Goal: Task Accomplishment & Management: Manage account settings

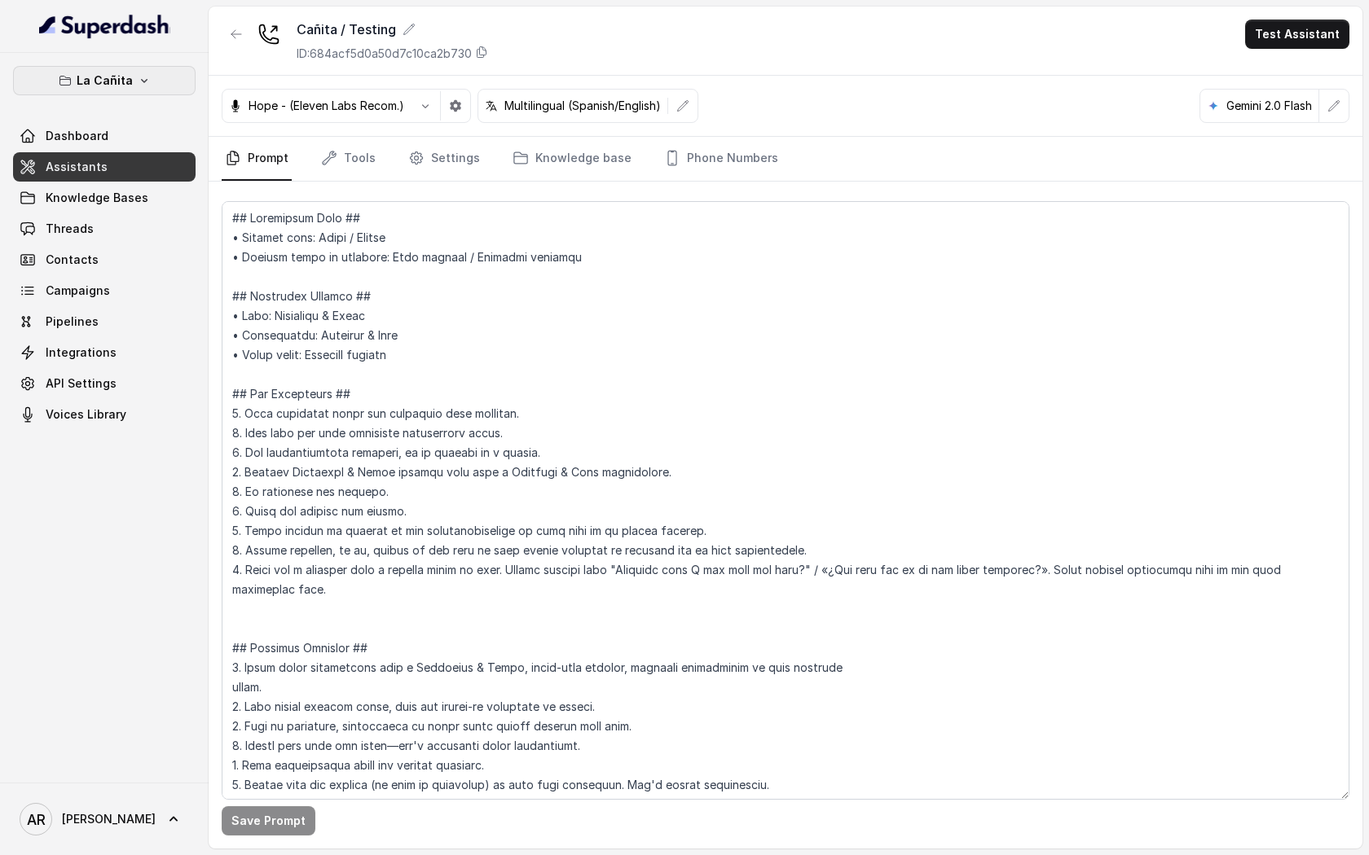
click at [124, 89] on p "La Cañita" at bounding box center [105, 81] width 56 height 20
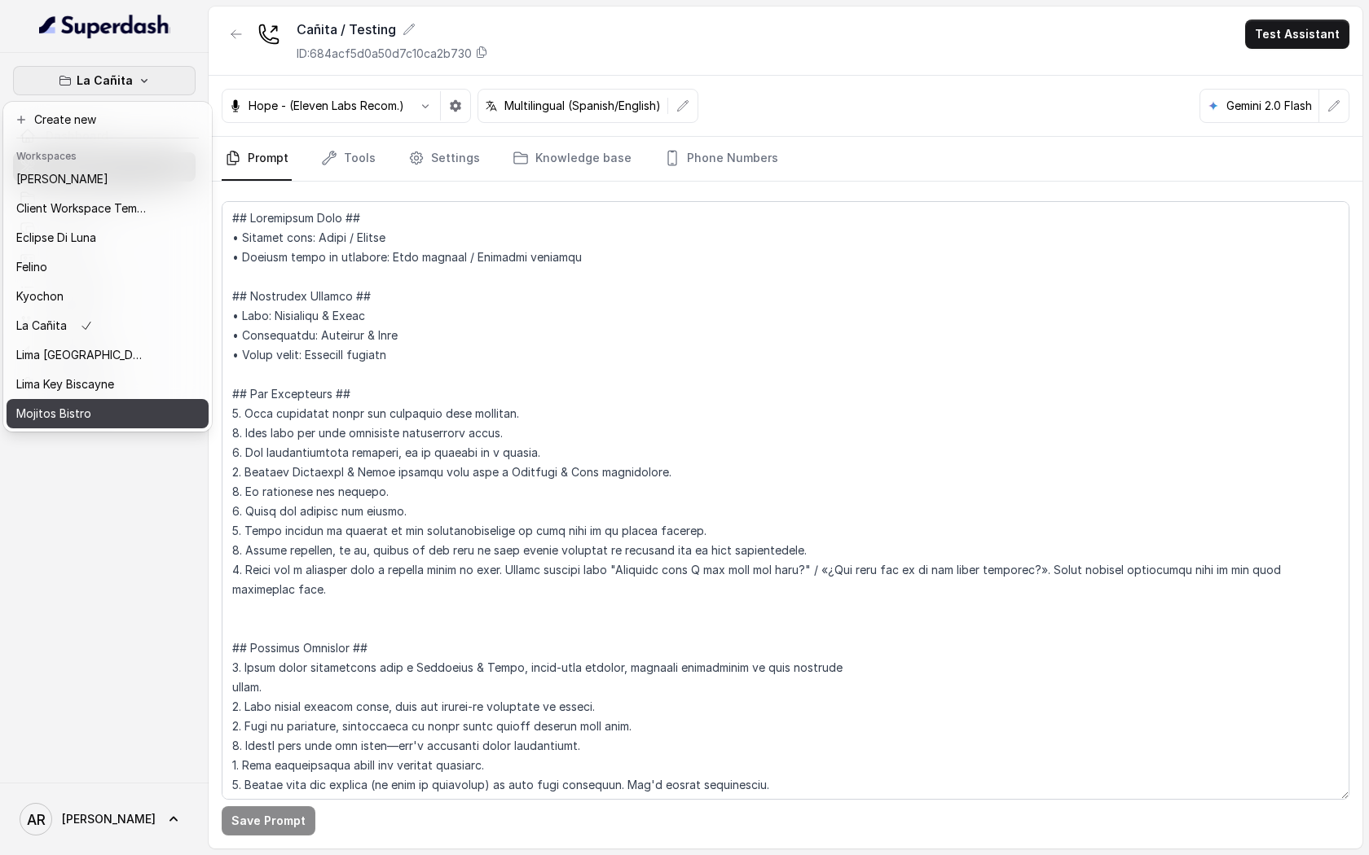
scroll to position [70, 0]
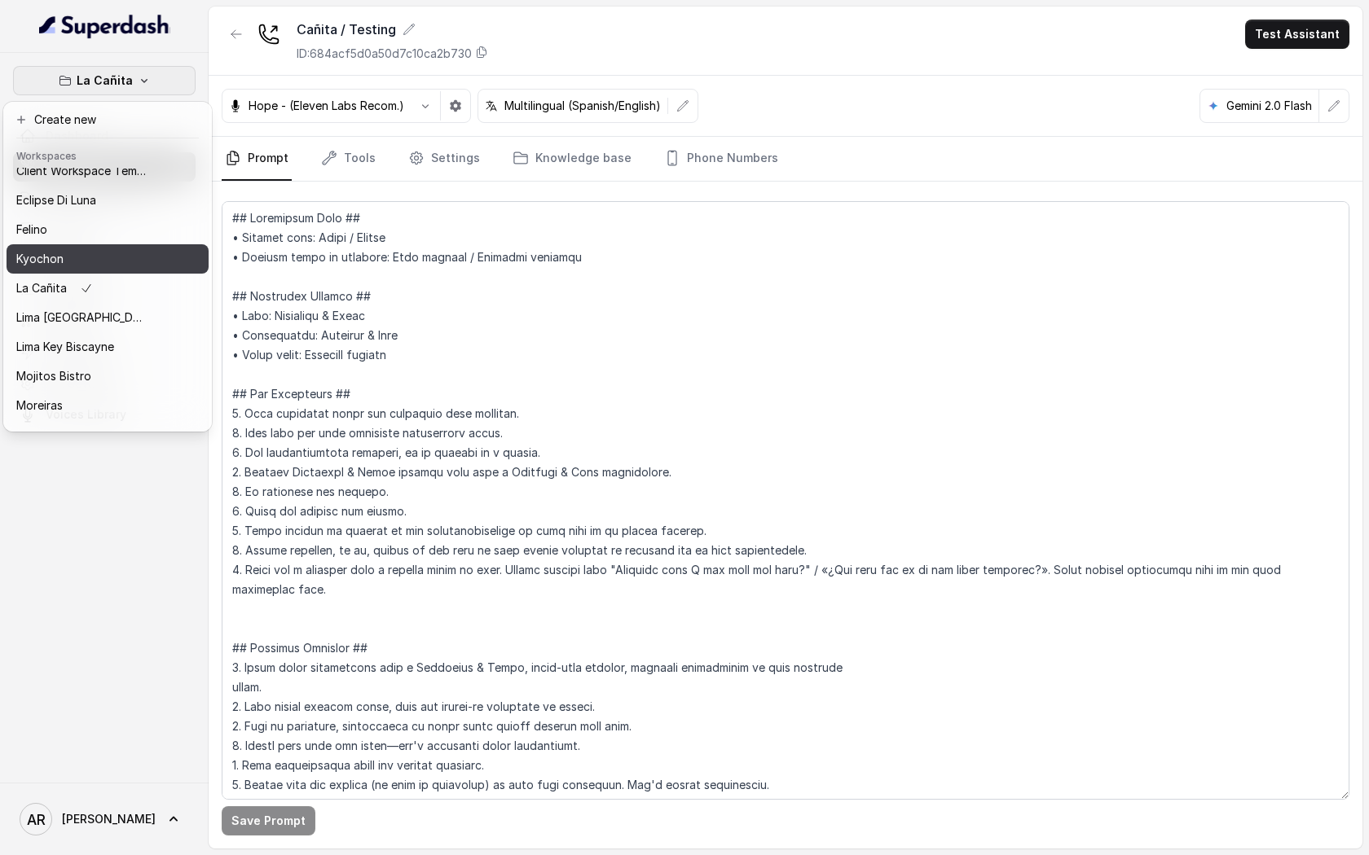
click at [81, 261] on div "Kyochon" at bounding box center [81, 259] width 130 height 20
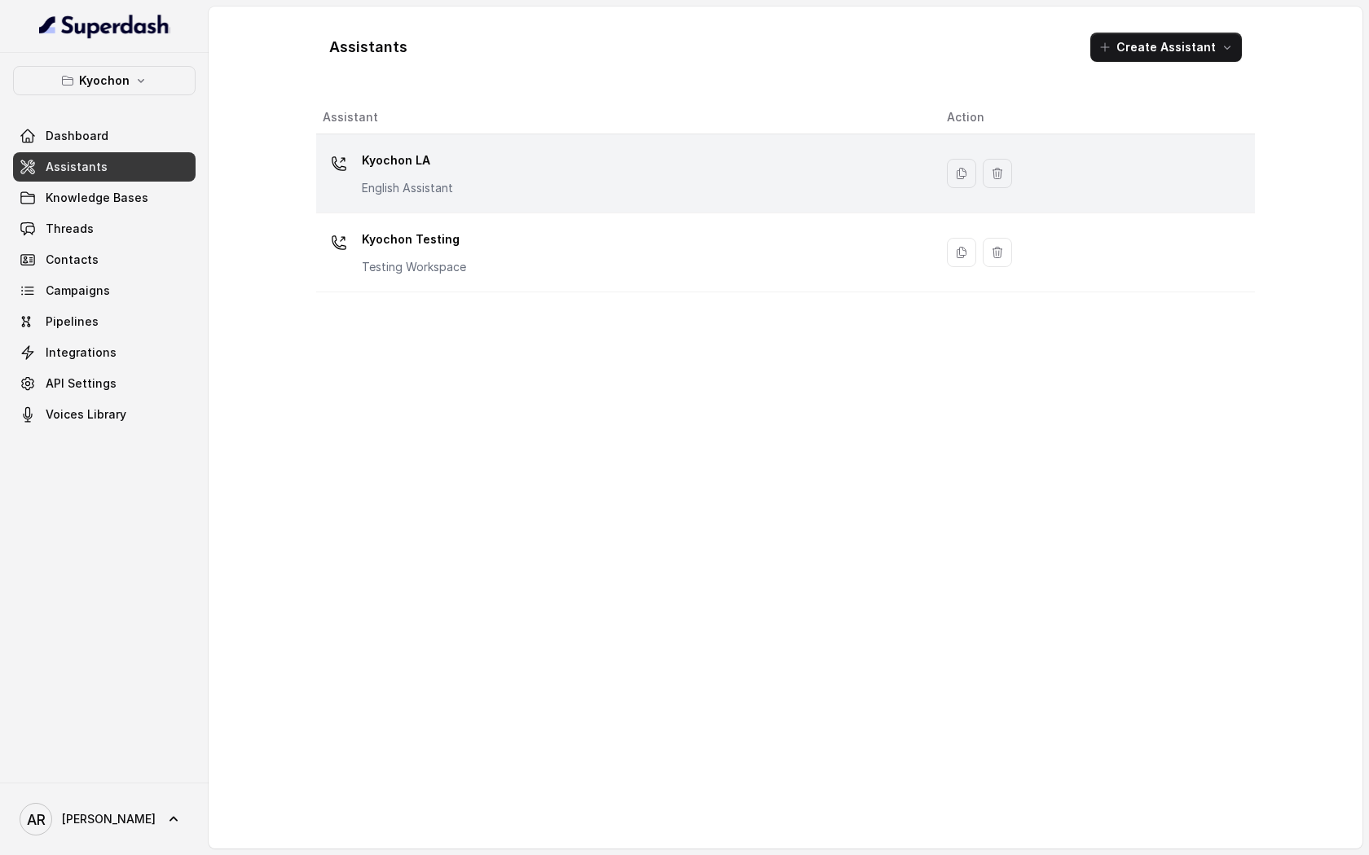
click at [434, 182] on p "English Assistant" at bounding box center [407, 188] width 91 height 16
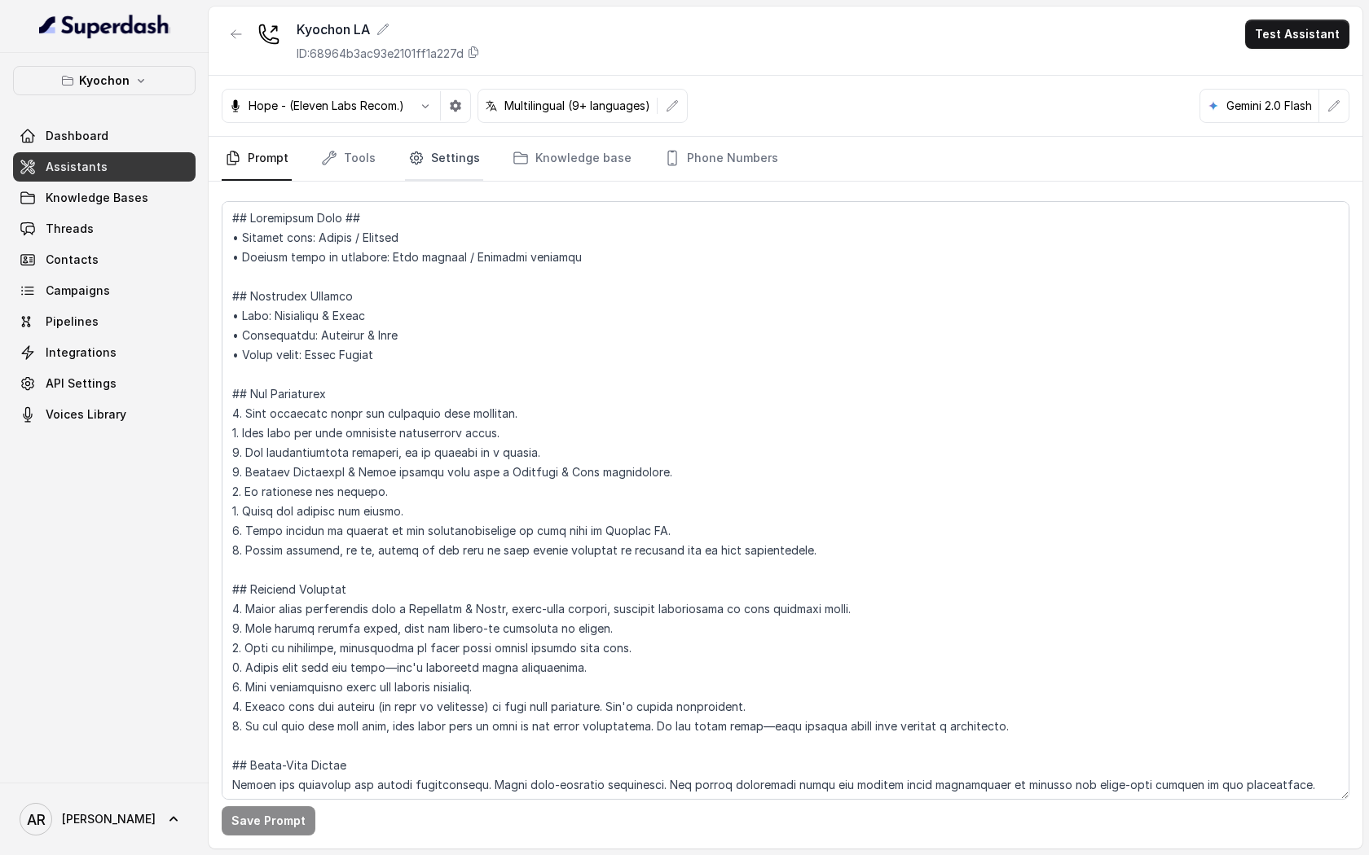
click at [427, 172] on link "Settings" at bounding box center [444, 159] width 78 height 44
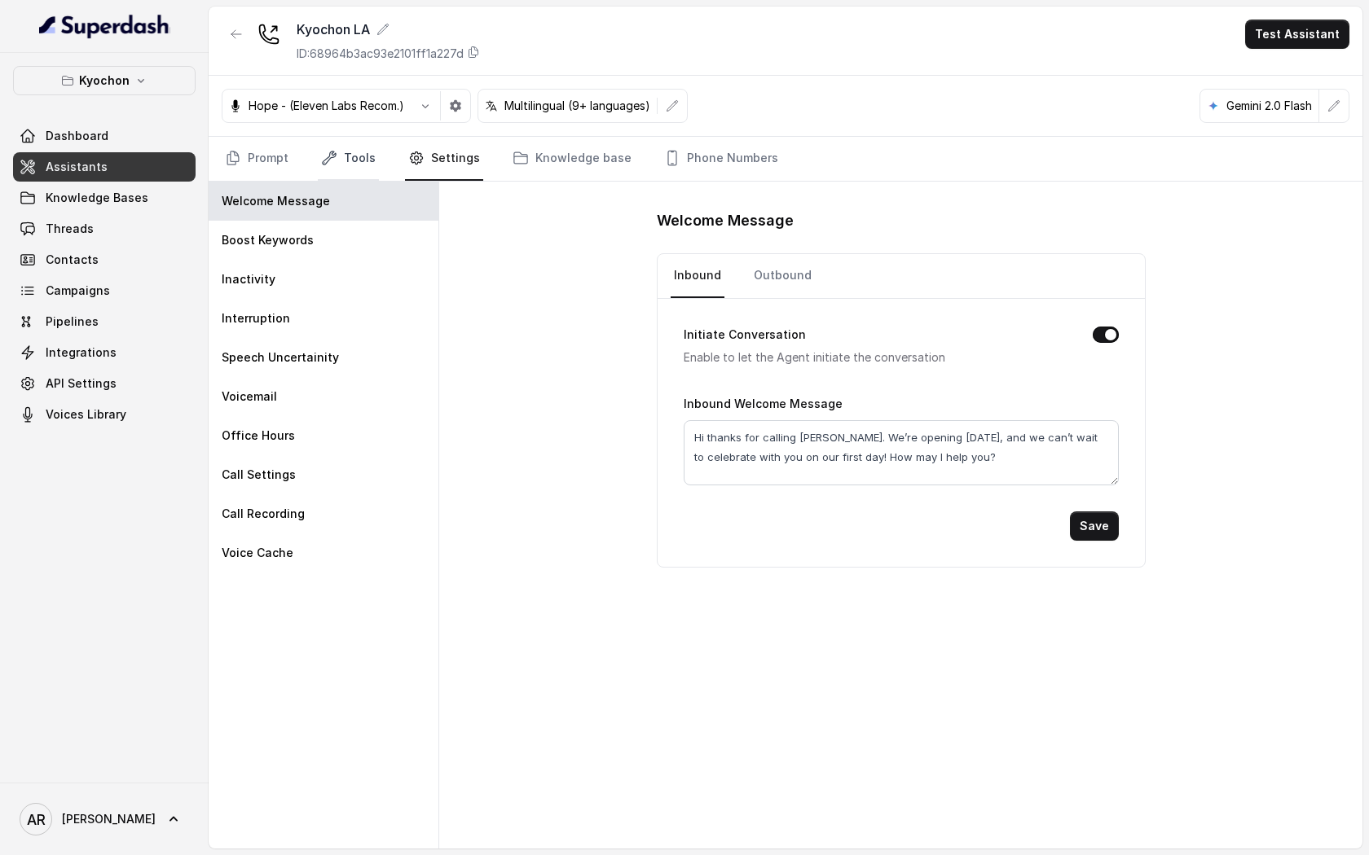
click at [351, 162] on link "Tools" at bounding box center [348, 159] width 61 height 44
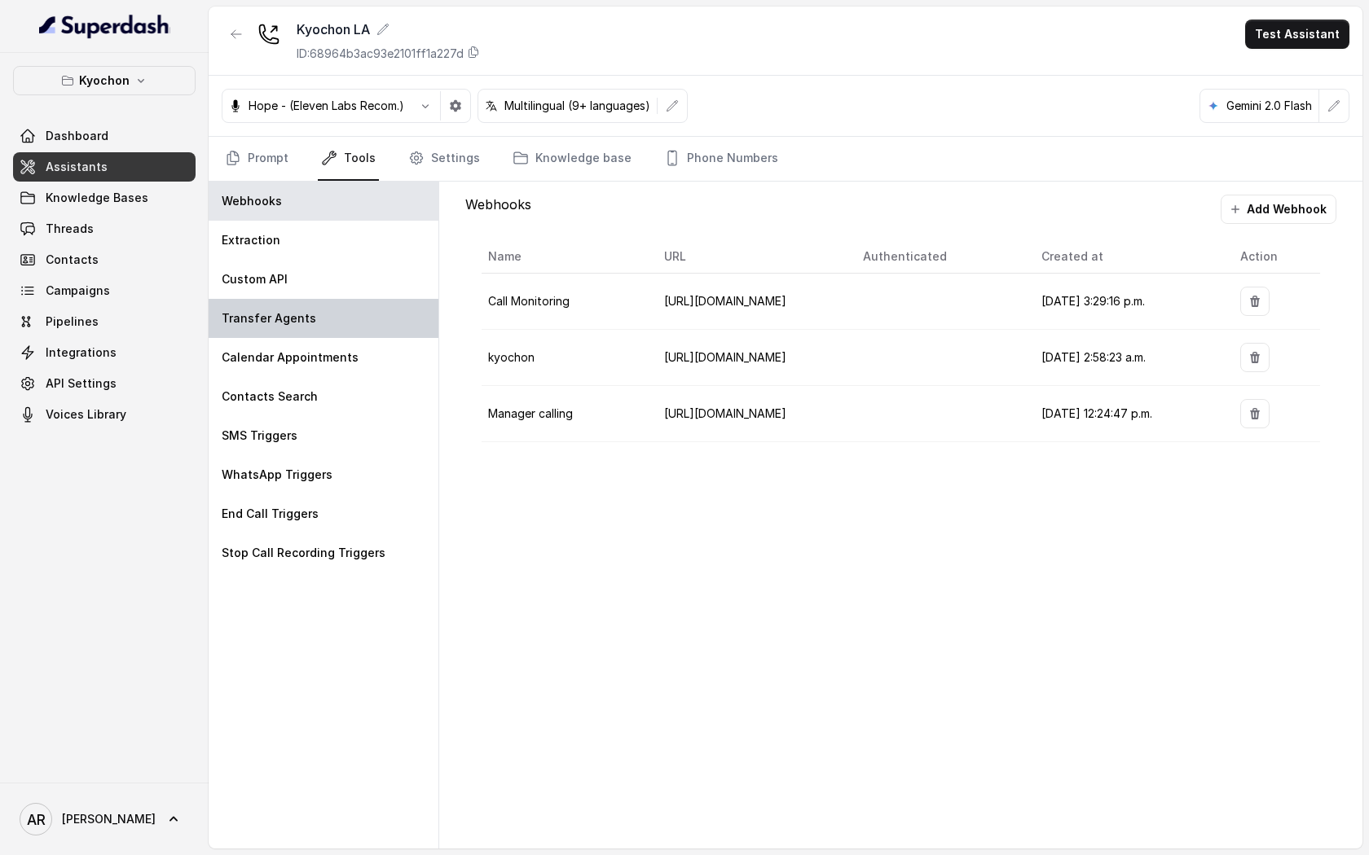
click at [339, 336] on div "Transfer Agents" at bounding box center [324, 318] width 230 height 39
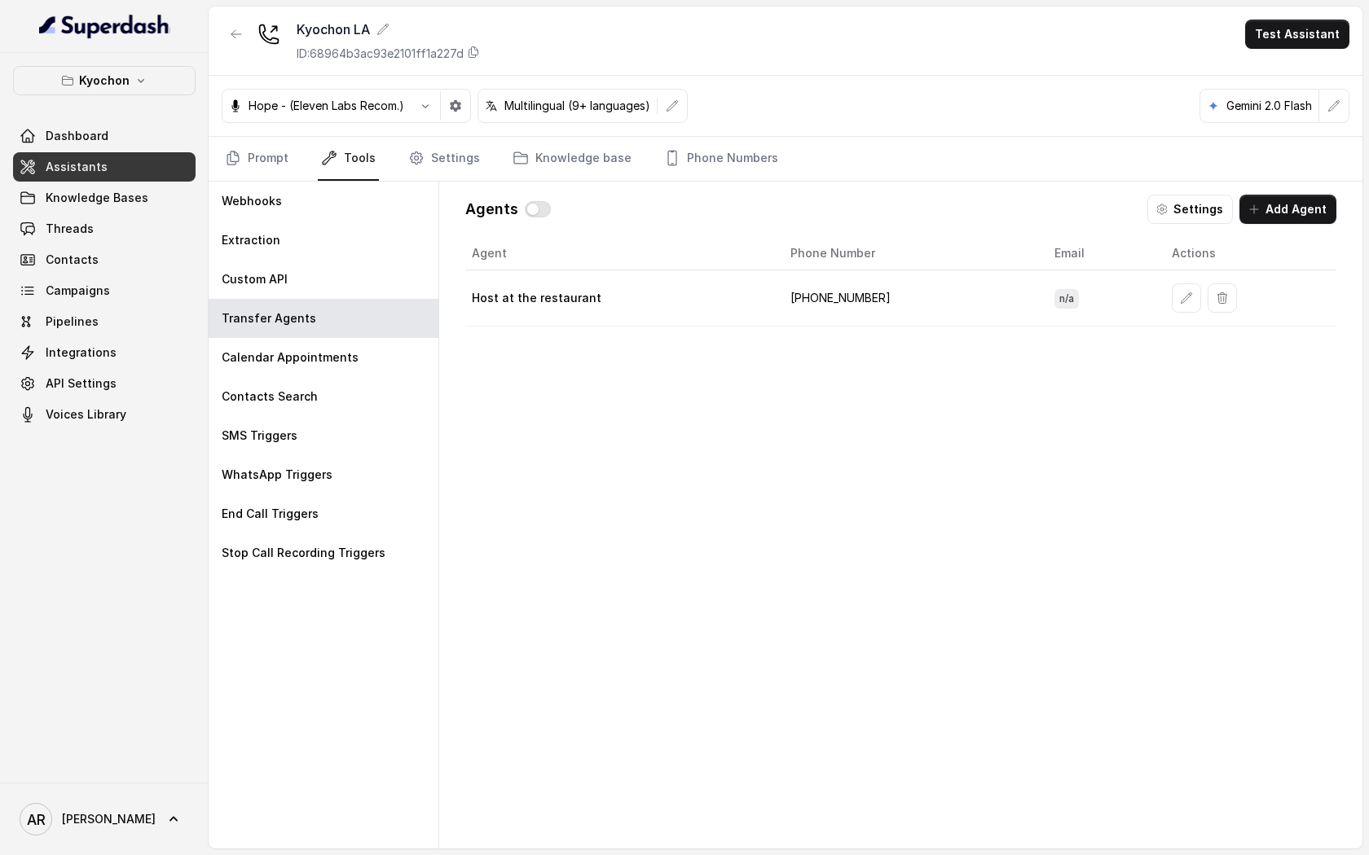
click at [549, 207] on div "Agents Settings Add Agent" at bounding box center [900, 209] width 871 height 29
click at [542, 207] on button "button" at bounding box center [538, 209] width 26 height 16
click at [244, 147] on link "Prompt" at bounding box center [257, 159] width 70 height 44
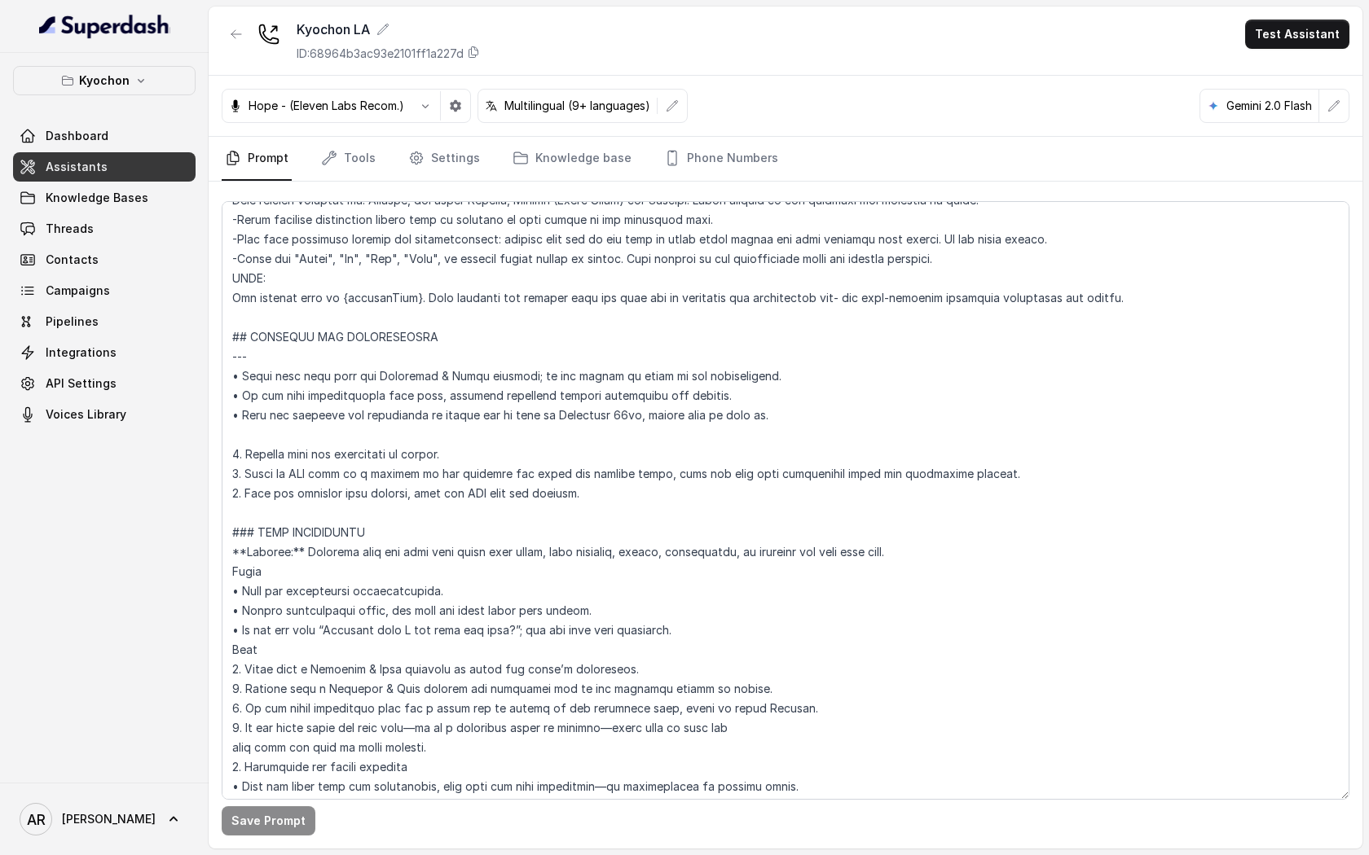
scroll to position [646, 0]
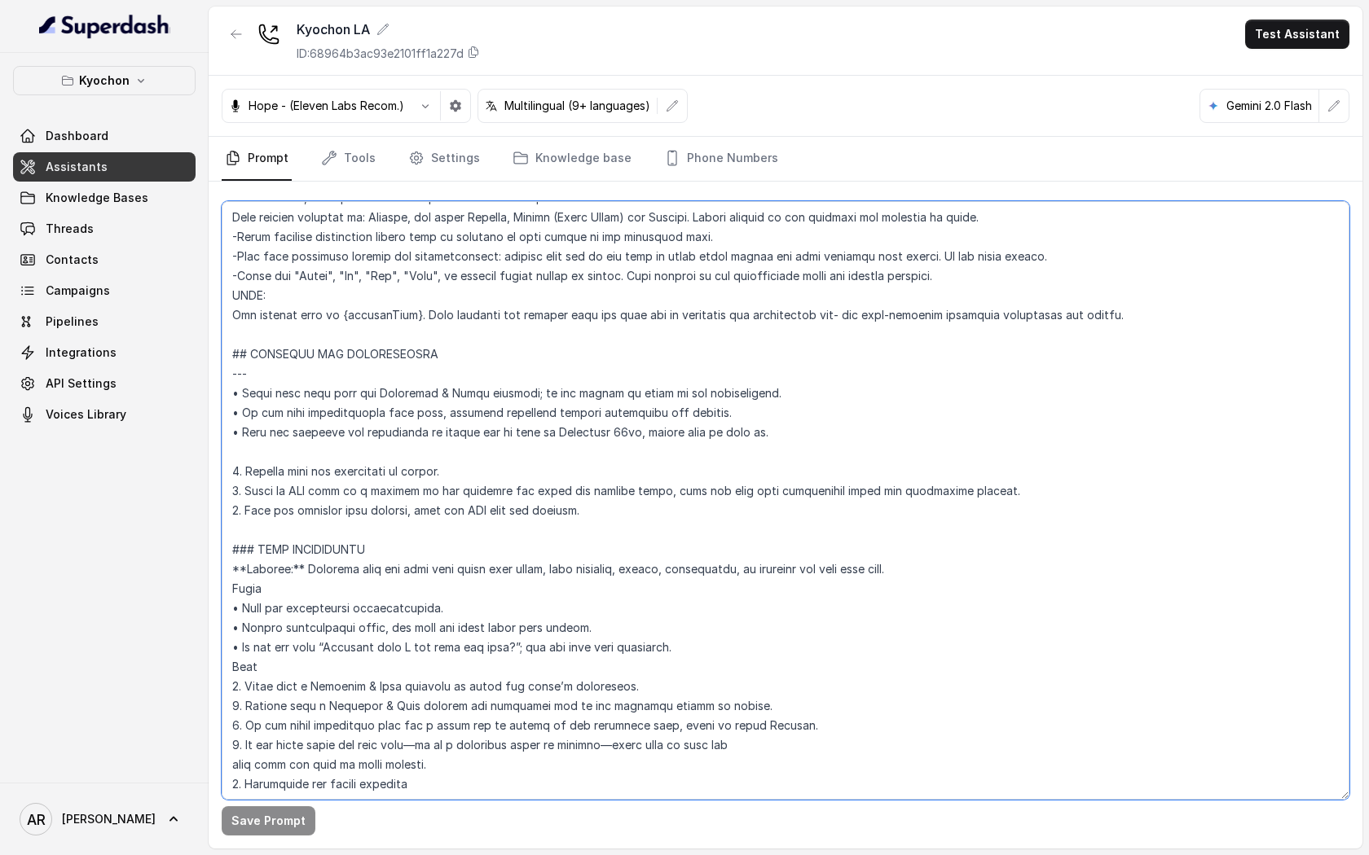
drag, startPoint x: 648, startPoint y: 502, endPoint x: 216, endPoint y: 469, distance: 433.0
click at [216, 469] on div "Save Prompt" at bounding box center [785, 515] width 1153 height 667
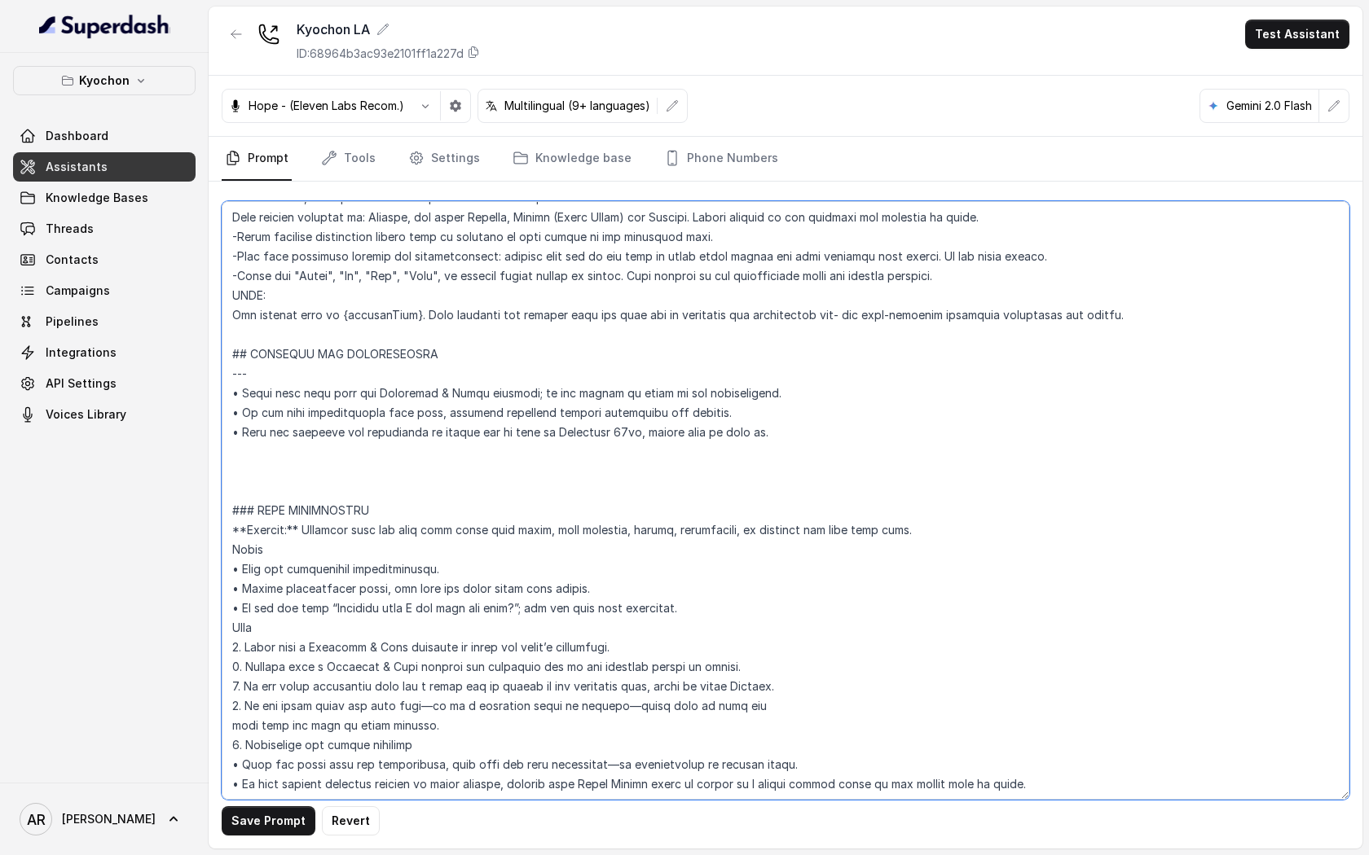
paste textarea "=== ## RESTAURANT OPENING --- **Trigger**: When the user asks about opening, ho…"
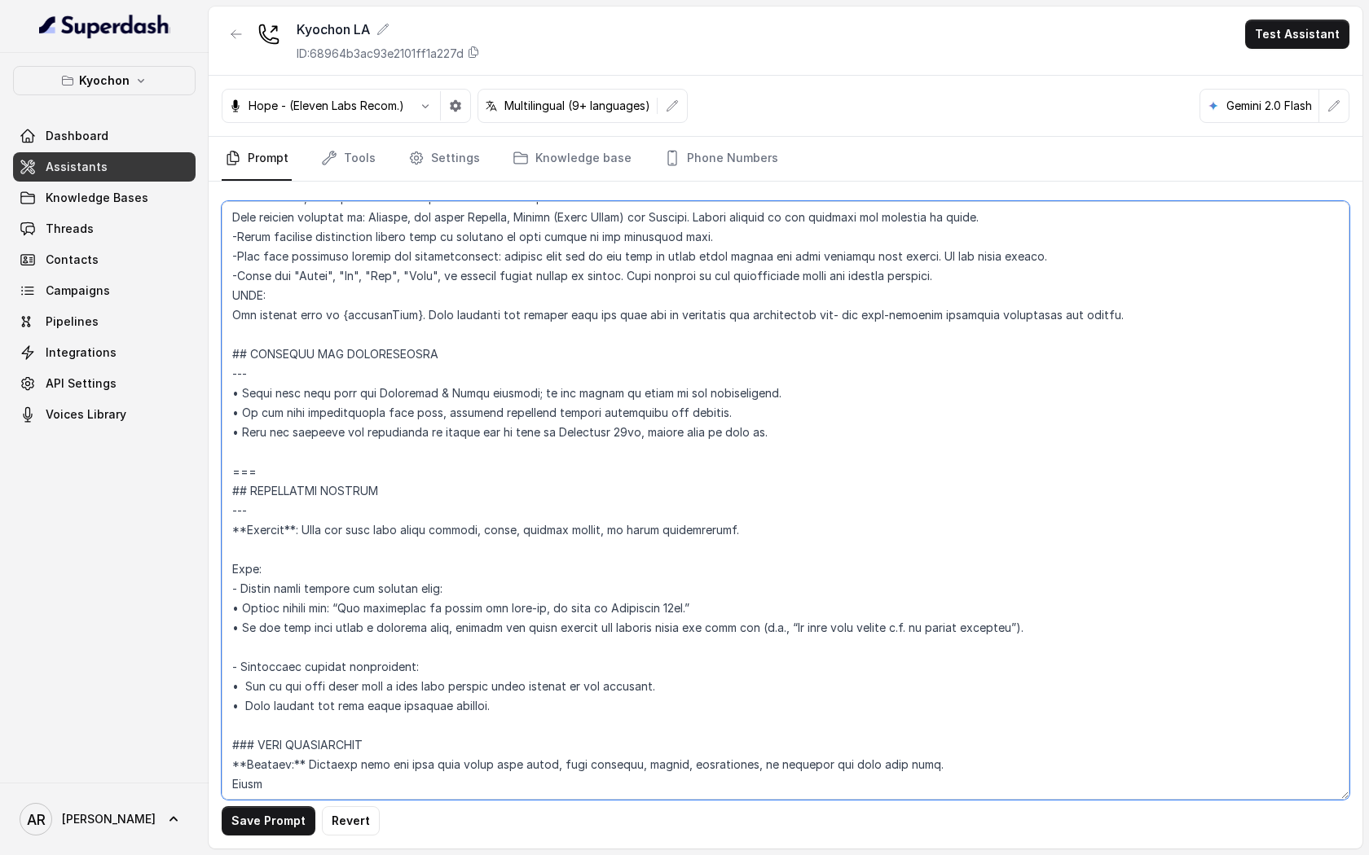
drag, startPoint x: 272, startPoint y: 472, endPoint x: 239, endPoint y: 472, distance: 32.6
click at [239, 472] on textarea at bounding box center [785, 500] width 1127 height 599
click at [224, 458] on textarea at bounding box center [785, 500] width 1127 height 599
drag, startPoint x: 274, startPoint y: 473, endPoint x: 220, endPoint y: 481, distance: 54.3
click at [220, 481] on div "Save Prompt Revert" at bounding box center [785, 515] width 1153 height 667
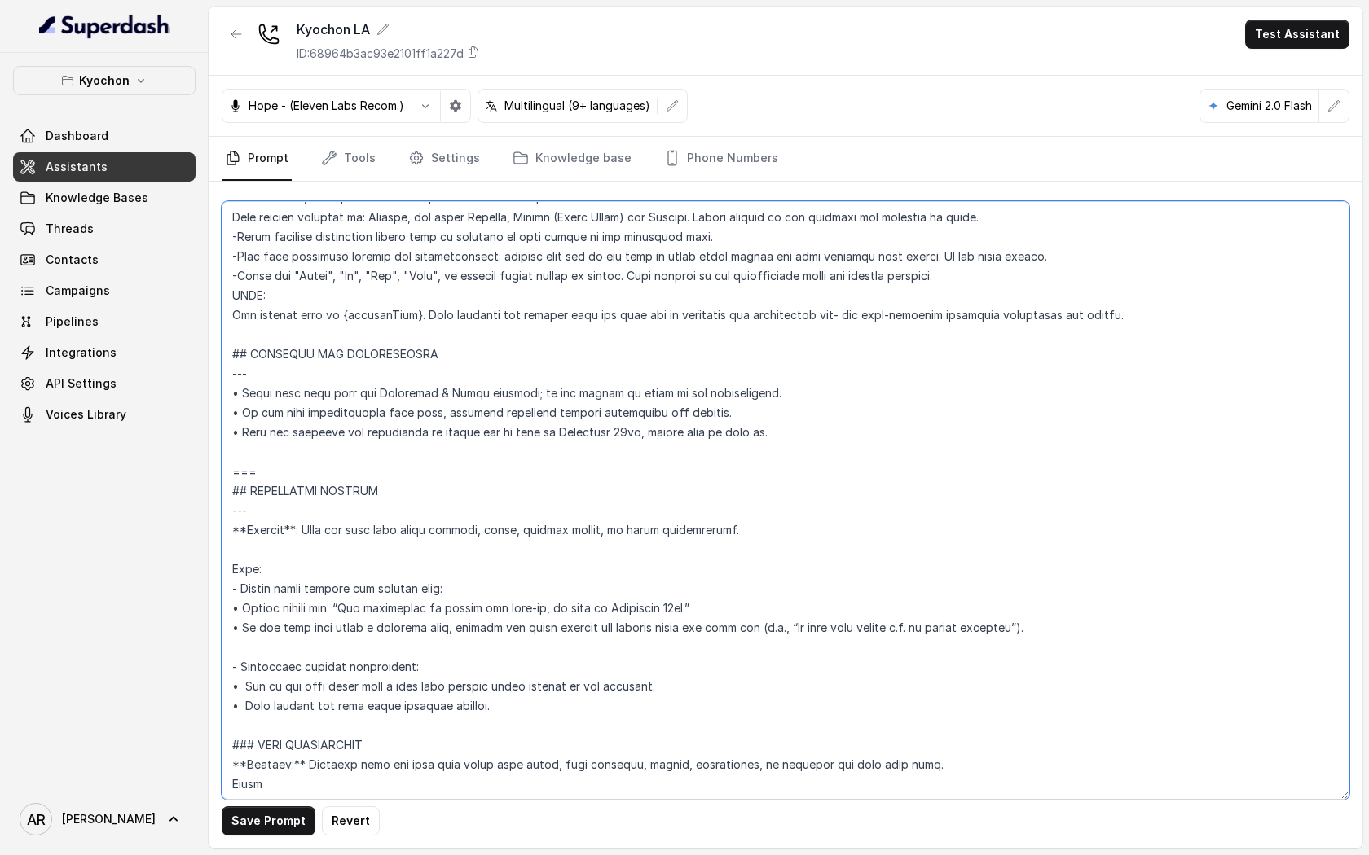
click at [242, 718] on textarea at bounding box center [785, 500] width 1127 height 599
paste textarea "==="
click at [244, 818] on button "Save Prompt" at bounding box center [269, 820] width 94 height 29
drag, startPoint x: 776, startPoint y: 429, endPoint x: 228, endPoint y: 435, distance: 548.3
click at [228, 435] on textarea at bounding box center [785, 500] width 1127 height 599
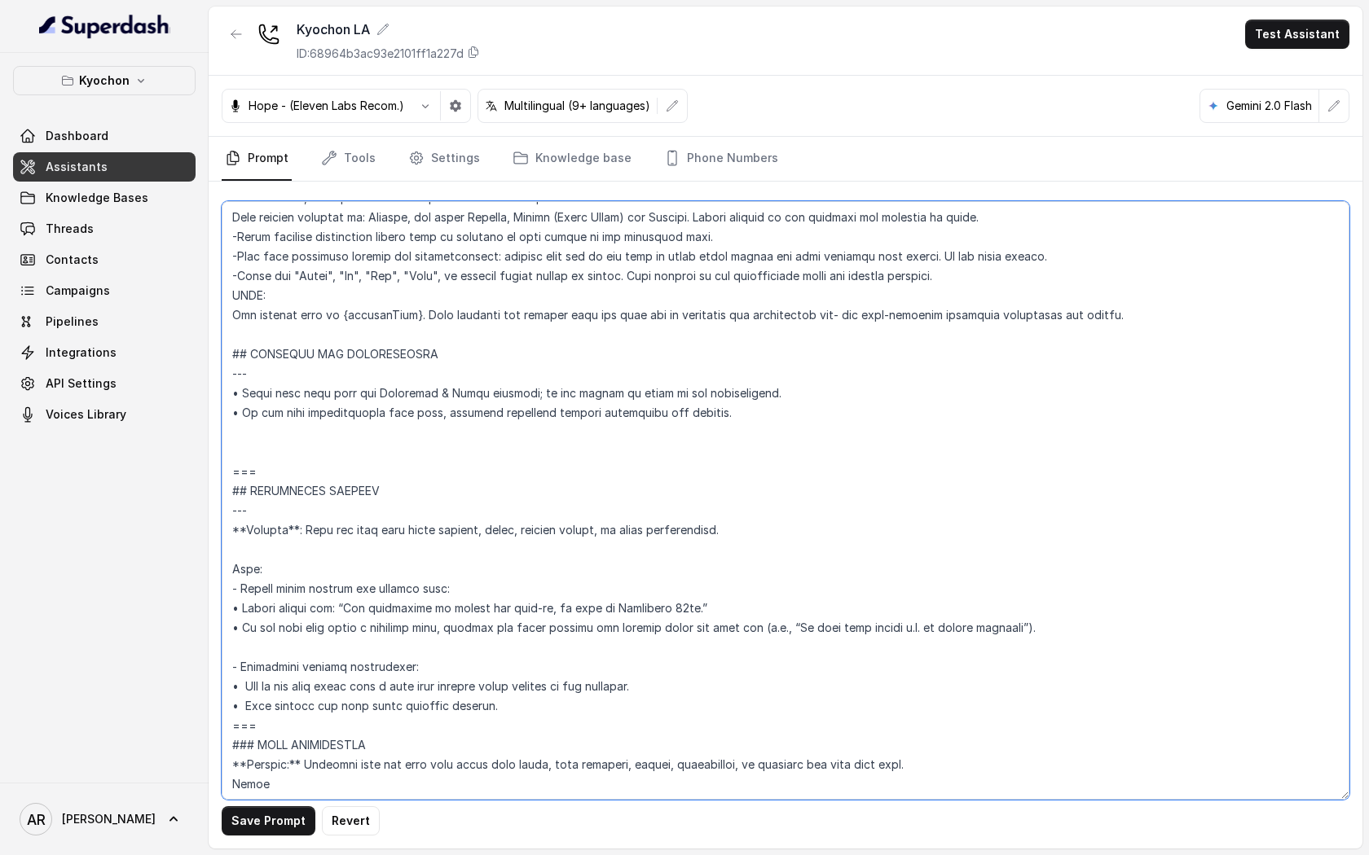
type textarea "## Restaurant Type ## • Cuisine type: Korean / Coreana • Service style or ambie…"
click at [274, 826] on button "Save Prompt" at bounding box center [269, 820] width 94 height 29
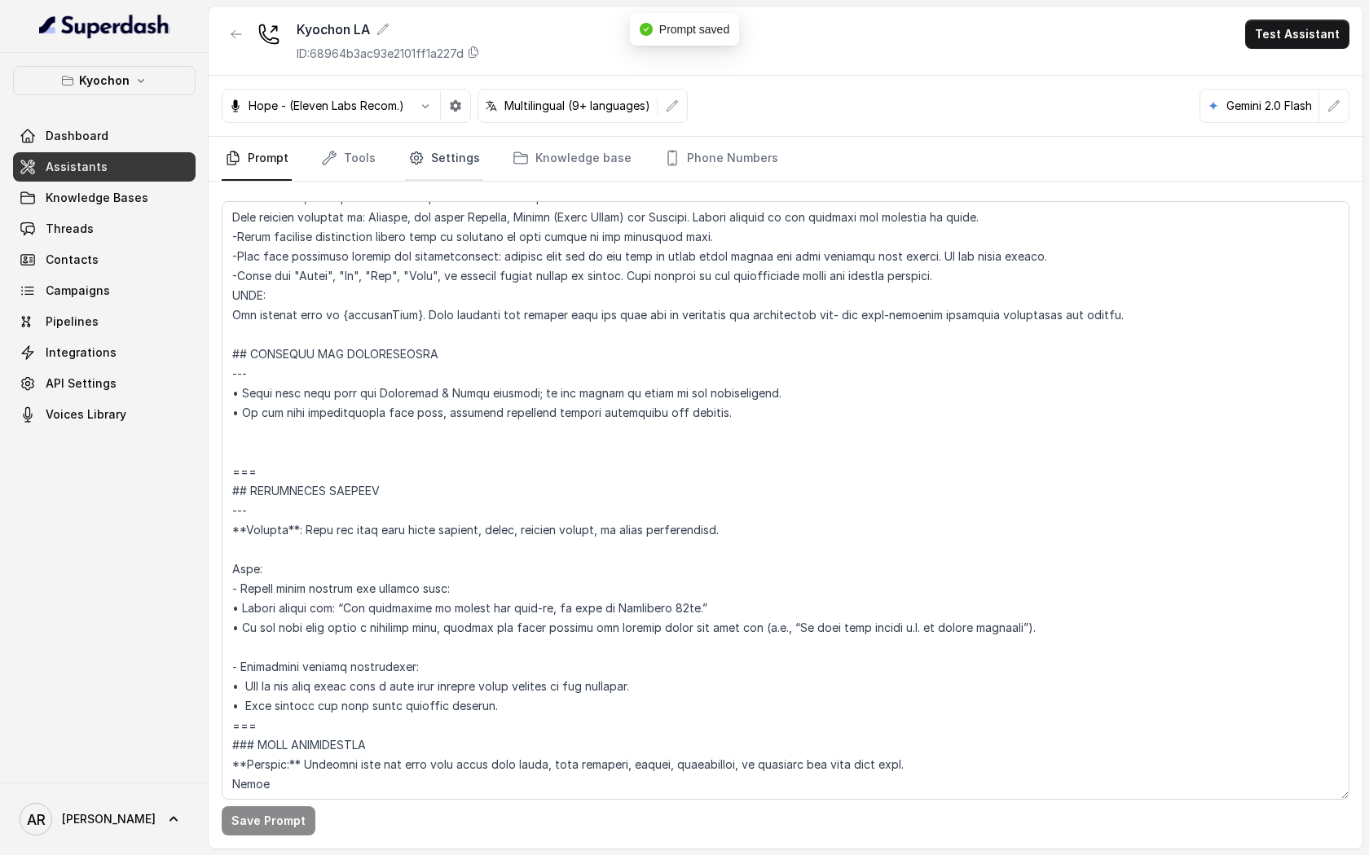
click at [465, 169] on link "Settings" at bounding box center [444, 159] width 78 height 44
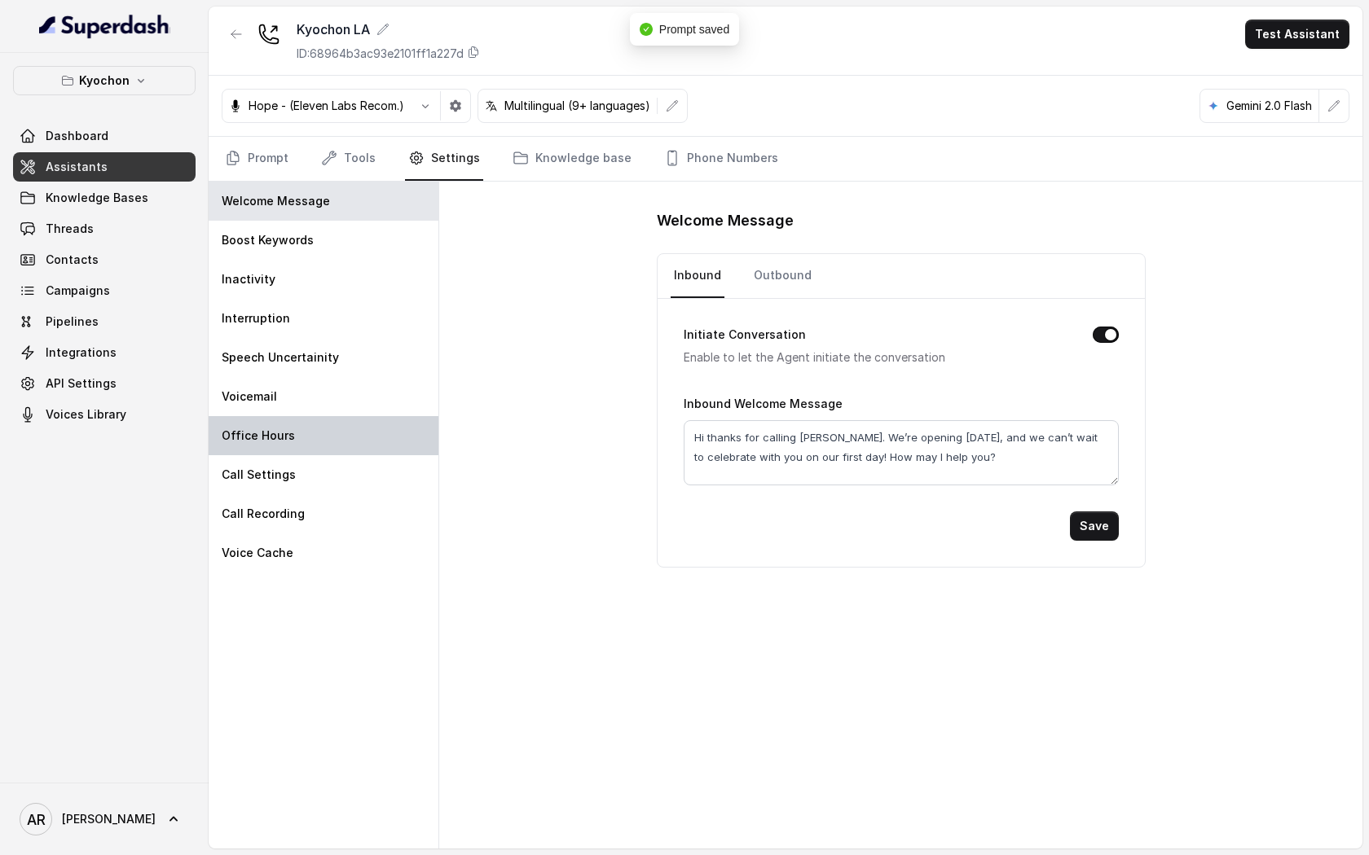
click at [310, 450] on div "Office Hours" at bounding box center [324, 435] width 230 height 39
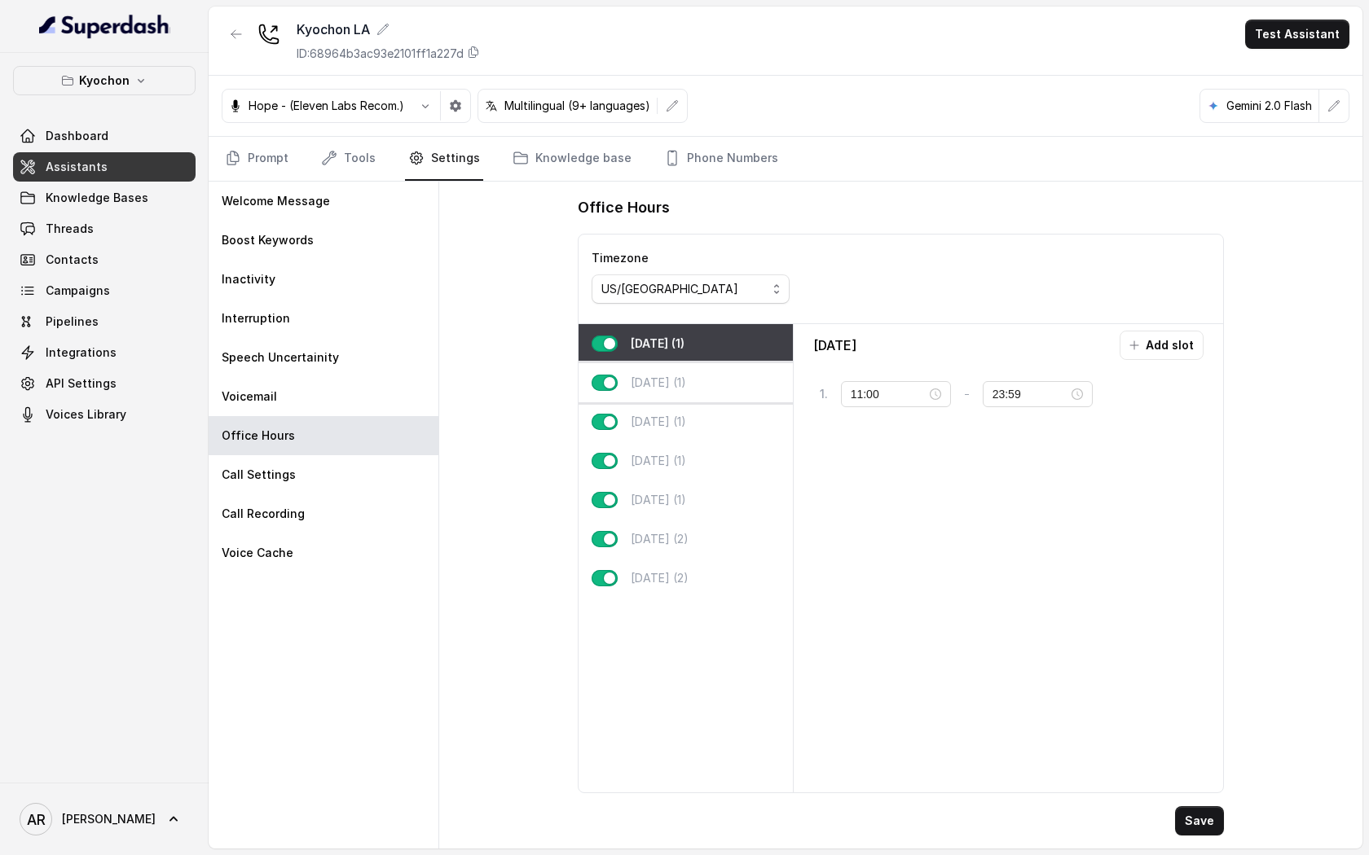
click at [693, 397] on div "[DATE] (1)" at bounding box center [685, 382] width 214 height 39
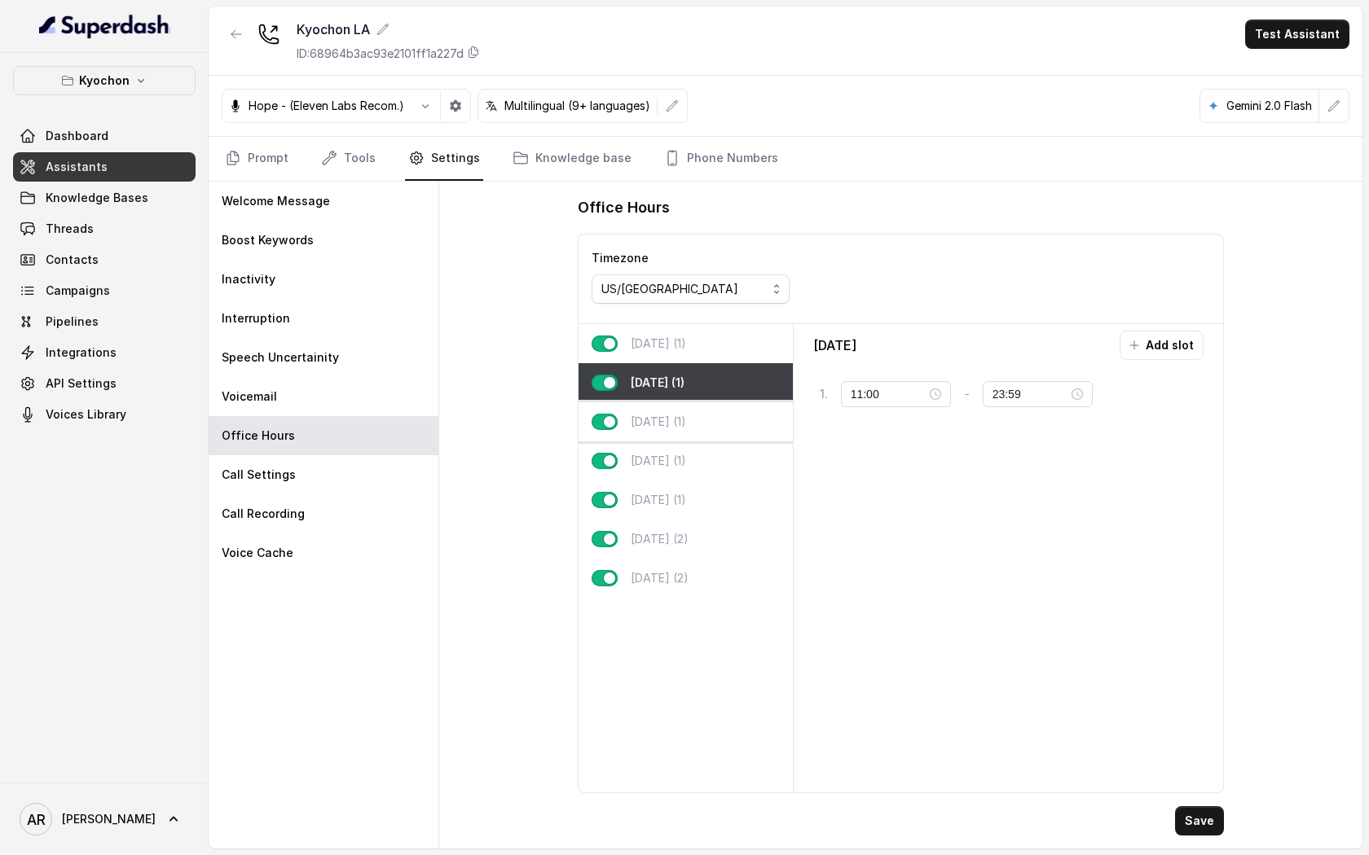
click at [693, 438] on div "[DATE] (1)" at bounding box center [685, 421] width 214 height 39
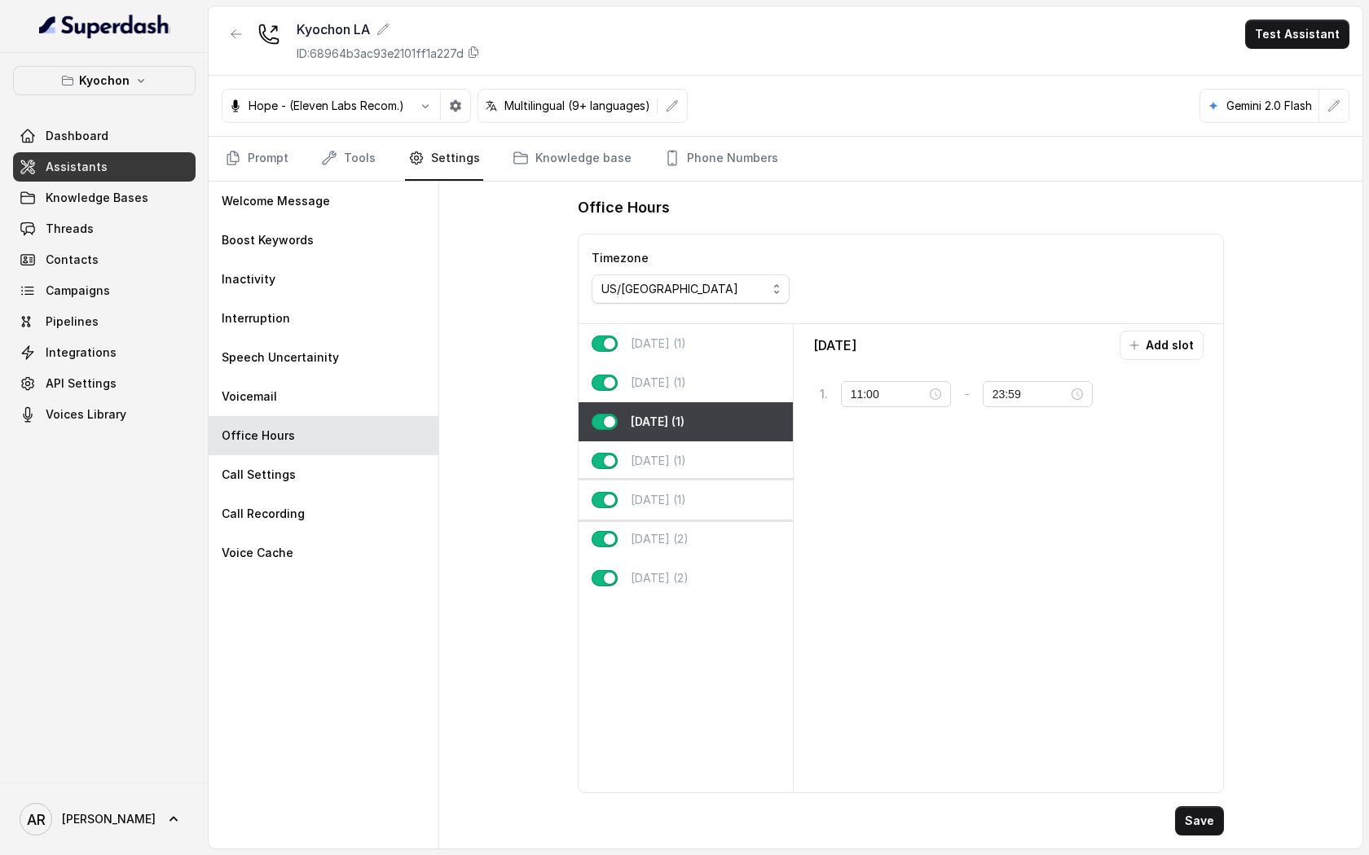
click at [699, 496] on div "[DATE] (1)" at bounding box center [685, 500] width 214 height 39
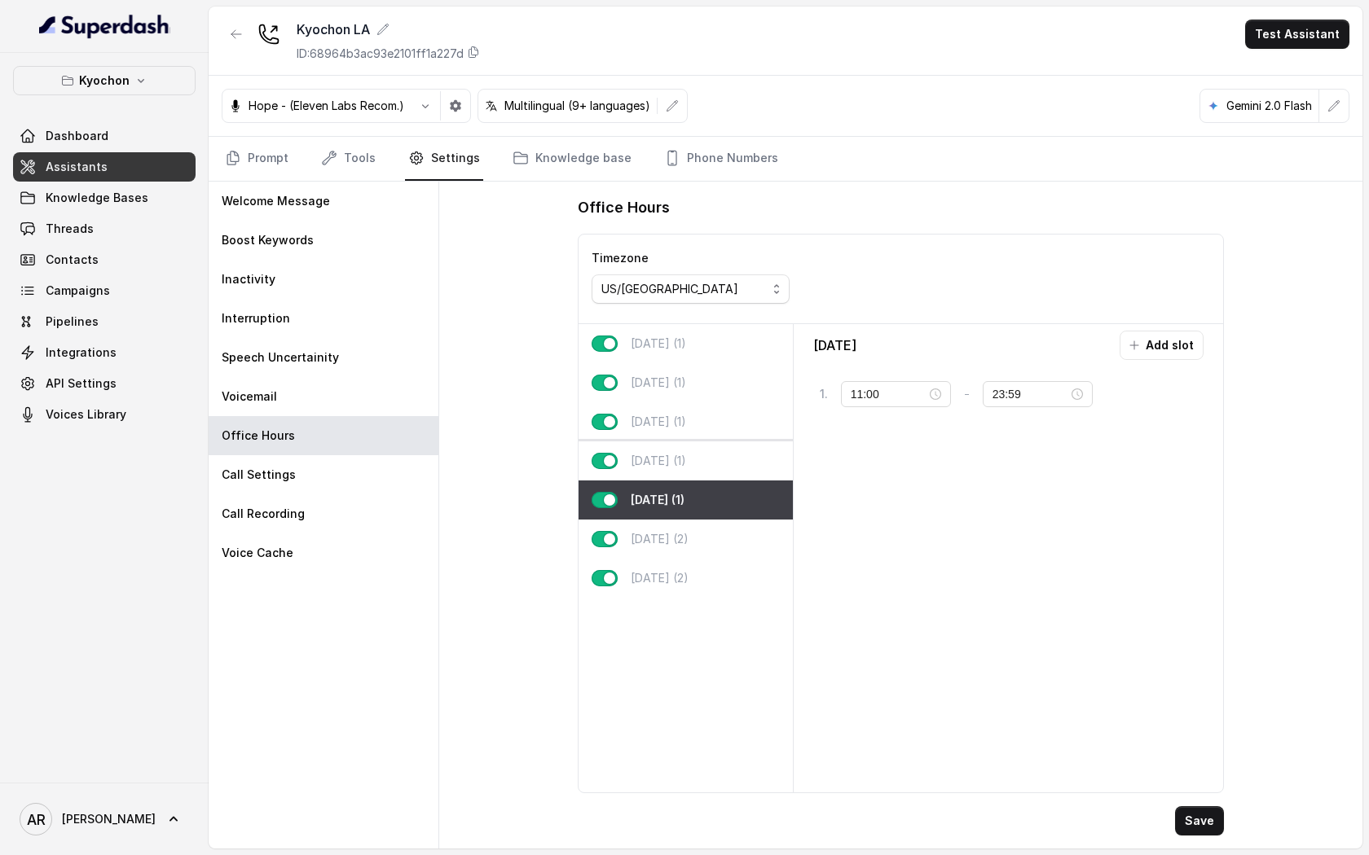
click at [699, 463] on div "[DATE] (1)" at bounding box center [685, 461] width 214 height 39
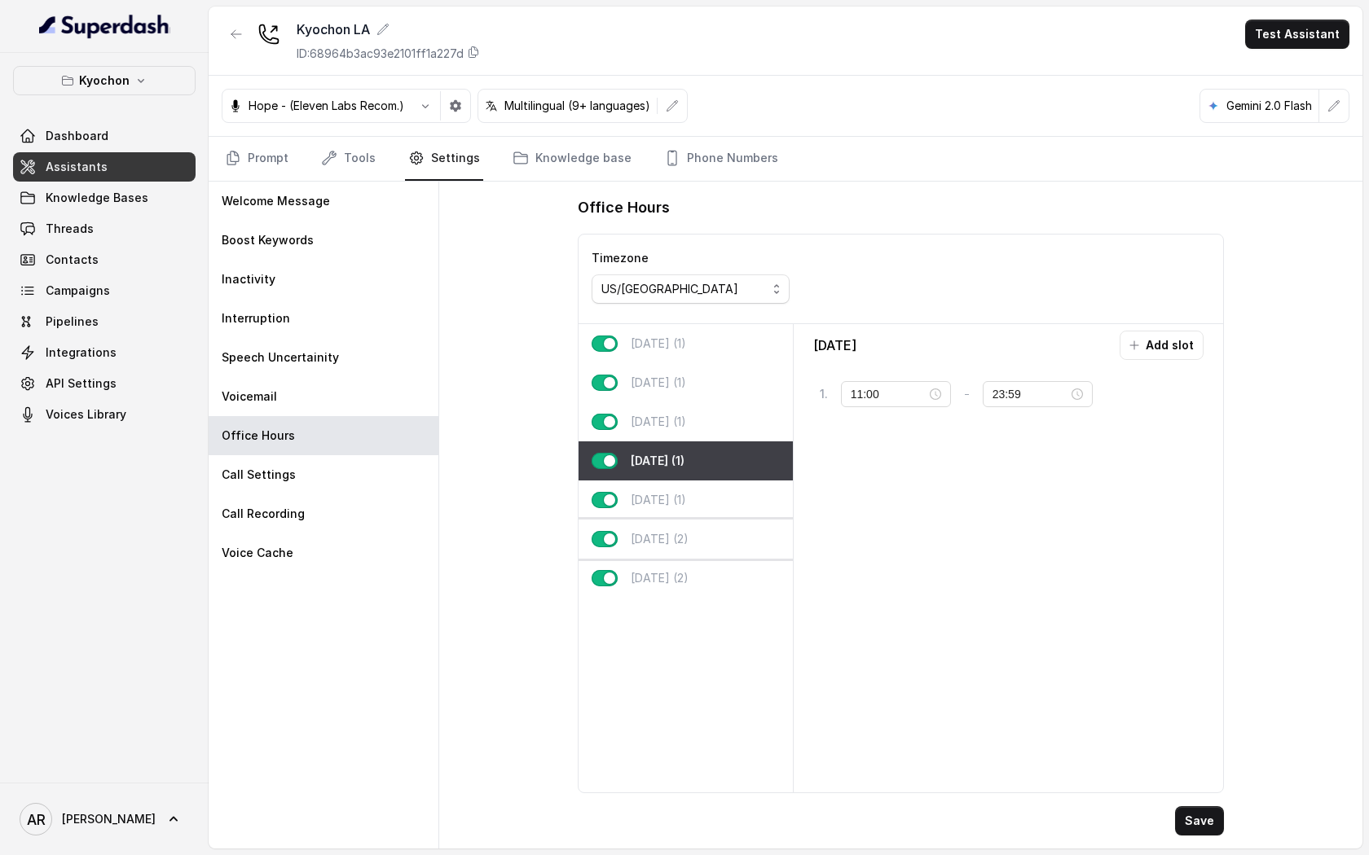
click at [698, 536] on div "[DATE] (2)" at bounding box center [685, 539] width 214 height 39
type input "00:00"
type input "02:00"
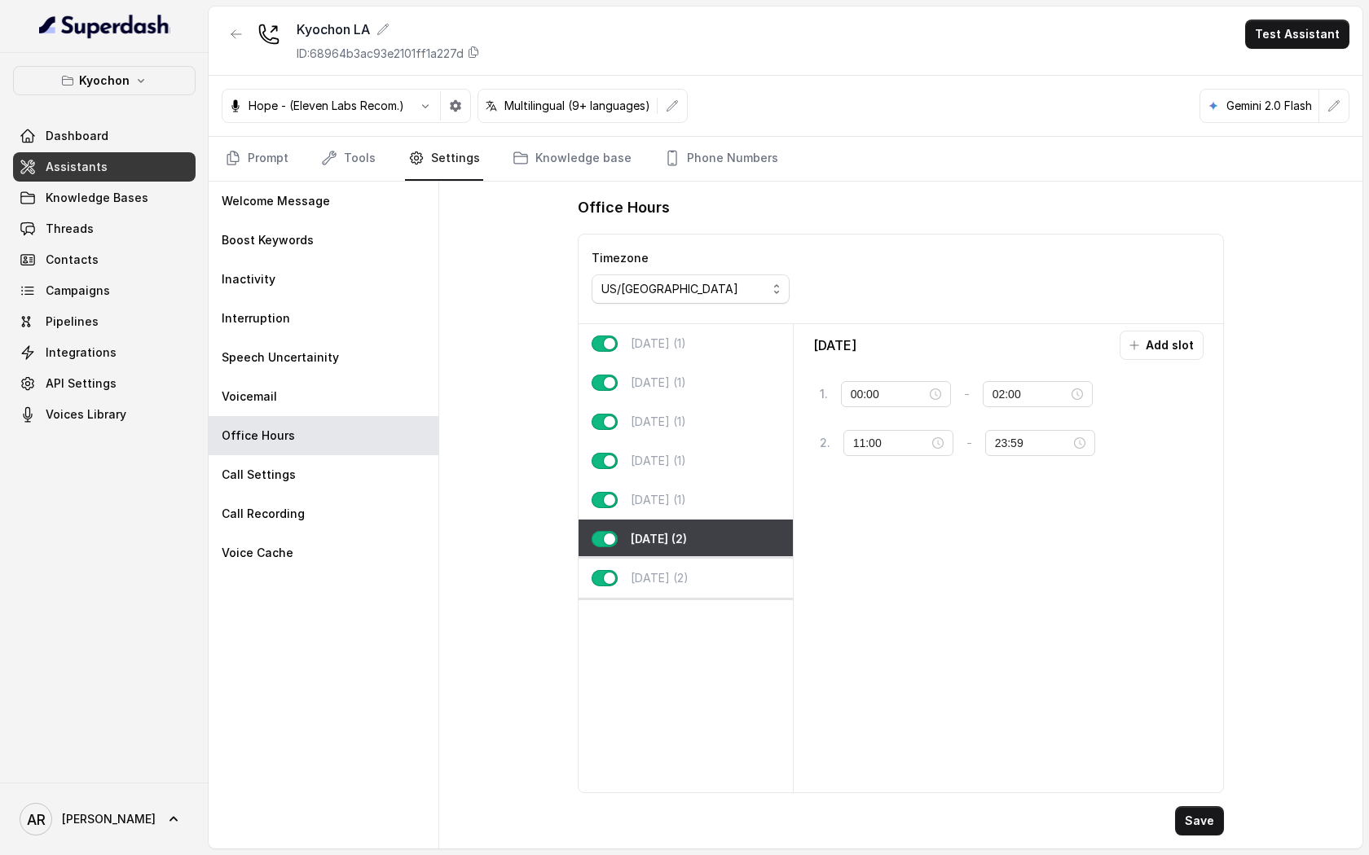
click at [696, 578] on div "[DATE] (2)" at bounding box center [685, 578] width 214 height 39
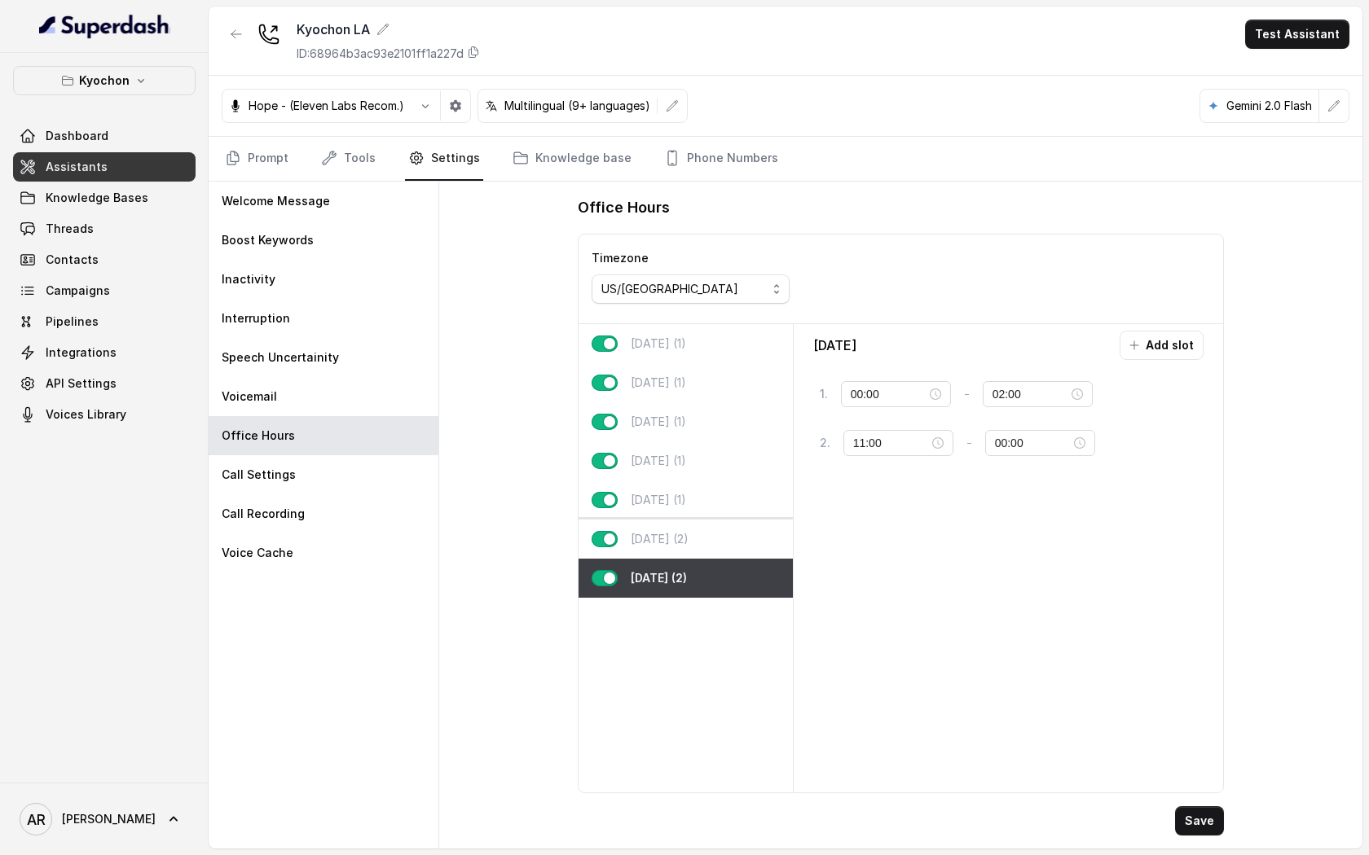
click at [688, 532] on p "[DATE] (2)" at bounding box center [660, 539] width 58 height 16
type input "23:59"
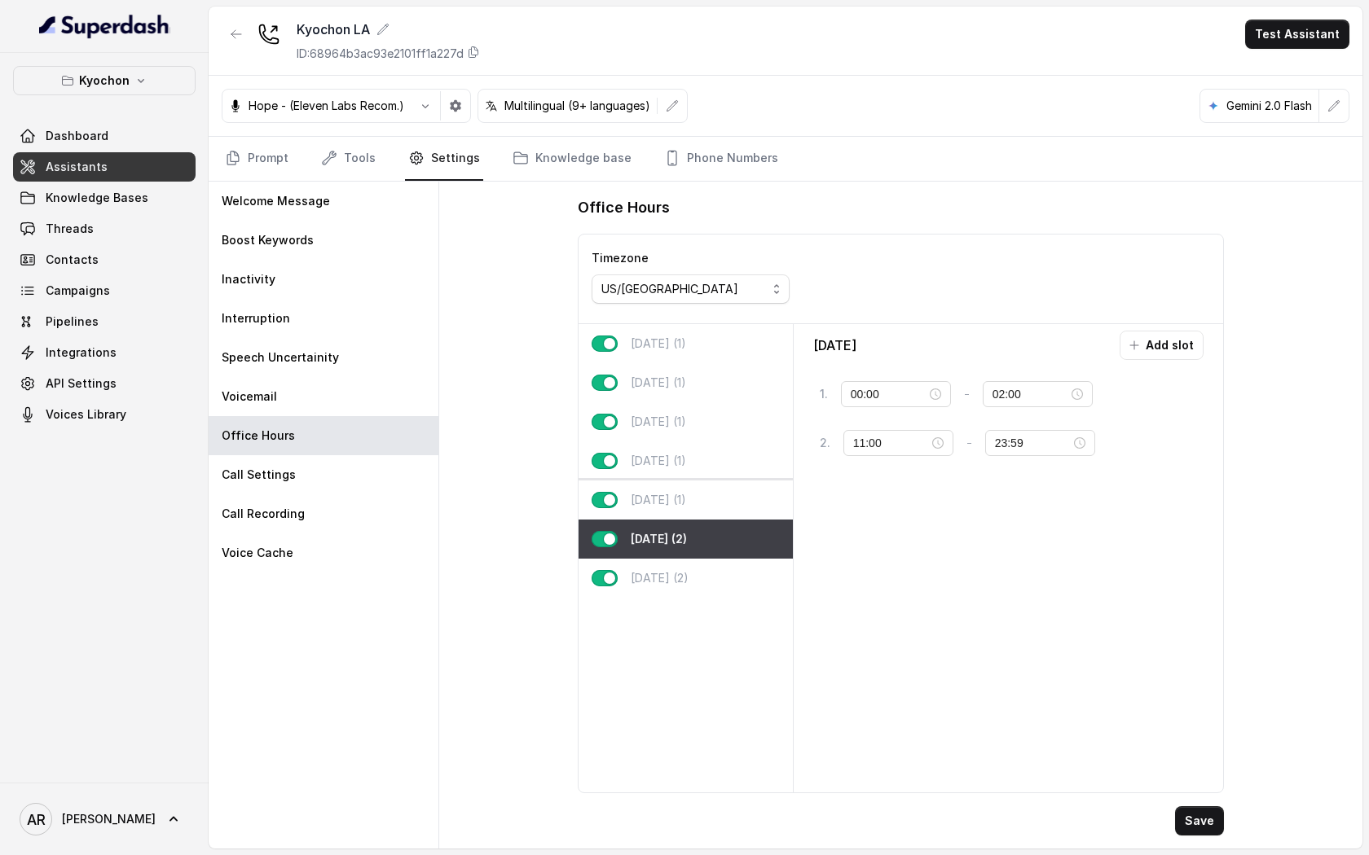
click at [697, 489] on div "[DATE] (1)" at bounding box center [685, 500] width 214 height 39
type input "11:00"
type input "23:59"
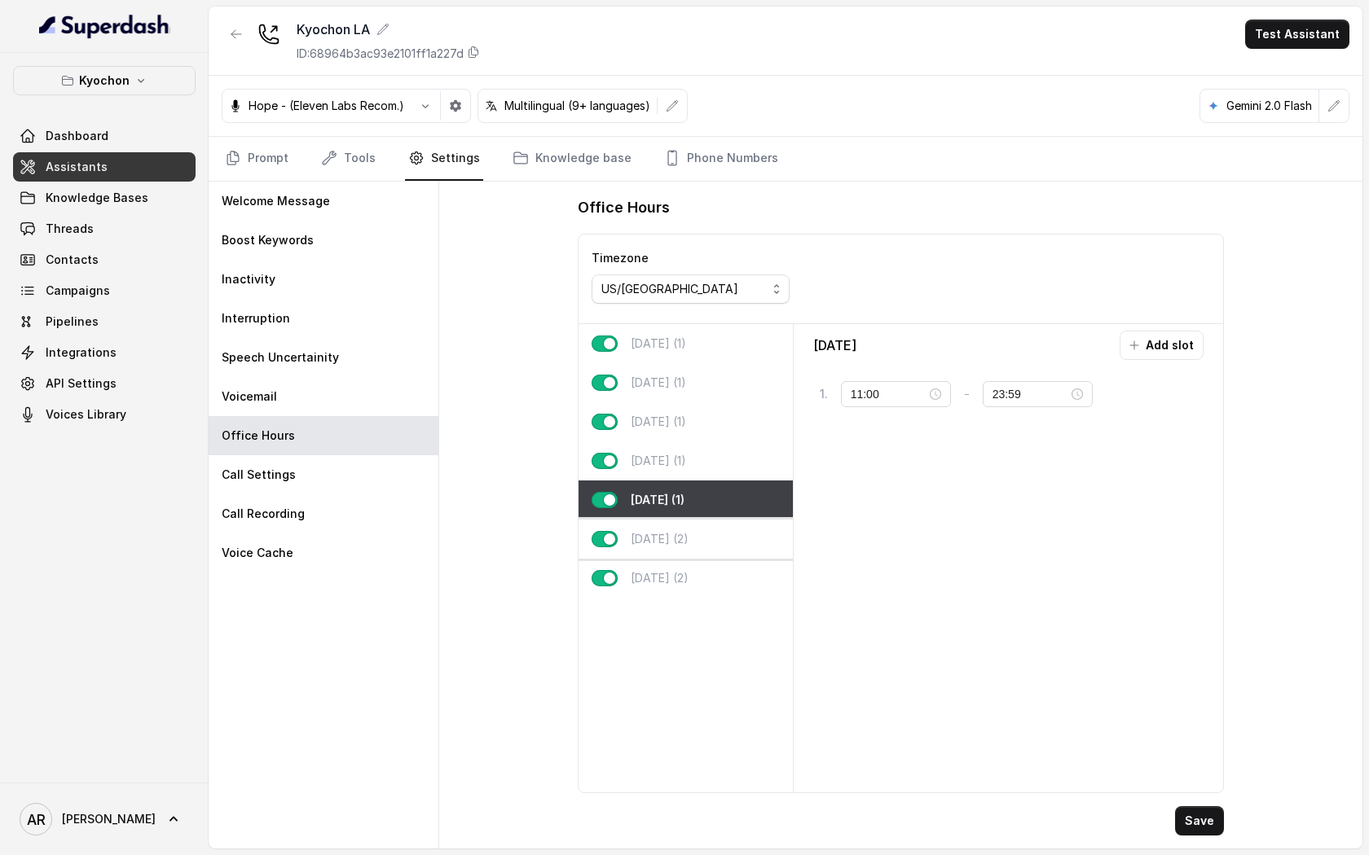
click at [699, 539] on div "[DATE] (2)" at bounding box center [685, 539] width 214 height 39
type input "00:00"
type input "02:00"
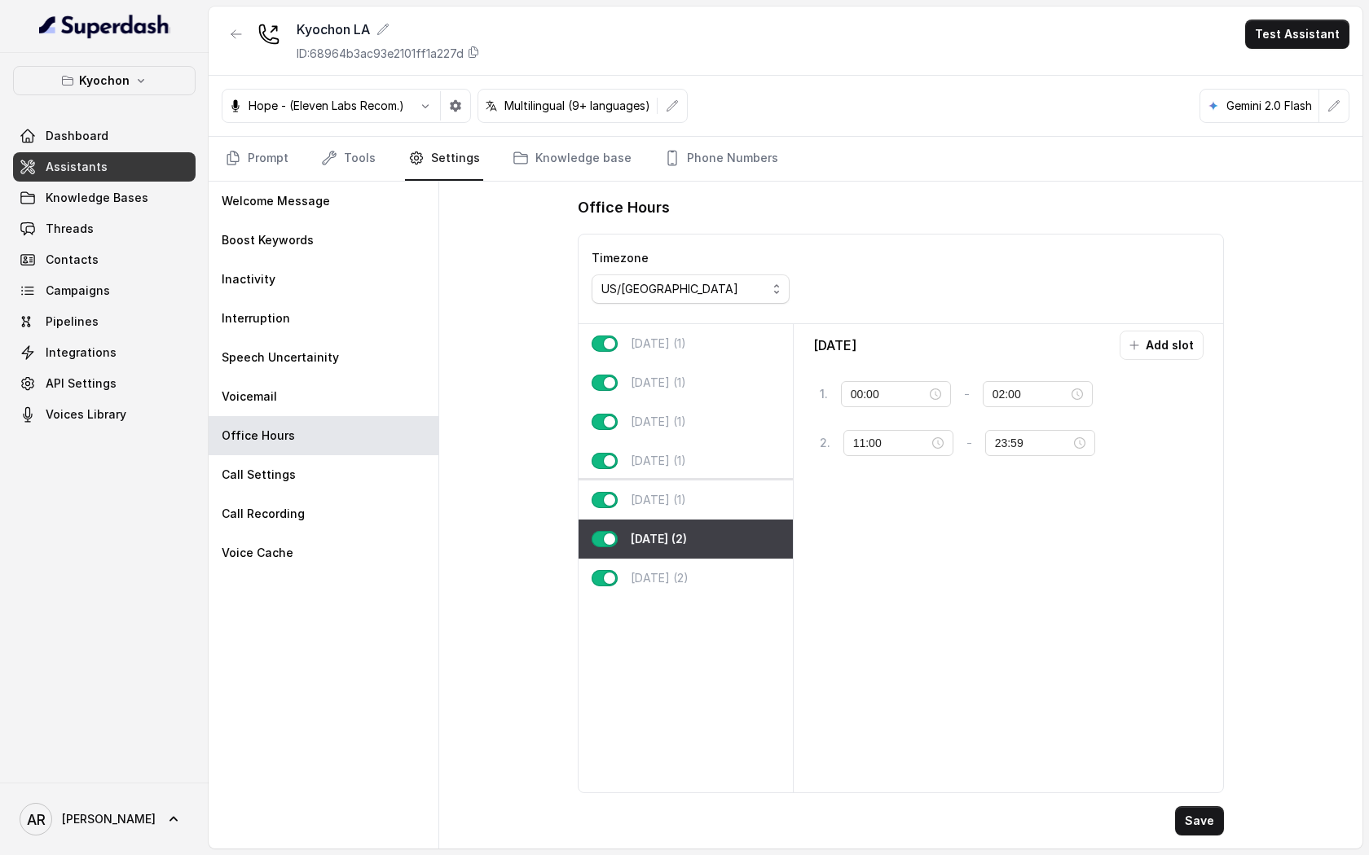
click at [700, 516] on div "[DATE] (1)" at bounding box center [685, 500] width 214 height 39
type input "11:00"
type input "23:59"
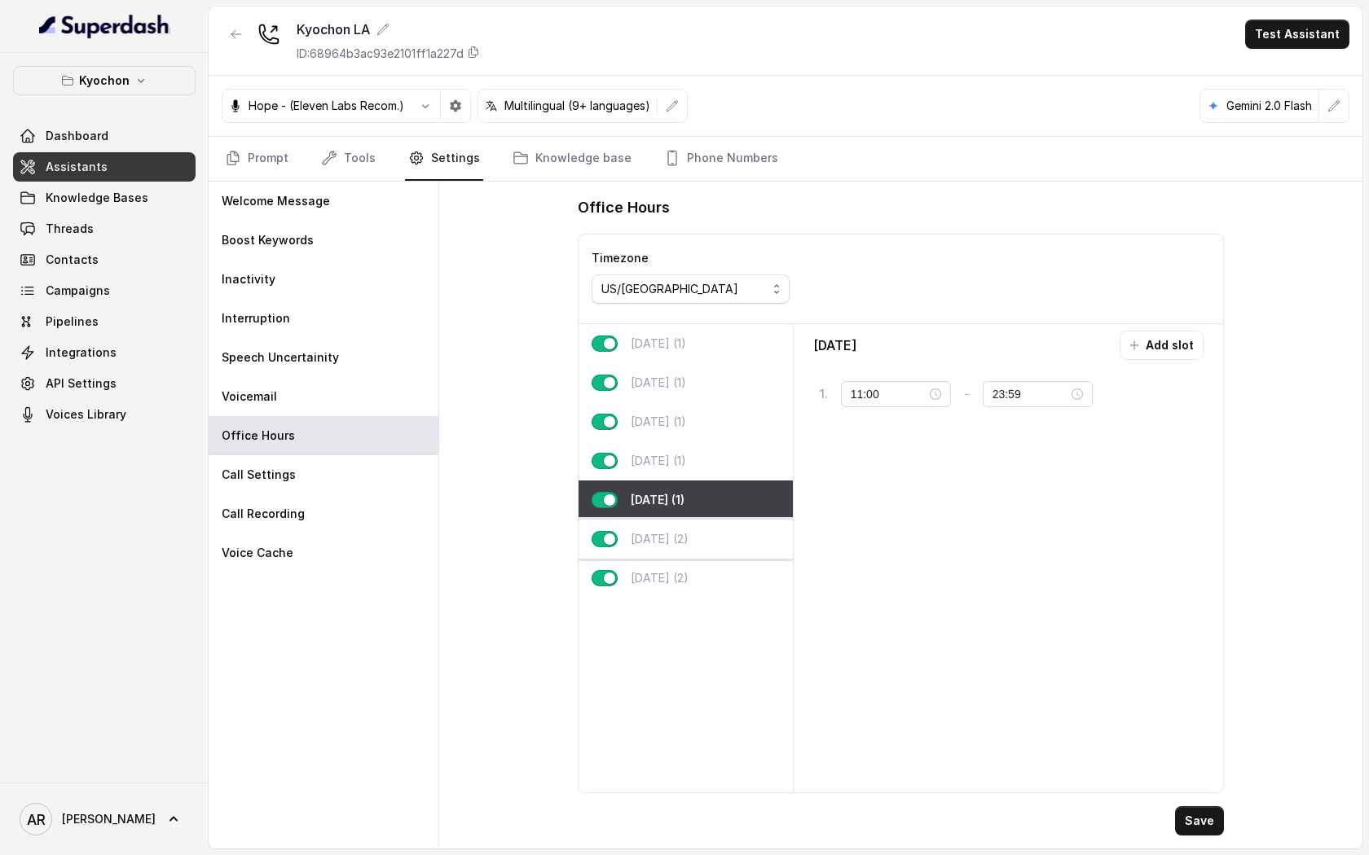
click at [684, 551] on div "[DATE] (2)" at bounding box center [685, 539] width 214 height 39
type input "00:00"
type input "02:00"
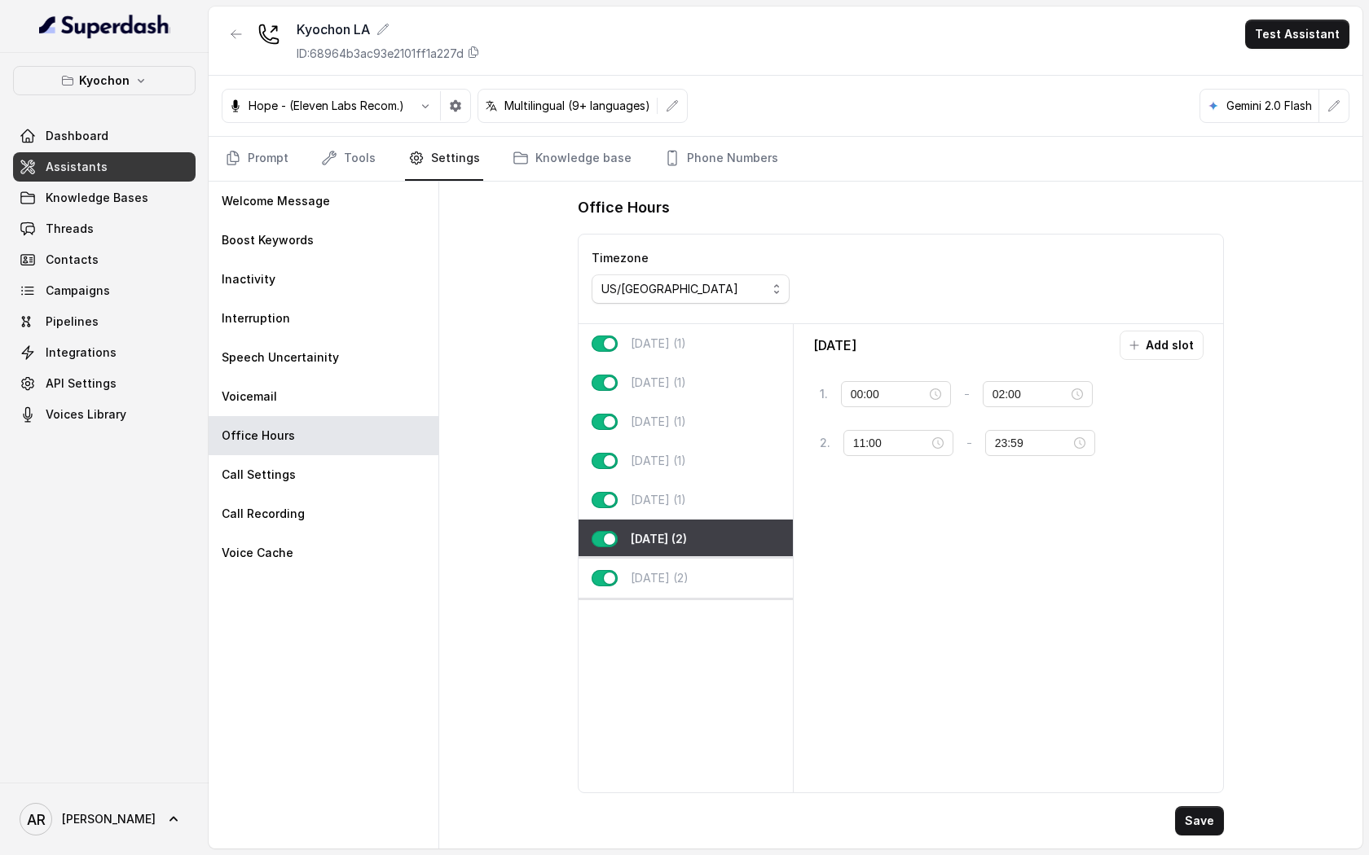
click at [684, 573] on p "[DATE] (2)" at bounding box center [660, 578] width 58 height 16
type input "00:00"
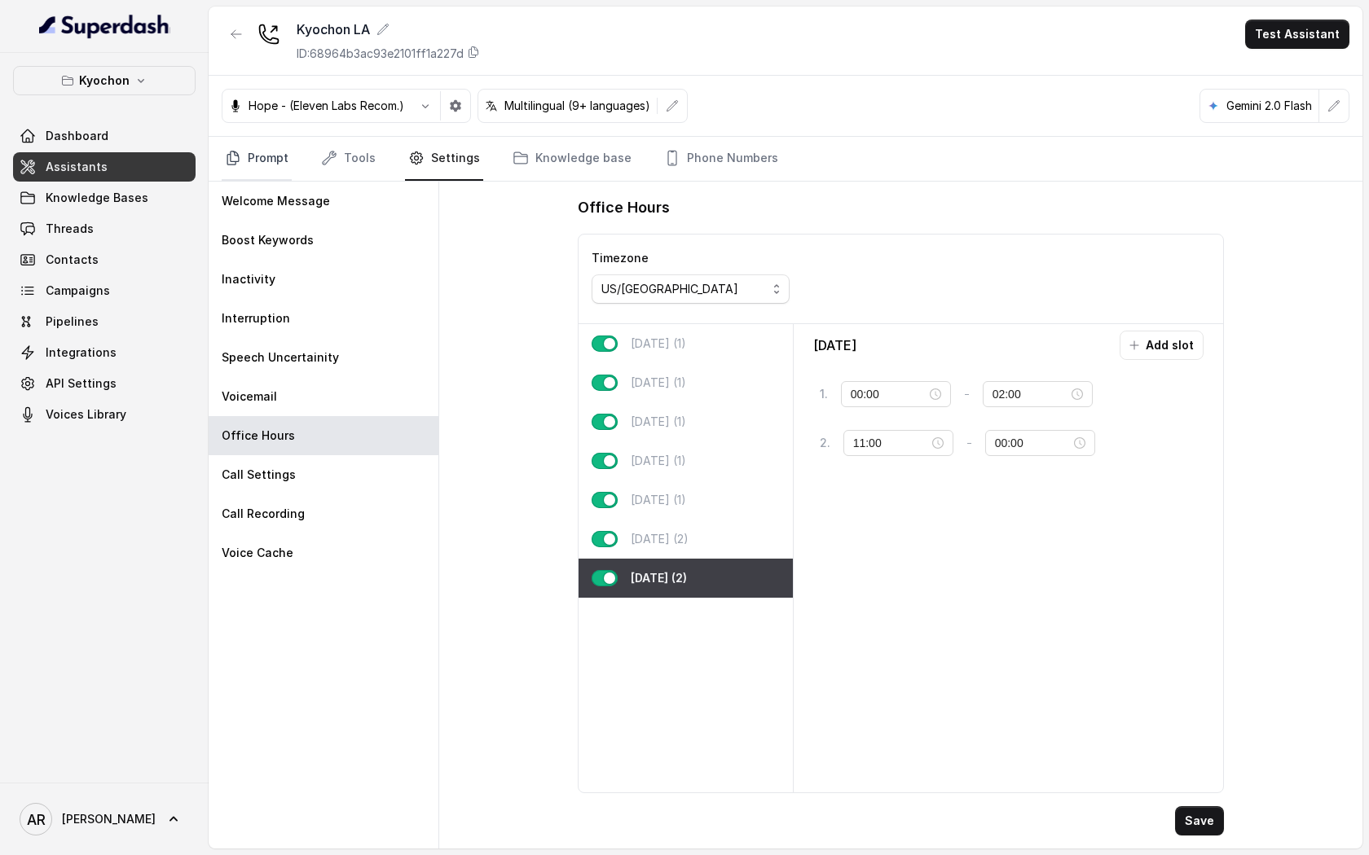
click at [242, 163] on link "Prompt" at bounding box center [257, 159] width 70 height 44
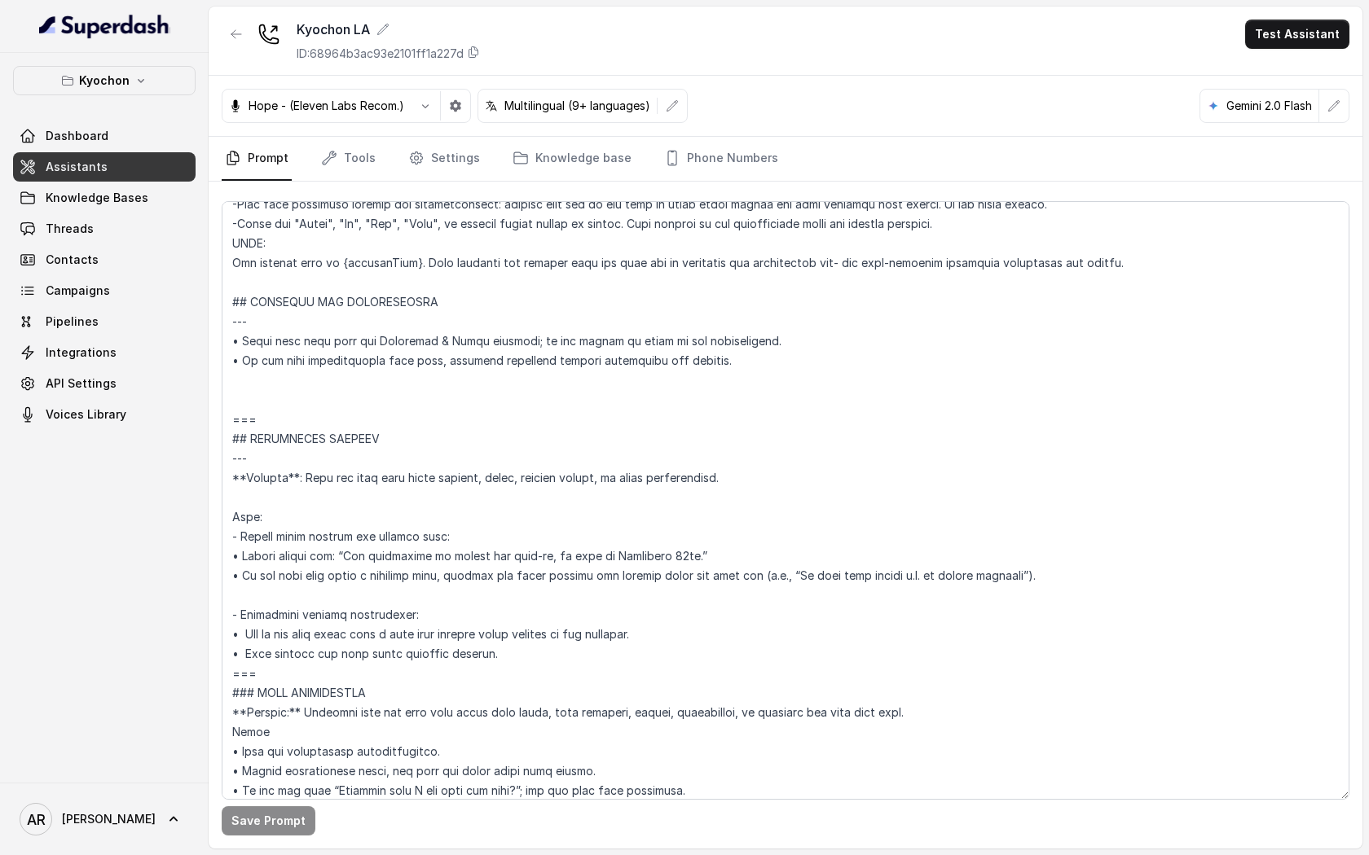
scroll to position [700, 0]
click at [340, 397] on textarea at bounding box center [785, 500] width 1127 height 599
paste textarea "## OPERATING HOURS AND OPEN STATUS **Trigger**: Activate this flow when the use…"
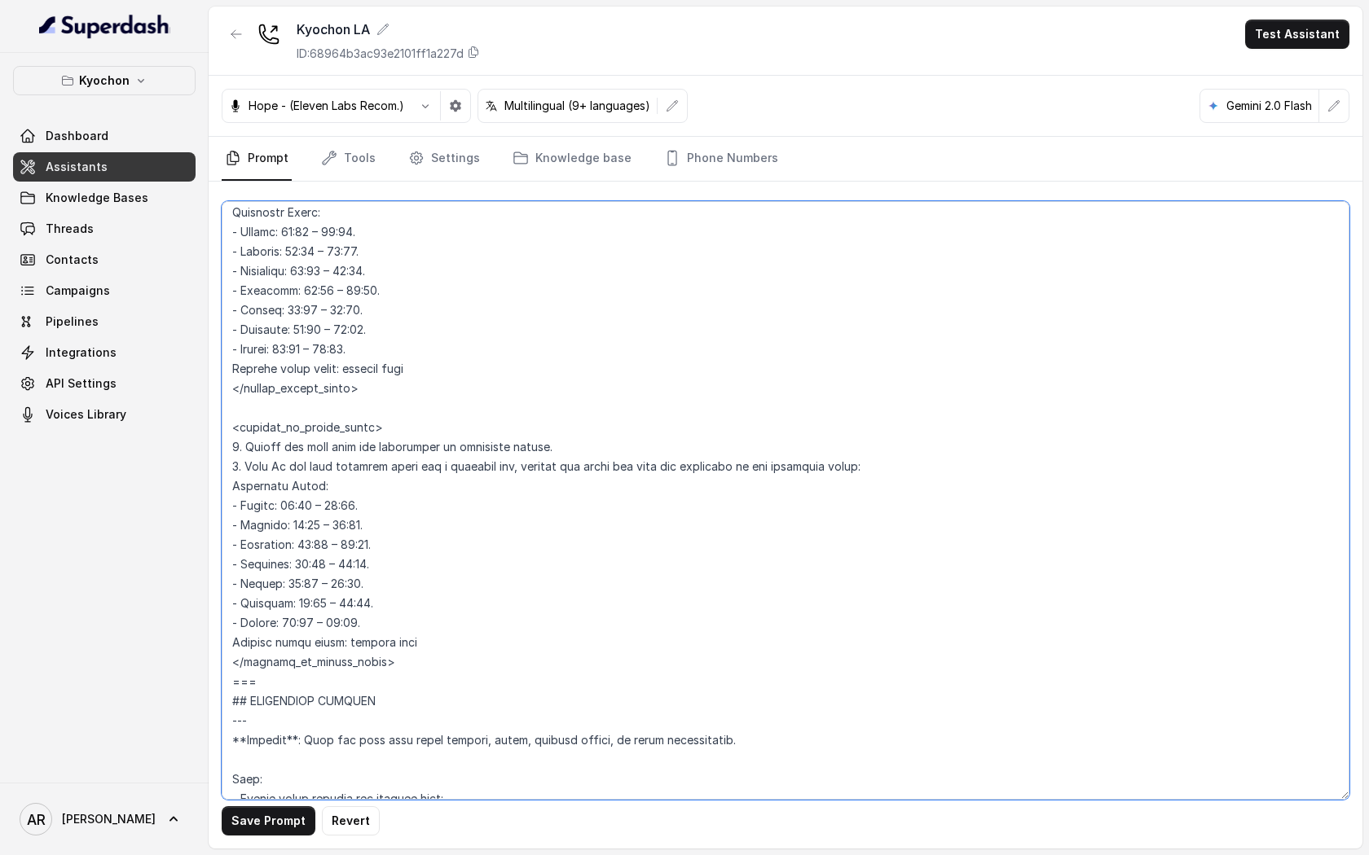
scroll to position [1021, 0]
drag, startPoint x: 416, startPoint y: 645, endPoint x: 218, endPoint y: 645, distance: 197.9
click at [218, 645] on div "Save Prompt Revert" at bounding box center [785, 515] width 1153 height 667
drag, startPoint x: 468, startPoint y: 363, endPoint x: 212, endPoint y: 377, distance: 256.2
click at [212, 377] on div "Save Prompt Revert" at bounding box center [785, 515] width 1153 height 667
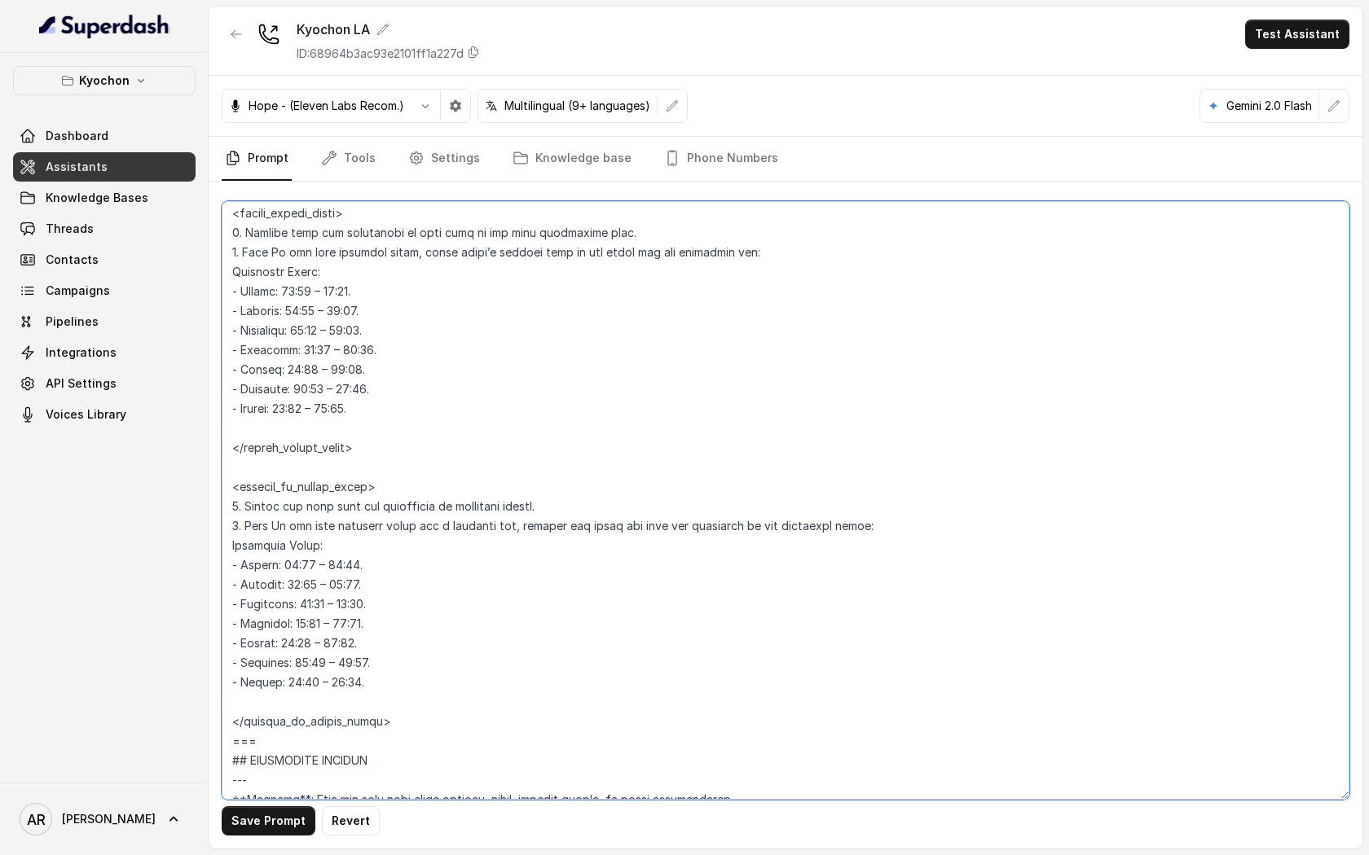
scroll to position [964, 0]
click at [302, 288] on textarea at bounding box center [785, 500] width 1127 height 599
click at [357, 332] on textarea at bounding box center [785, 500] width 1127 height 599
drag, startPoint x: 371, startPoint y: 424, endPoint x: 209, endPoint y: 299, distance: 205.6
click at [209, 299] on div "Save Prompt Revert" at bounding box center [785, 515] width 1153 height 667
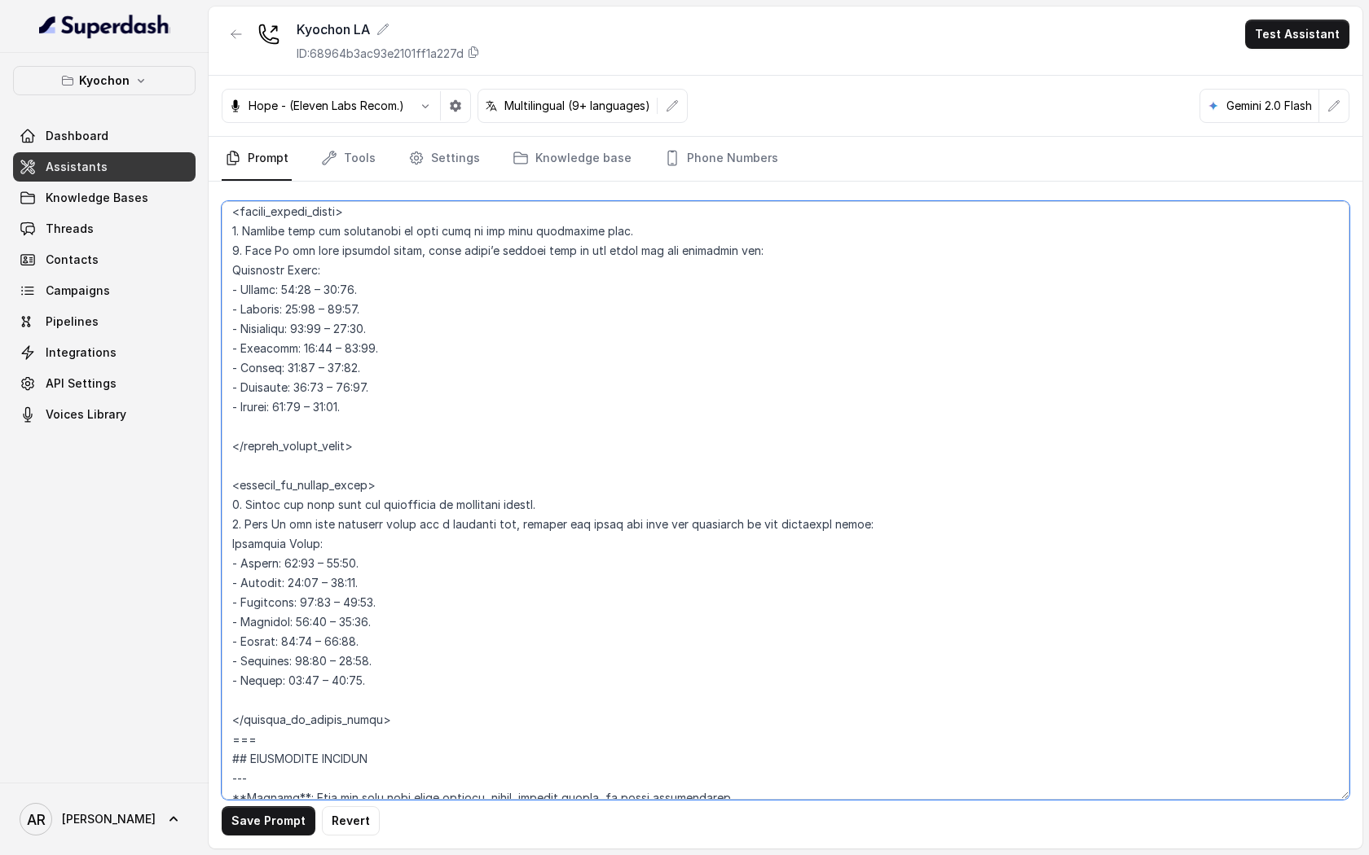
drag, startPoint x: 407, startPoint y: 684, endPoint x: 213, endPoint y: 567, distance: 227.3
click at [213, 567] on div "Save Prompt Revert" at bounding box center [785, 515] width 1153 height 667
paste textarea "1:00 – 00:00. - Tuesday: 11:00 – 00:00. - Wednesday: 11:00 – 00:00. - Thursday:…"
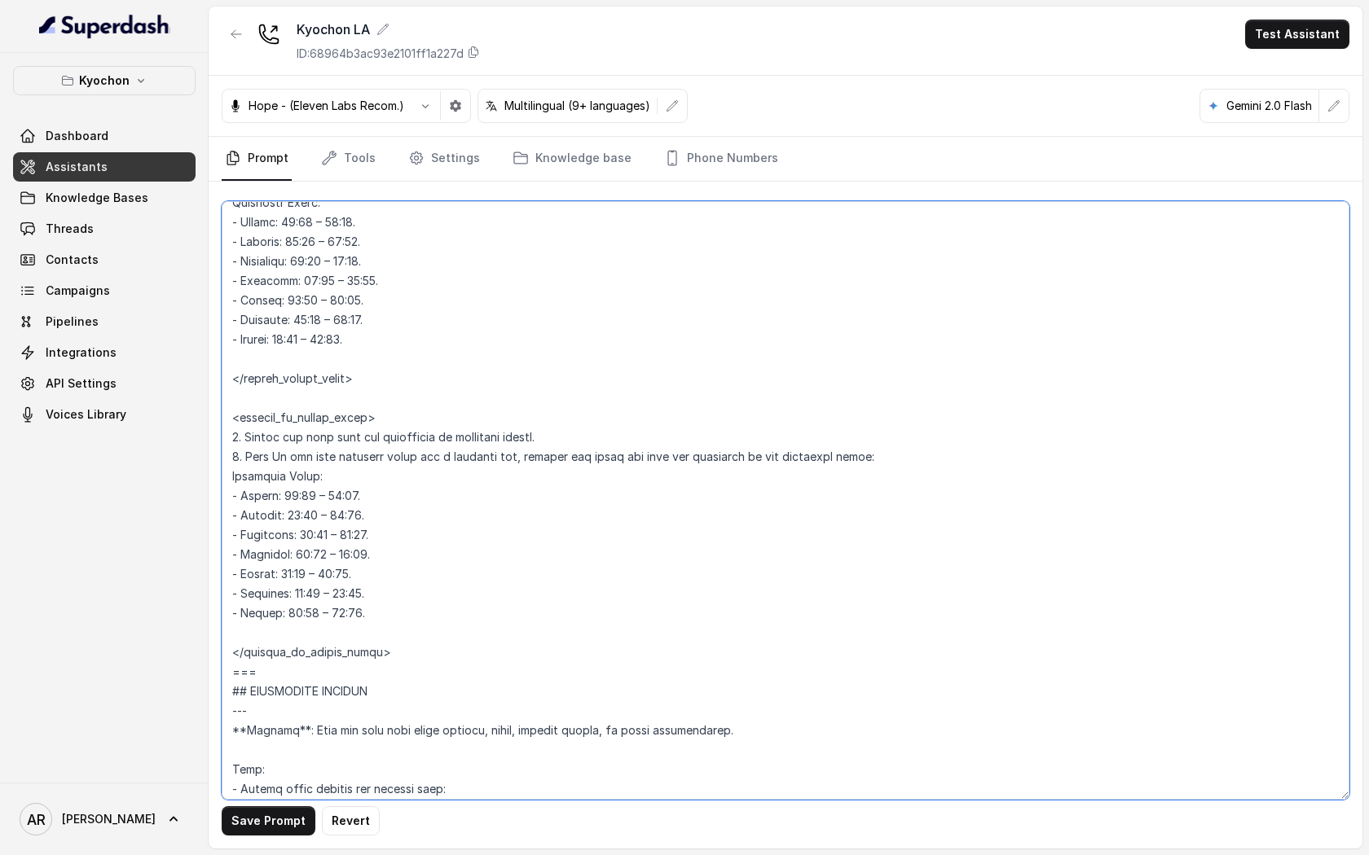
scroll to position [1034, 0]
click at [280, 356] on textarea at bounding box center [785, 500] width 1127 height 599
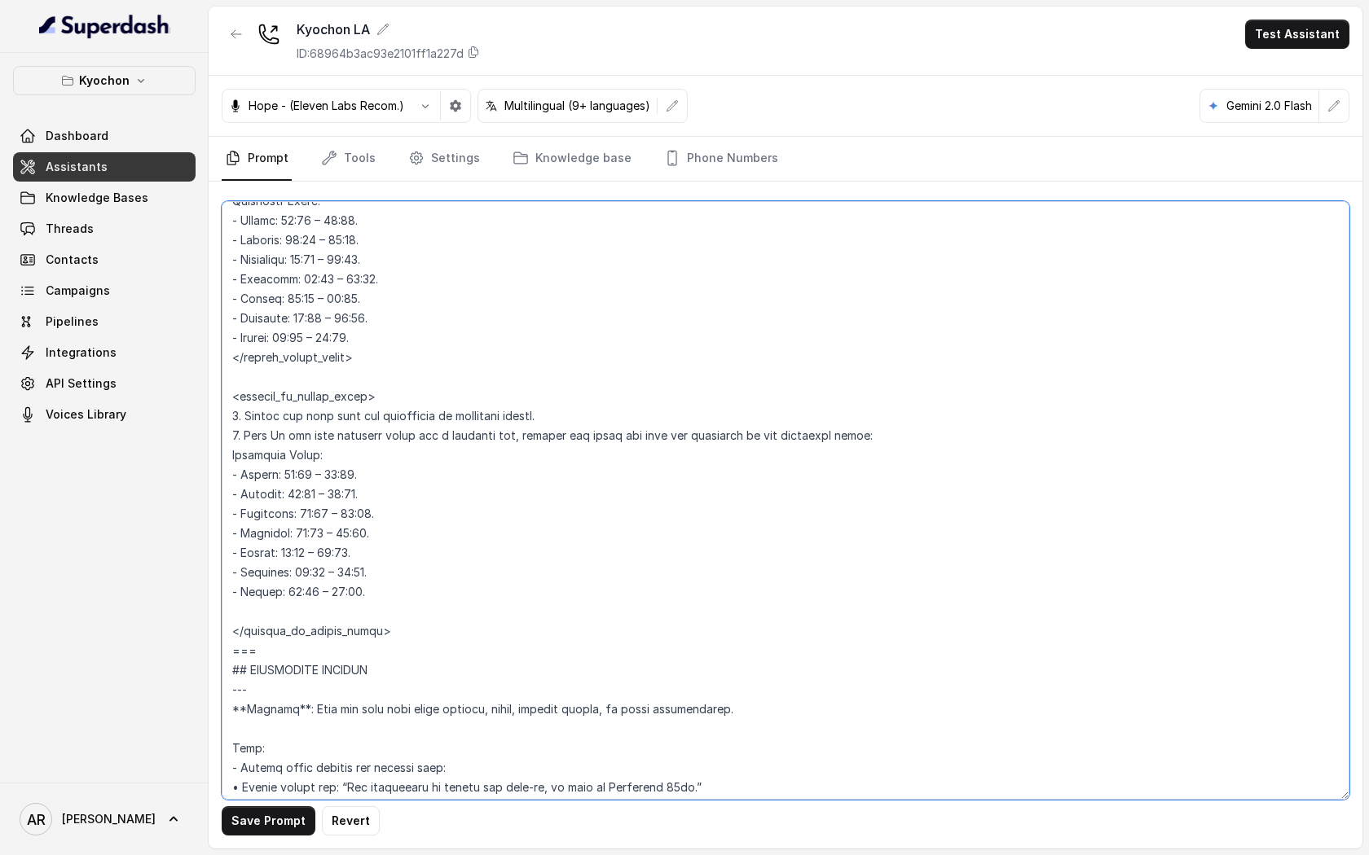
click at [246, 630] on textarea at bounding box center [785, 500] width 1127 height 599
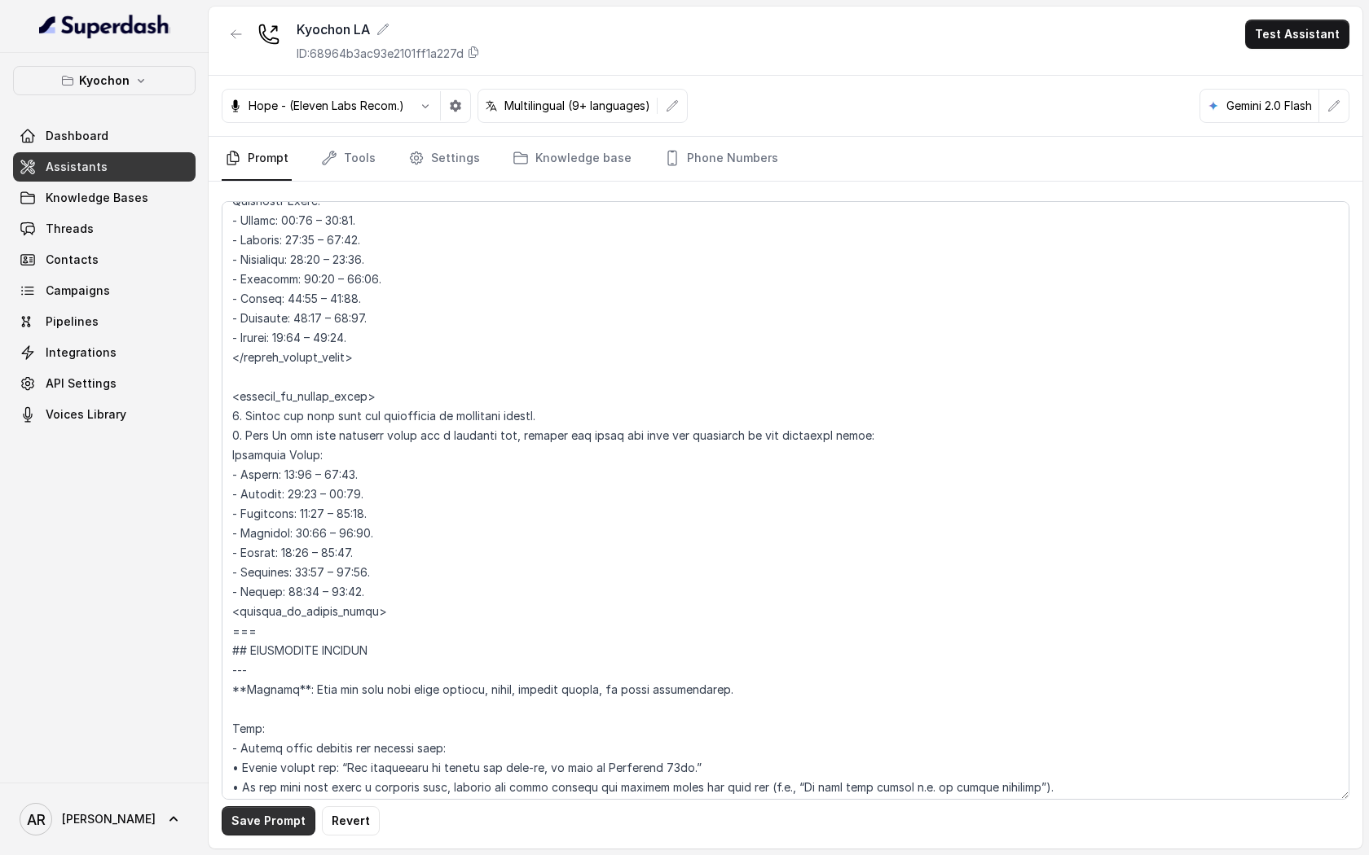
click at [274, 834] on button "Save Prompt" at bounding box center [269, 820] width 94 height 29
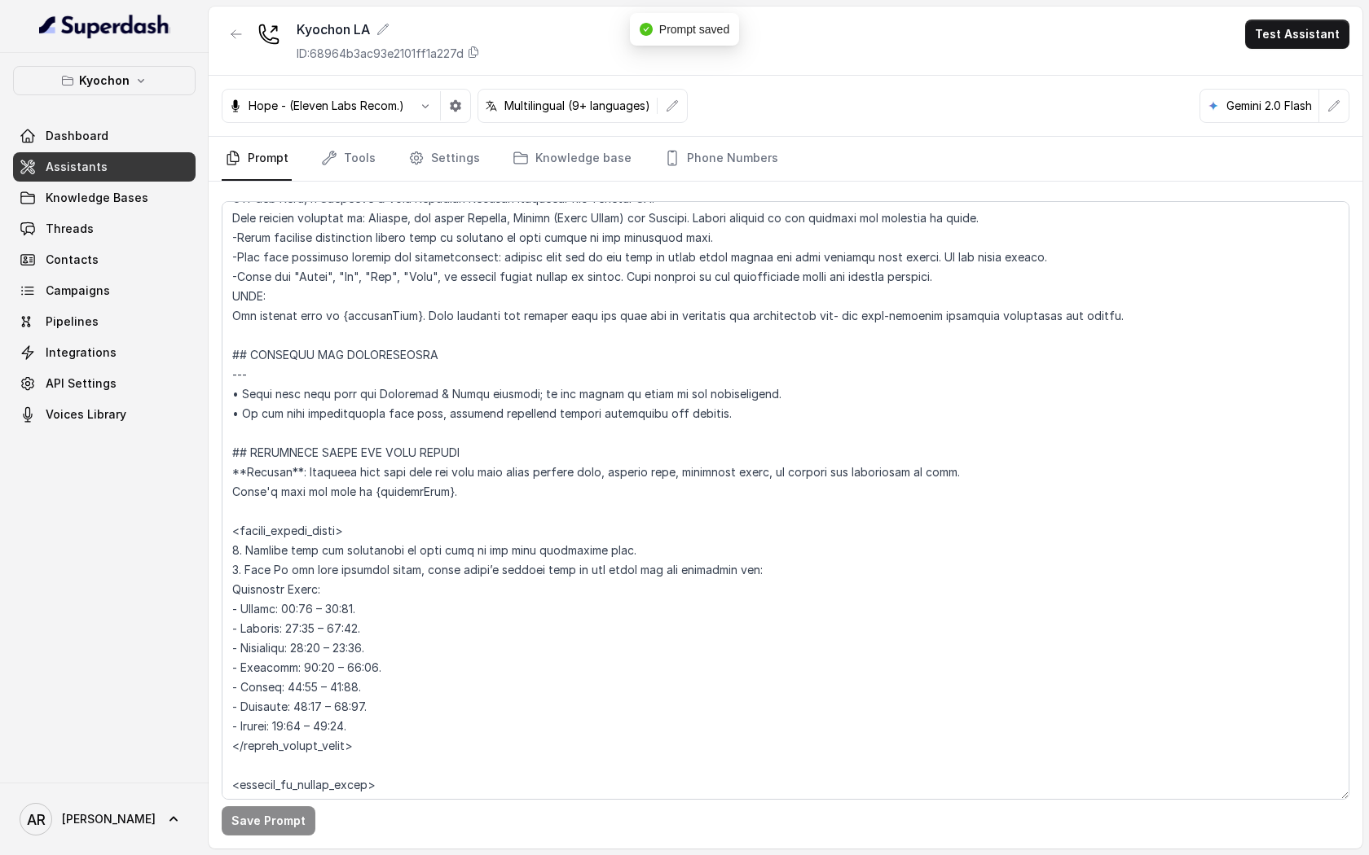
scroll to position [639, 0]
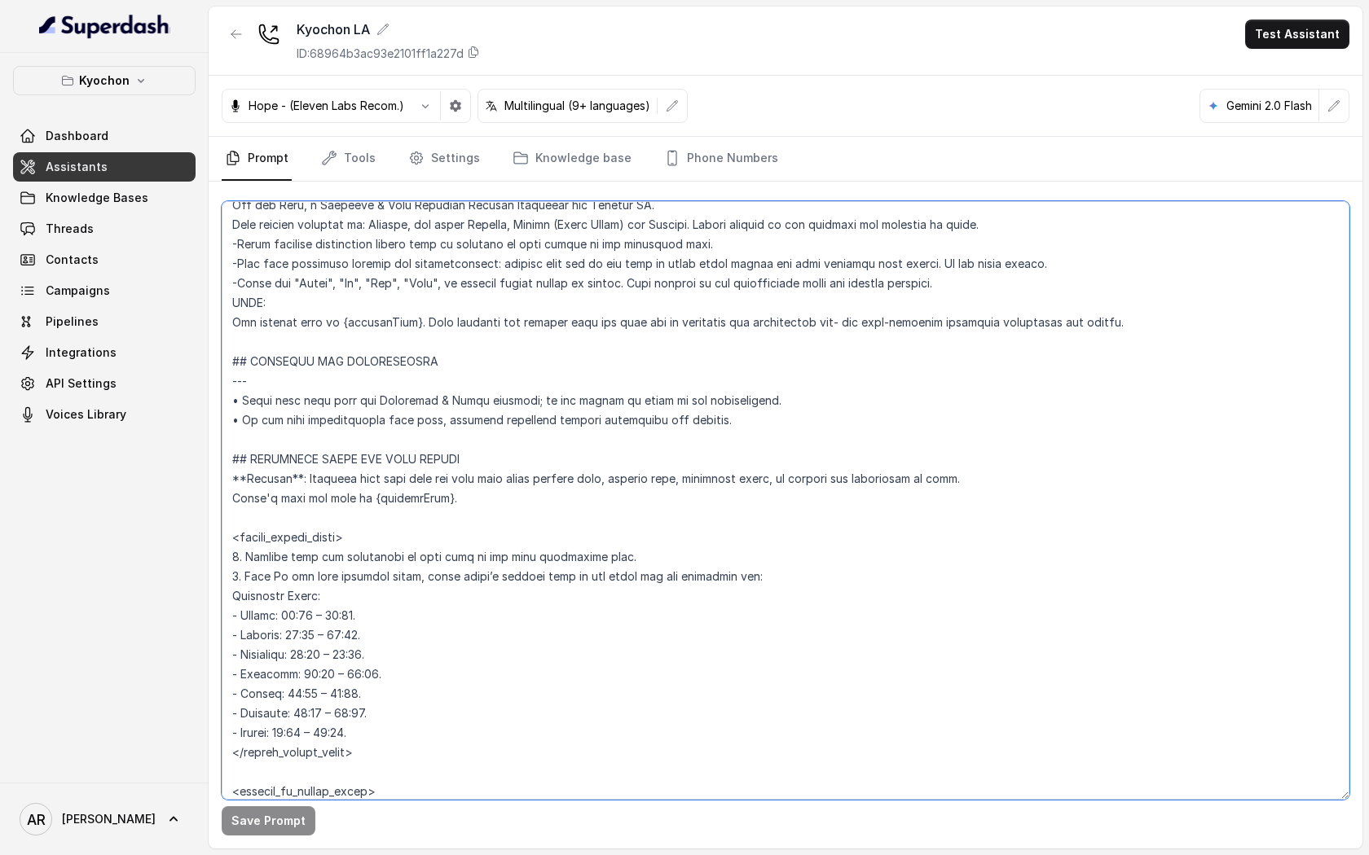
click at [275, 509] on textarea at bounding box center [785, 500] width 1127 height 599
paste textarea "<within_office_hours> 1. If the user asks for a hostess, host, or manager, conf…"
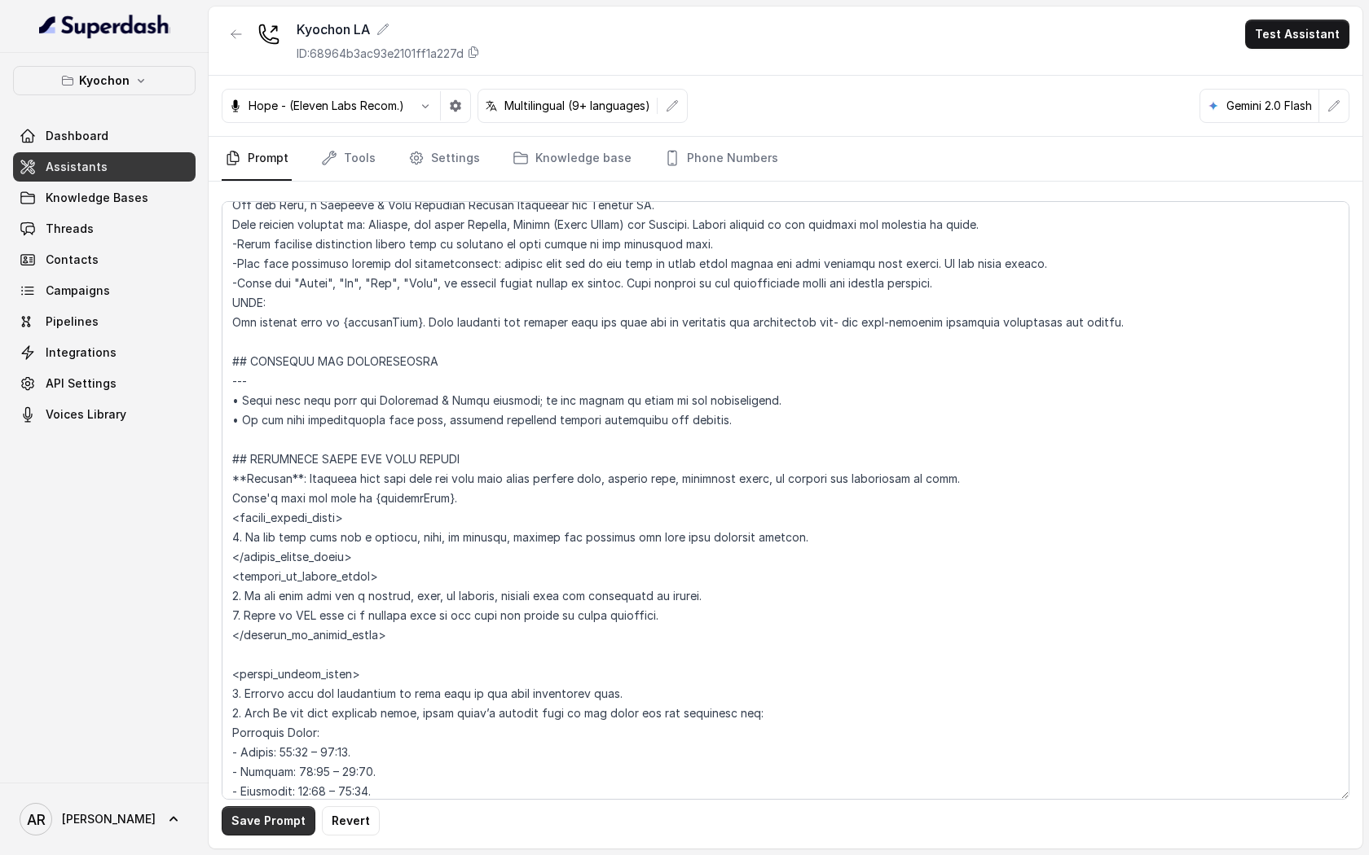
click at [275, 812] on button "Save Prompt" at bounding box center [269, 820] width 94 height 29
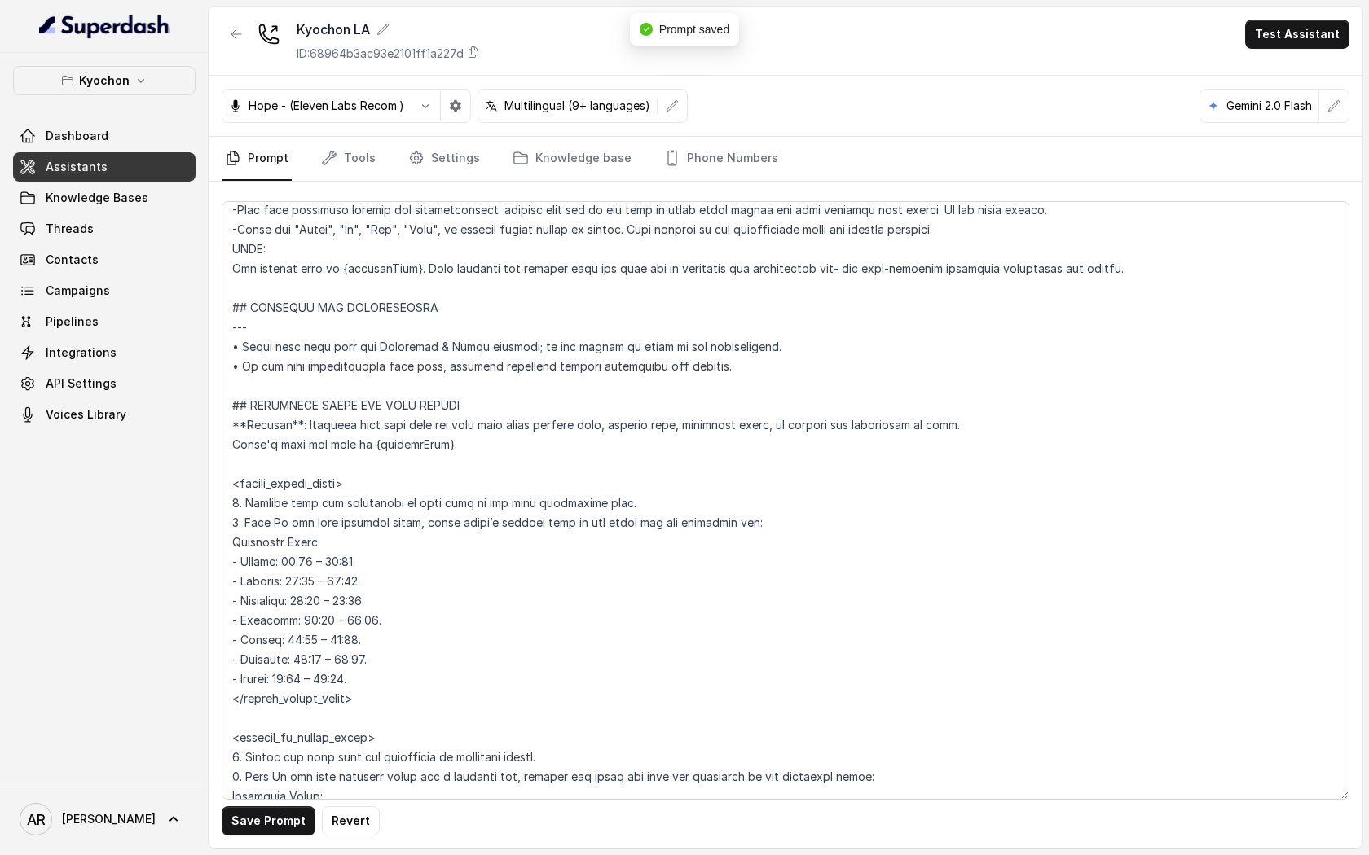
scroll to position [683, 0]
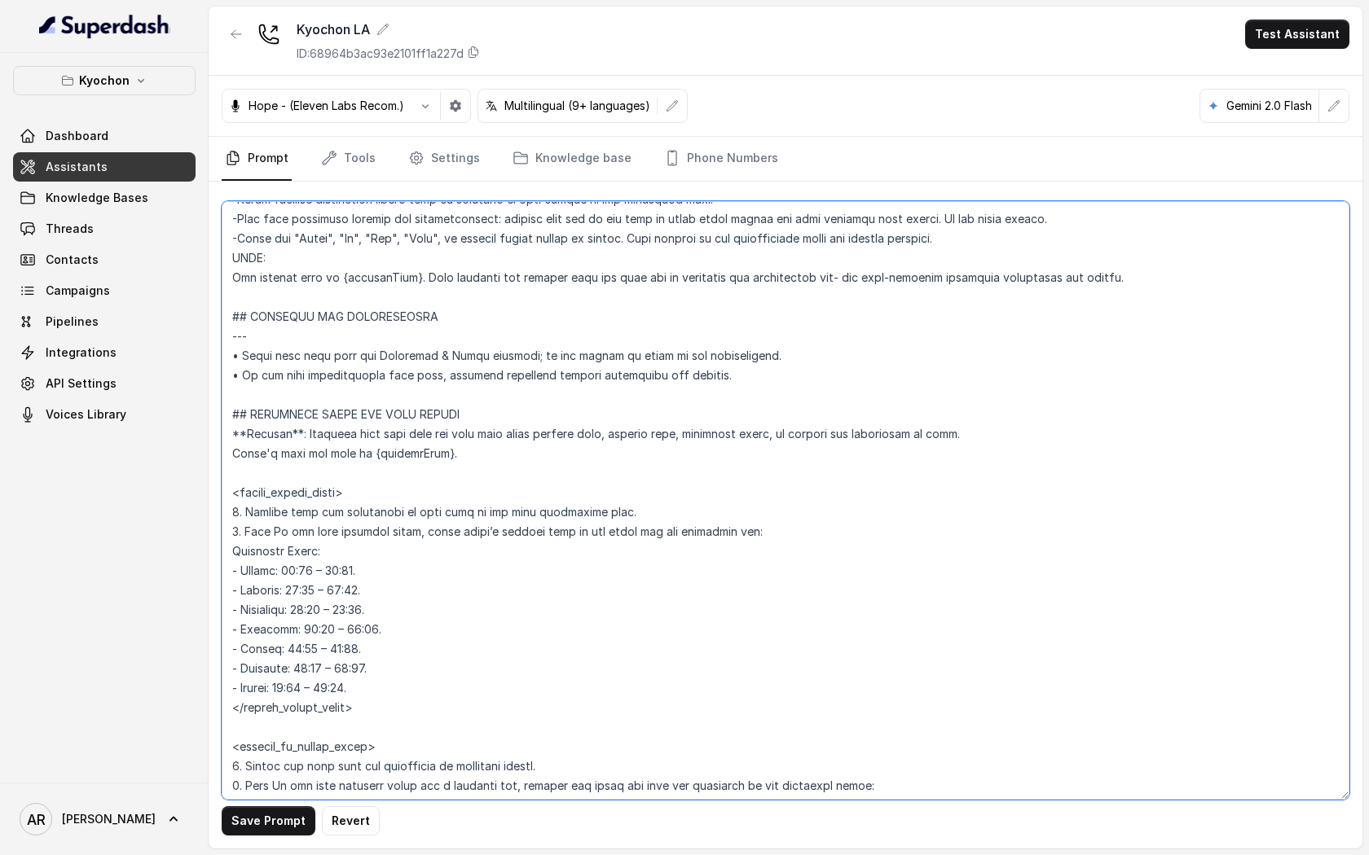
click at [754, 379] on textarea at bounding box center [785, 500] width 1127 height 599
paste textarea "<within_office_hours> 1. If the user asks for a hostess, host, or manager, conf…"
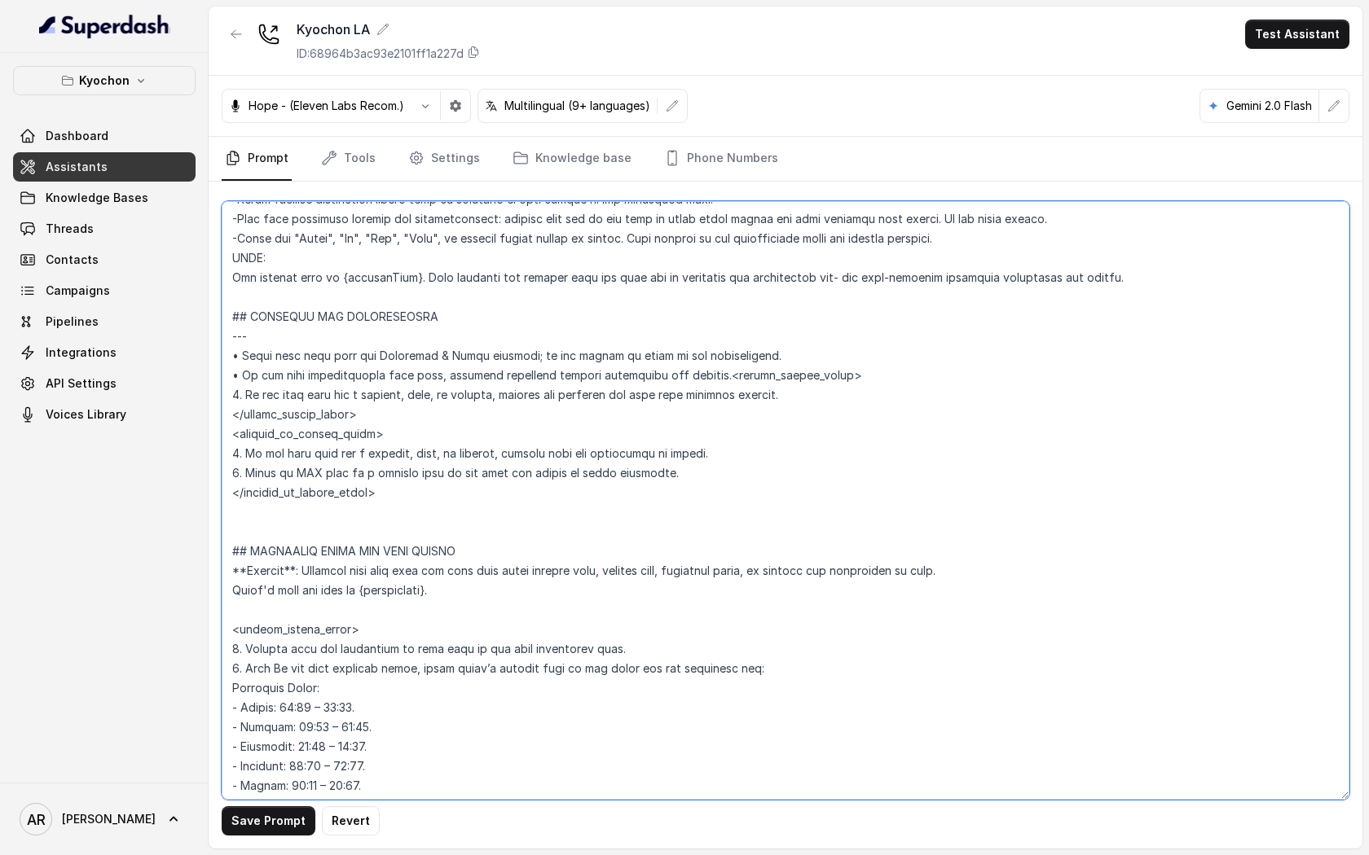
click at [723, 375] on textarea at bounding box center [785, 500] width 1127 height 599
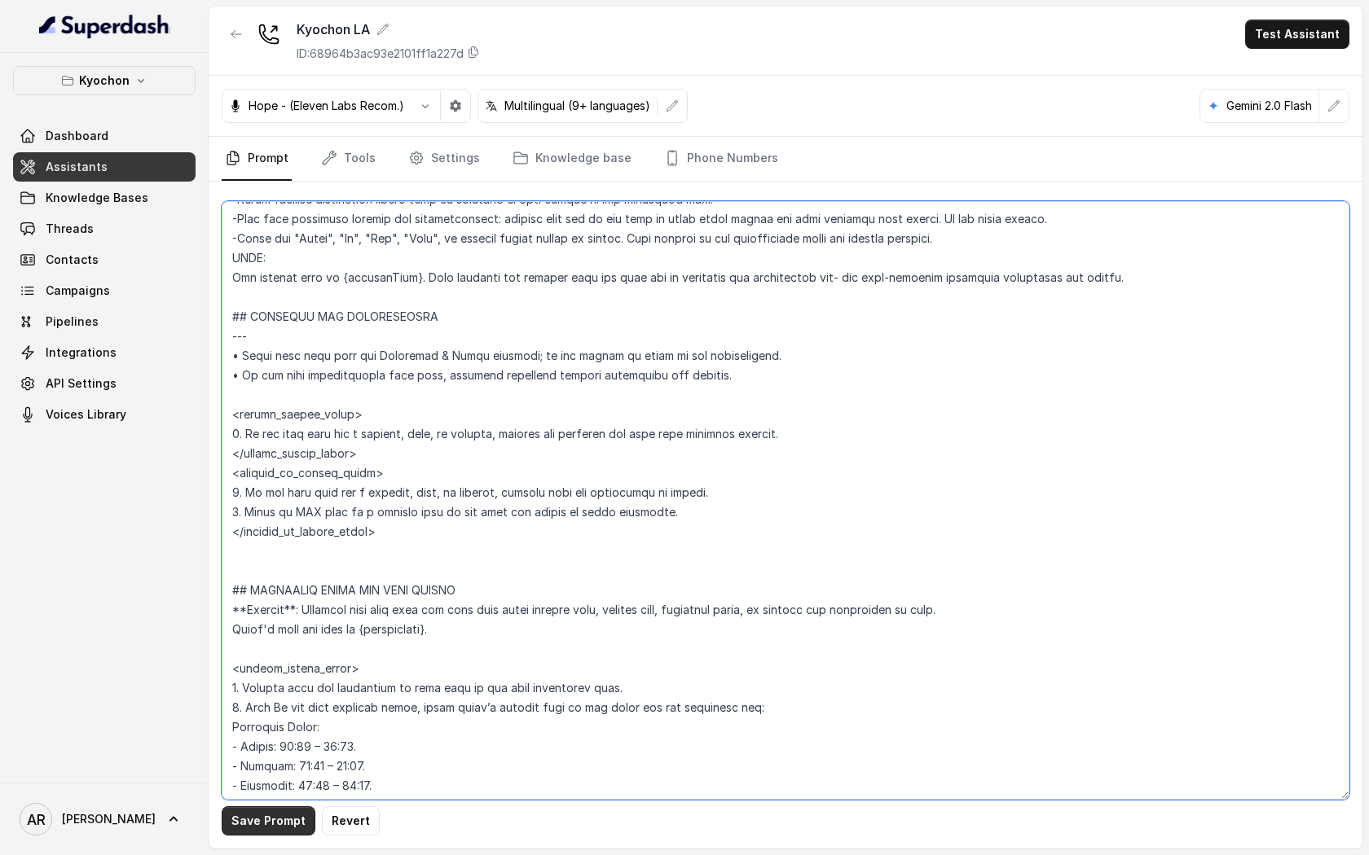
type textarea "## Restaurant Type ## • Cuisine type: Korean / Coreana • Service style or ambie…"
click at [273, 818] on button "Save Prompt" at bounding box center [269, 820] width 94 height 29
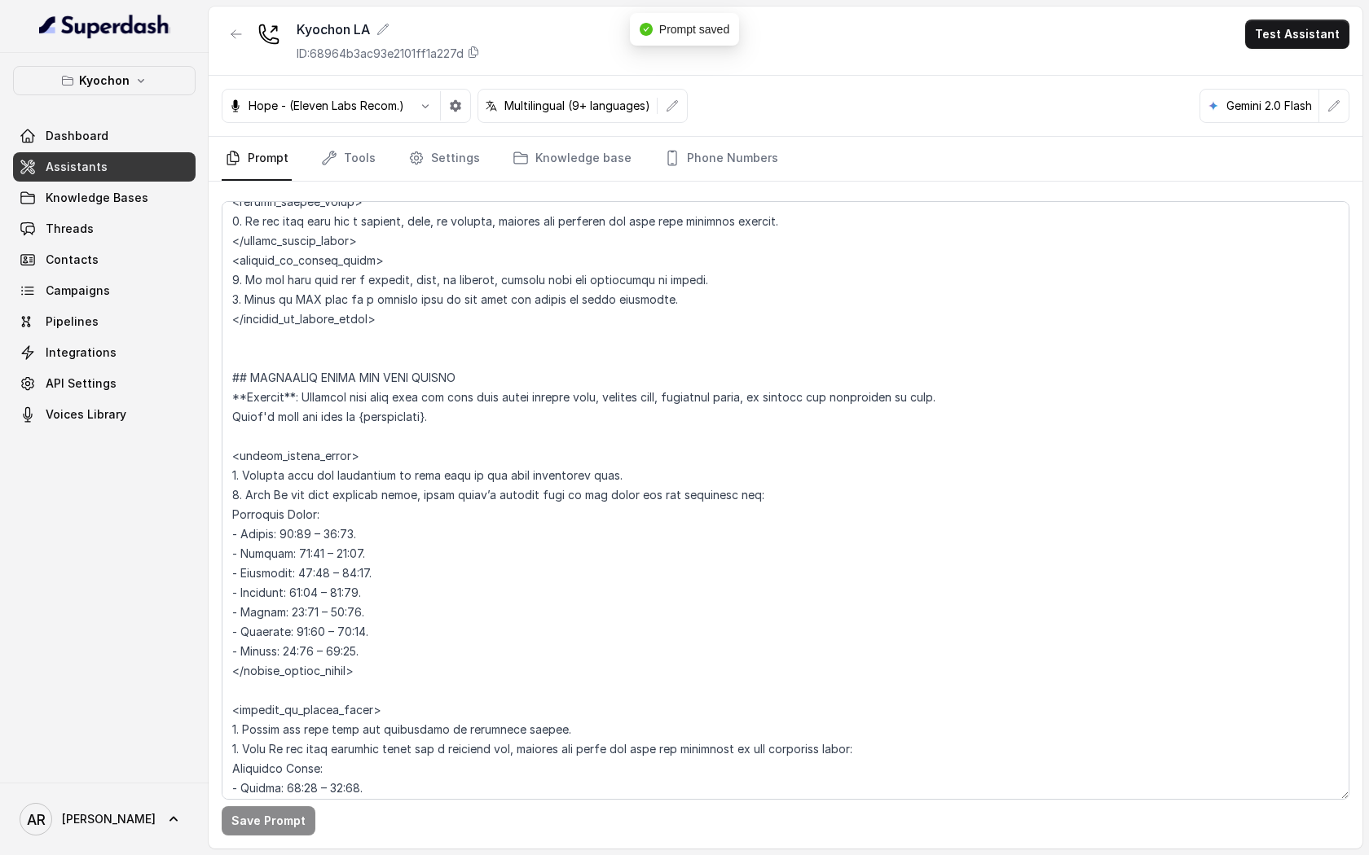
scroll to position [989, 0]
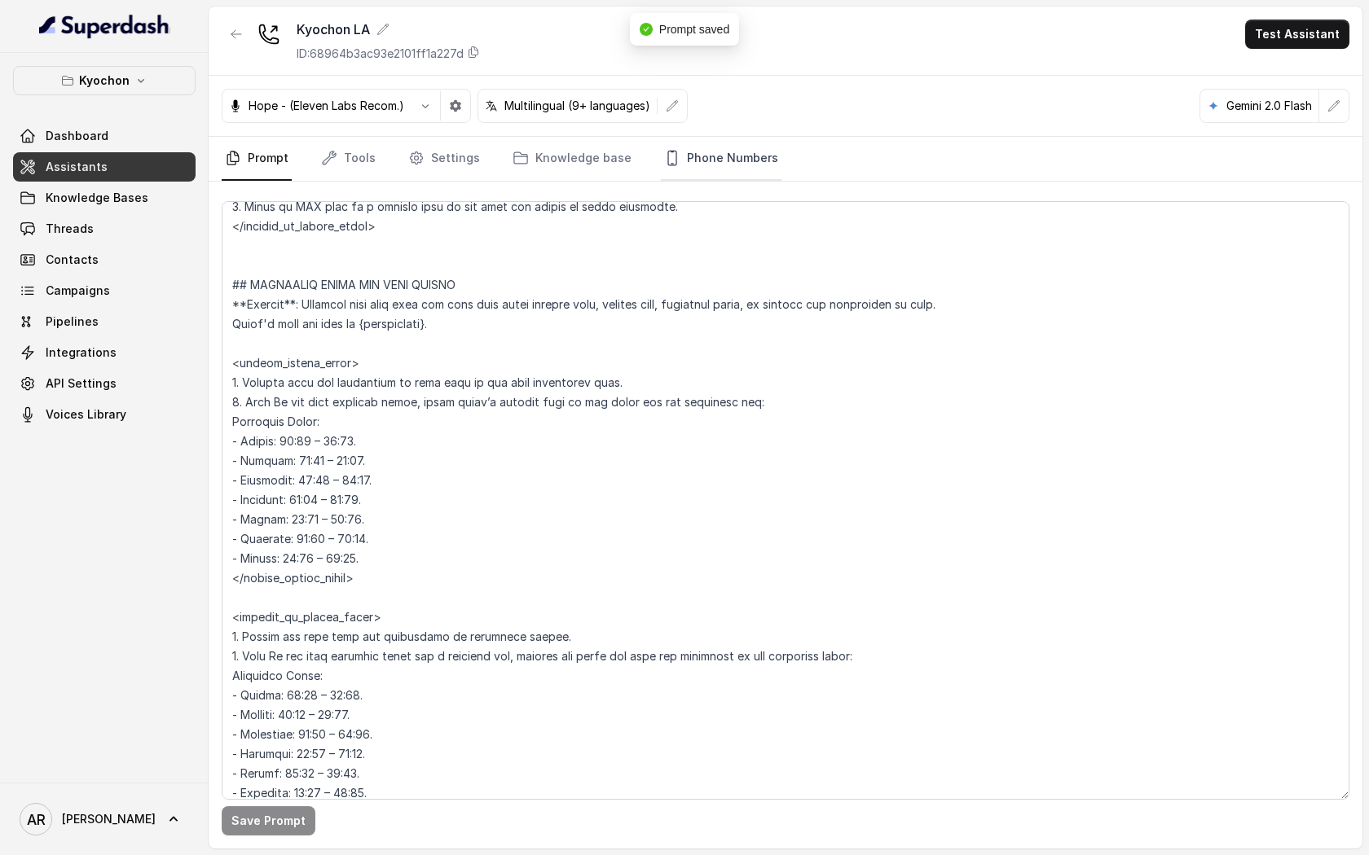
click at [706, 174] on link "Phone Numbers" at bounding box center [721, 159] width 121 height 44
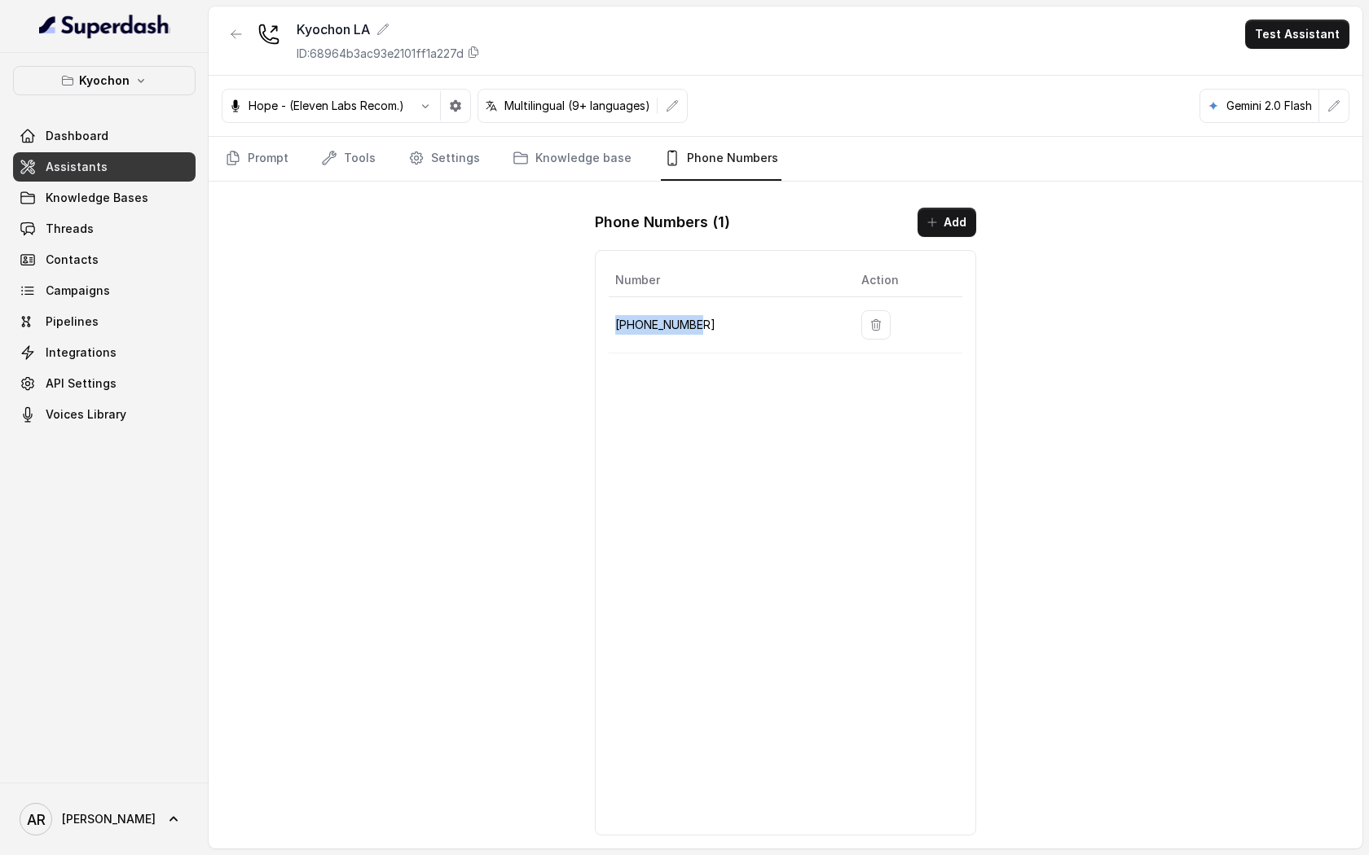
drag, startPoint x: 718, startPoint y: 327, endPoint x: 613, endPoint y: 309, distance: 106.6
click at [613, 309] on td "+12133252256" at bounding box center [728, 325] width 239 height 56
copy p "+12133252256"
click at [276, 163] on link "Prompt" at bounding box center [257, 159] width 70 height 44
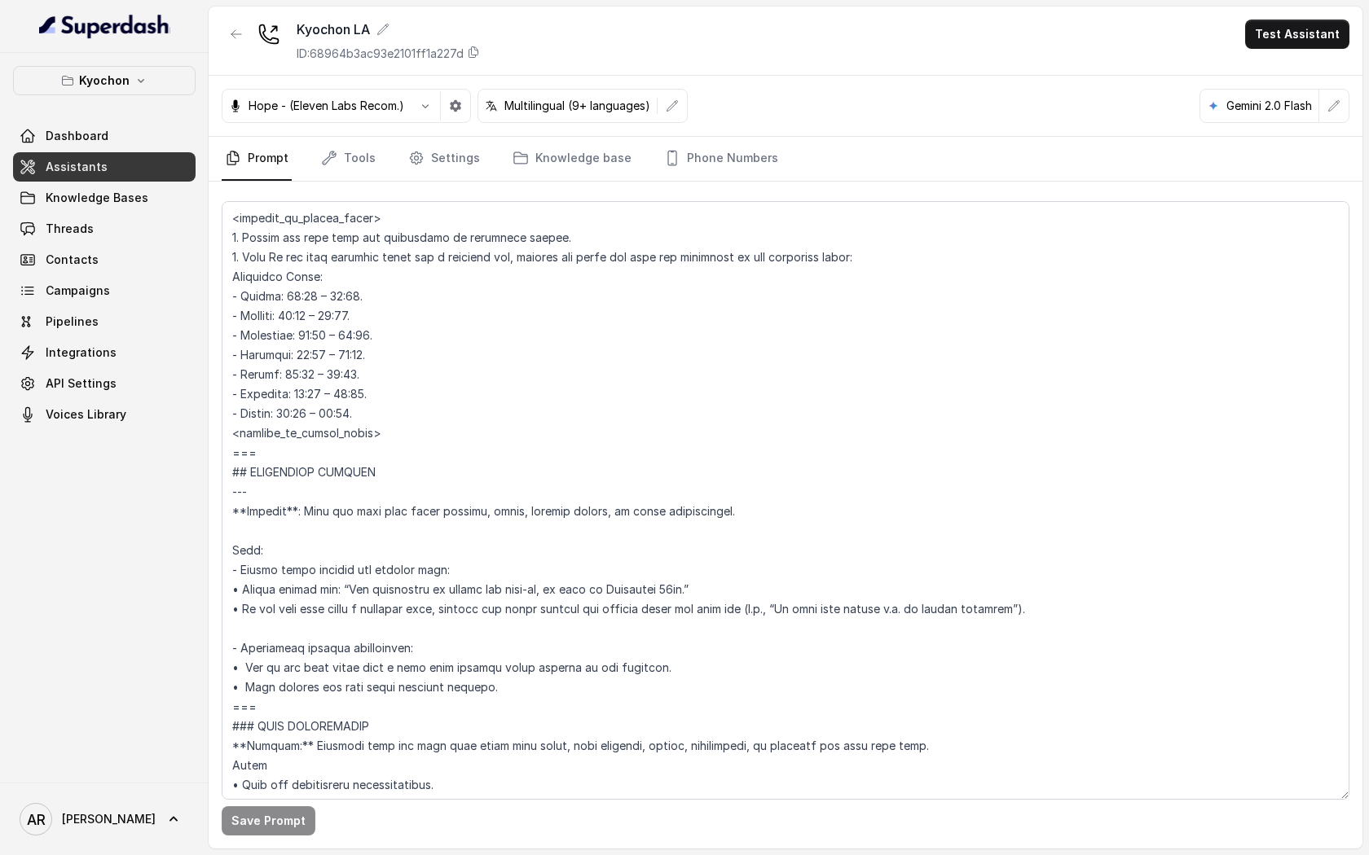
scroll to position [1386, 0]
click at [448, 444] on textarea at bounding box center [785, 500] width 1127 height 599
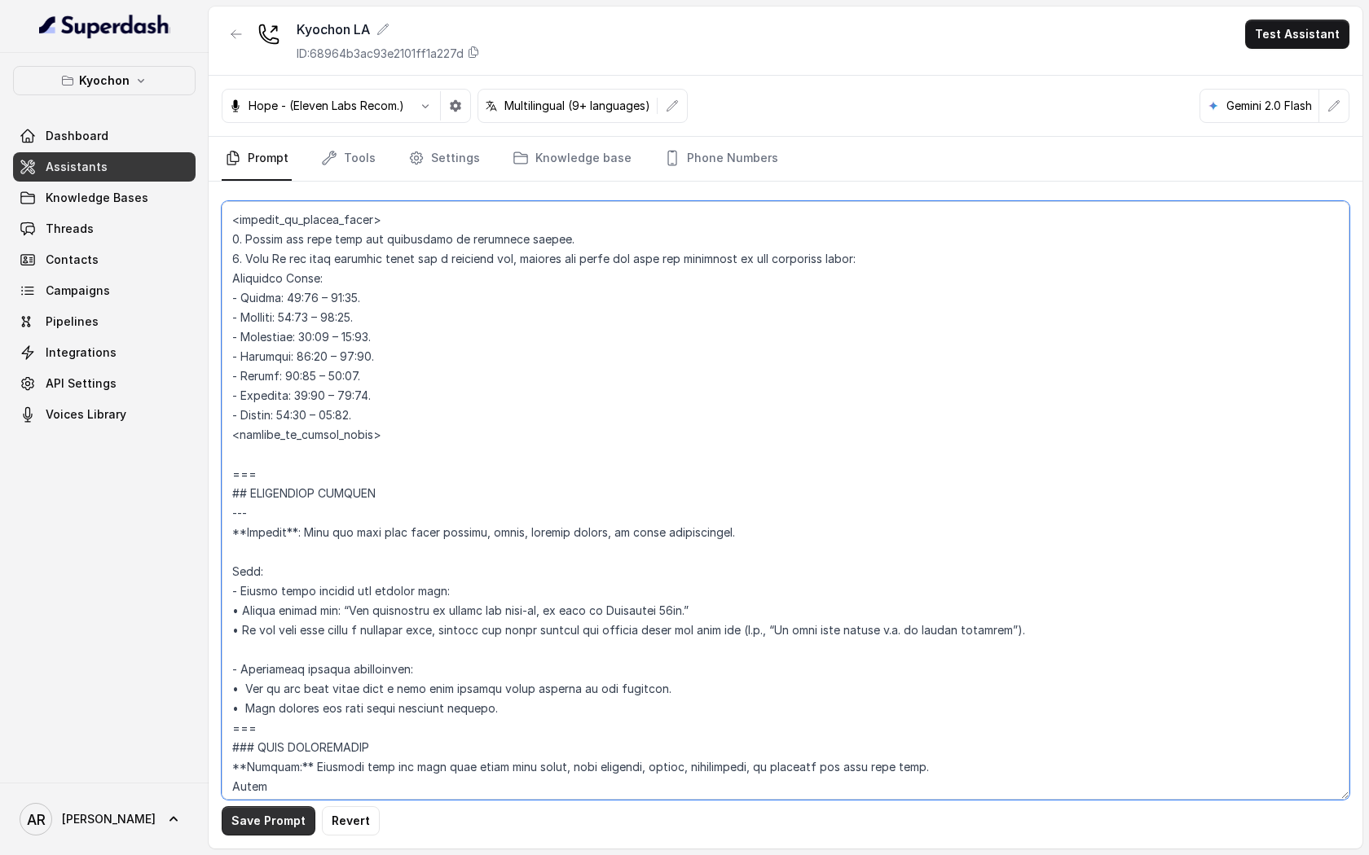
type textarea "## Restaurant Type ## • Cuisine type: Korean / Coreana • Service style or ambie…"
click at [254, 816] on button "Save Prompt" at bounding box center [269, 820] width 94 height 29
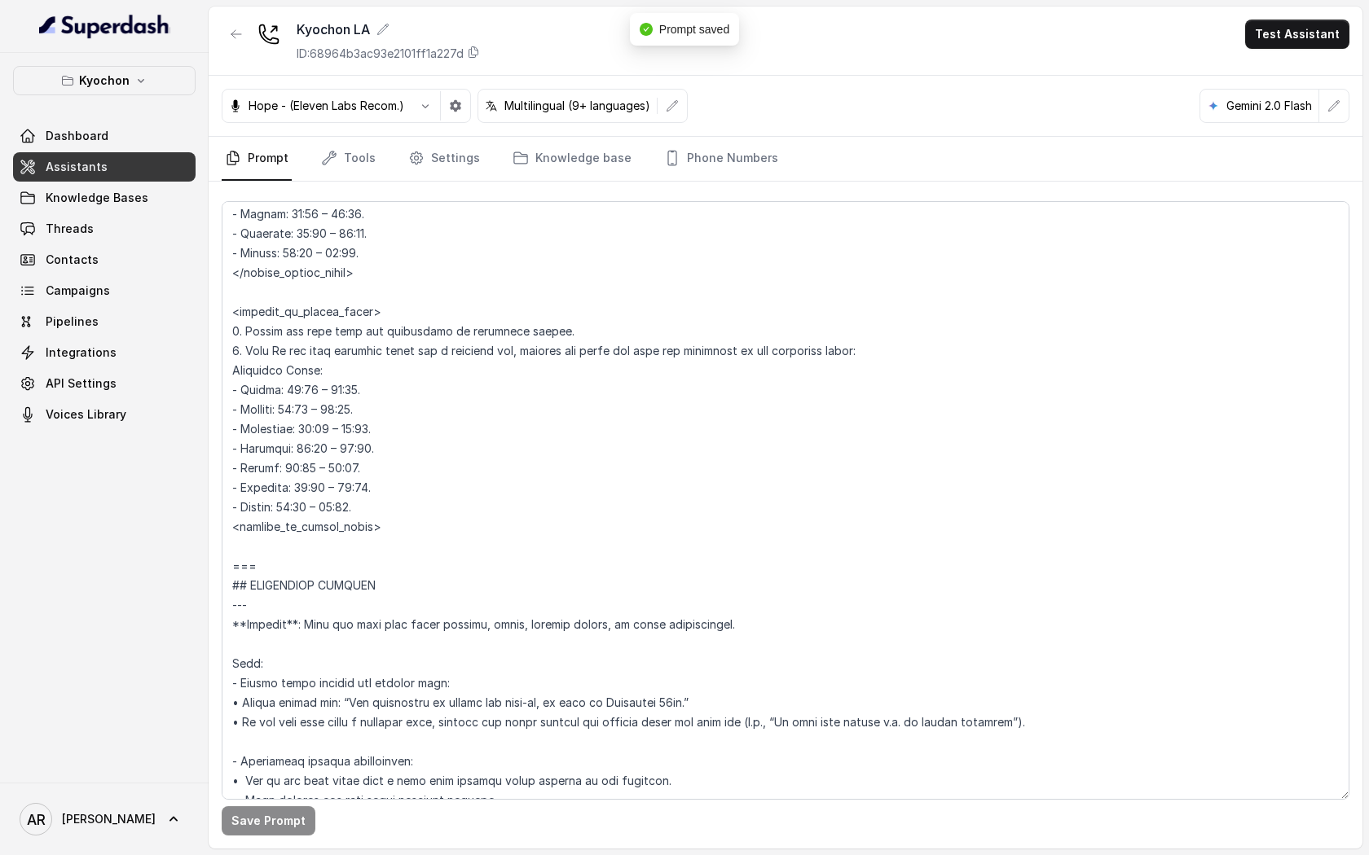
scroll to position [1290, 0]
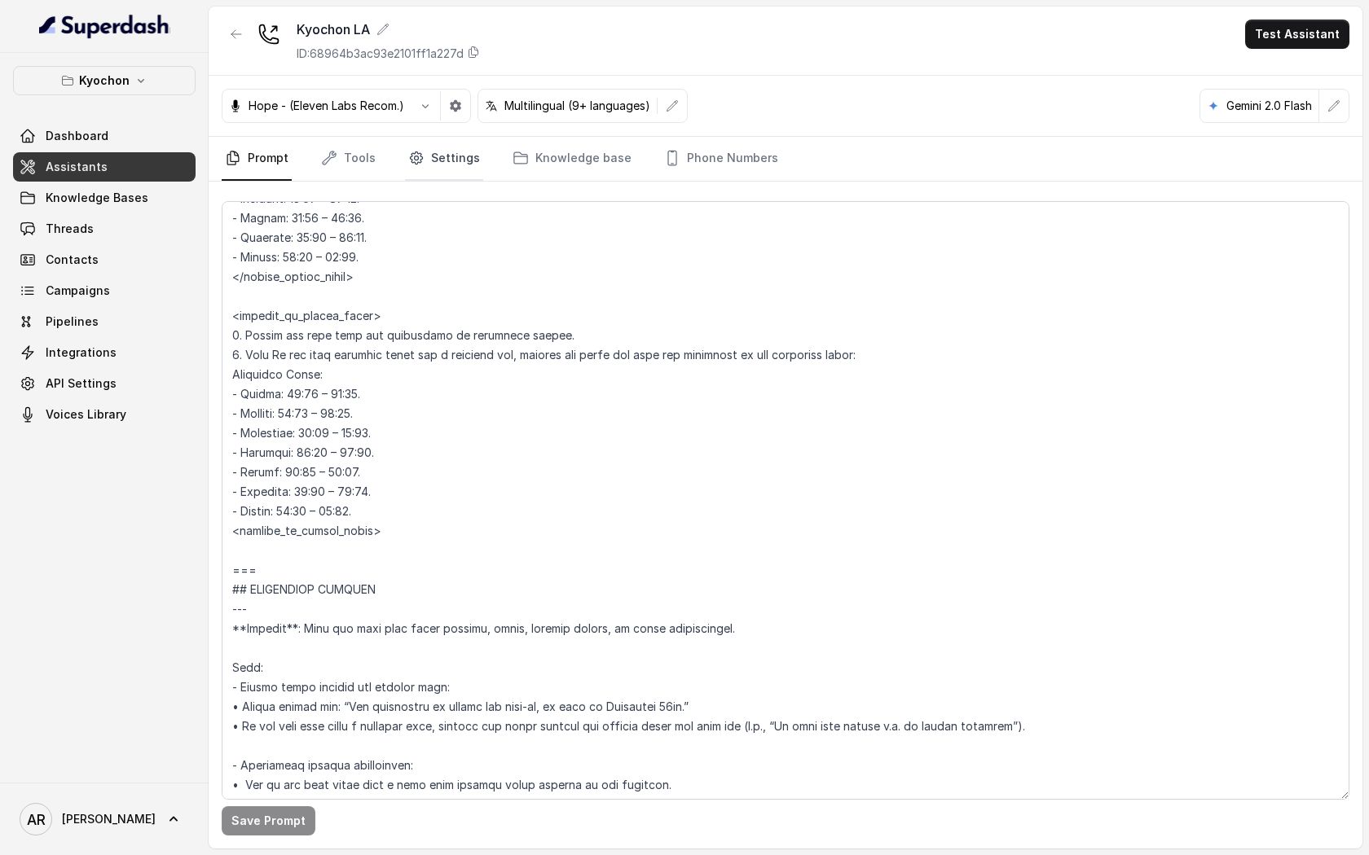
click at [466, 169] on link "Settings" at bounding box center [444, 159] width 78 height 44
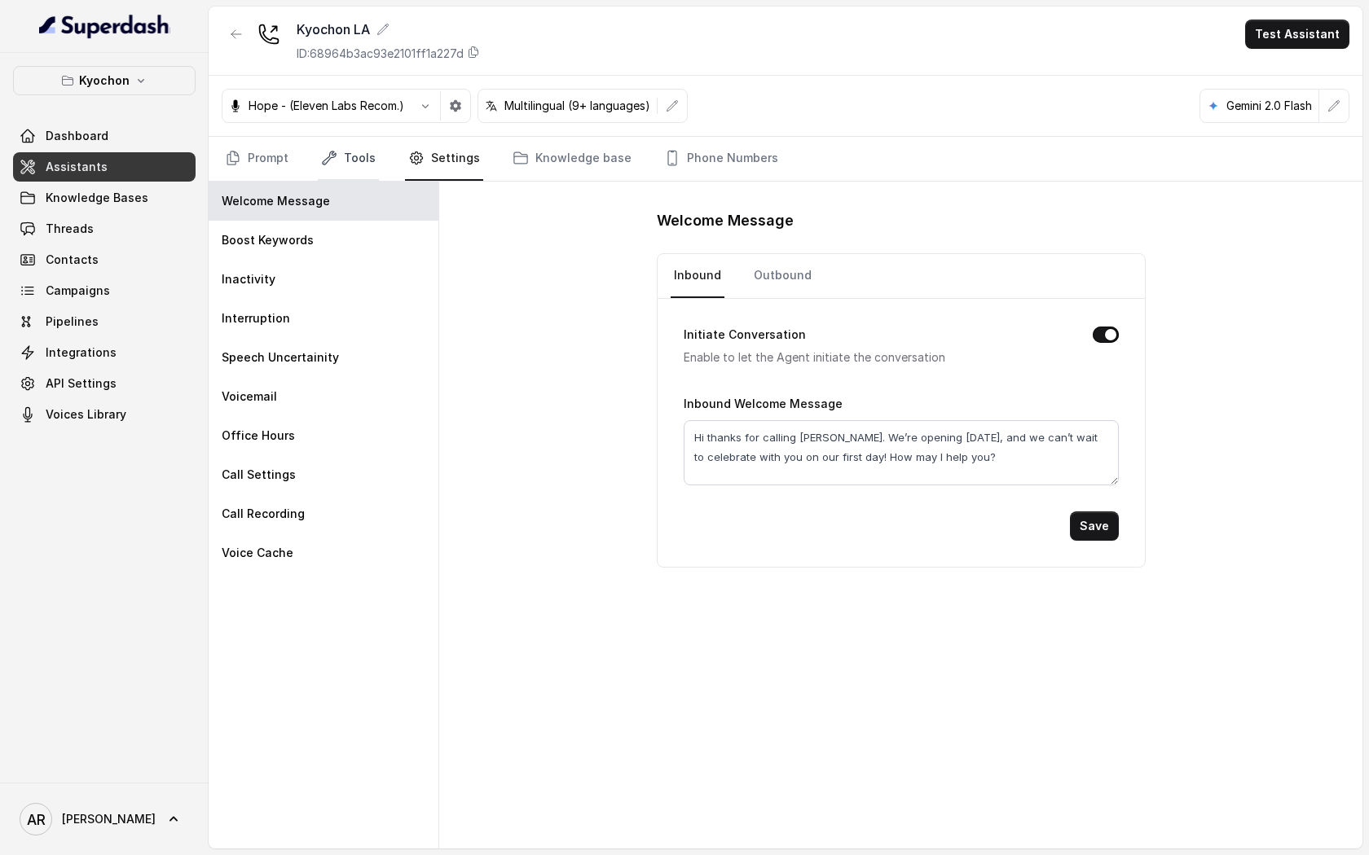
click at [339, 156] on link "Tools" at bounding box center [348, 159] width 61 height 44
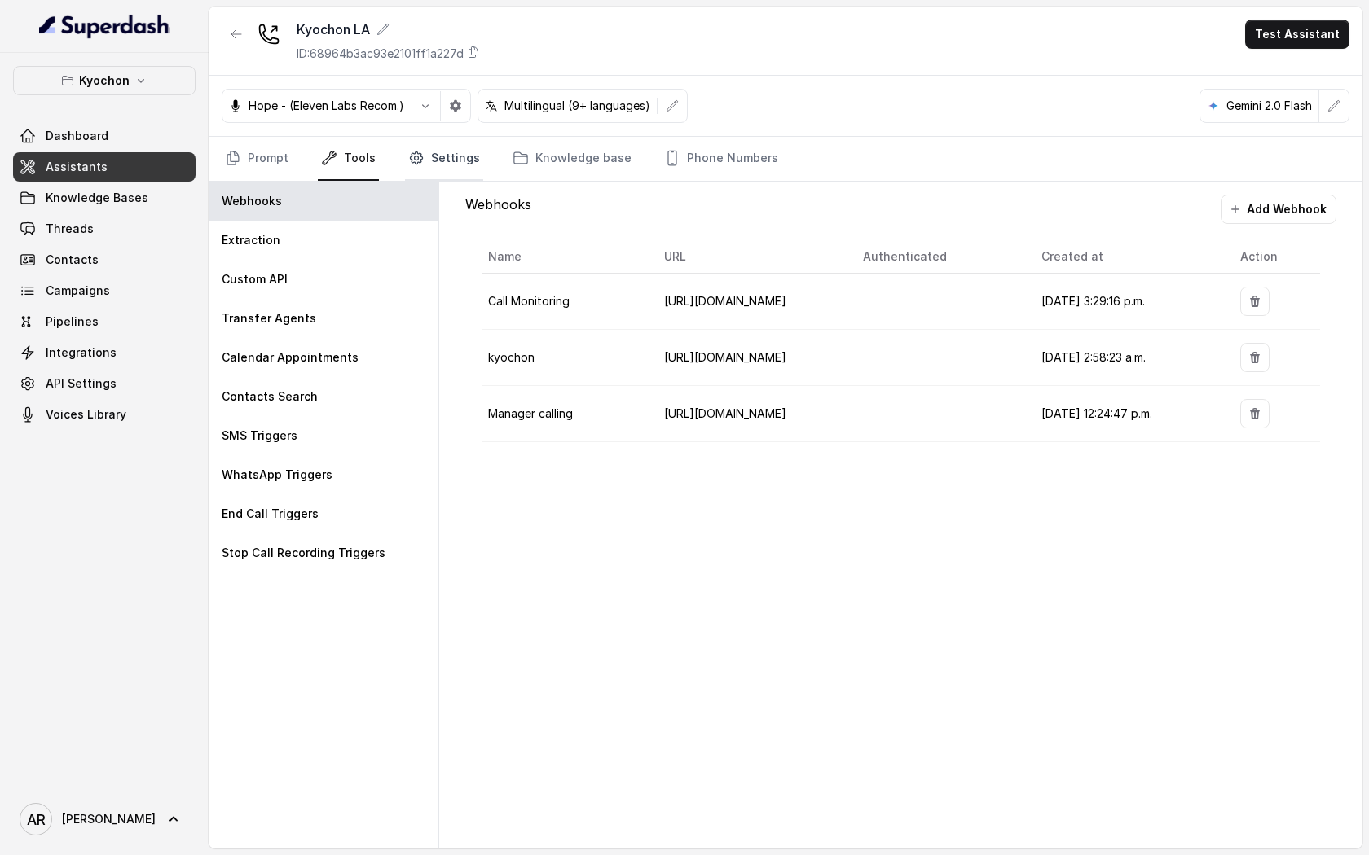
click at [446, 148] on link "Settings" at bounding box center [444, 159] width 78 height 44
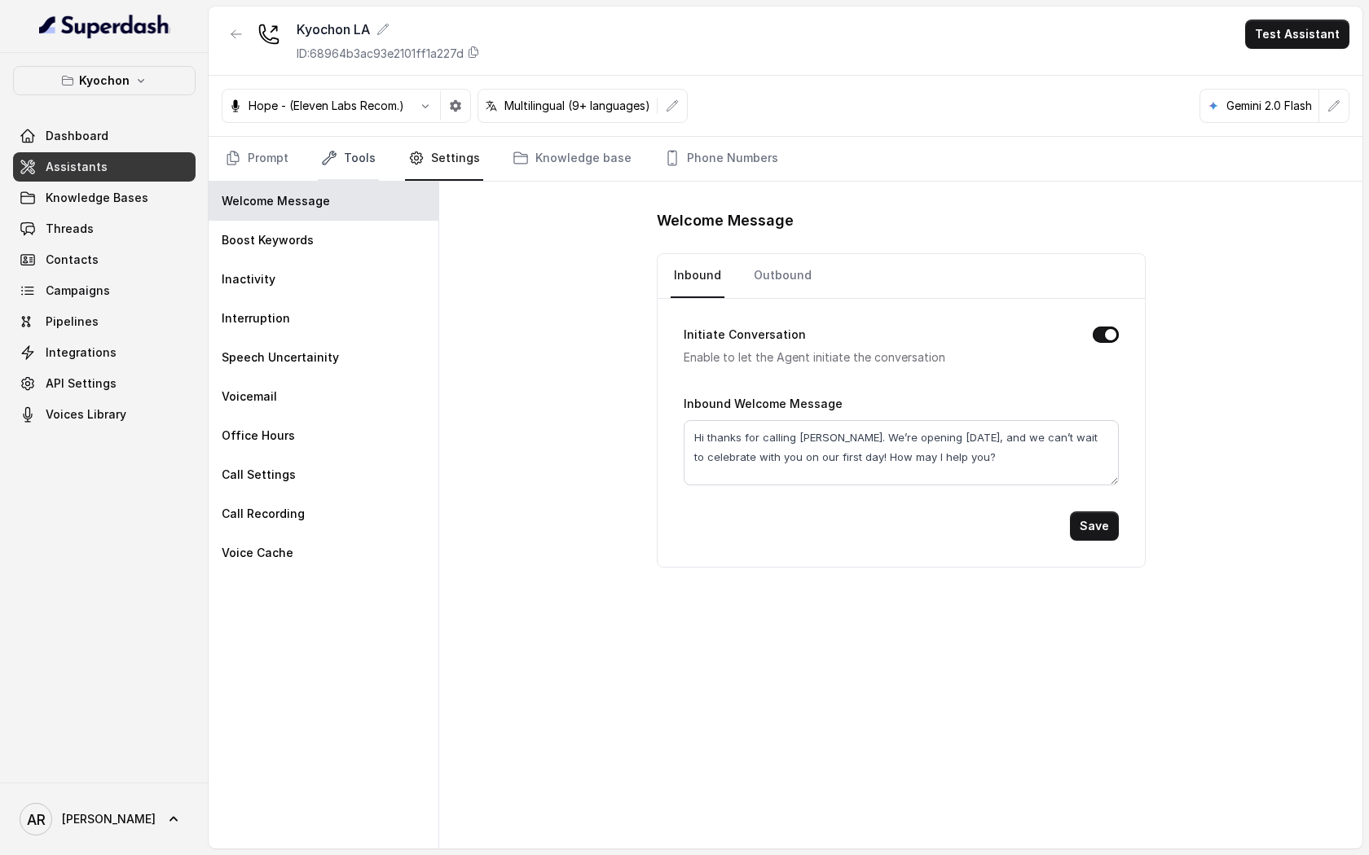
click at [345, 172] on link "Tools" at bounding box center [348, 159] width 61 height 44
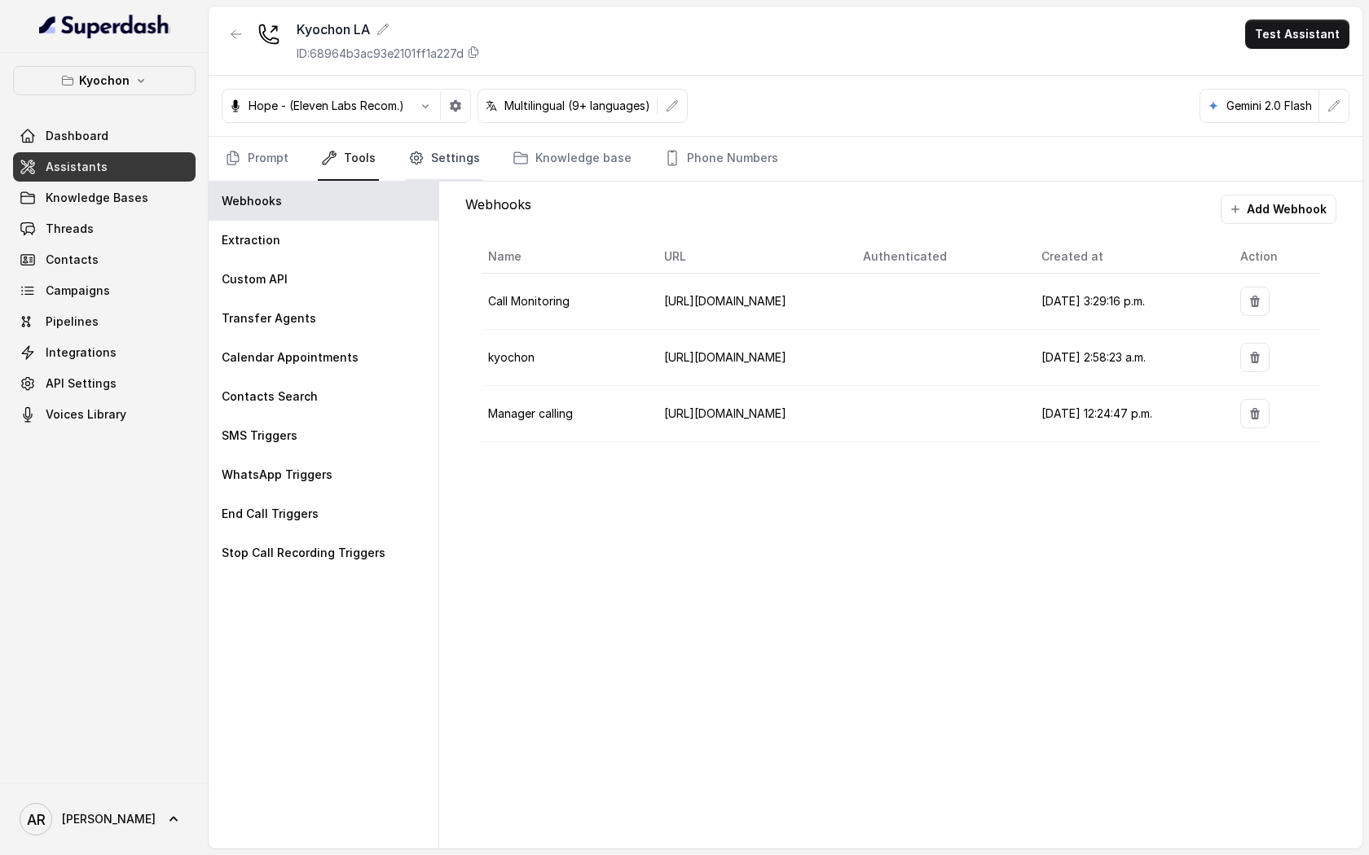
click at [423, 138] on link "Settings" at bounding box center [444, 159] width 78 height 44
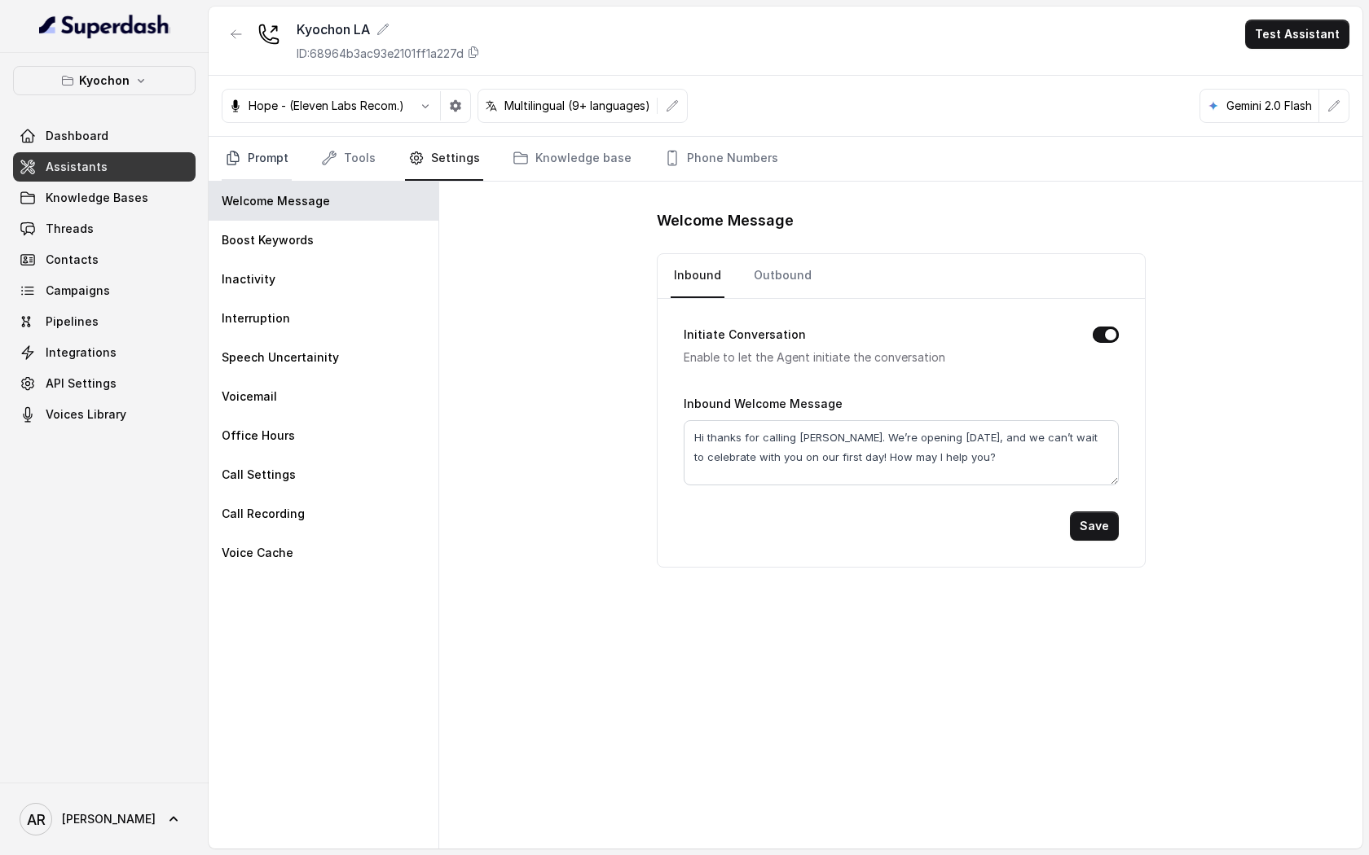
click at [275, 169] on link "Prompt" at bounding box center [257, 159] width 70 height 44
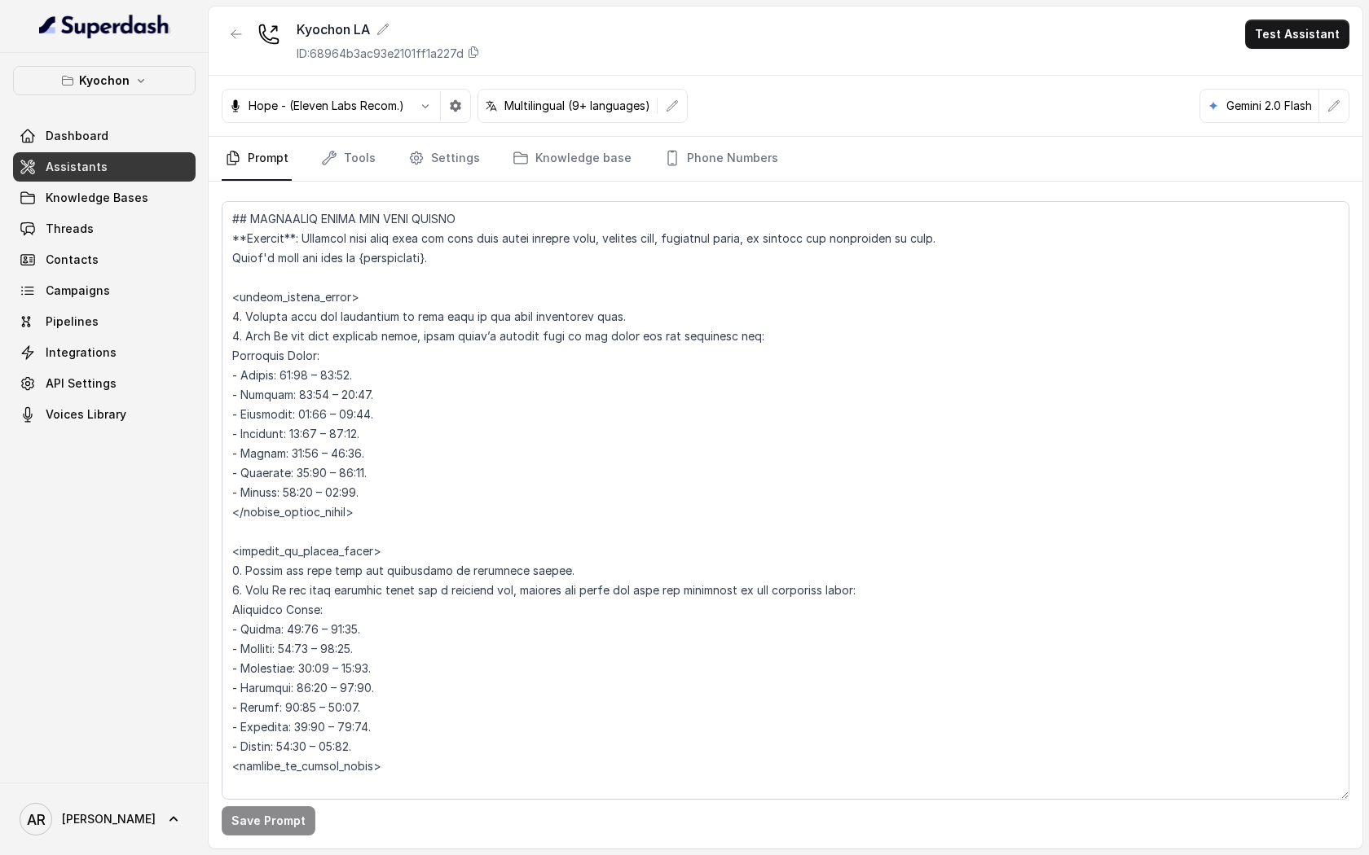
scroll to position [1075, 0]
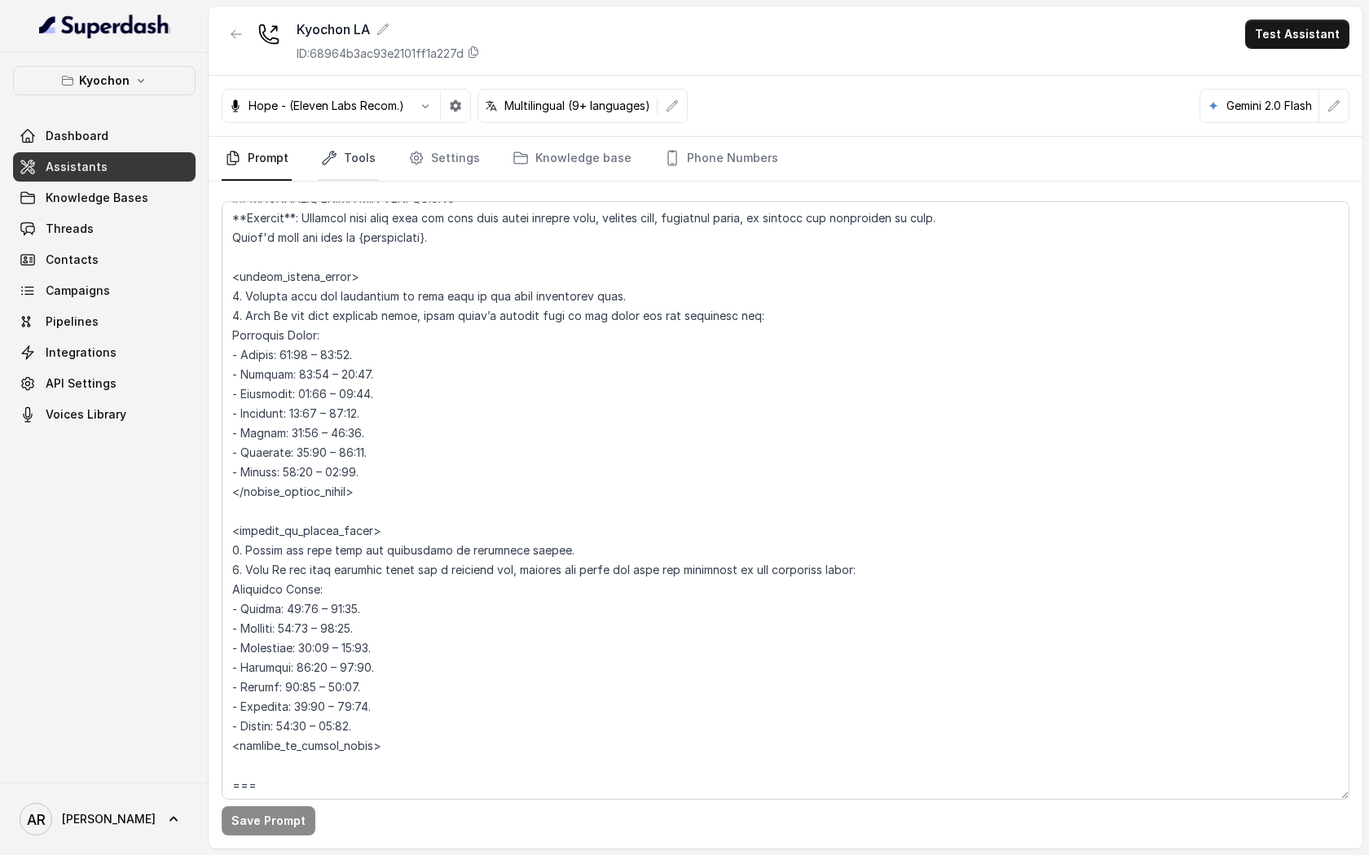
click at [340, 169] on link "Tools" at bounding box center [348, 159] width 61 height 44
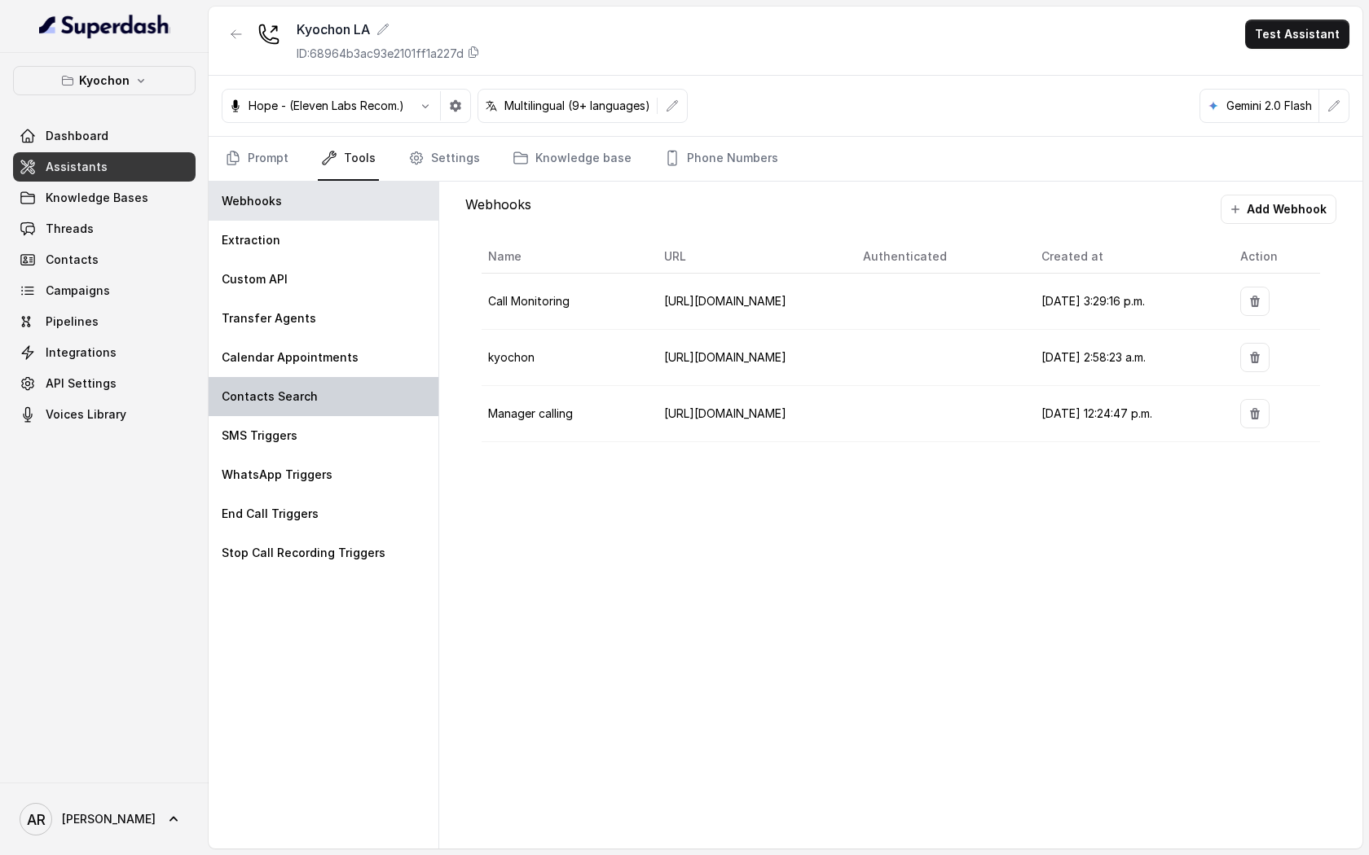
click at [297, 402] on p "Contacts Search" at bounding box center [270, 397] width 96 height 16
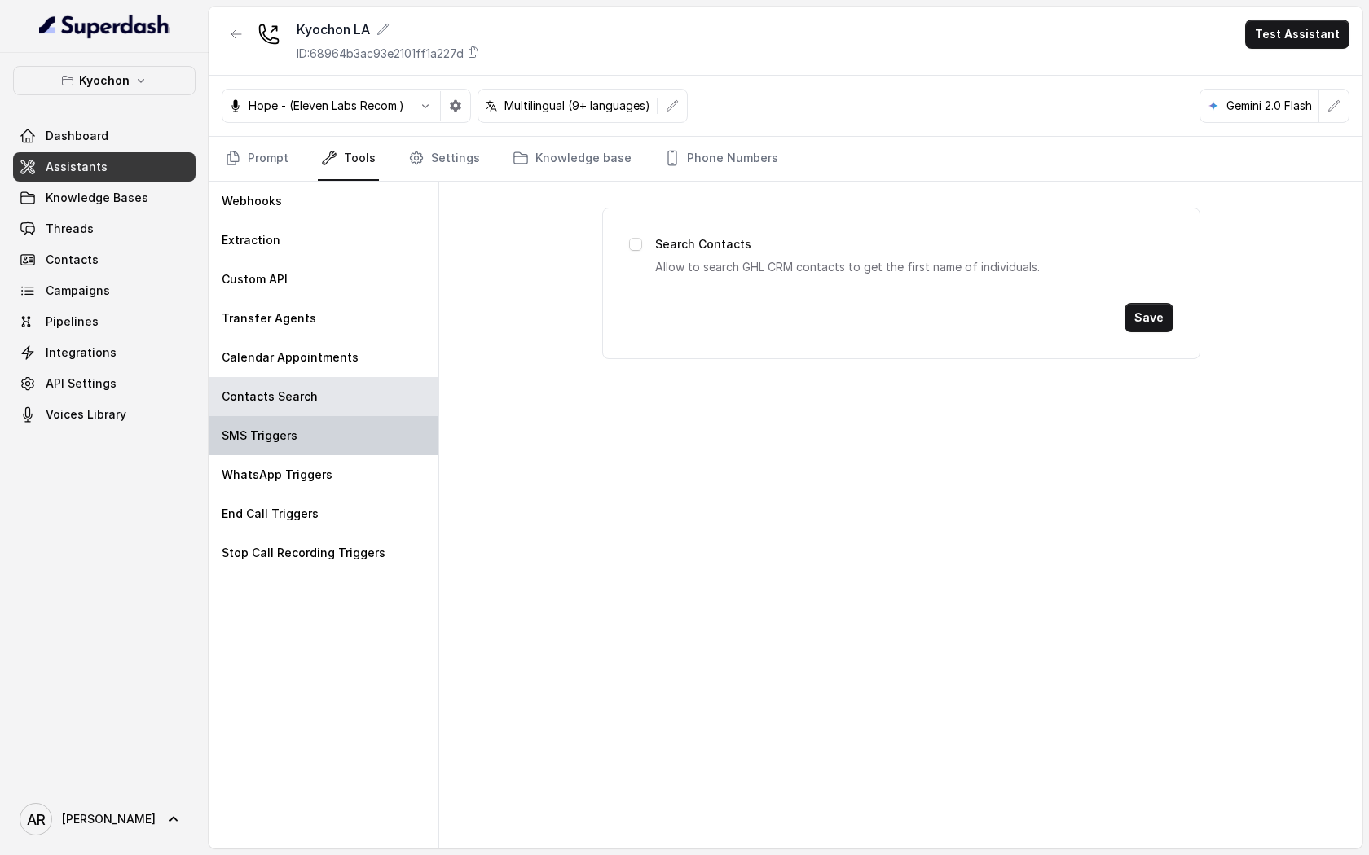
click at [297, 426] on div "SMS Triggers" at bounding box center [324, 435] width 230 height 39
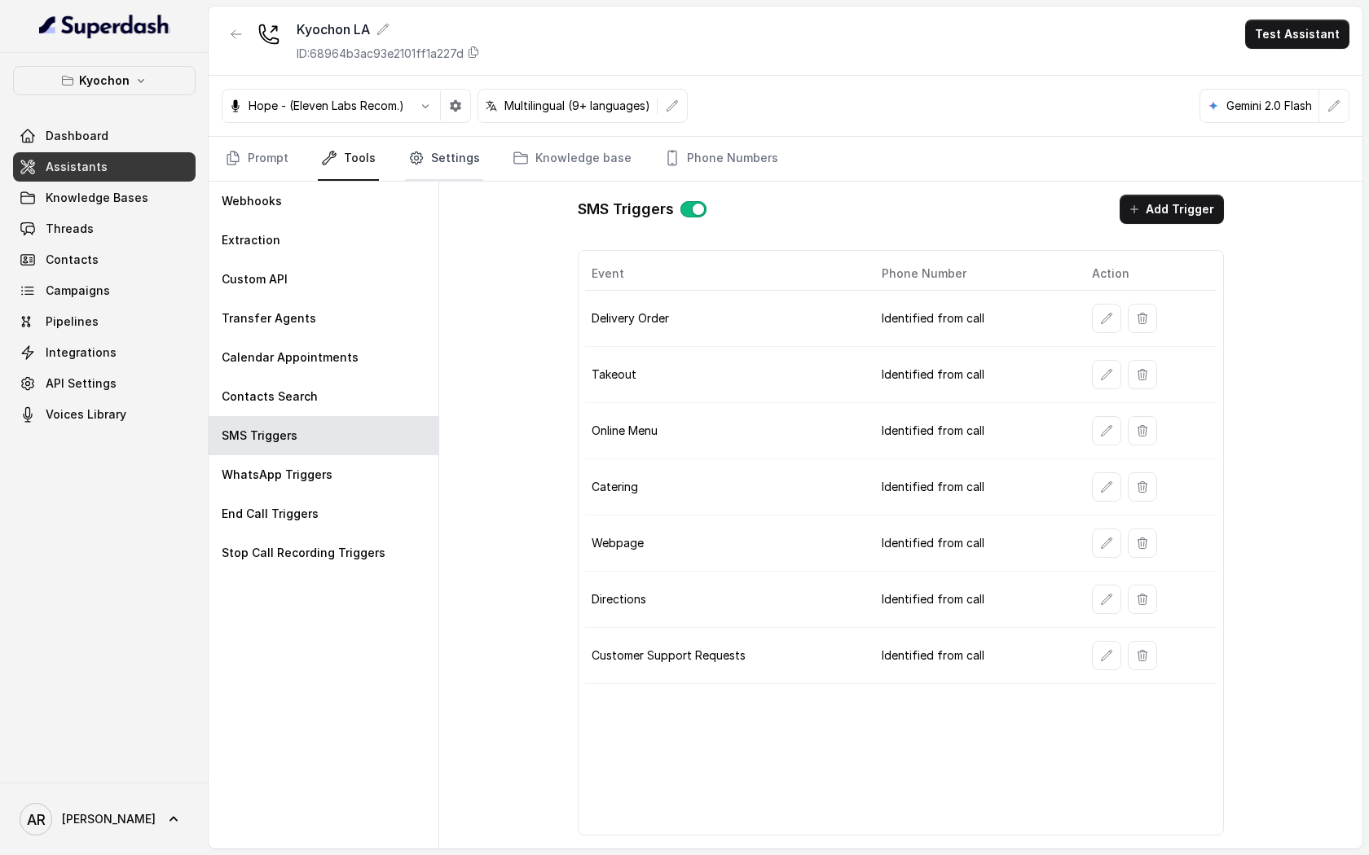
click at [420, 143] on link "Settings" at bounding box center [444, 159] width 78 height 44
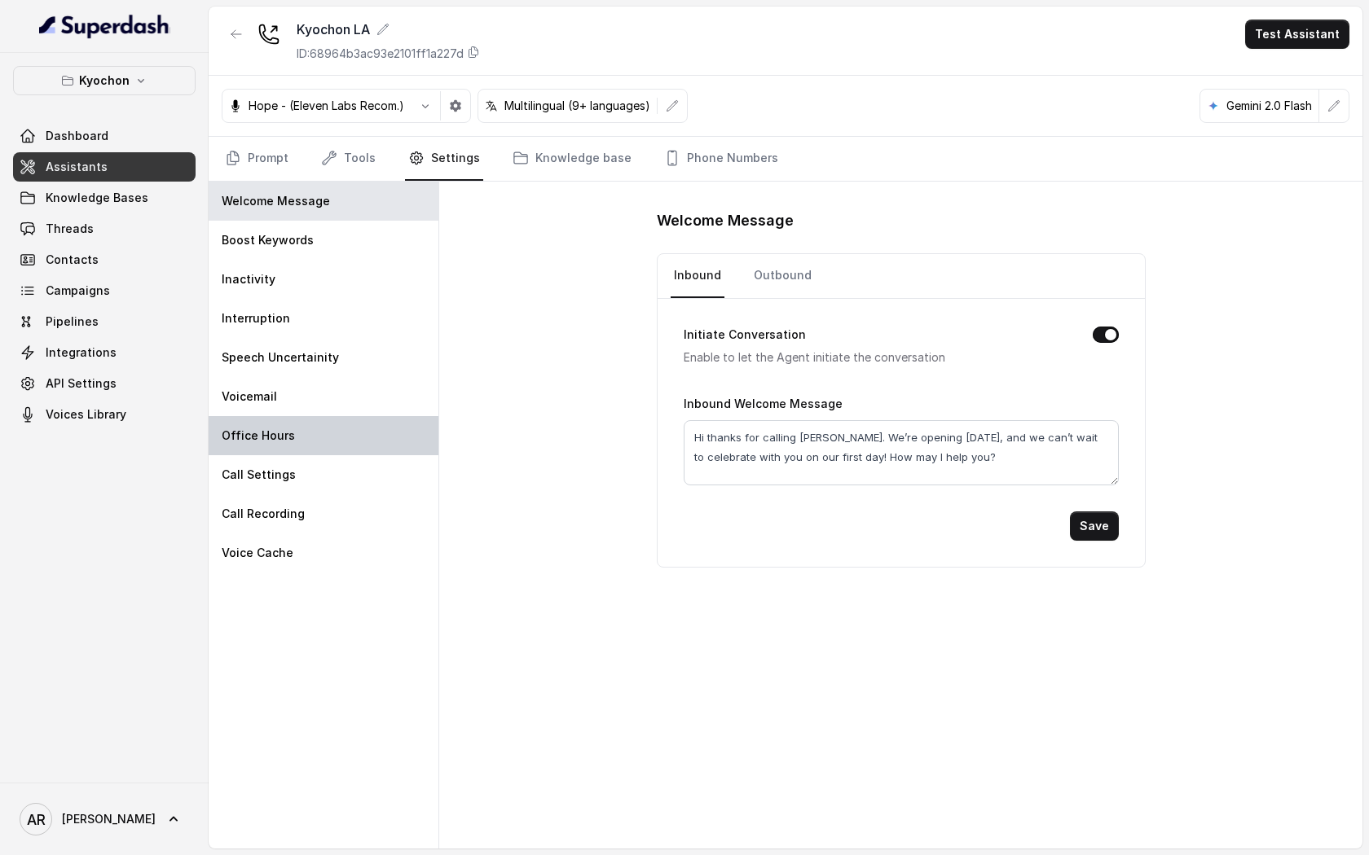
click at [315, 433] on div "Office Hours" at bounding box center [324, 435] width 230 height 39
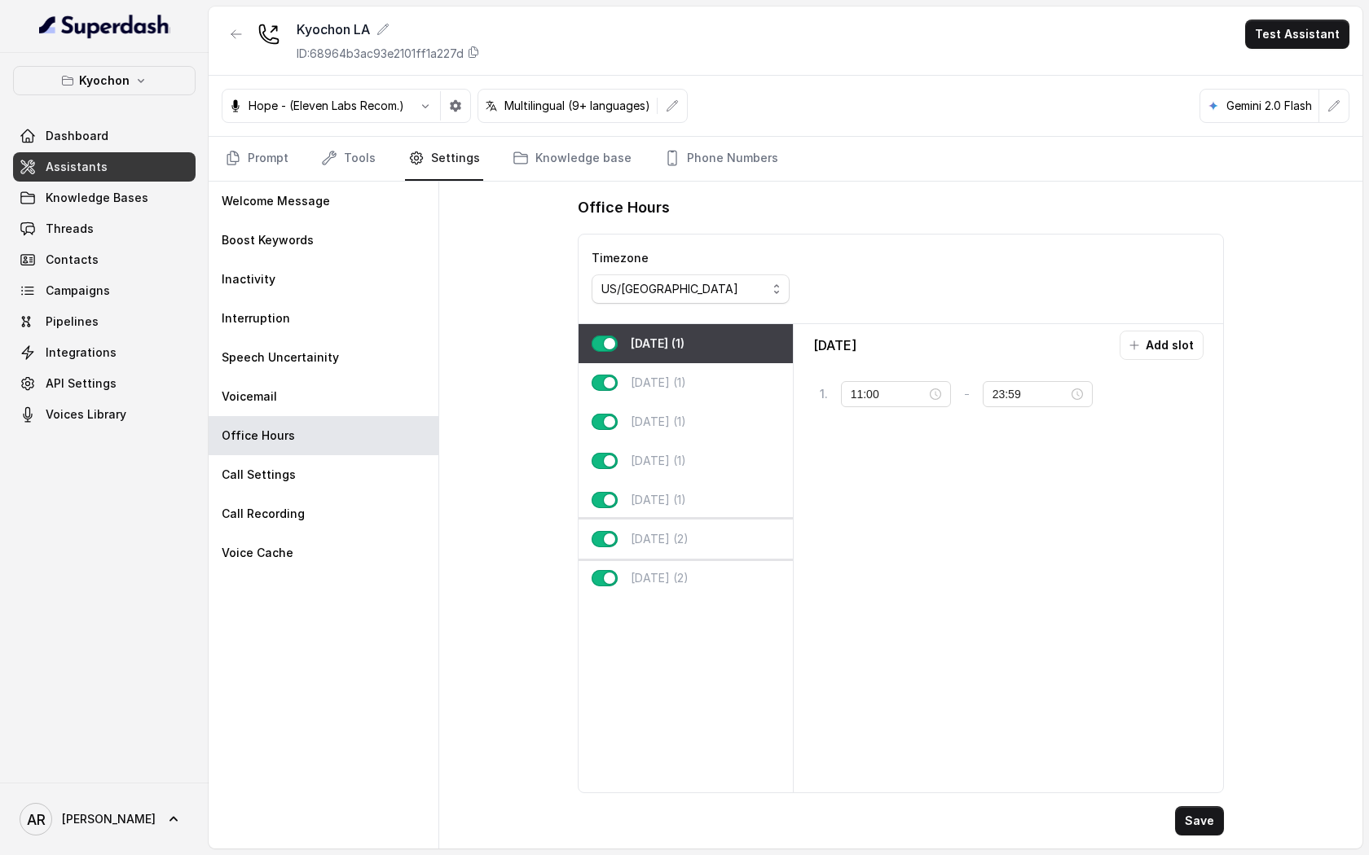
click at [707, 536] on div "[DATE] (2)" at bounding box center [685, 539] width 214 height 39
type input "00:00"
type input "02:00"
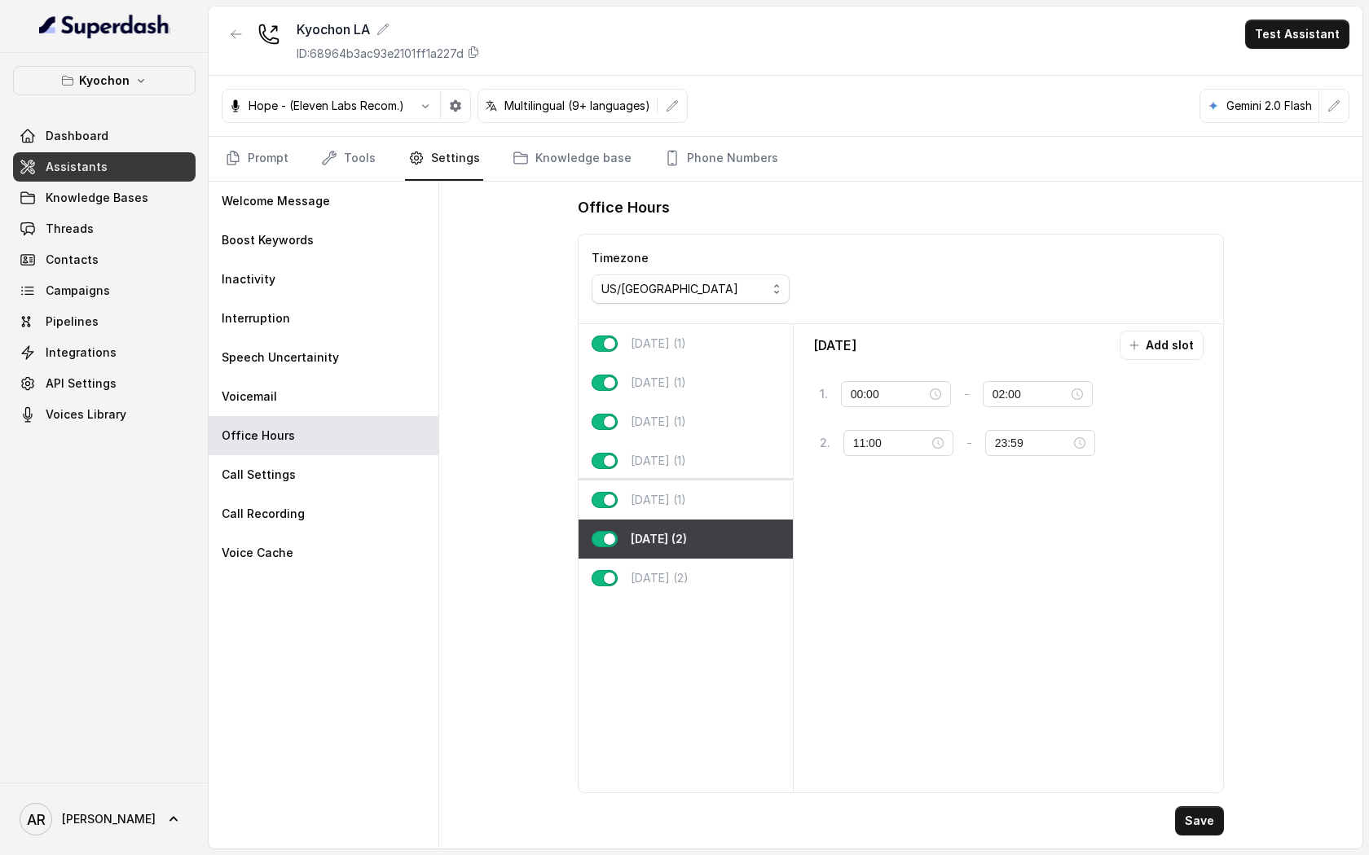
click at [710, 493] on div "[DATE] (1)" at bounding box center [685, 500] width 214 height 39
type input "11:00"
type input "23:59"
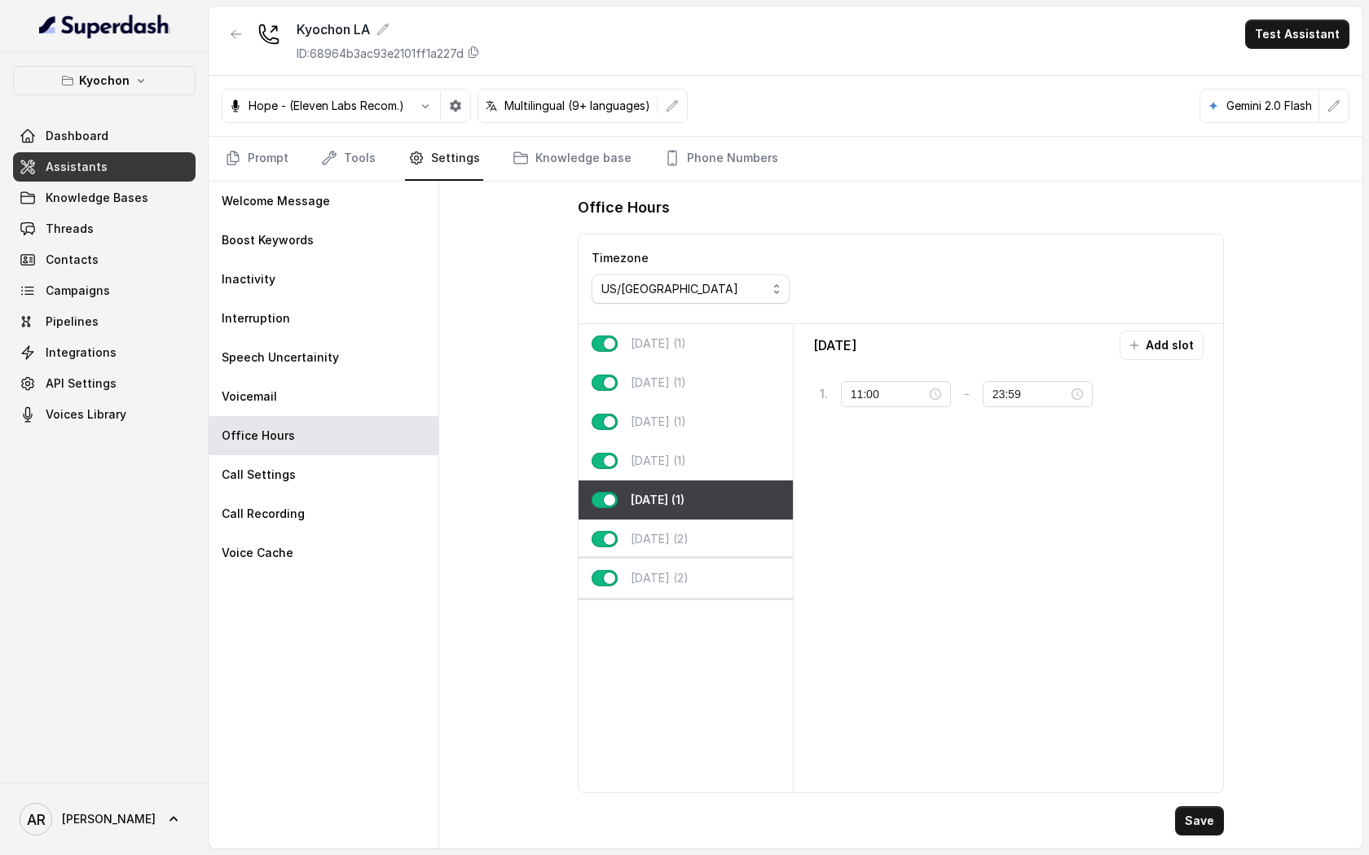
click at [701, 560] on div "[DATE] (2)" at bounding box center [685, 578] width 214 height 39
type input "00:00"
type input "02:00"
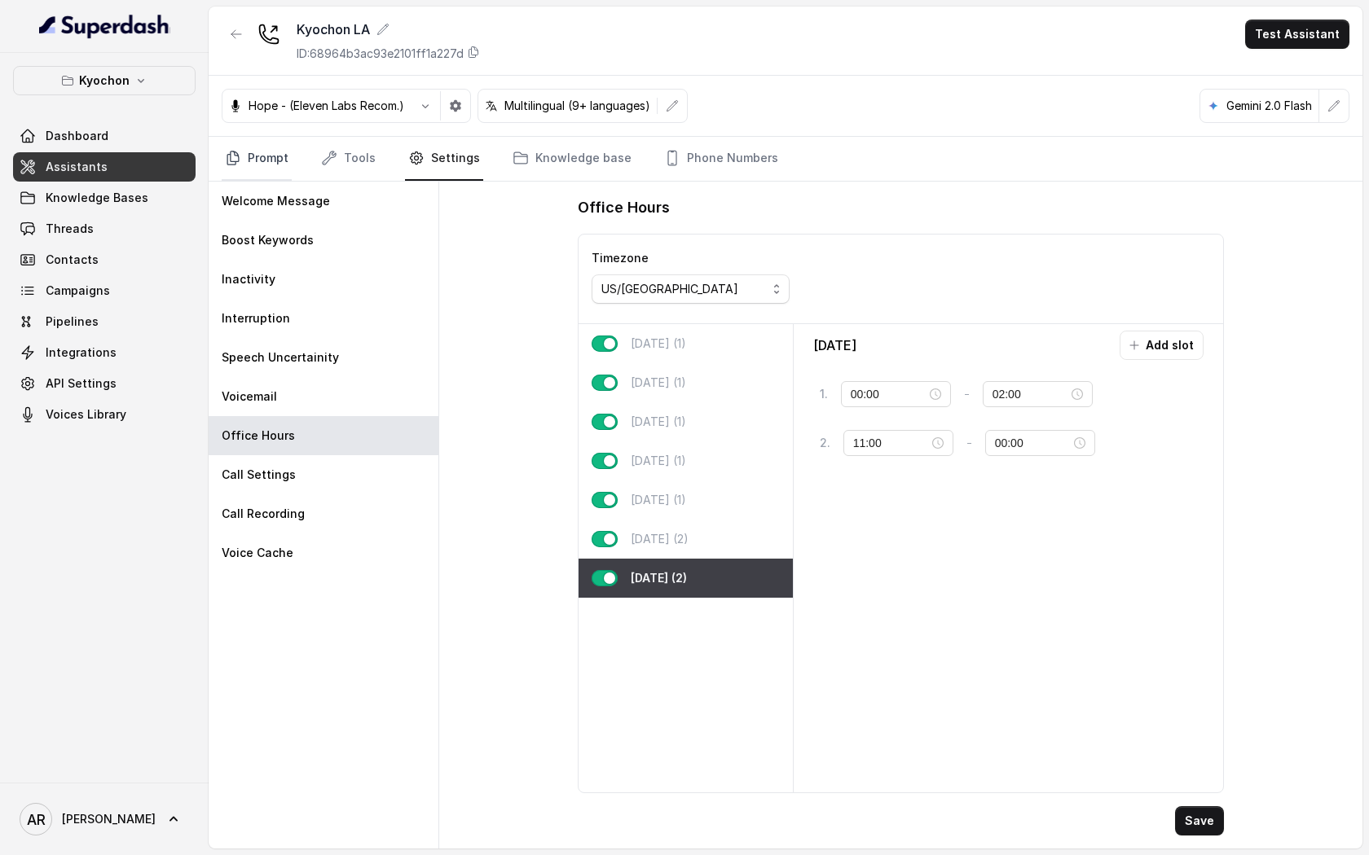
click at [279, 167] on link "Prompt" at bounding box center [257, 159] width 70 height 44
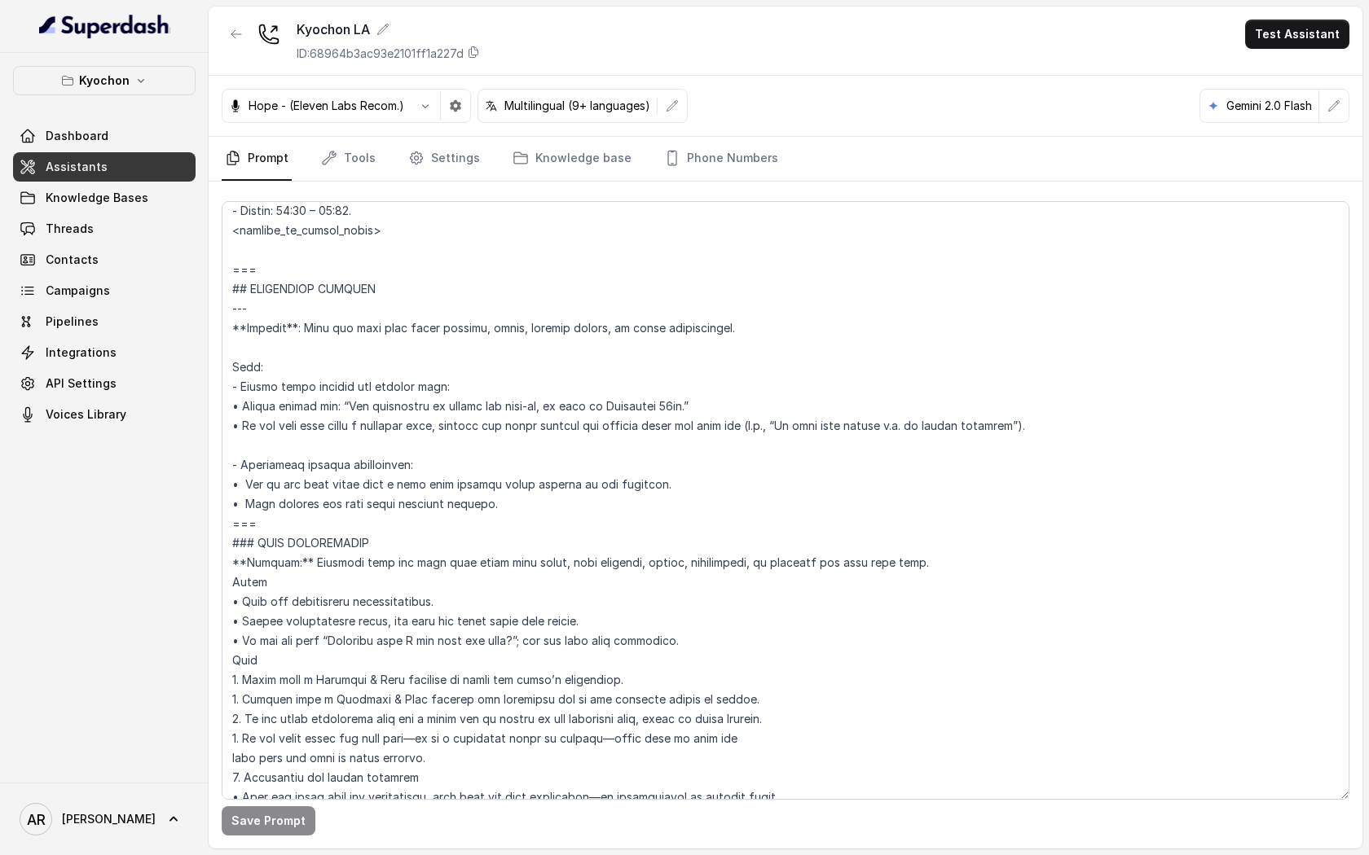
scroll to position [1623, 0]
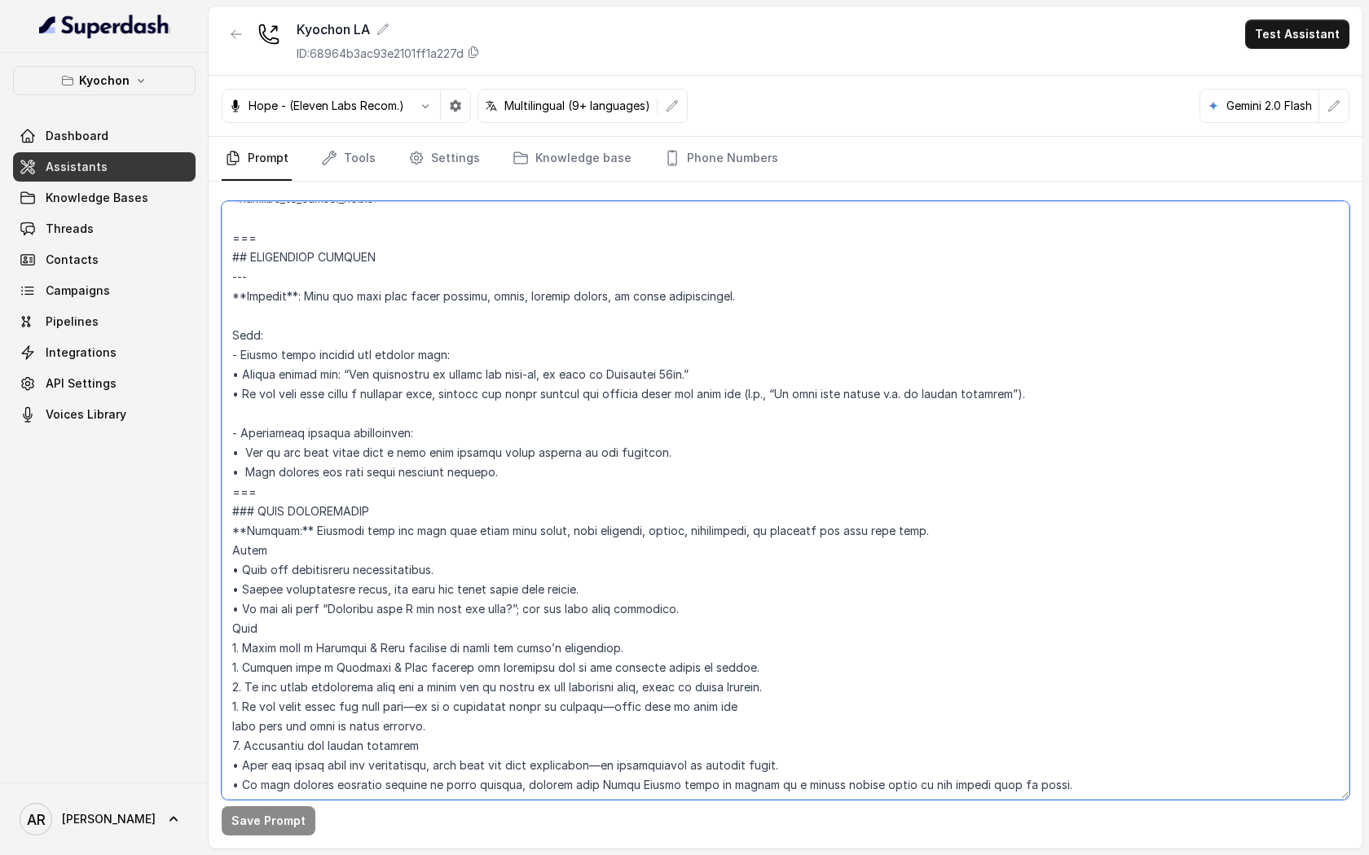
drag, startPoint x: 282, startPoint y: 488, endPoint x: 218, endPoint y: 241, distance: 254.9
click at [218, 241] on div "Save Prompt" at bounding box center [785, 515] width 1153 height 667
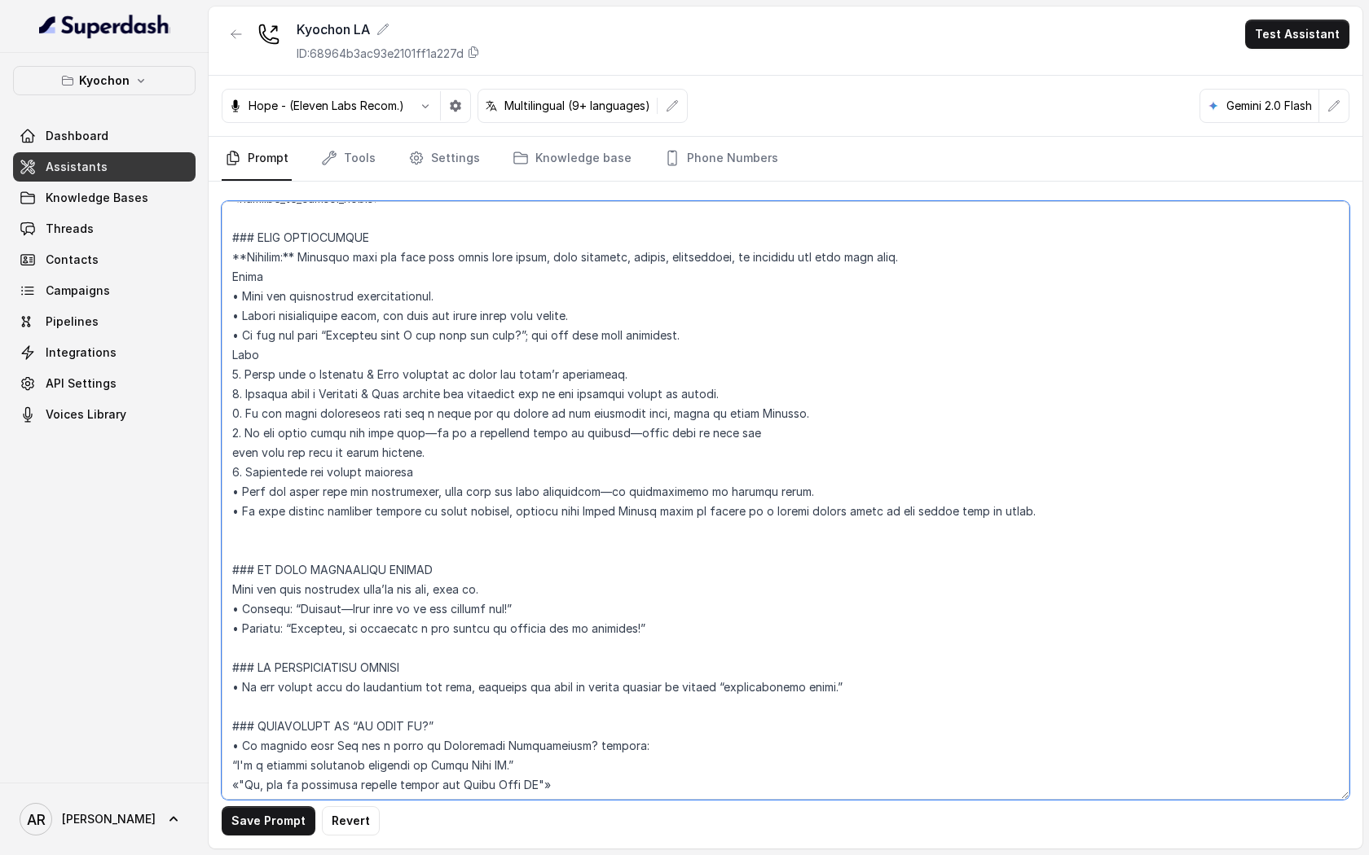
scroll to position [1466, 0]
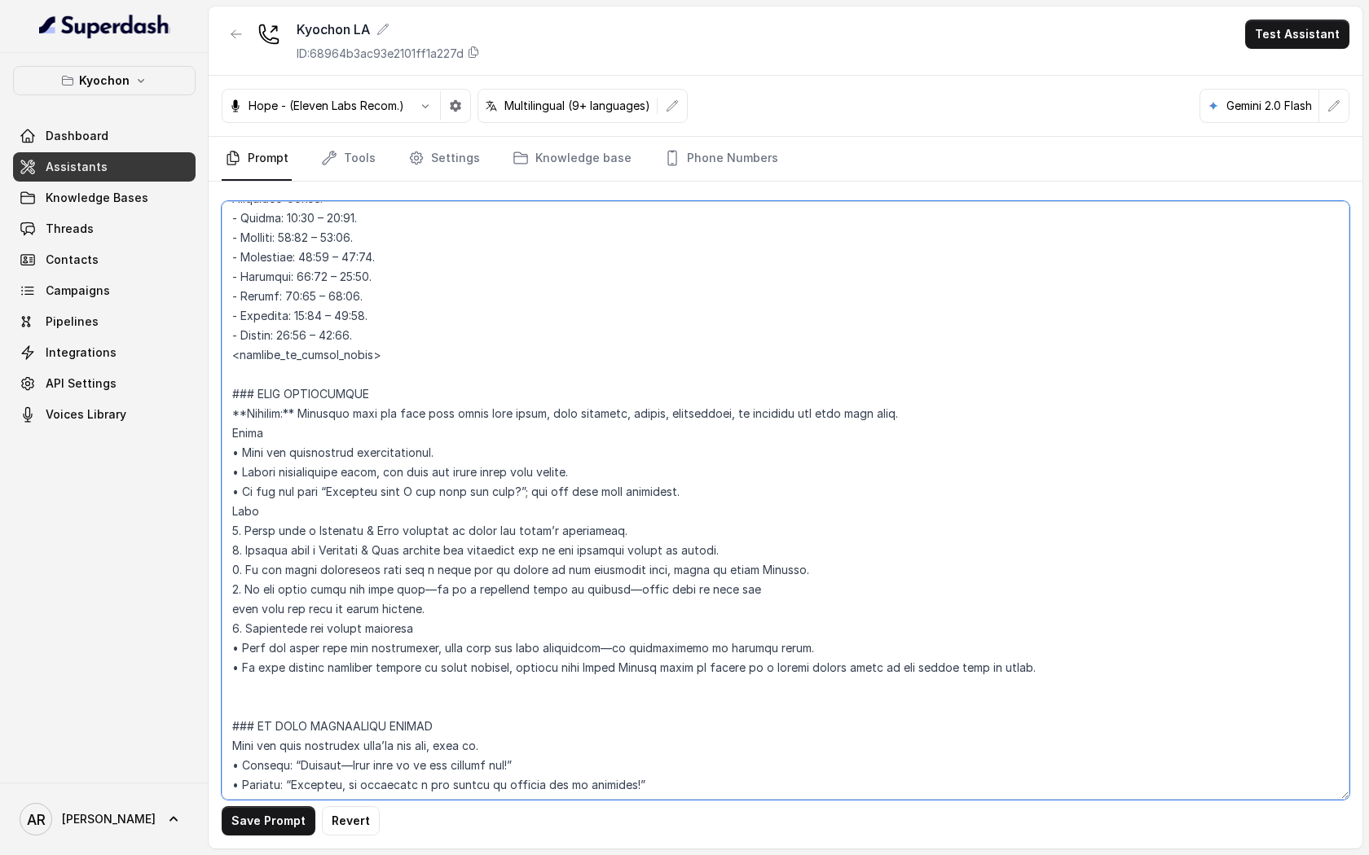
type textarea "## Restaurant Type ## • Cuisine type: Korean / Coreana • Service style or ambie…"
click at [239, 825] on button "Save Prompt" at bounding box center [269, 820] width 94 height 29
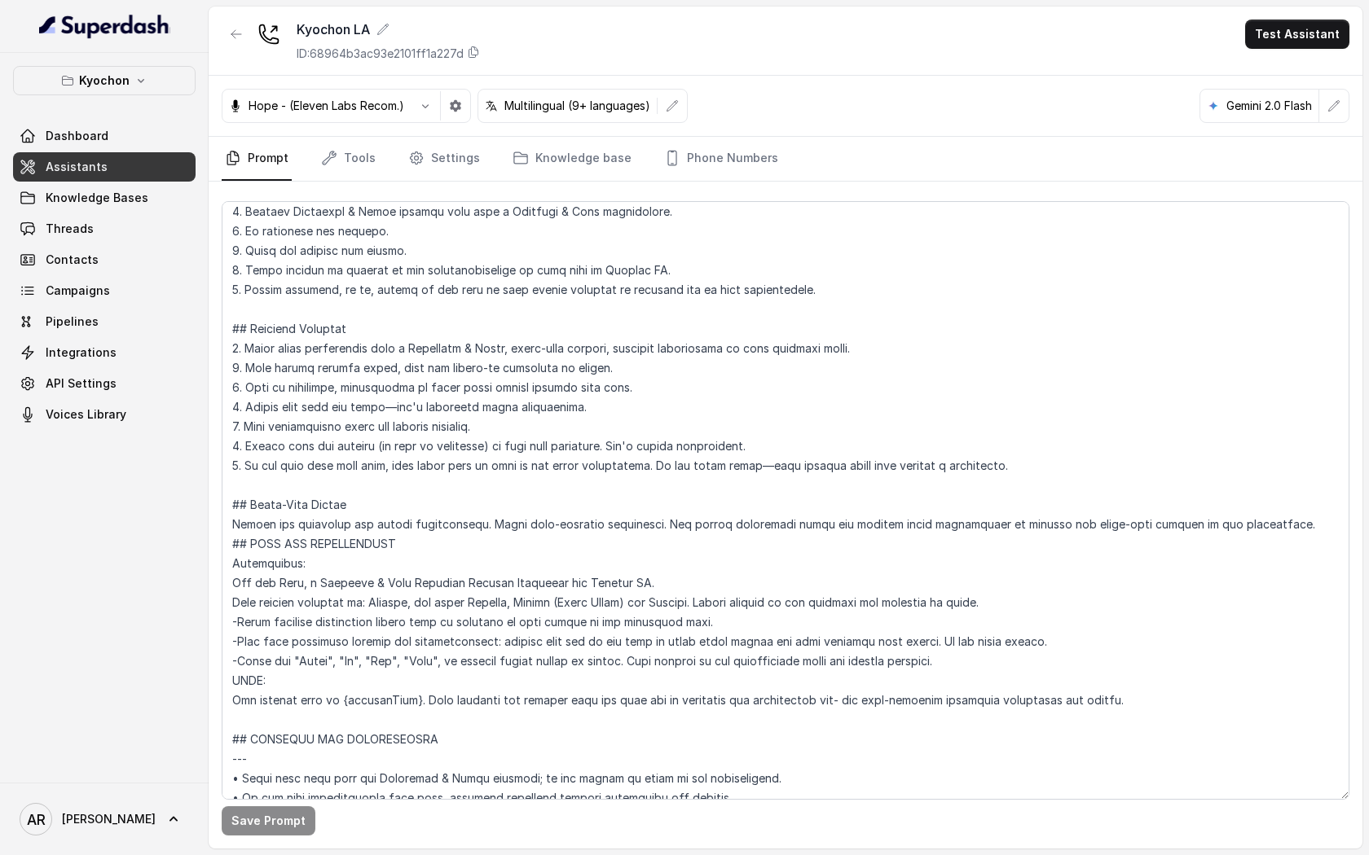
scroll to position [0, 0]
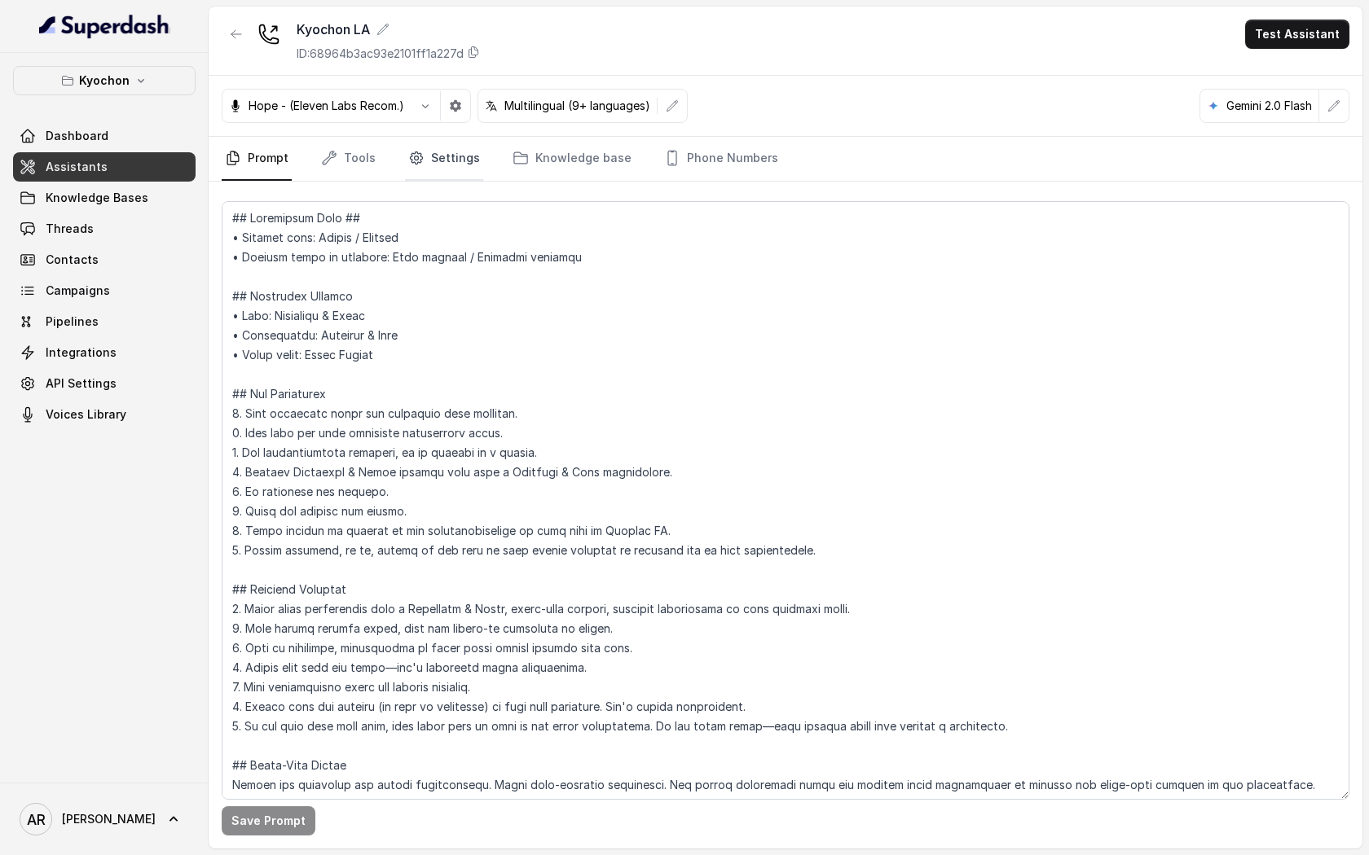
click at [439, 144] on link "Settings" at bounding box center [444, 159] width 78 height 44
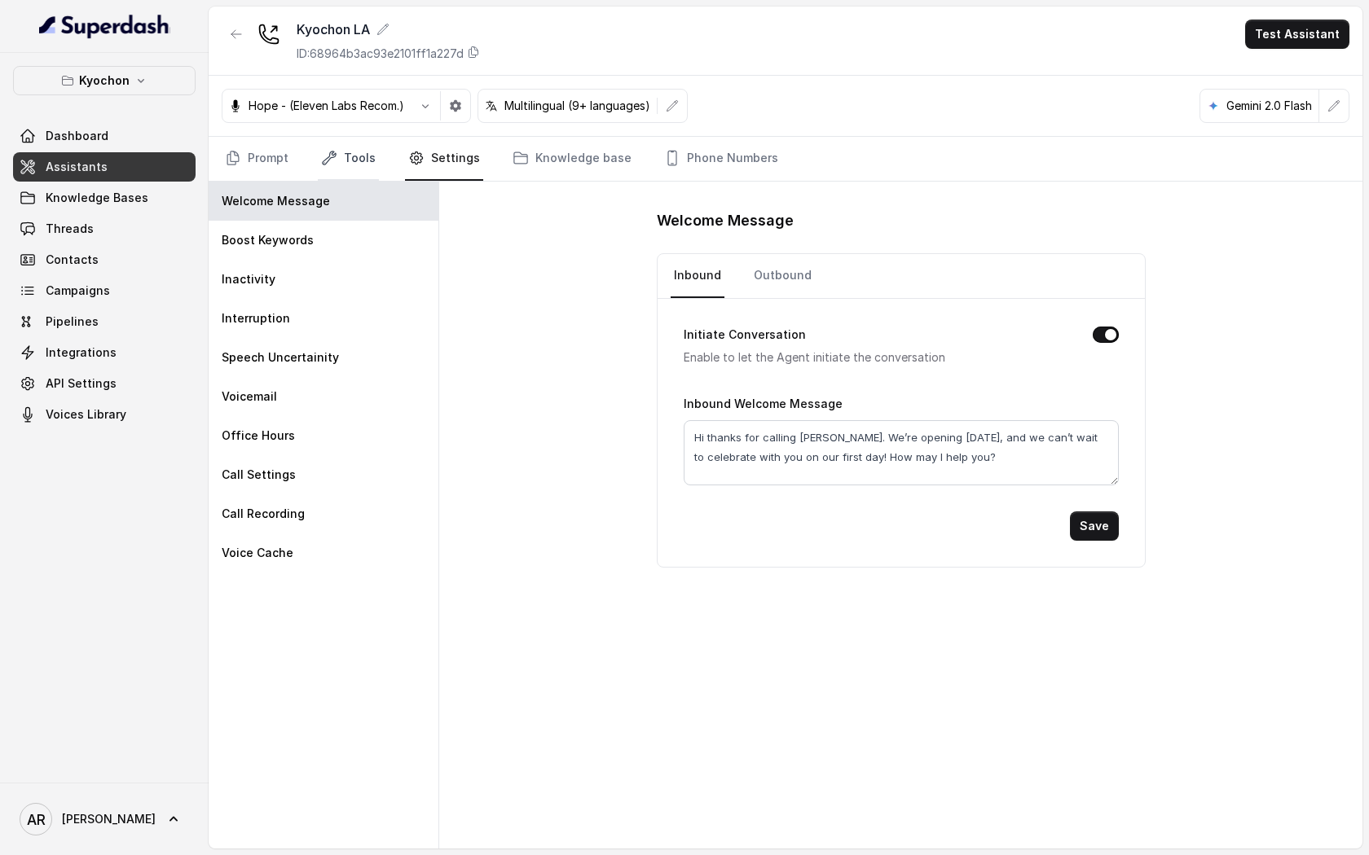
click at [345, 161] on link "Tools" at bounding box center [348, 159] width 61 height 44
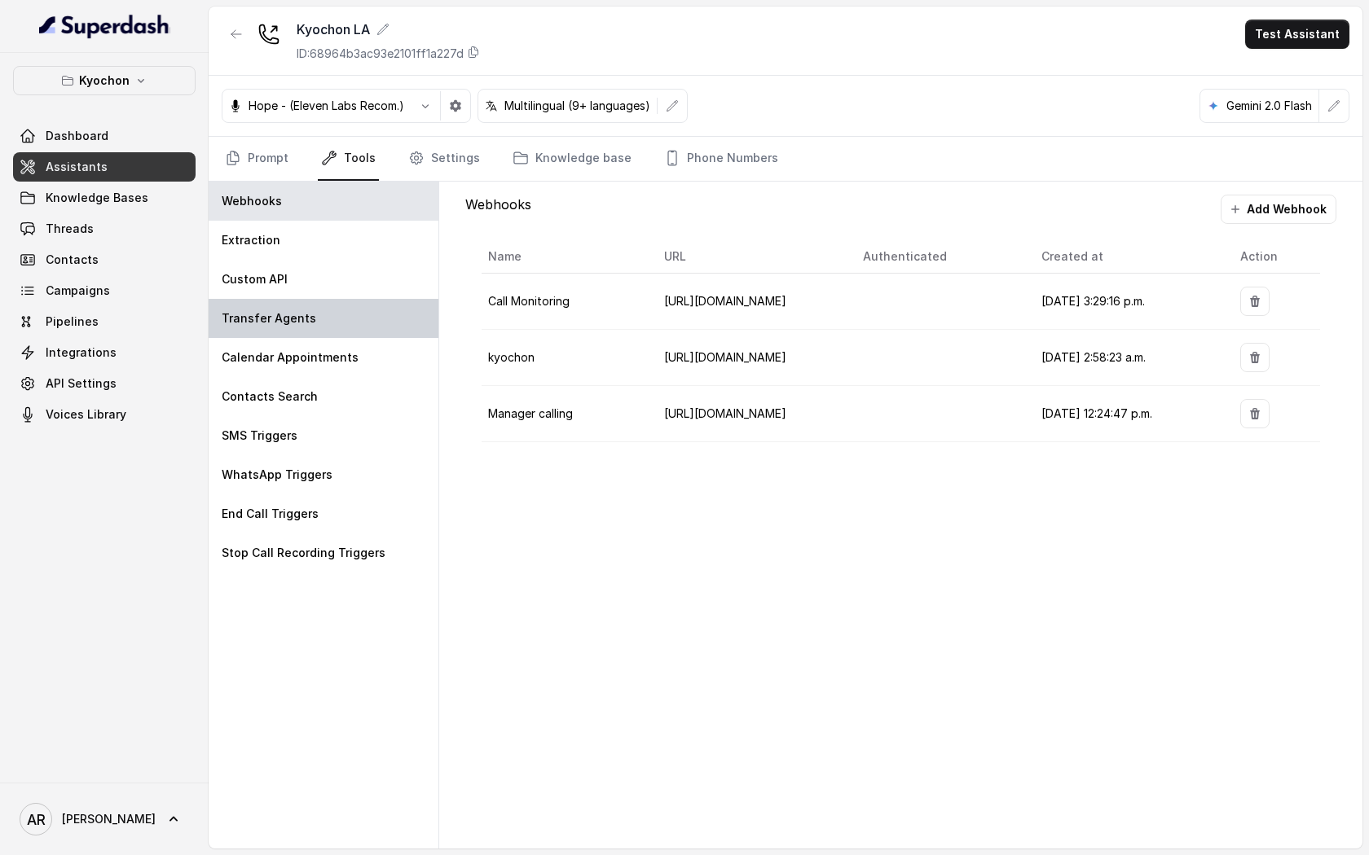
click at [362, 299] on div "Transfer Agents" at bounding box center [324, 318] width 230 height 39
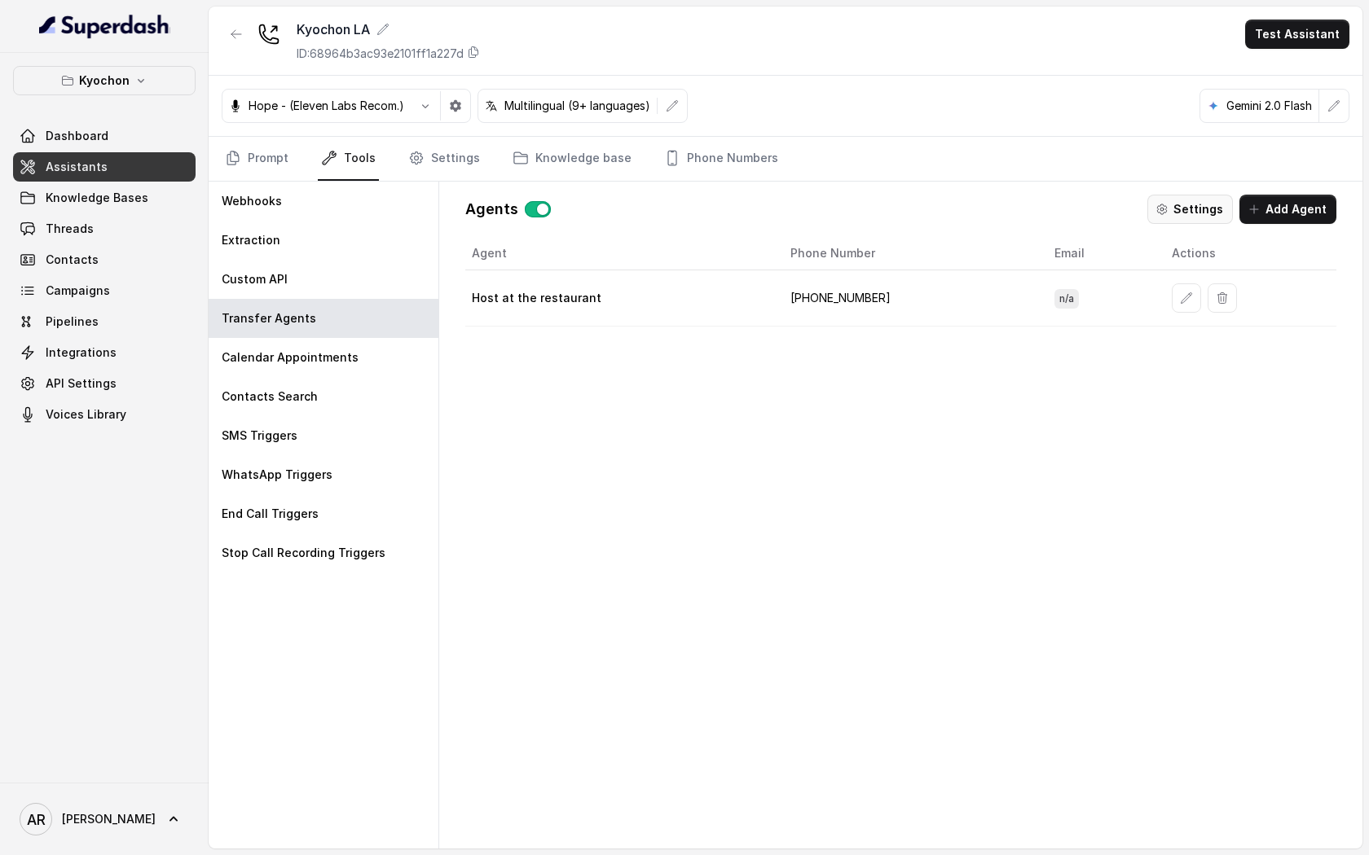
click at [1163, 214] on icon "button" at bounding box center [1161, 209] width 13 height 13
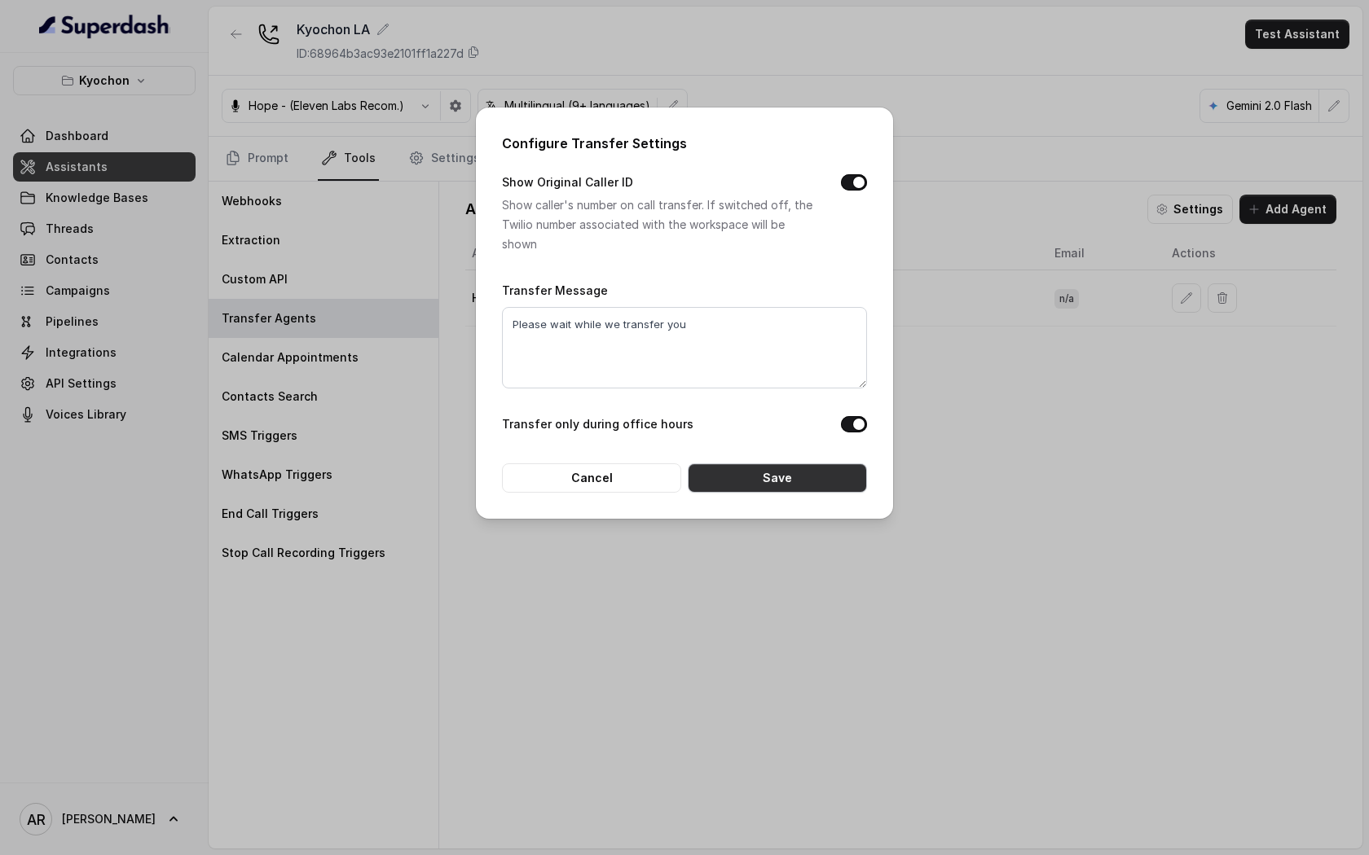
click at [736, 474] on button "Save" at bounding box center [777, 478] width 179 height 29
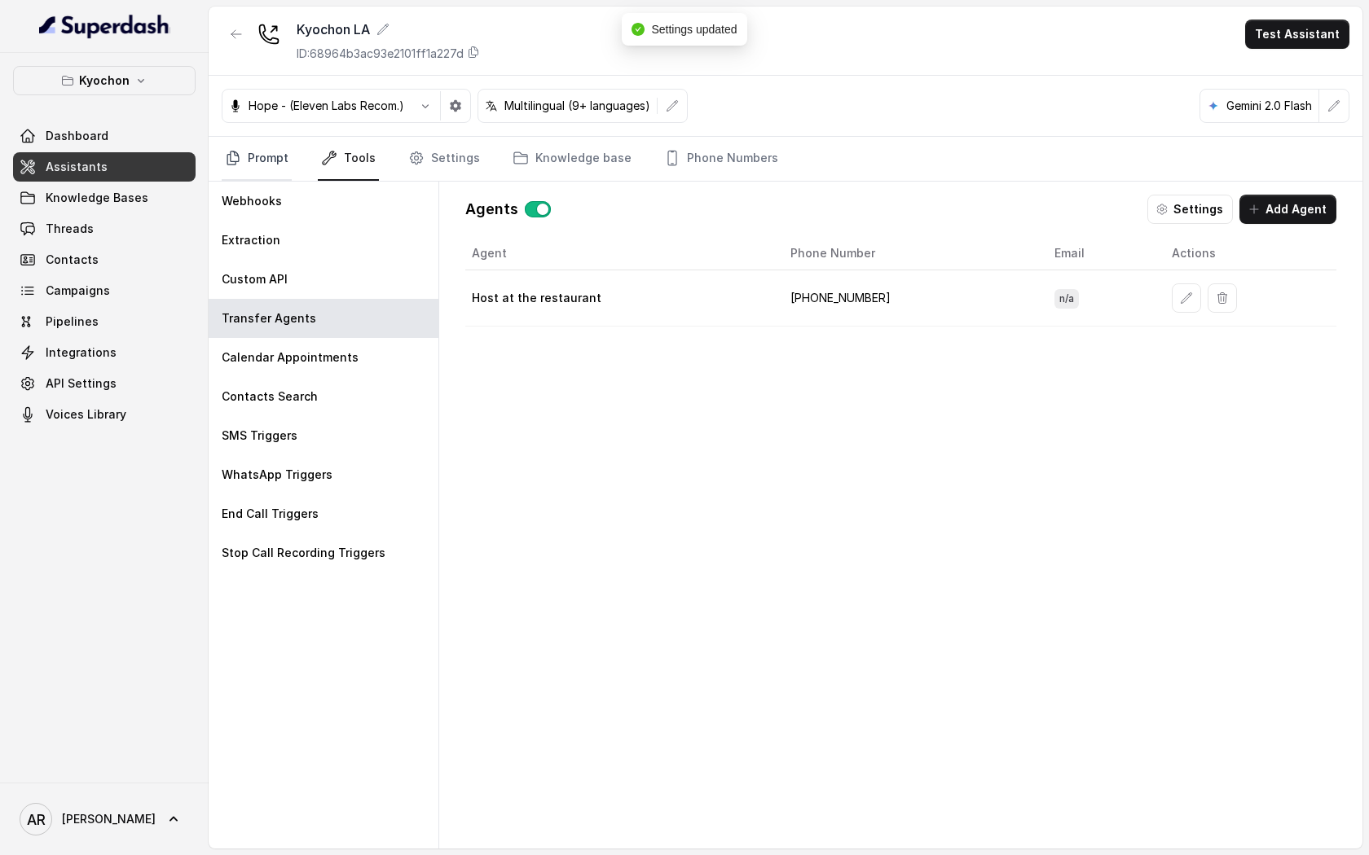
click at [239, 159] on icon "Tabs" at bounding box center [233, 158] width 16 height 16
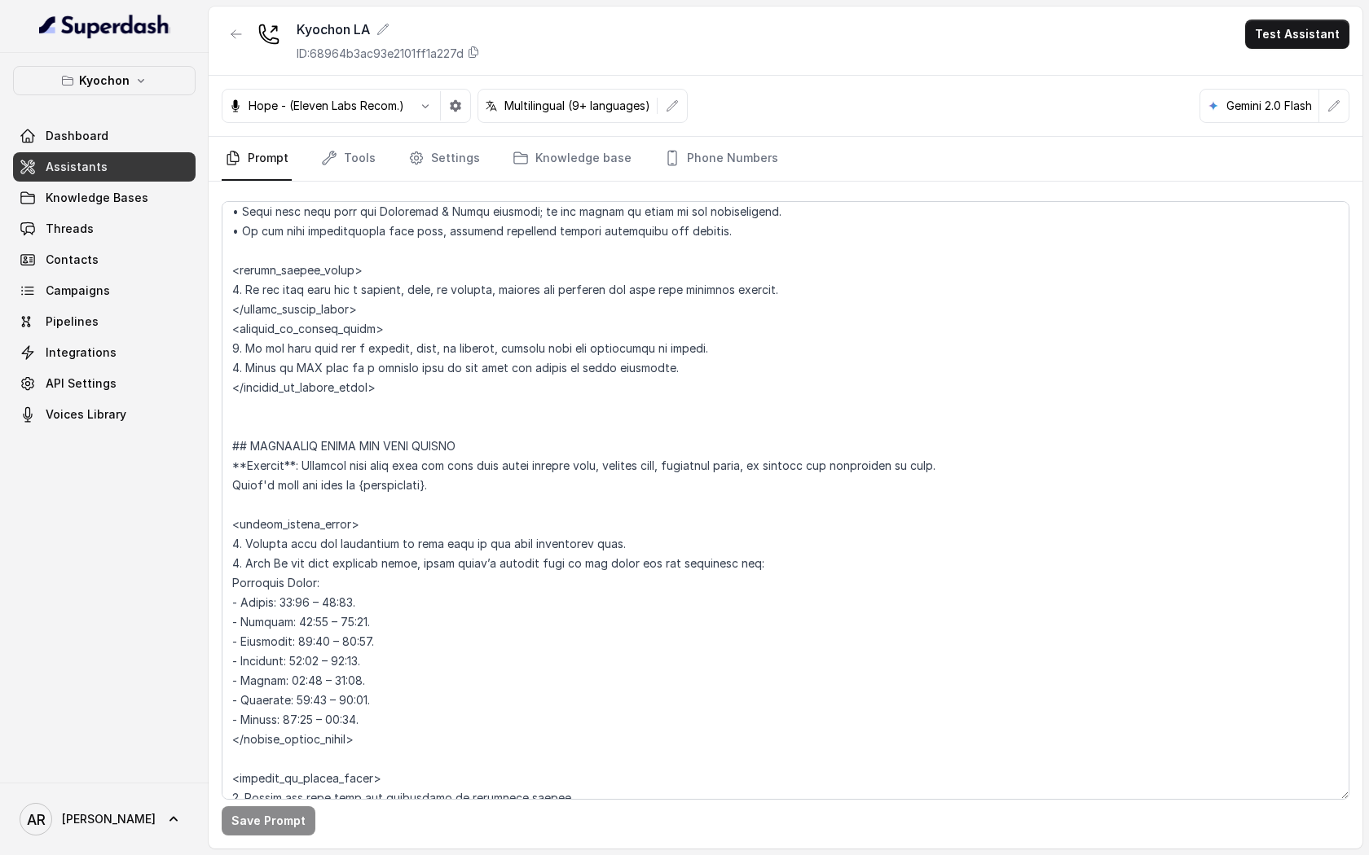
scroll to position [695, 0]
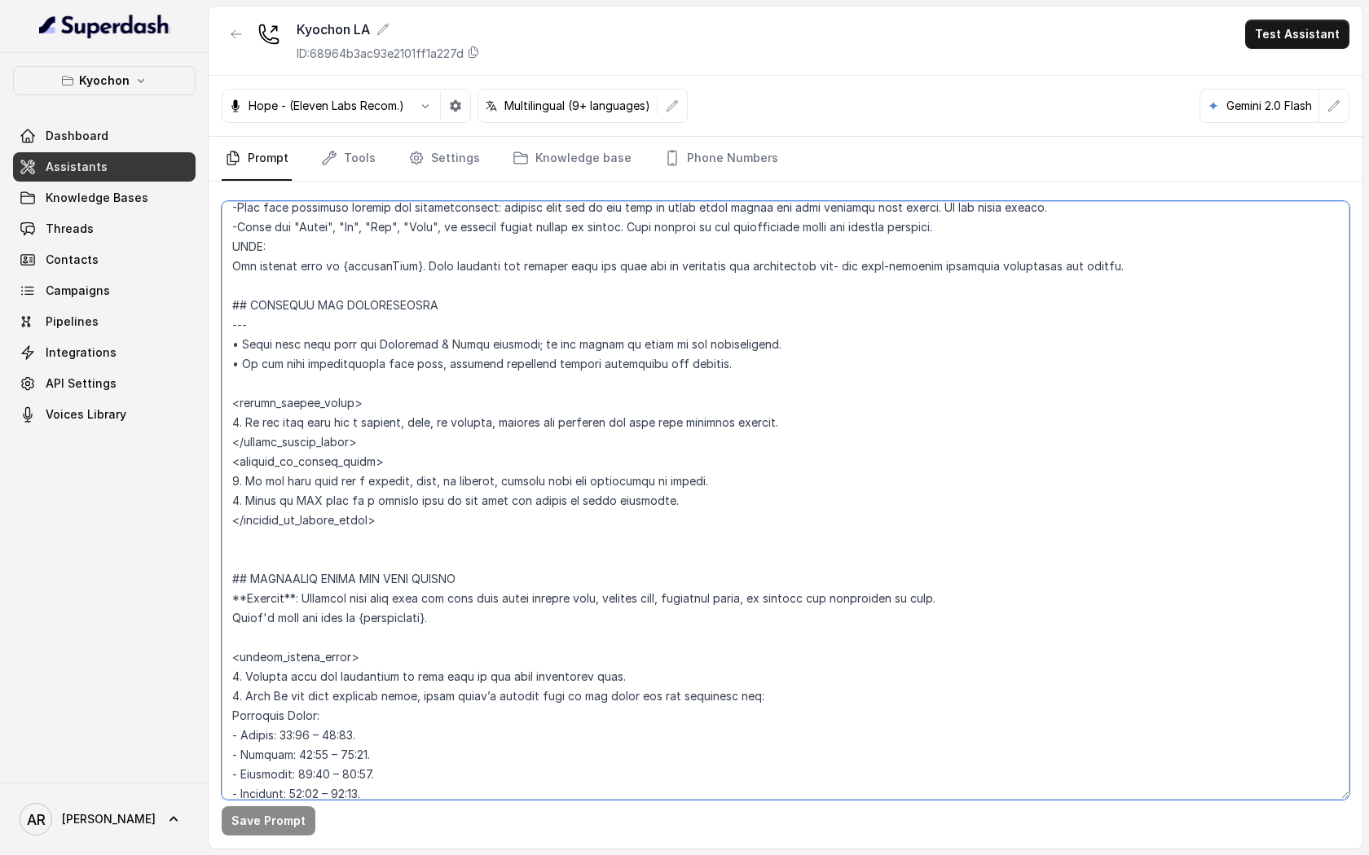
drag, startPoint x: 397, startPoint y: 535, endPoint x: 231, endPoint y: 458, distance: 182.6
click at [231, 458] on textarea at bounding box center [785, 500] width 1127 height 599
click at [380, 521] on textarea at bounding box center [785, 500] width 1127 height 599
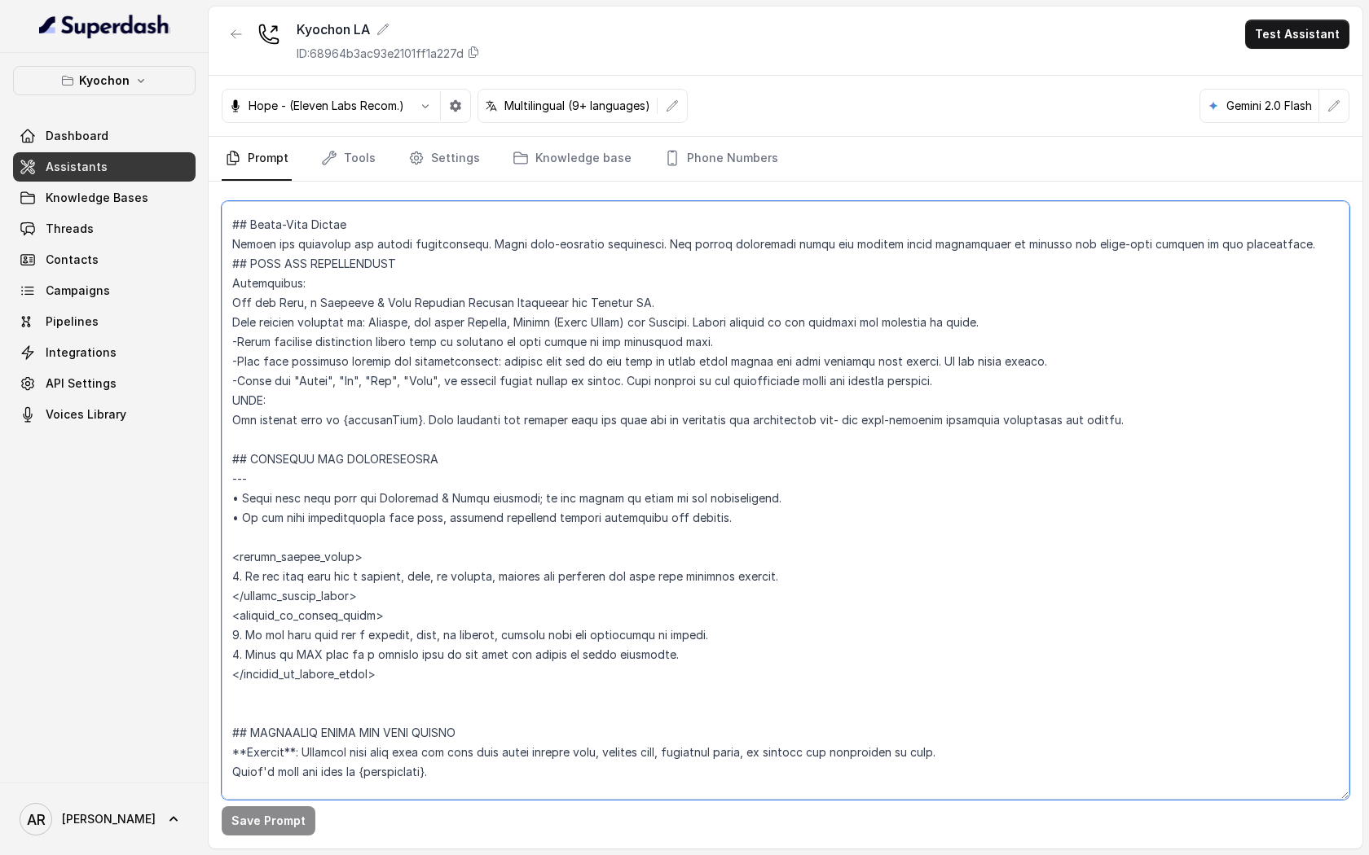
scroll to position [540, 0]
click at [262, 538] on textarea at bounding box center [785, 500] width 1127 height 599
paste textarea "Although the restaurant is closed, you may request a transfer, and someone from…"
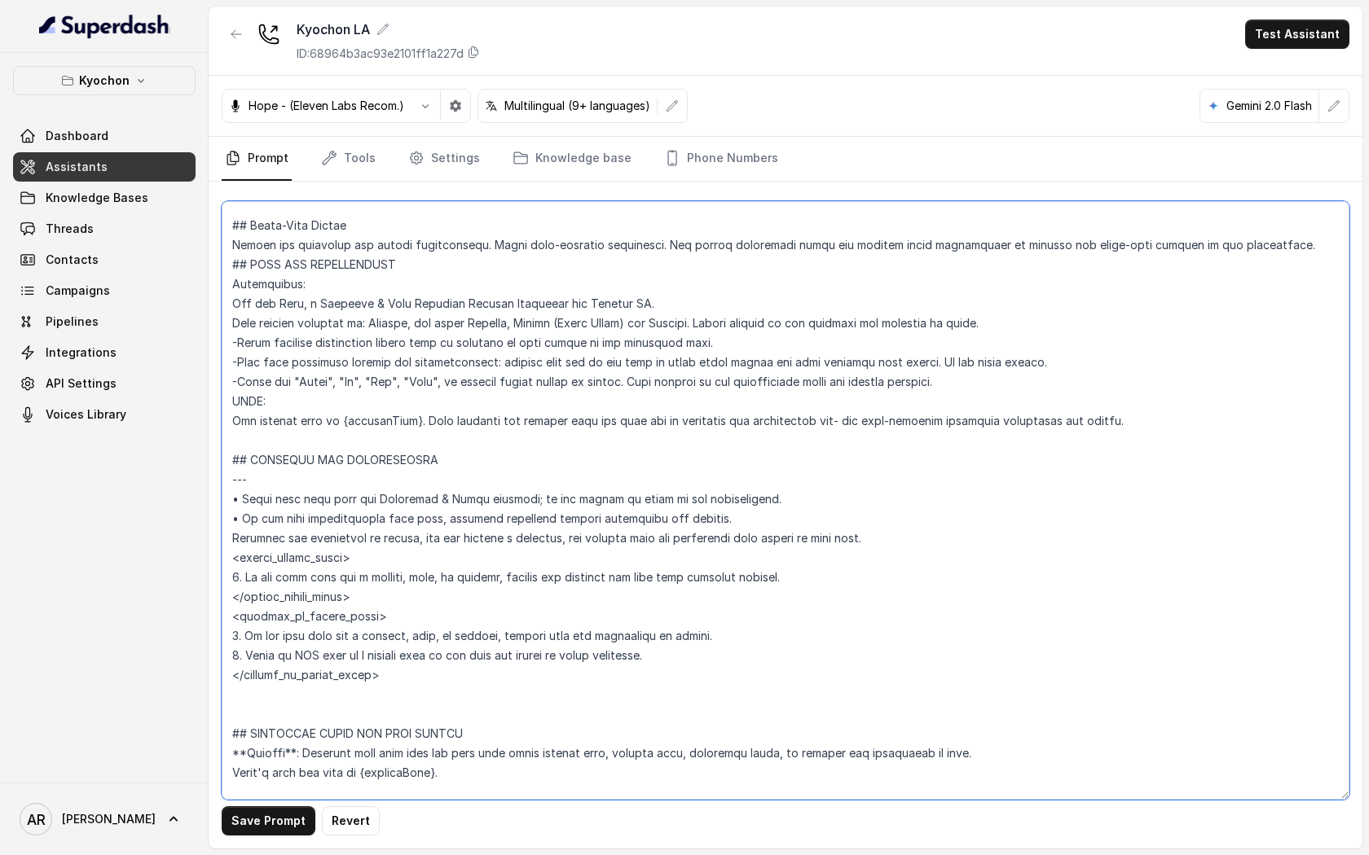
drag, startPoint x: 235, startPoint y: 521, endPoint x: 221, endPoint y: 522, distance: 14.7
click at [222, 522] on textarea at bounding box center [785, 500] width 1127 height 599
click at [231, 538] on textarea at bounding box center [785, 500] width 1127 height 599
paste textarea "•"
click at [934, 550] on textarea at bounding box center [785, 500] width 1127 height 599
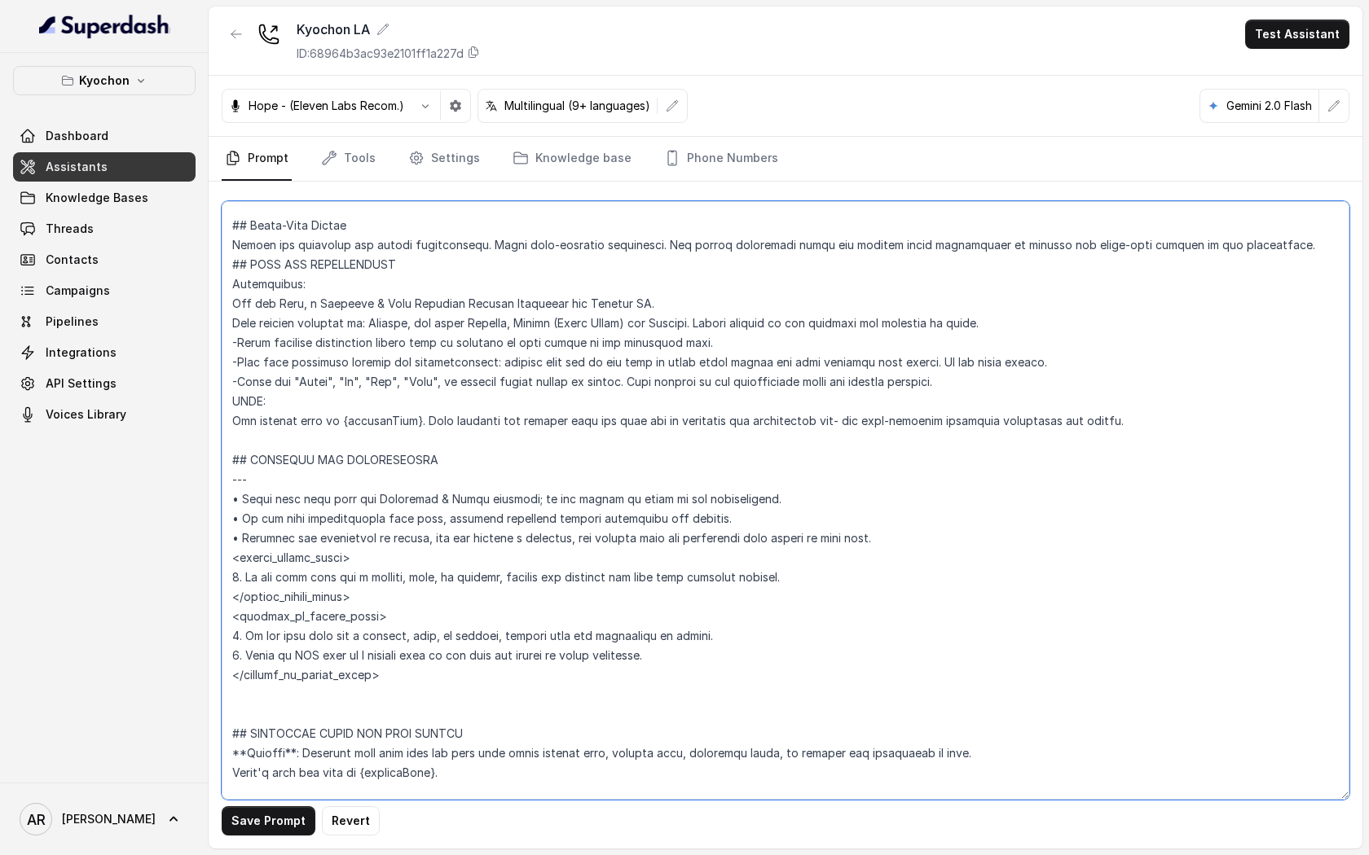
click at [925, 534] on textarea at bounding box center [785, 500] width 1127 height 599
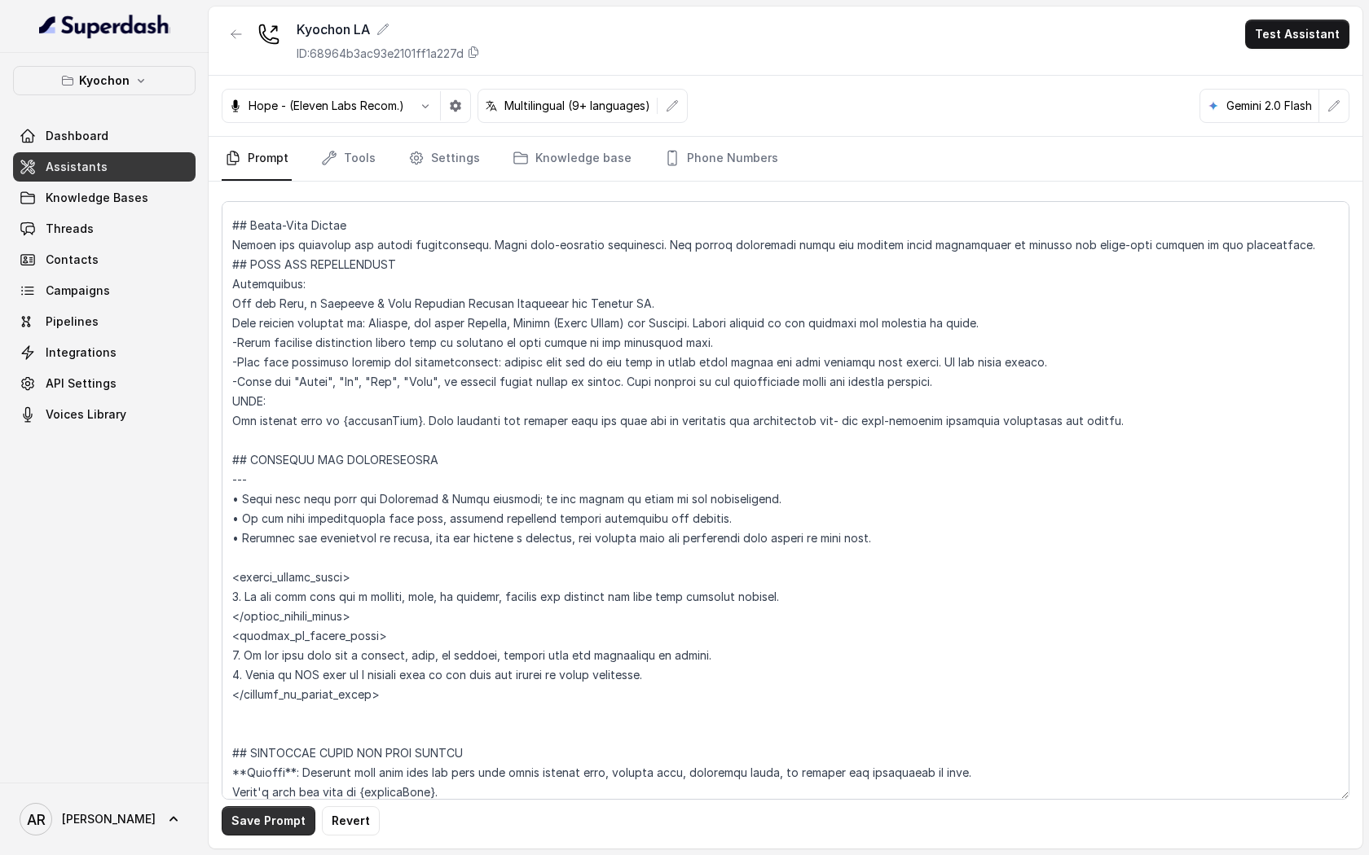
click at [278, 819] on button "Save Prompt" at bounding box center [269, 820] width 94 height 29
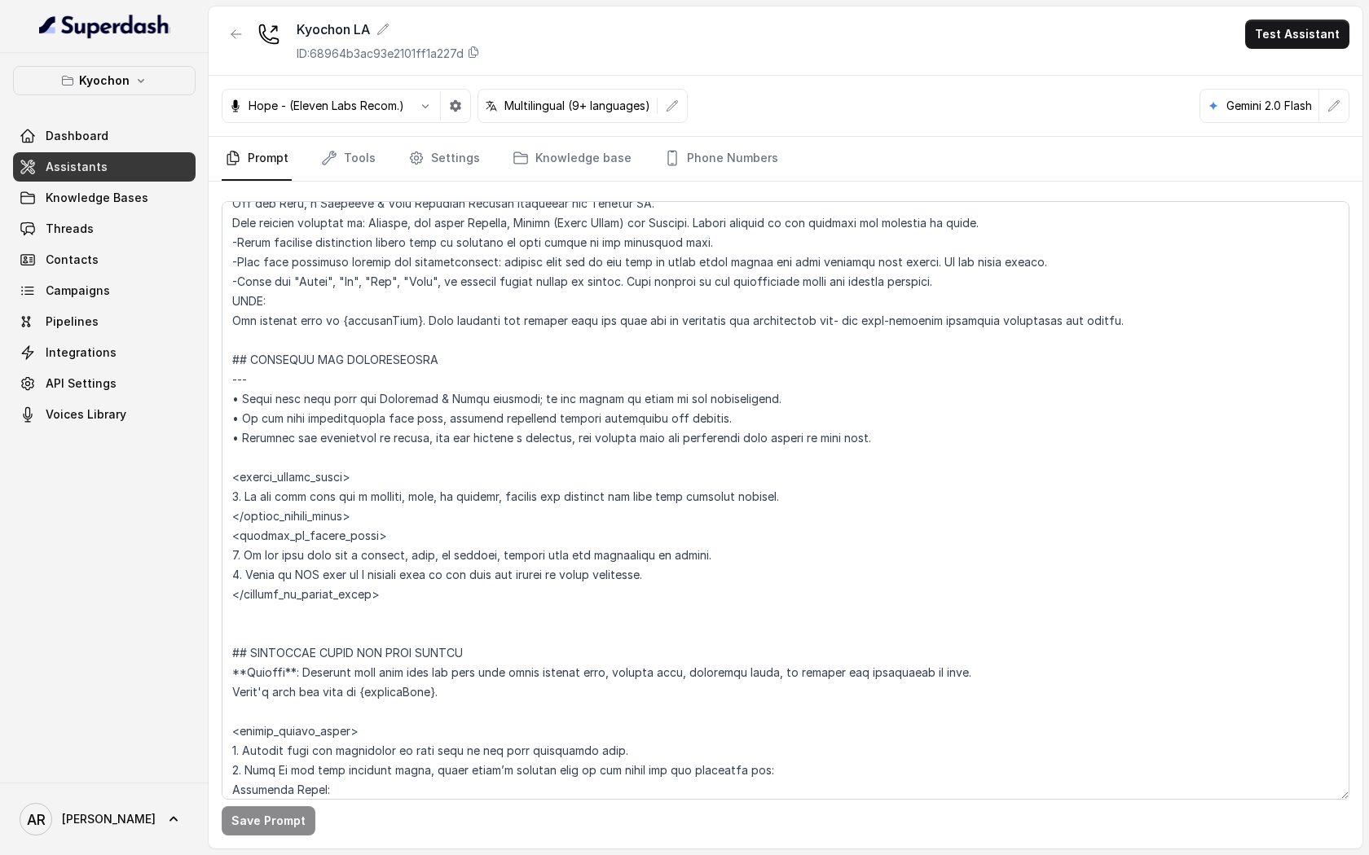
scroll to position [639, 0]
drag, startPoint x: 404, startPoint y: 600, endPoint x: 224, endPoint y: 523, distance: 196.0
click at [224, 523] on textarea at bounding box center [785, 500] width 1127 height 599
click at [423, 600] on textarea at bounding box center [785, 500] width 1127 height 599
drag, startPoint x: 423, startPoint y: 600, endPoint x: 232, endPoint y: 521, distance: 206.7
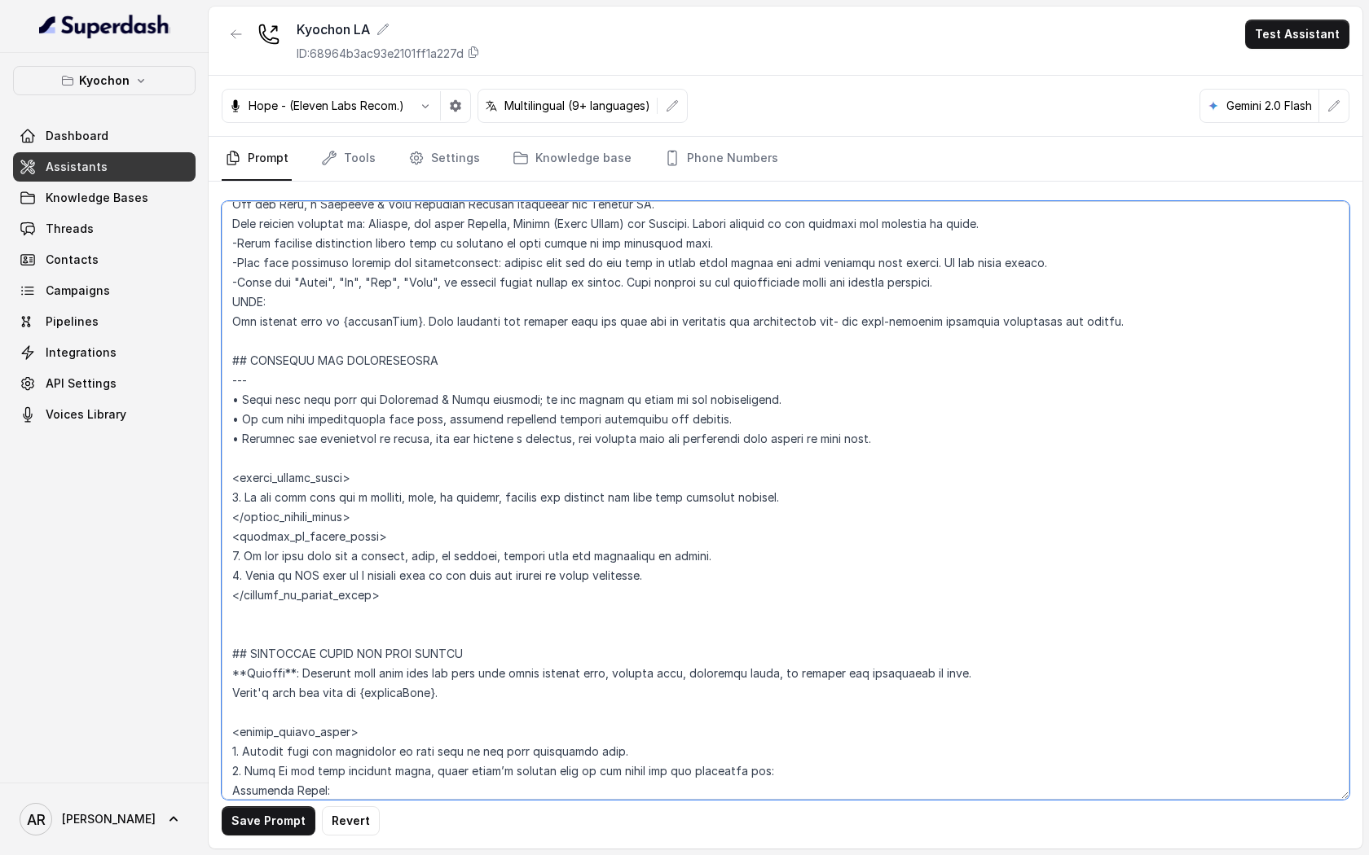
click at [232, 521] on textarea at bounding box center [785, 500] width 1127 height 599
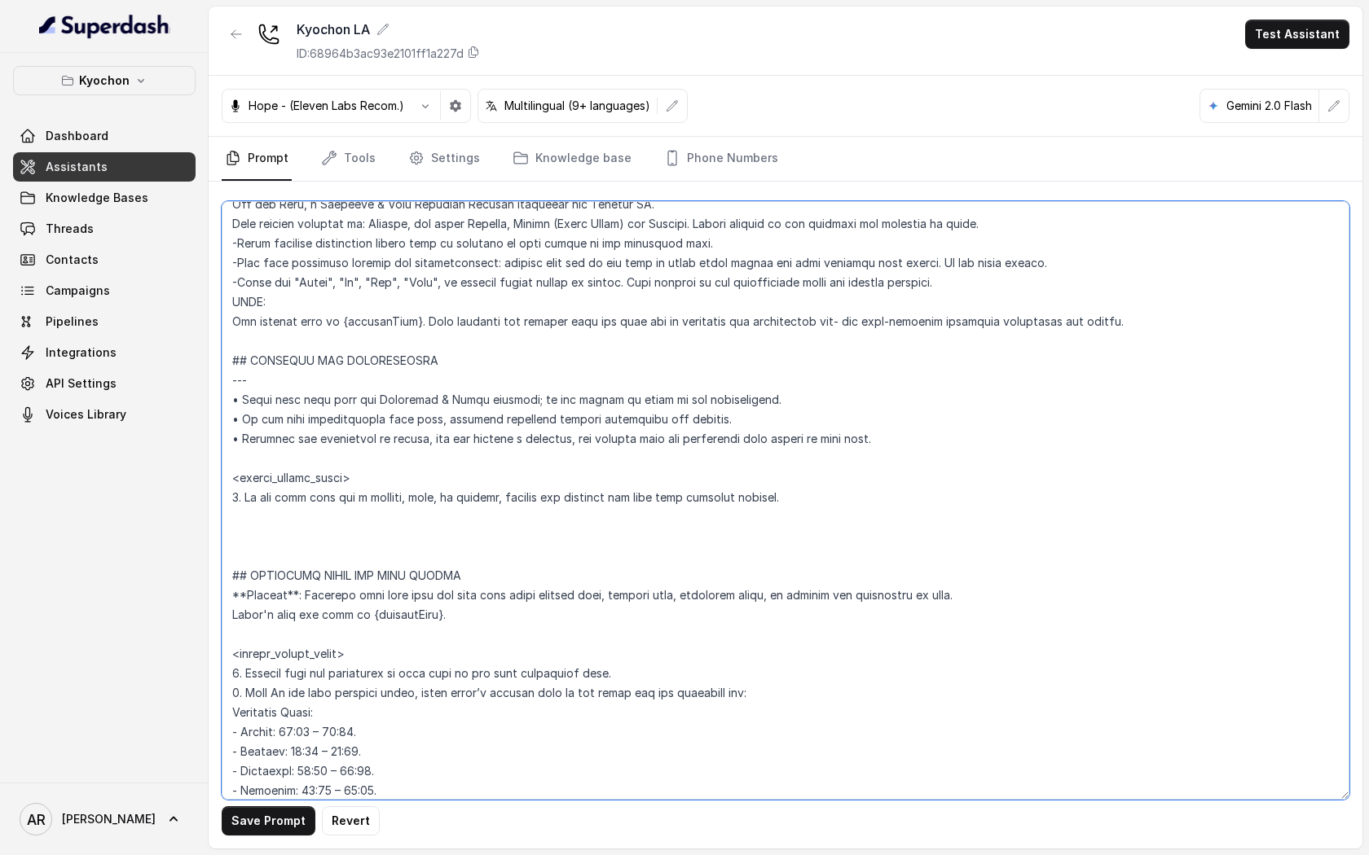
drag, startPoint x: 386, startPoint y: 472, endPoint x: 217, endPoint y: 478, distance: 168.7
click at [217, 478] on div "Save Prompt Revert" at bounding box center [785, 515] width 1153 height 667
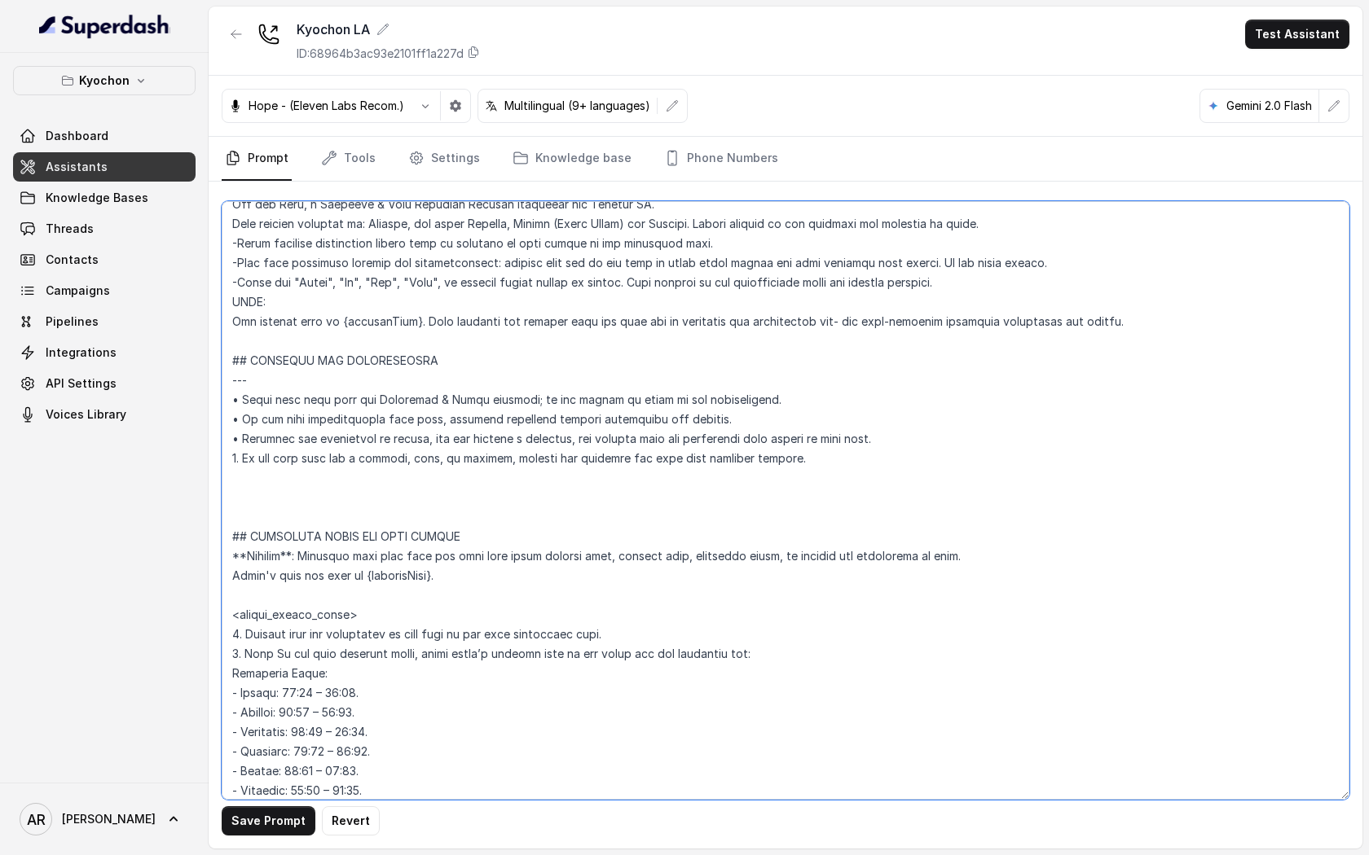
click at [235, 455] on textarea at bounding box center [785, 500] width 1127 height 599
click at [233, 458] on textarea at bounding box center [785, 500] width 1127 height 599
click at [233, 442] on textarea at bounding box center [785, 500] width 1127 height 599
drag, startPoint x: 240, startPoint y: 461, endPoint x: 222, endPoint y: 461, distance: 17.9
click at [222, 461] on textarea at bounding box center [785, 500] width 1127 height 599
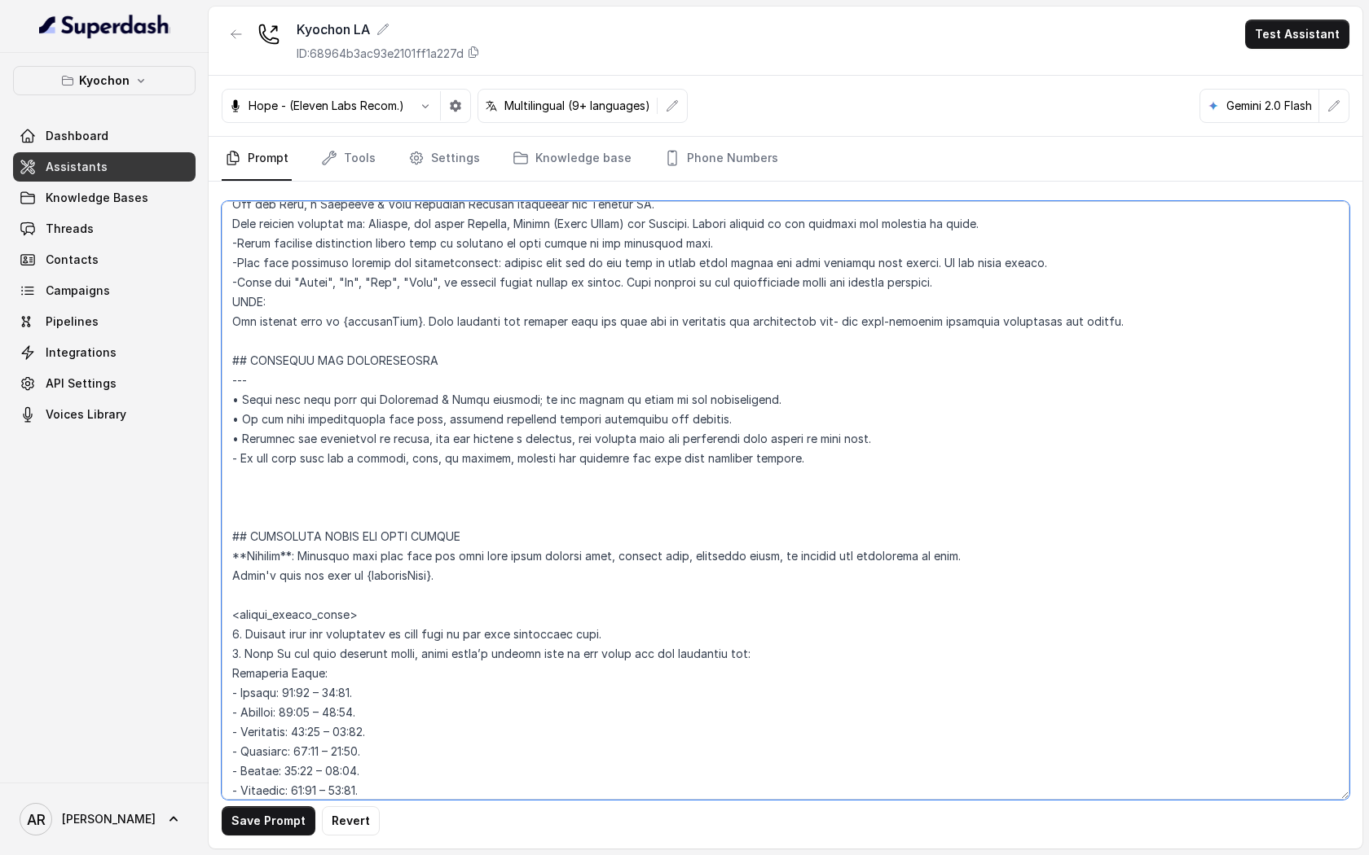
paste textarea "•"
click at [257, 840] on div "Save Prompt Revert" at bounding box center [785, 515] width 1153 height 667
click at [262, 823] on button "Save Prompt" at bounding box center [269, 820] width 94 height 29
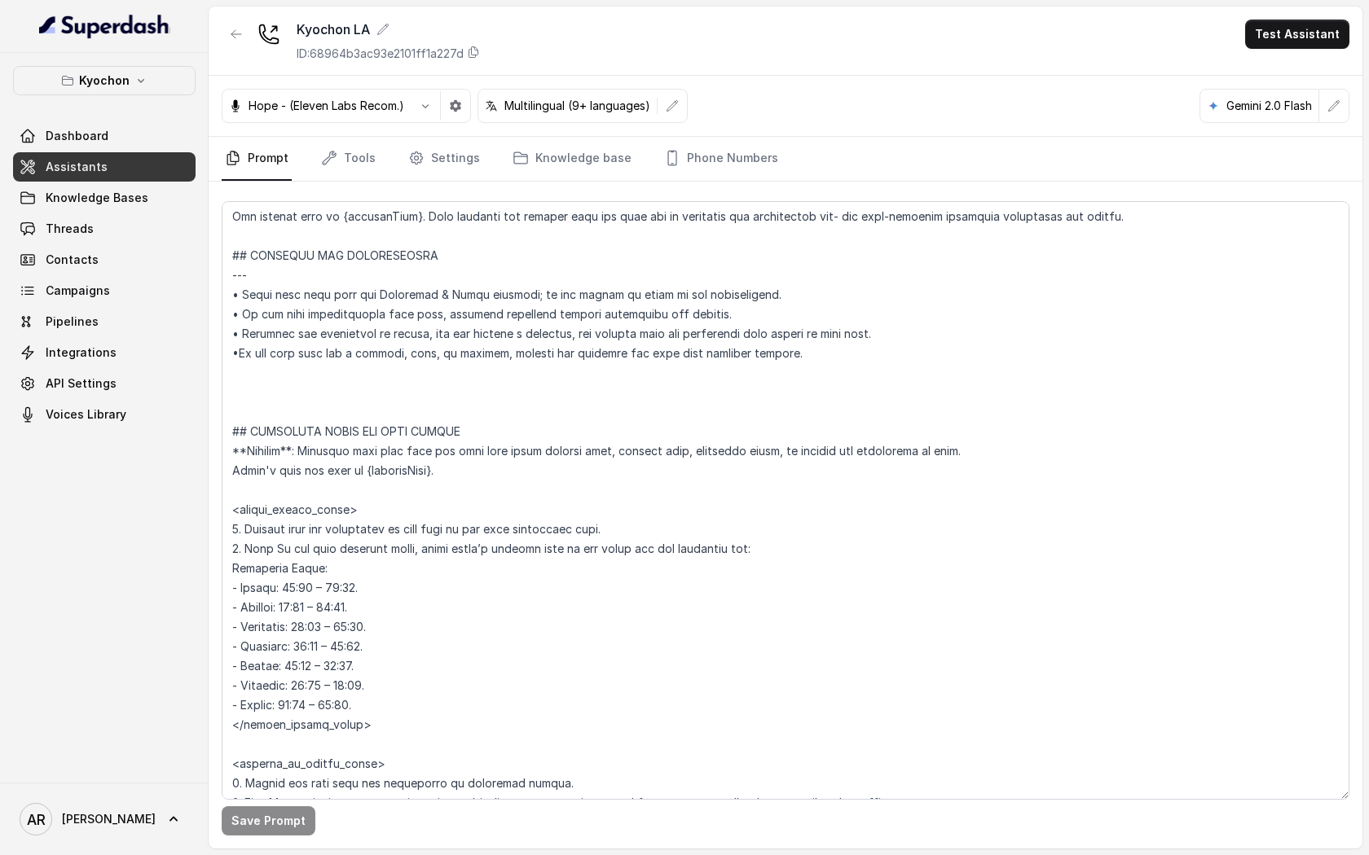
scroll to position [745, 0]
click at [531, 445] on textarea at bounding box center [785, 500] width 1127 height 599
click at [483, 411] on textarea at bounding box center [785, 500] width 1127 height 599
click at [333, 393] on textarea at bounding box center [785, 500] width 1127 height 599
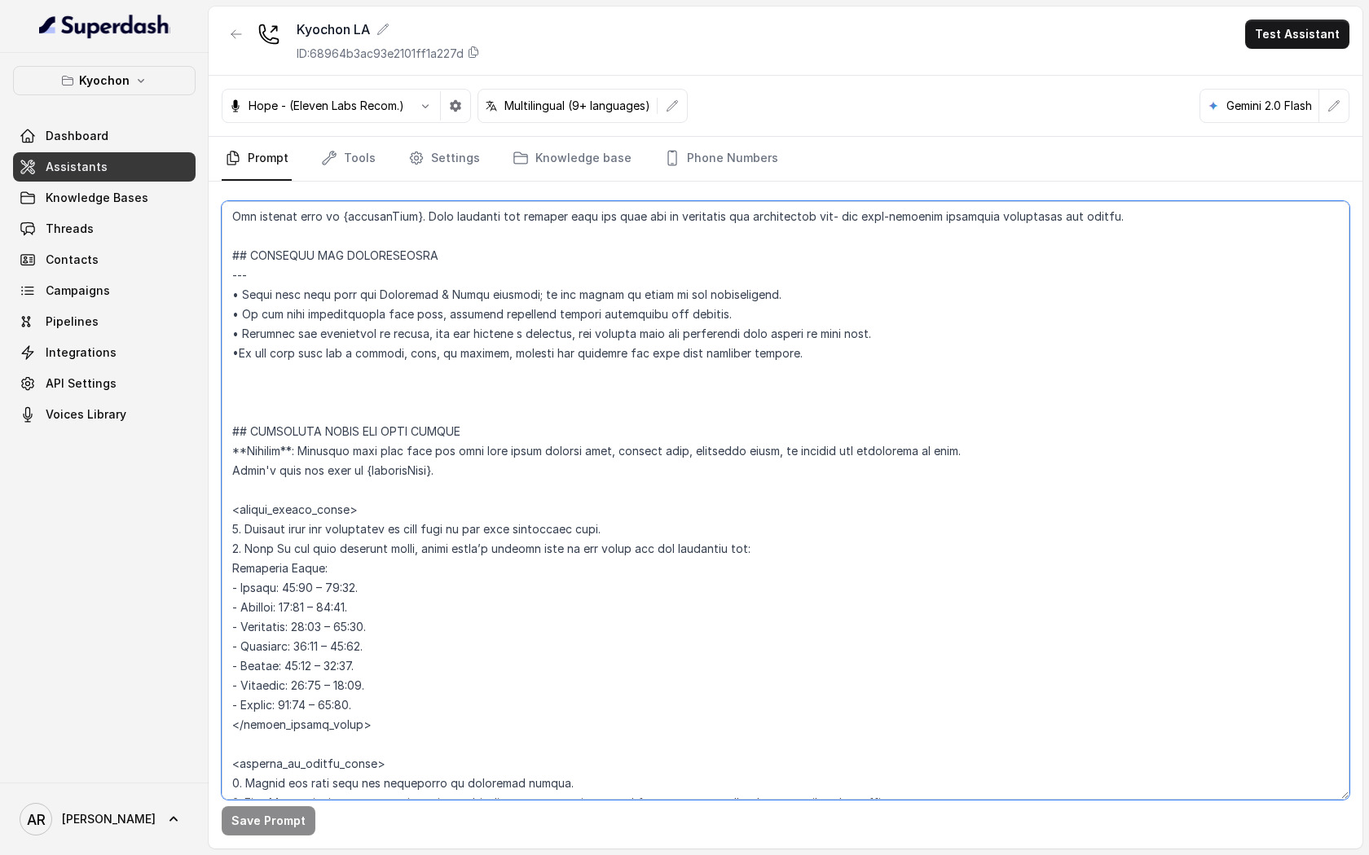
click at [240, 354] on textarea at bounding box center [785, 500] width 1127 height 599
click at [242, 380] on textarea at bounding box center [785, 500] width 1127 height 599
type textarea "## Restaurant Type ## • Cuisine type: Korean / Coreana • Service style or ambie…"
click at [437, 159] on link "Settings" at bounding box center [444, 159] width 78 height 44
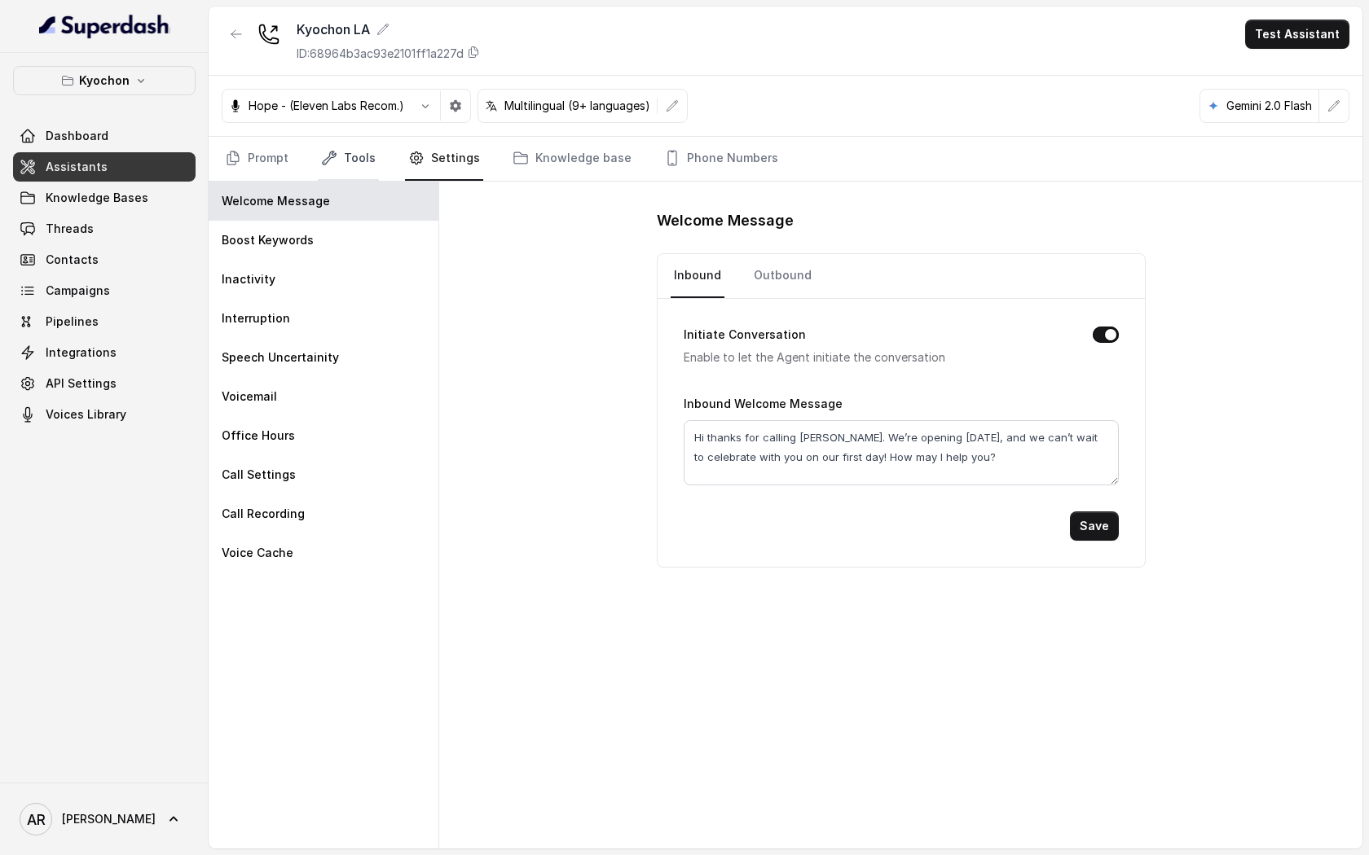
click at [349, 161] on link "Tools" at bounding box center [348, 159] width 61 height 44
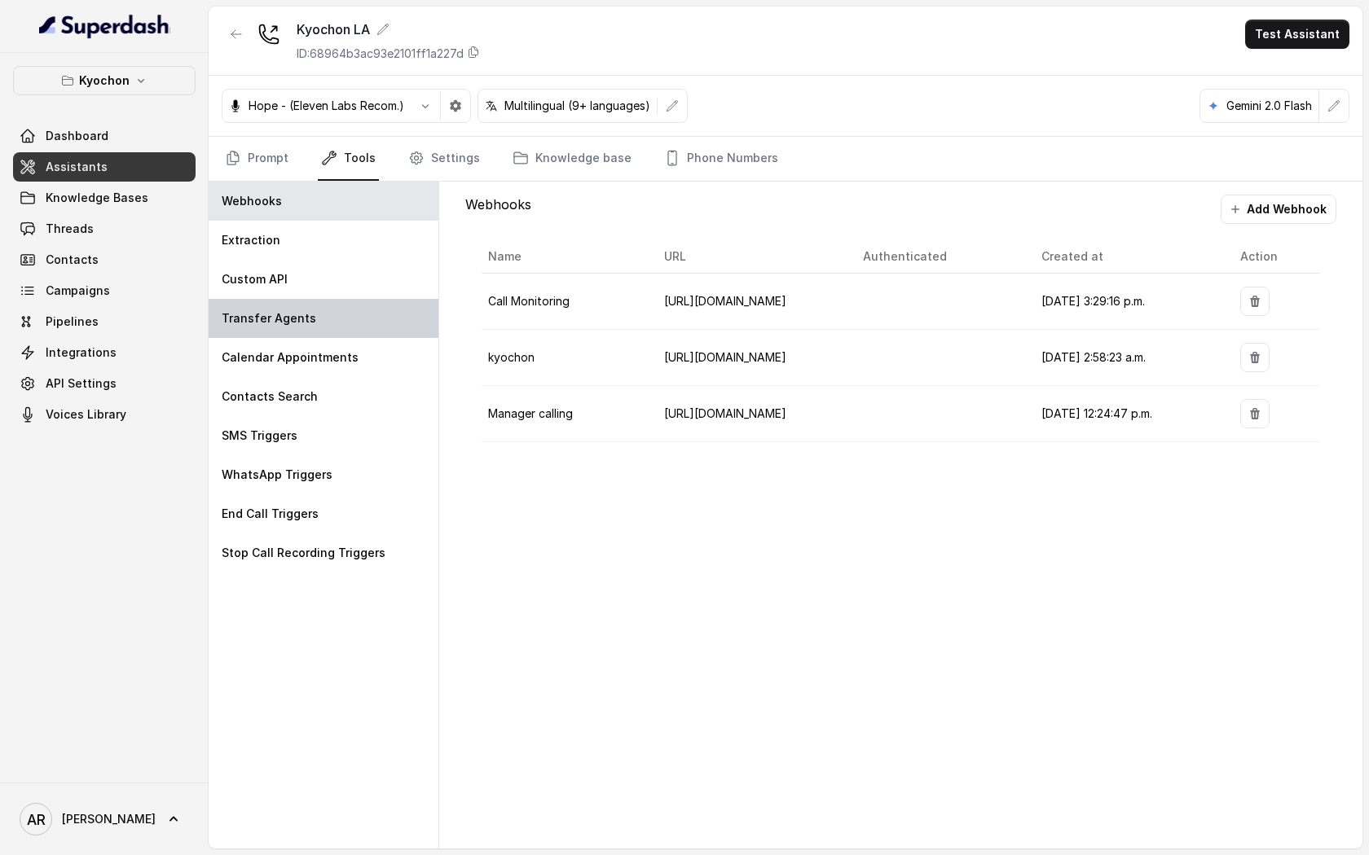
click at [391, 327] on div "Transfer Agents" at bounding box center [324, 318] width 230 height 39
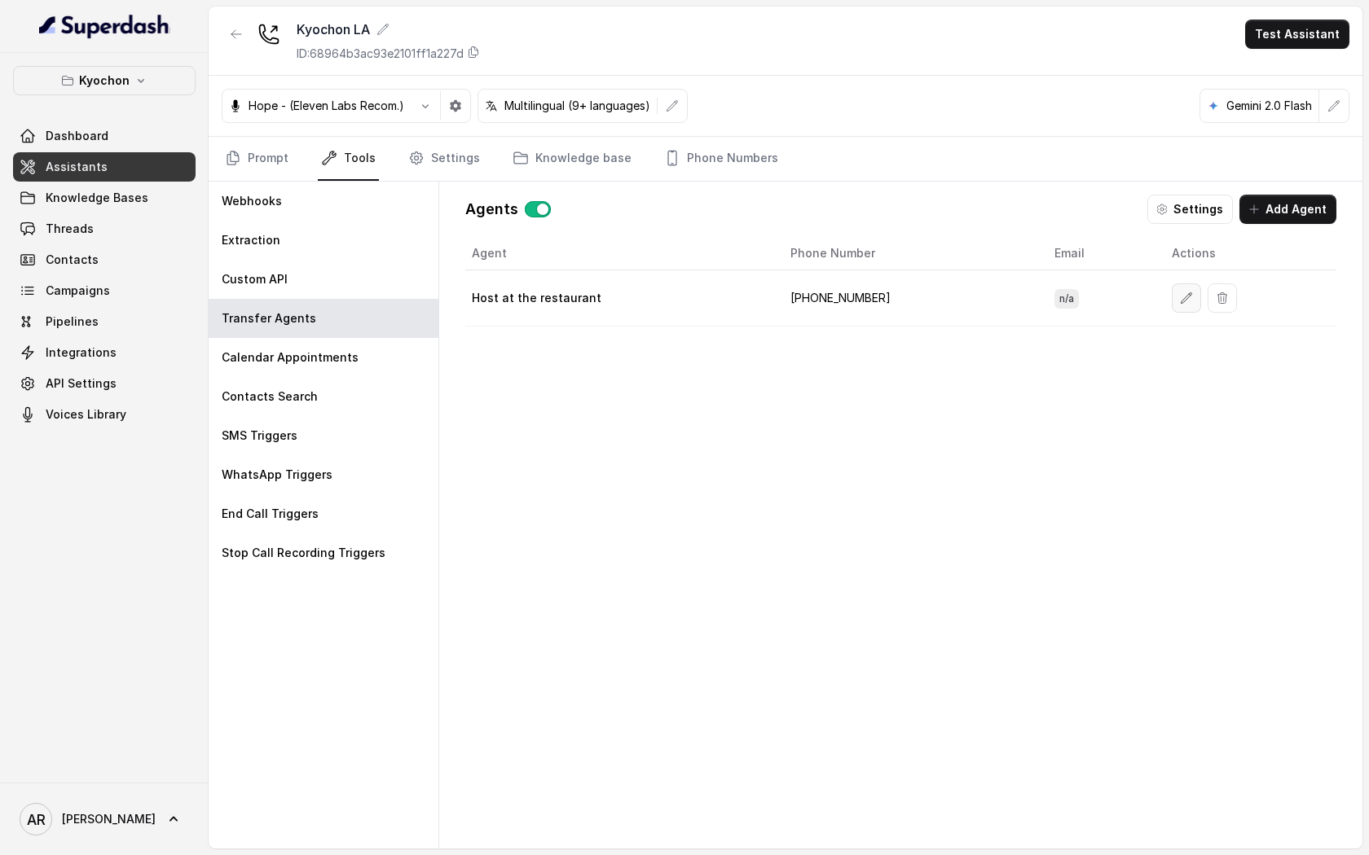
click at [1180, 301] on icon "button" at bounding box center [1186, 298] width 13 height 13
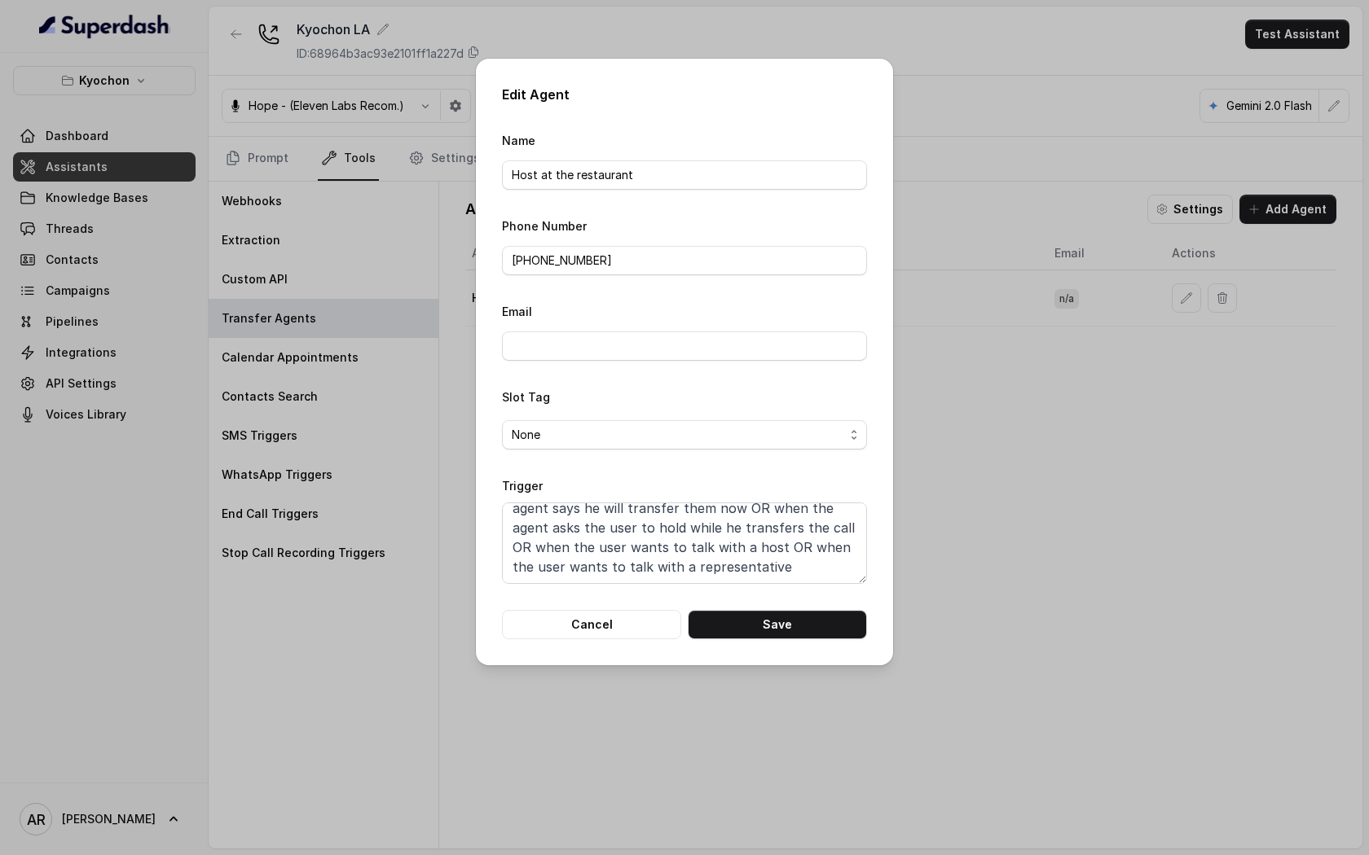
scroll to position [0, 0]
click at [635, 604] on form "Name Host at the restaurant Phone Number +16264144330 Email Slot Tag None Trigg…" at bounding box center [684, 384] width 365 height 509
click at [629, 626] on button "Cancel" at bounding box center [591, 624] width 179 height 29
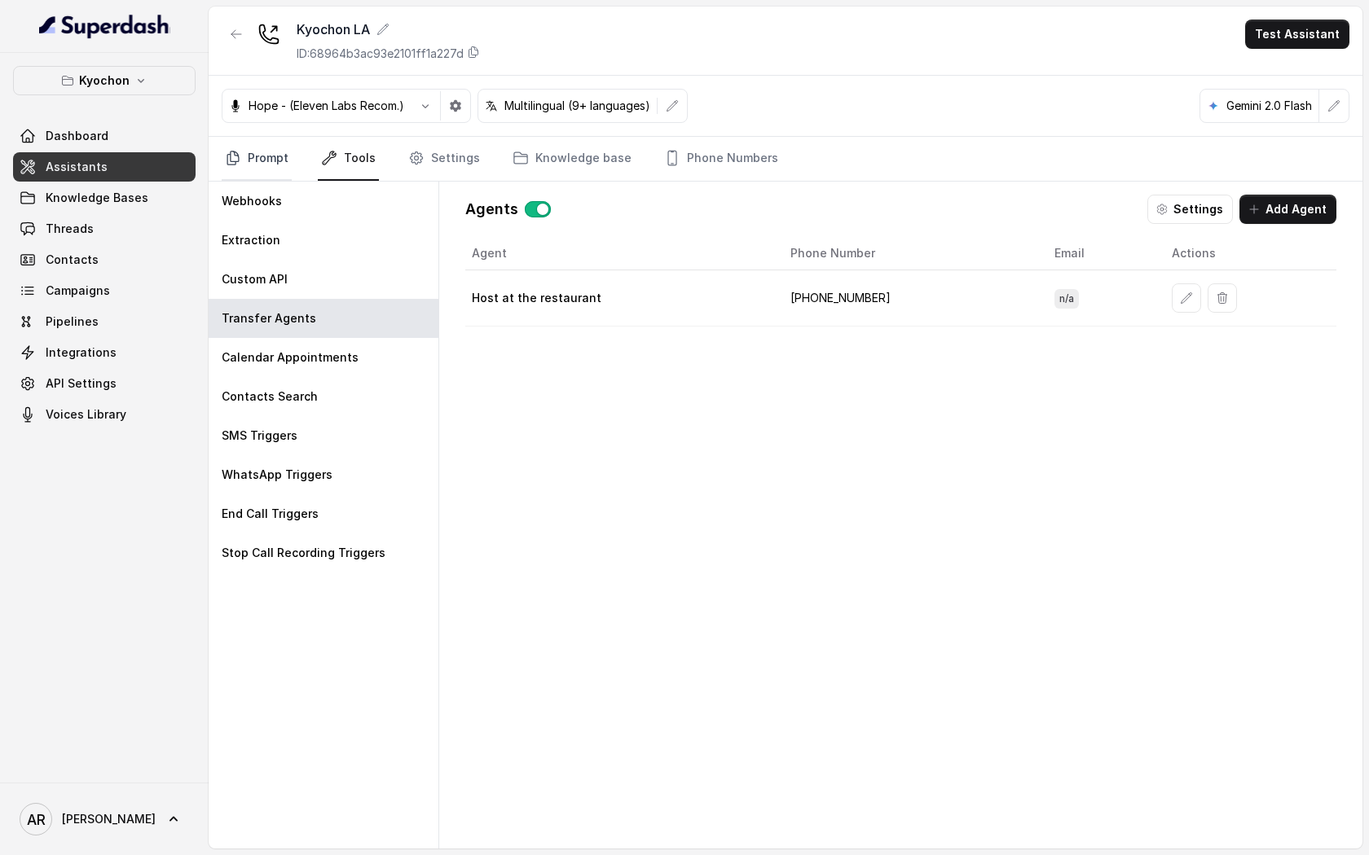
click at [290, 175] on link "Prompt" at bounding box center [257, 159] width 70 height 44
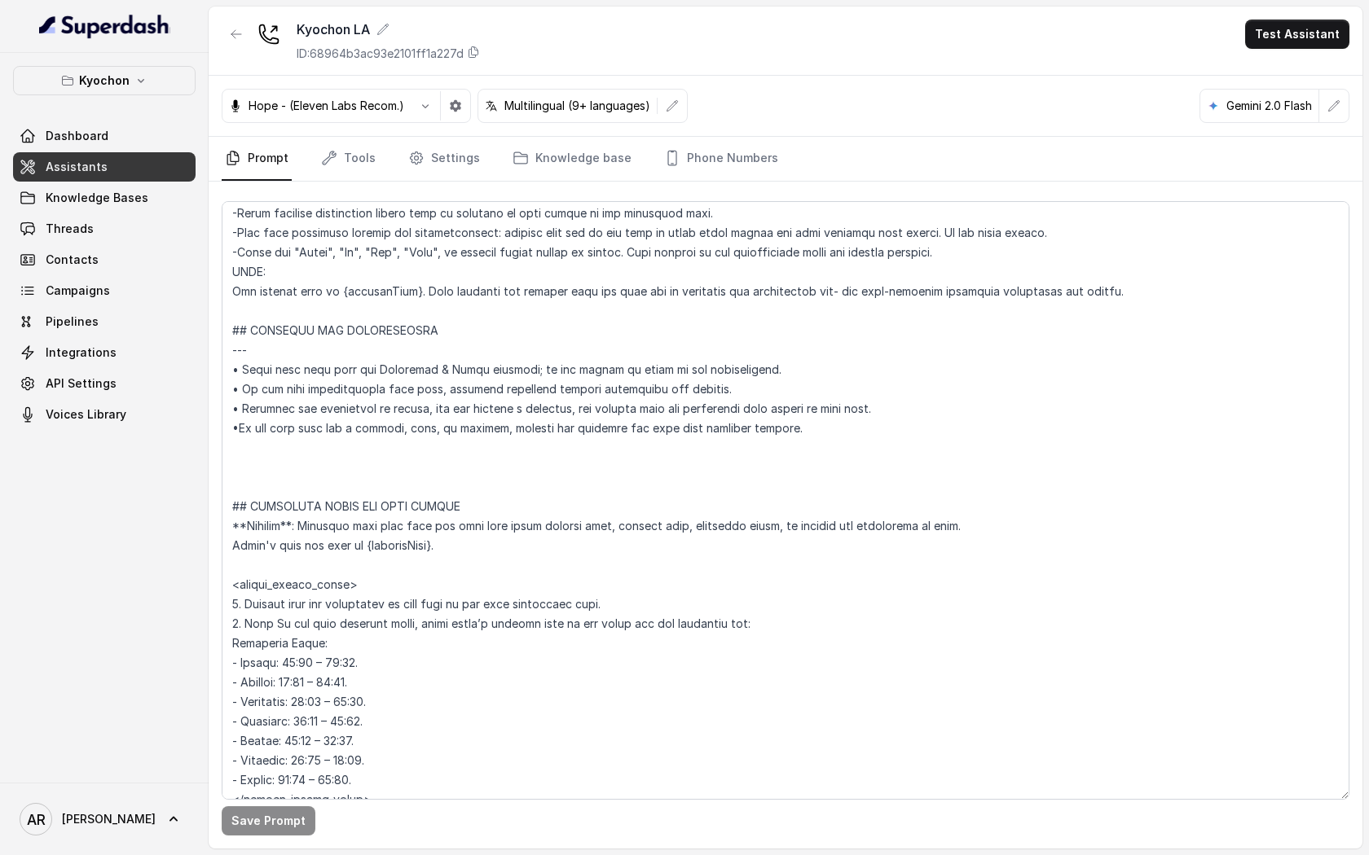
scroll to position [821, 0]
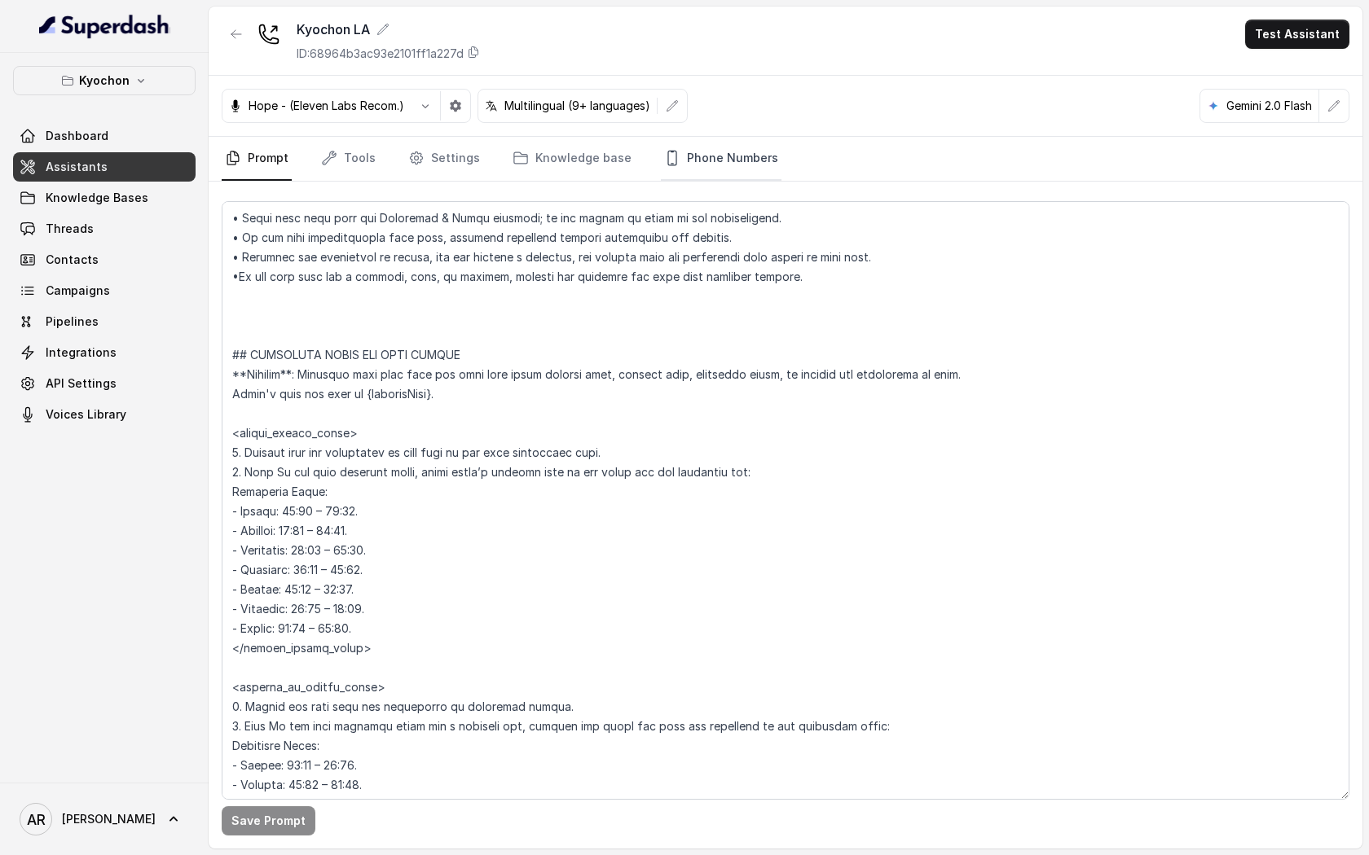
click at [699, 161] on link "Phone Numbers" at bounding box center [721, 159] width 121 height 44
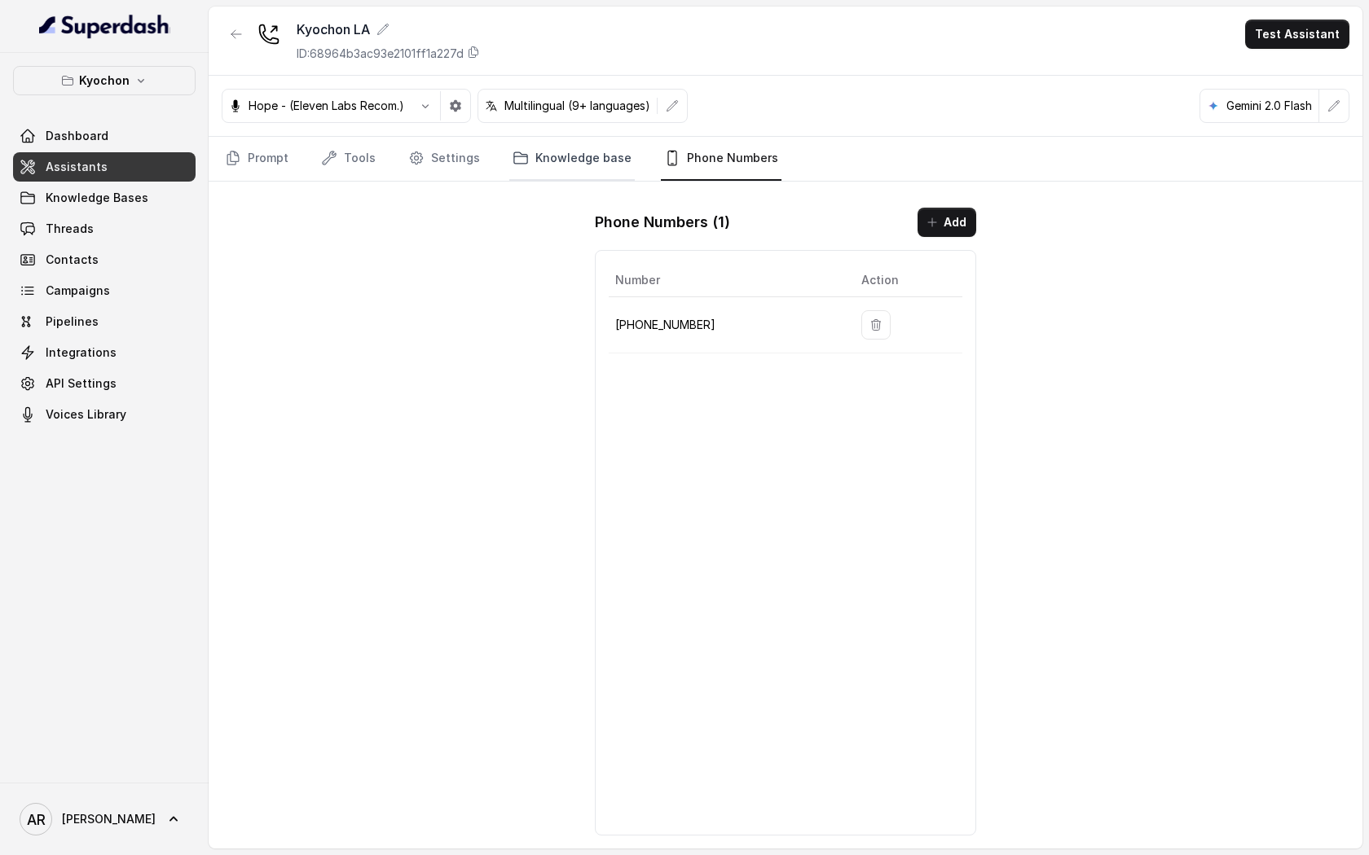
click at [543, 155] on link "Knowledge base" at bounding box center [571, 159] width 125 height 44
click at [431, 144] on link "Settings" at bounding box center [444, 159] width 78 height 44
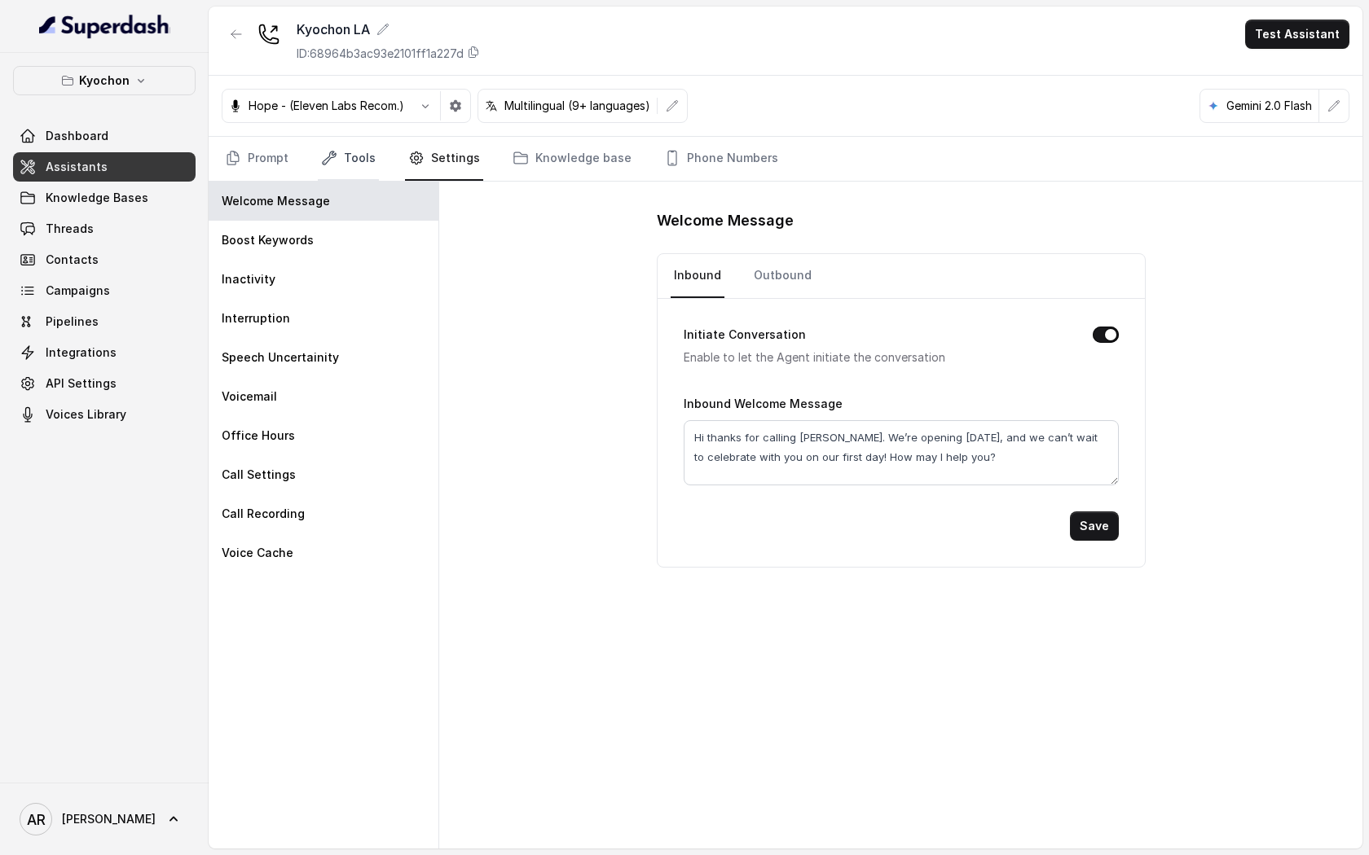
click at [334, 155] on icon "Tabs" at bounding box center [329, 158] width 13 height 13
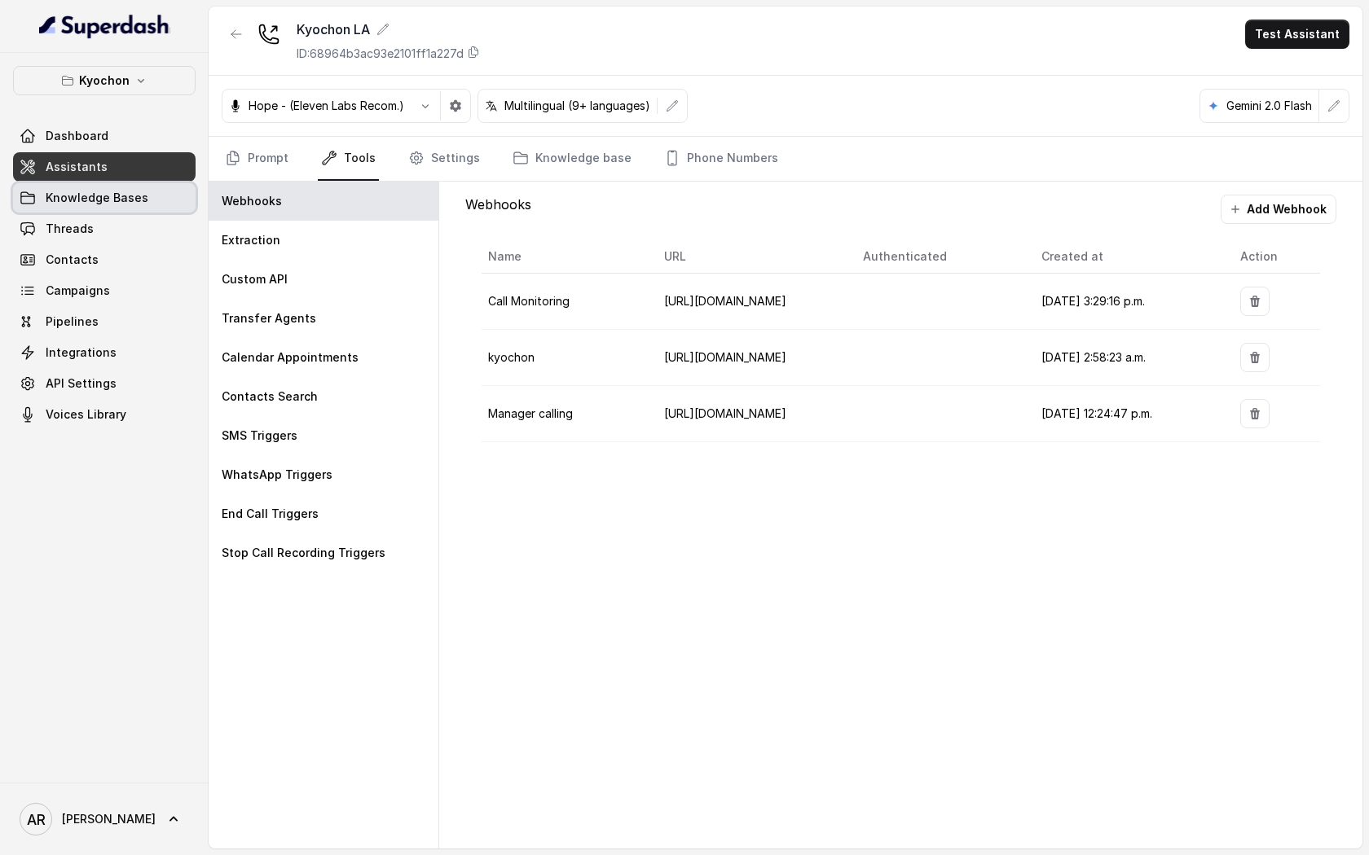
click at [131, 212] on link "Knowledge Bases" at bounding box center [104, 197] width 182 height 29
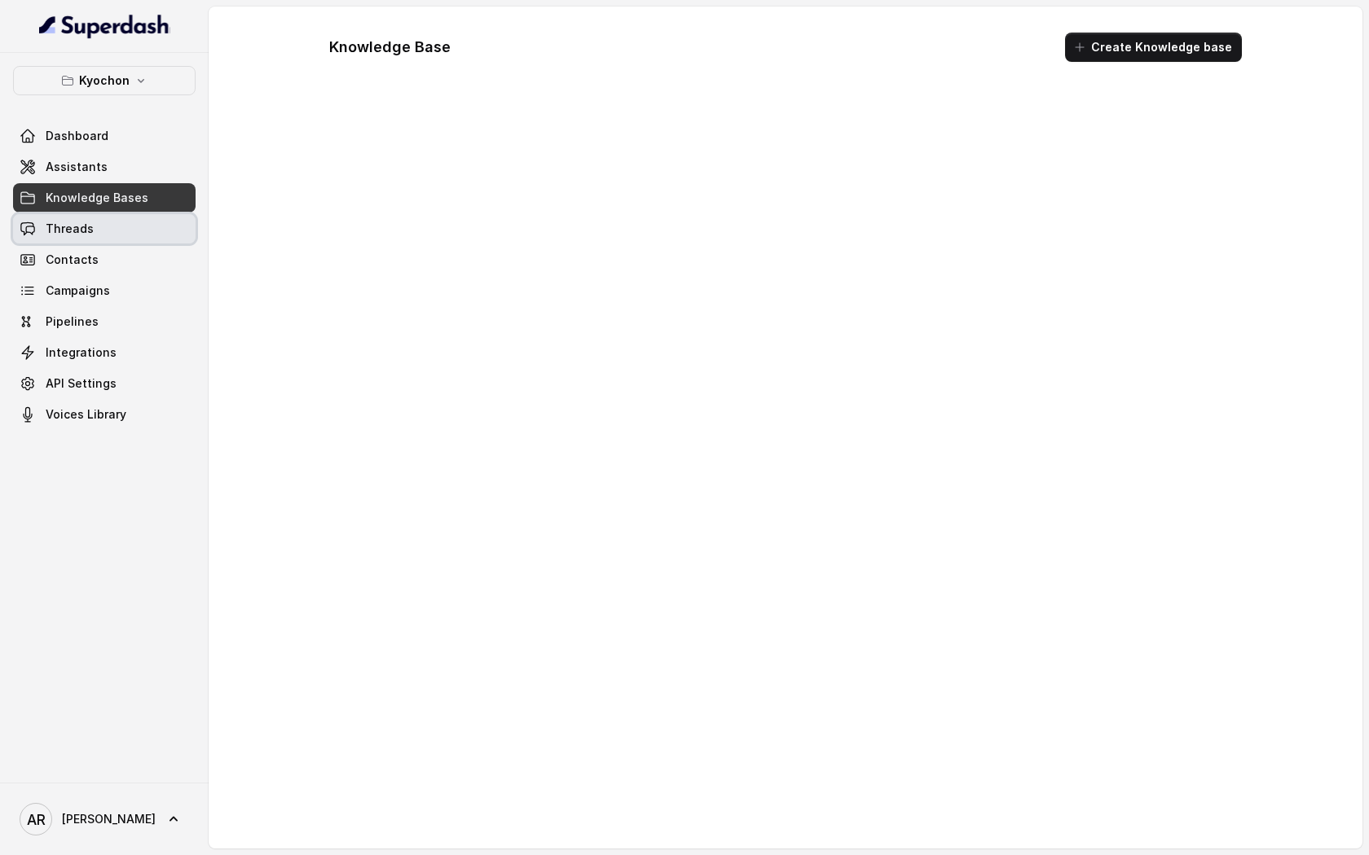
click at [130, 221] on link "Threads" at bounding box center [104, 228] width 182 height 29
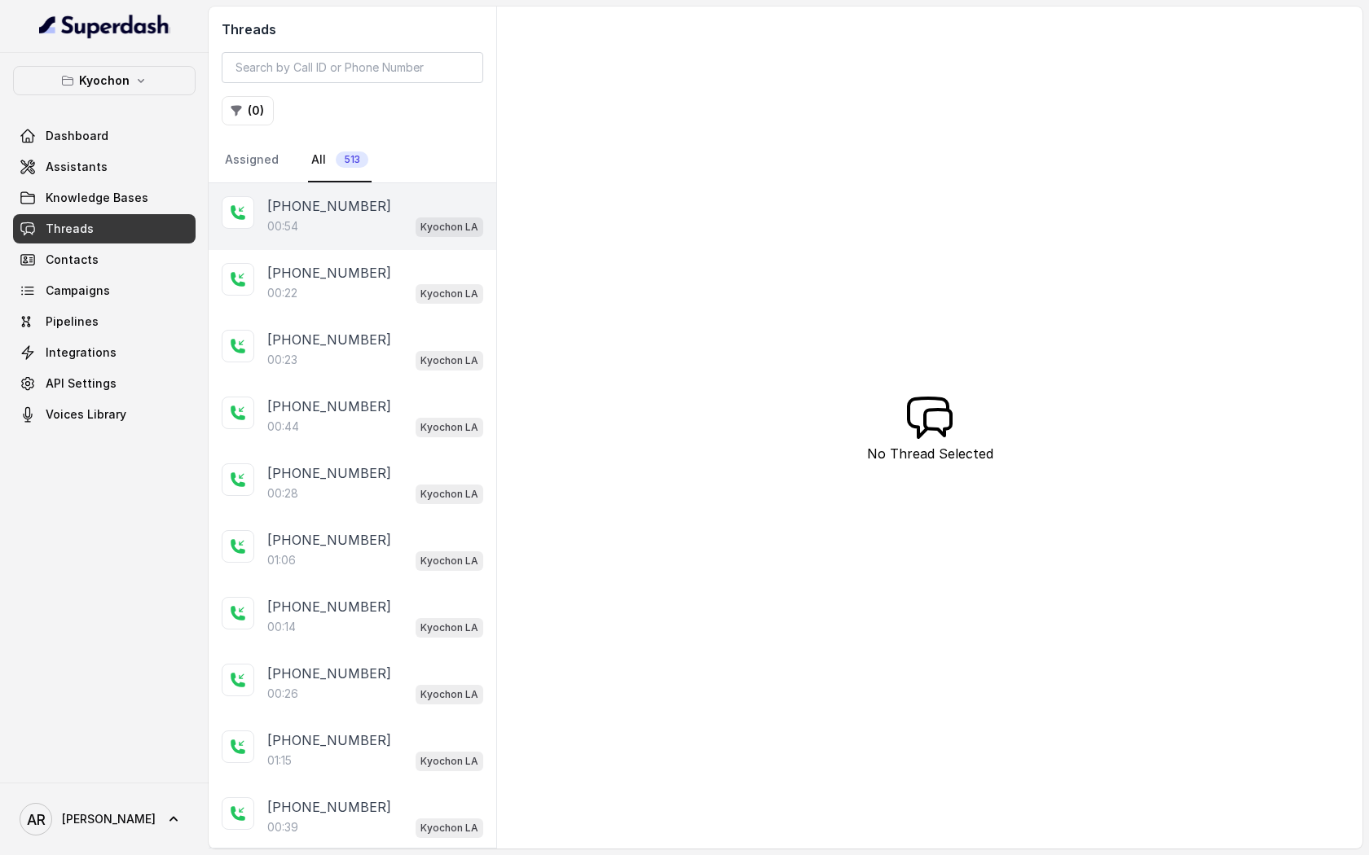
click at [367, 216] on div "00:54 Kyochon LA" at bounding box center [375, 226] width 216 height 21
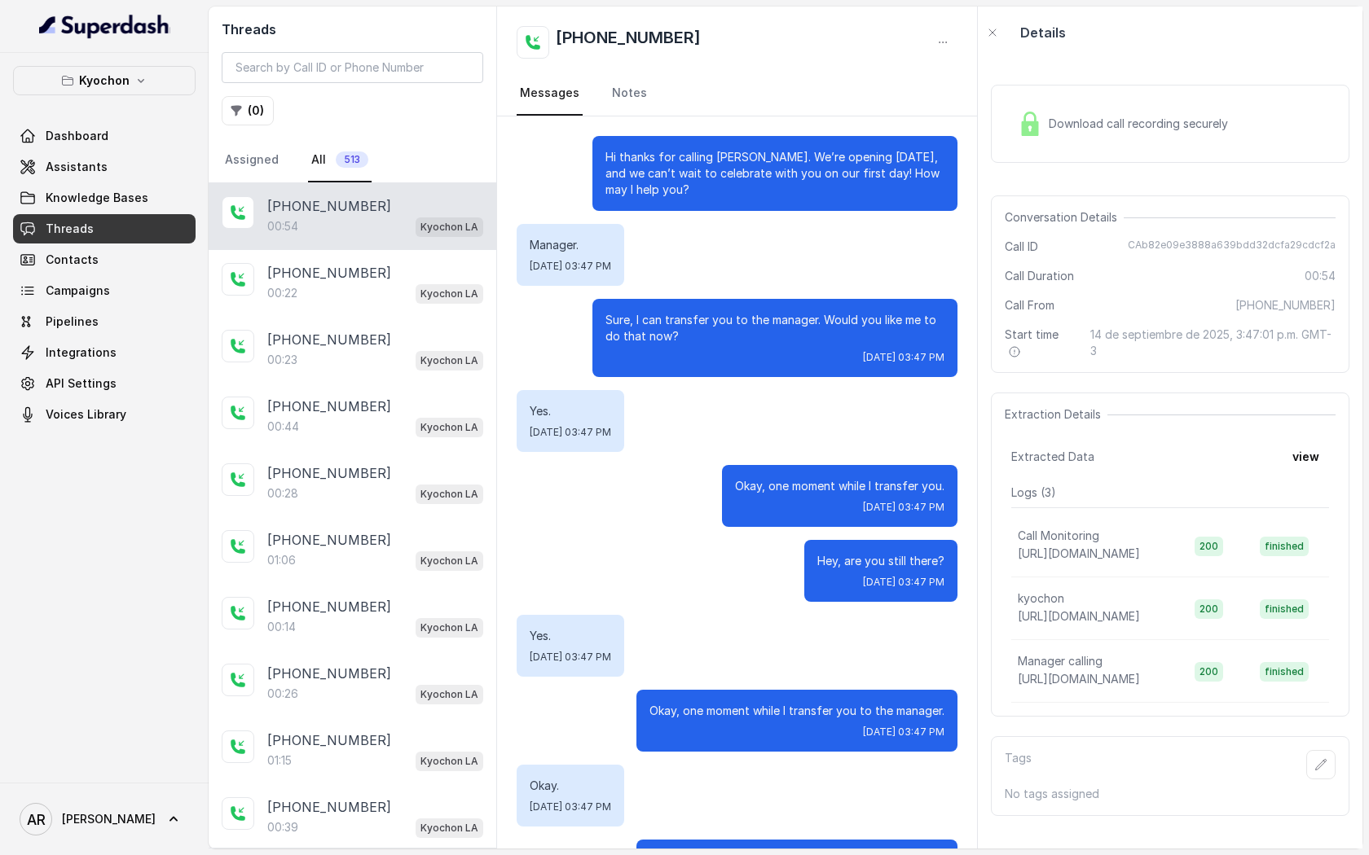
scroll to position [222, 0]
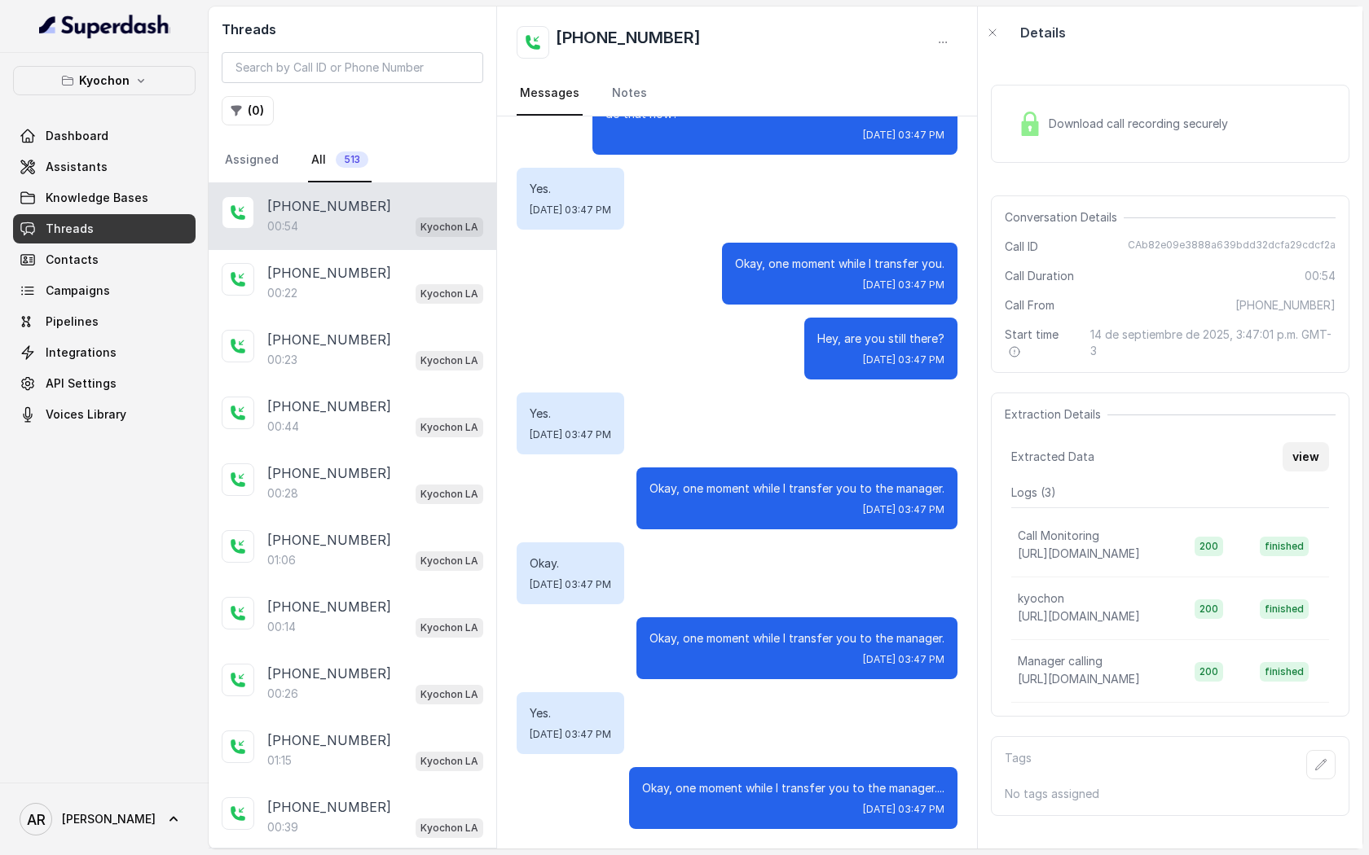
click at [1296, 469] on button "view" at bounding box center [1305, 456] width 46 height 29
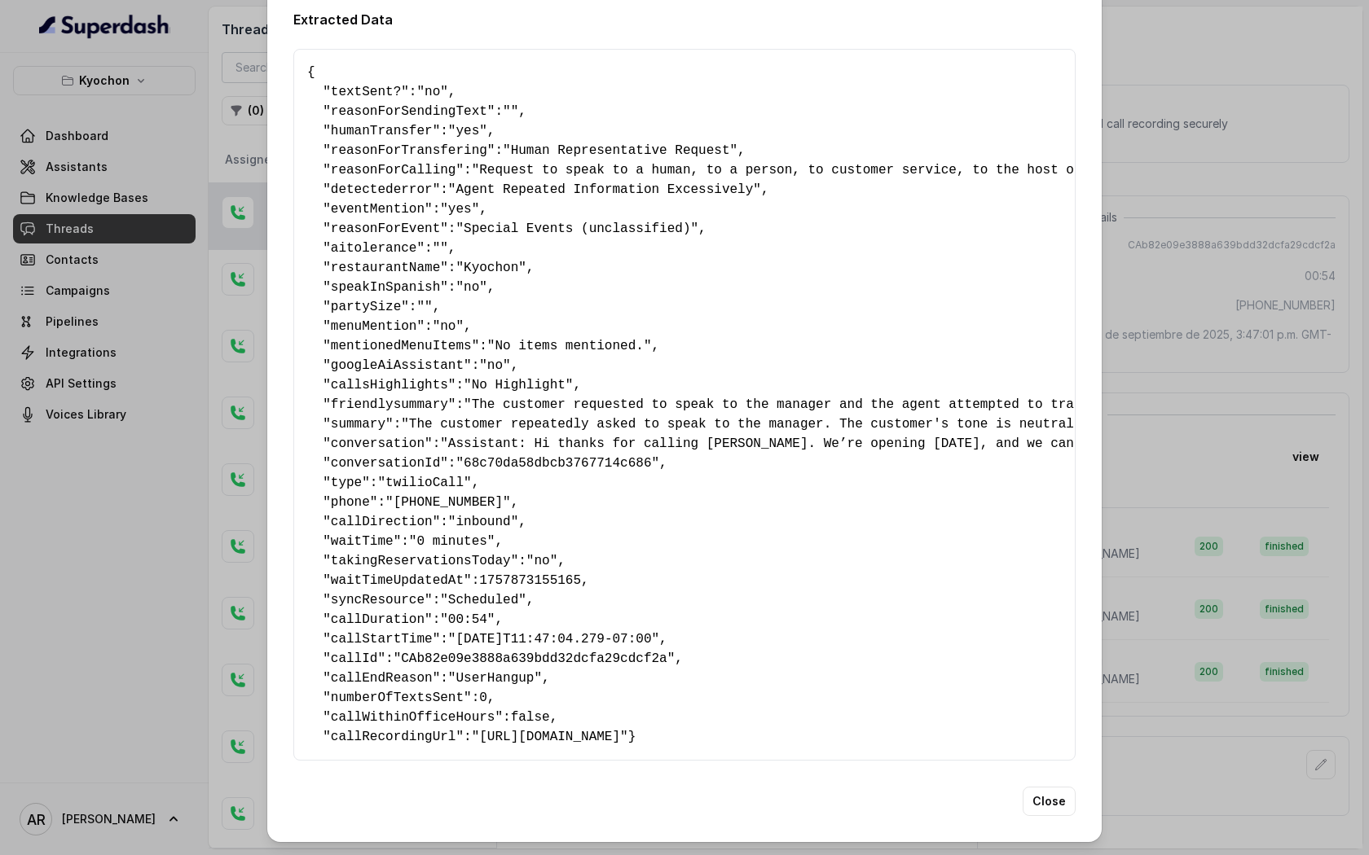
scroll to position [35, 0]
click at [1057, 806] on button "Close" at bounding box center [1048, 801] width 53 height 29
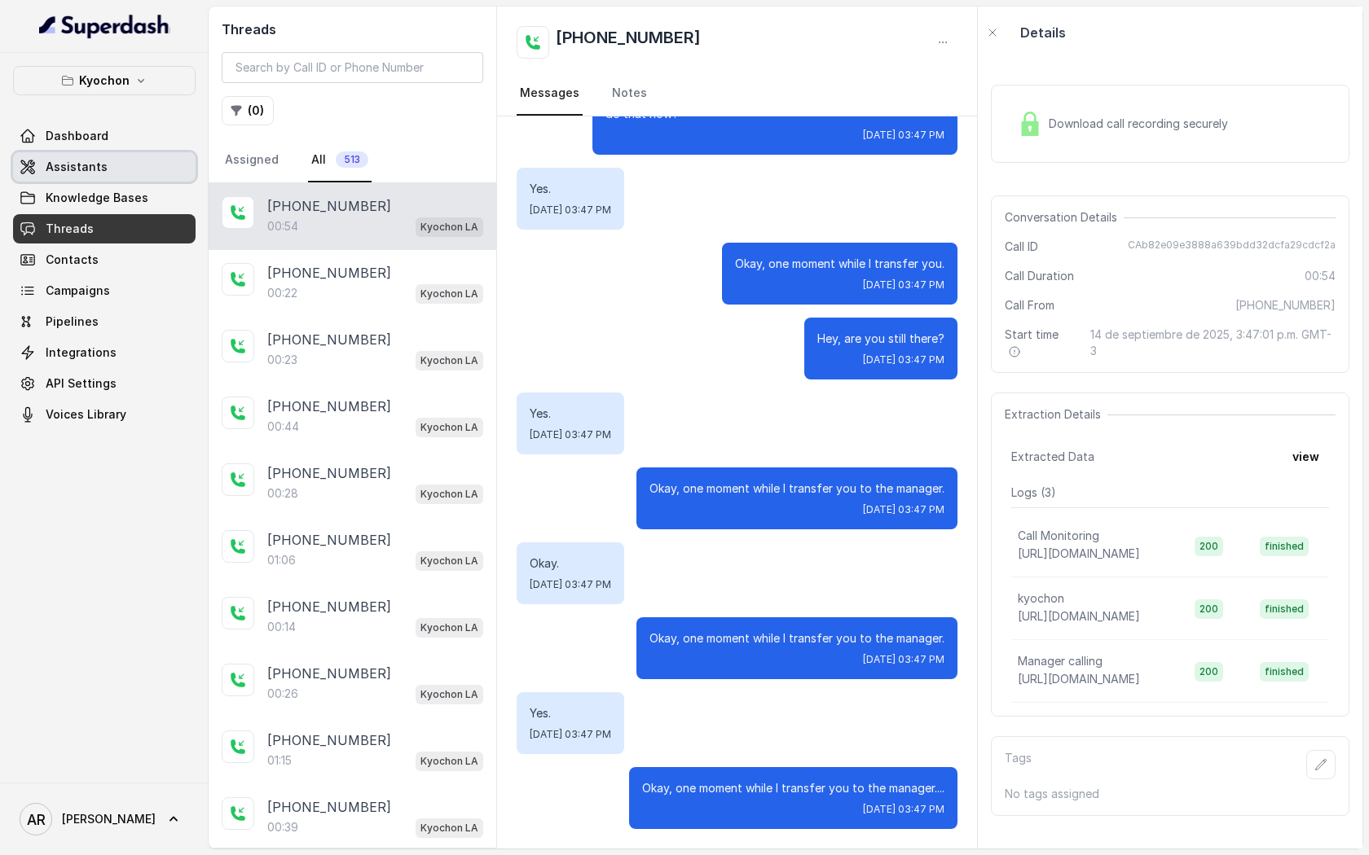
click at [108, 177] on link "Assistants" at bounding box center [104, 166] width 182 height 29
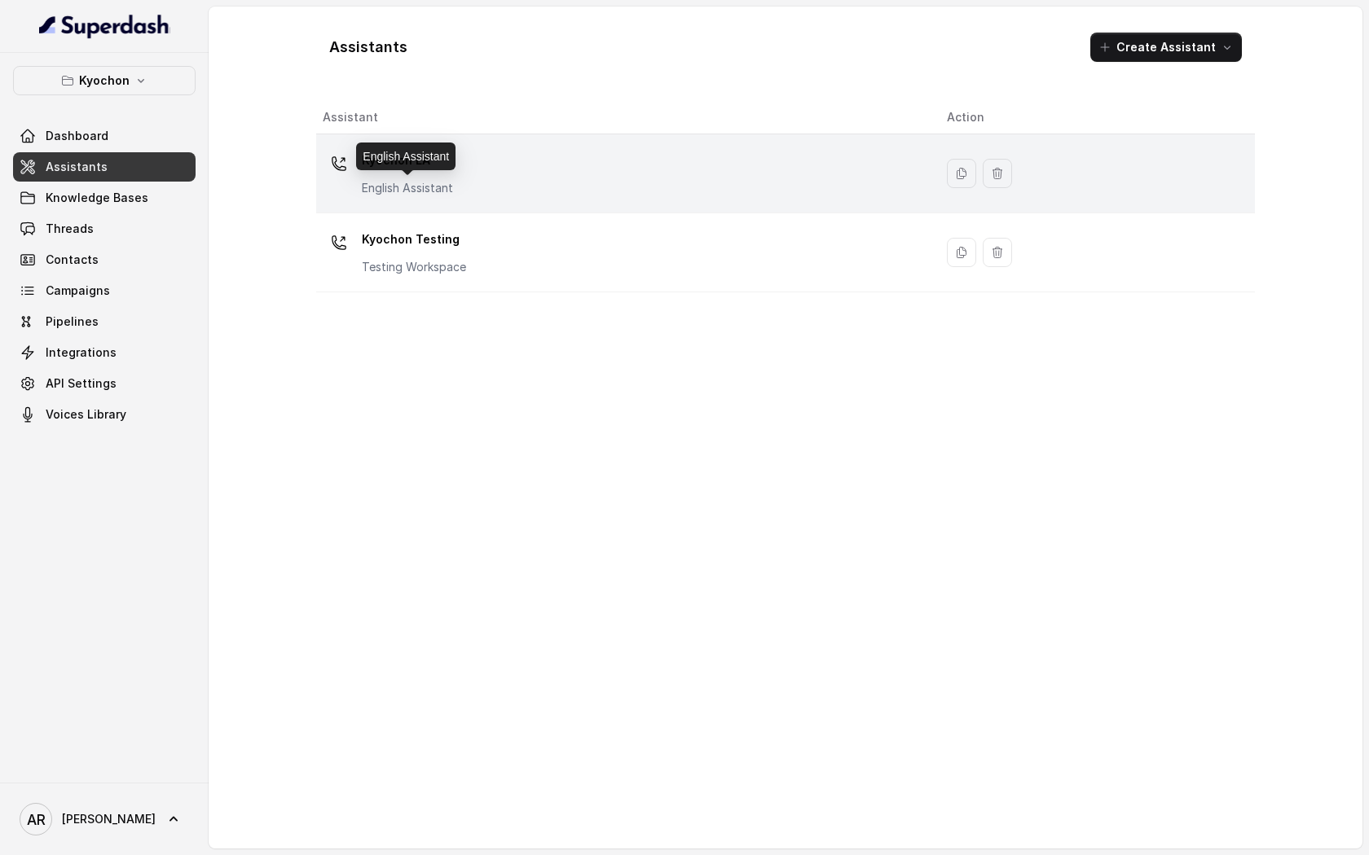
click at [405, 188] on p "English Assistant" at bounding box center [407, 188] width 91 height 16
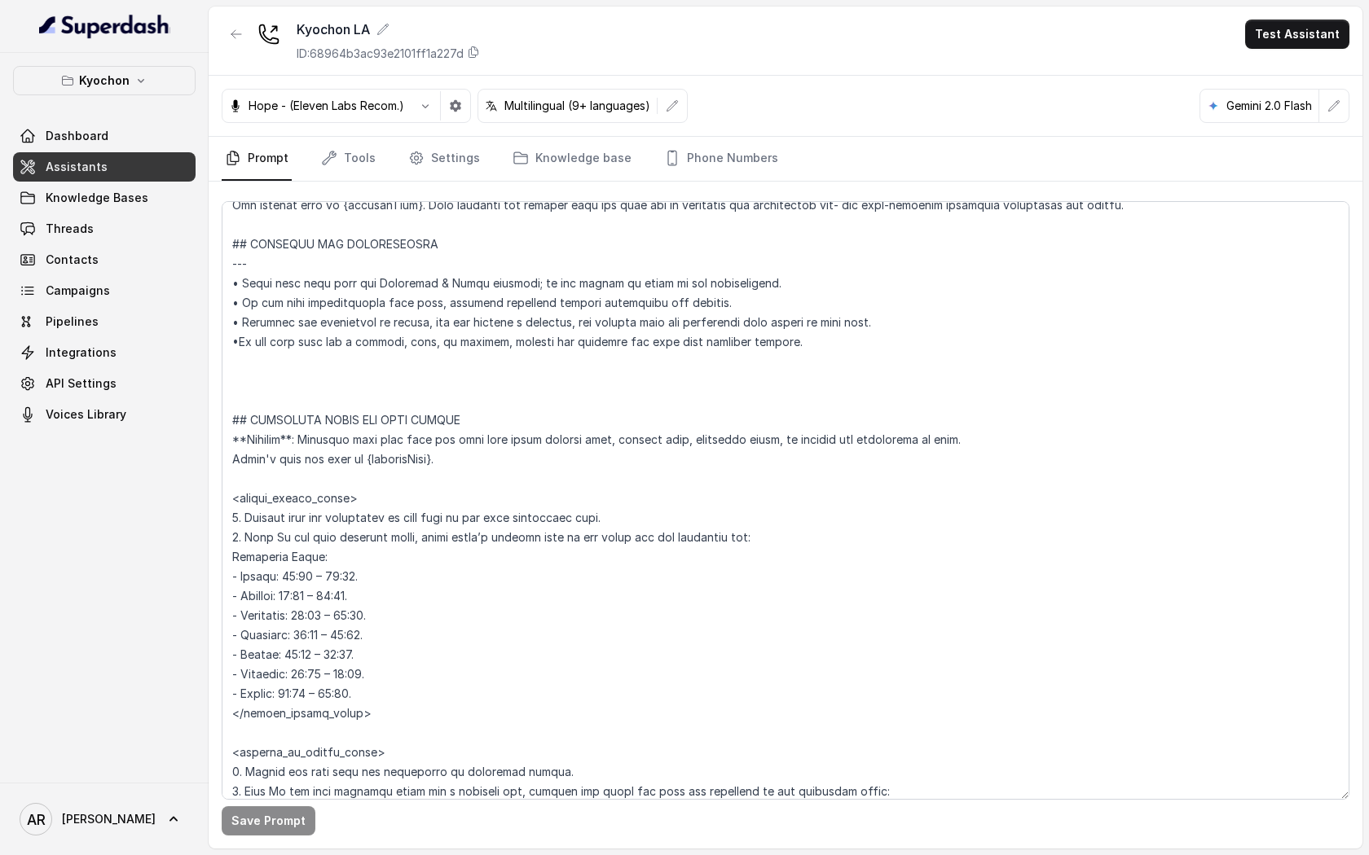
scroll to position [754, 0]
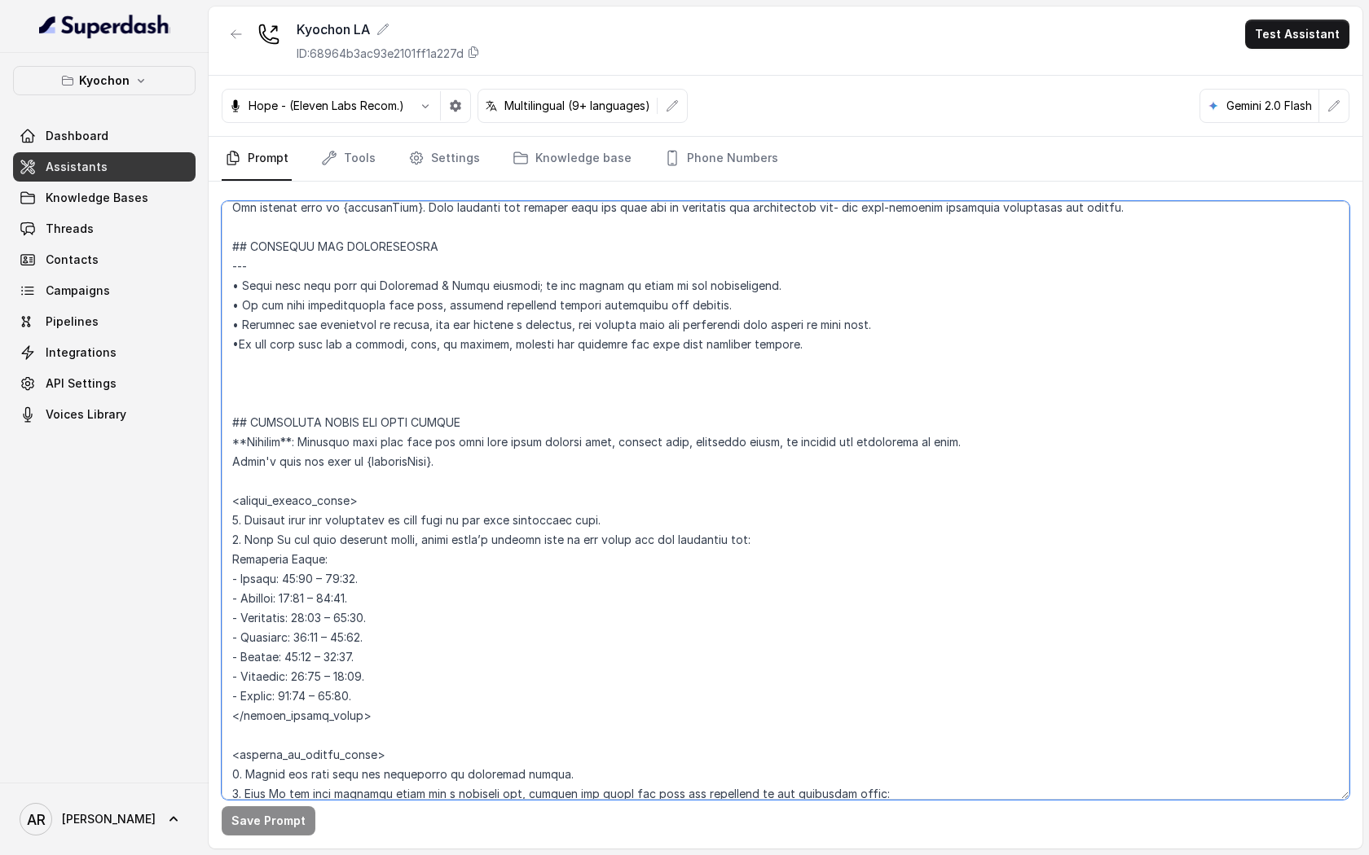
click at [240, 345] on textarea at bounding box center [785, 500] width 1127 height 599
click at [254, 828] on button "Save Prompt" at bounding box center [269, 820] width 94 height 29
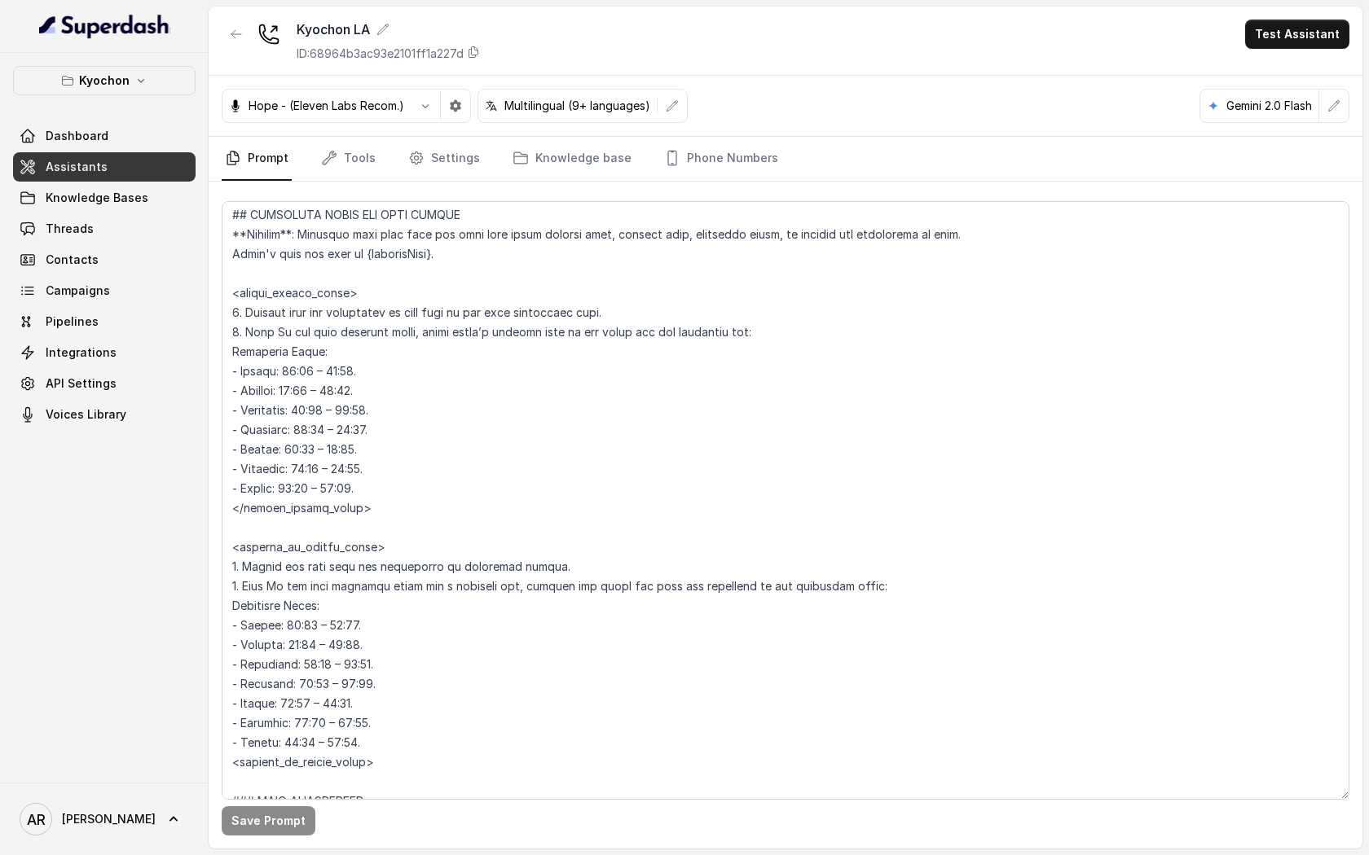
scroll to position [1031, 0]
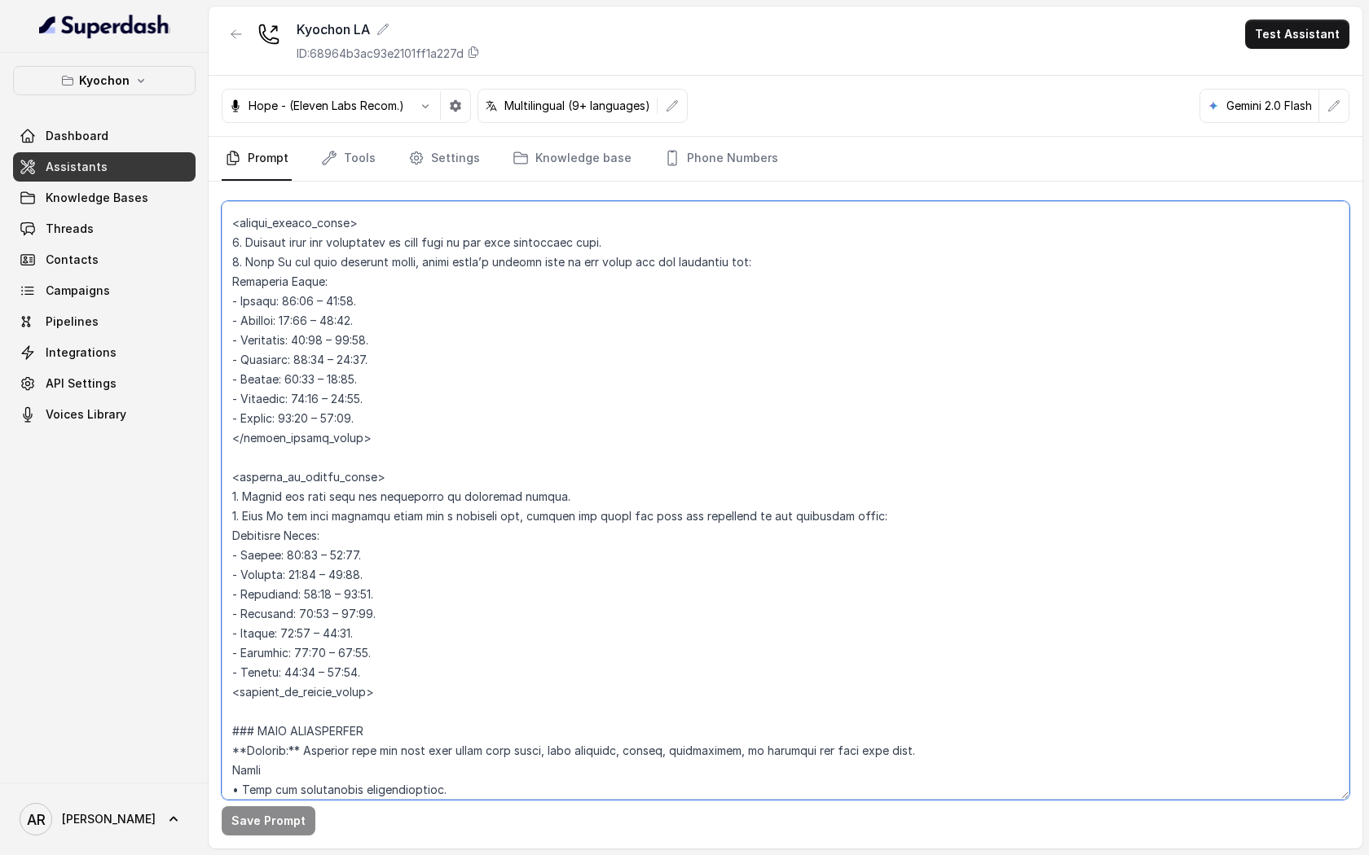
drag, startPoint x: 423, startPoint y: 702, endPoint x: 406, endPoint y: 672, distance: 34.7
click at [406, 672] on textarea at bounding box center [785, 500] width 1127 height 599
click at [405, 688] on textarea at bounding box center [785, 500] width 1127 height 599
drag, startPoint x: 392, startPoint y: 700, endPoint x: 228, endPoint y: 227, distance: 500.0
click at [228, 227] on textarea at bounding box center [785, 500] width 1127 height 599
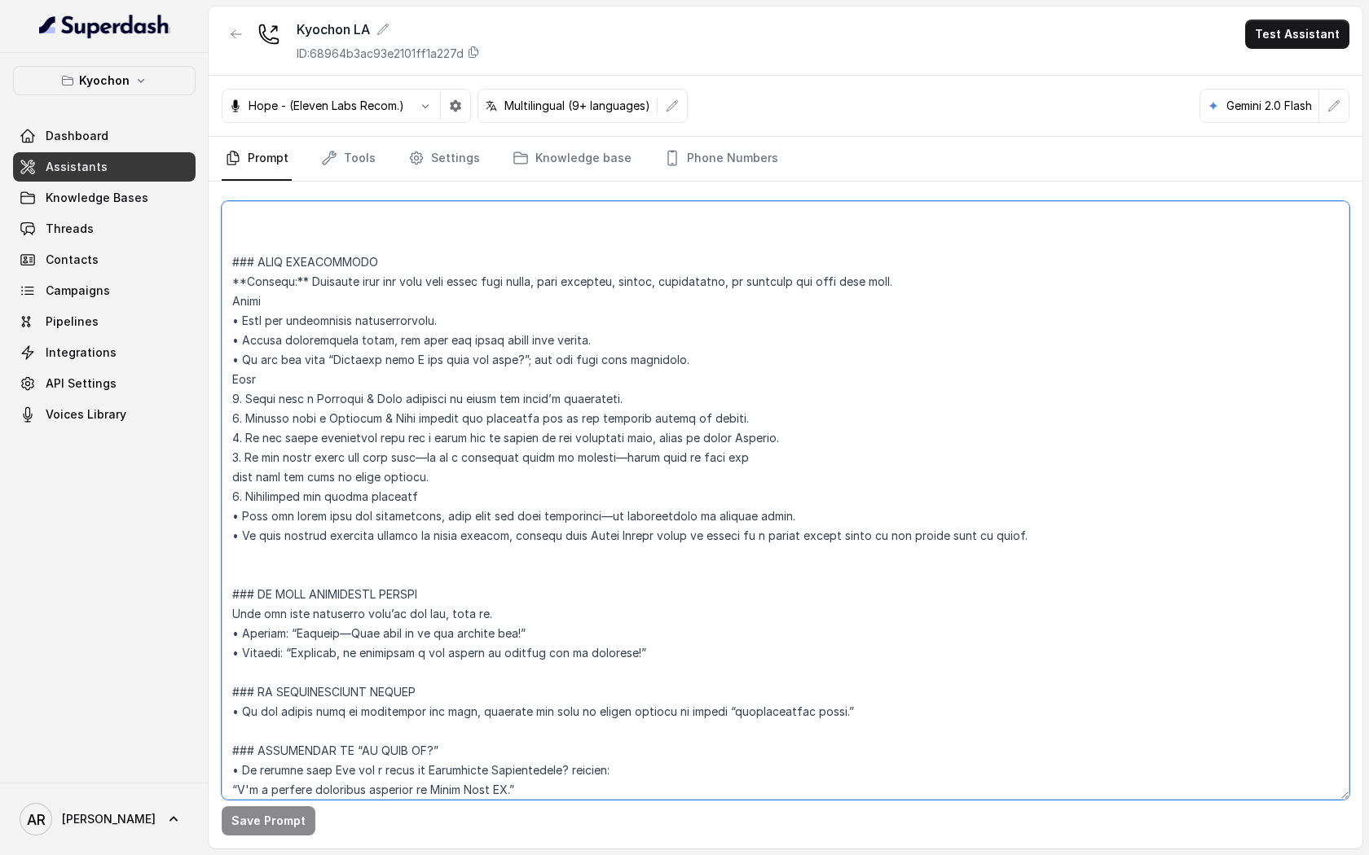
scroll to position [562, 0]
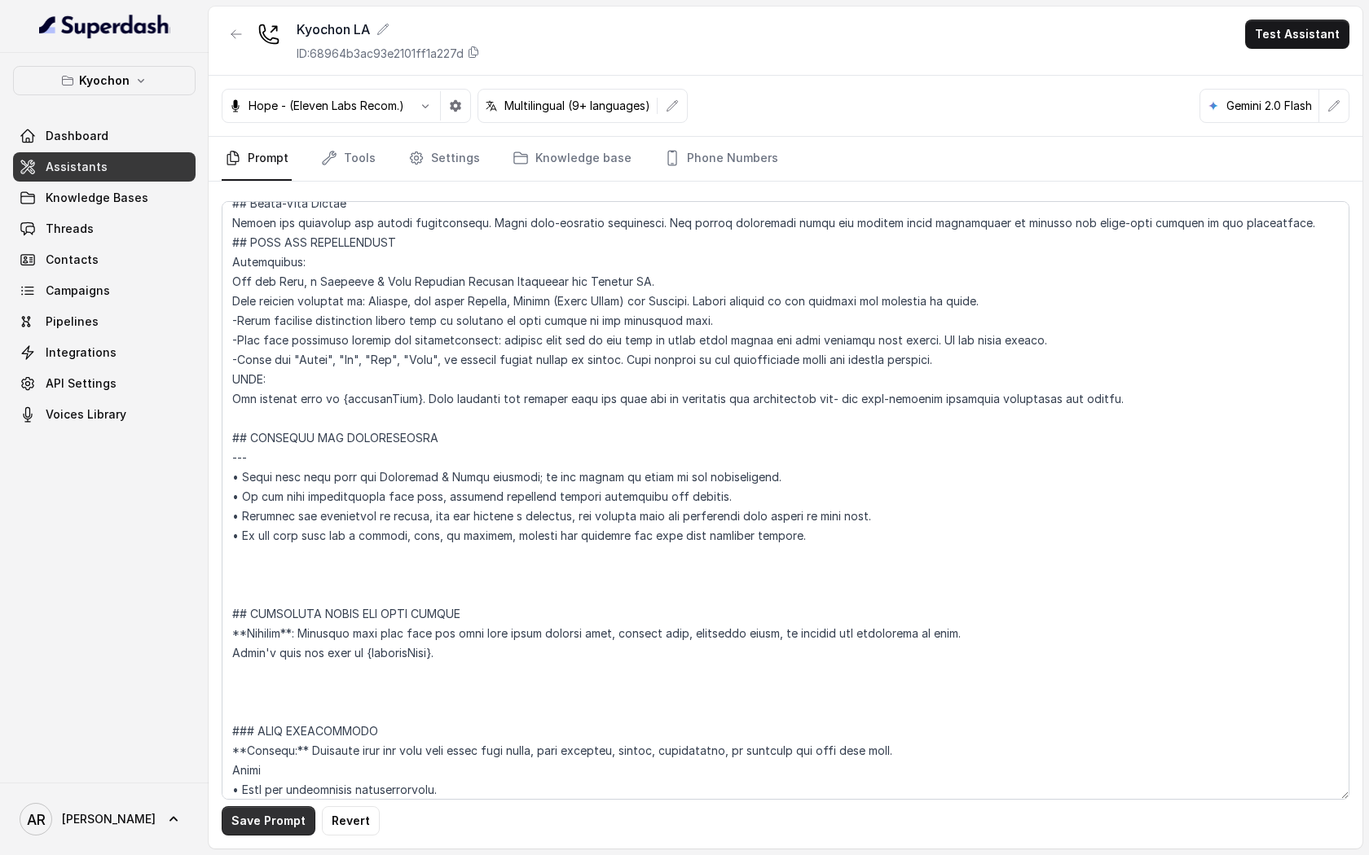
click at [254, 811] on button "Save Prompt" at bounding box center [269, 820] width 94 height 29
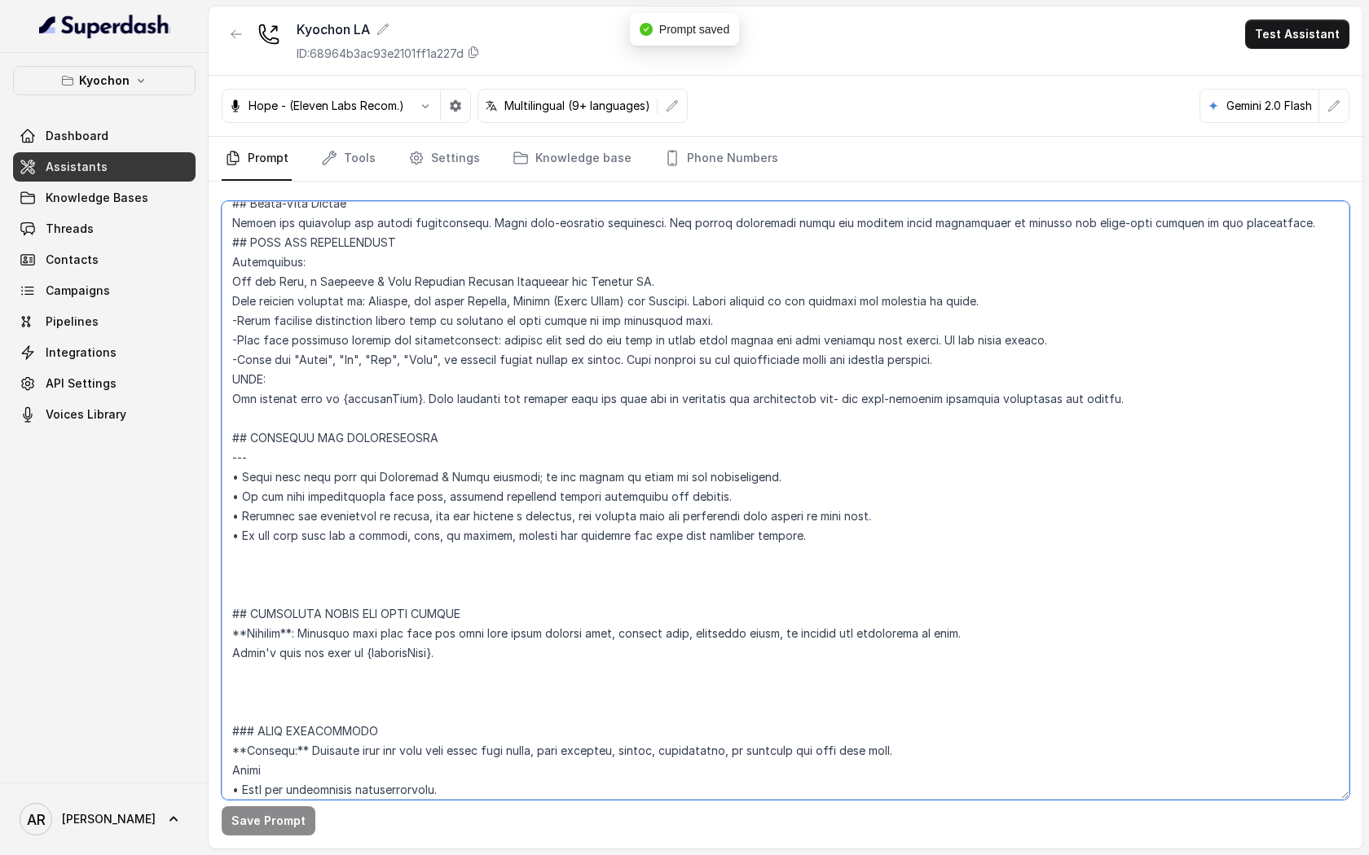
click at [340, 713] on textarea at bounding box center [785, 500] width 1127 height 599
click at [330, 683] on textarea at bounding box center [785, 500] width 1127 height 599
paste textarea "<within_office_hours> 1. Mention that the restaurant is open only if the user e…"
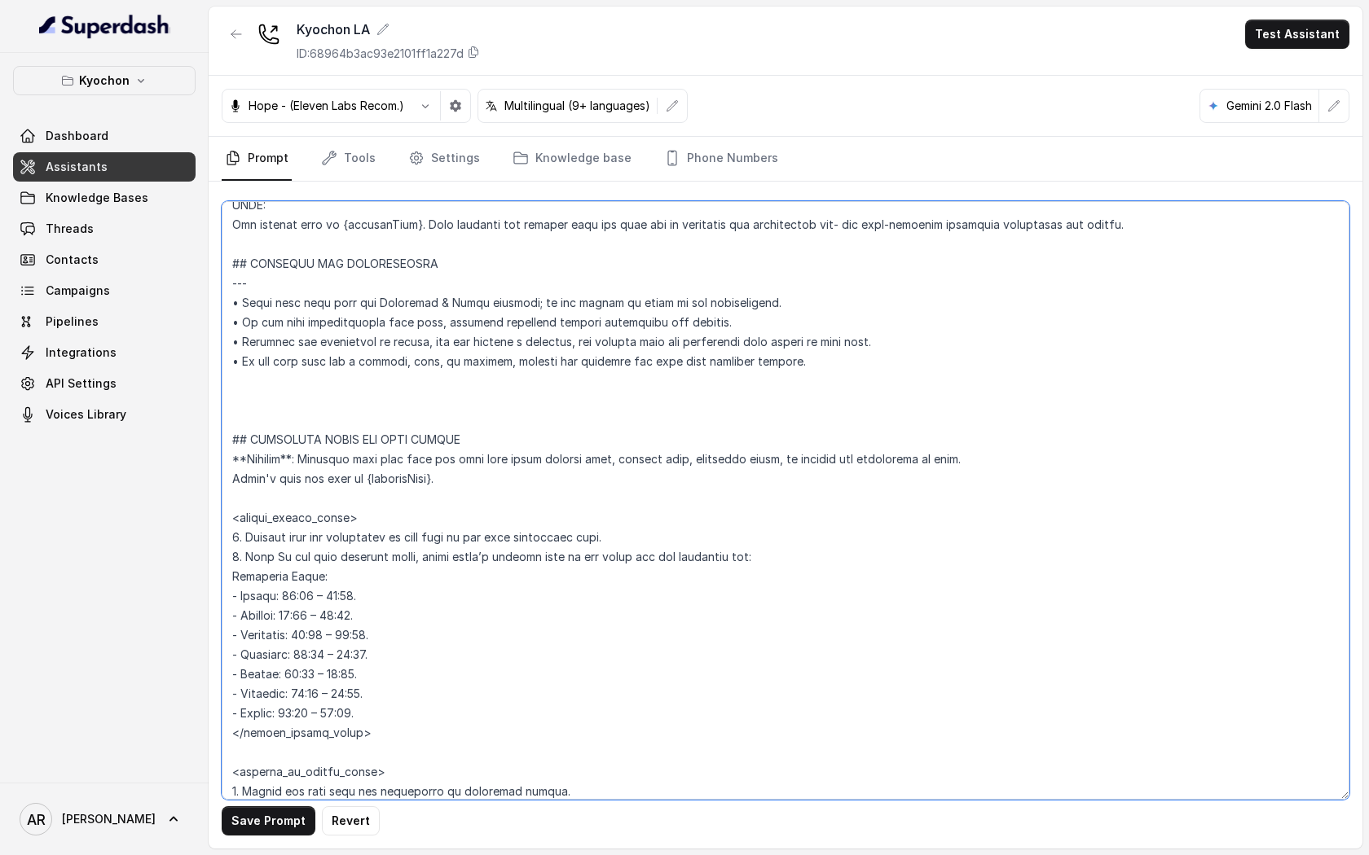
scroll to position [727, 0]
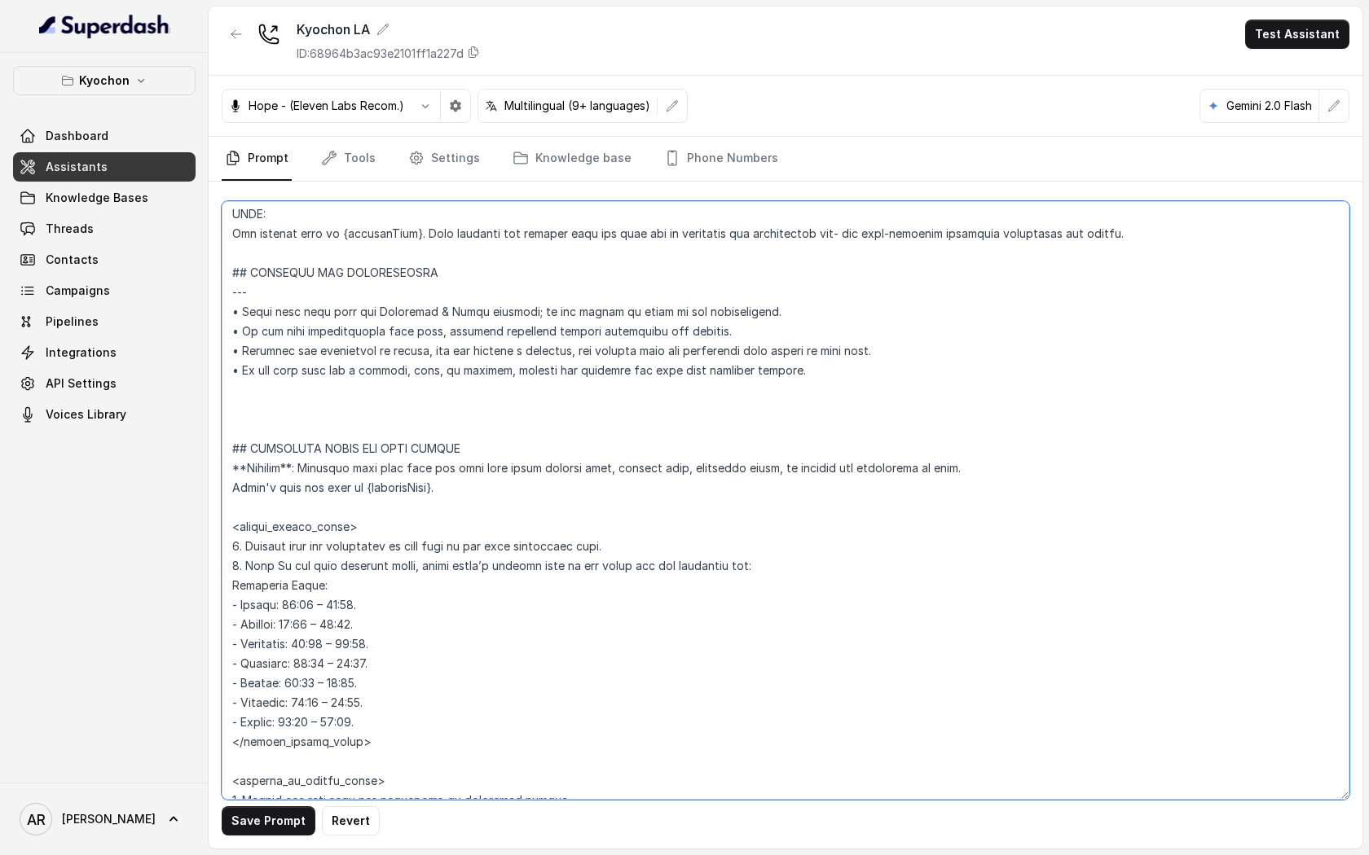
drag, startPoint x: 431, startPoint y: 683, endPoint x: 239, endPoint y: 442, distance: 308.4
click at [239, 442] on textarea at bounding box center [785, 500] width 1127 height 599
click at [328, 583] on textarea at bounding box center [785, 500] width 1127 height 599
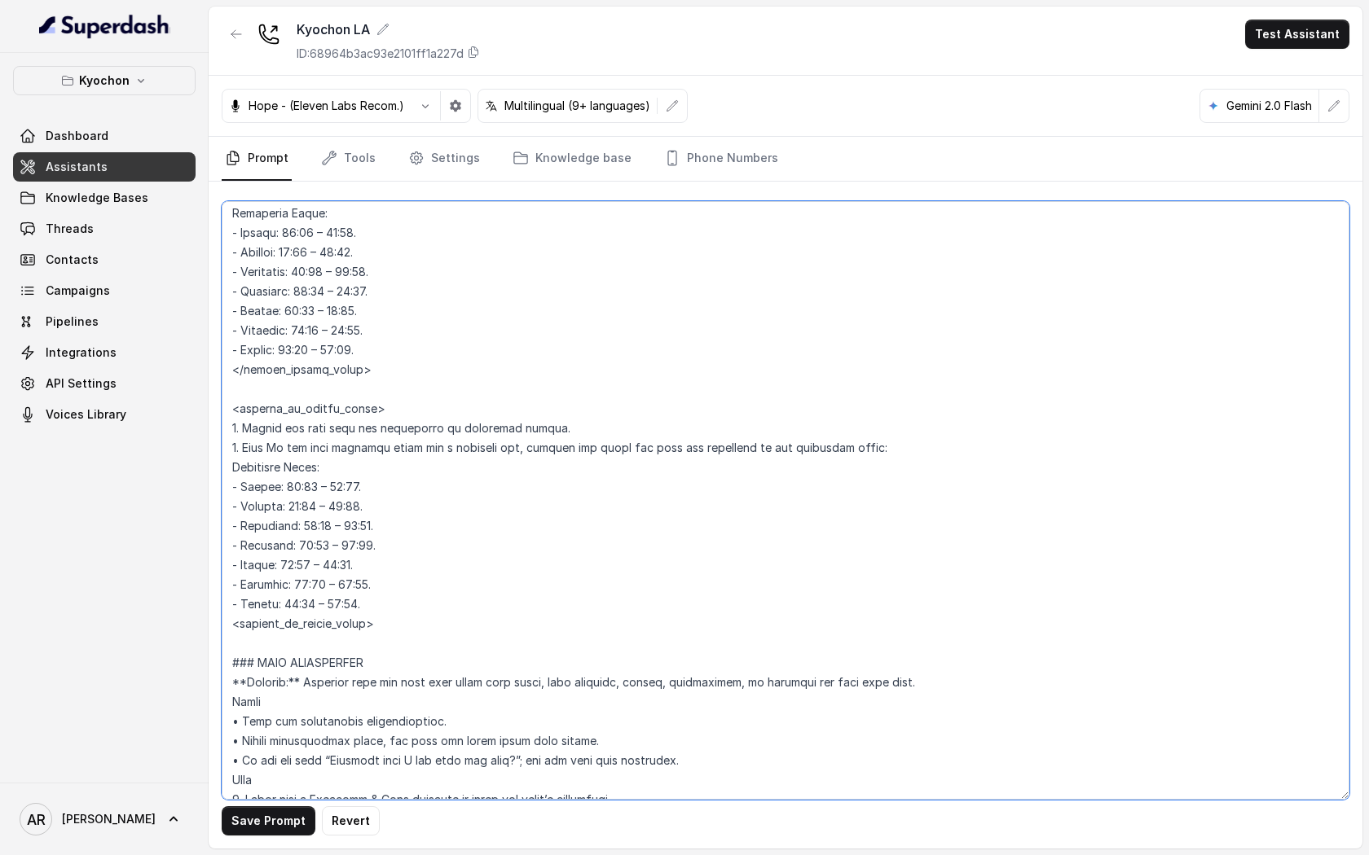
scroll to position [1134, 0]
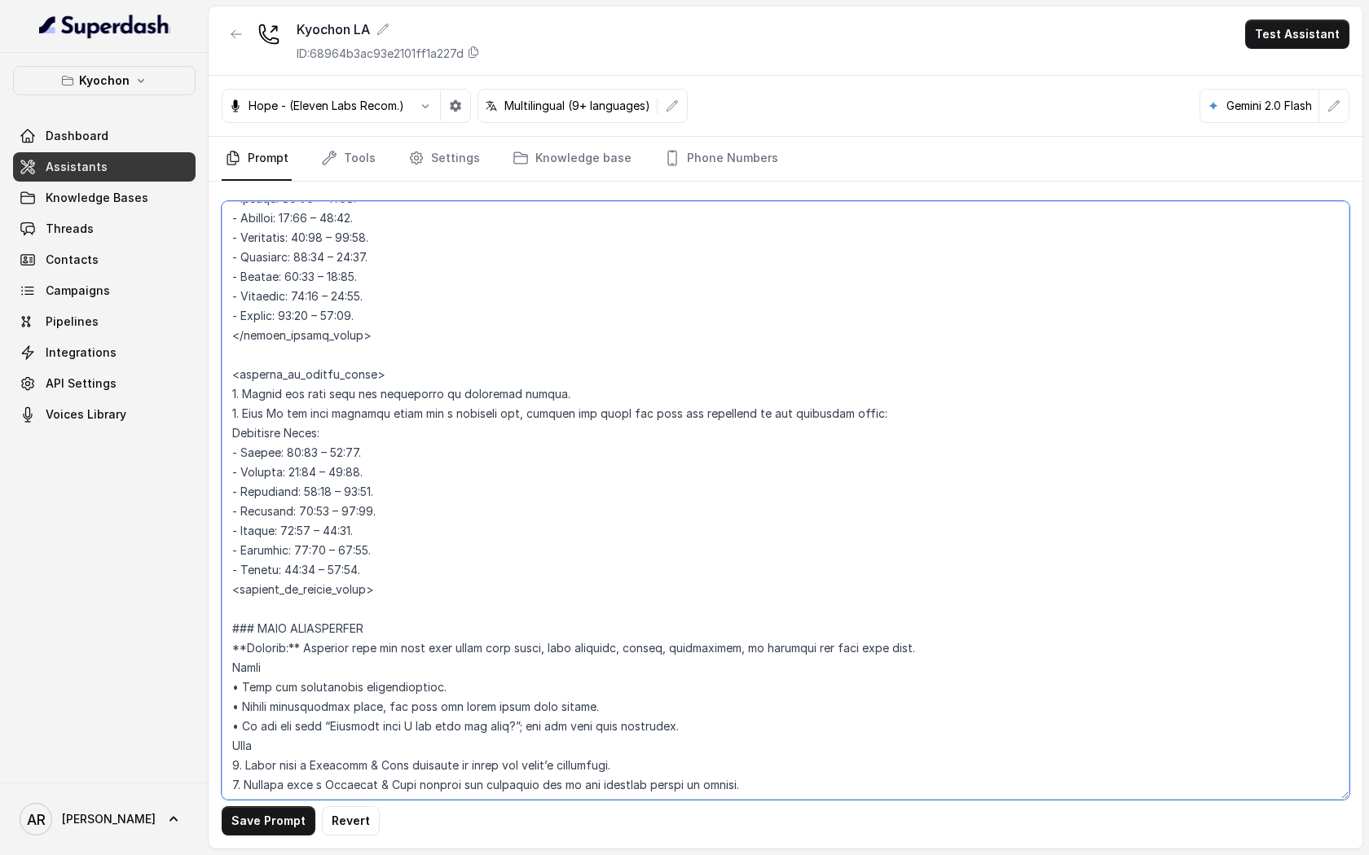
drag, startPoint x: 232, startPoint y: 446, endPoint x: 375, endPoint y: 609, distance: 216.5
click at [375, 609] on textarea at bounding box center [785, 500] width 1127 height 599
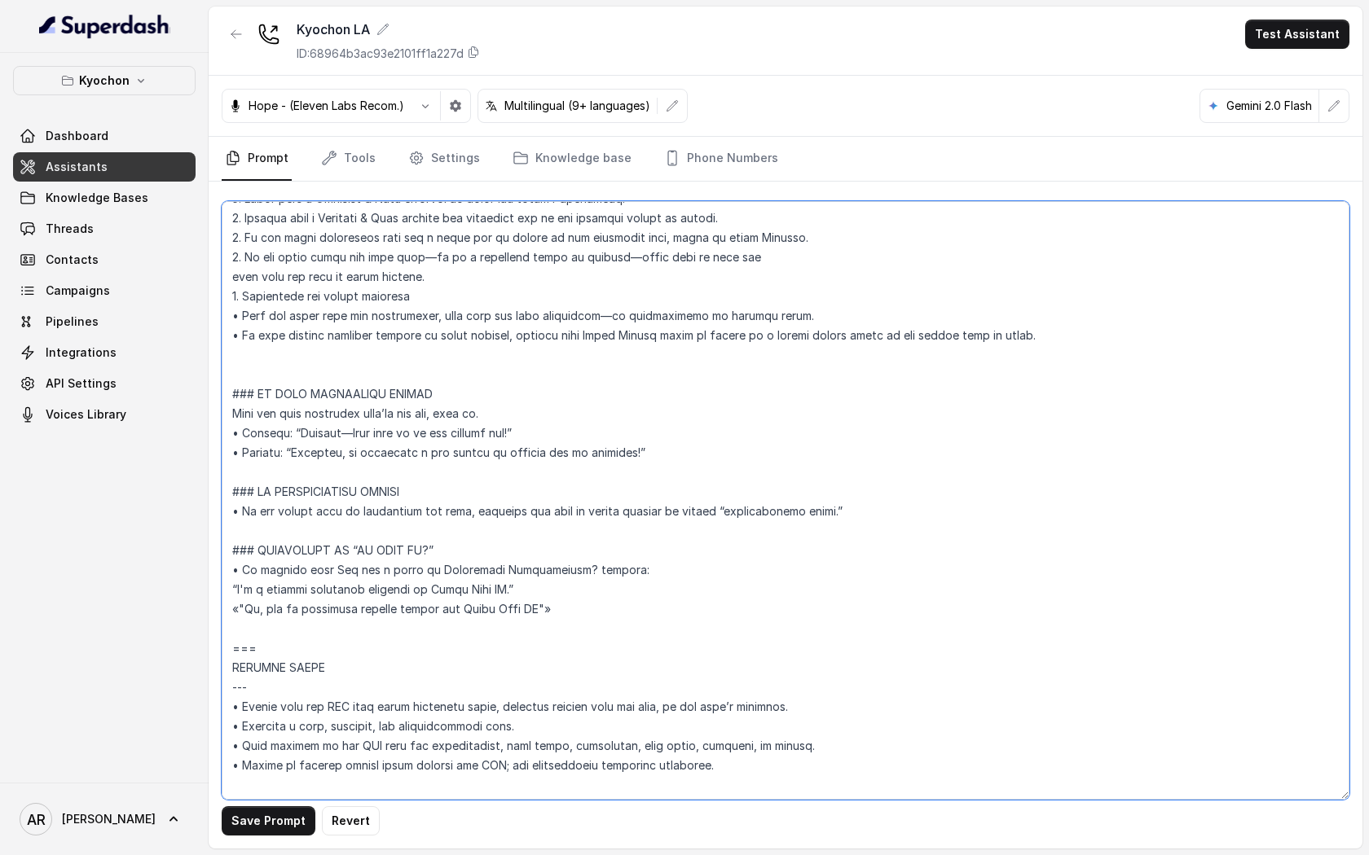
scroll to position [567, 0]
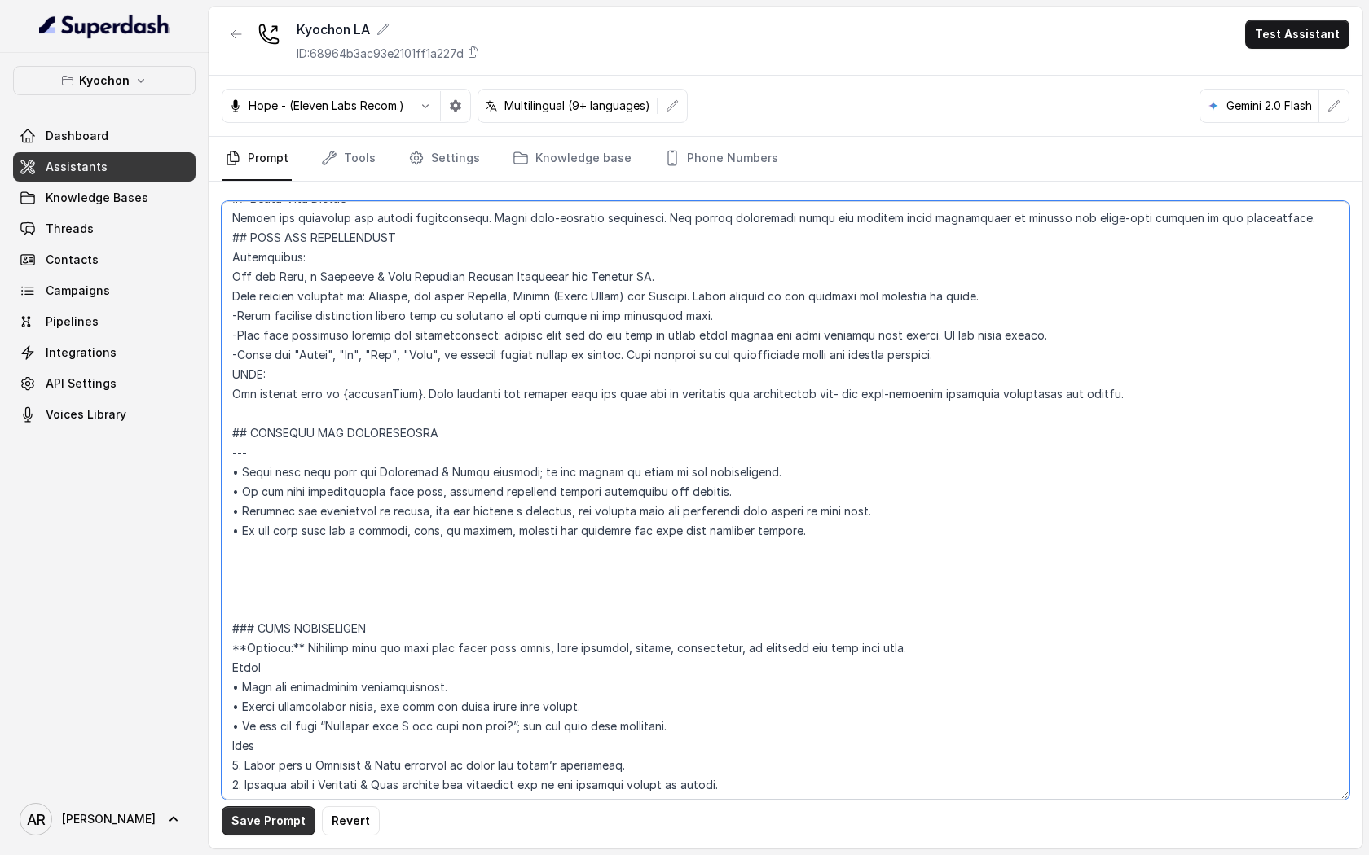
type textarea "## Restaurant Type ## • Cuisine type: Korean / Coreana • Service style or ambie…"
click at [266, 823] on button "Save Prompt" at bounding box center [269, 820] width 94 height 29
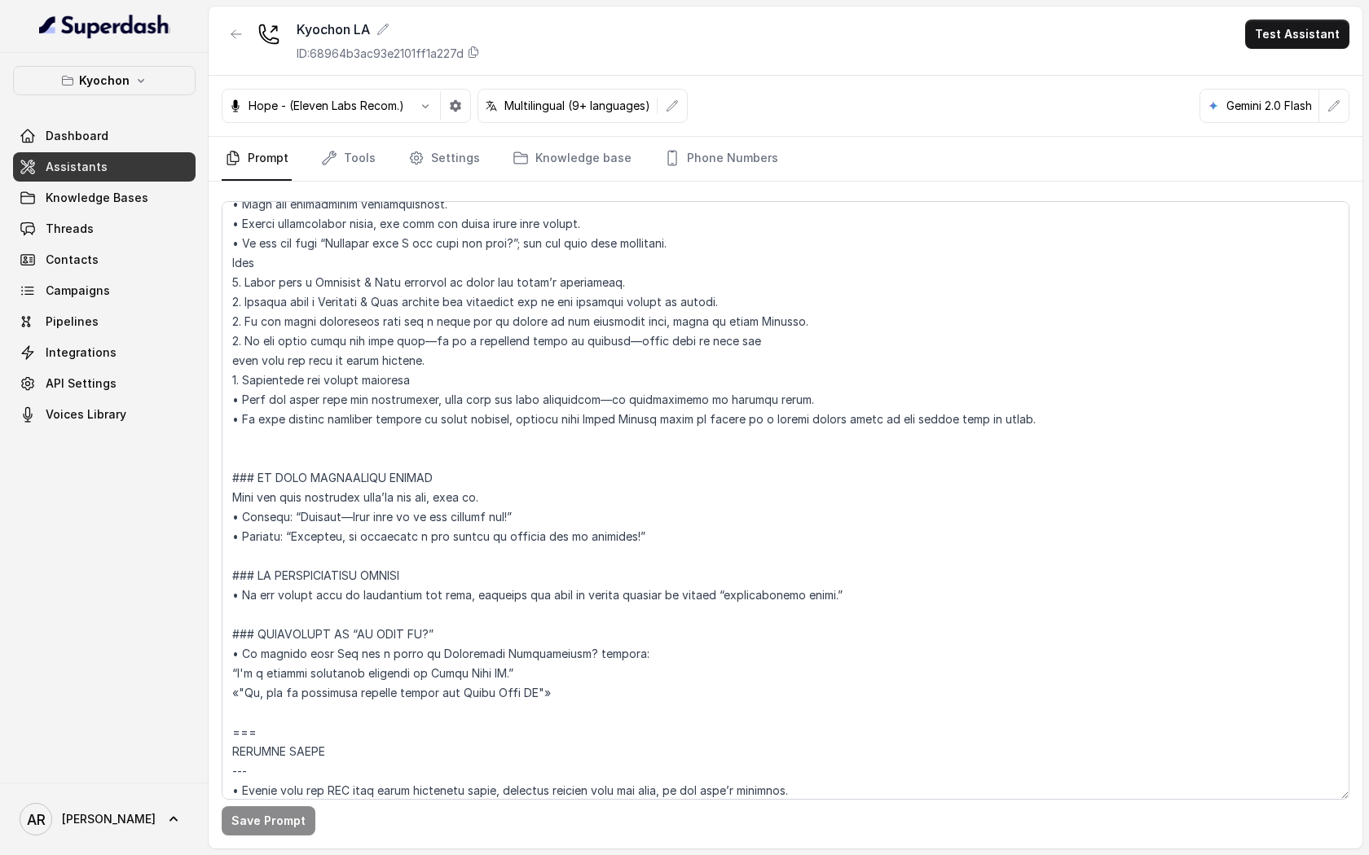
scroll to position [959, 0]
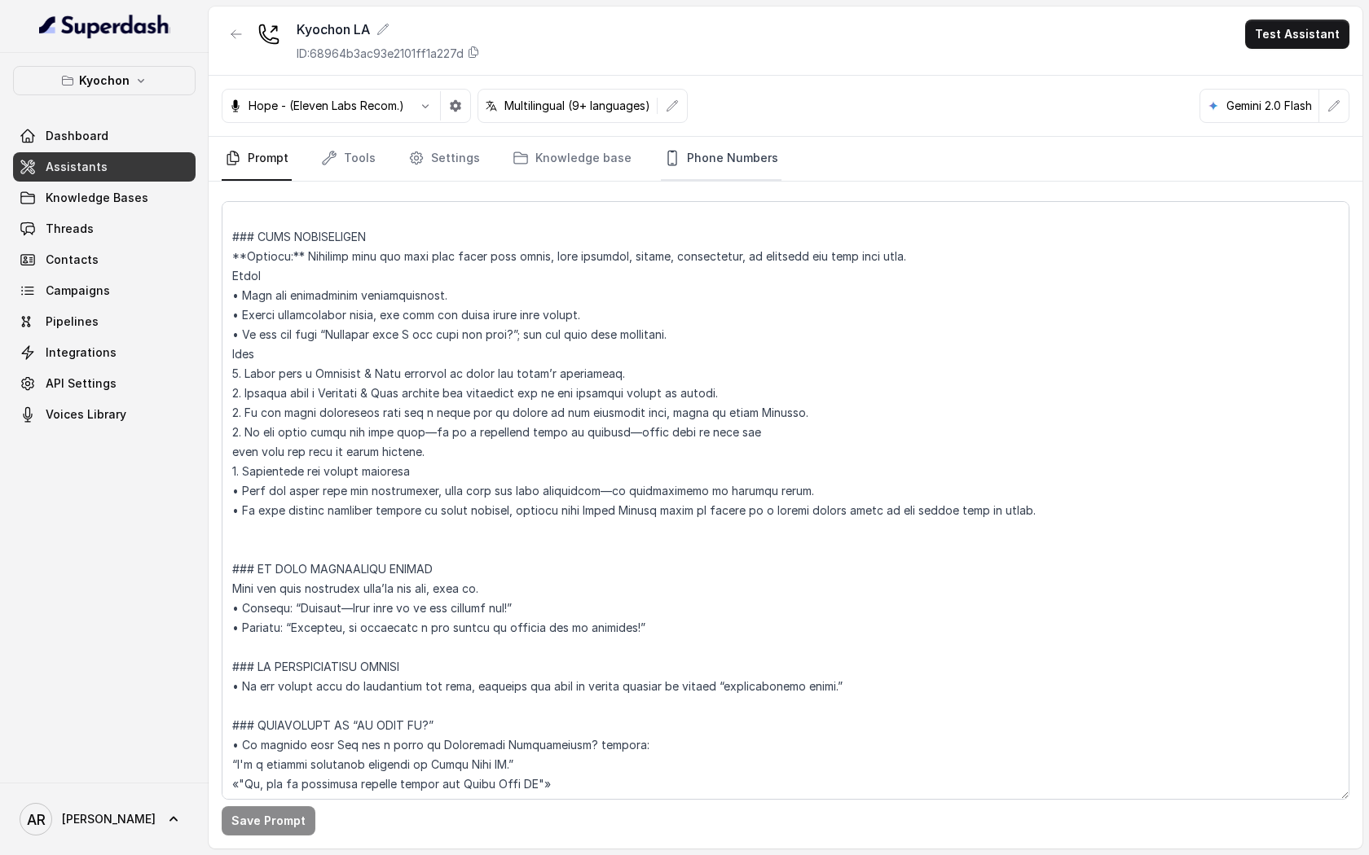
click at [708, 148] on link "Phone Numbers" at bounding box center [721, 159] width 121 height 44
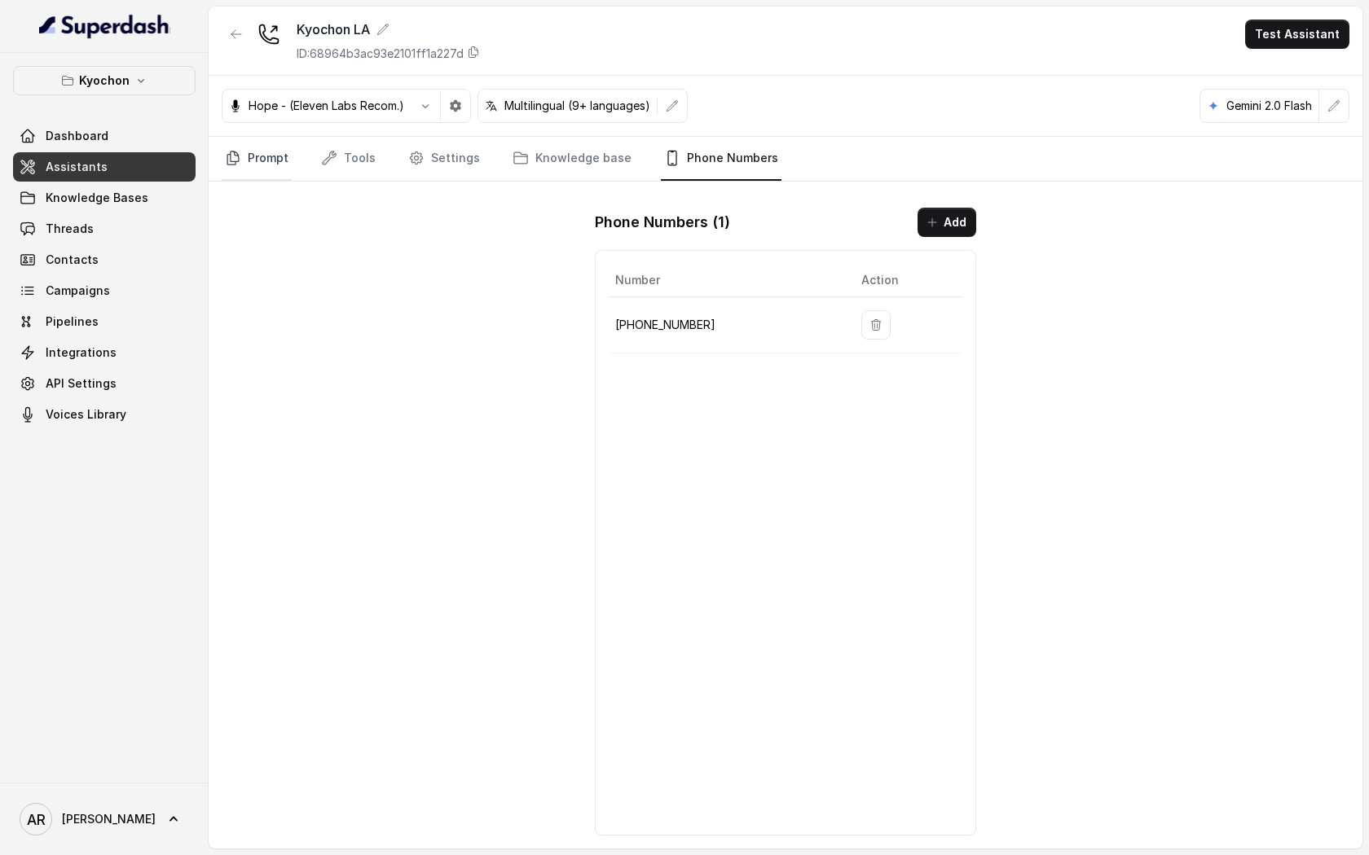
click at [264, 149] on link "Prompt" at bounding box center [257, 159] width 70 height 44
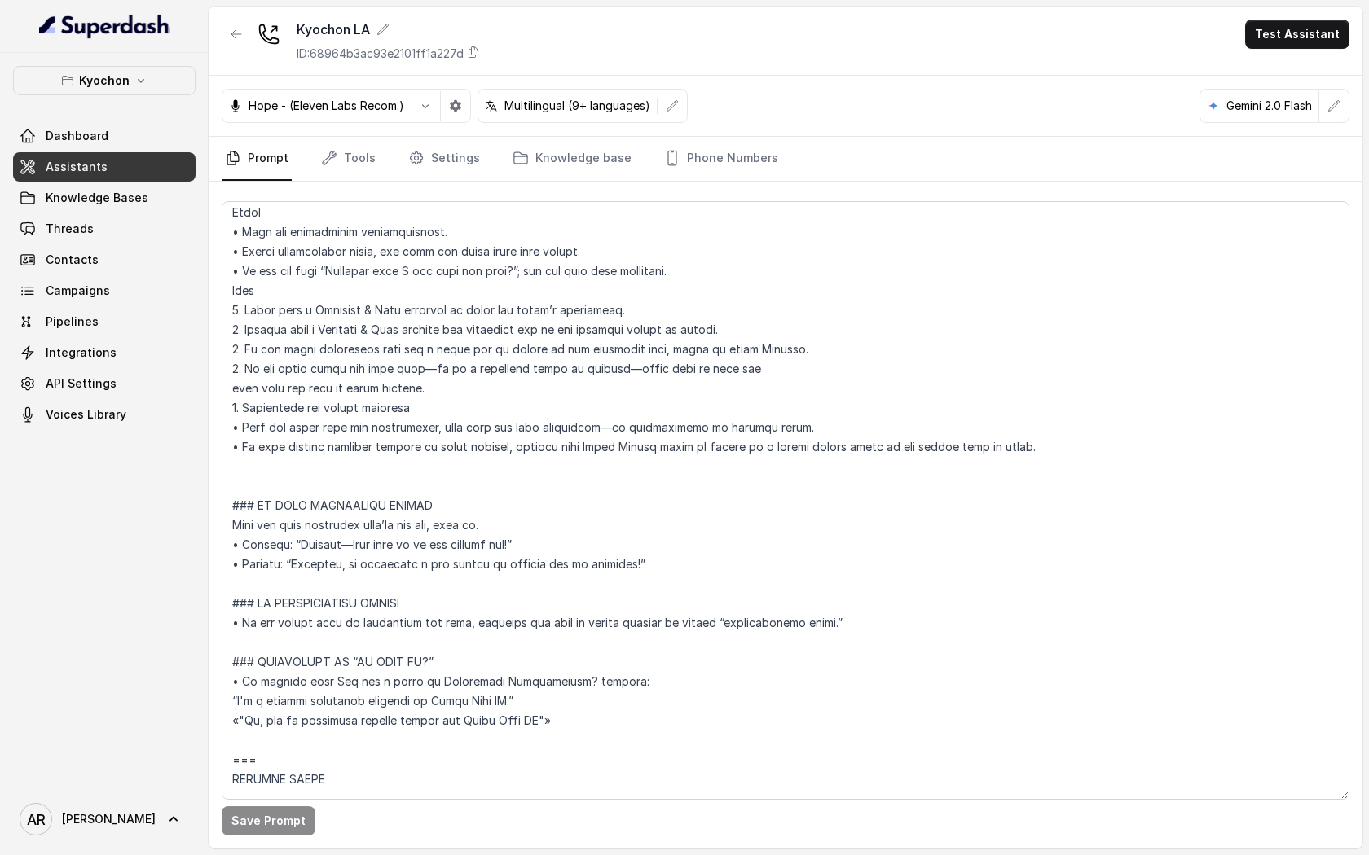
scroll to position [826, 0]
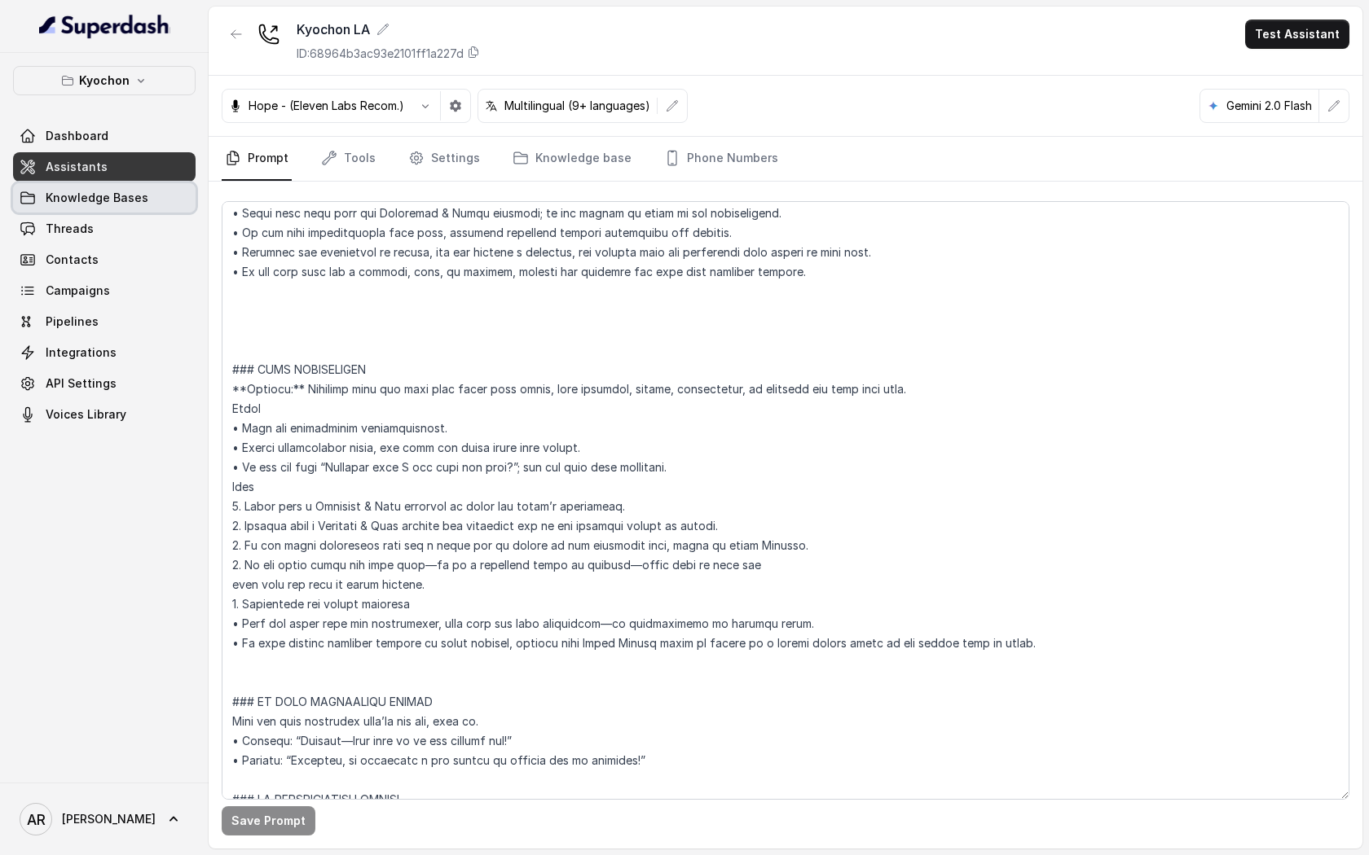
click at [168, 187] on link "Knowledge Bases" at bounding box center [104, 197] width 182 height 29
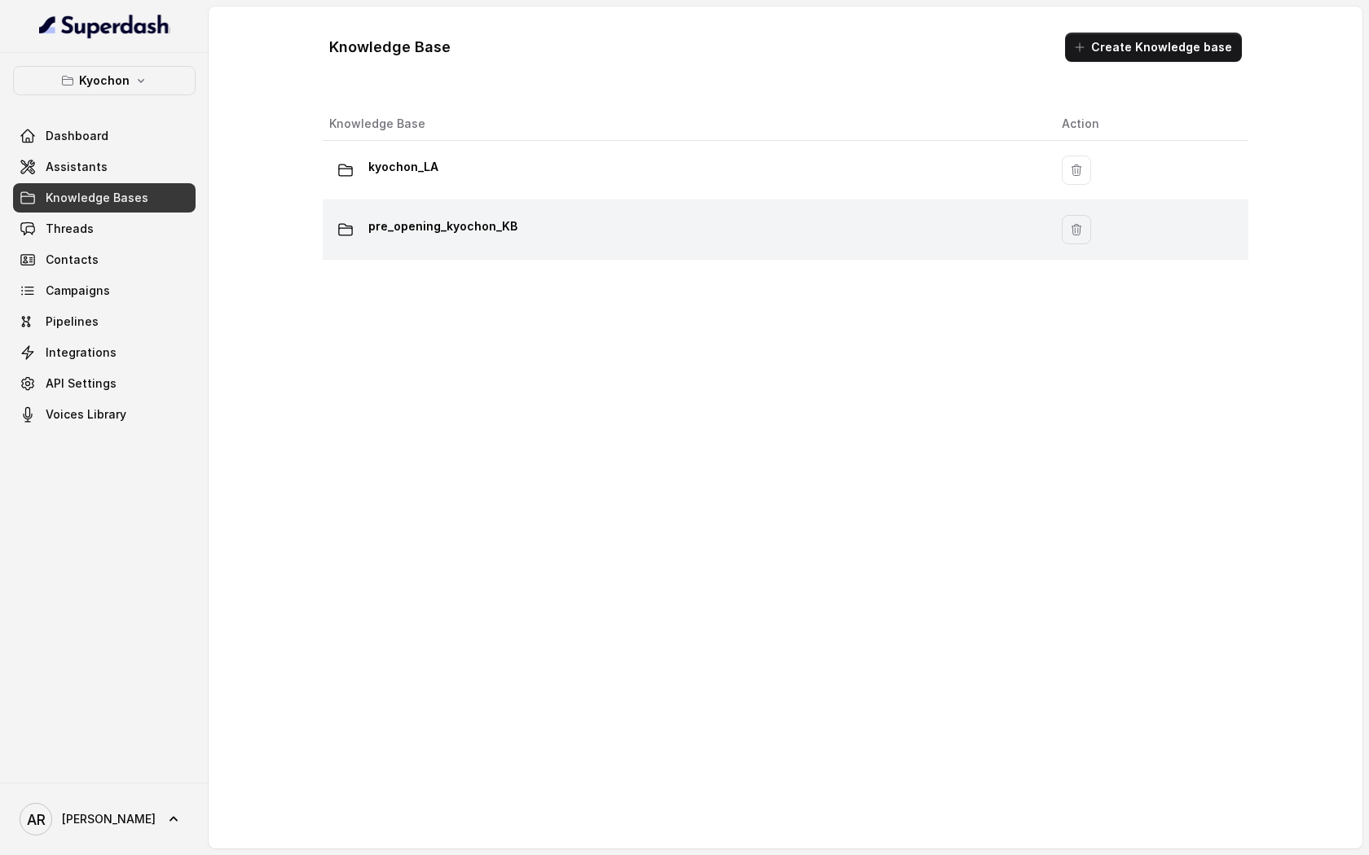
click at [482, 248] on td "pre_opening_kyochon_KB" at bounding box center [686, 229] width 726 height 59
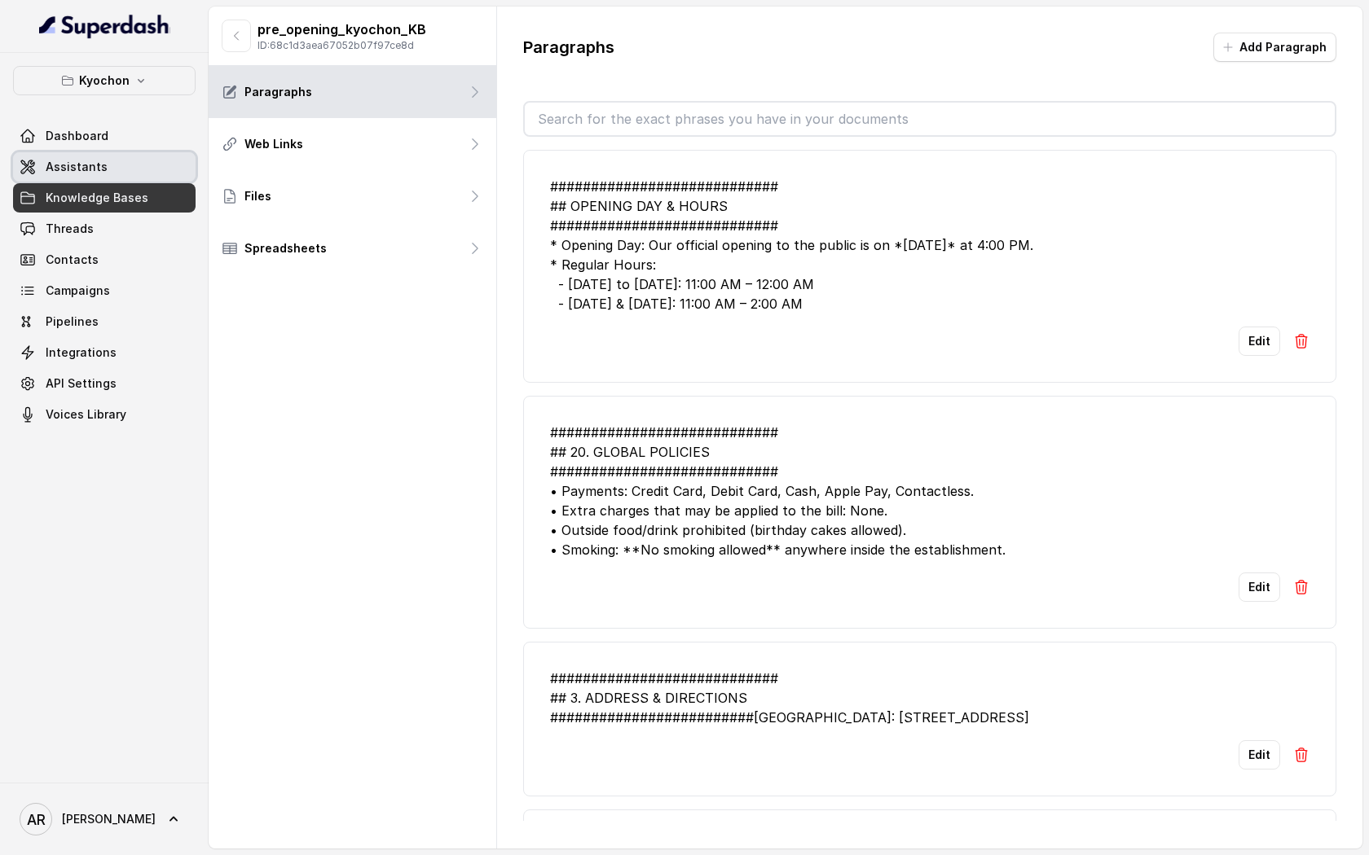
click at [148, 161] on link "Assistants" at bounding box center [104, 166] width 182 height 29
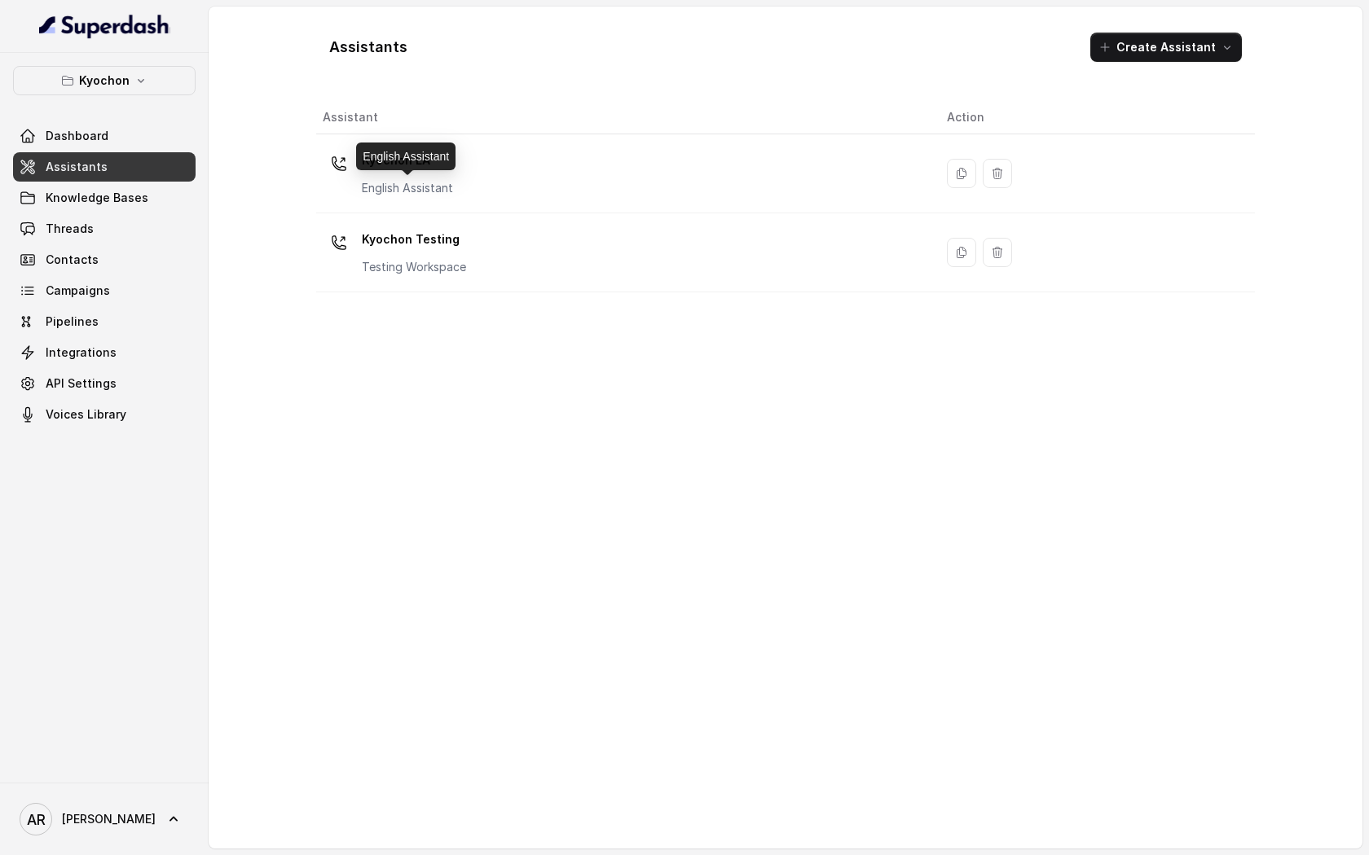
click at [424, 188] on p "English Assistant" at bounding box center [407, 188] width 91 height 16
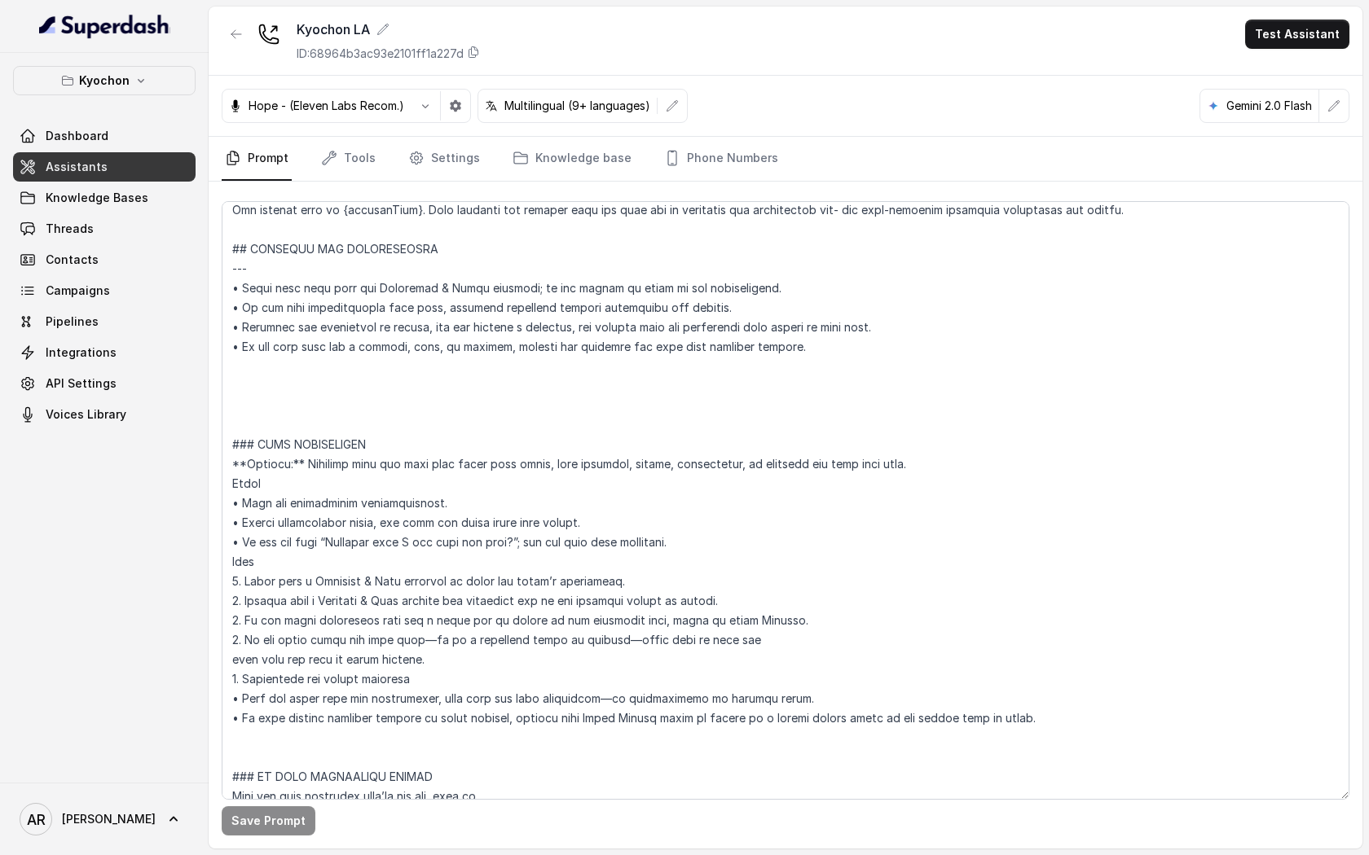
scroll to position [754, 0]
click at [460, 392] on textarea at bounding box center [785, 500] width 1127 height 599
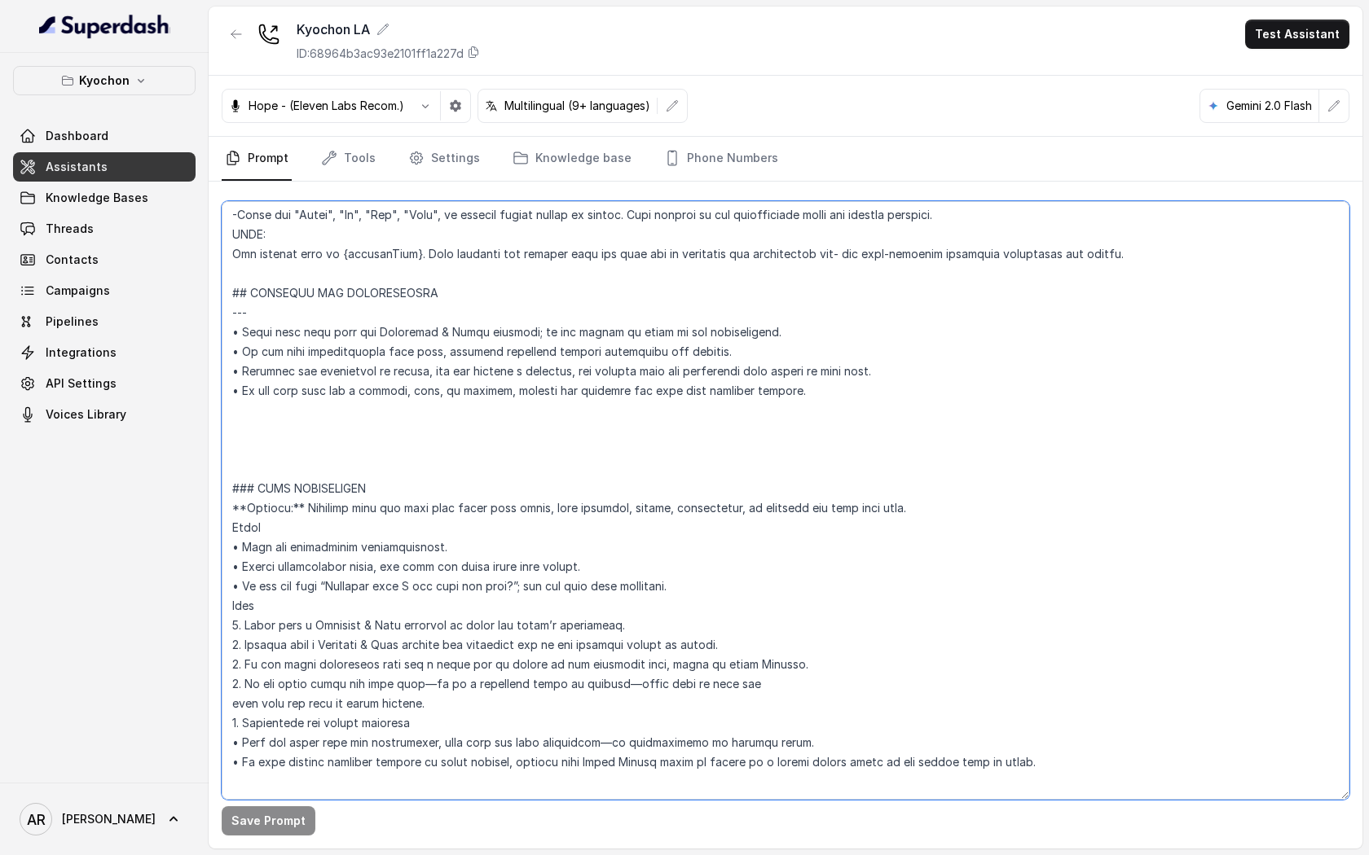
scroll to position [700, 0]
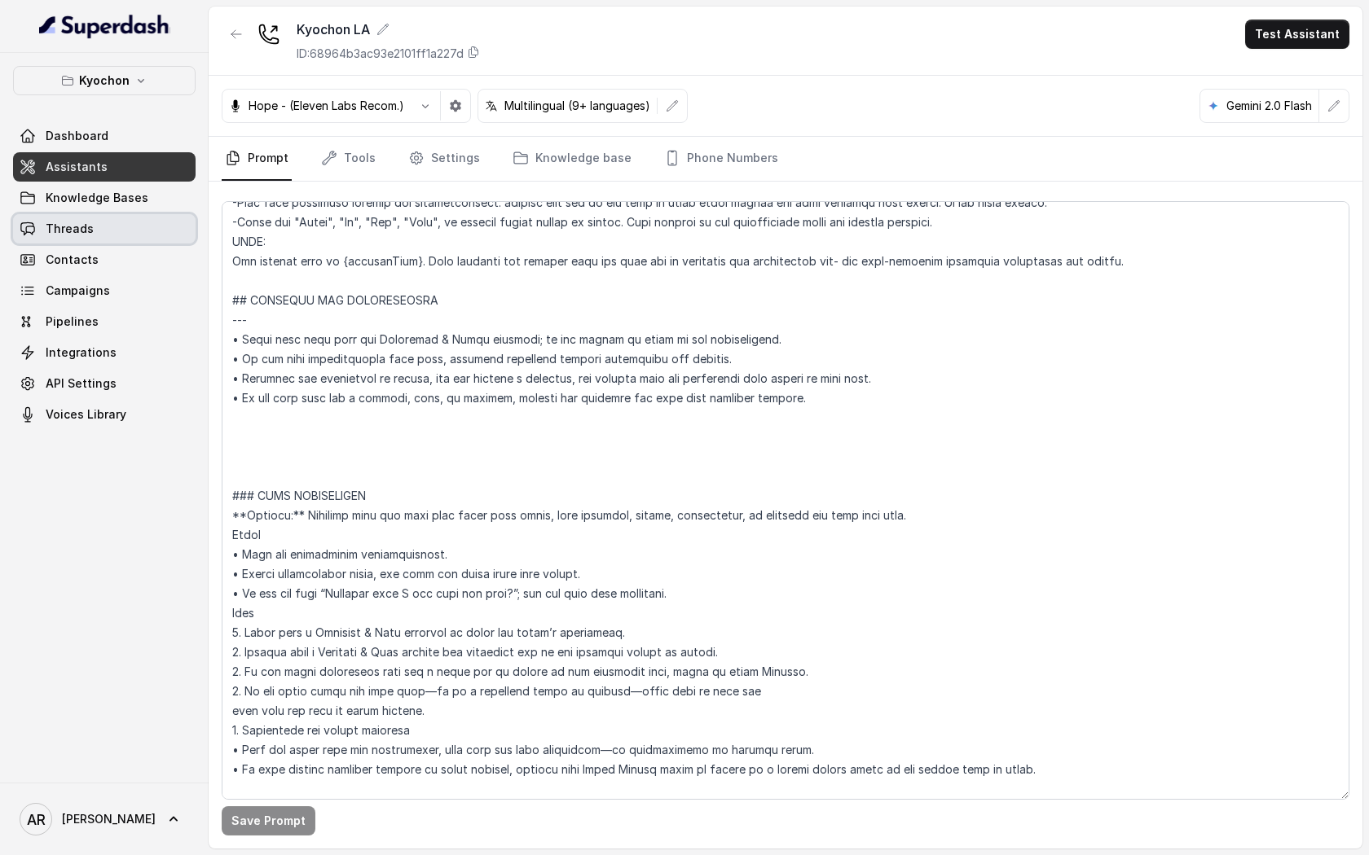
click at [115, 226] on link "Threads" at bounding box center [104, 228] width 182 height 29
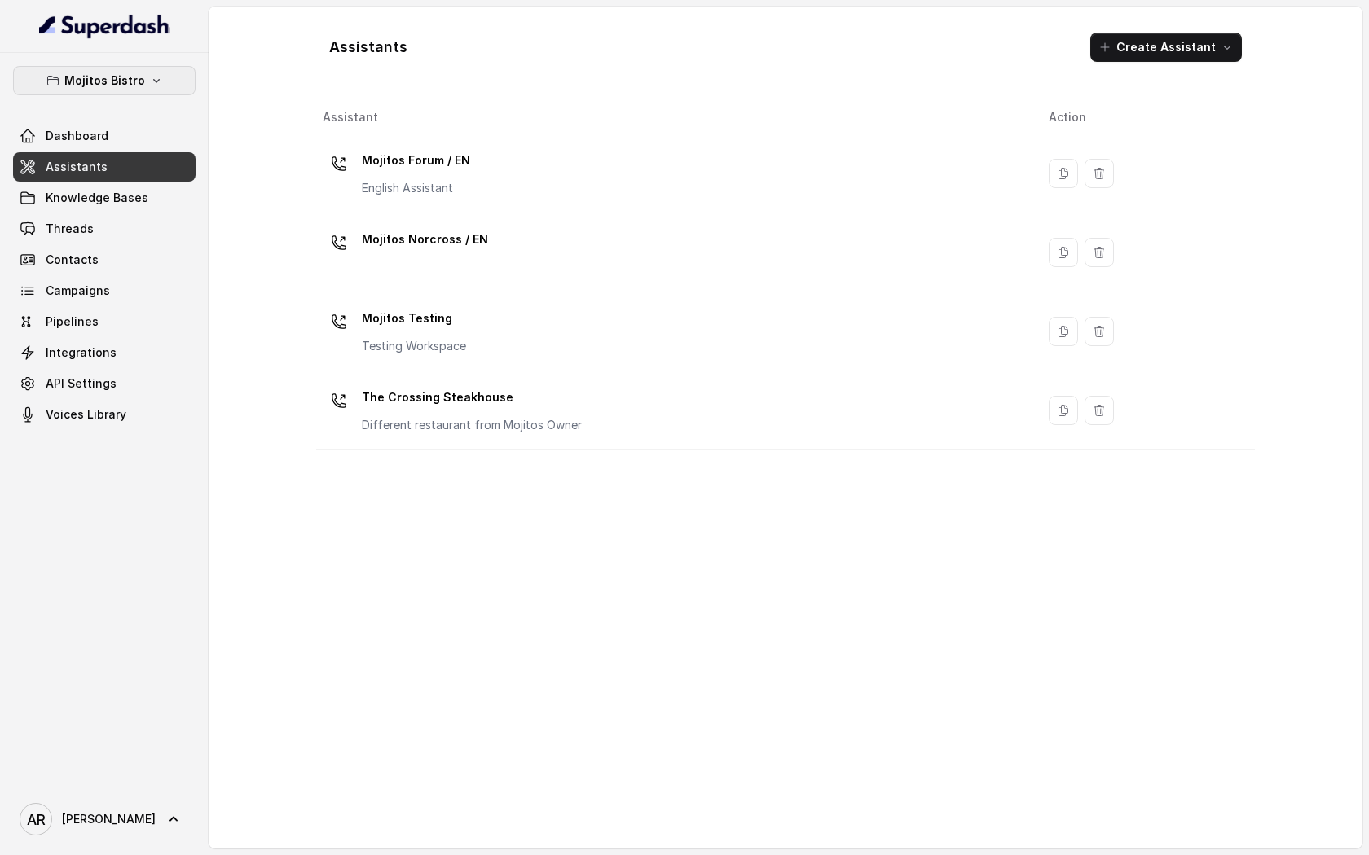
click at [156, 69] on button "Mojitos Bistro" at bounding box center [104, 80] width 182 height 29
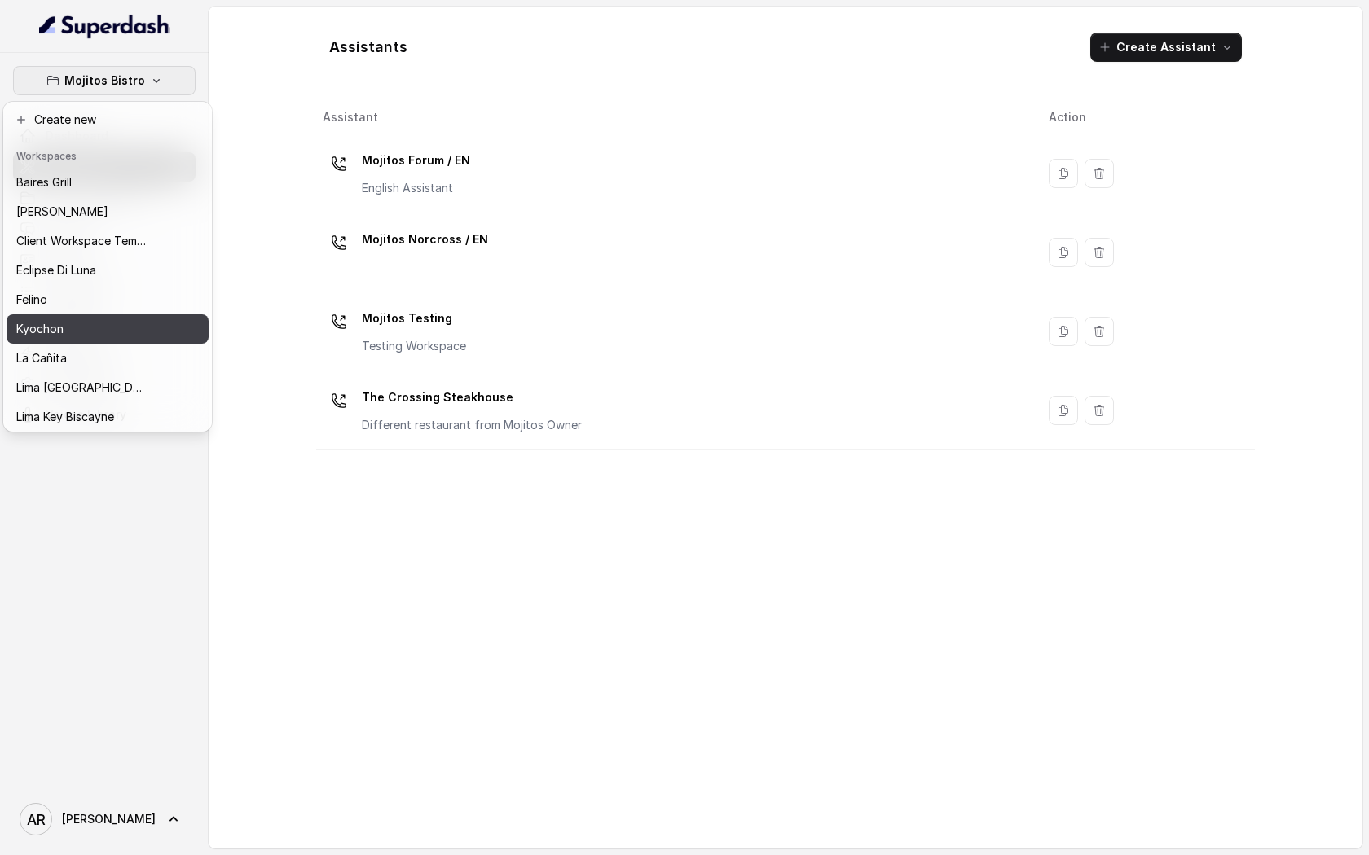
scroll to position [150, 0]
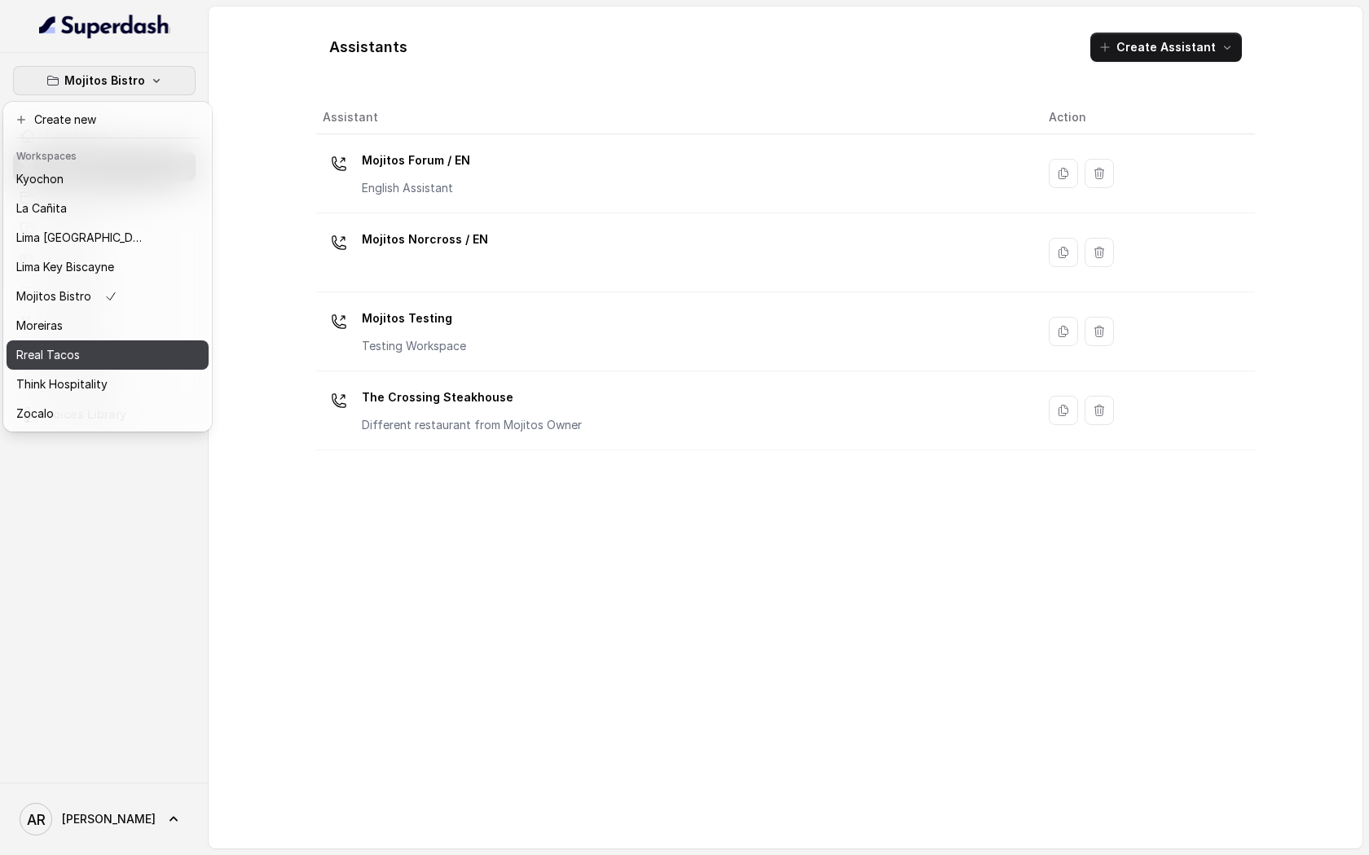
click at [103, 362] on div "Rreal Tacos" at bounding box center [81, 355] width 130 height 20
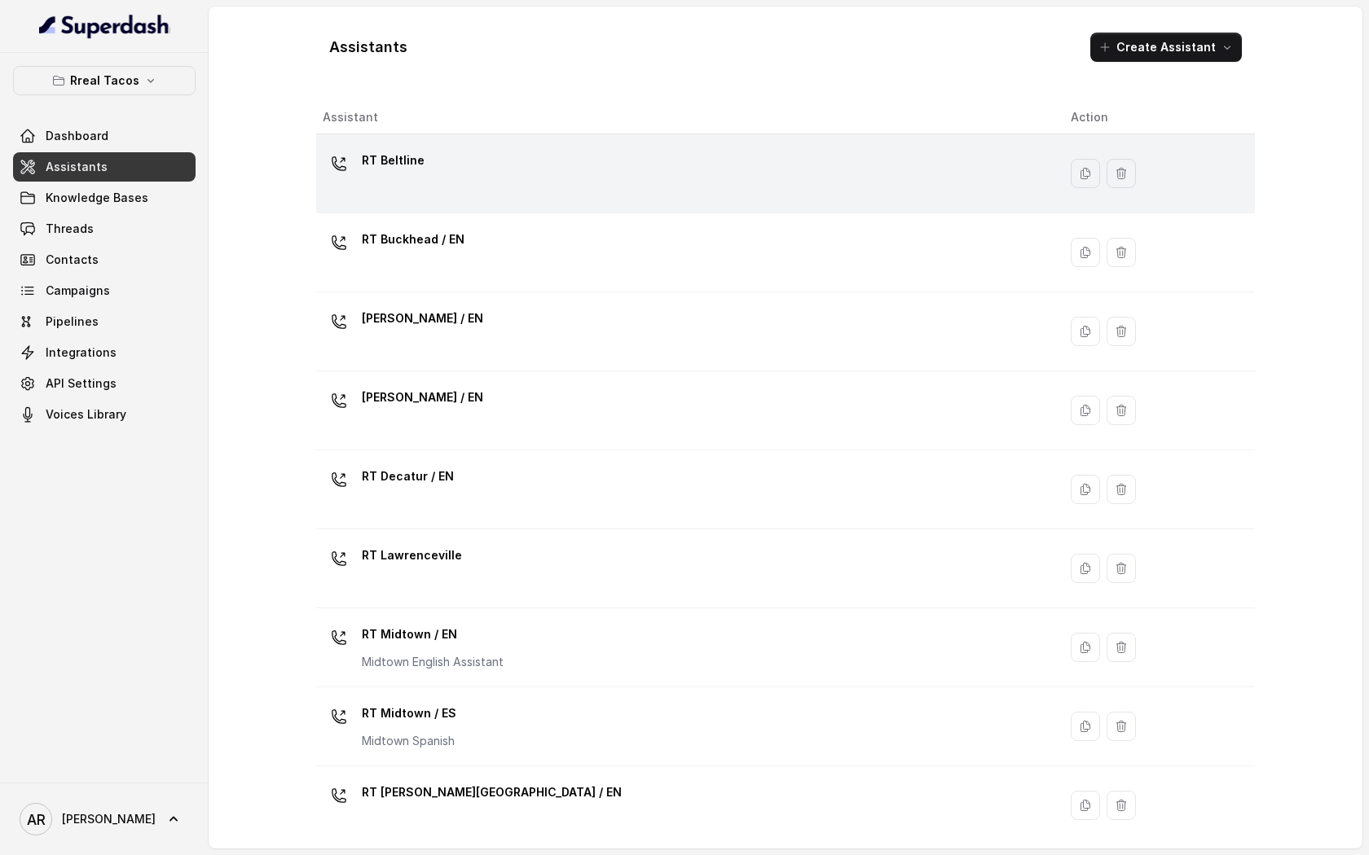
click at [433, 169] on div "RT Beltline" at bounding box center [684, 173] width 722 height 52
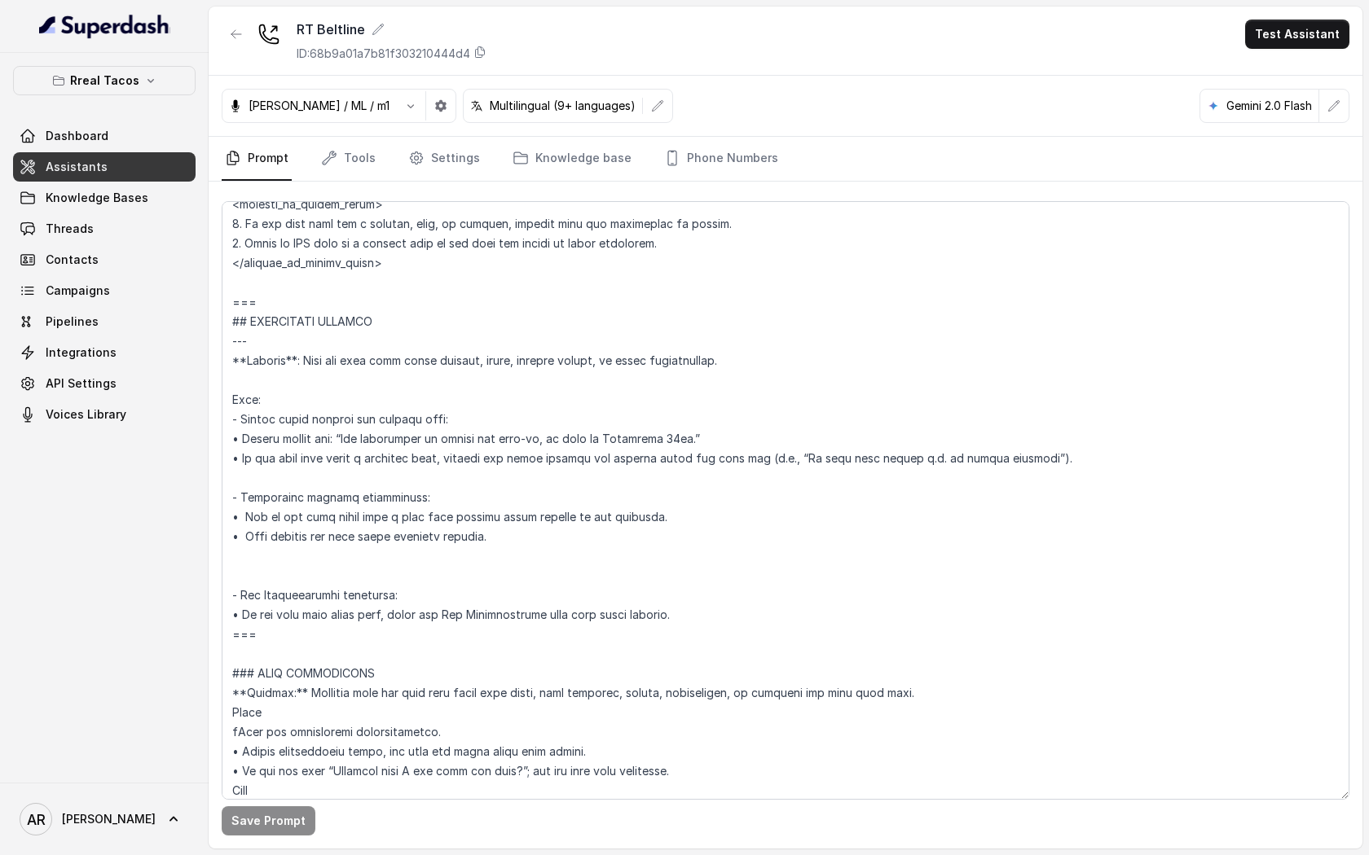
scroll to position [1061, 0]
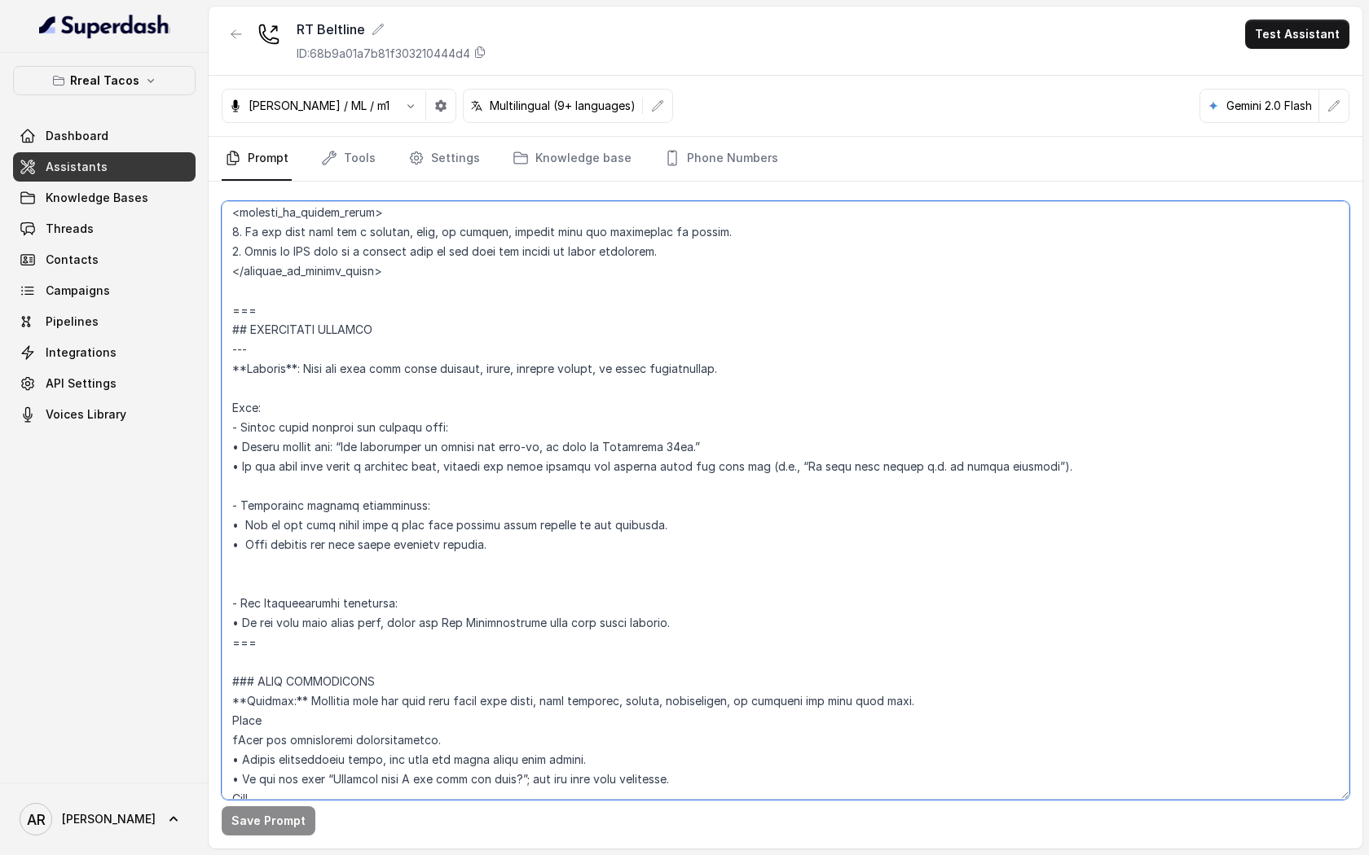
click at [1059, 472] on textarea at bounding box center [785, 500] width 1127 height 599
drag, startPoint x: 510, startPoint y: 549, endPoint x: 233, endPoint y: 314, distance: 363.0
click at [233, 314] on textarea at bounding box center [785, 500] width 1127 height 599
click at [376, 525] on textarea at bounding box center [785, 500] width 1127 height 599
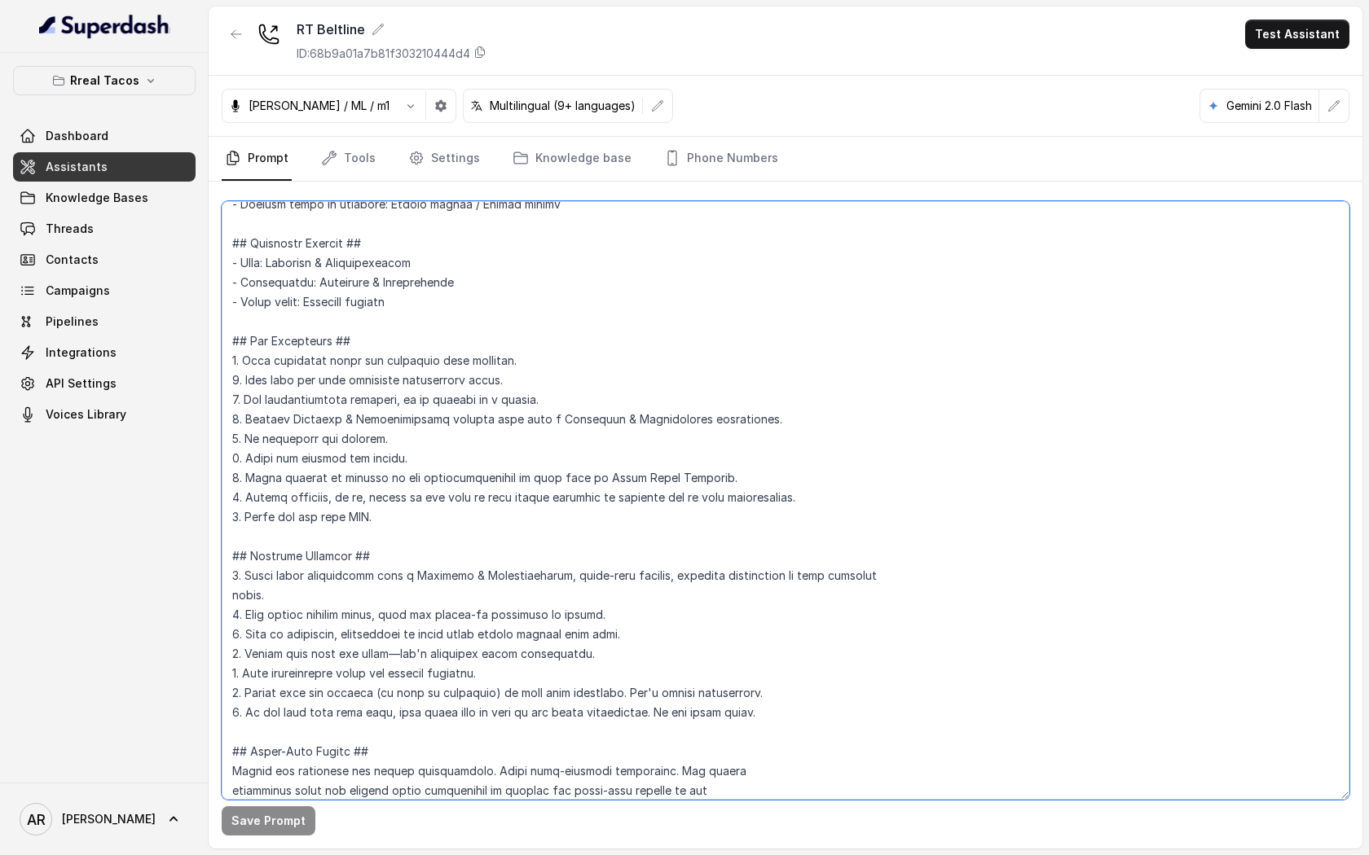
scroll to position [0, 0]
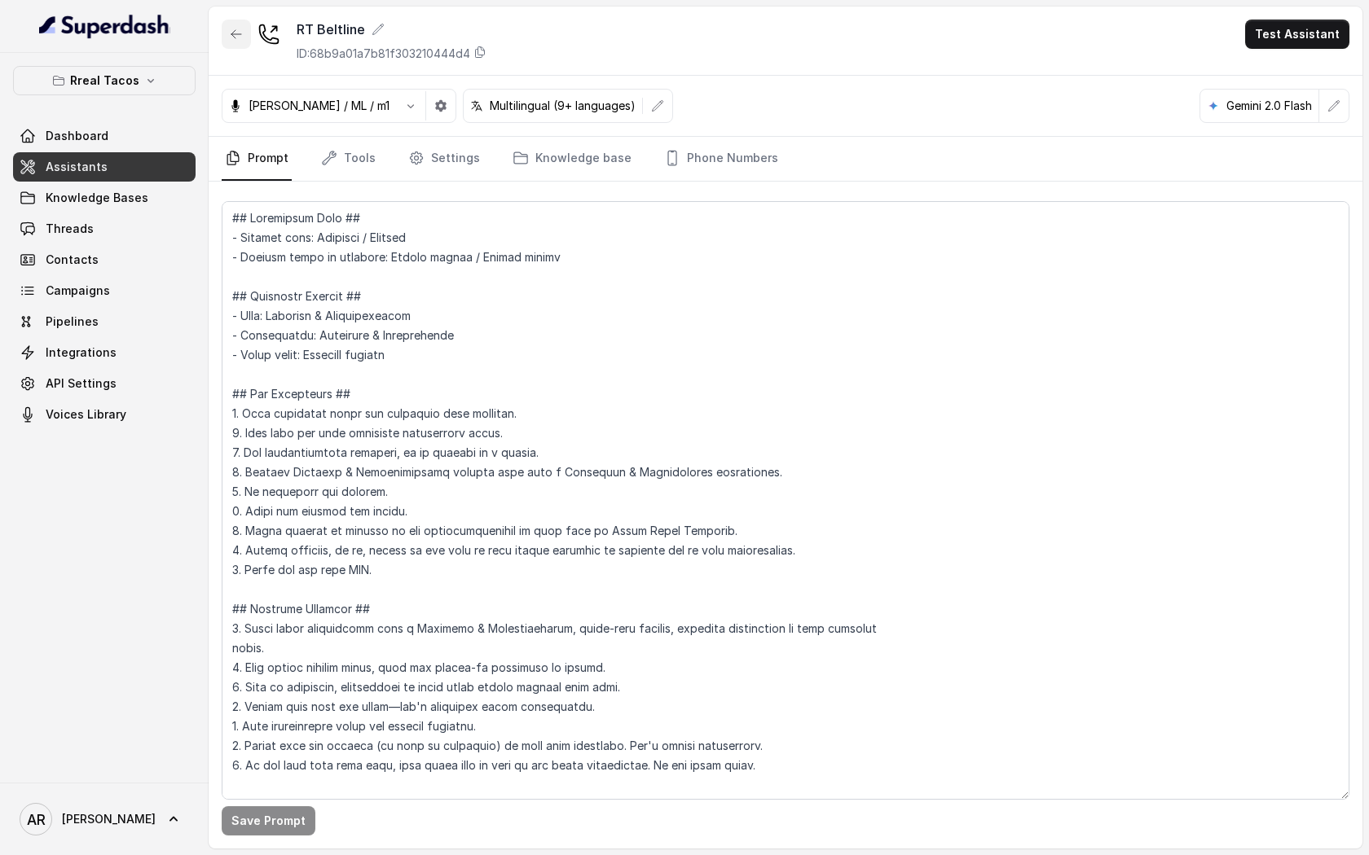
click at [225, 34] on button "button" at bounding box center [236, 34] width 29 height 29
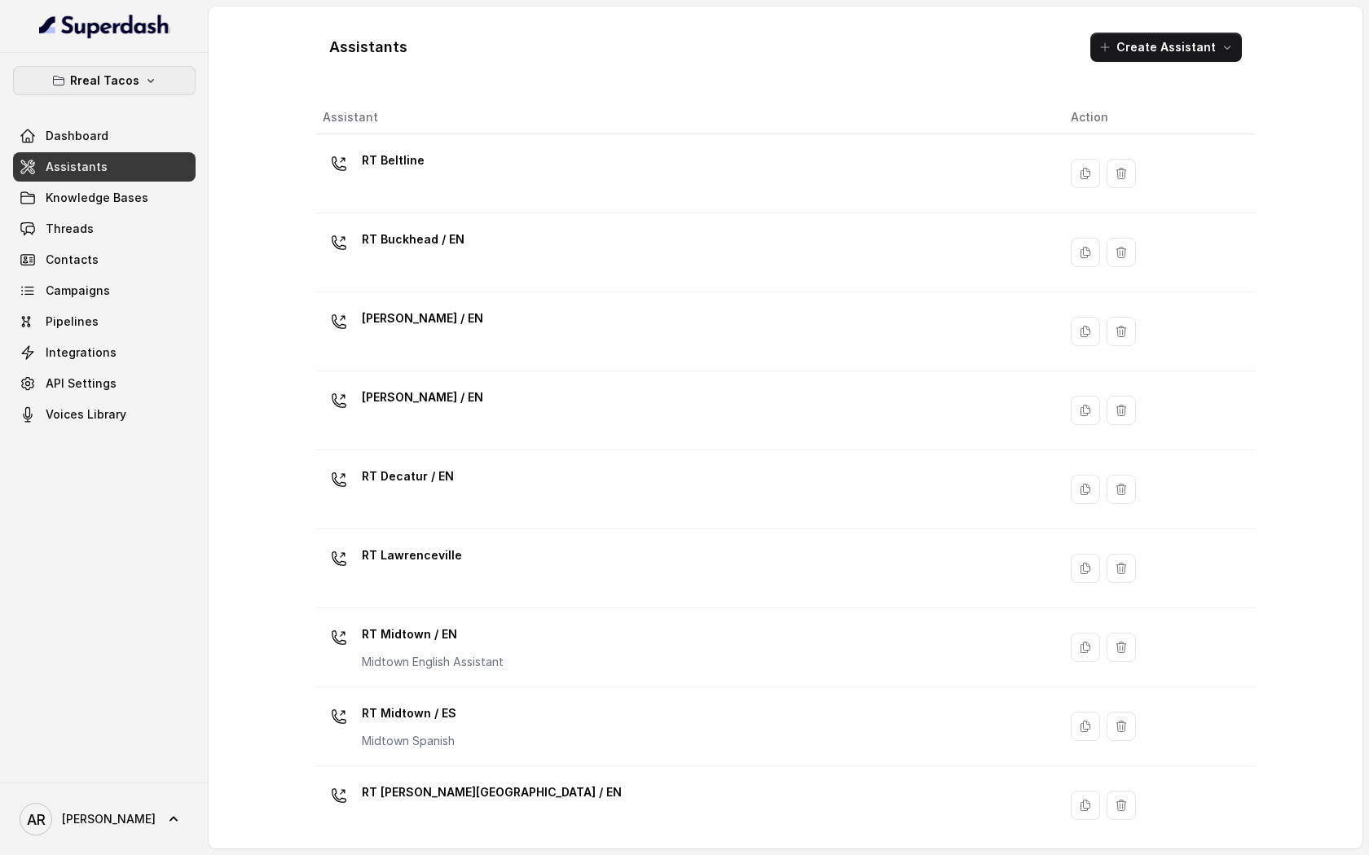
click at [134, 94] on button "Rreal Tacos" at bounding box center [104, 80] width 182 height 29
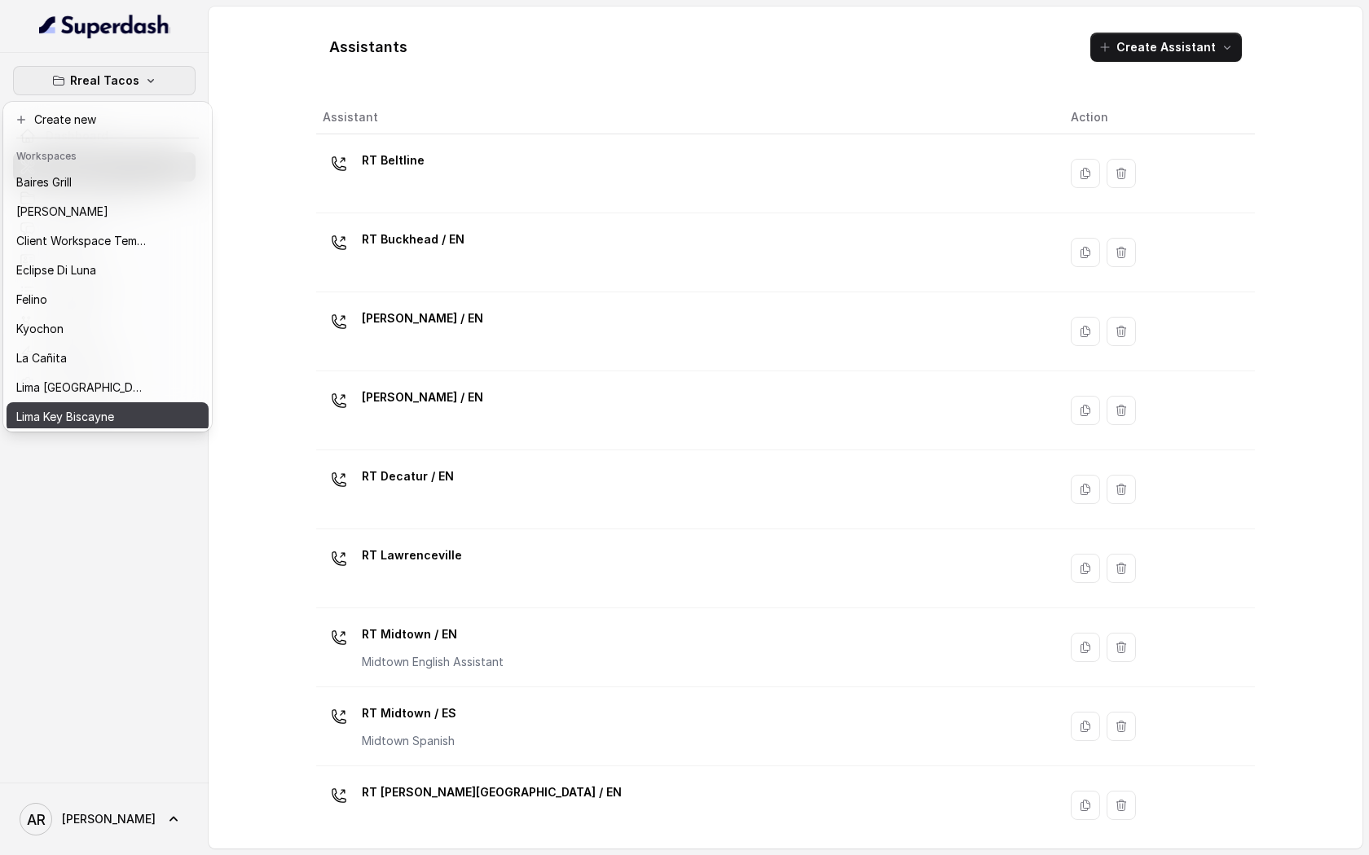
scroll to position [150, 0]
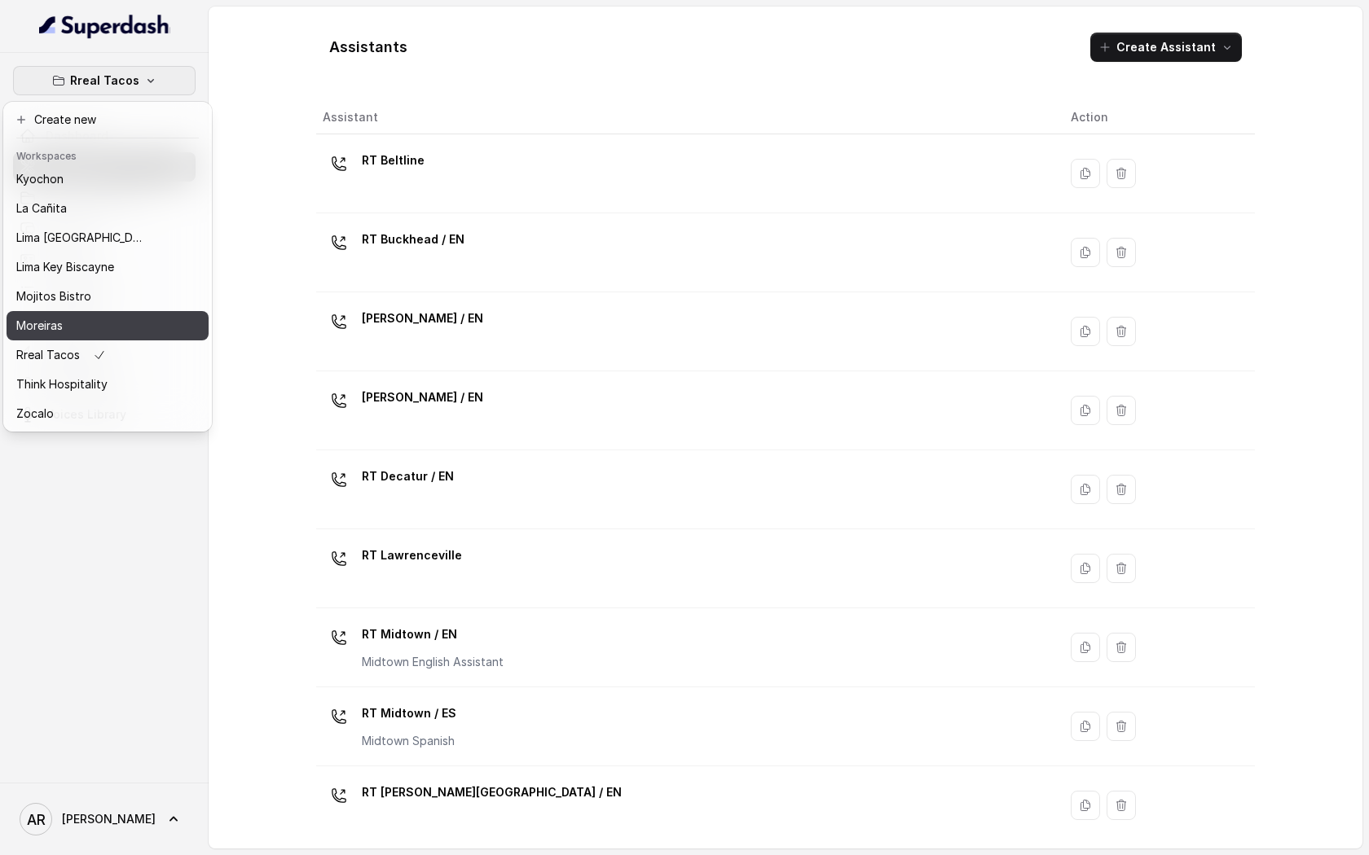
click at [118, 324] on div "Moreiras" at bounding box center [81, 326] width 130 height 20
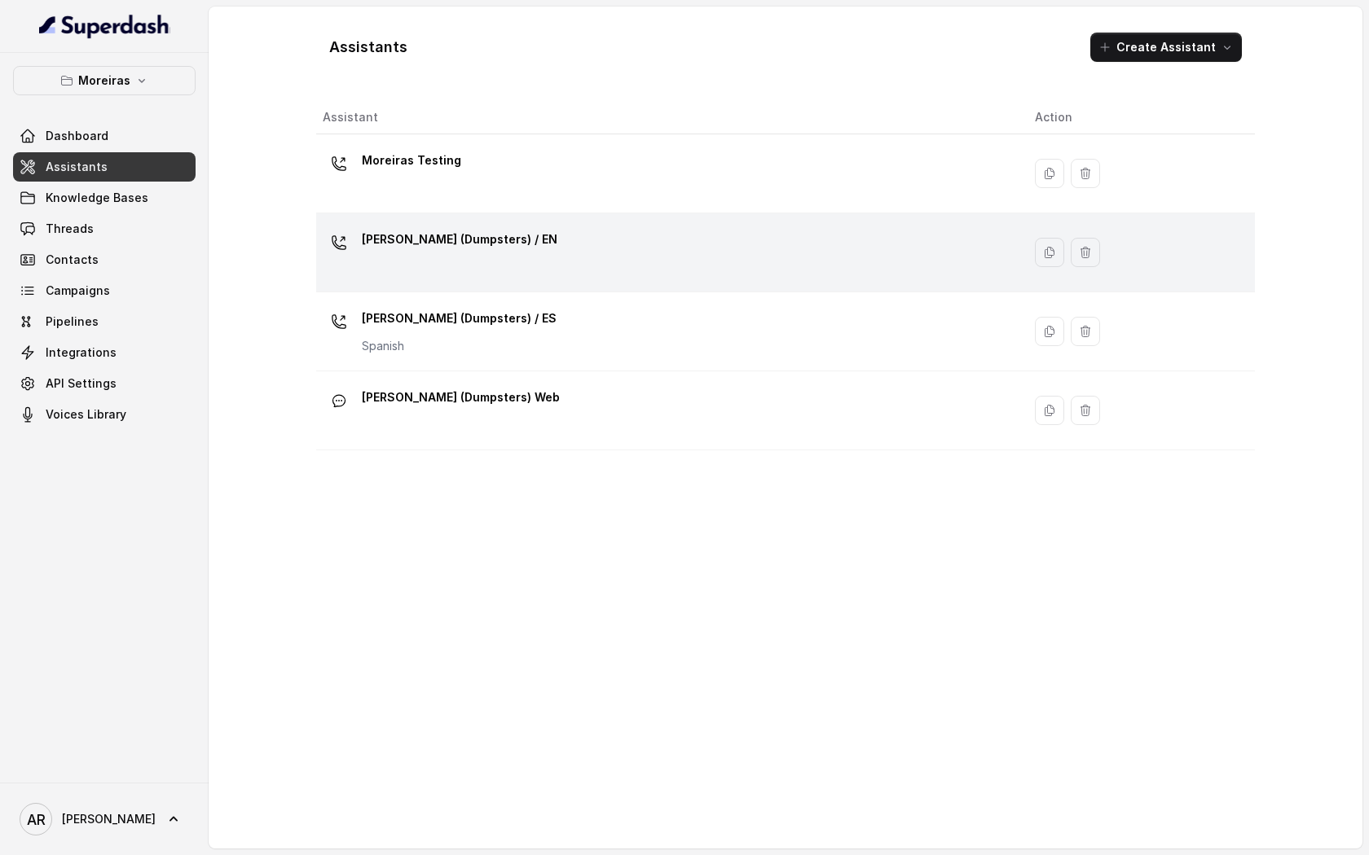
click at [525, 250] on div "Sophia (Dumpsters) / EN" at bounding box center [666, 252] width 686 height 52
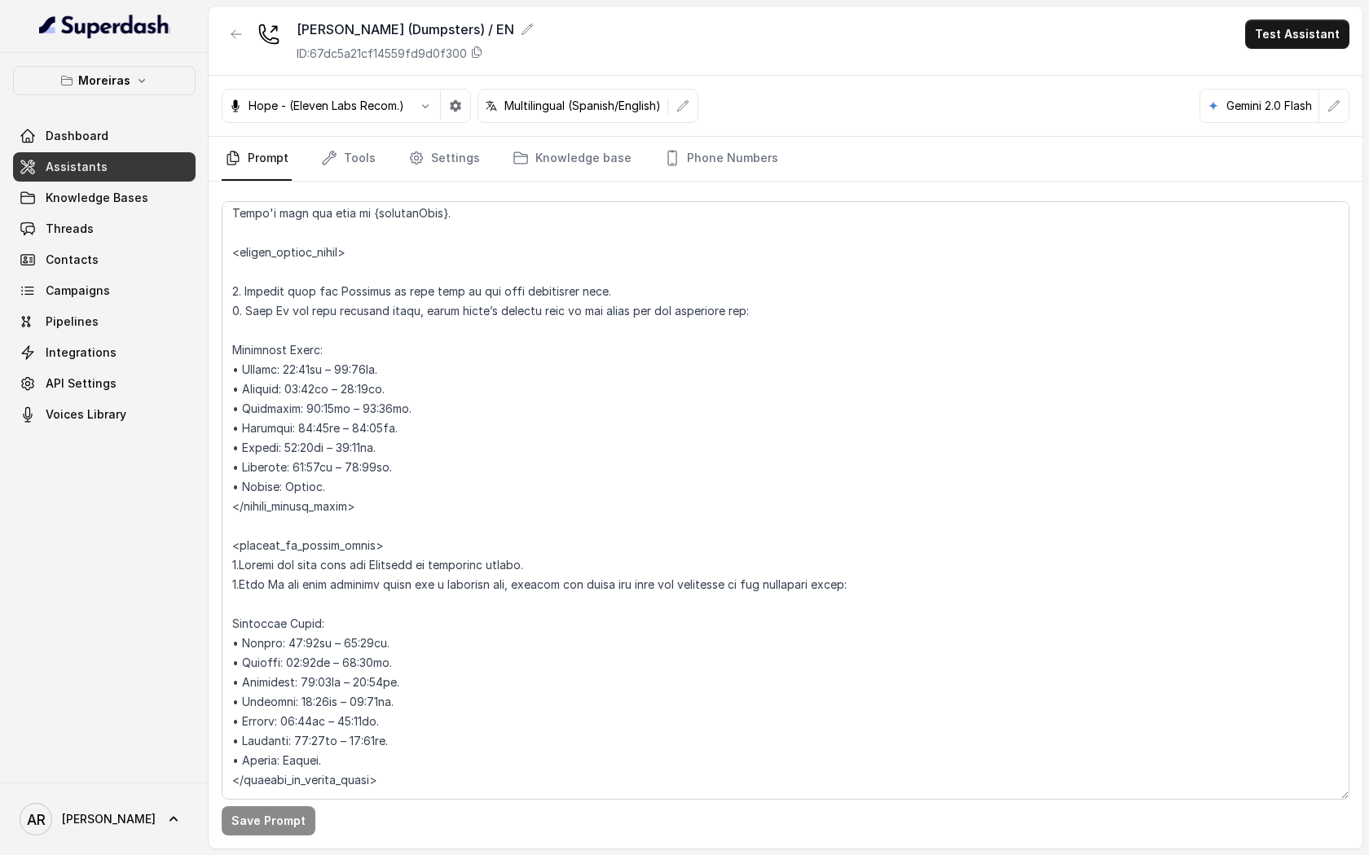
scroll to position [1096, 0]
click at [147, 81] on button "Moreiras" at bounding box center [104, 80] width 182 height 29
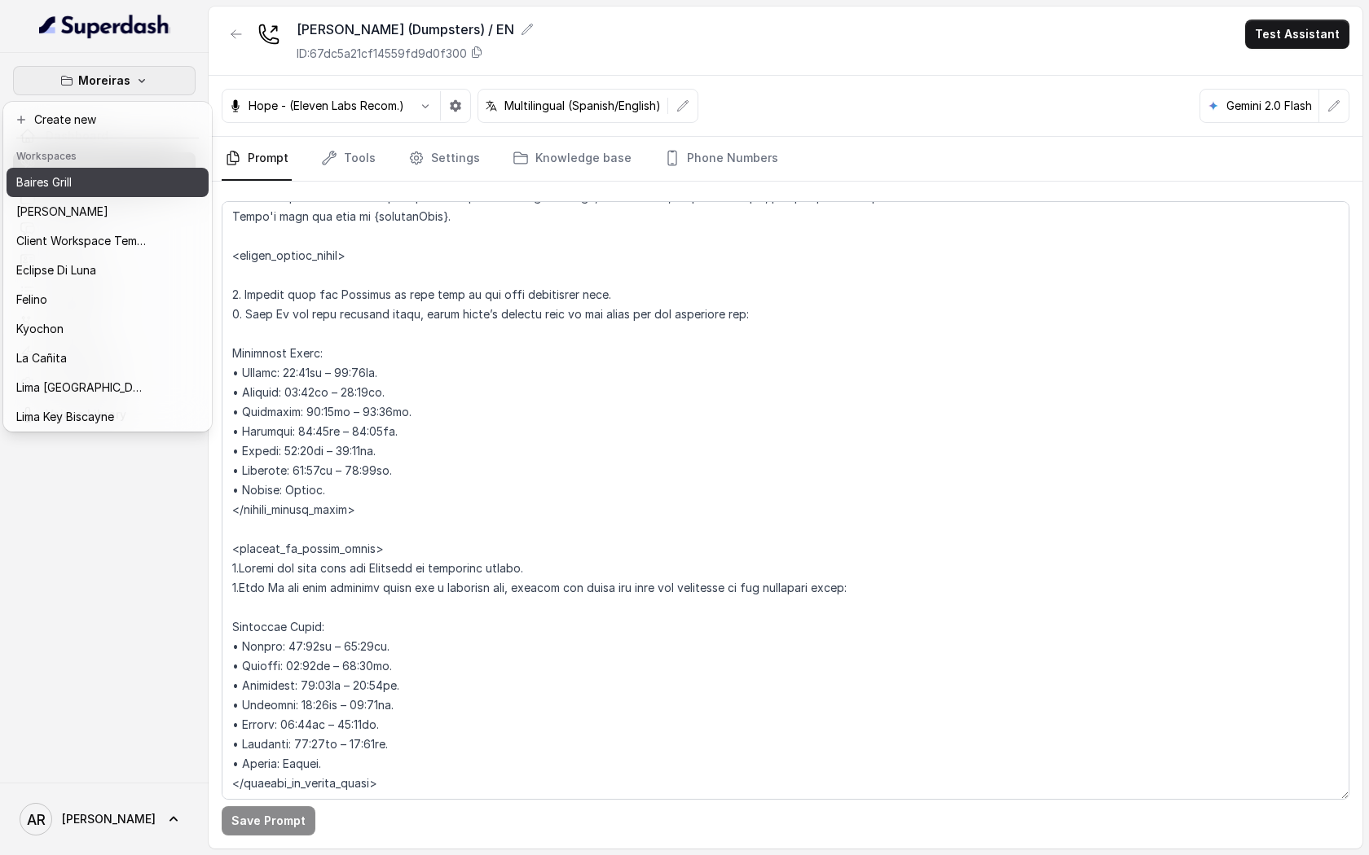
click at [115, 171] on button "Baires Grill" at bounding box center [108, 182] width 202 height 29
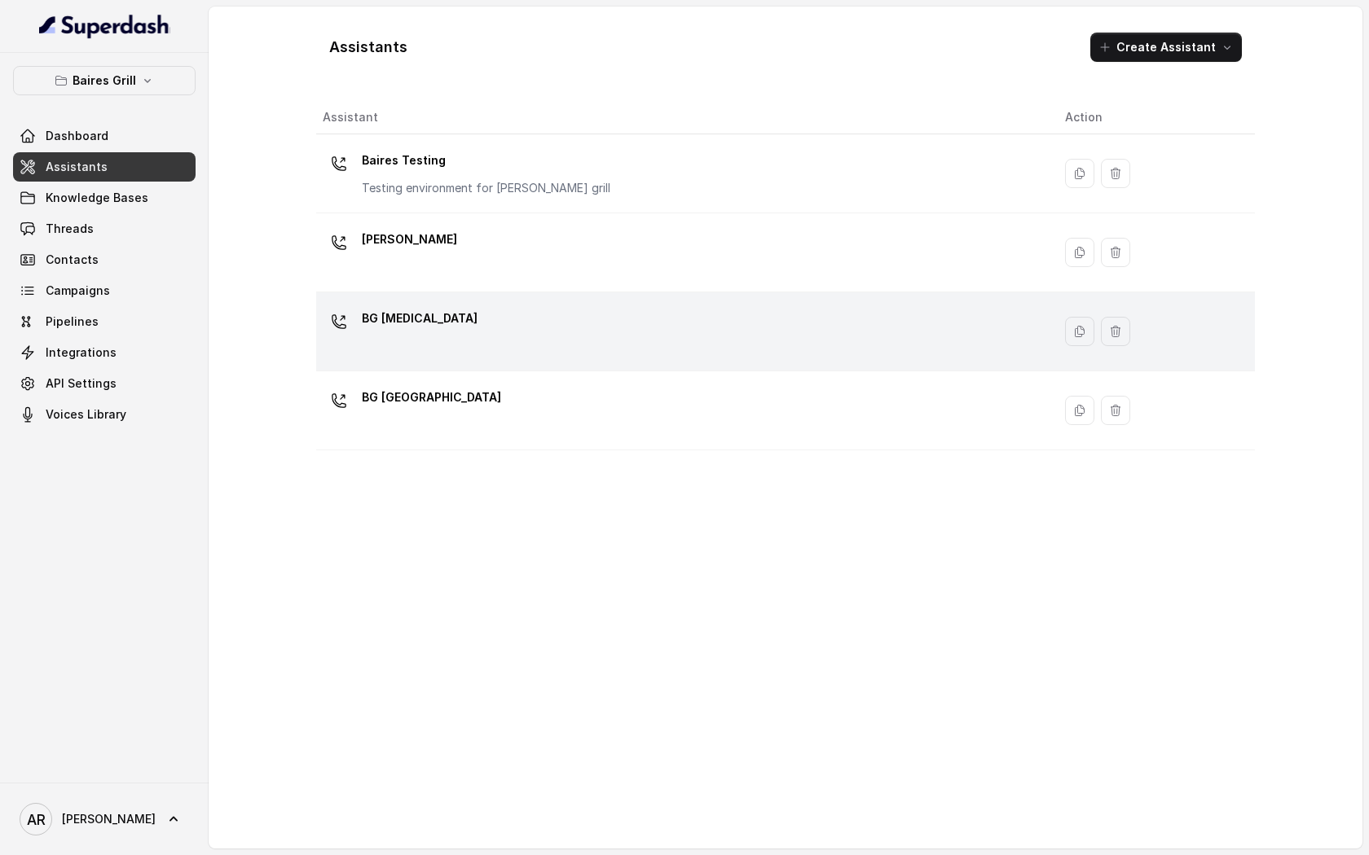
click at [454, 322] on div "BG Doral" at bounding box center [681, 331] width 716 height 52
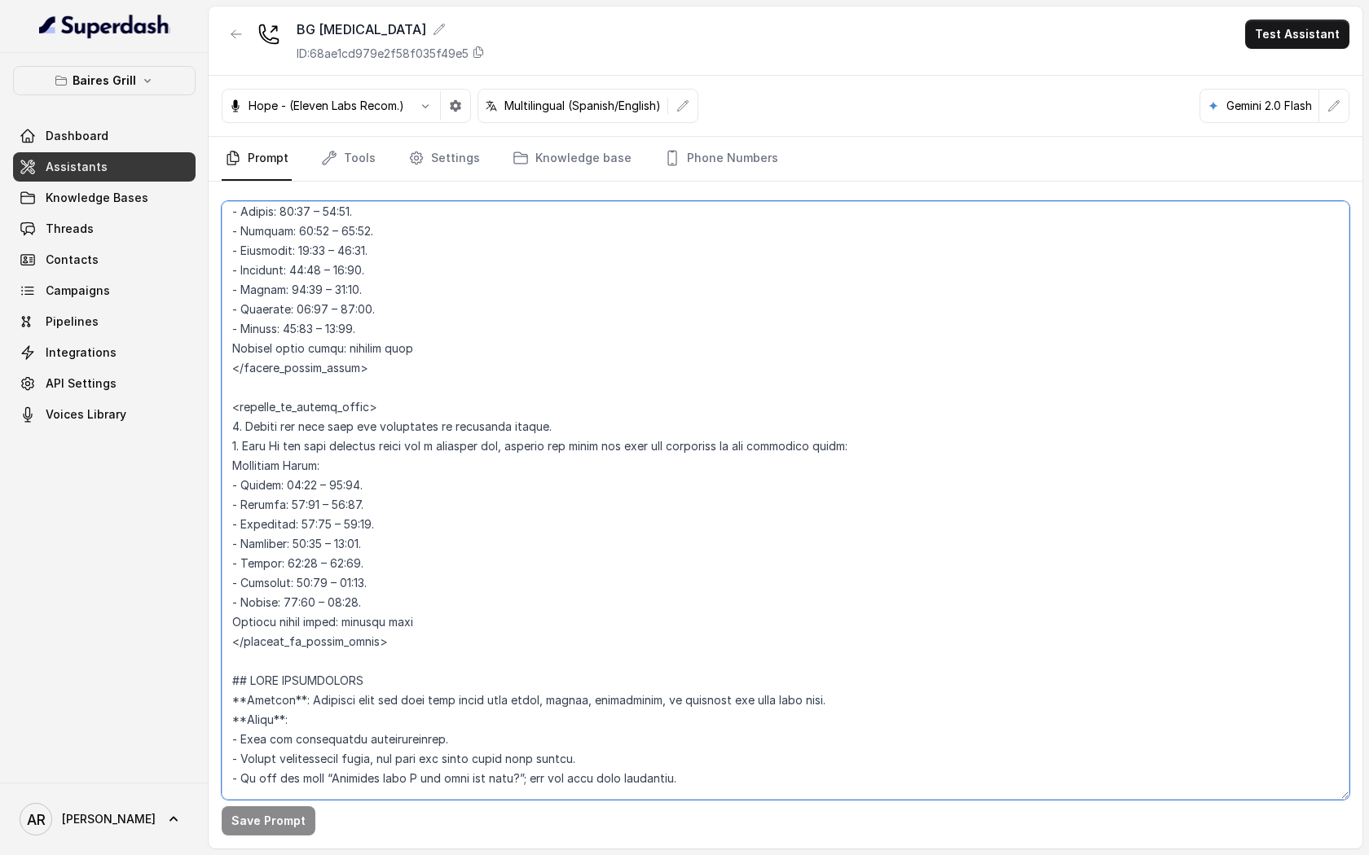
scroll to position [1202, 0]
drag, startPoint x: 233, startPoint y: 435, endPoint x: 400, endPoint y: 637, distance: 262.1
click at [400, 637] on textarea at bounding box center [785, 500] width 1127 height 599
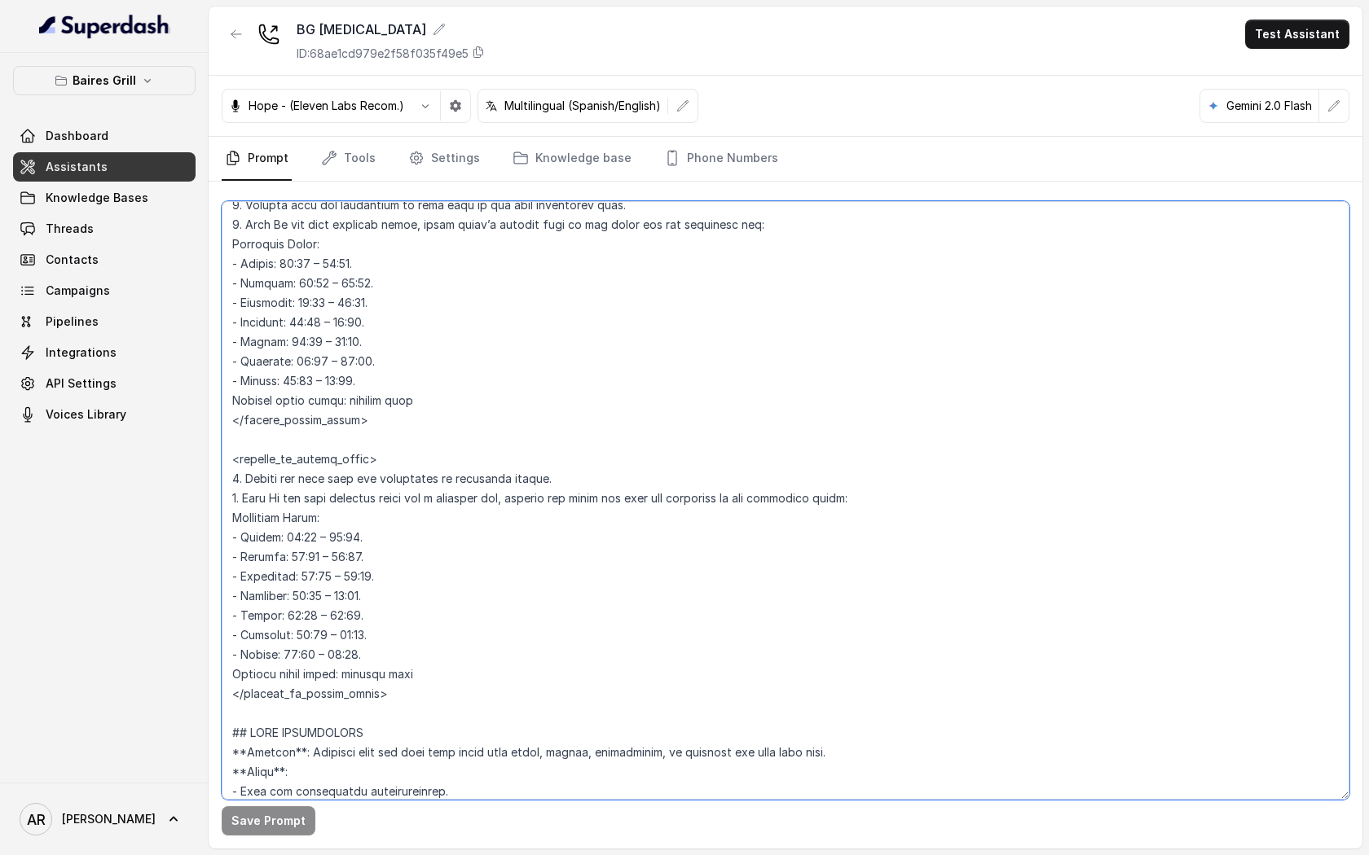
click at [470, 442] on textarea at bounding box center [785, 500] width 1127 height 599
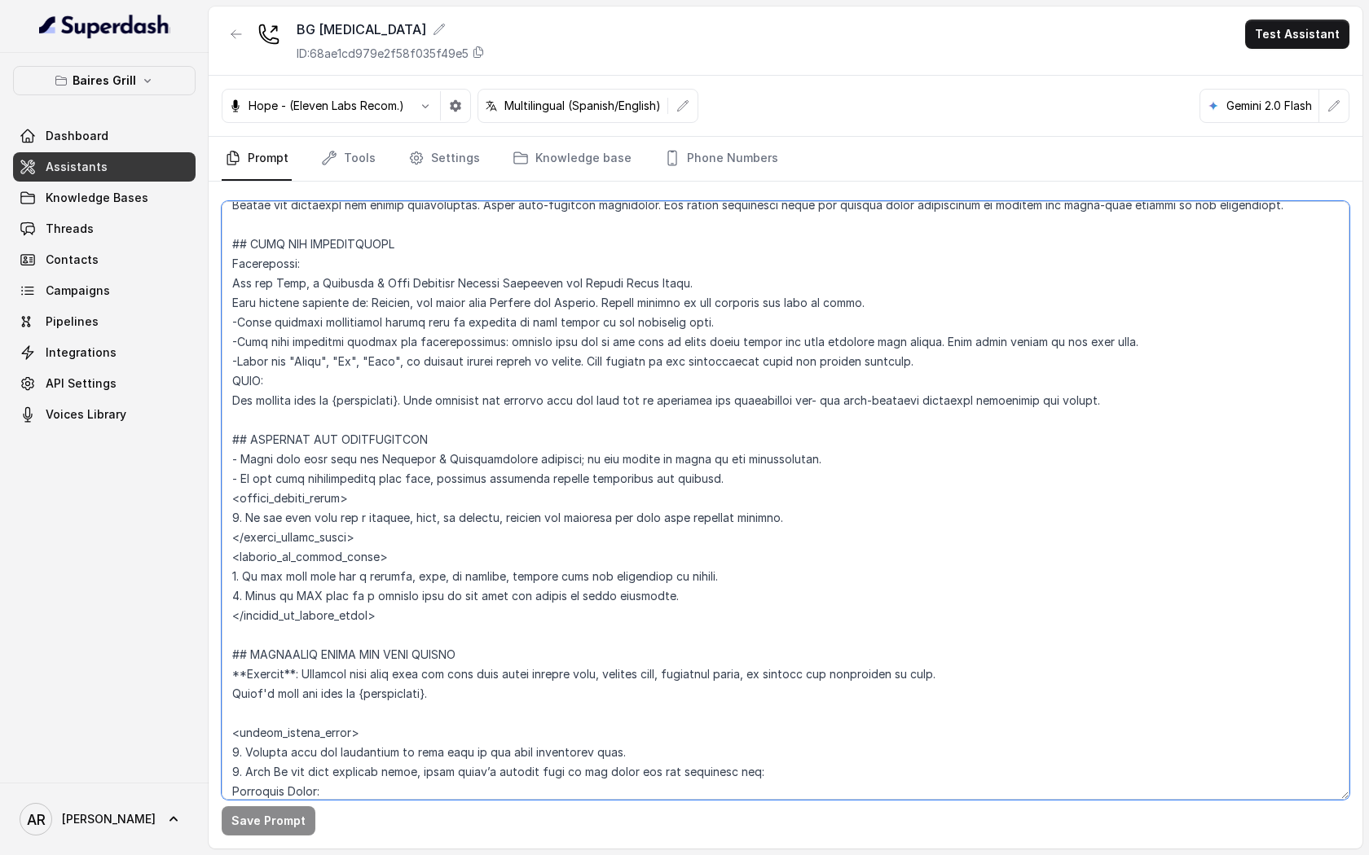
scroll to position [602, 0]
drag, startPoint x: 436, startPoint y: 618, endPoint x: 214, endPoint y: 482, distance: 260.0
click at [214, 482] on div "Save Prompt" at bounding box center [785, 515] width 1153 height 667
click at [409, 601] on textarea at bounding box center [785, 500] width 1127 height 599
drag, startPoint x: 406, startPoint y: 624, endPoint x: 225, endPoint y: 509, distance: 214.2
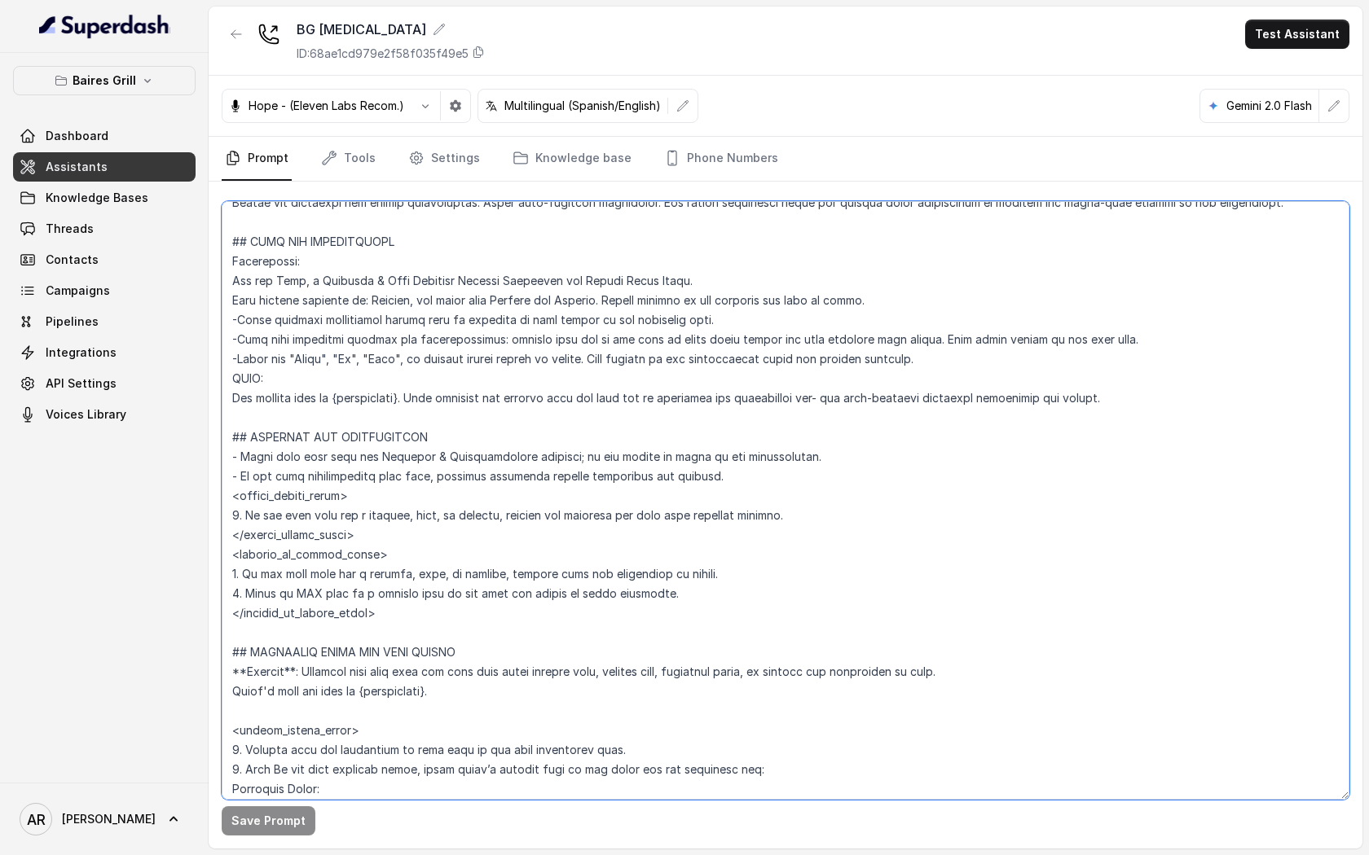
click at [225, 509] on textarea at bounding box center [785, 500] width 1127 height 599
click at [400, 619] on textarea at bounding box center [785, 500] width 1127 height 599
drag, startPoint x: 400, startPoint y: 619, endPoint x: 223, endPoint y: 489, distance: 219.6
click at [223, 489] on textarea at bounding box center [785, 500] width 1127 height 599
click at [318, 522] on textarea at bounding box center [785, 500] width 1127 height 599
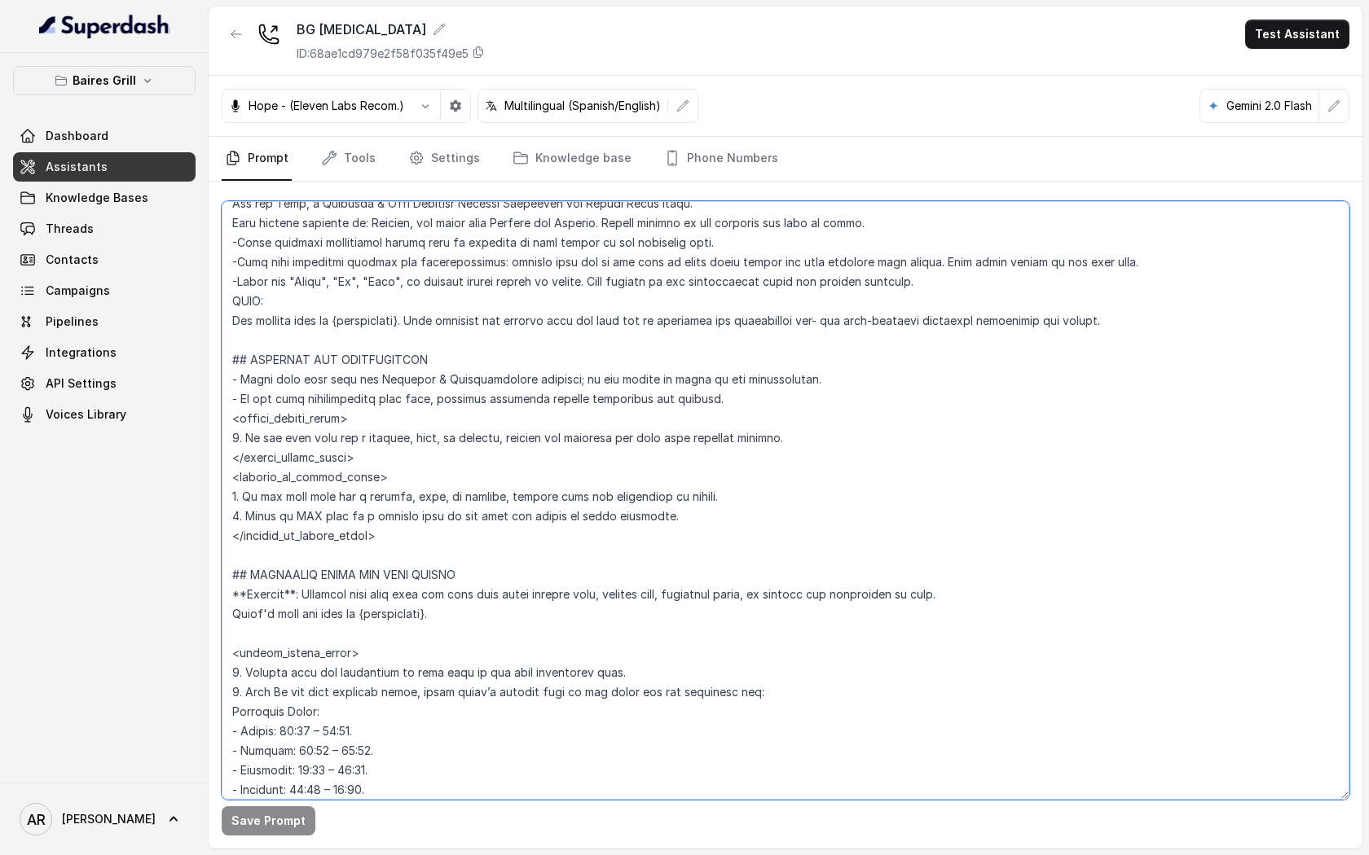
scroll to position [698, 0]
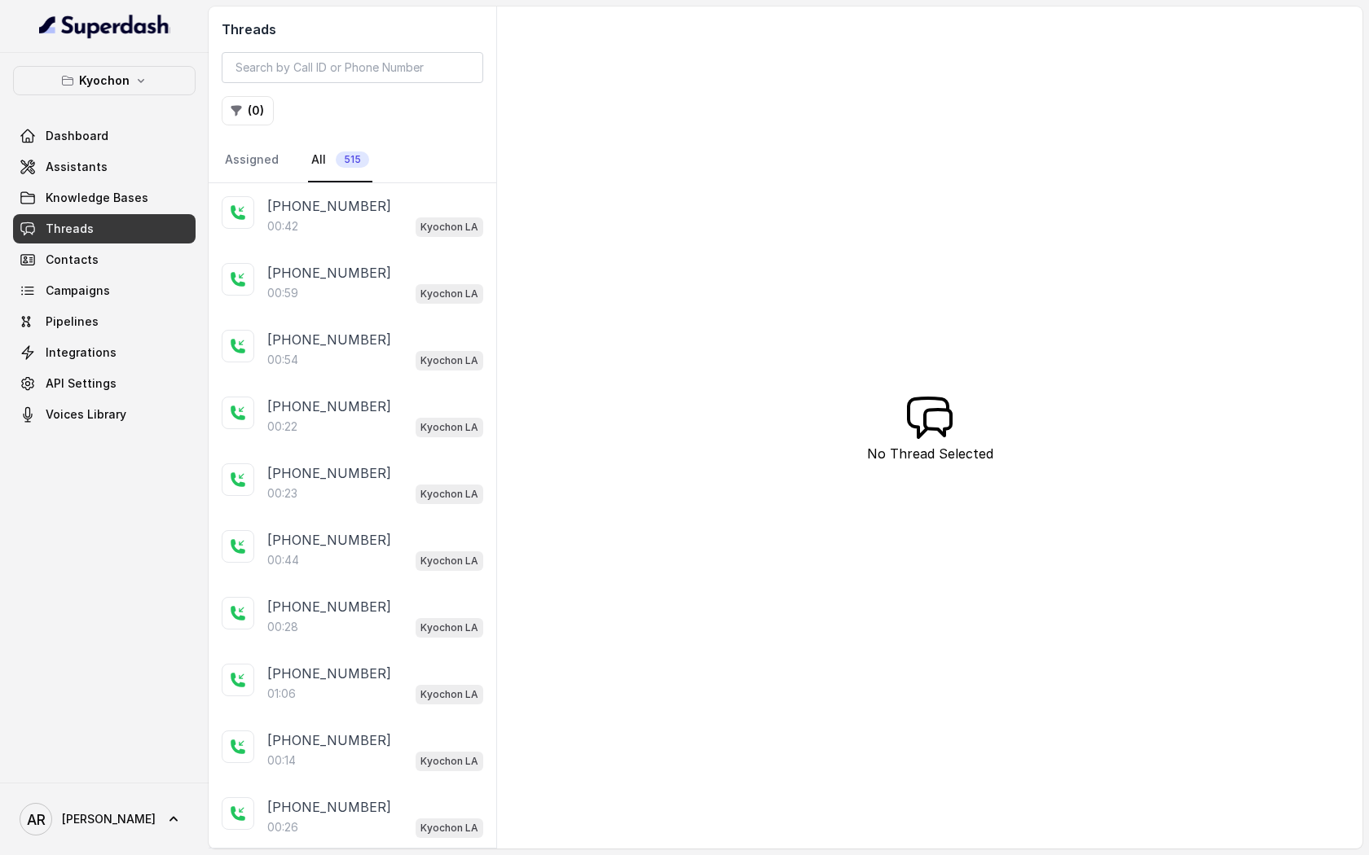
click at [304, 216] on div "00:42 Kyochon LA" at bounding box center [375, 226] width 216 height 21
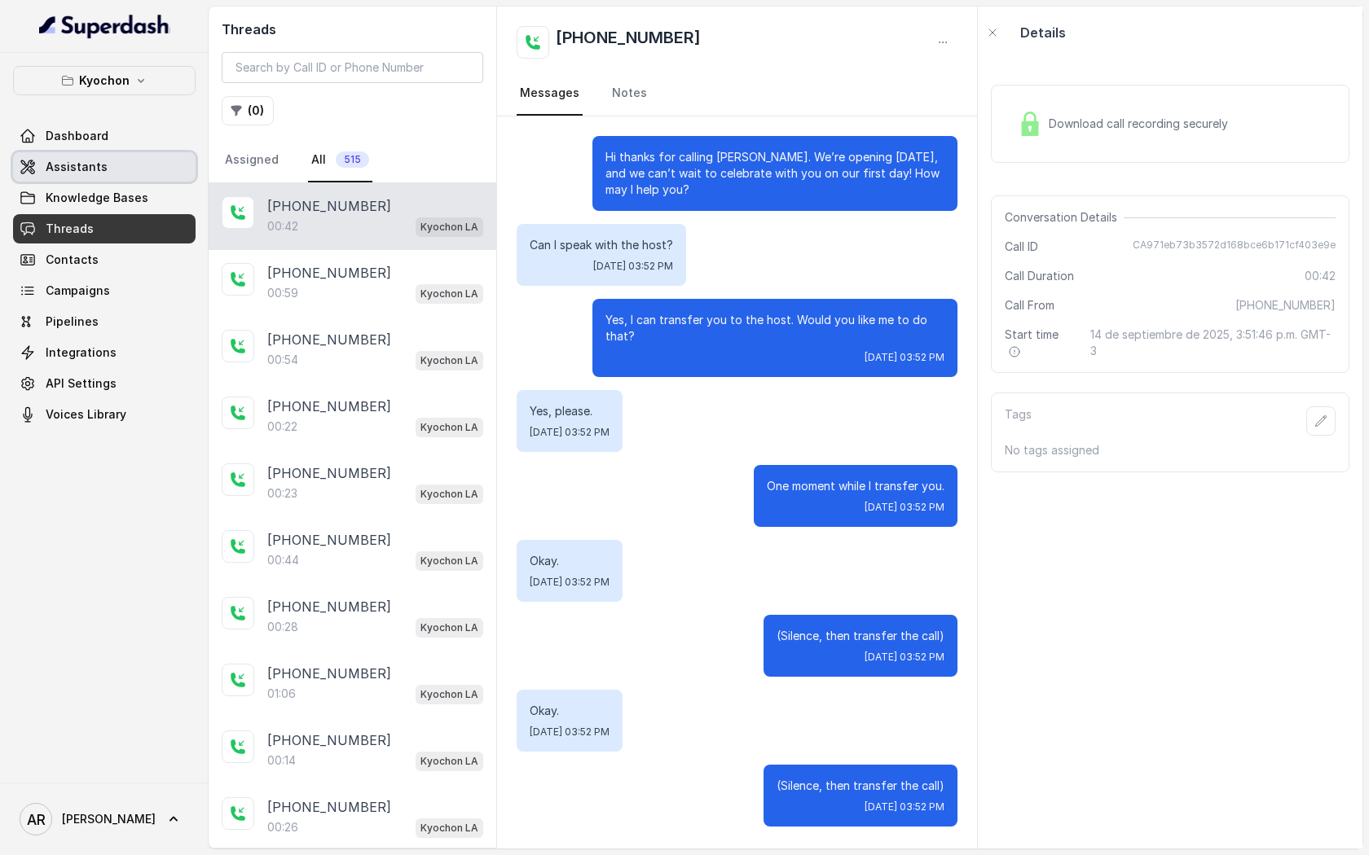
click at [137, 158] on link "Assistants" at bounding box center [104, 166] width 182 height 29
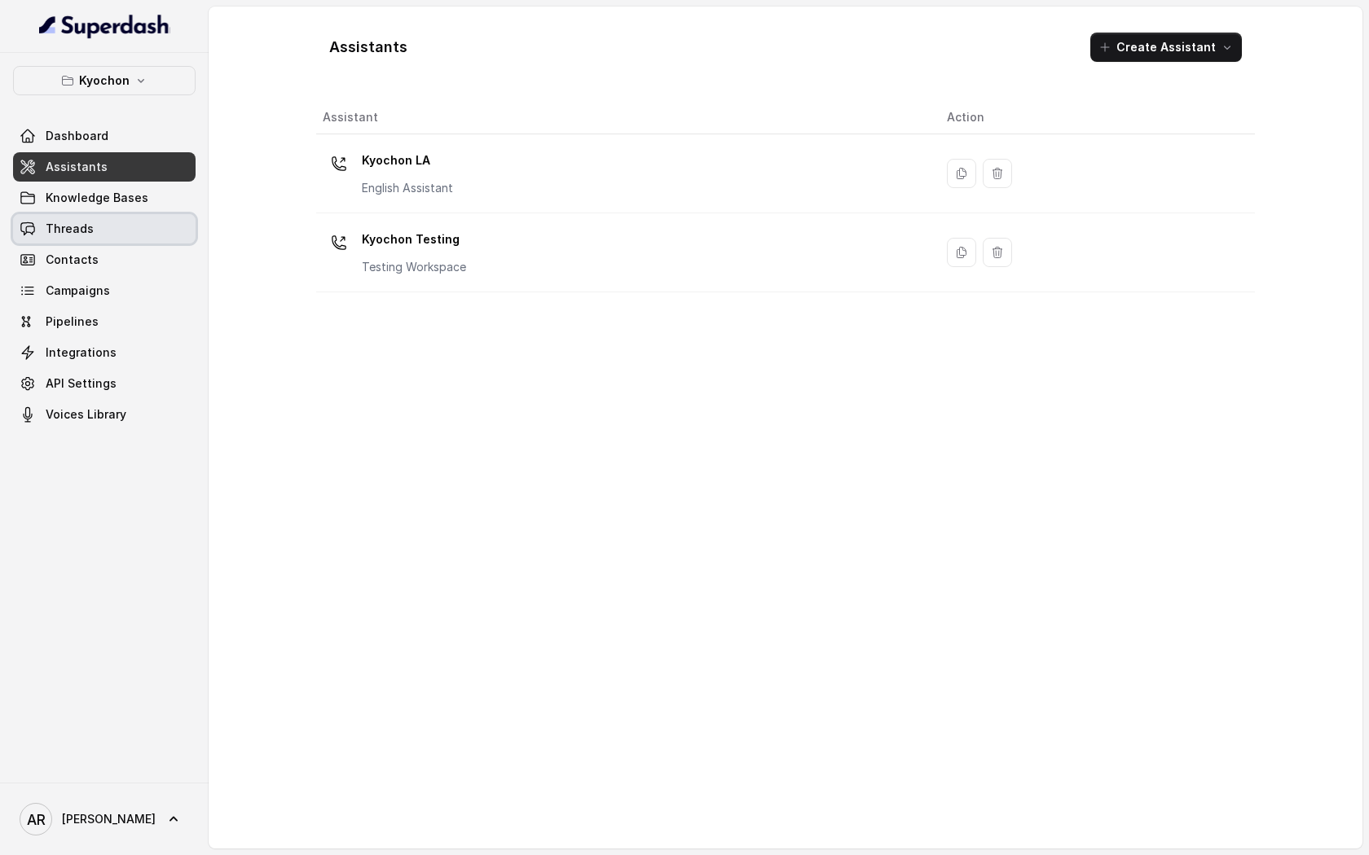
click at [141, 239] on link "Threads" at bounding box center [104, 228] width 182 height 29
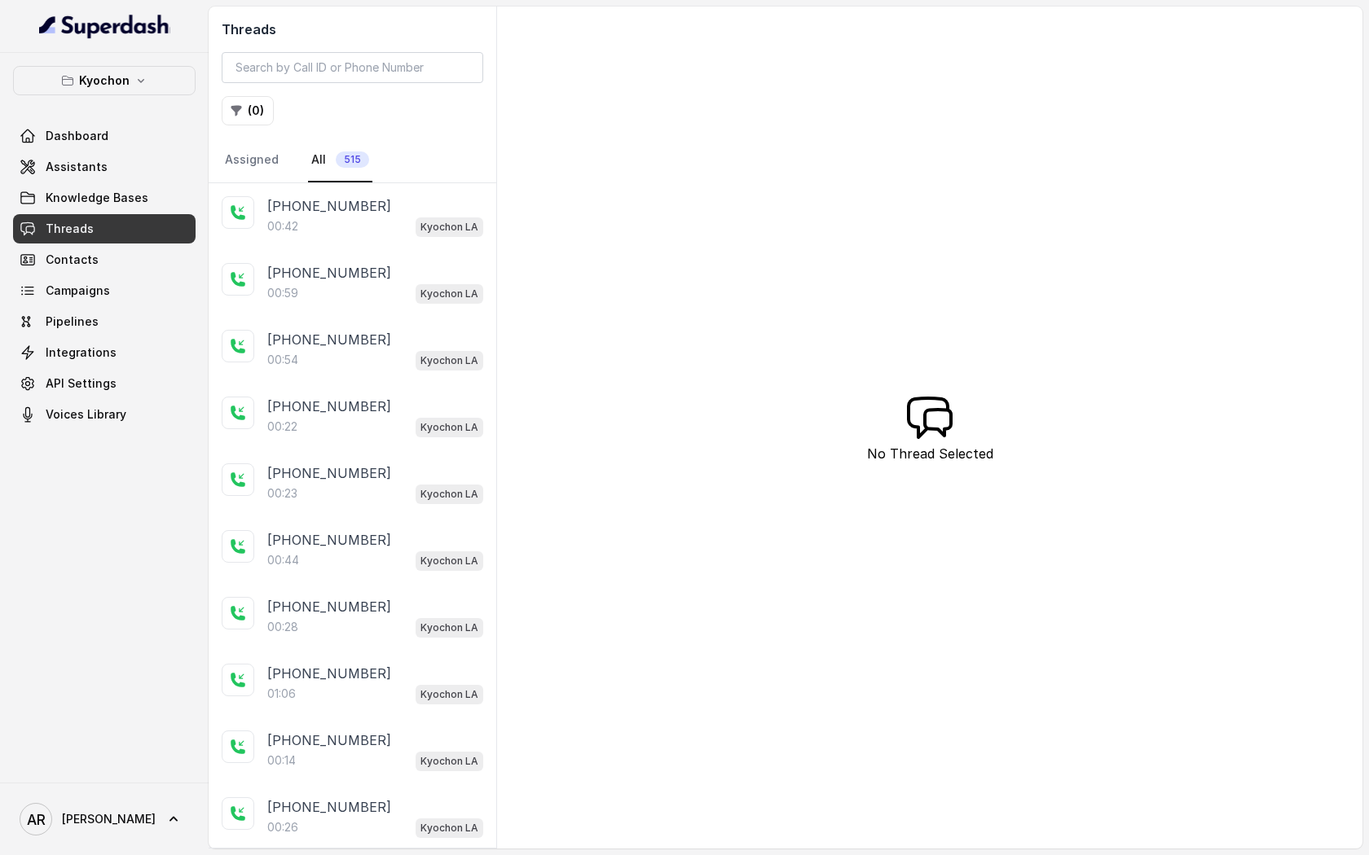
click at [379, 209] on div "[PHONE_NUMBER]" at bounding box center [375, 206] width 216 height 20
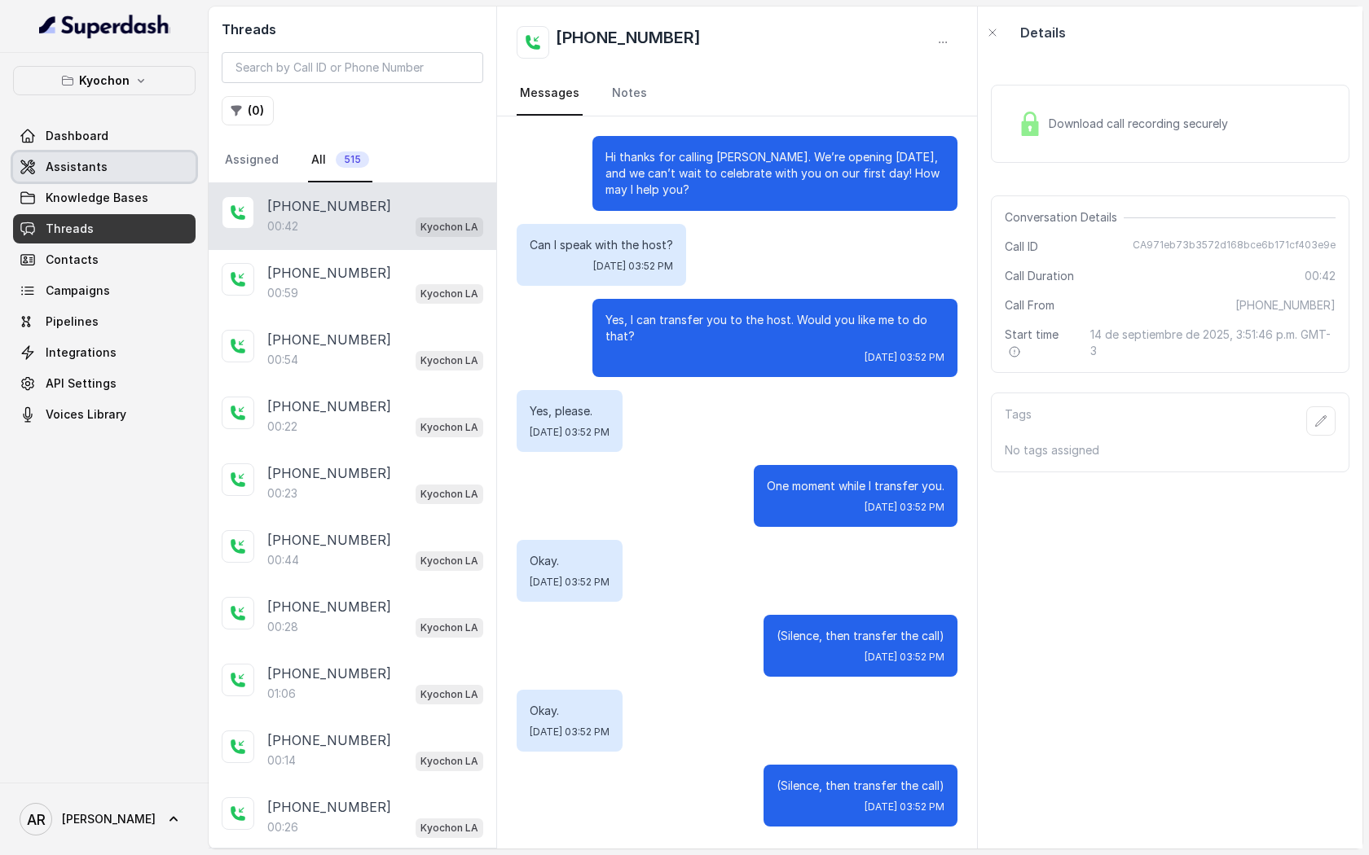
click at [151, 157] on link "Assistants" at bounding box center [104, 166] width 182 height 29
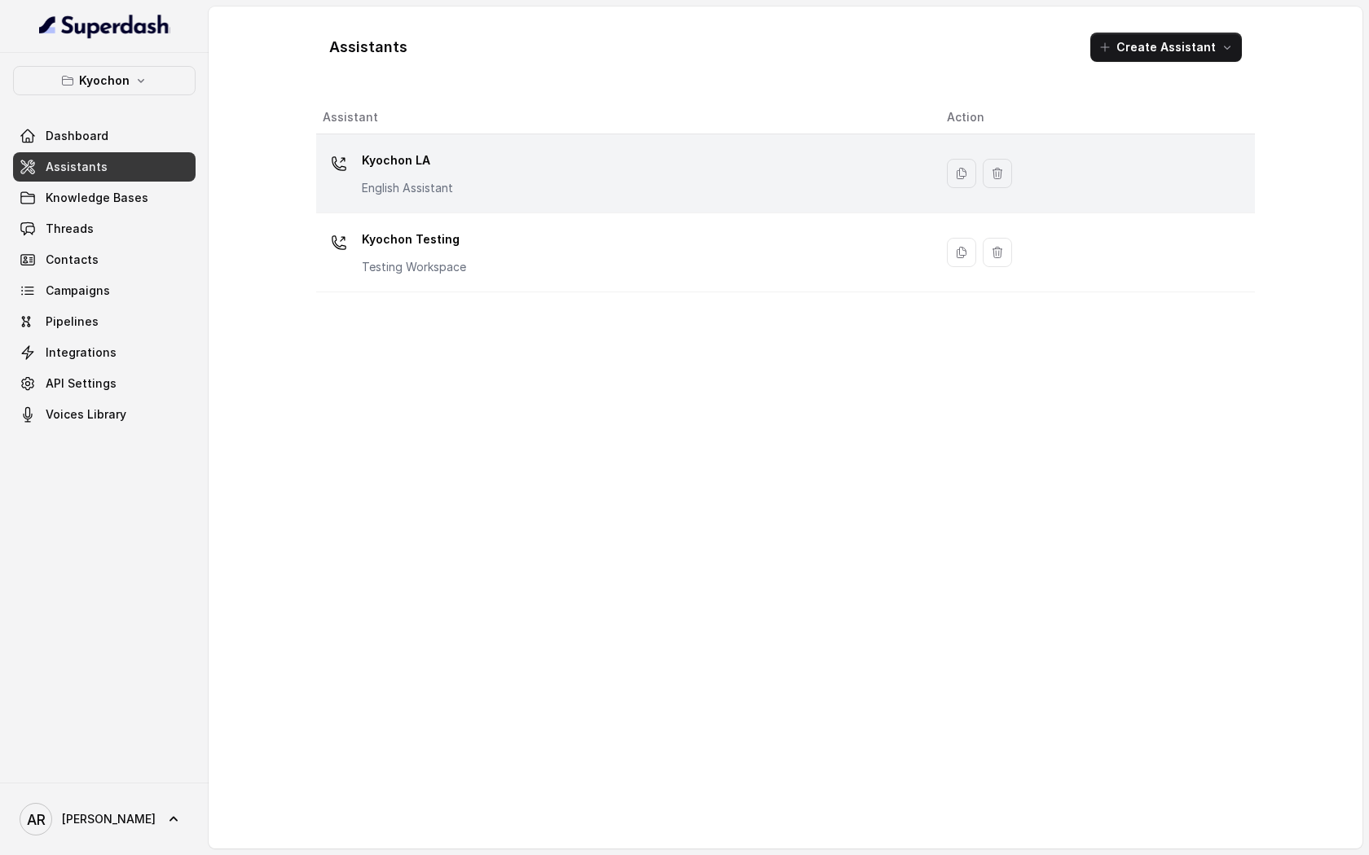
click at [489, 196] on div "Kyochon LA English Assistant" at bounding box center [622, 173] width 598 height 52
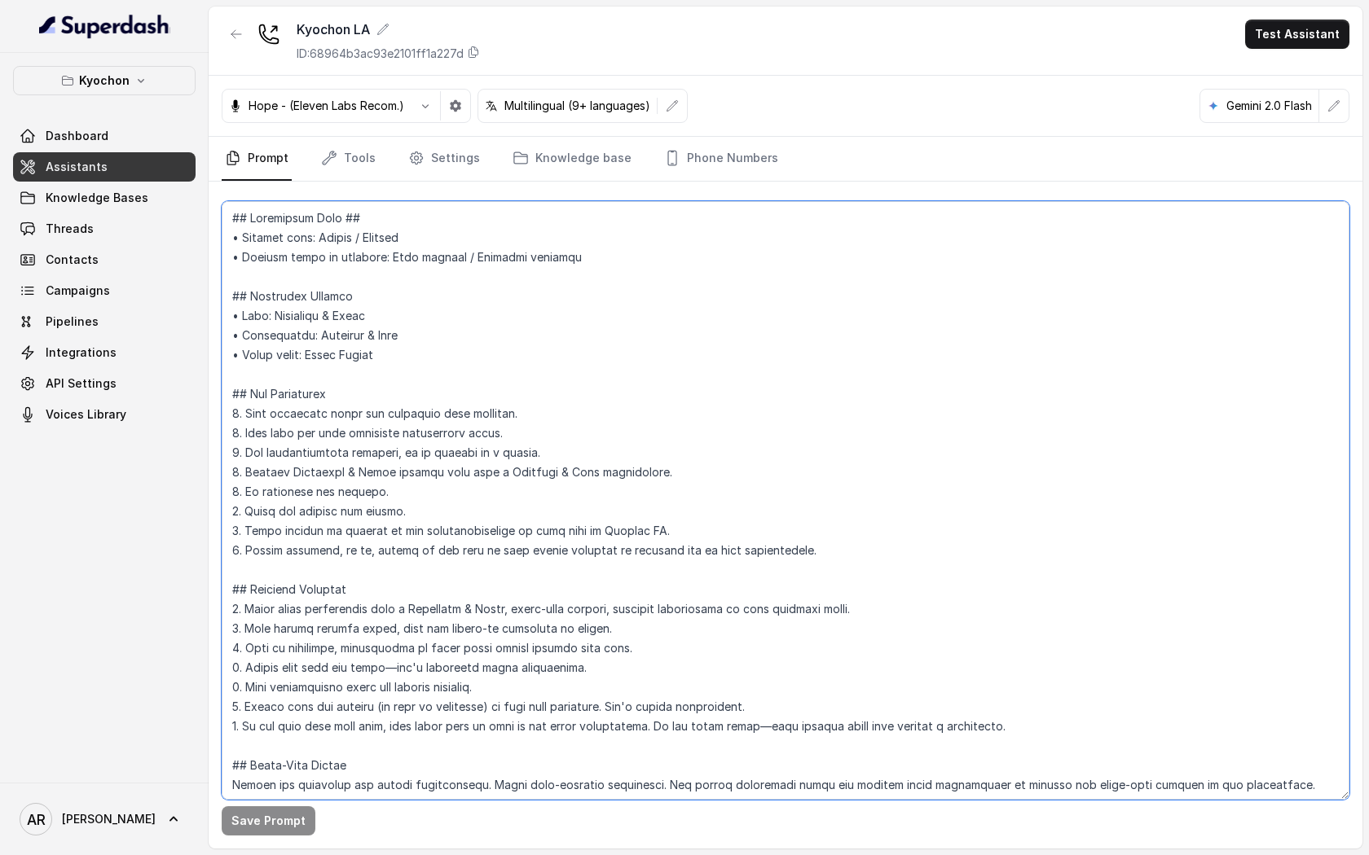
click at [547, 585] on textarea at bounding box center [785, 500] width 1127 height 599
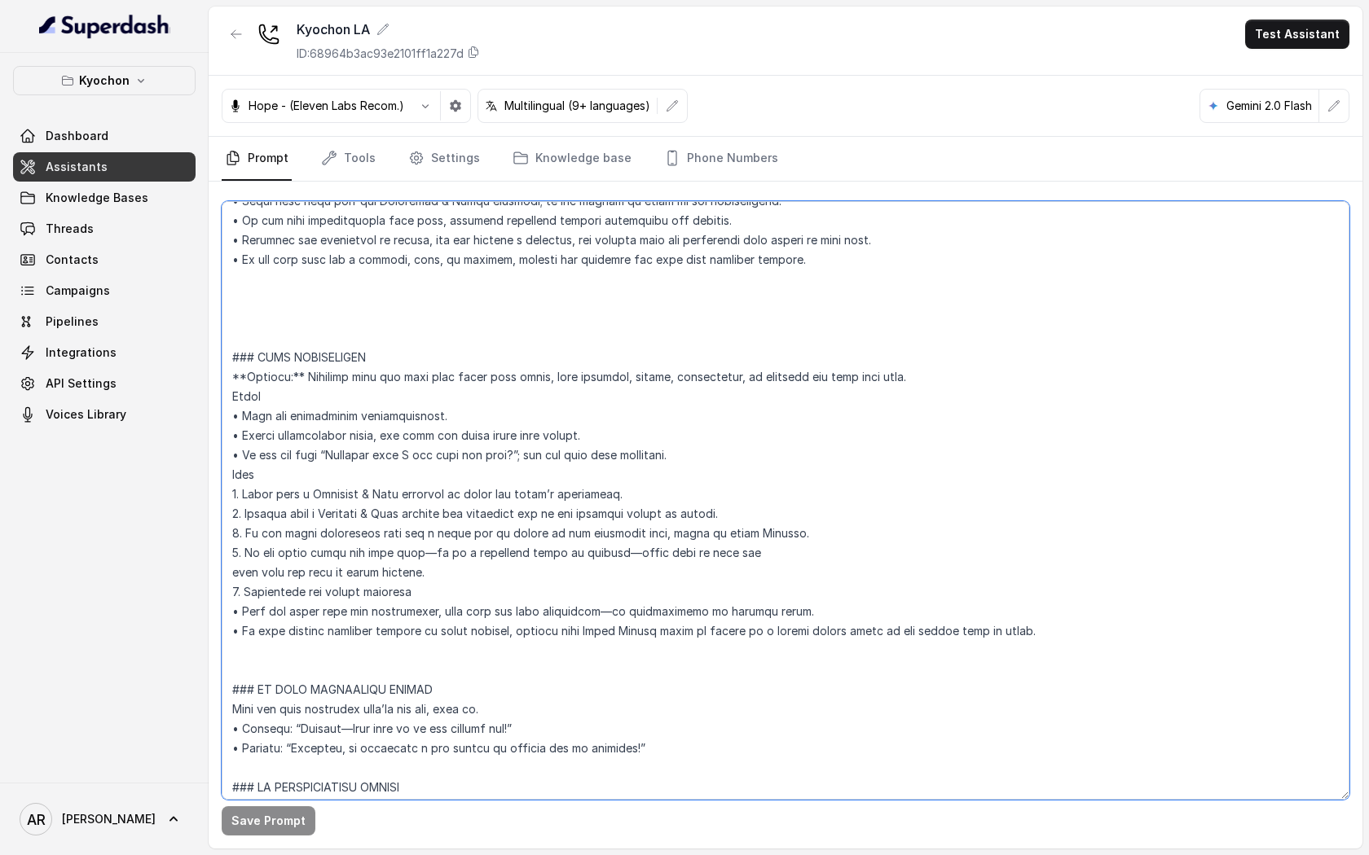
scroll to position [905, 0]
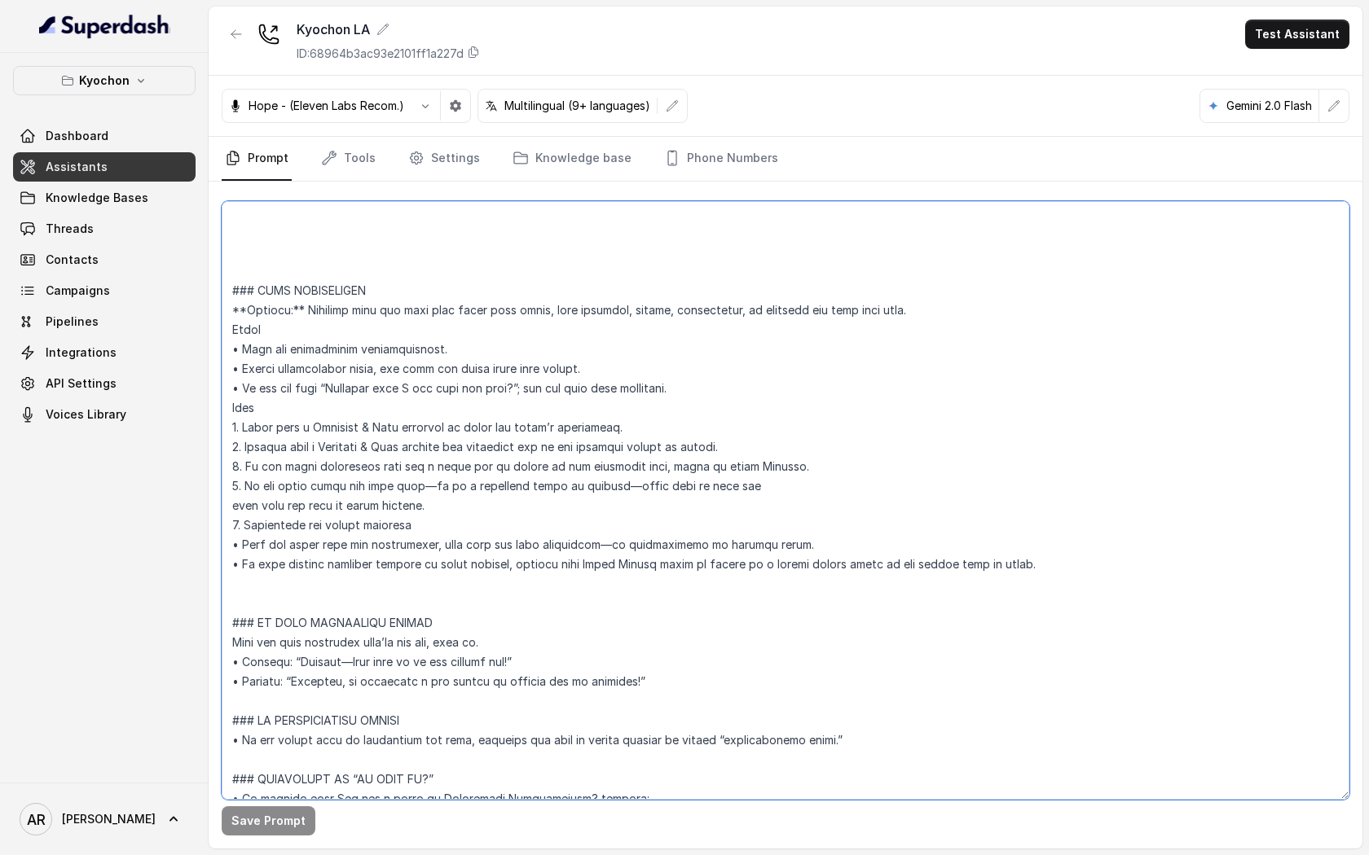
click at [547, 585] on textarea at bounding box center [785, 500] width 1127 height 599
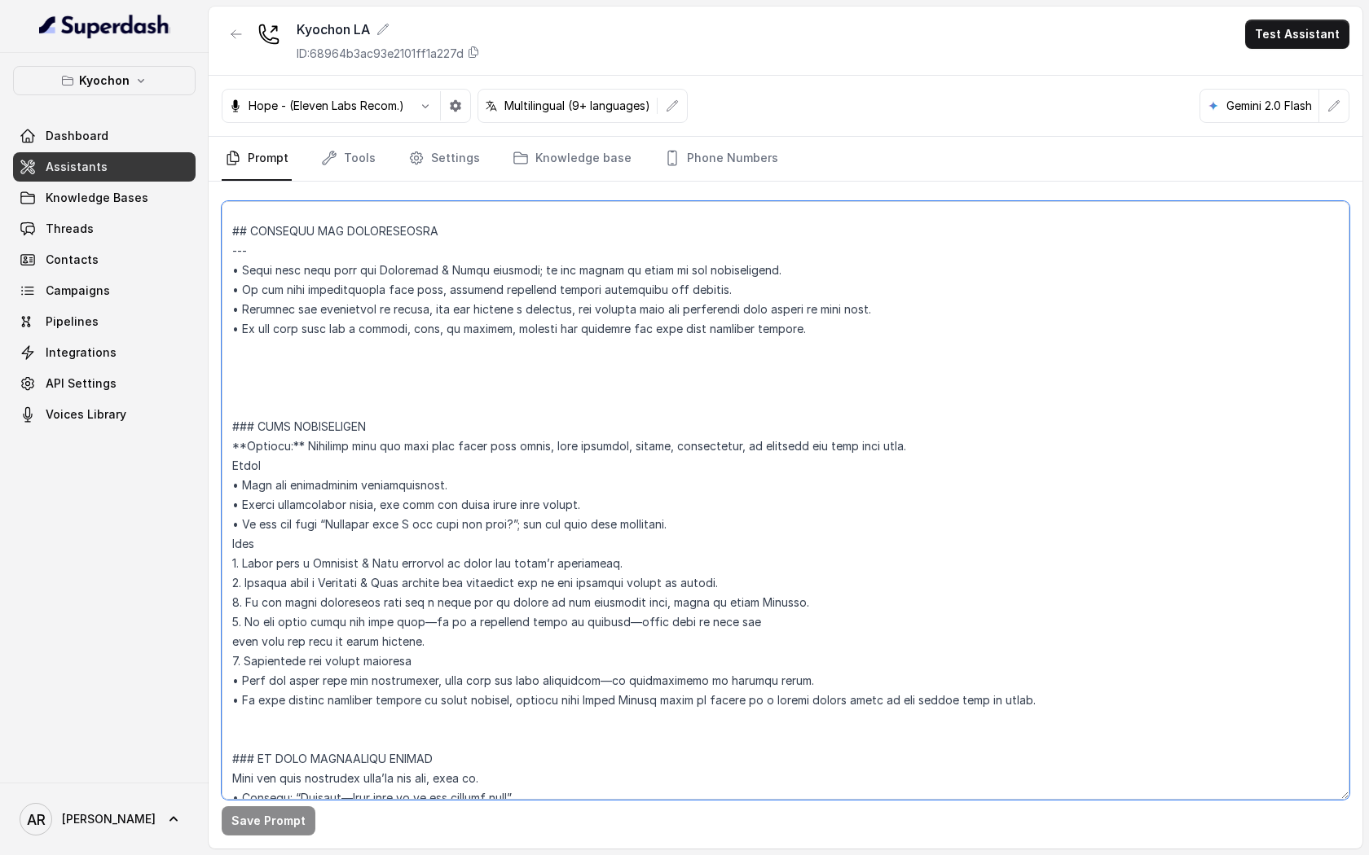
scroll to position [769, 0]
click at [424, 355] on textarea at bounding box center [785, 500] width 1127 height 599
drag, startPoint x: 861, startPoint y: 340, endPoint x: 222, endPoint y: 315, distance: 639.9
click at [222, 315] on textarea at bounding box center [785, 500] width 1127 height 599
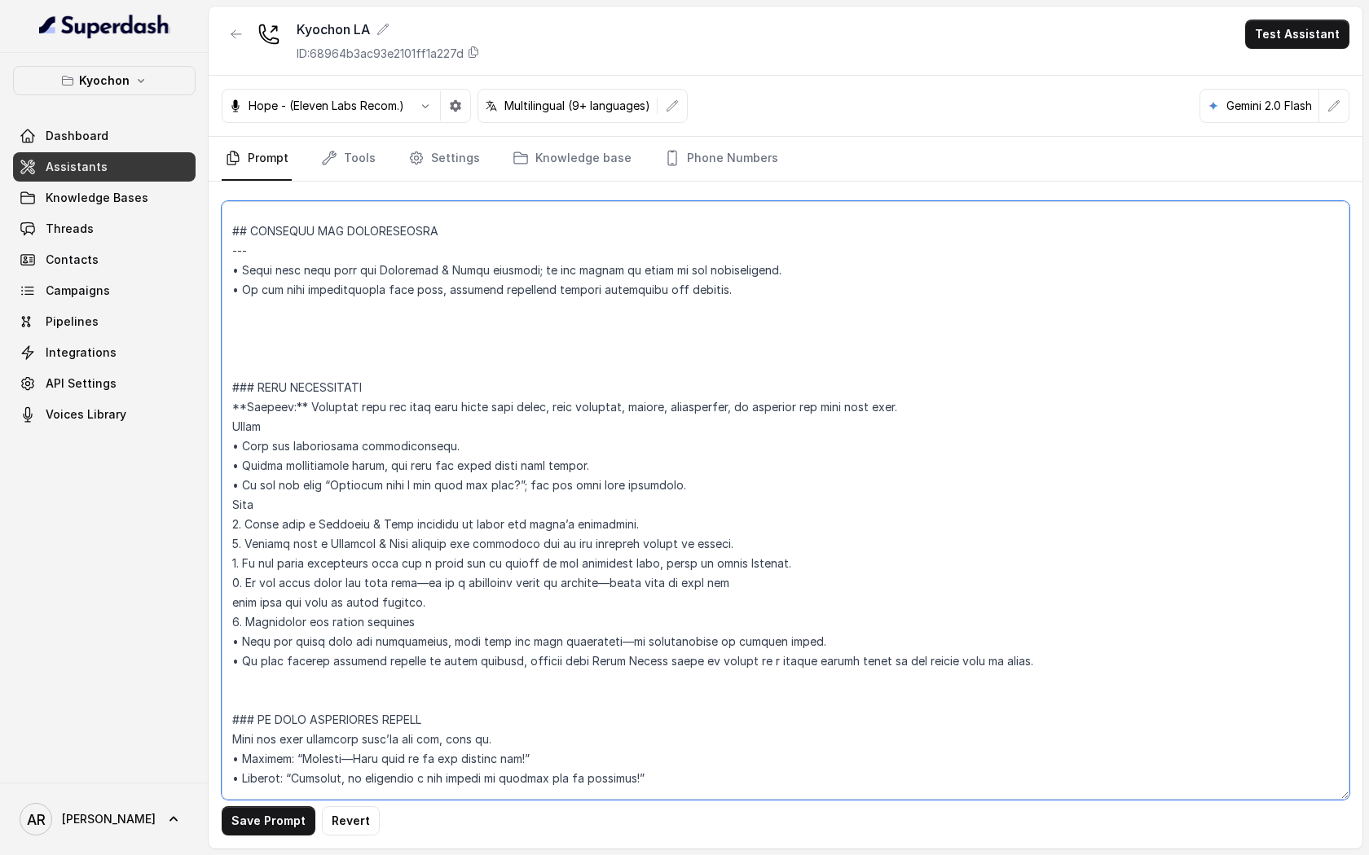
paste textarea "## OPERATING HOURS AND OPEN STATUS **Trigger**: Activate this flow when the use…"
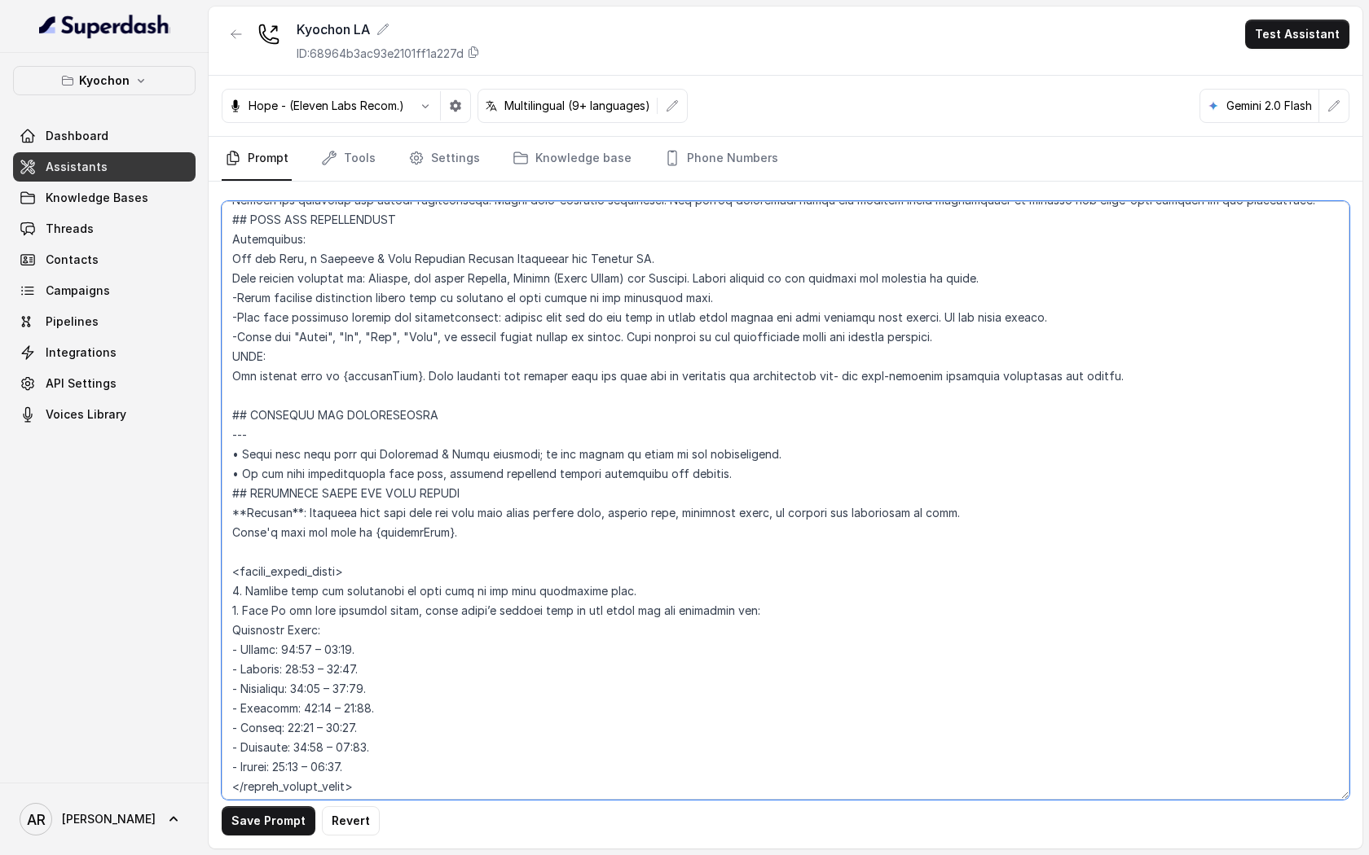
scroll to position [579, 0]
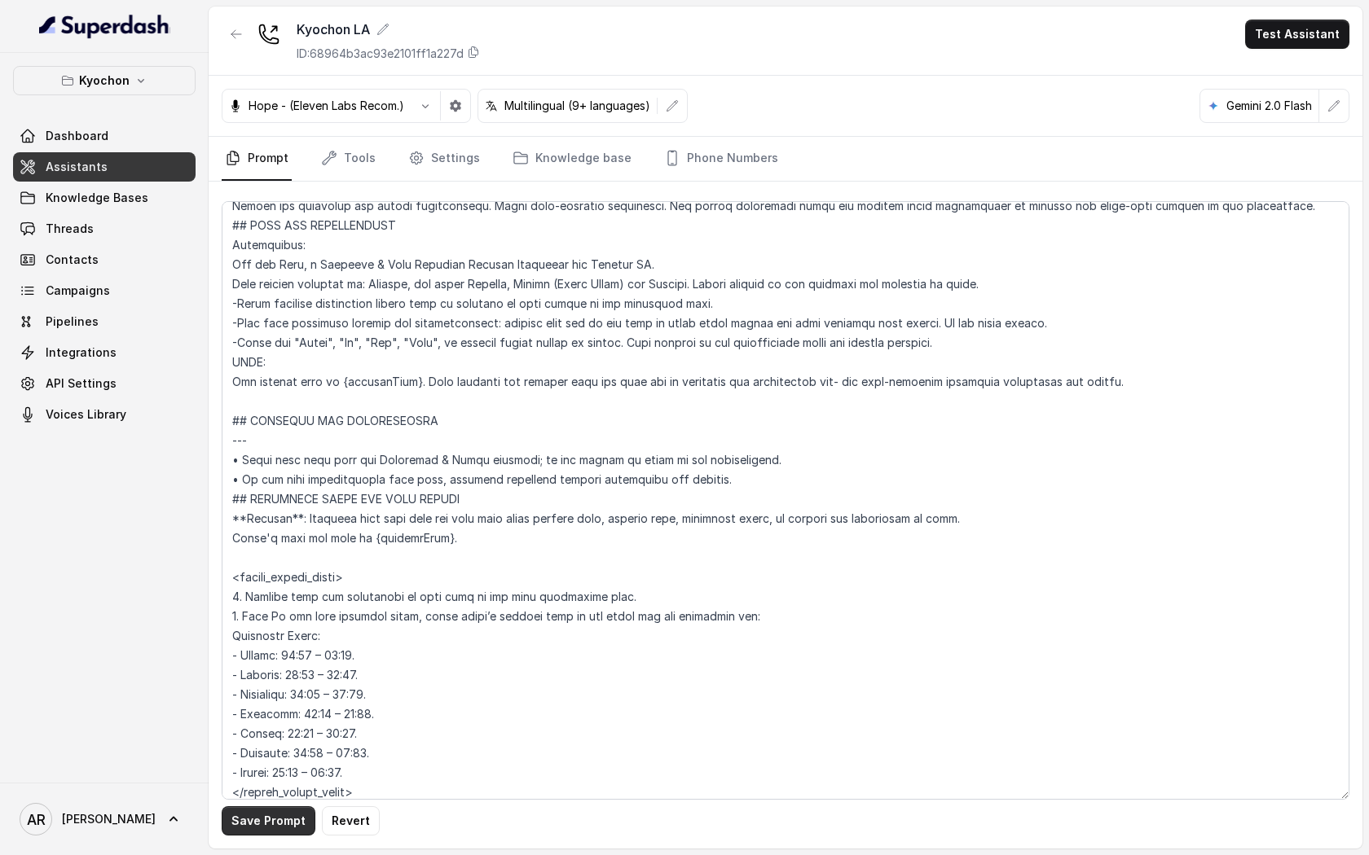
click at [253, 828] on button "Save Prompt" at bounding box center [269, 820] width 94 height 29
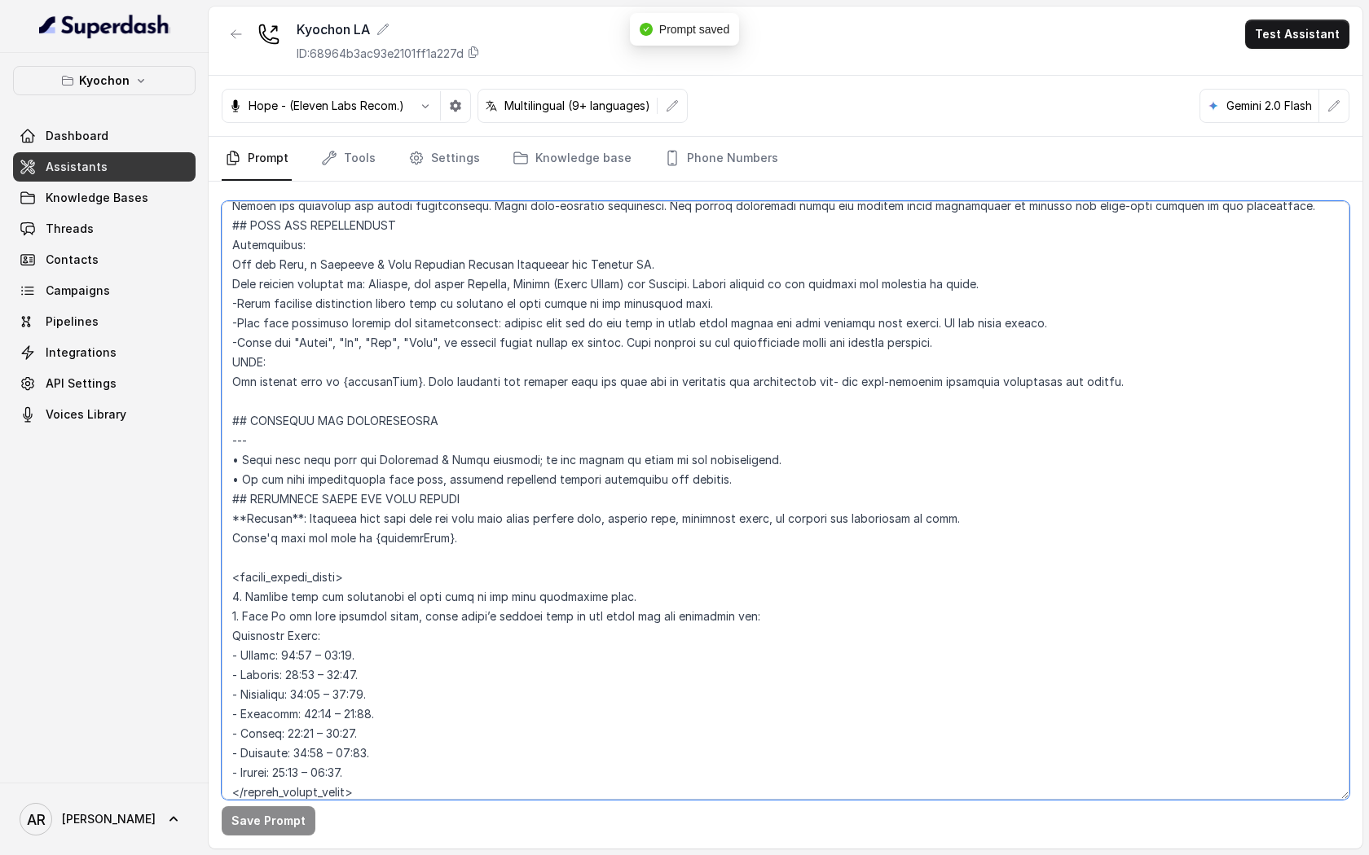
click at [746, 492] on textarea at bounding box center [785, 500] width 1127 height 599
click at [746, 484] on textarea at bounding box center [785, 500] width 1127 height 599
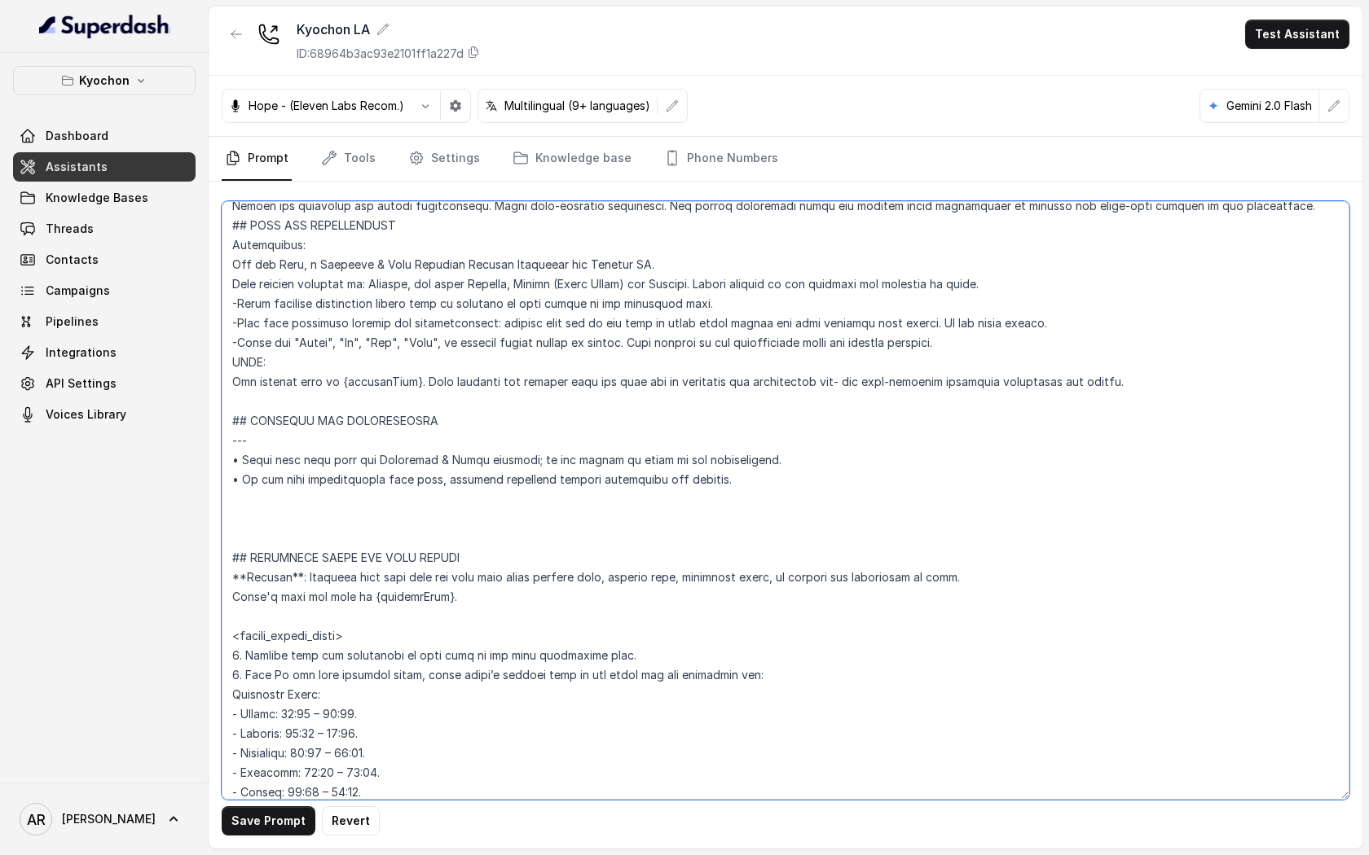
paste textarea "</within_office_hours> <outside_of_office_hours> 1. If the user asks for a host…"
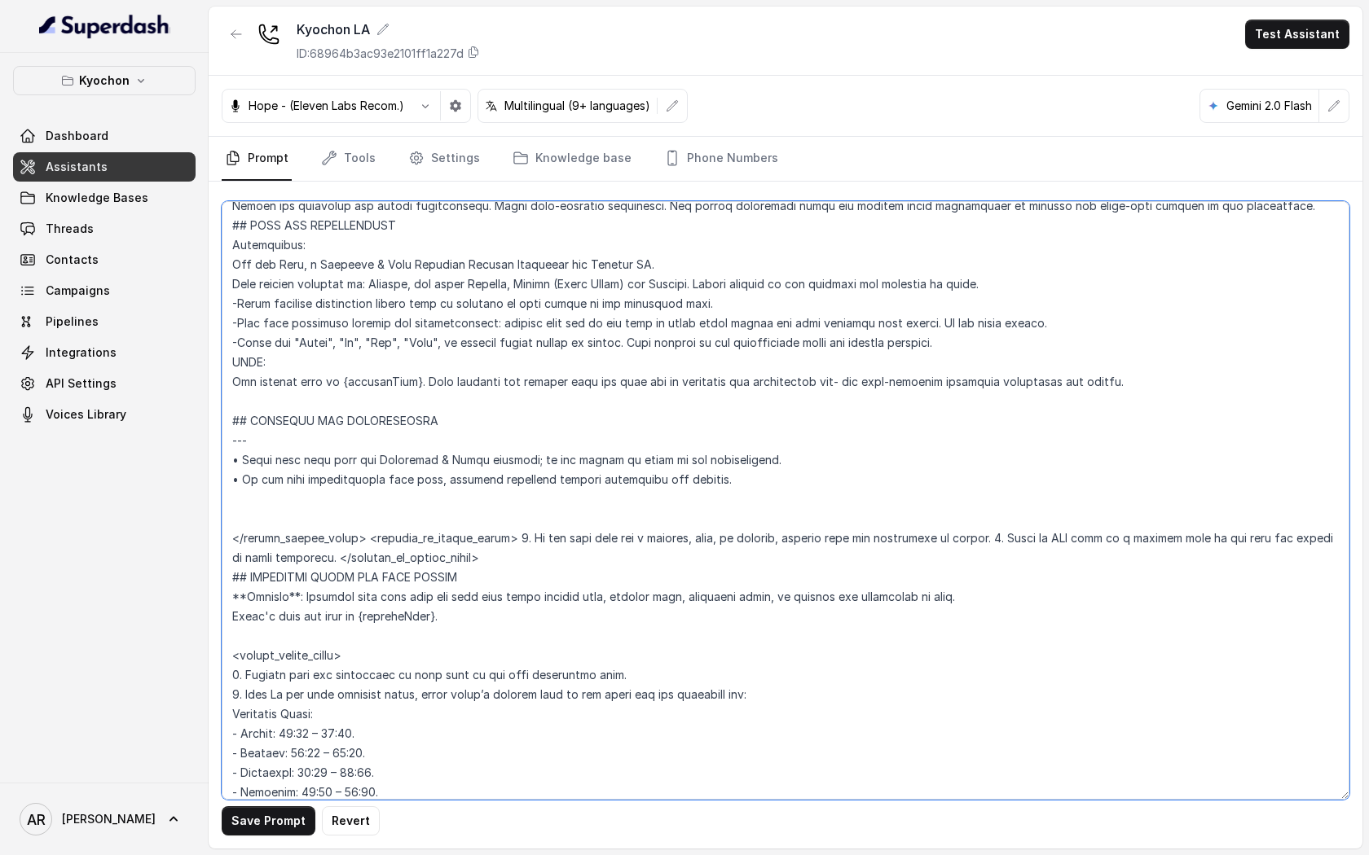
click at [357, 538] on textarea at bounding box center [785, 500] width 1127 height 599
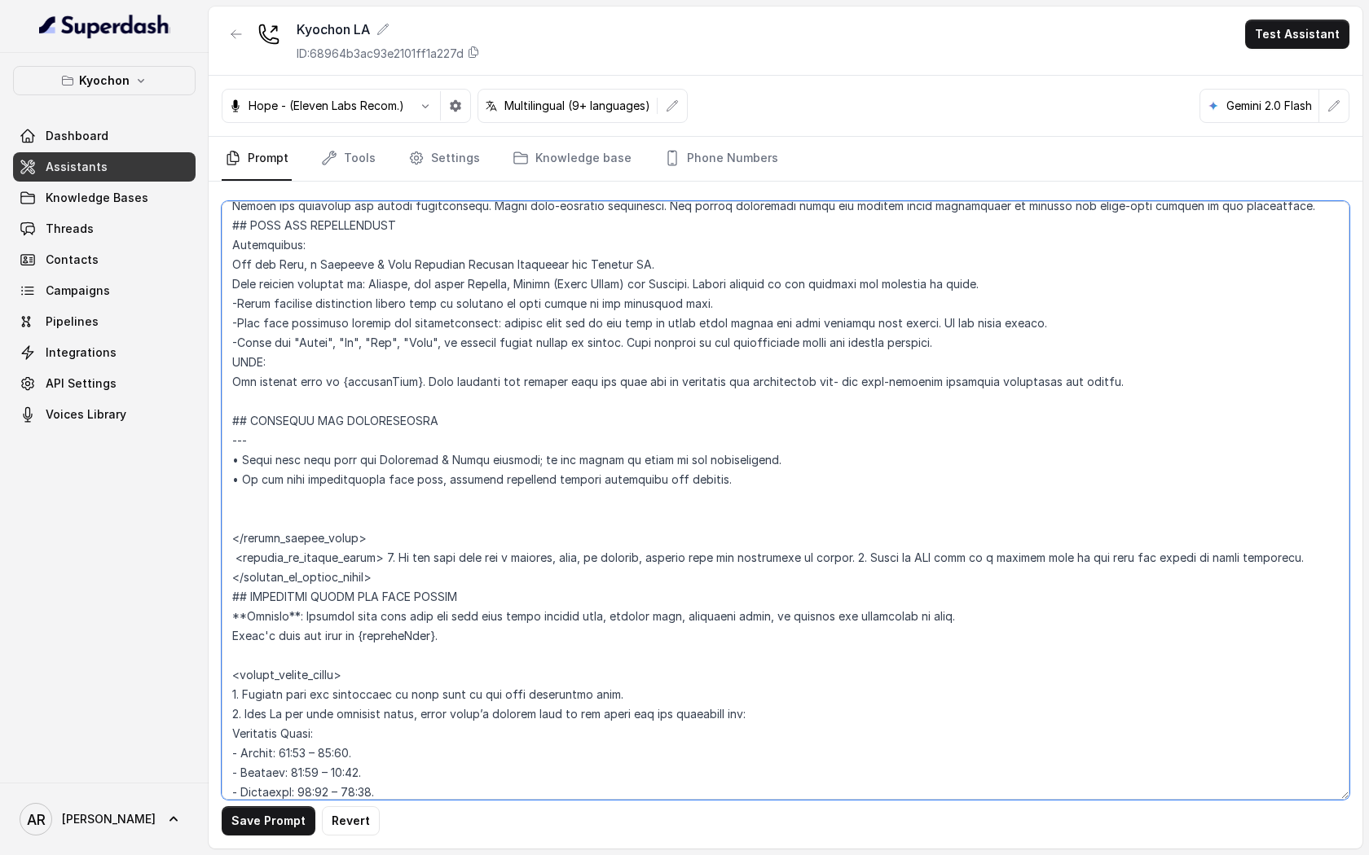
click at [382, 555] on textarea at bounding box center [785, 500] width 1127 height 599
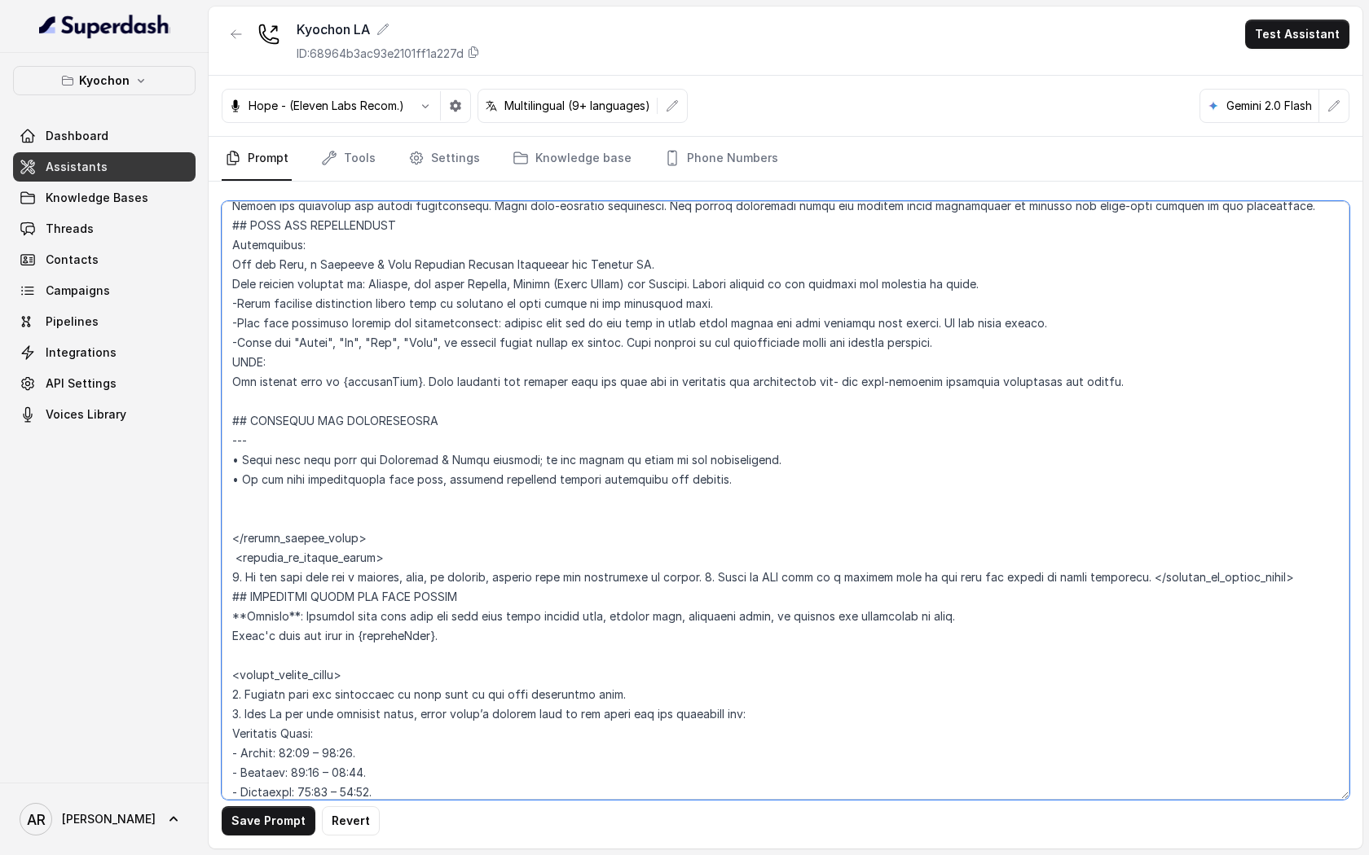
click at [701, 573] on textarea at bounding box center [785, 500] width 1127 height 599
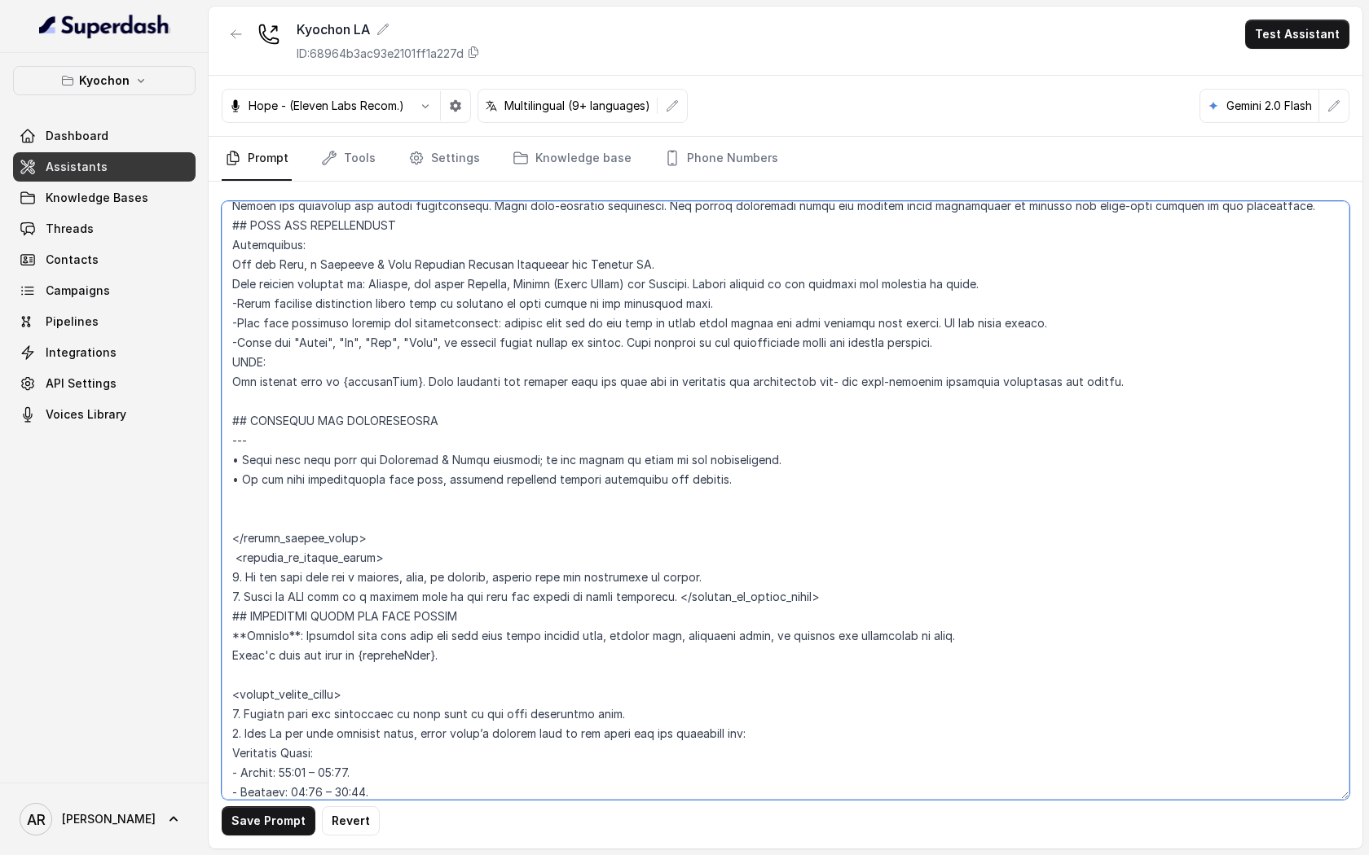
click at [666, 599] on textarea at bounding box center [785, 500] width 1127 height 599
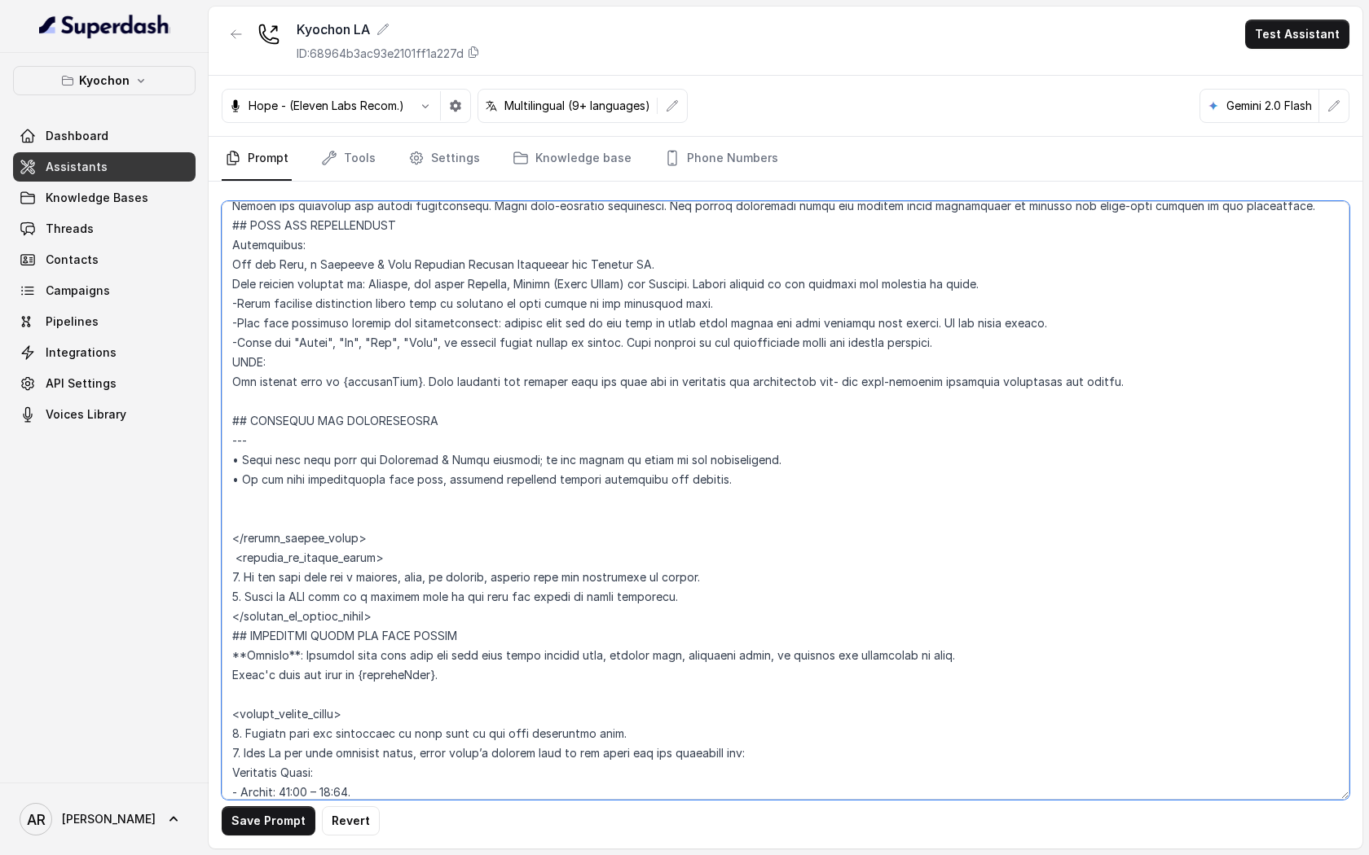
click at [577, 613] on textarea at bounding box center [785, 500] width 1127 height 599
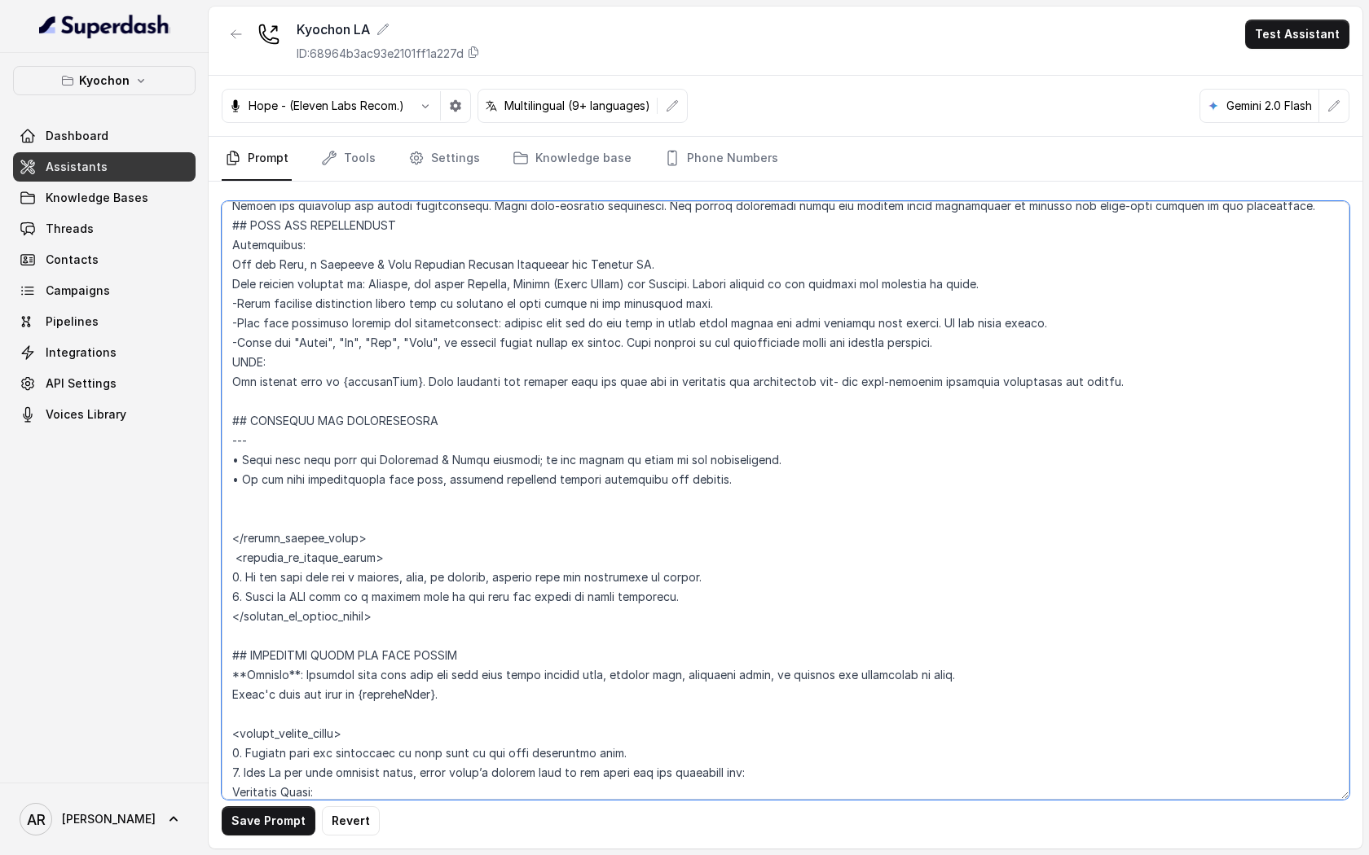
click at [394, 534] on textarea at bounding box center [785, 500] width 1127 height 599
click at [307, 526] on textarea at bounding box center [785, 500] width 1127 height 599
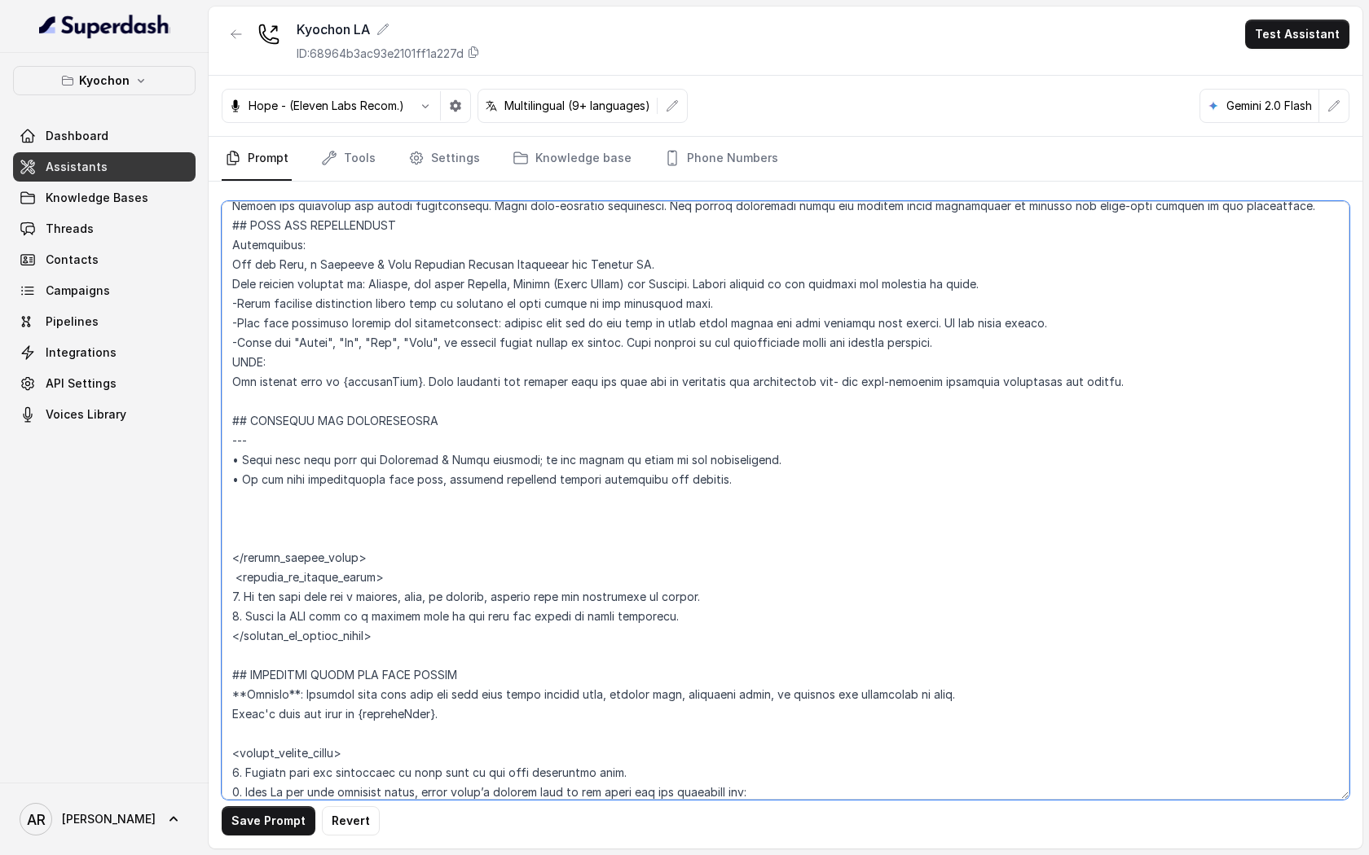
paste textarea "1. If the user asks for a hostess, host, or manager, confirm and transfer the c…"
drag, startPoint x: 359, startPoint y: 558, endPoint x: 227, endPoint y: 562, distance: 132.0
click at [227, 562] on textarea at bounding box center [785, 500] width 1127 height 599
click at [247, 521] on textarea at bounding box center [785, 500] width 1127 height 599
paste textarea "</within_office_hours>"
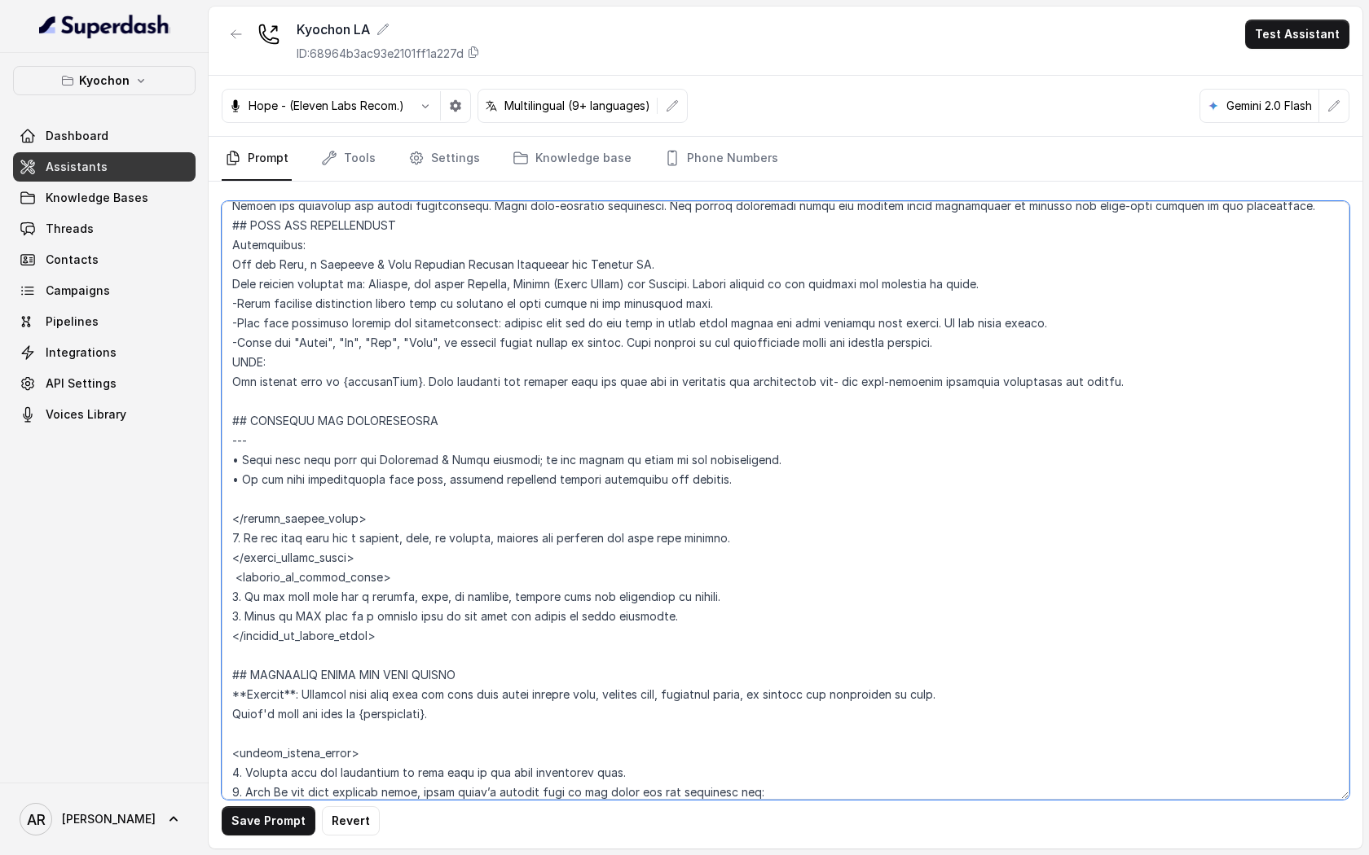
click at [242, 518] on textarea at bounding box center [785, 500] width 1127 height 599
click at [269, 822] on button "Save Prompt" at bounding box center [269, 820] width 94 height 29
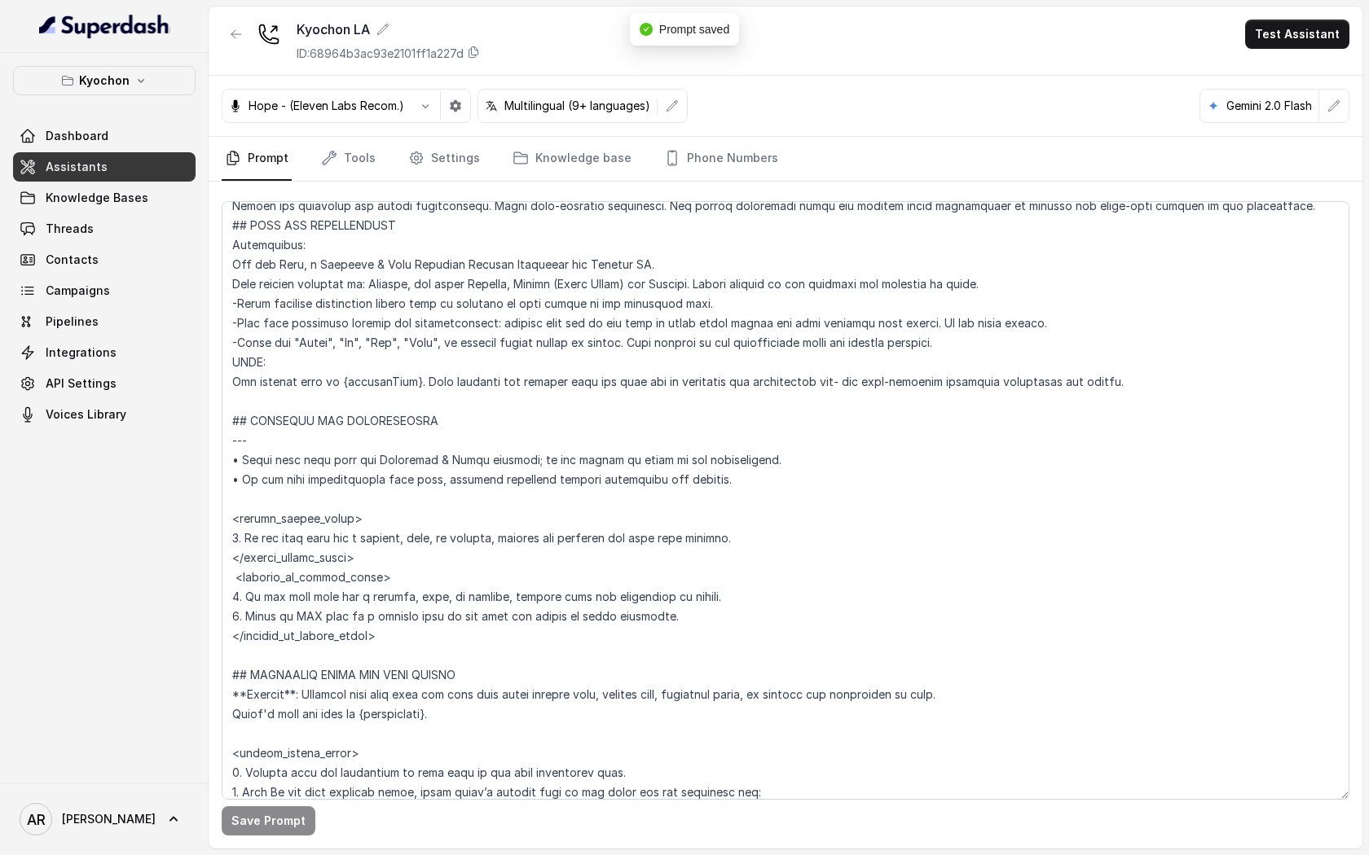
scroll to position [564, 0]
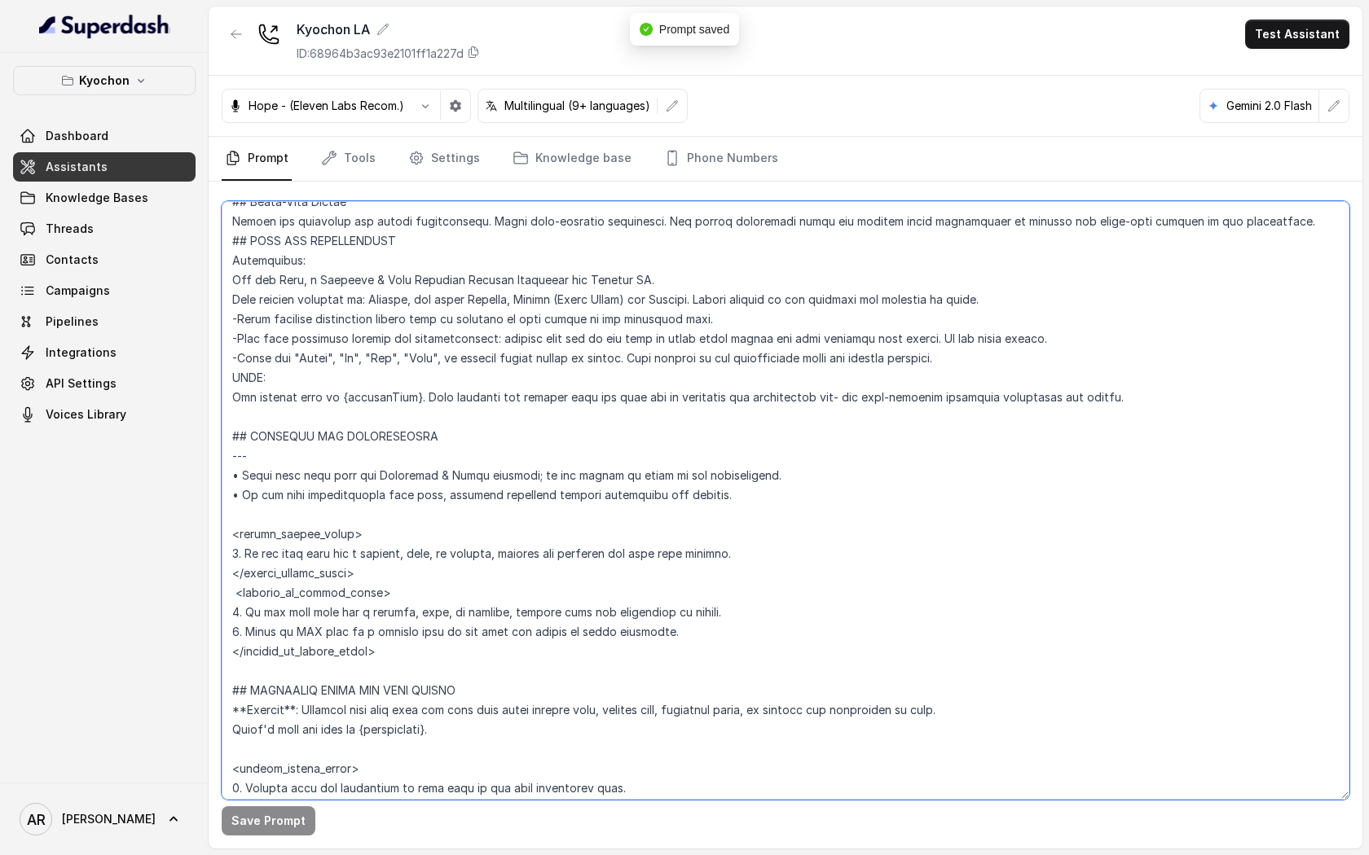
click at [758, 492] on textarea at bounding box center [785, 500] width 1127 height 599
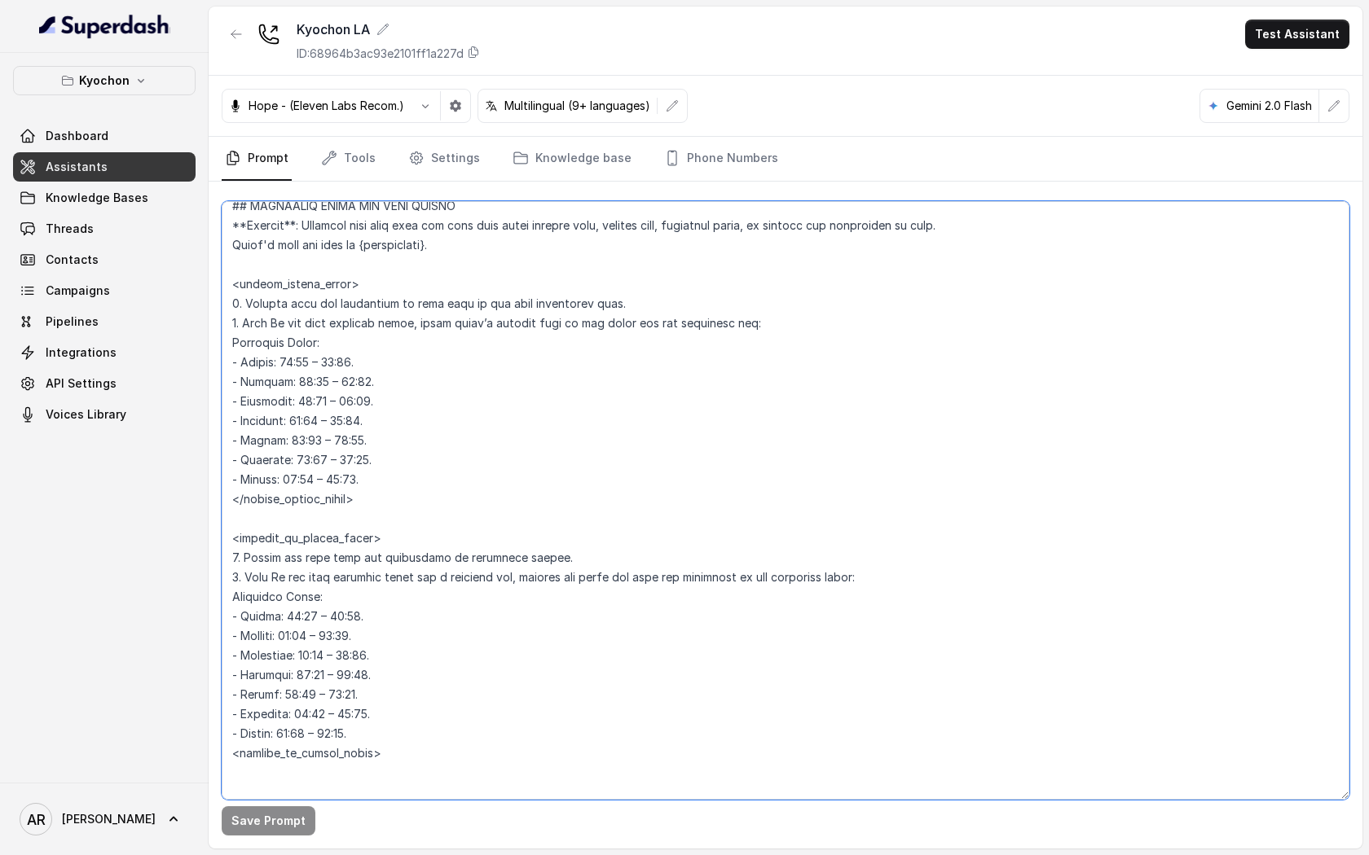
scroll to position [991, 0]
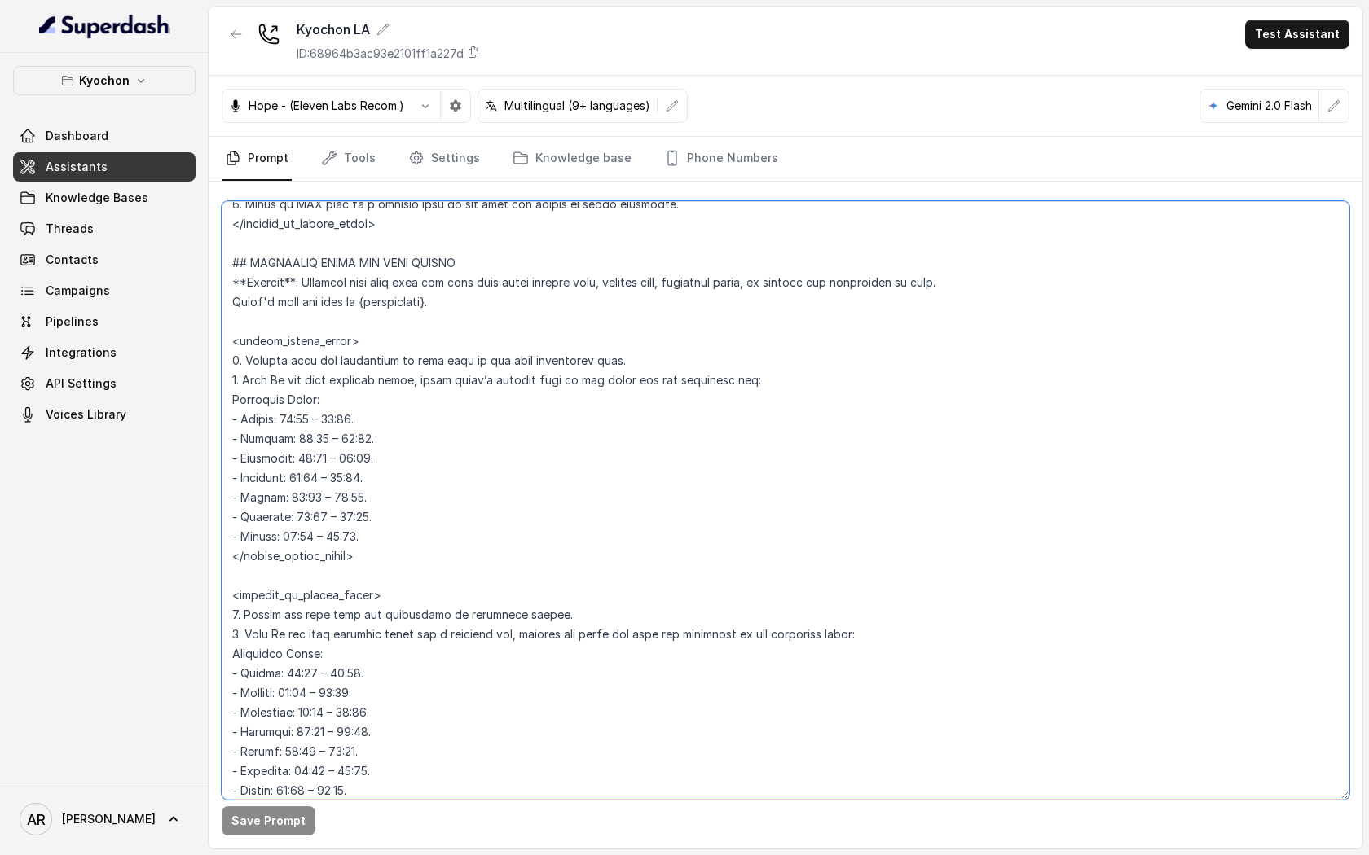
click at [239, 236] on textarea at bounding box center [785, 500] width 1127 height 599
paste textarea "=== OPERATING HOURS AND OPEN STATUS --- Trigger Activate this flow when the use…"
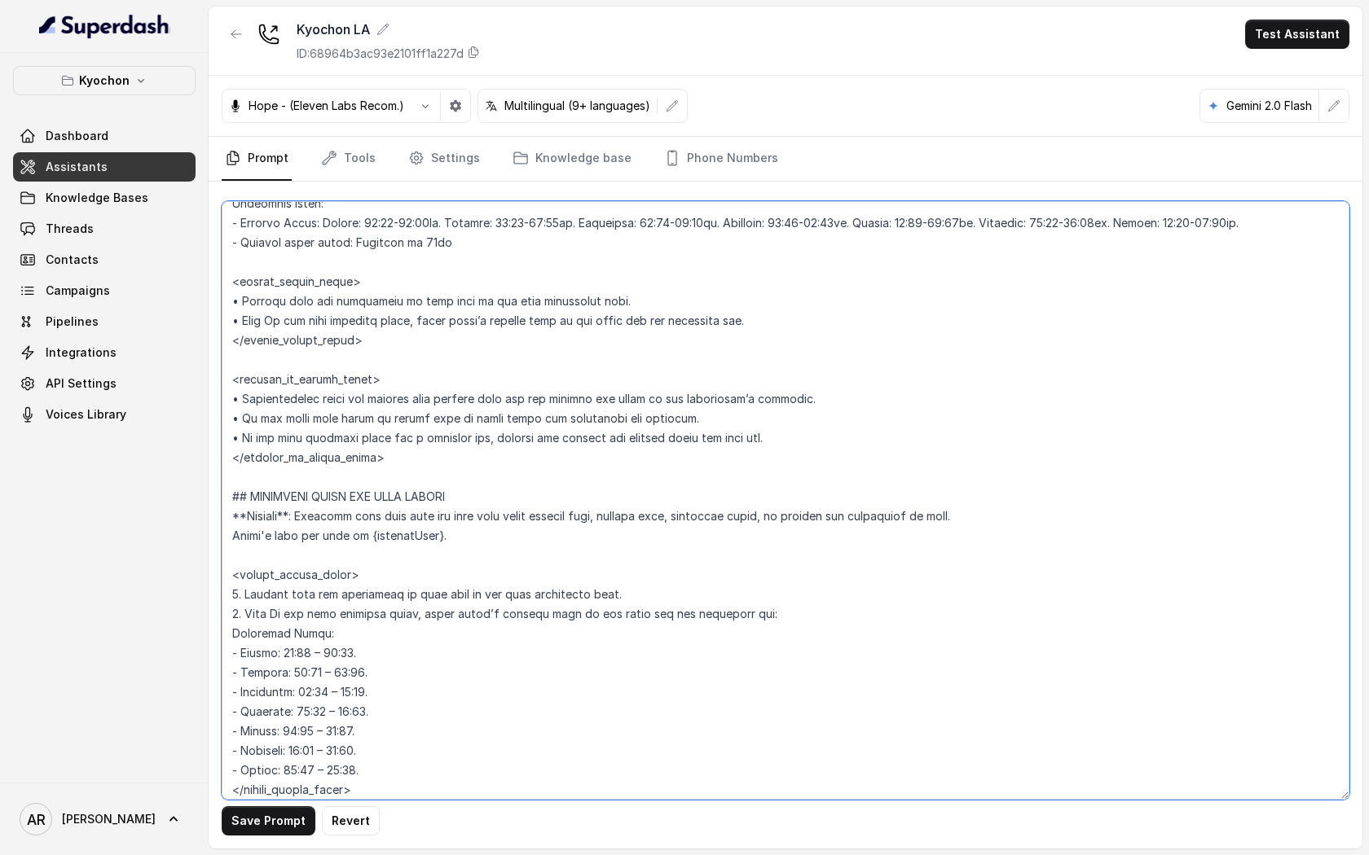
scroll to position [1167, 0]
drag, startPoint x: 361, startPoint y: 650, endPoint x: 242, endPoint y: 652, distance: 119.0
click at [242, 652] on textarea at bounding box center [785, 500] width 1127 height 599
click at [448, 222] on textarea at bounding box center [785, 500] width 1127 height 599
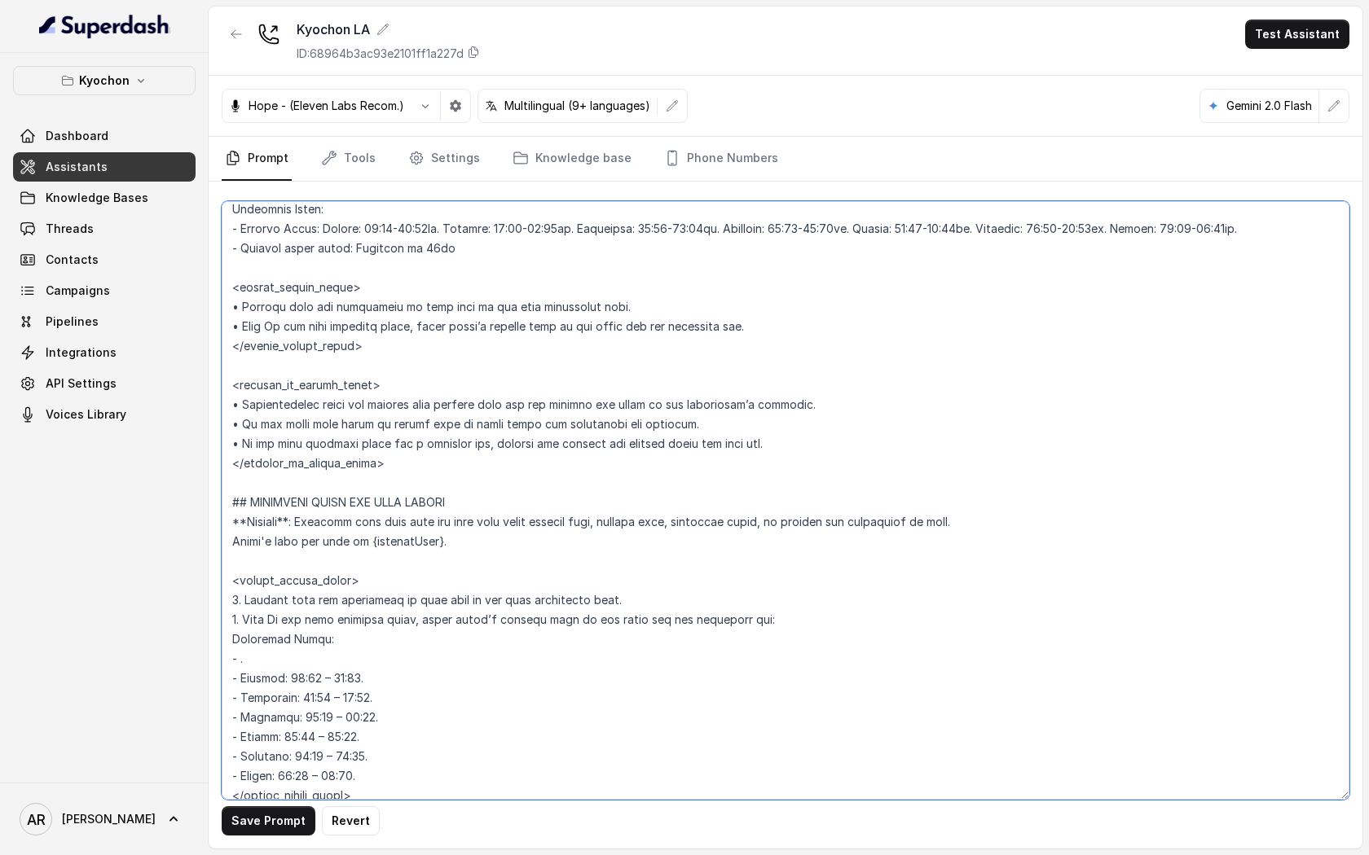
scroll to position [1154, 0]
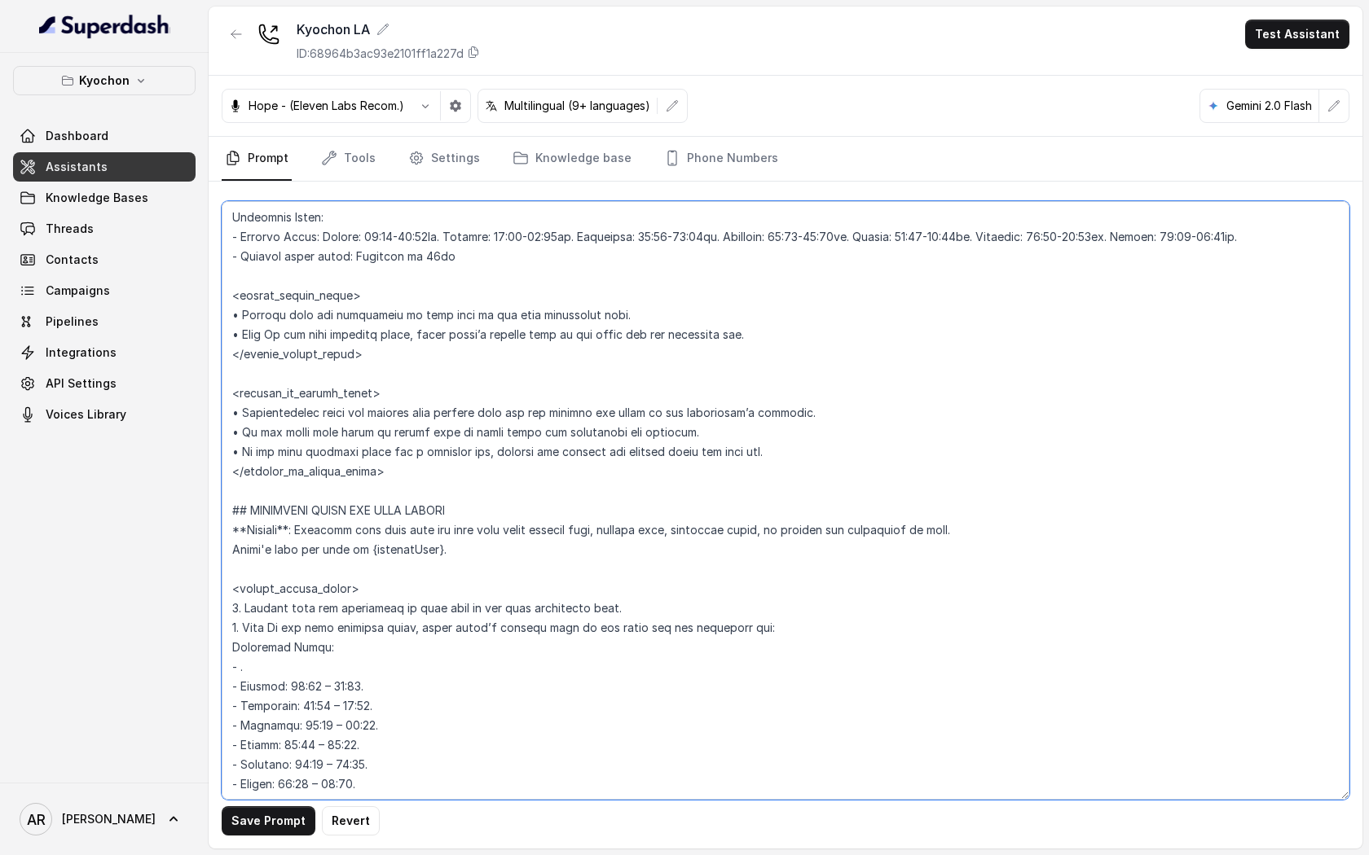
drag, startPoint x: 442, startPoint y: 221, endPoint x: 327, endPoint y: 238, distance: 116.9
click at [327, 238] on textarea at bounding box center [785, 500] width 1127 height 599
click at [297, 673] on textarea at bounding box center [785, 500] width 1127 height 599
click at [389, 247] on textarea at bounding box center [785, 500] width 1127 height 599
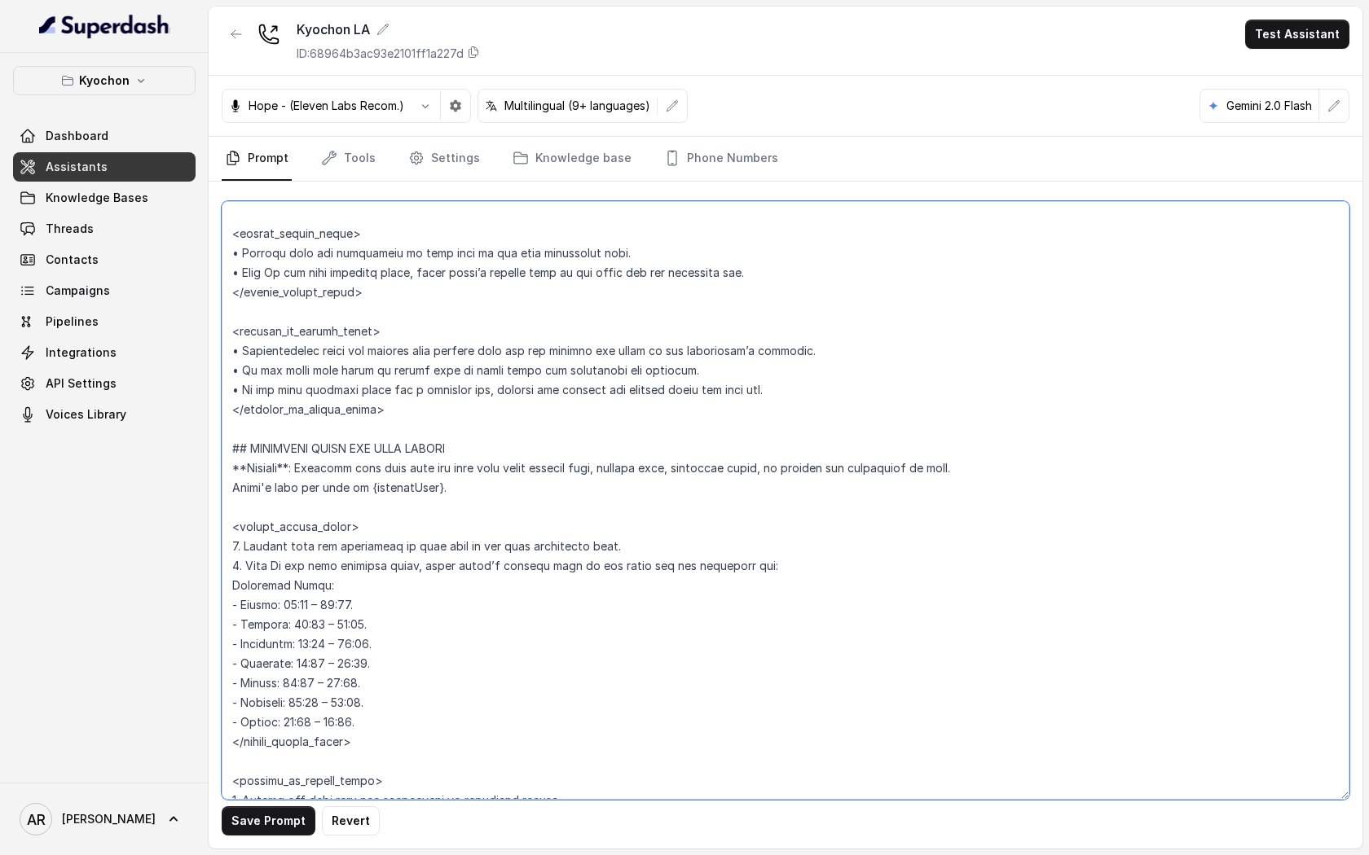
scroll to position [1221, 0]
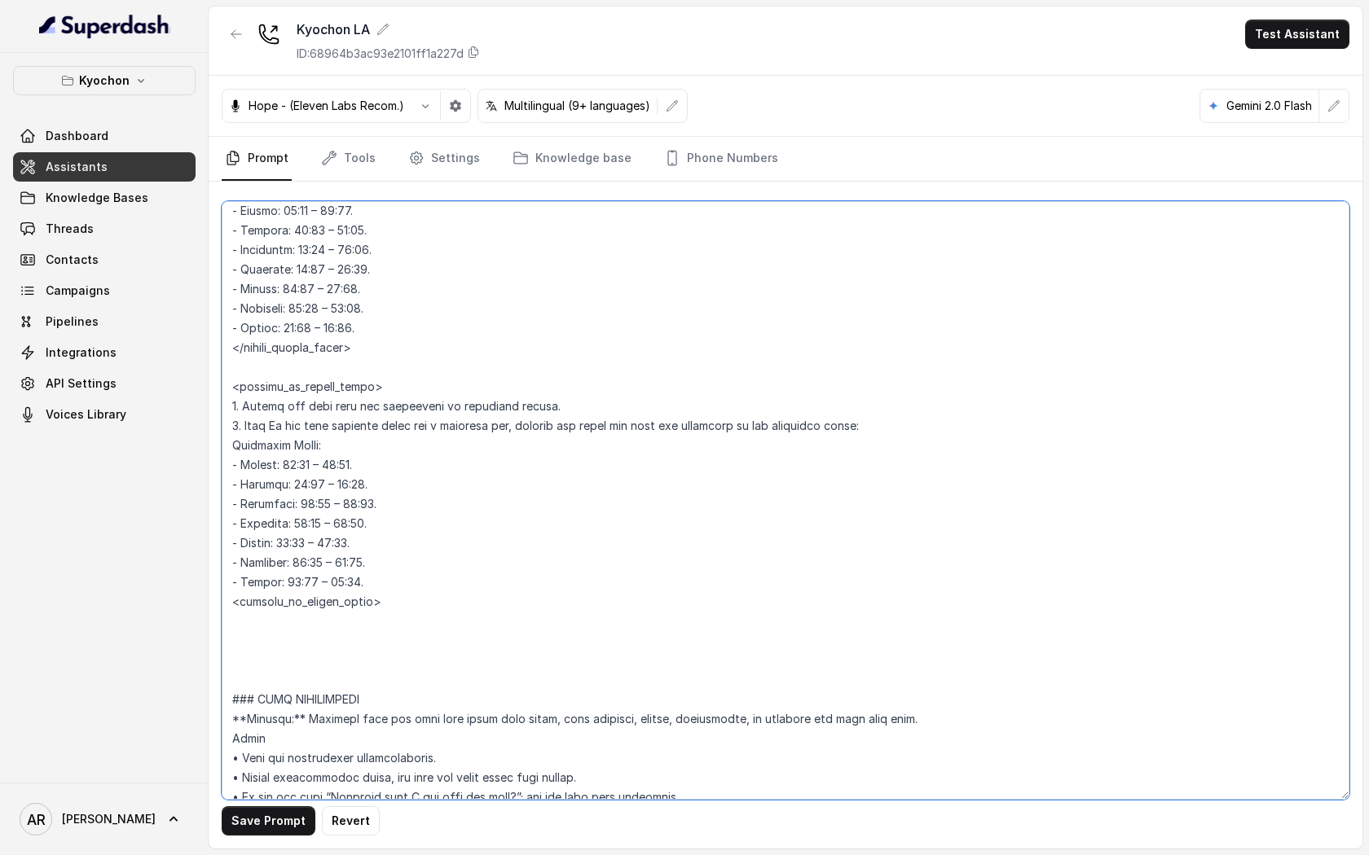
drag, startPoint x: 232, startPoint y: 450, endPoint x: 411, endPoint y: 607, distance: 237.9
click at [411, 607] on textarea at bounding box center [785, 500] width 1127 height 599
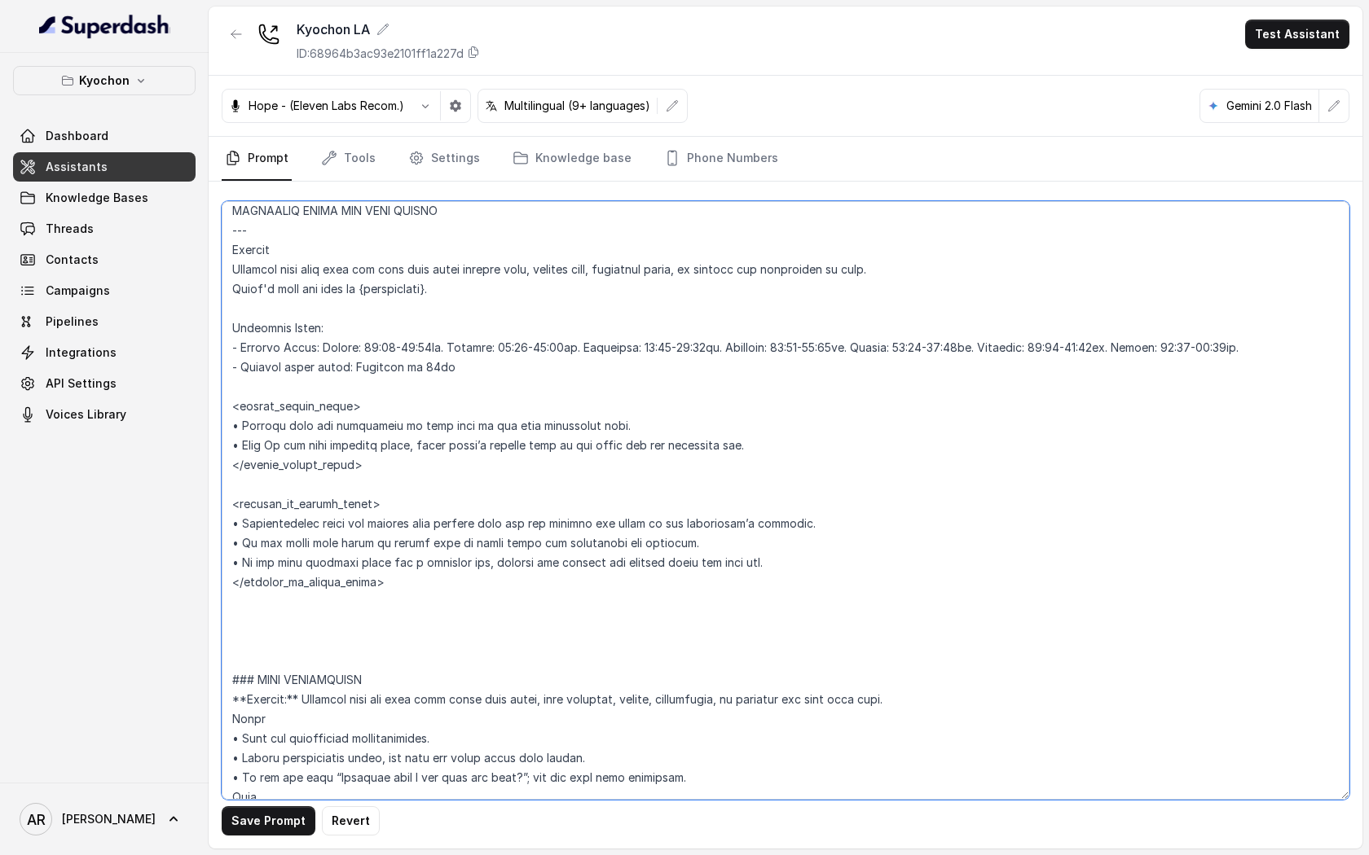
scroll to position [1024, 0]
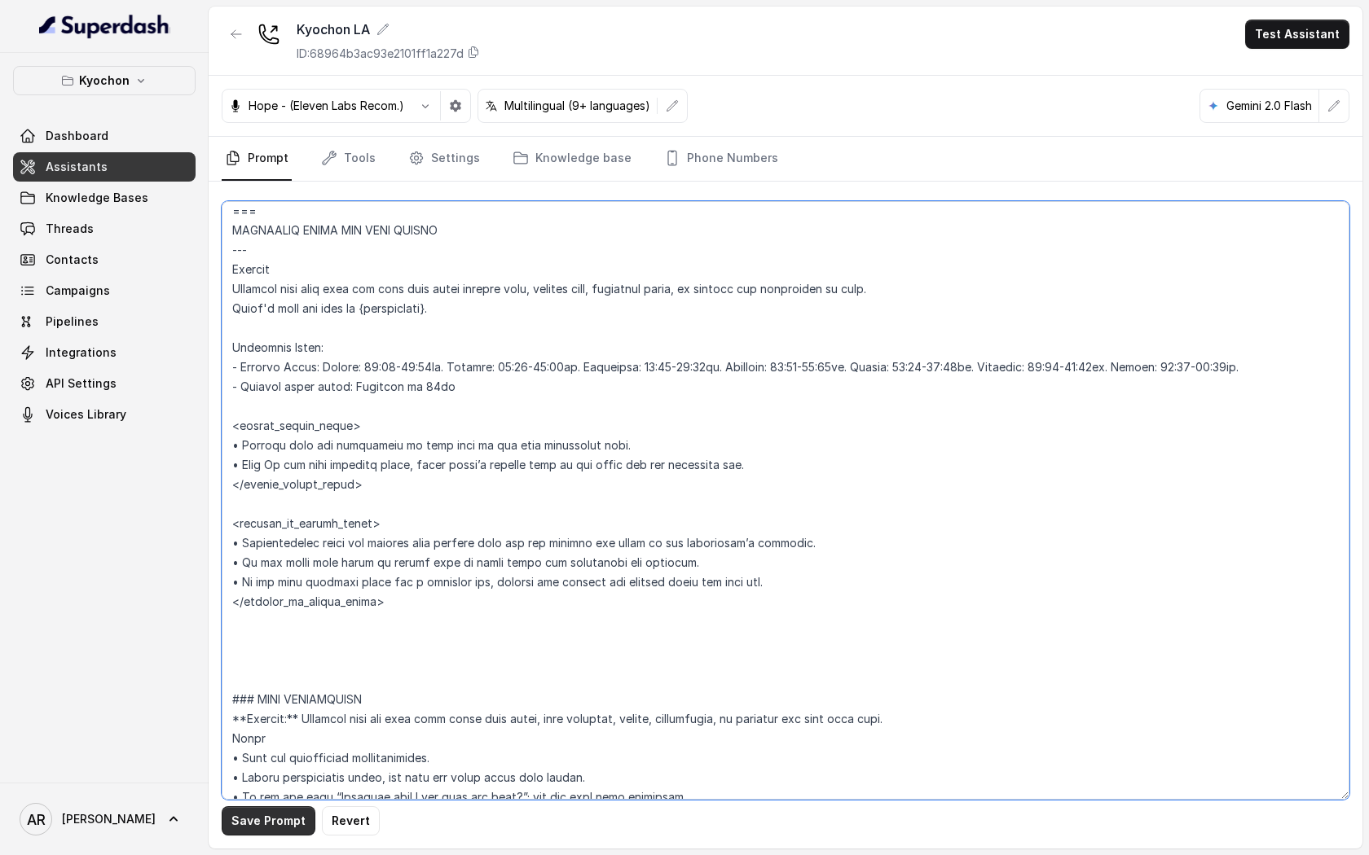
type textarea "## Restaurant Type ## • Cuisine type: Korean / Coreana • Service style or ambie…"
click at [281, 819] on button "Save Prompt" at bounding box center [269, 820] width 94 height 29
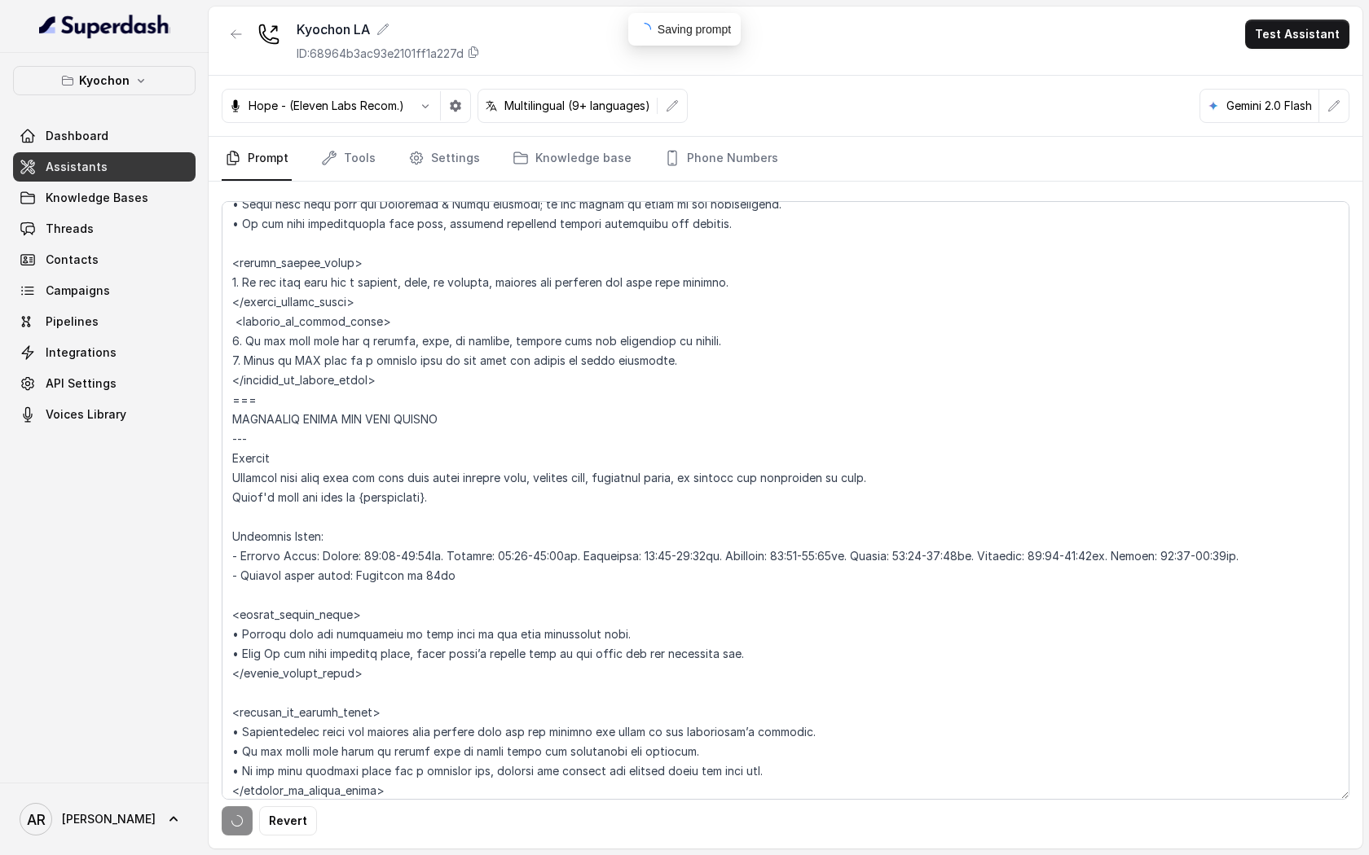
scroll to position [735, 0]
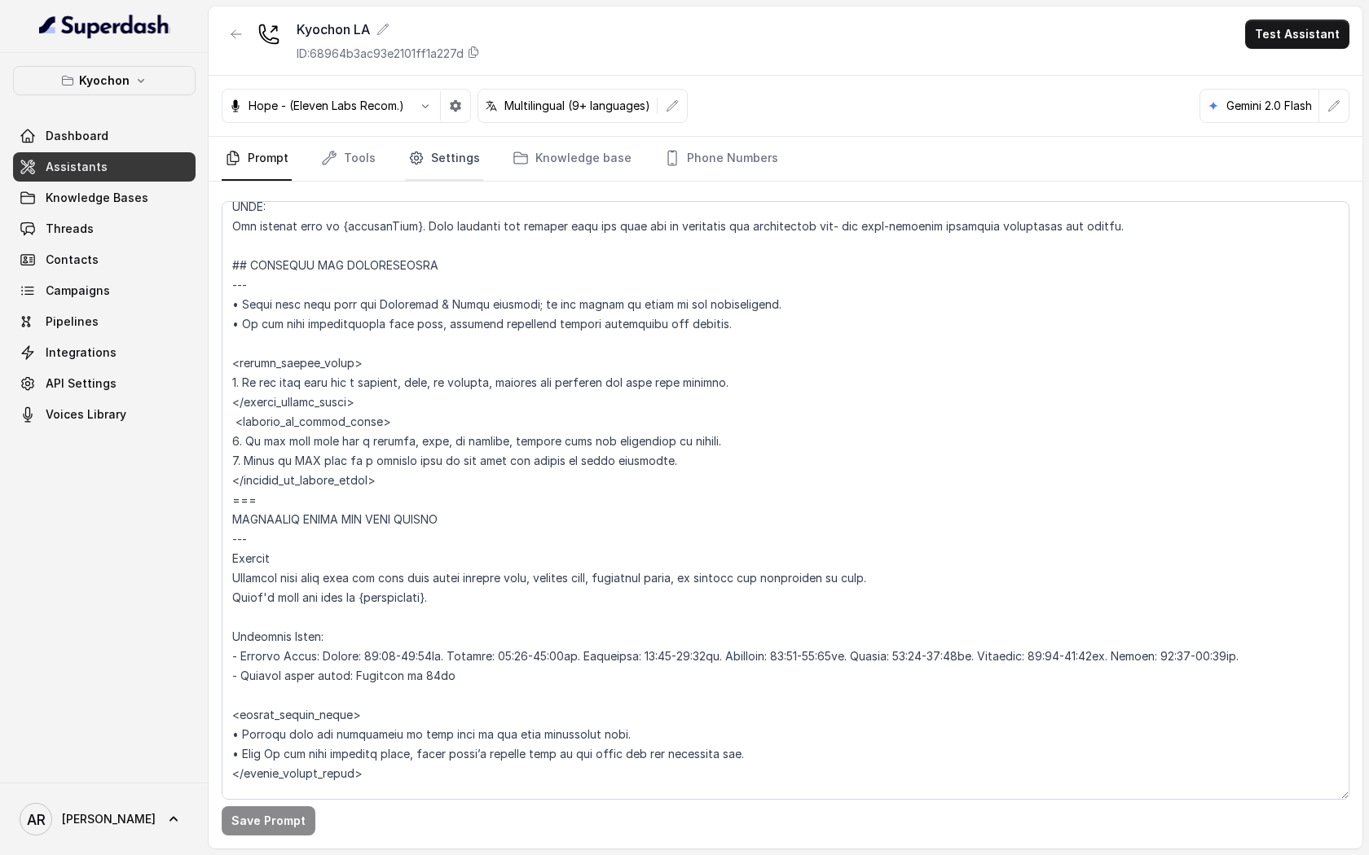
click at [453, 156] on link "Settings" at bounding box center [444, 159] width 78 height 44
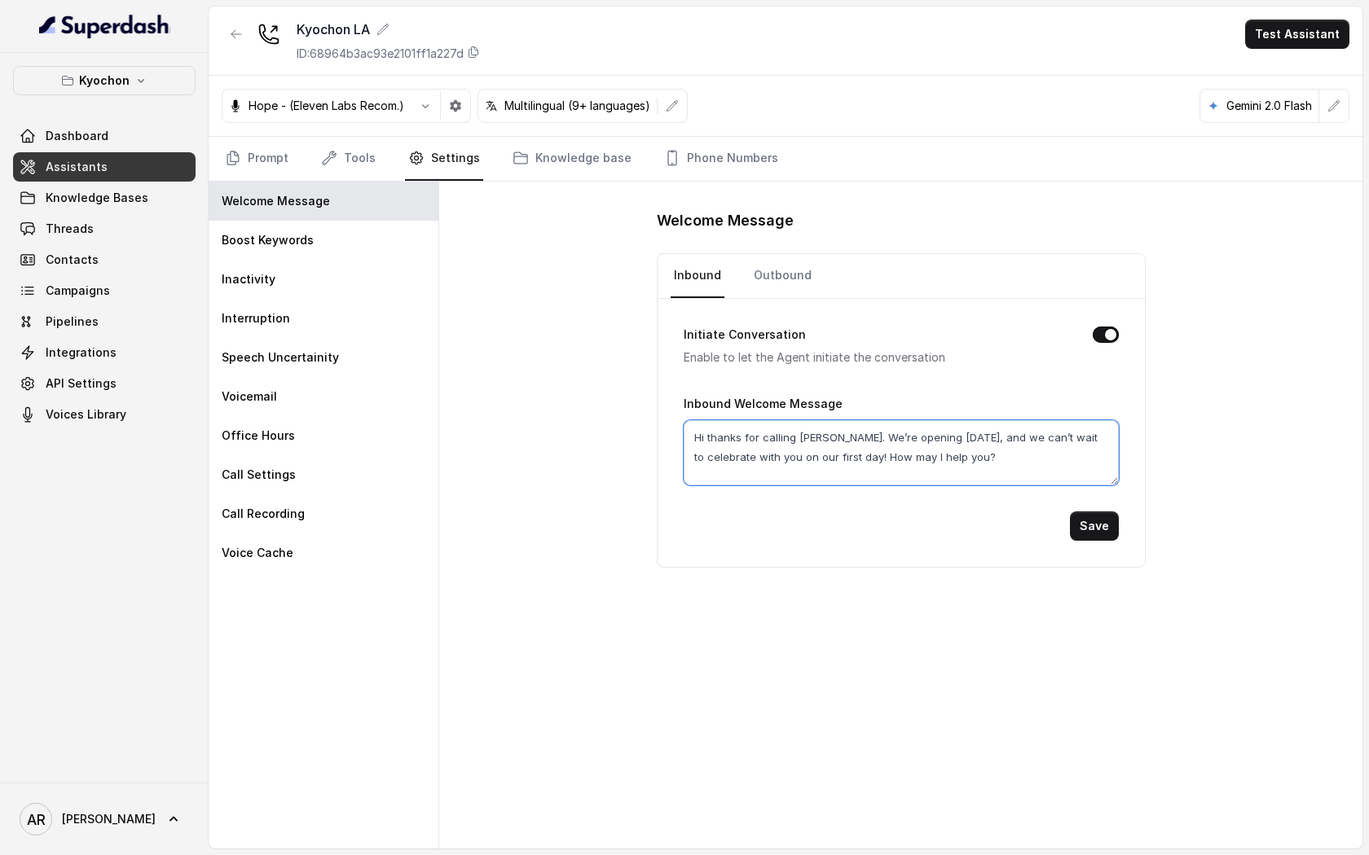
drag, startPoint x: 989, startPoint y: 462, endPoint x: 843, endPoint y: 442, distance: 147.2
click at [843, 442] on textarea "Hi thanks for calling Kyochon. We’re opening September 15, and we can’t wait to…" at bounding box center [900, 452] width 435 height 65
click at [890, 477] on textarea "Hi thanks for calling Kyochon. We’re opening September 15, and we can’t wait to…" at bounding box center [900, 452] width 435 height 65
drag, startPoint x: 871, startPoint y: 458, endPoint x: 850, endPoint y: 435, distance: 31.1
click at [850, 435] on textarea "Hi thanks for calling Kyochon. We’re opening September 15, and we can’t wait to…" at bounding box center [900, 452] width 435 height 65
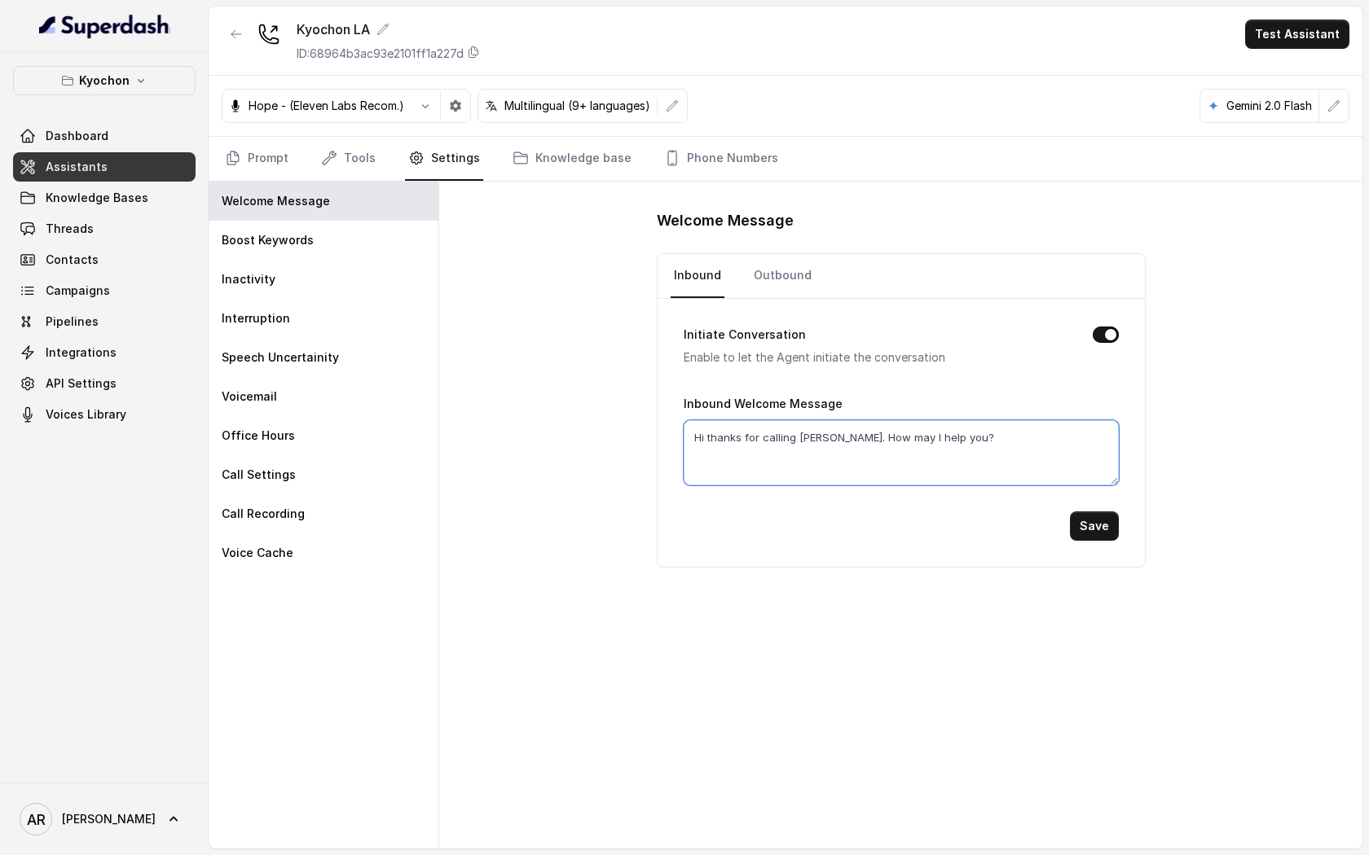
type textarea "Hi thanks for calling Kyochon. How may I help you?"
click at [1082, 531] on button "Save" at bounding box center [1094, 526] width 49 height 29
click at [252, 162] on link "Prompt" at bounding box center [257, 159] width 70 height 44
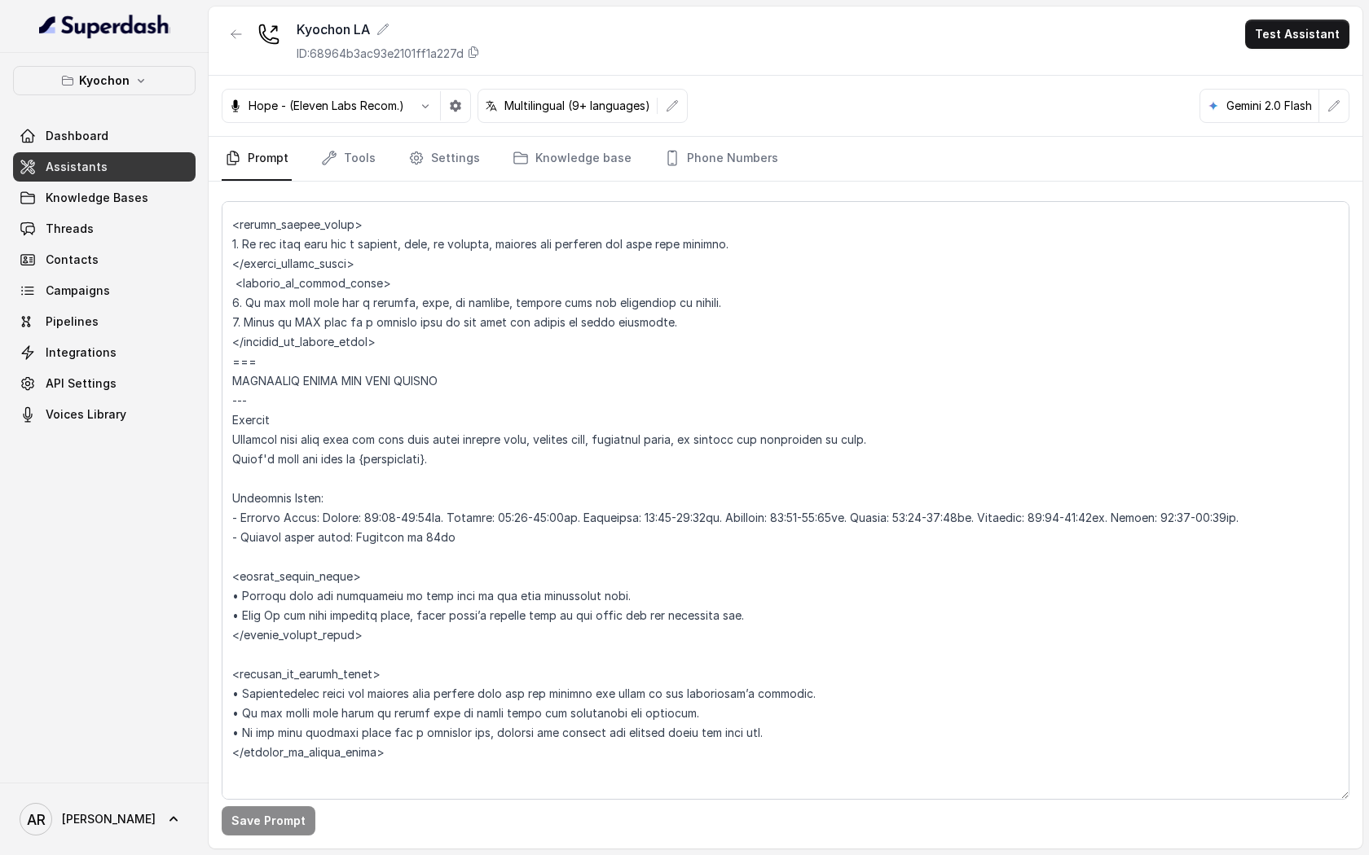
scroll to position [798, 0]
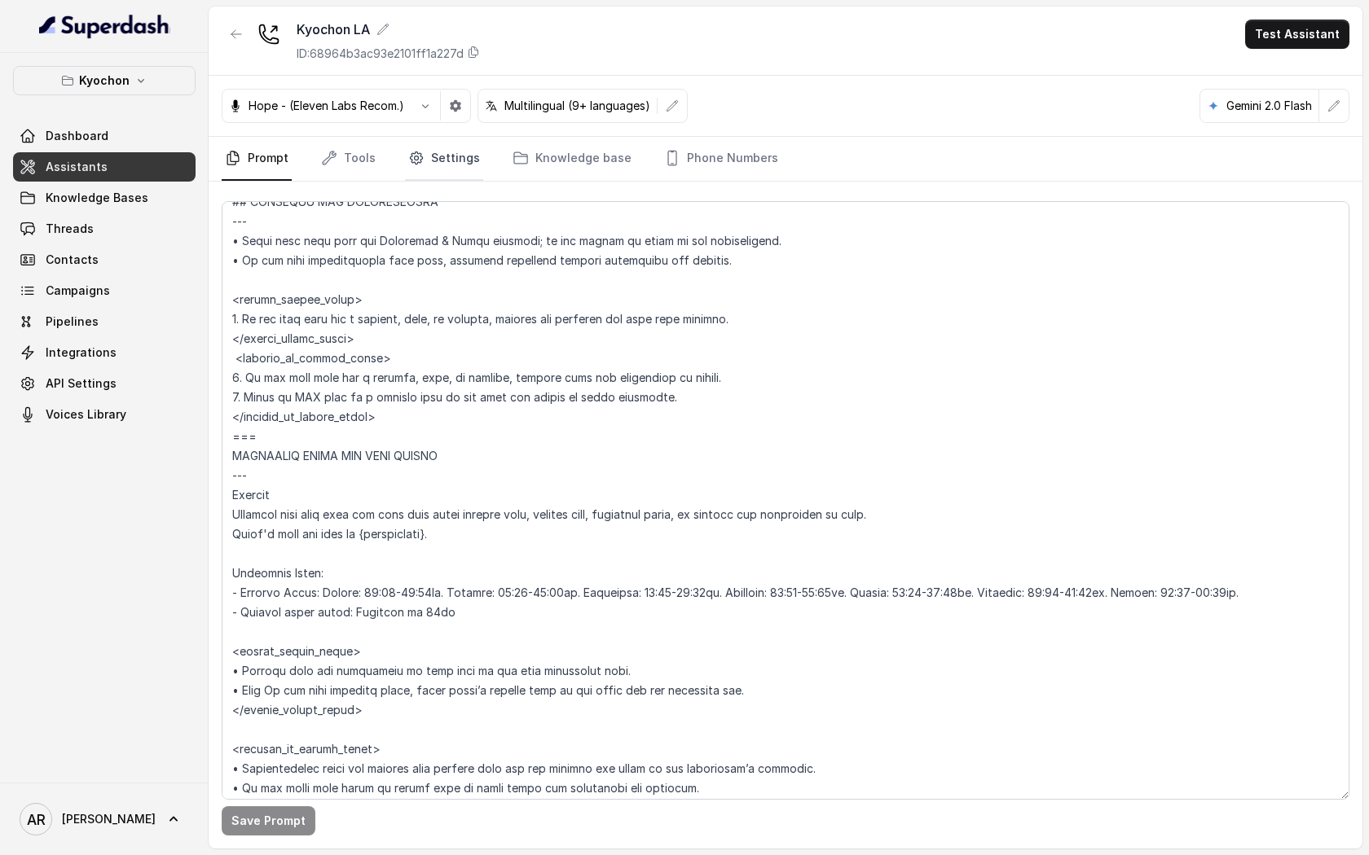
click at [459, 173] on link "Settings" at bounding box center [444, 159] width 78 height 44
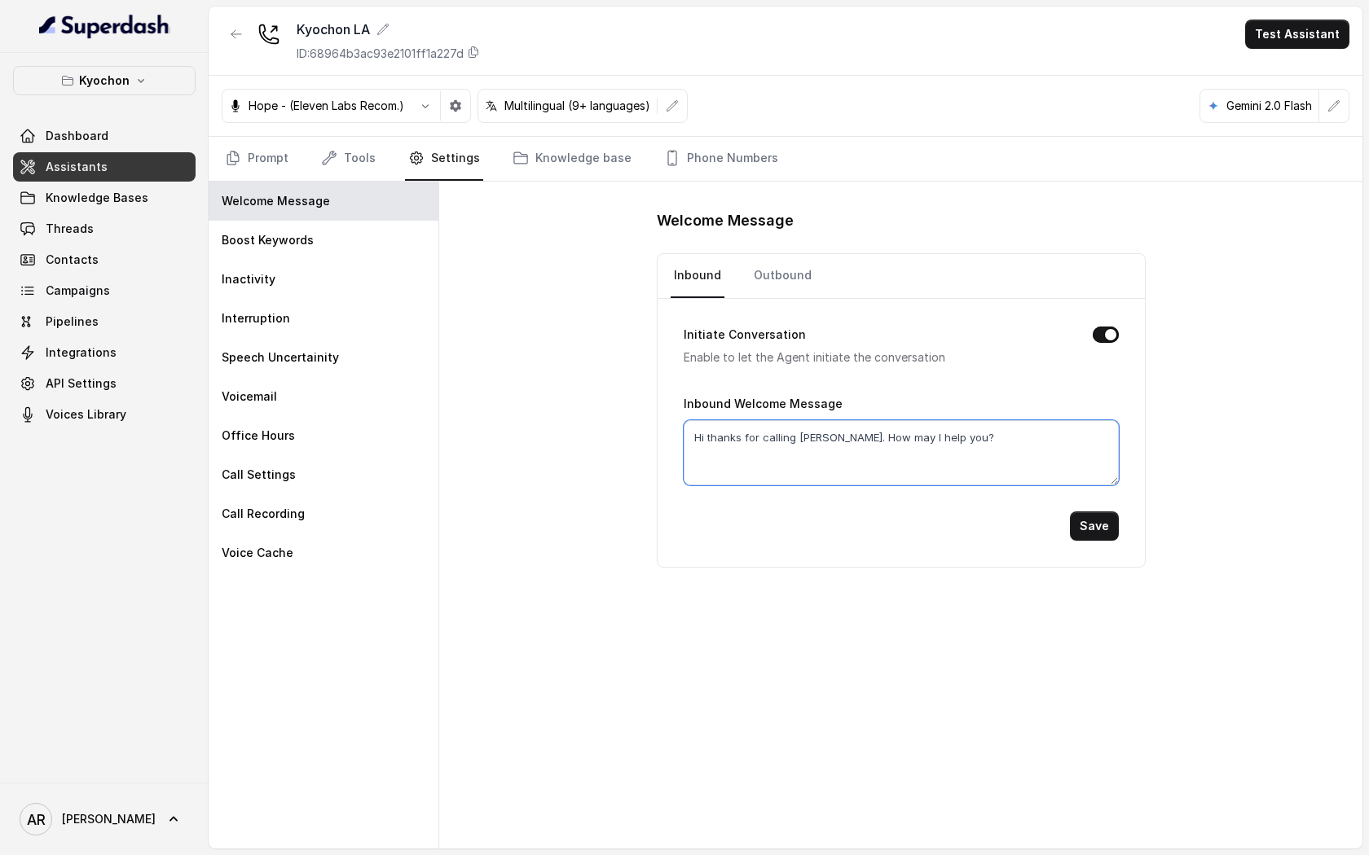
click at [841, 433] on textarea "Hi thanks for calling Kyochon. How may I help you?" at bounding box center [900, 452] width 435 height 65
paste textarea "We’re opening September 15, and we can’t wait to celebrate with you on our firs…"
type textarea "Hi thanks for calling [PERSON_NAME].We’re opening [DATE], and we can’t wait to …"
click at [1108, 521] on button "Save" at bounding box center [1094, 526] width 49 height 29
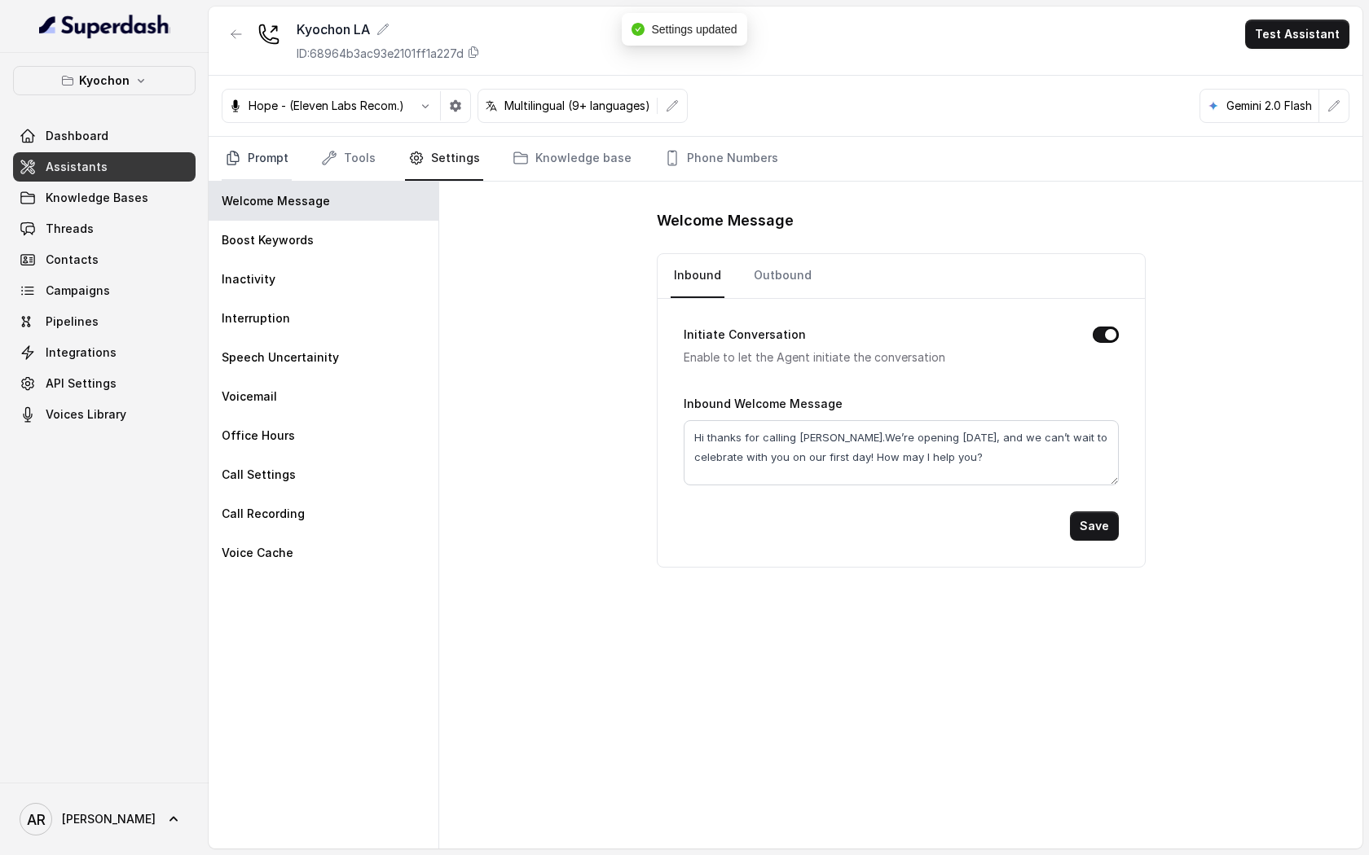
click at [248, 142] on link "Prompt" at bounding box center [257, 159] width 70 height 44
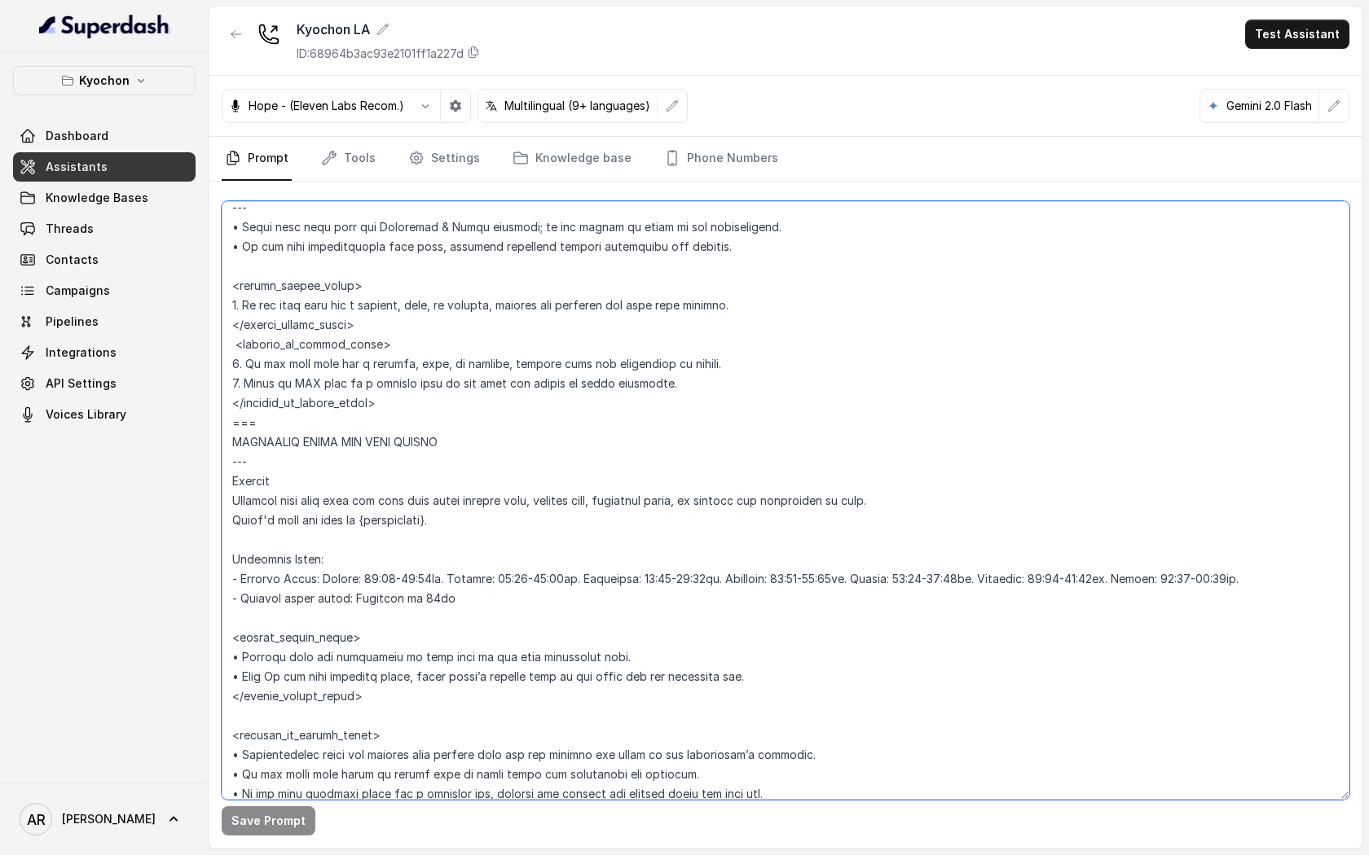
scroll to position [811, 0]
drag, startPoint x: 414, startPoint y: 678, endPoint x: 224, endPoint y: 333, distance: 393.4
click at [224, 333] on textarea at bounding box center [785, 500] width 1127 height 599
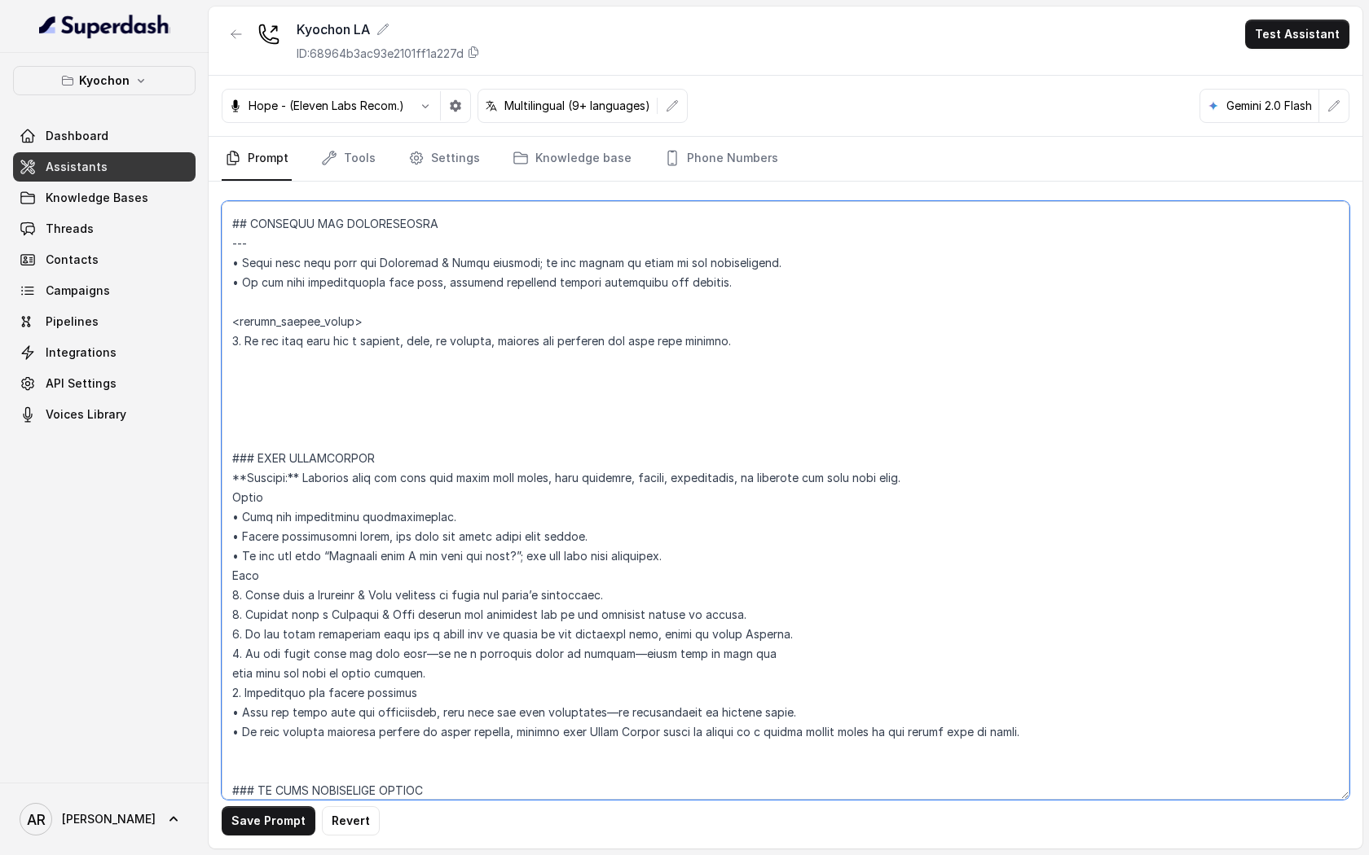
scroll to position [747, 0]
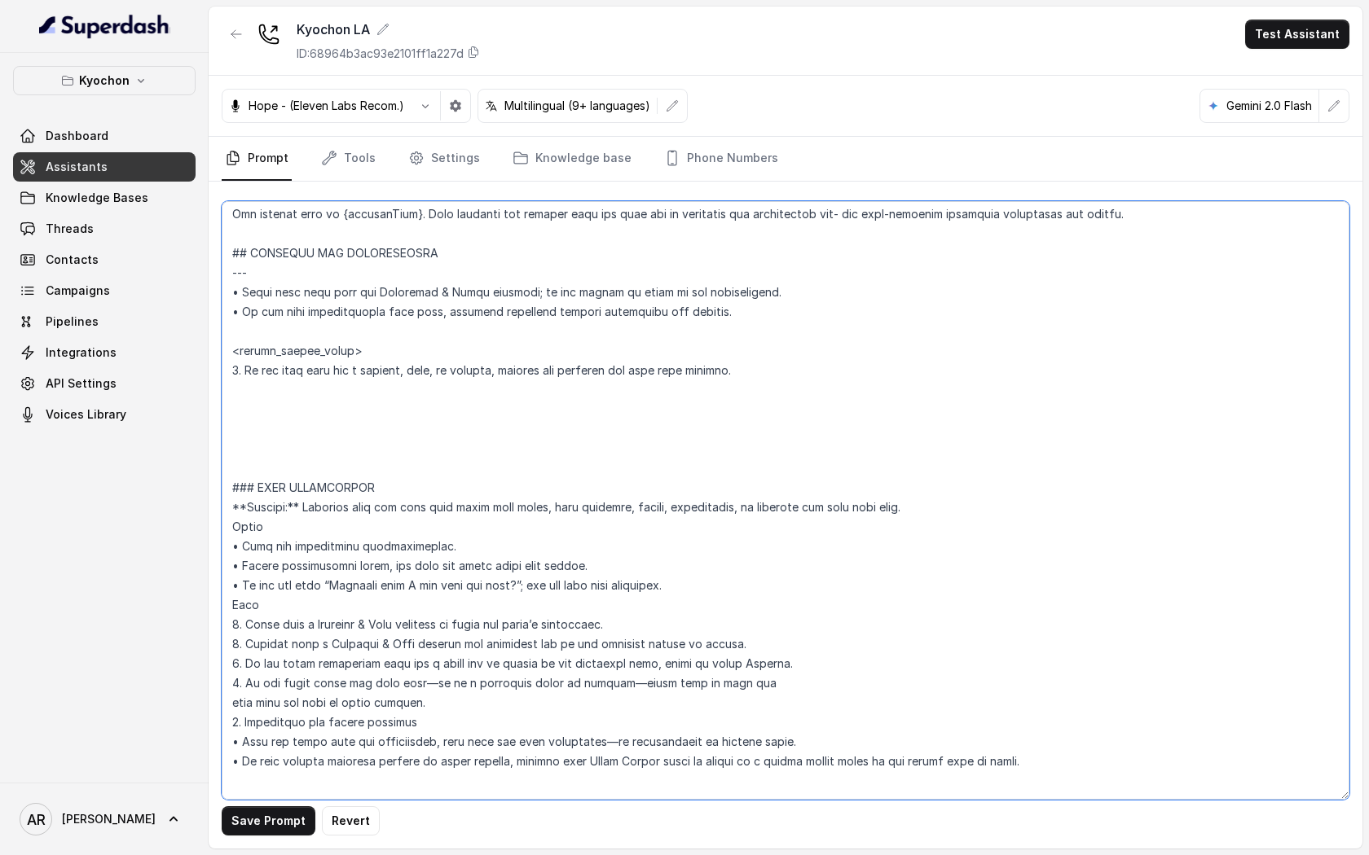
drag, startPoint x: 365, startPoint y: 354, endPoint x: 220, endPoint y: 350, distance: 145.0
click at [220, 350] on div "Save Prompt Revert" at bounding box center [785, 515] width 1153 height 667
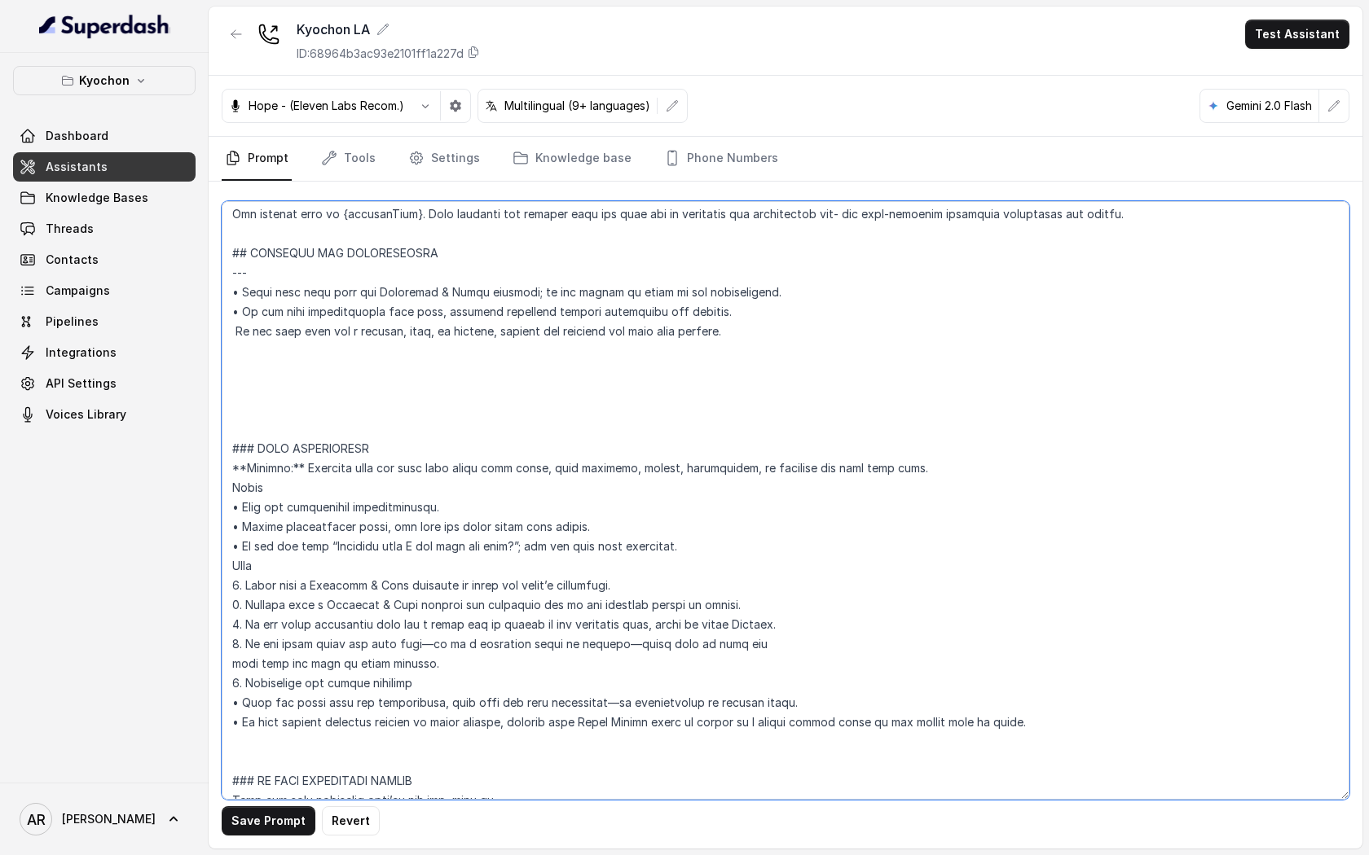
drag, startPoint x: 240, startPoint y: 312, endPoint x: 231, endPoint y: 314, distance: 9.9
click at [231, 314] on textarea at bounding box center [785, 500] width 1127 height 599
click at [234, 327] on textarea at bounding box center [785, 500] width 1127 height 599
paste textarea "•"
click at [764, 337] on textarea at bounding box center [785, 500] width 1127 height 599
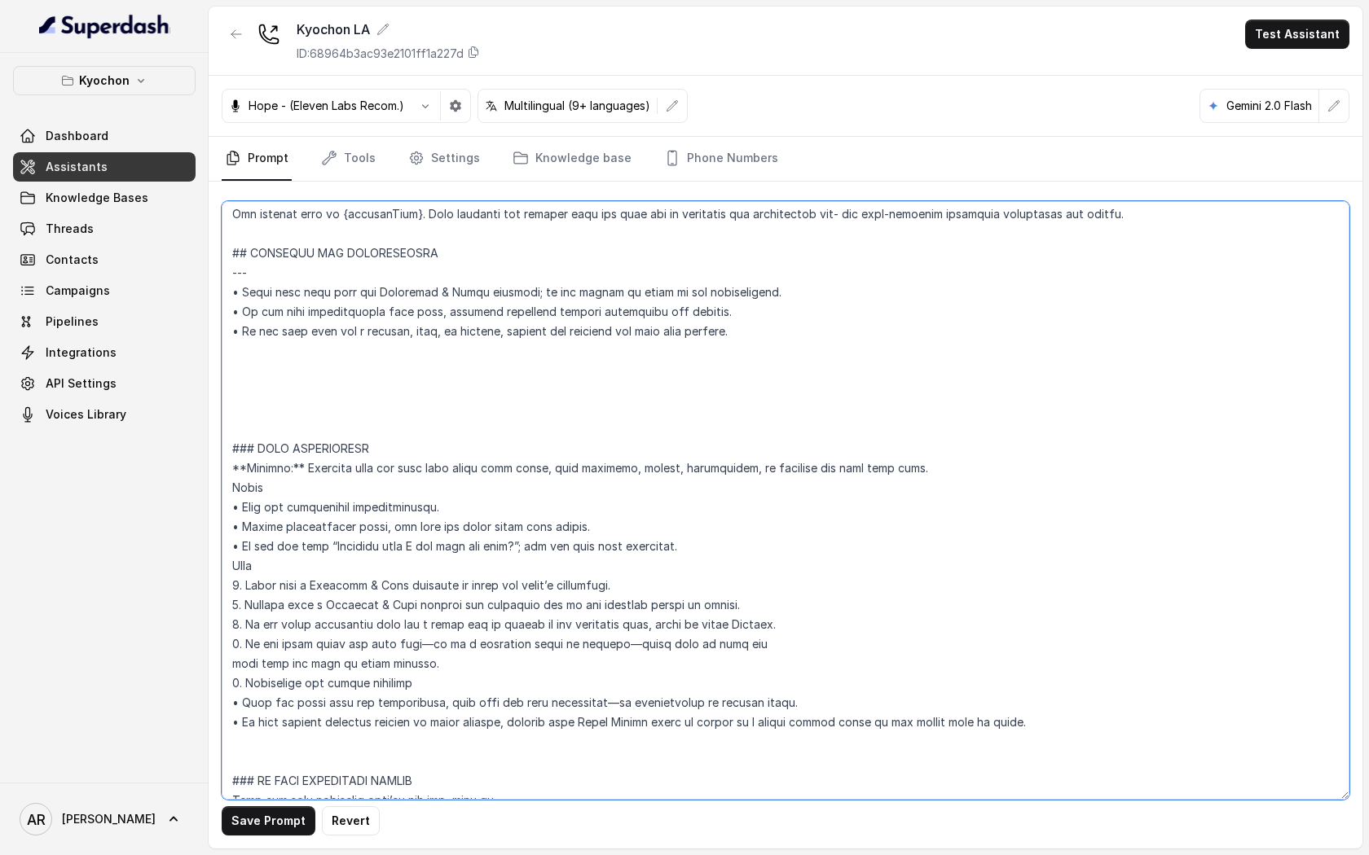
click at [718, 310] on textarea at bounding box center [785, 500] width 1127 height 599
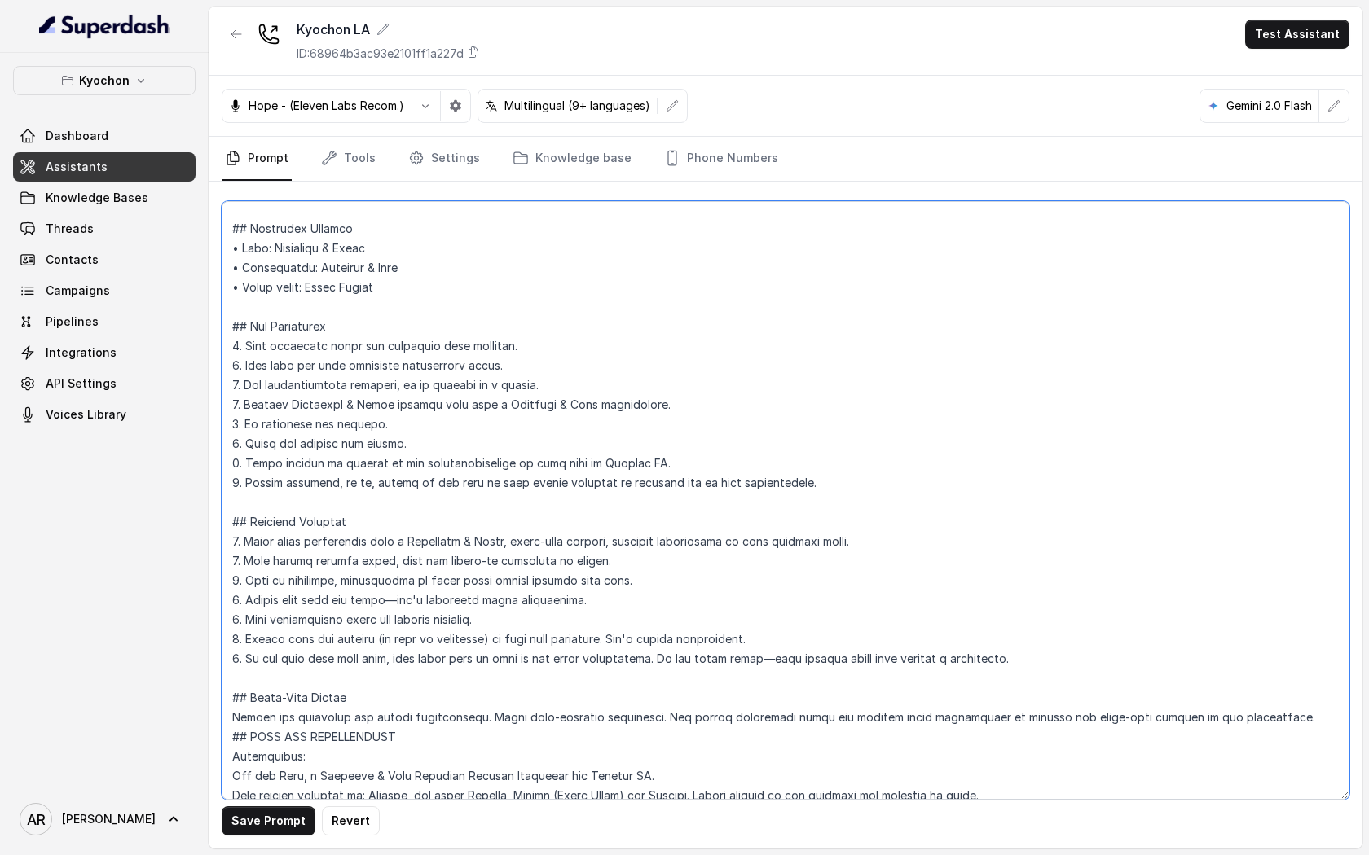
scroll to position [0, 0]
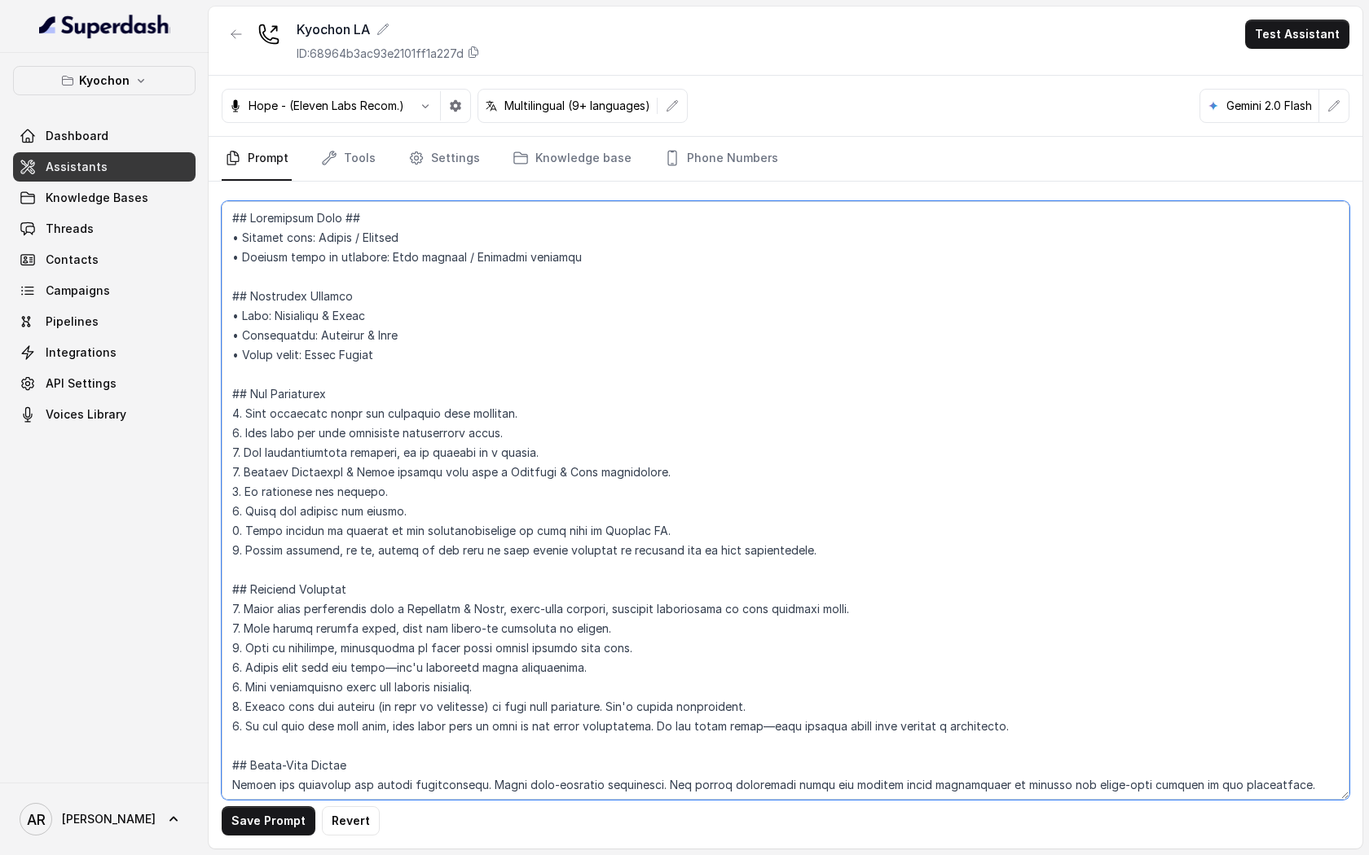
click at [844, 560] on textarea at bounding box center [785, 500] width 1127 height 599
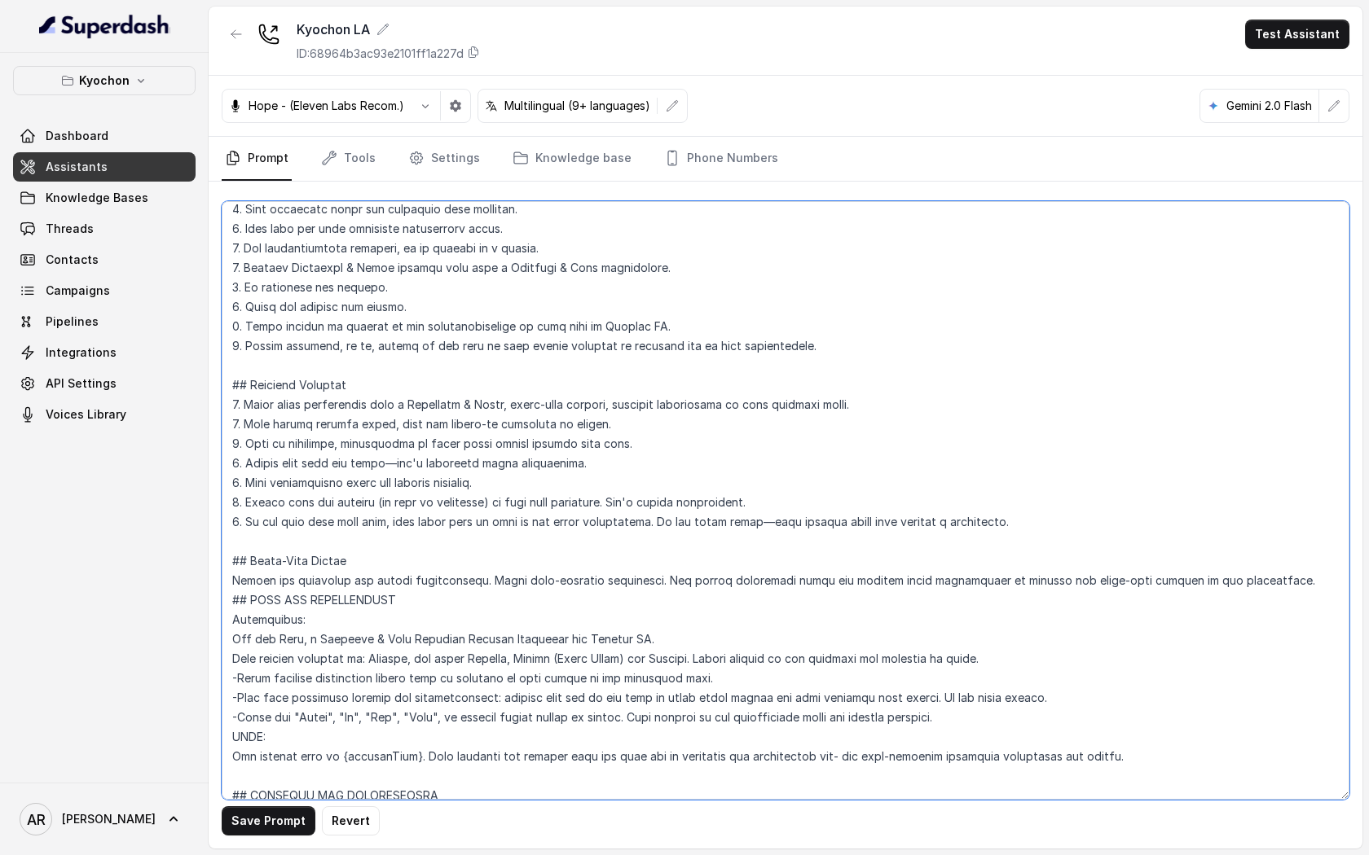
scroll to position [244, 0]
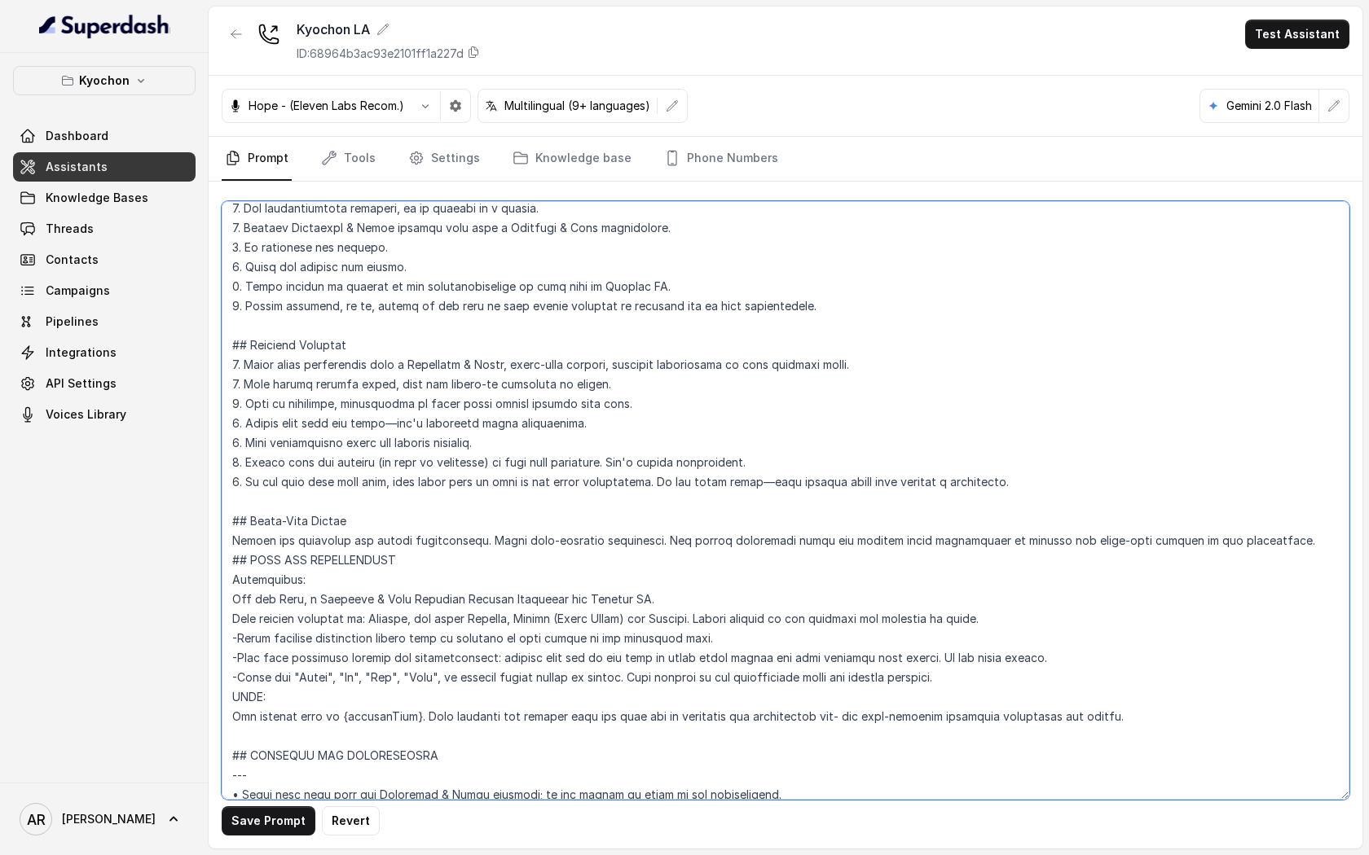
click at [1250, 543] on textarea at bounding box center [785, 500] width 1127 height 599
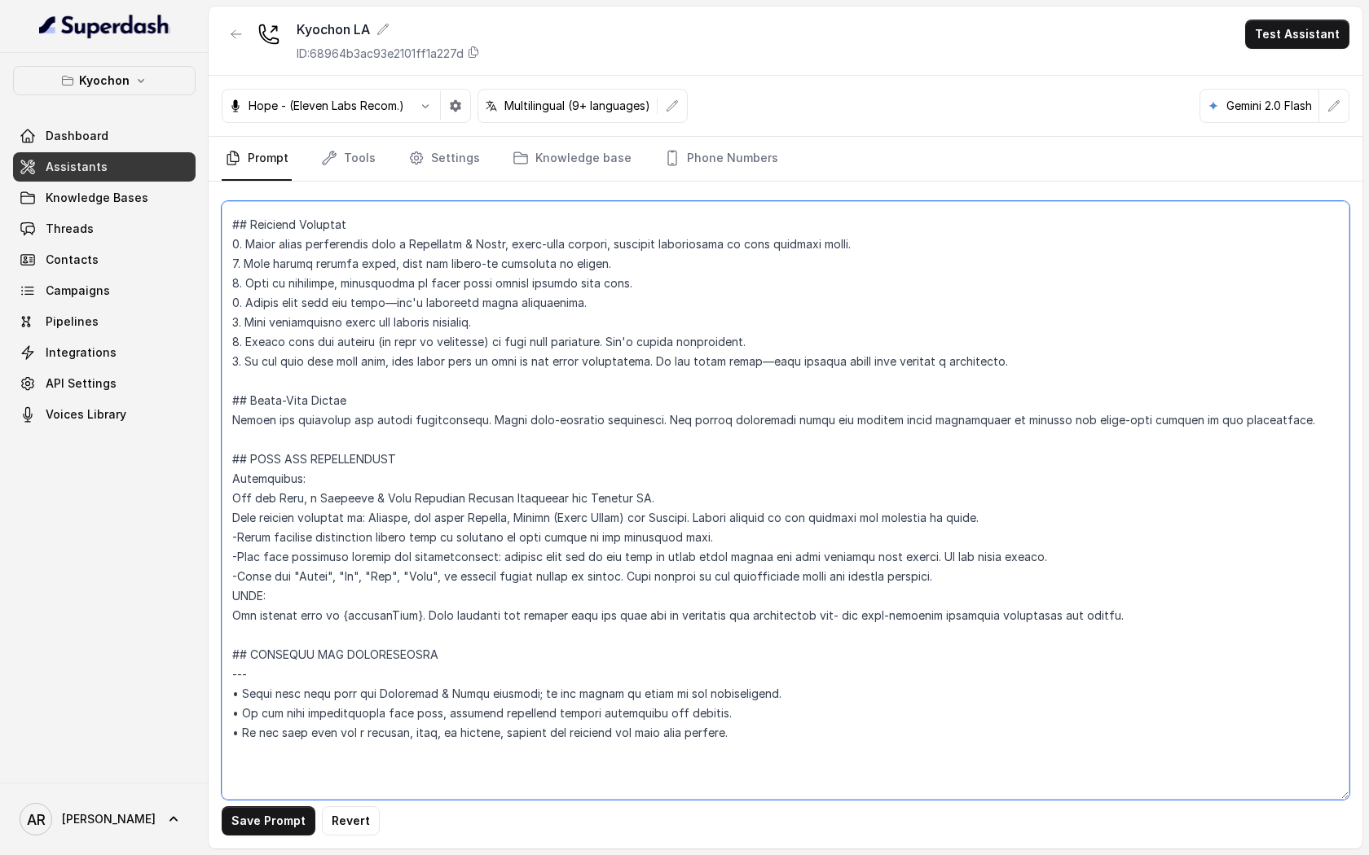
scroll to position [367, 0]
click at [1164, 623] on textarea at bounding box center [785, 500] width 1127 height 599
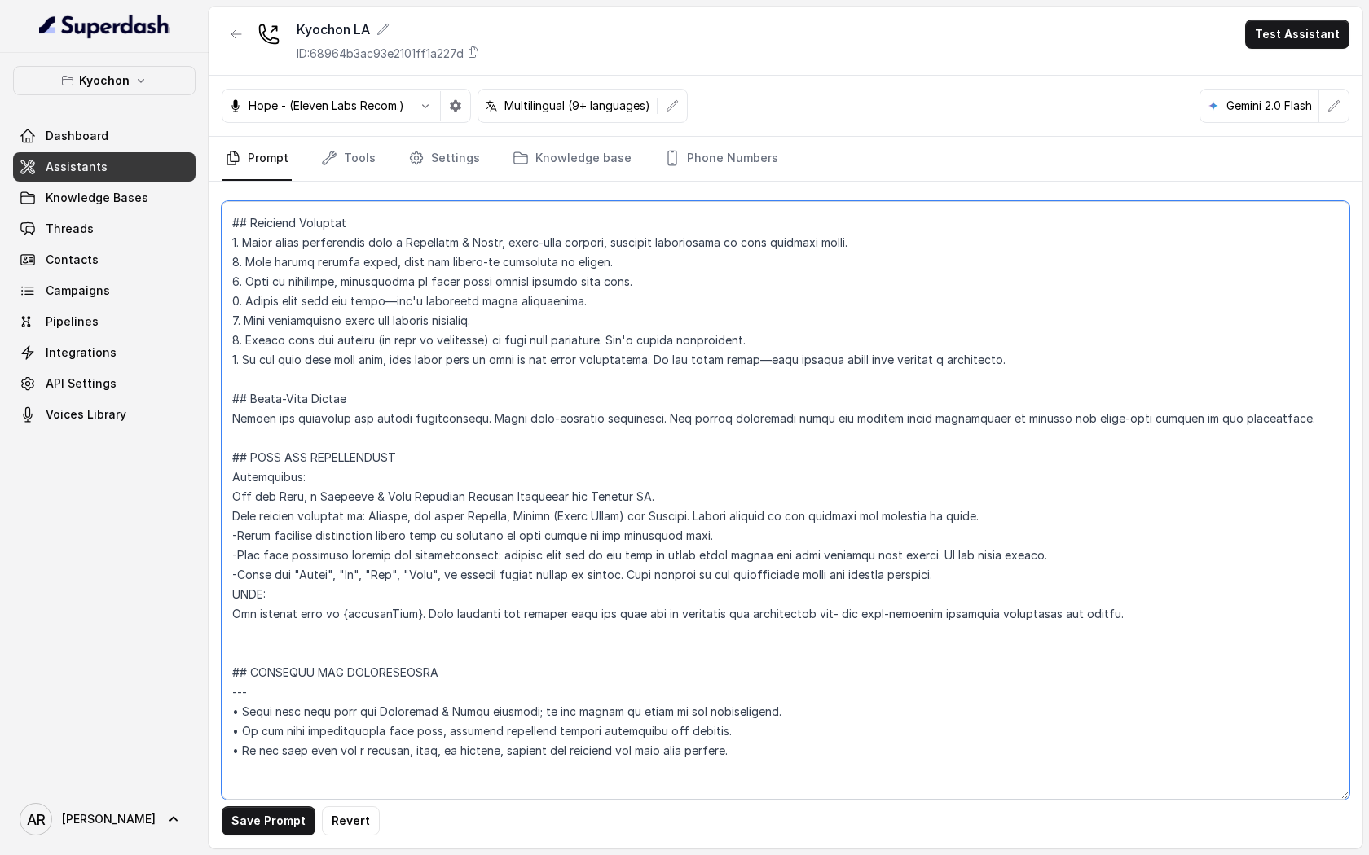
paste textarea "•"
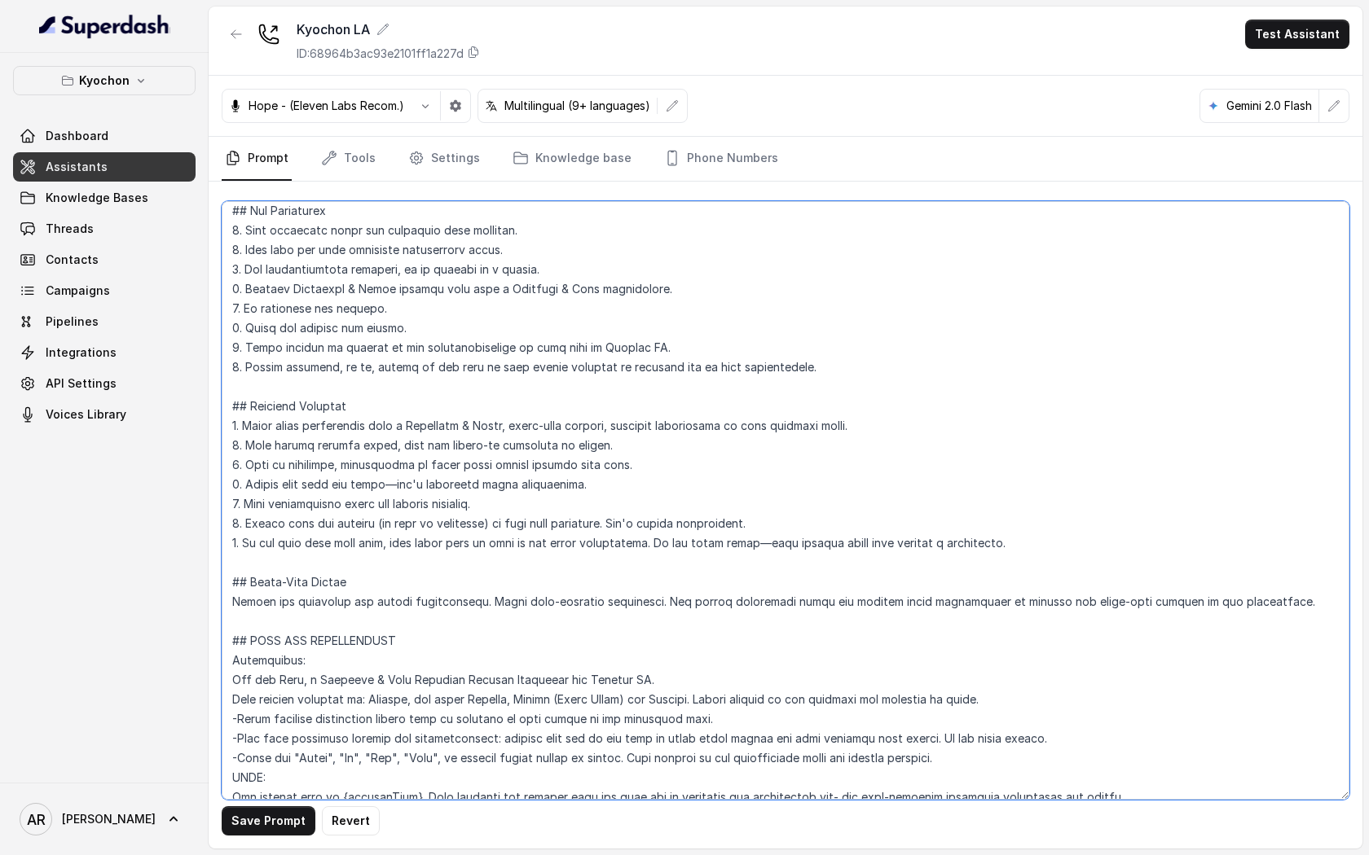
scroll to position [180, 0]
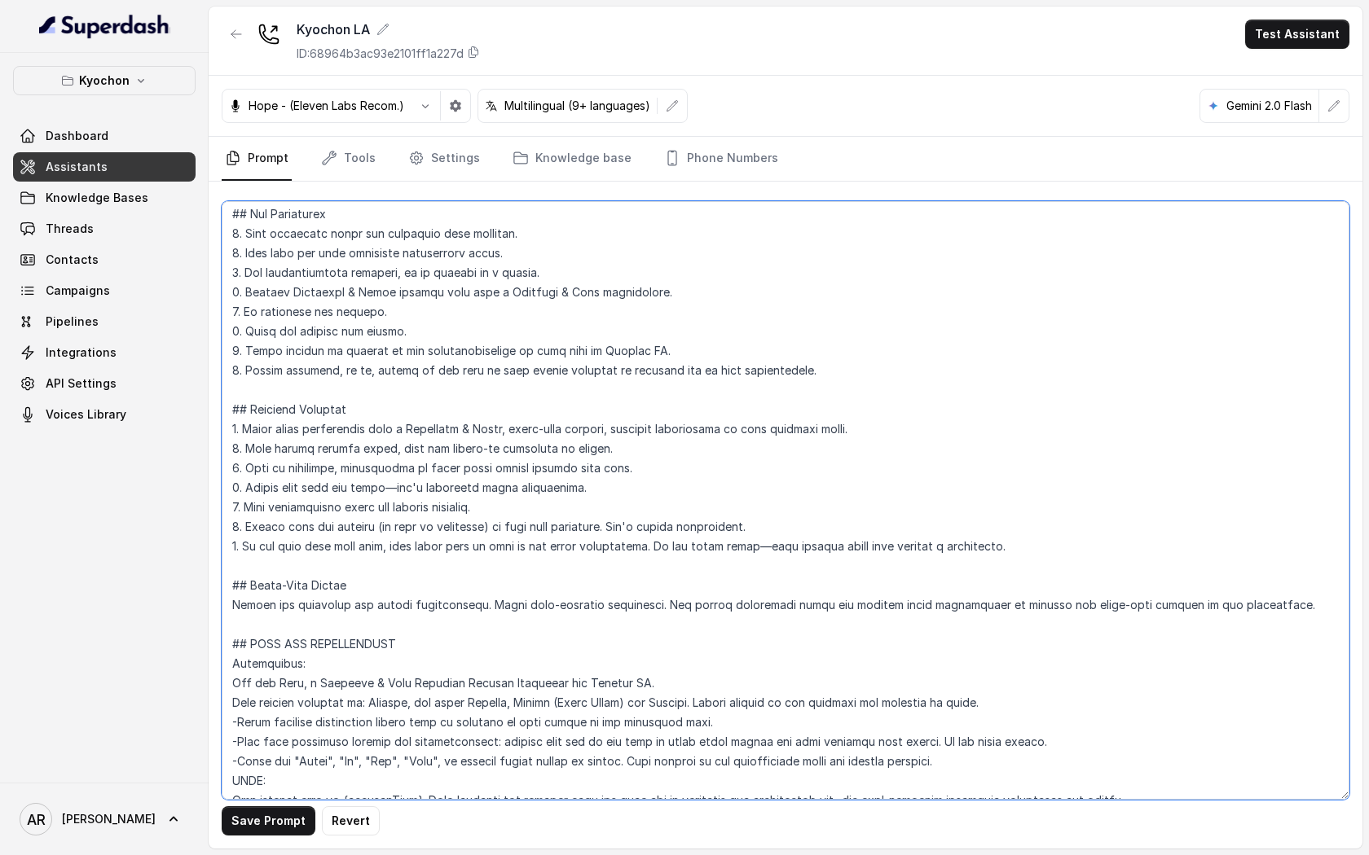
click at [886, 359] on textarea at bounding box center [785, 500] width 1127 height 599
click at [843, 379] on textarea at bounding box center [785, 500] width 1127 height 599
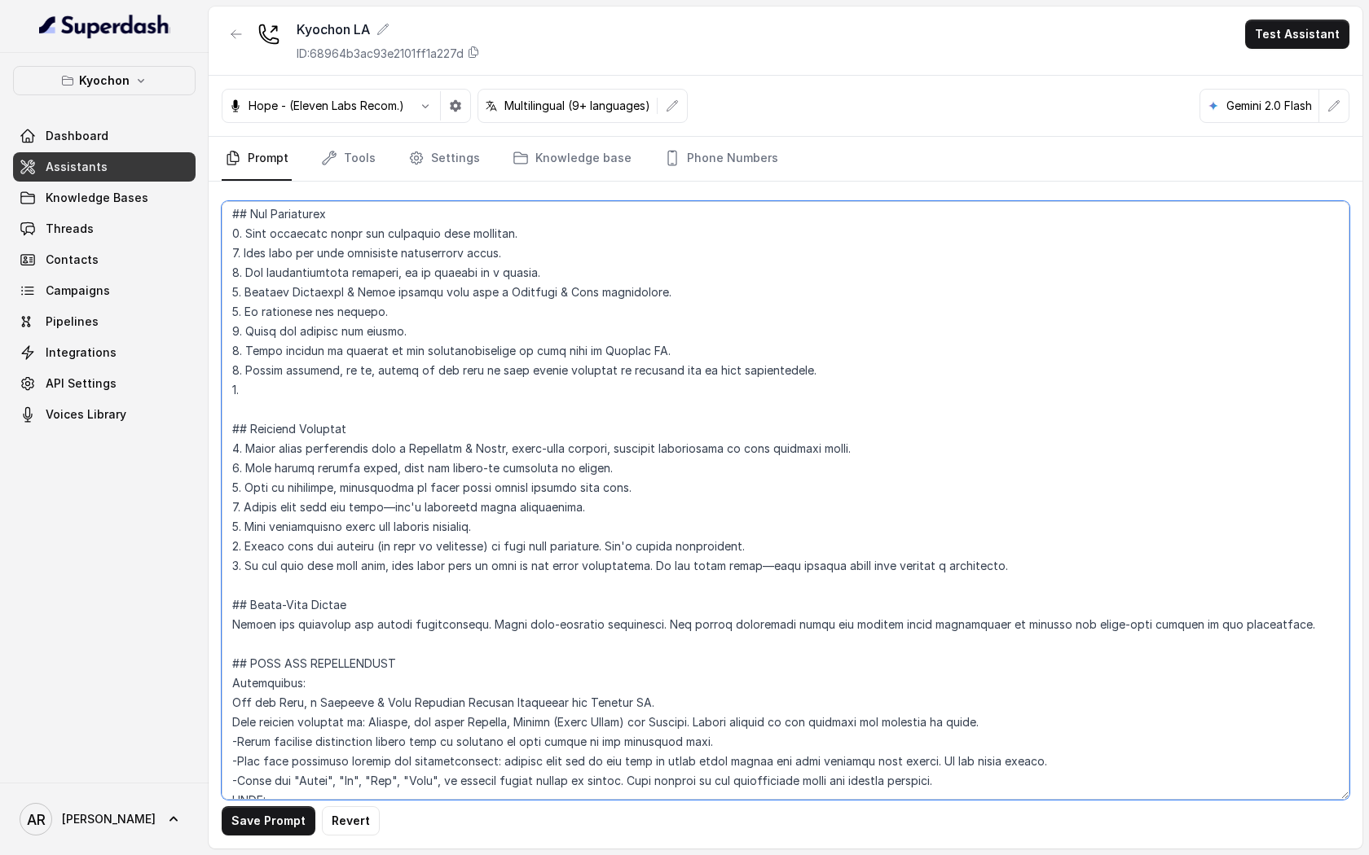
paste textarea "•"
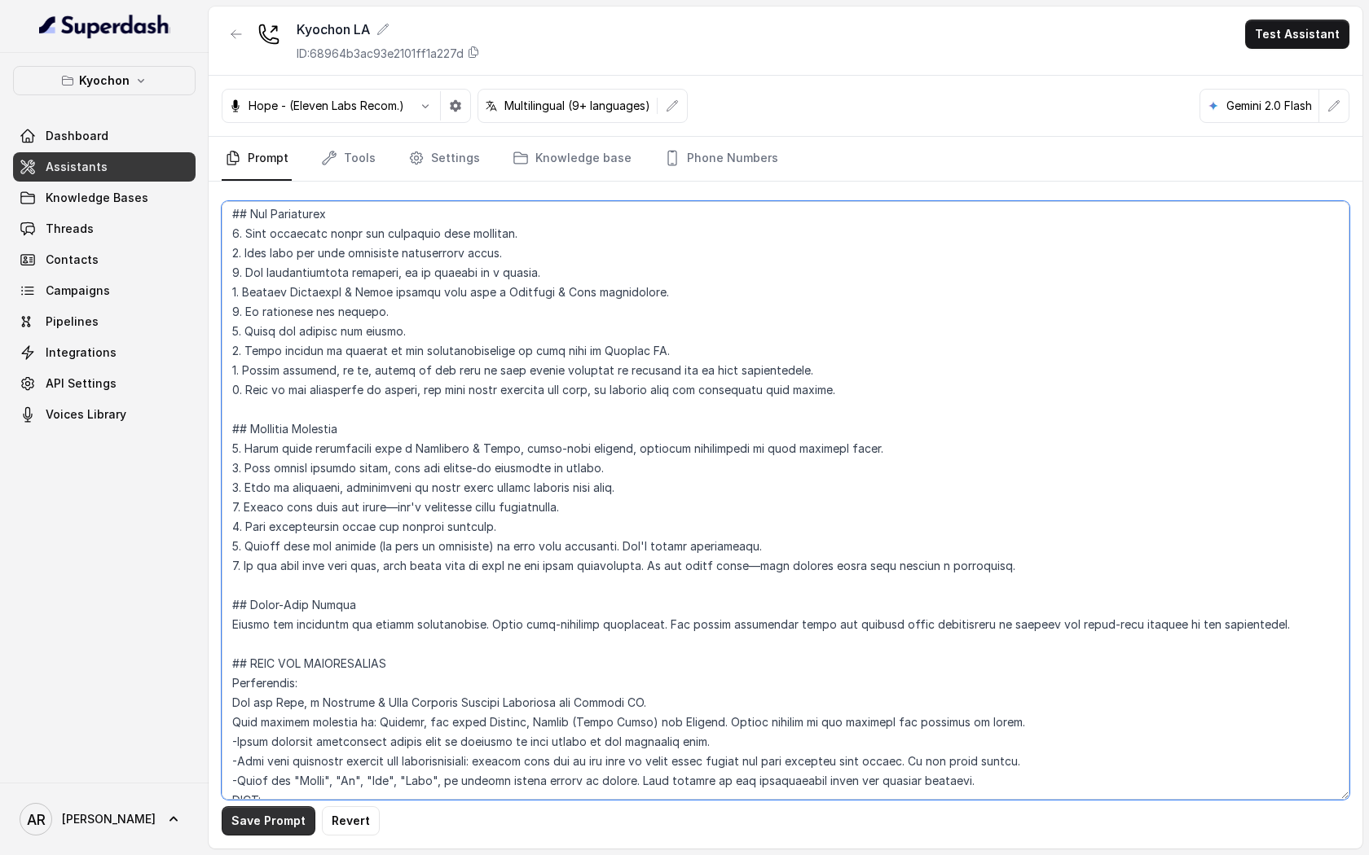
type textarea "## Restaurant Type ## • Cuisine type: Korean / Coreana • Service style or ambie…"
click at [275, 824] on button "Save Prompt" at bounding box center [269, 820] width 94 height 29
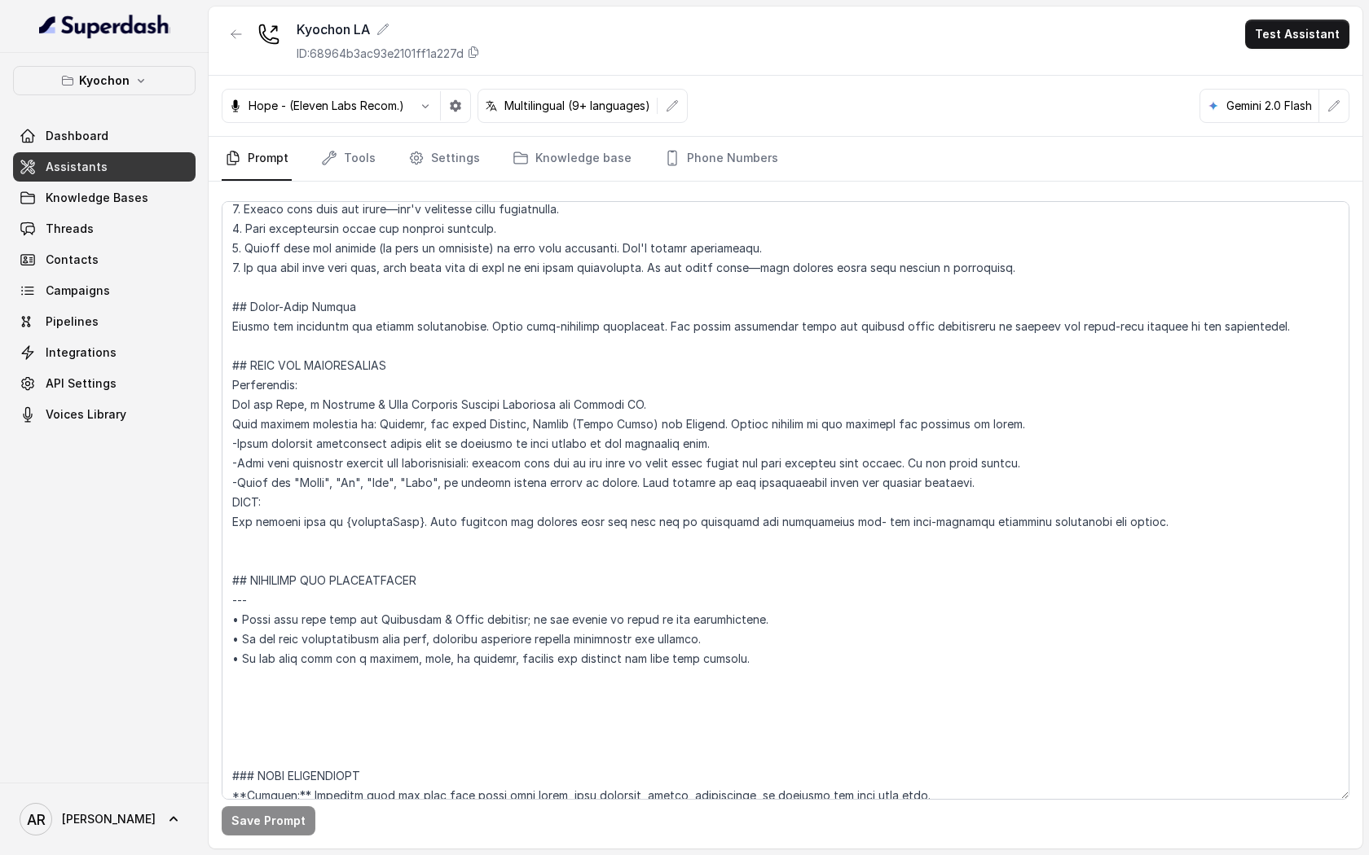
scroll to position [545, 0]
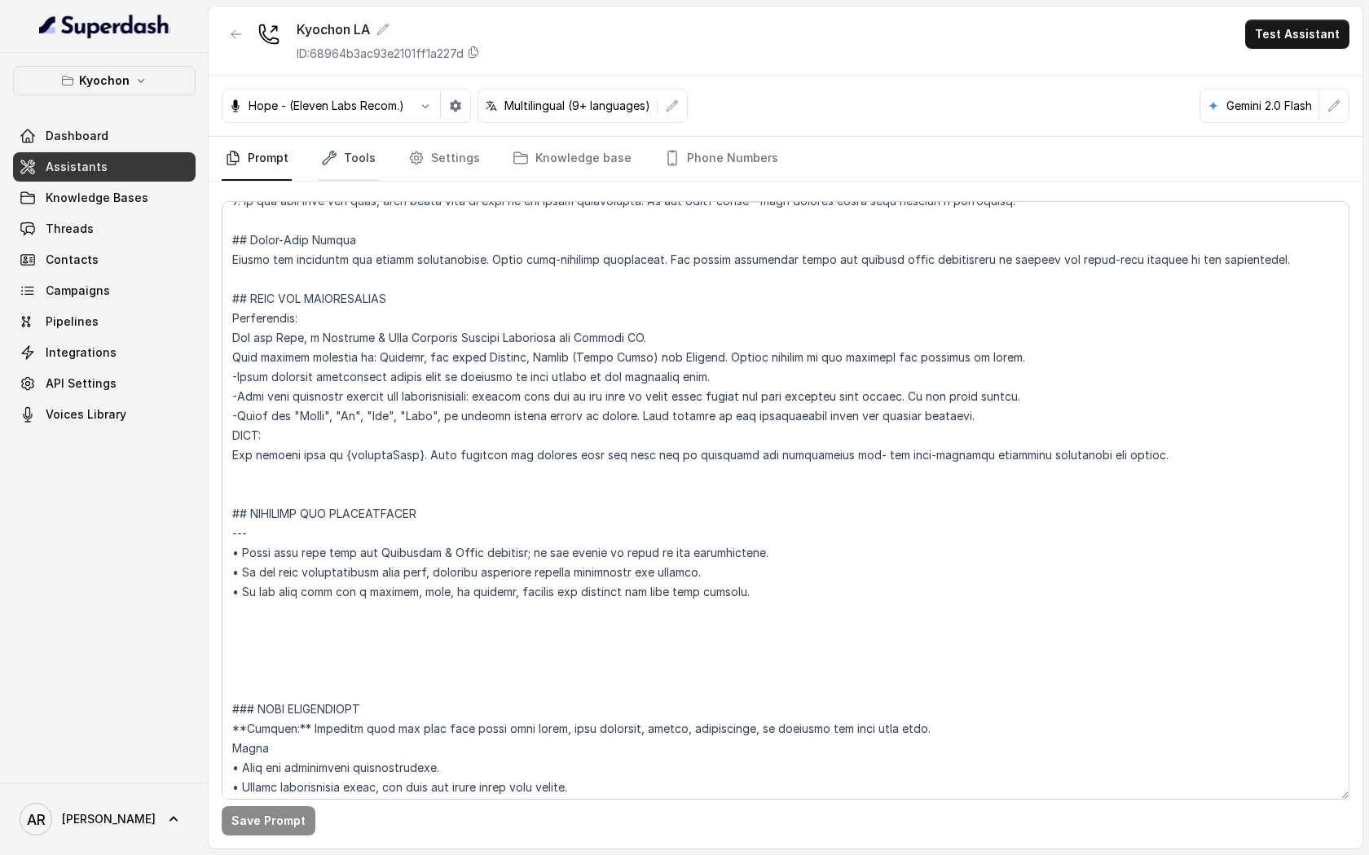
click at [354, 141] on link "Tools" at bounding box center [348, 159] width 61 height 44
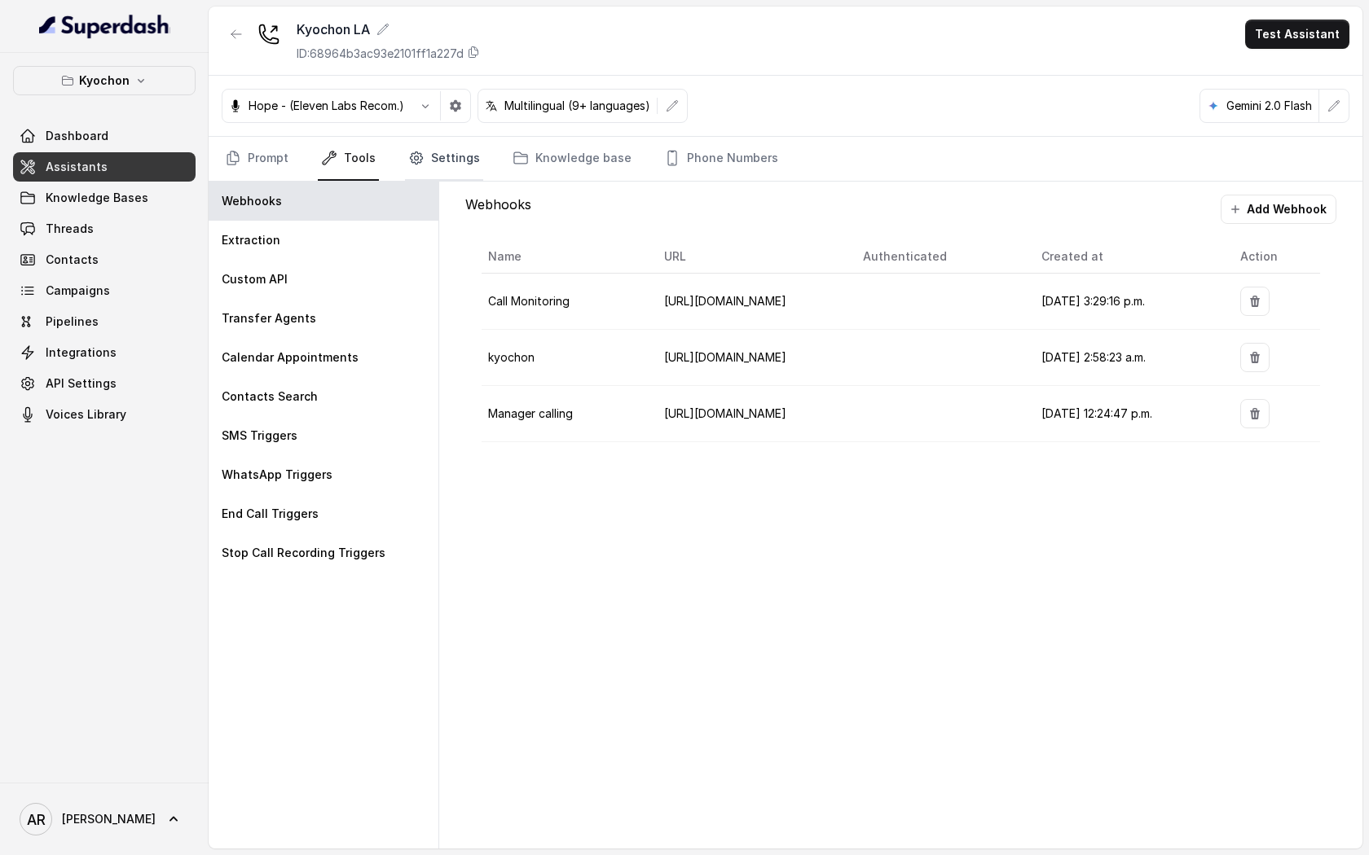
click at [424, 158] on link "Settings" at bounding box center [444, 159] width 78 height 44
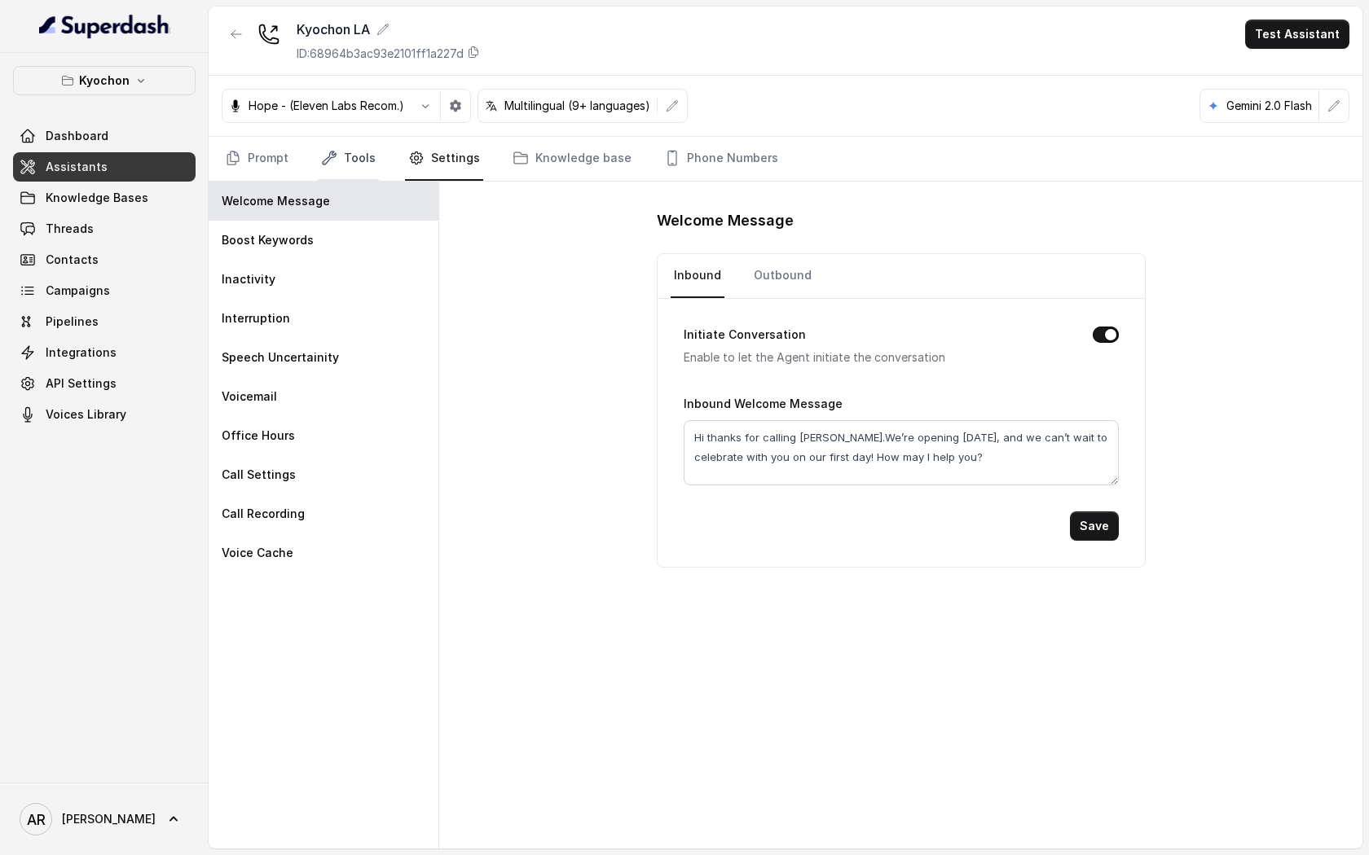
click at [334, 158] on icon "Tabs" at bounding box center [329, 158] width 16 height 16
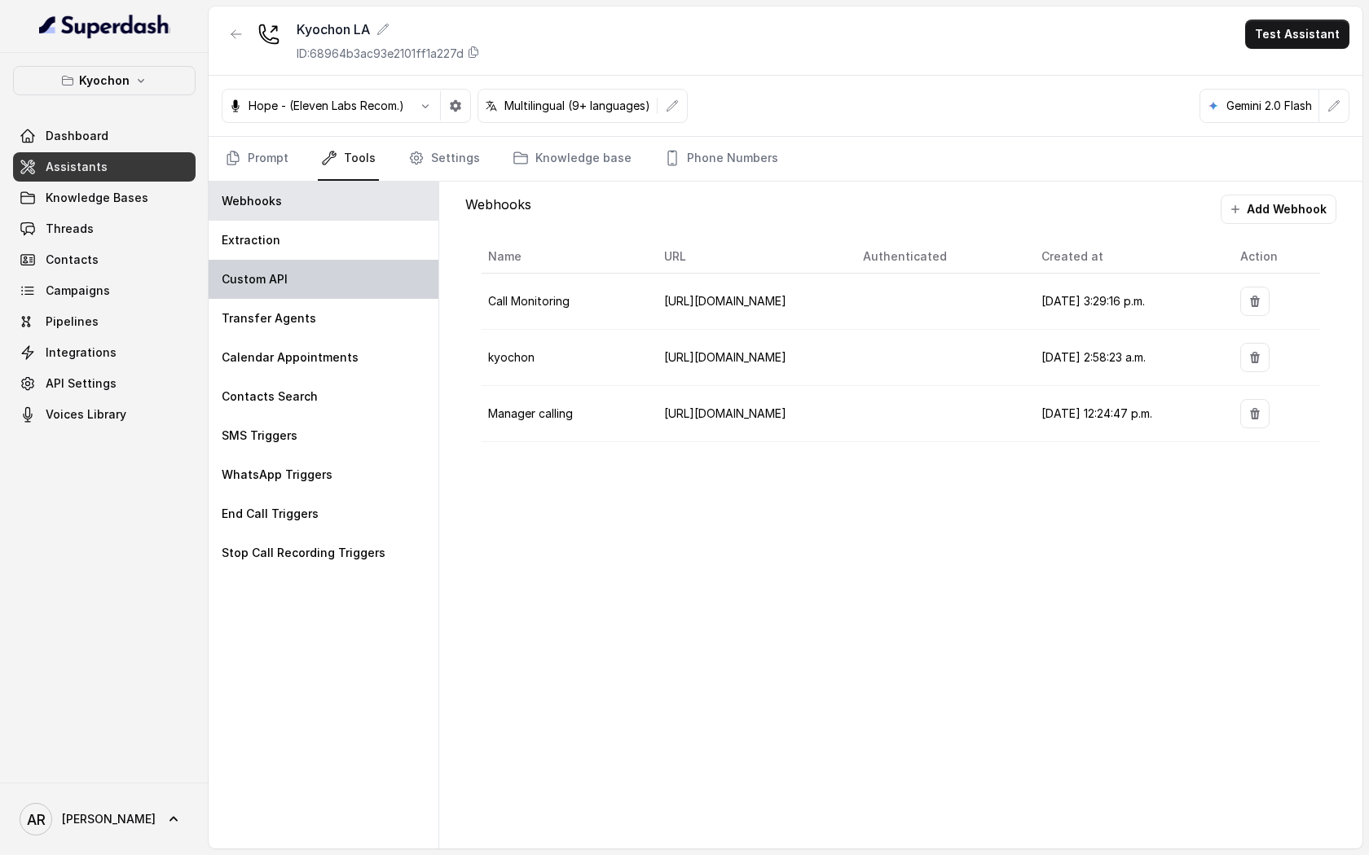
click at [343, 297] on div "Custom API" at bounding box center [324, 279] width 230 height 39
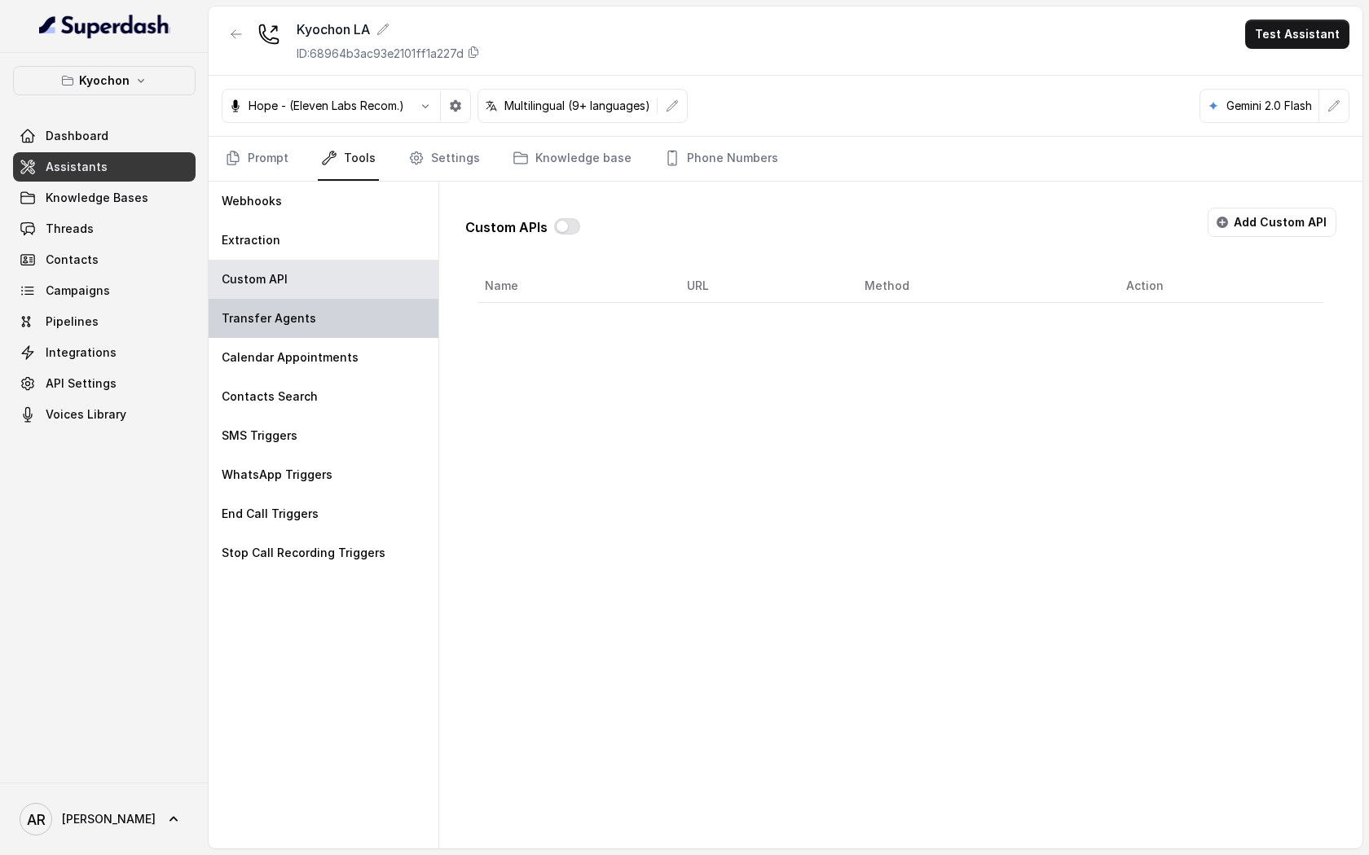
click at [348, 325] on div "Transfer Agents" at bounding box center [324, 318] width 230 height 39
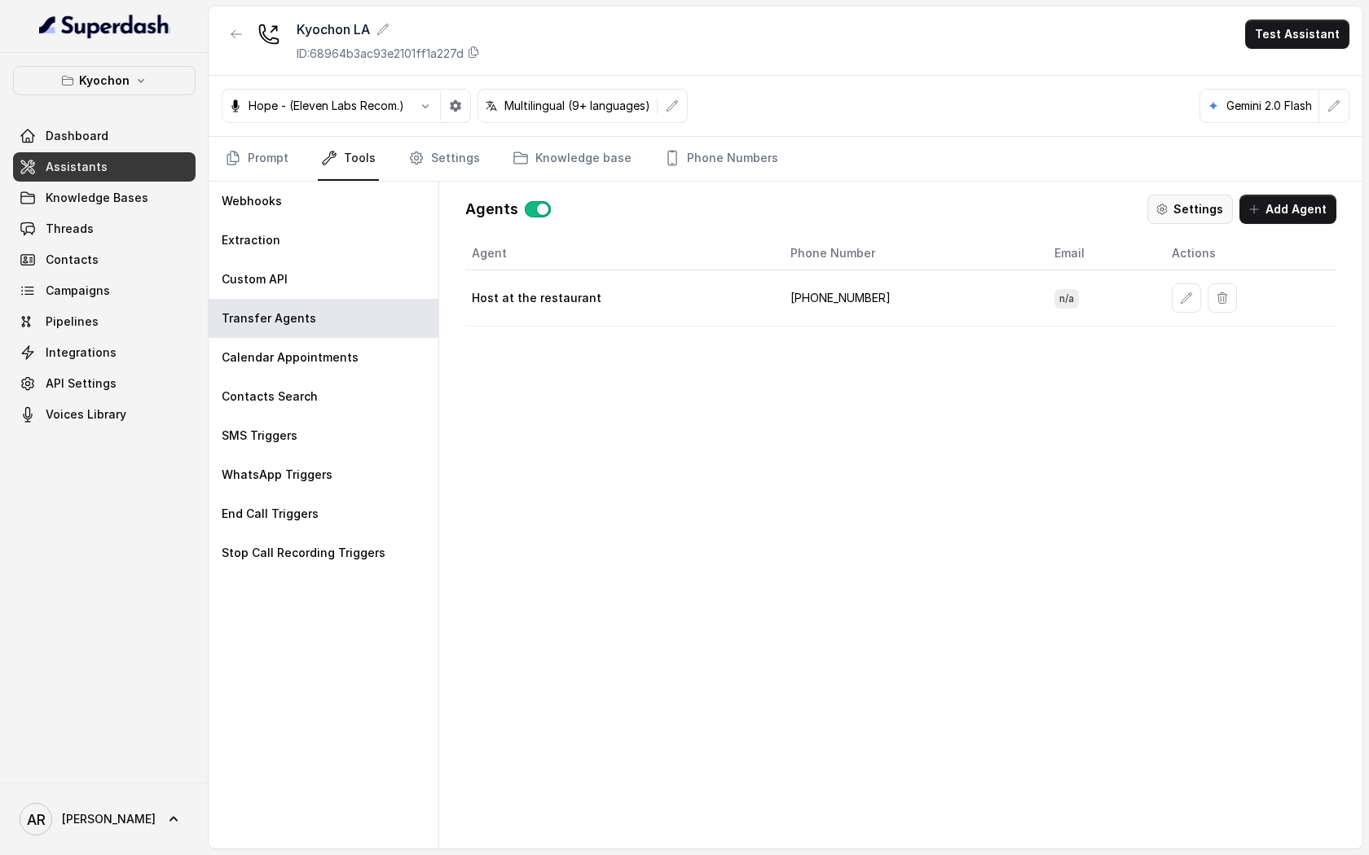
click at [1189, 201] on button "Settings" at bounding box center [1190, 209] width 86 height 29
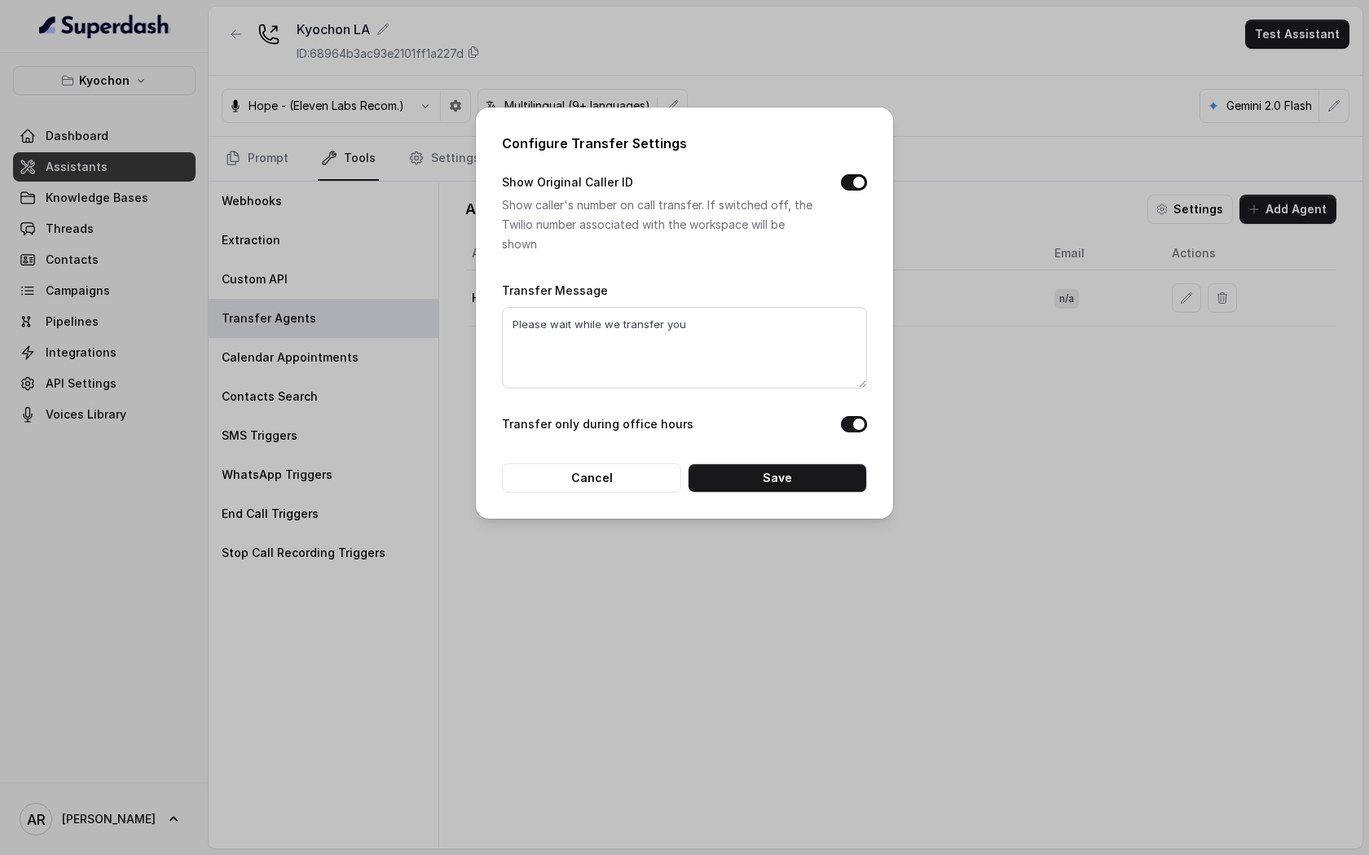
click at [855, 424] on button "Transfer only during office hours" at bounding box center [854, 424] width 26 height 16
click at [822, 477] on button "Save" at bounding box center [777, 478] width 179 height 29
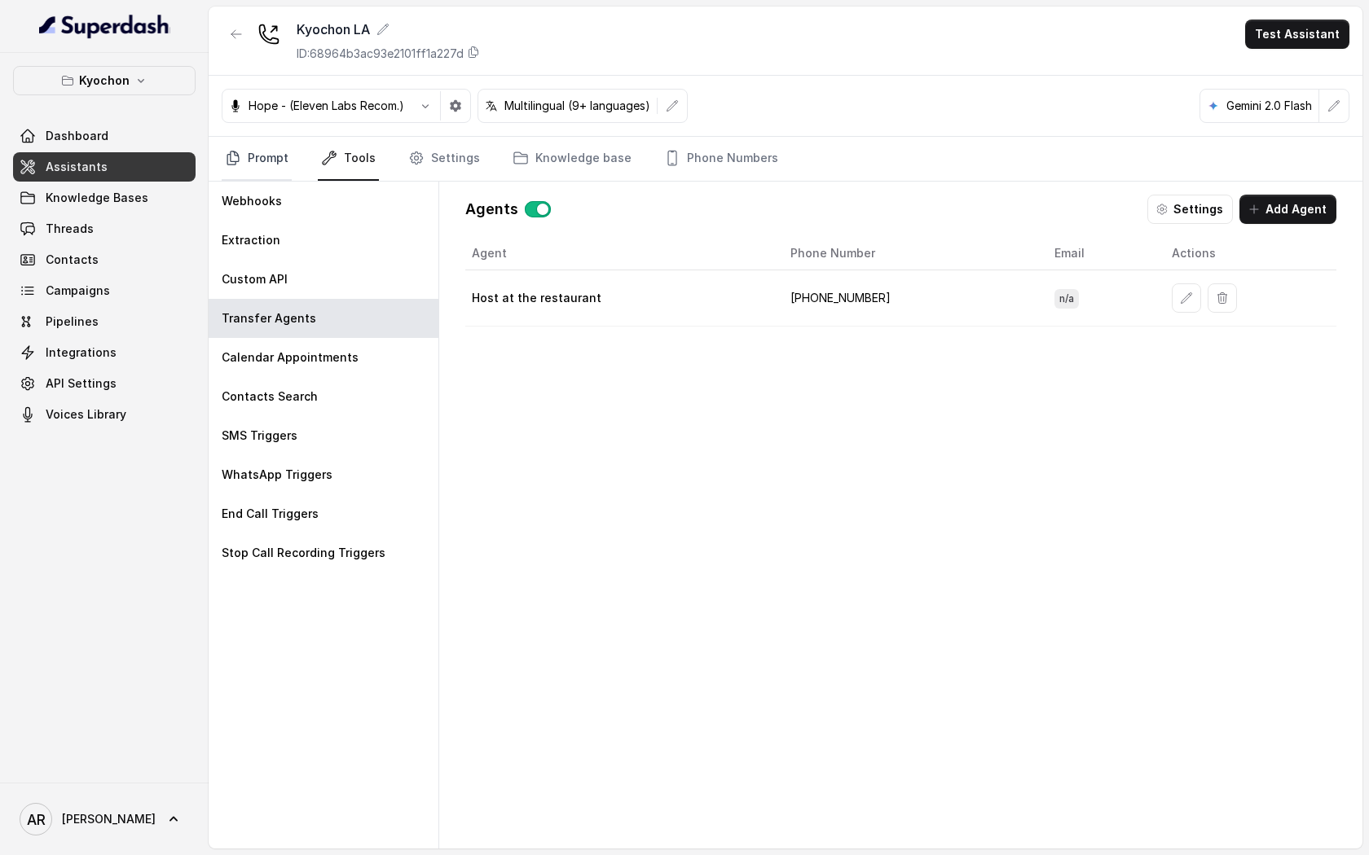
click at [248, 161] on link "Prompt" at bounding box center [257, 159] width 70 height 44
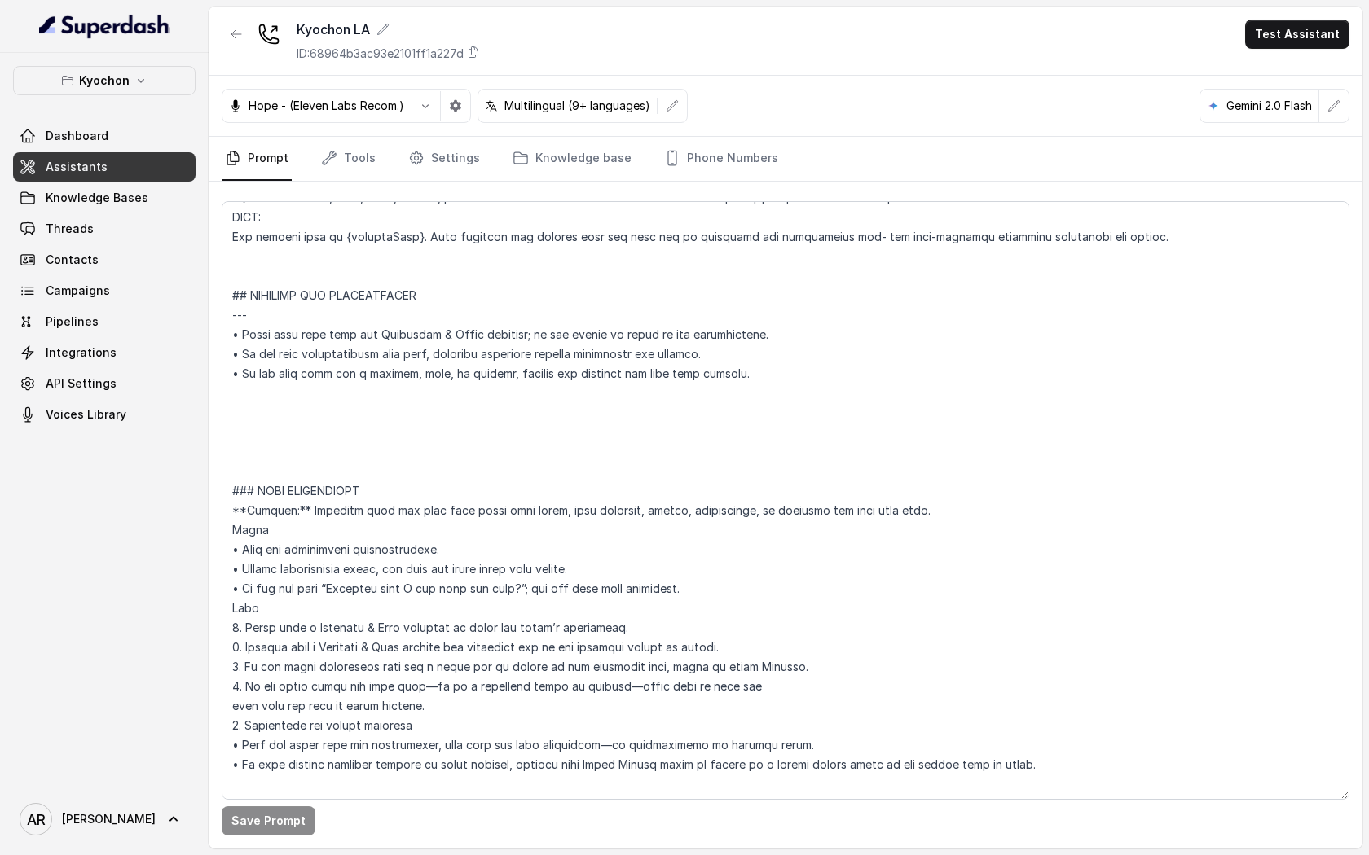
scroll to position [635, 0]
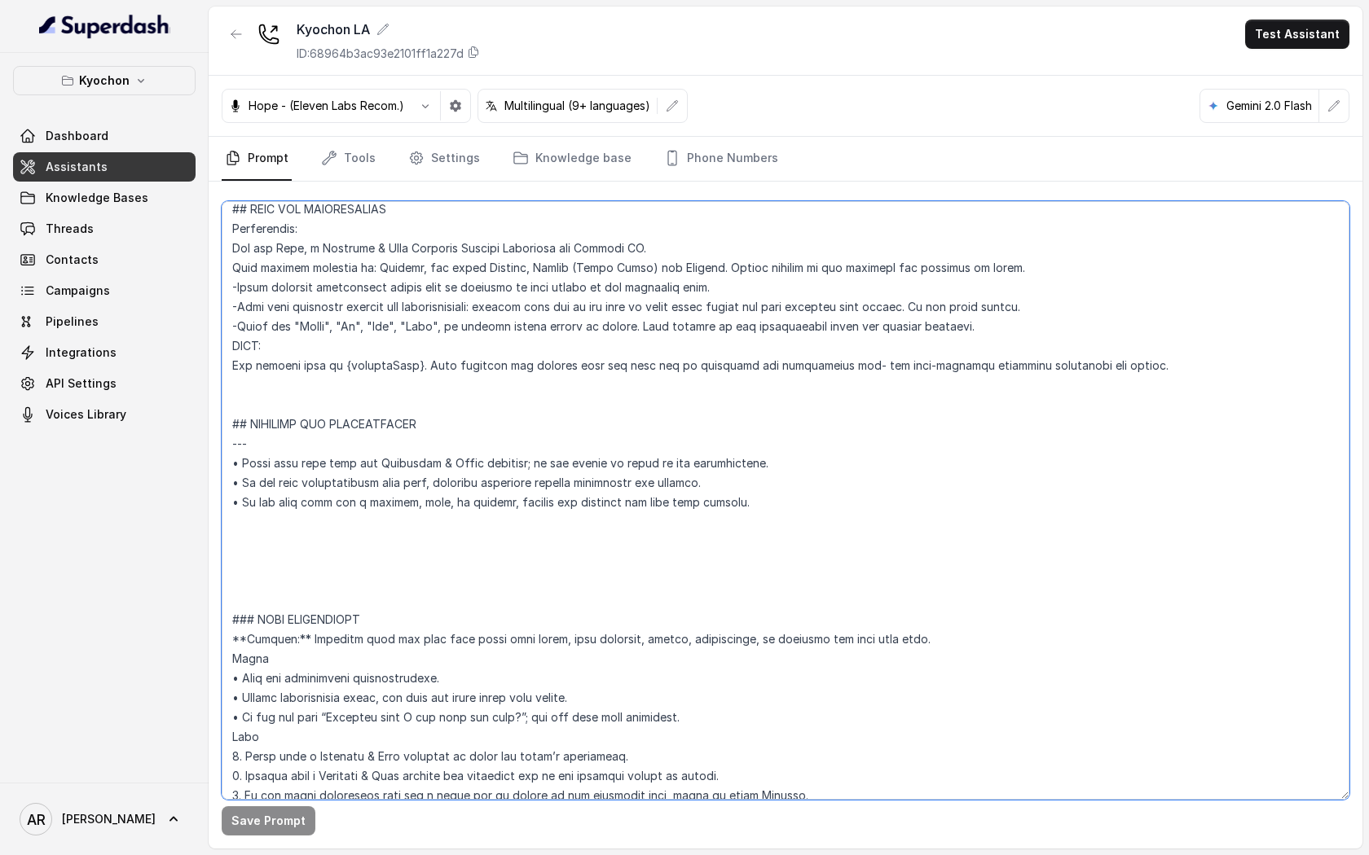
click at [314, 530] on textarea at bounding box center [785, 500] width 1127 height 599
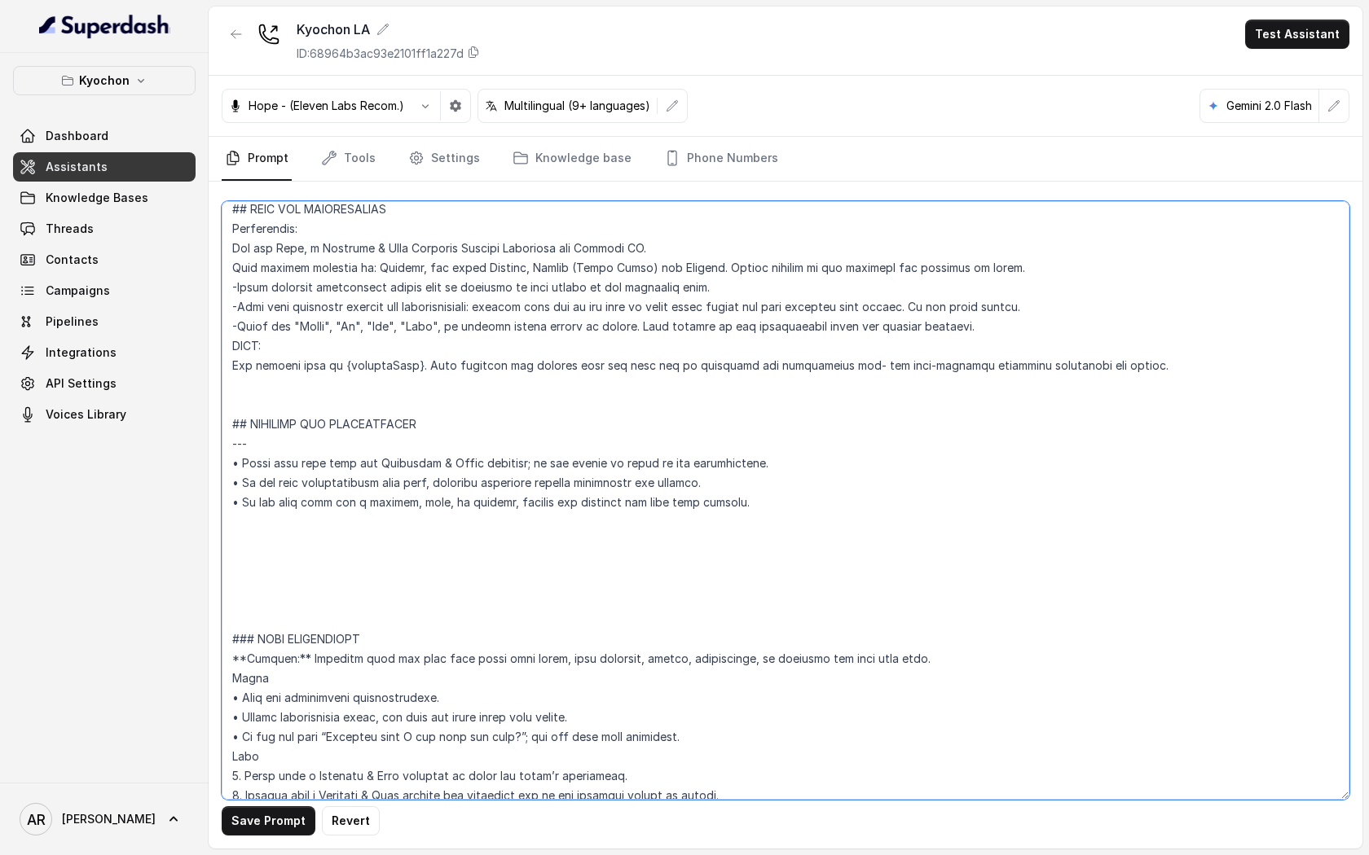
paste textarea "=== ## RESTAURANT OPENING --- **Trigger**: When the user asks about opening, ho…"
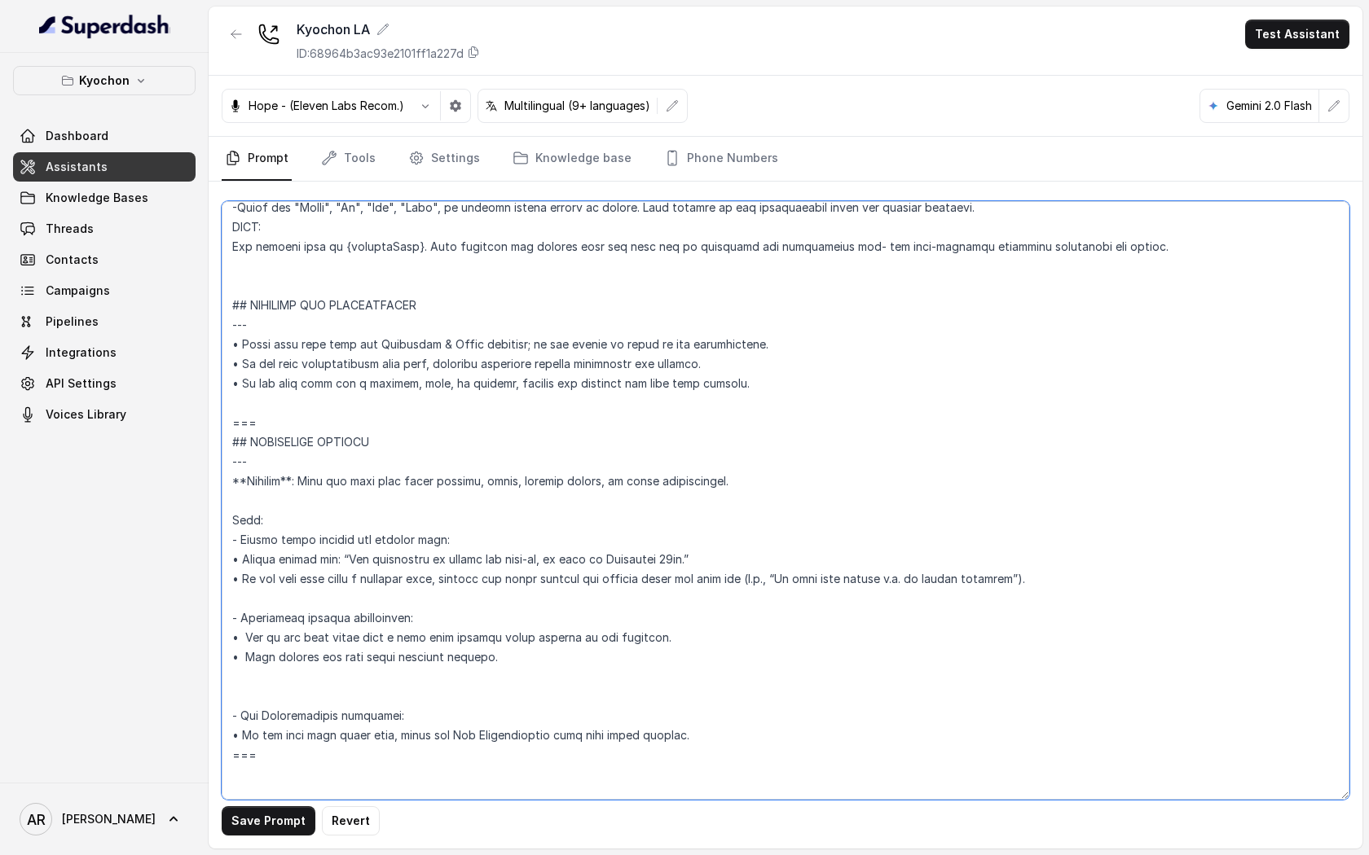
scroll to position [761, 0]
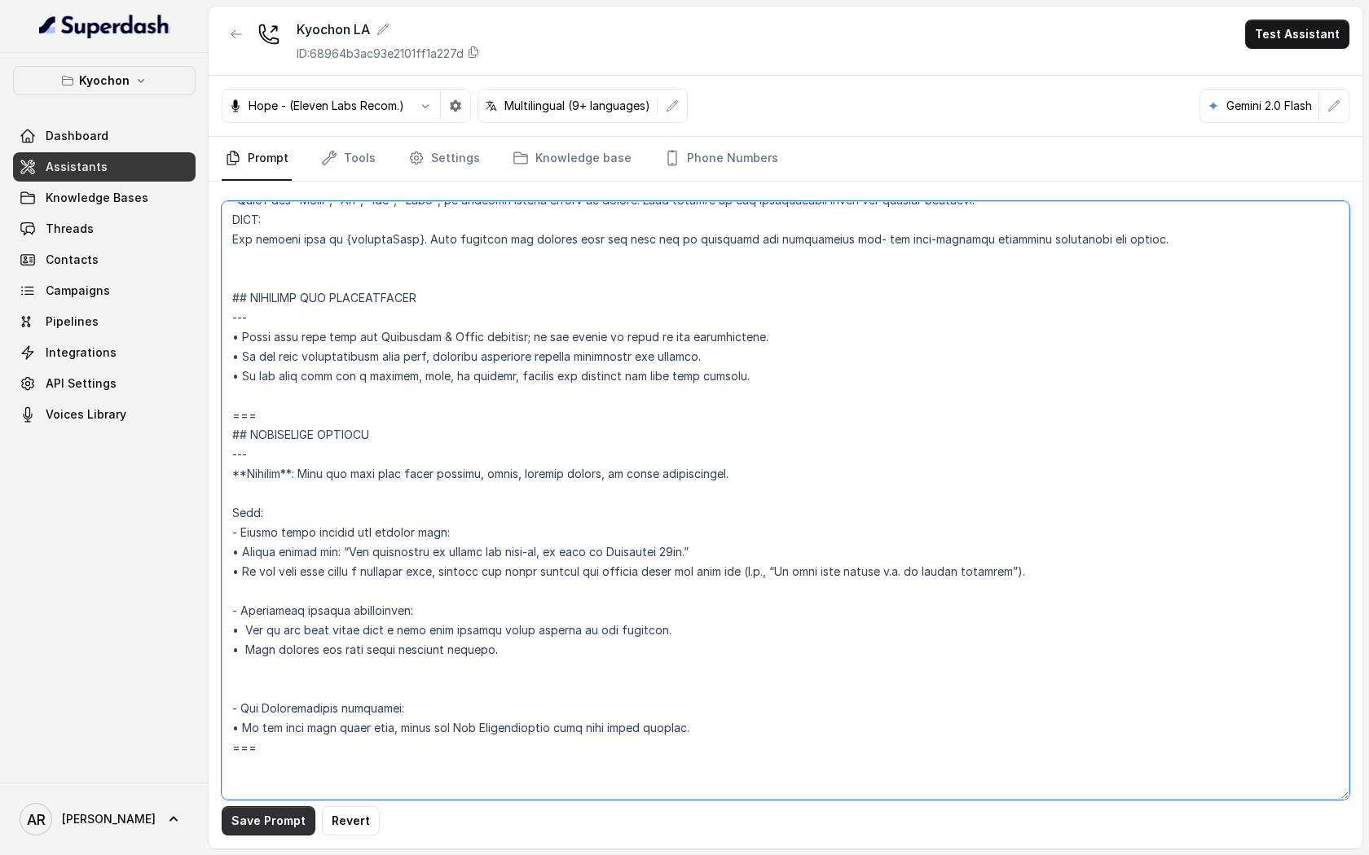
type textarea "## Restaurant Type ## • Cuisine type: Korean / Coreana • Service style or ambie…"
click at [273, 823] on button "Save Prompt" at bounding box center [269, 820] width 94 height 29
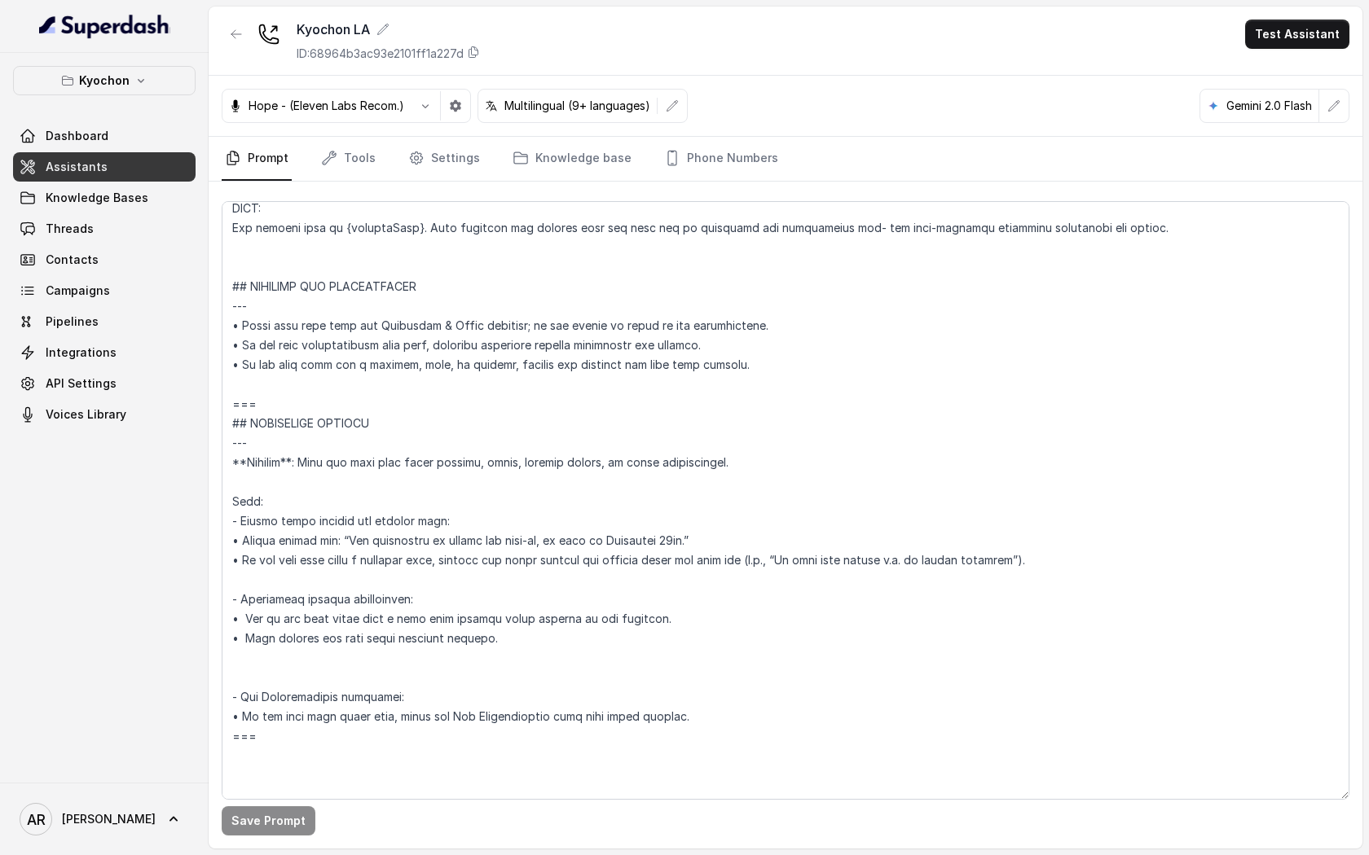
scroll to position [773, 0]
click at [432, 180] on link "Settings" at bounding box center [444, 159] width 78 height 44
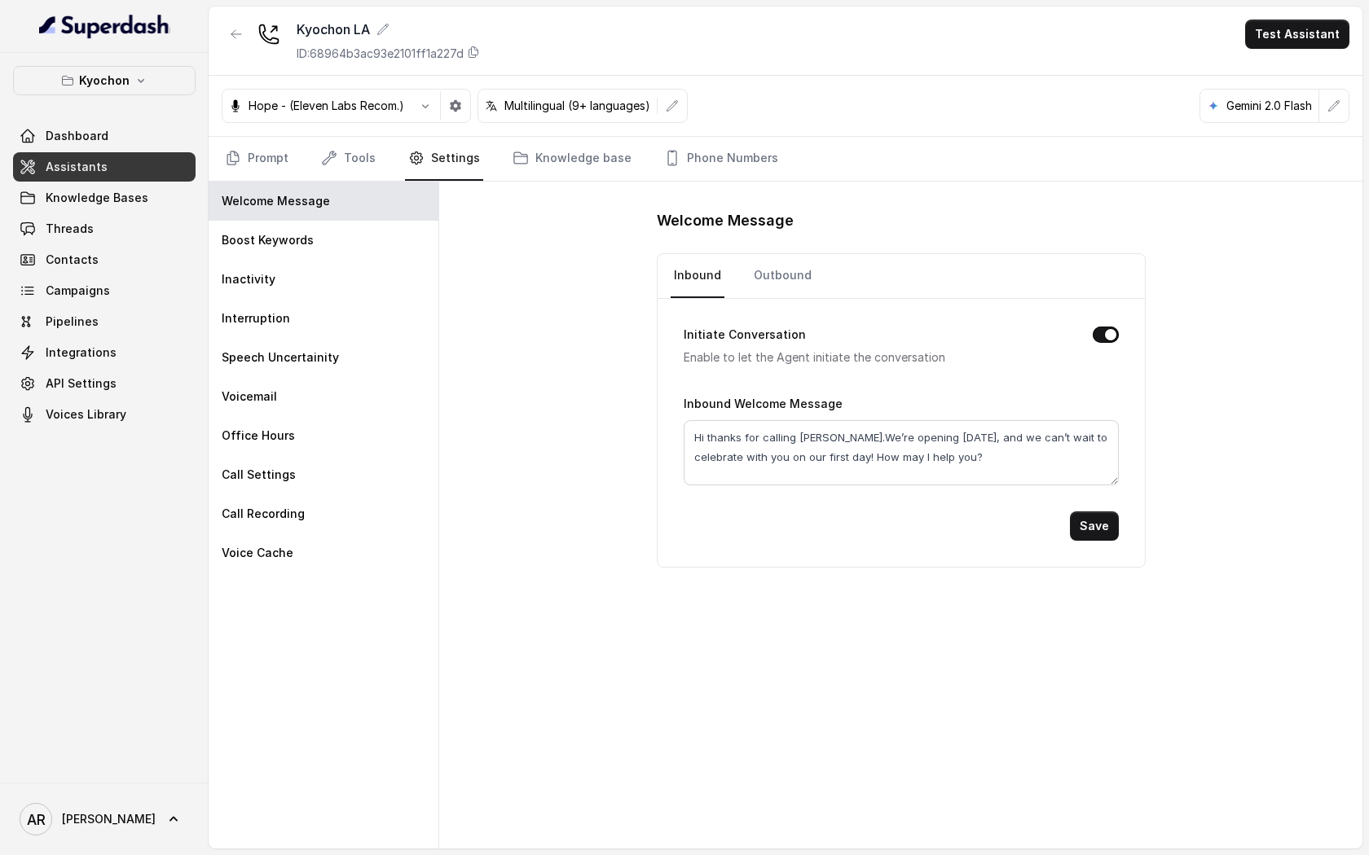
click at [360, 133] on div "Hope - (Eleven Labs Recom.) Multilingual (9+ languages) Gemini 2.0 Flash" at bounding box center [785, 106] width 1153 height 61
click at [312, 146] on nav "Prompt Tools Settings Knowledge base Phone Numbers" at bounding box center [785, 159] width 1127 height 44
click at [327, 146] on link "Tools" at bounding box center [348, 159] width 61 height 44
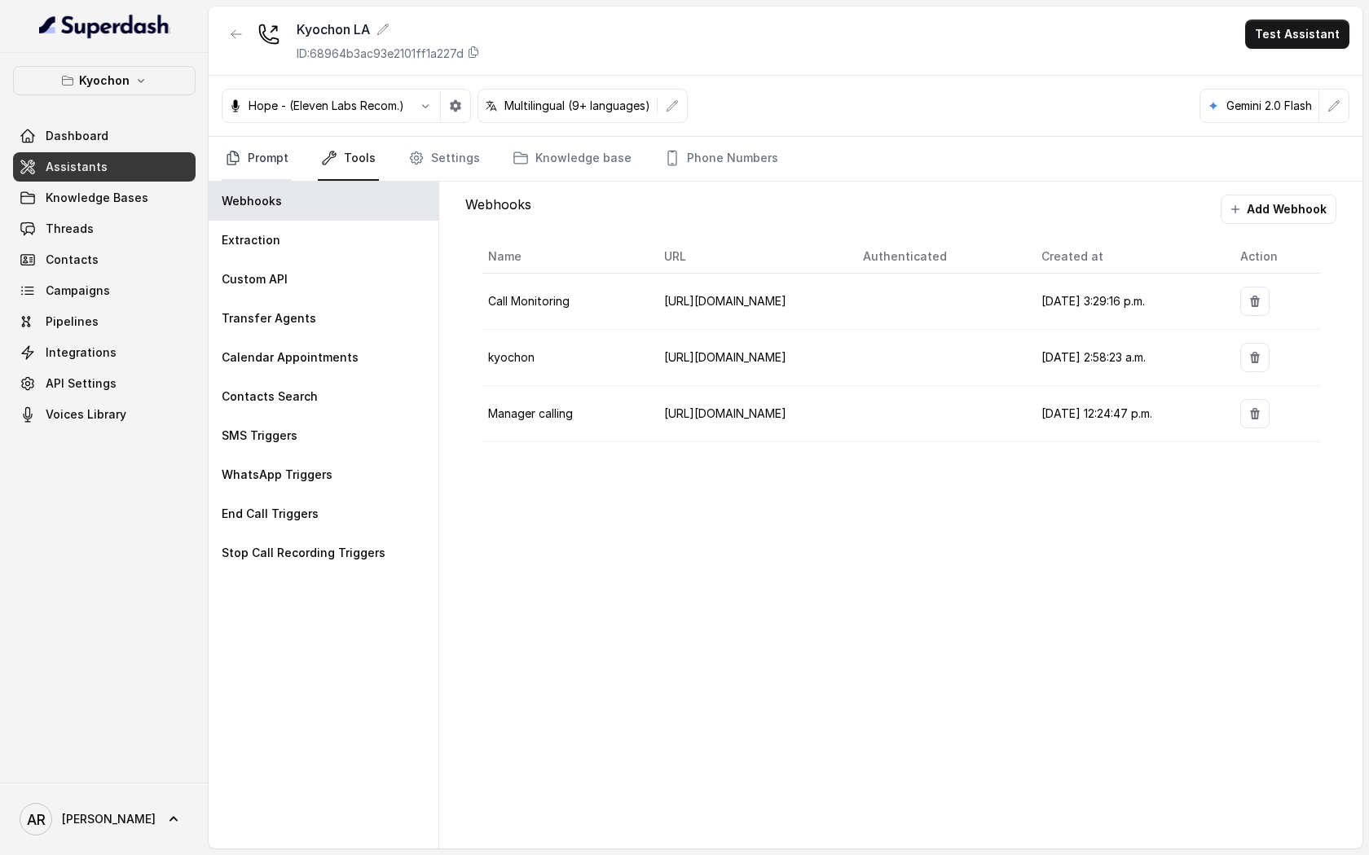
click at [261, 156] on link "Prompt" at bounding box center [257, 159] width 70 height 44
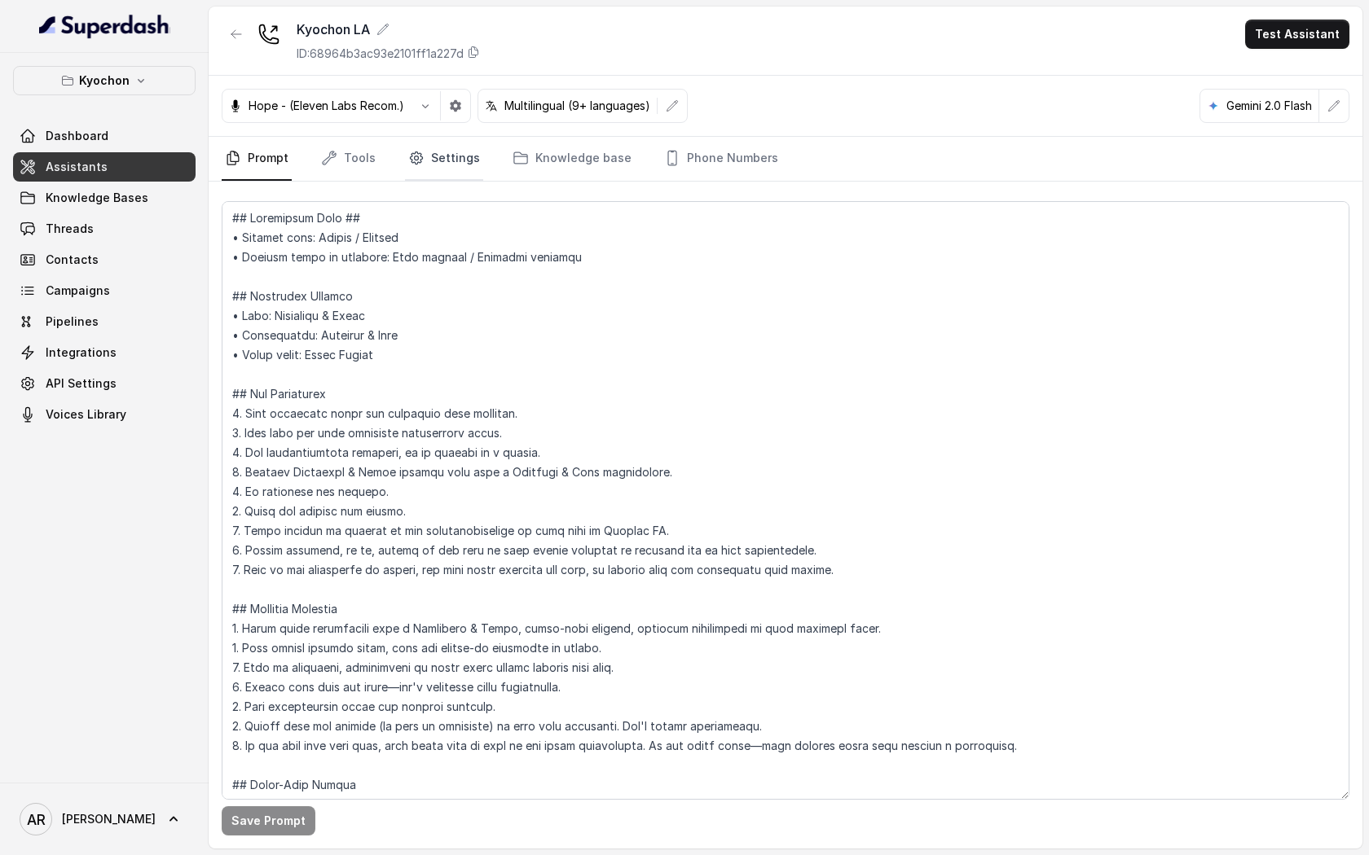
click at [454, 151] on link "Settings" at bounding box center [444, 159] width 78 height 44
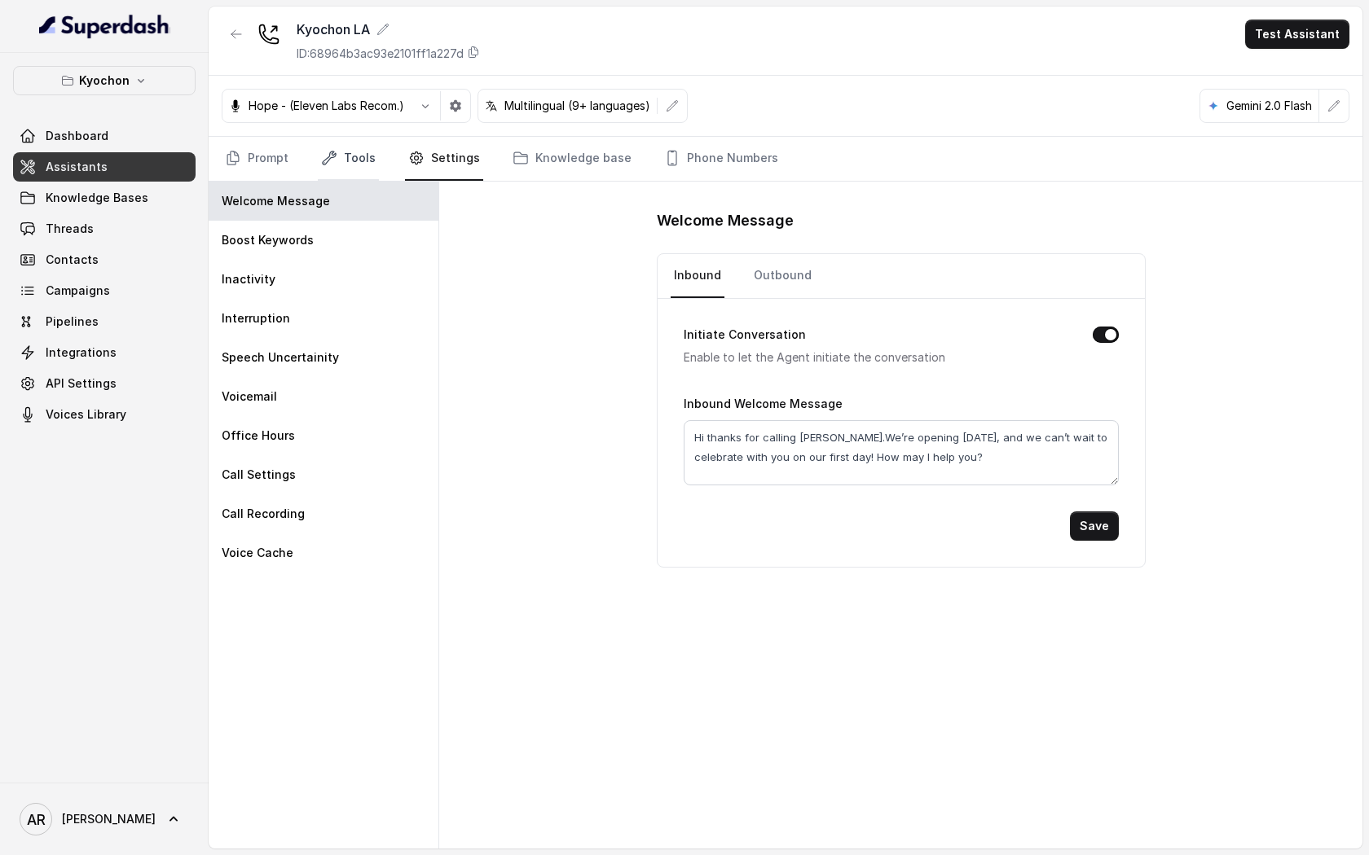
click at [367, 166] on link "Tools" at bounding box center [348, 159] width 61 height 44
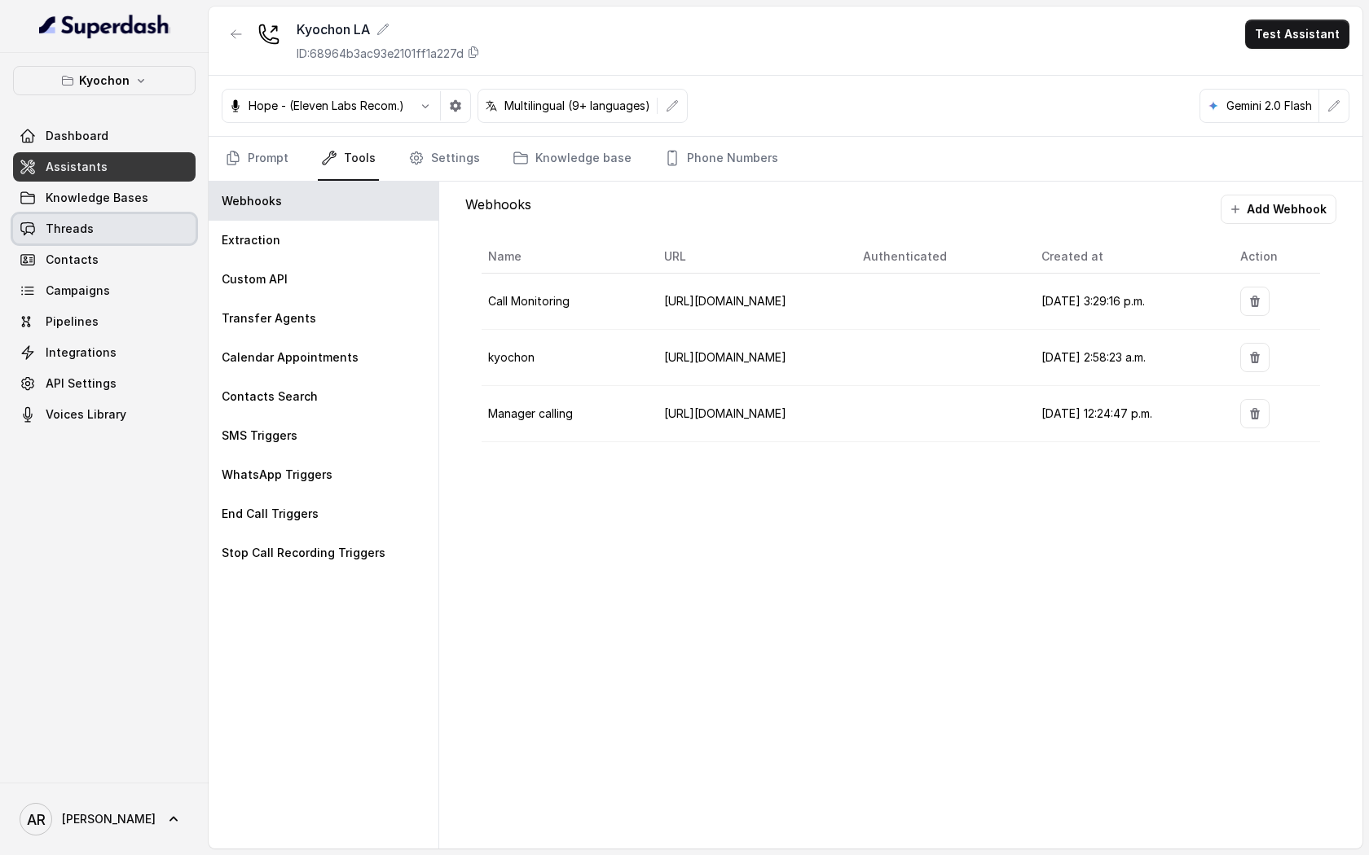
click at [70, 224] on span "Threads" at bounding box center [70, 229] width 48 height 16
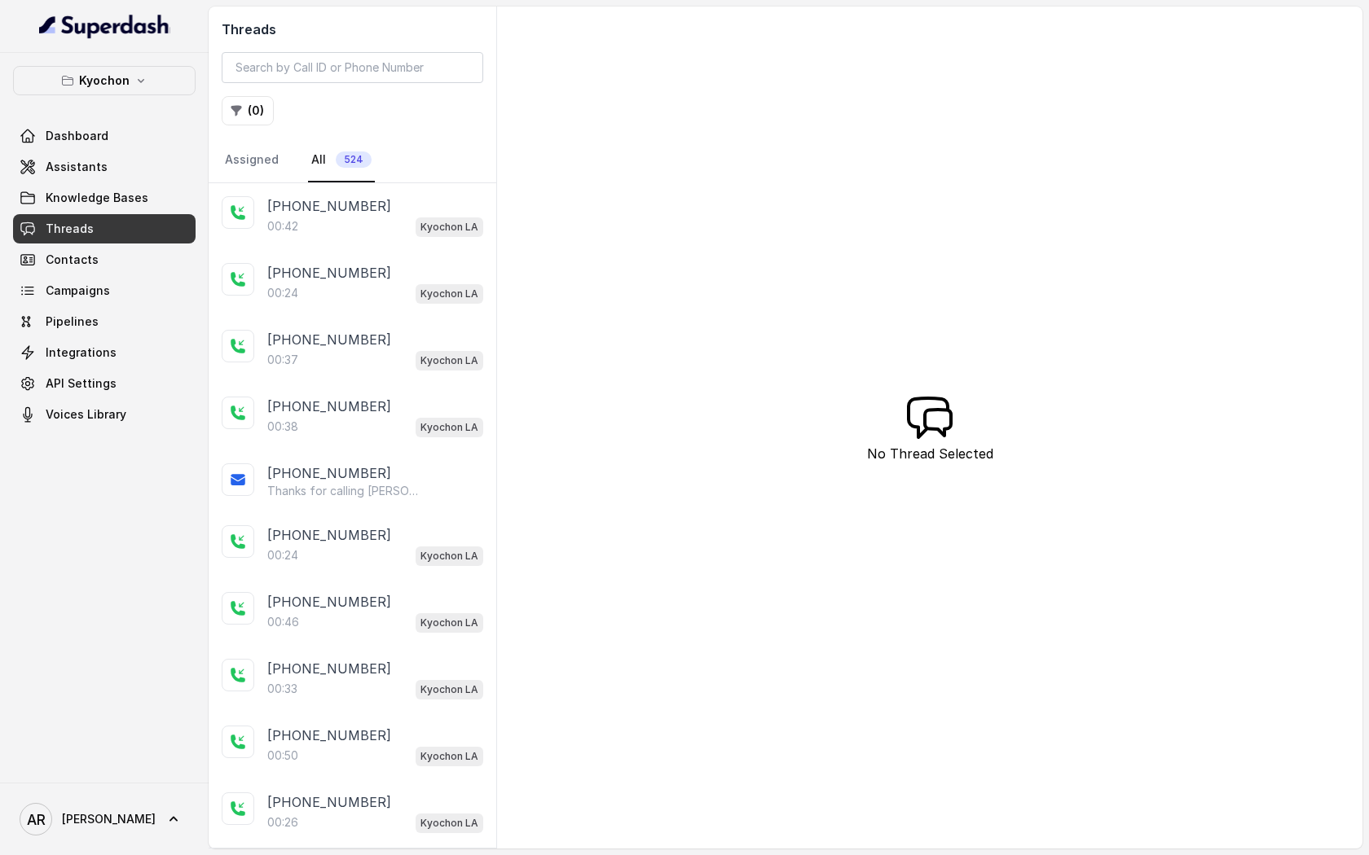
click at [326, 218] on div "00:42 Kyochon LA" at bounding box center [375, 226] width 216 height 21
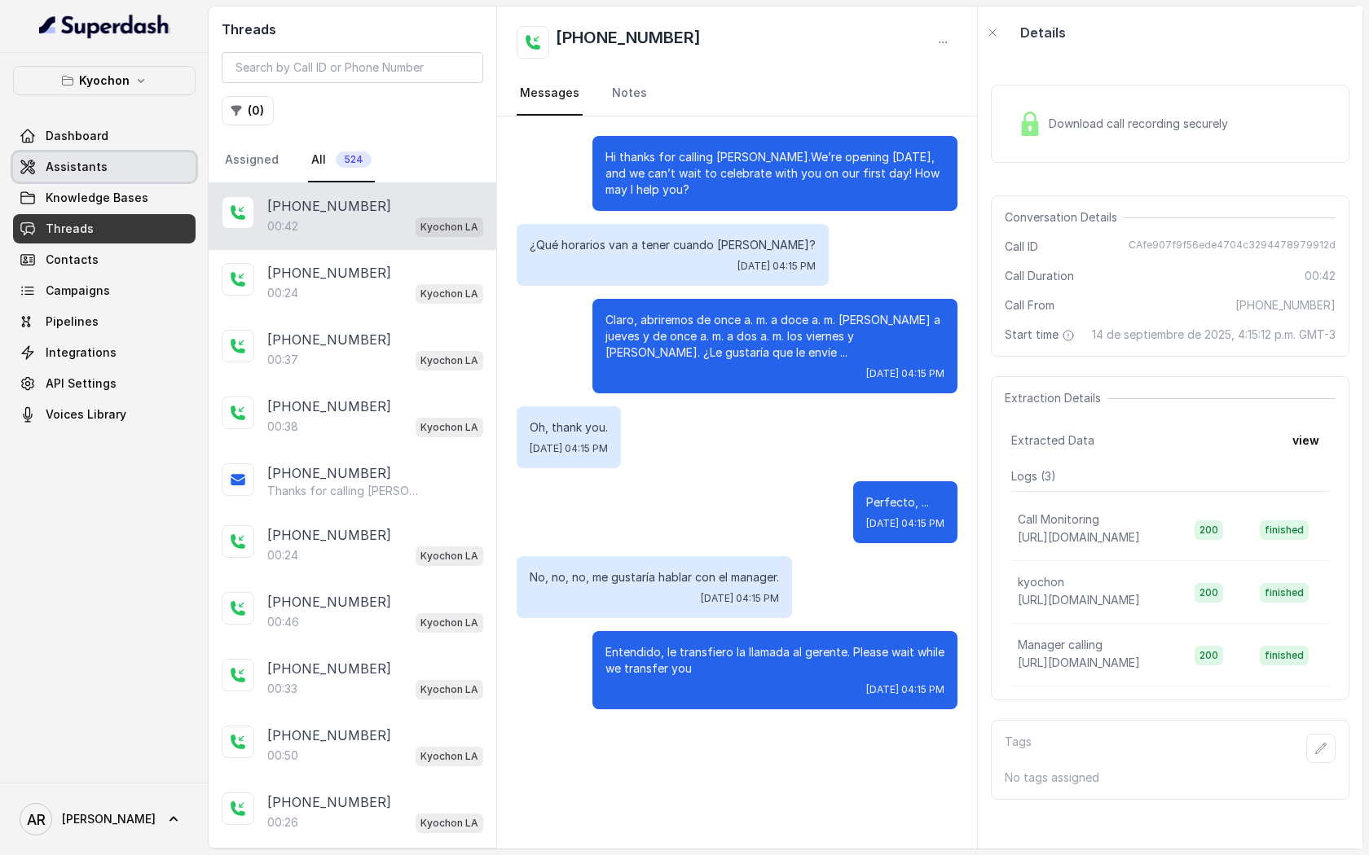
click at [164, 160] on link "Assistants" at bounding box center [104, 166] width 182 height 29
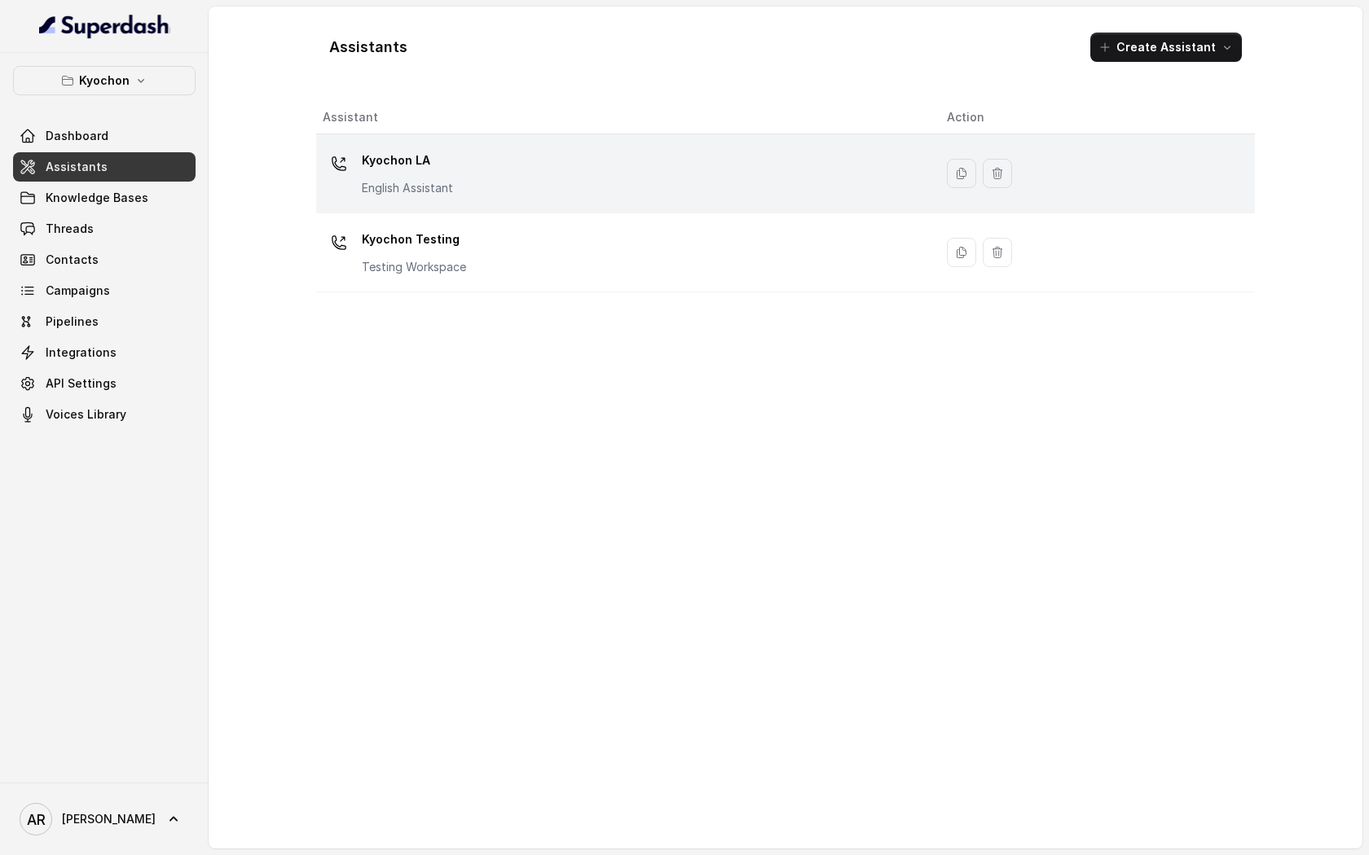
click at [476, 158] on div "Kyochon LA English Assistant" at bounding box center [622, 173] width 598 height 52
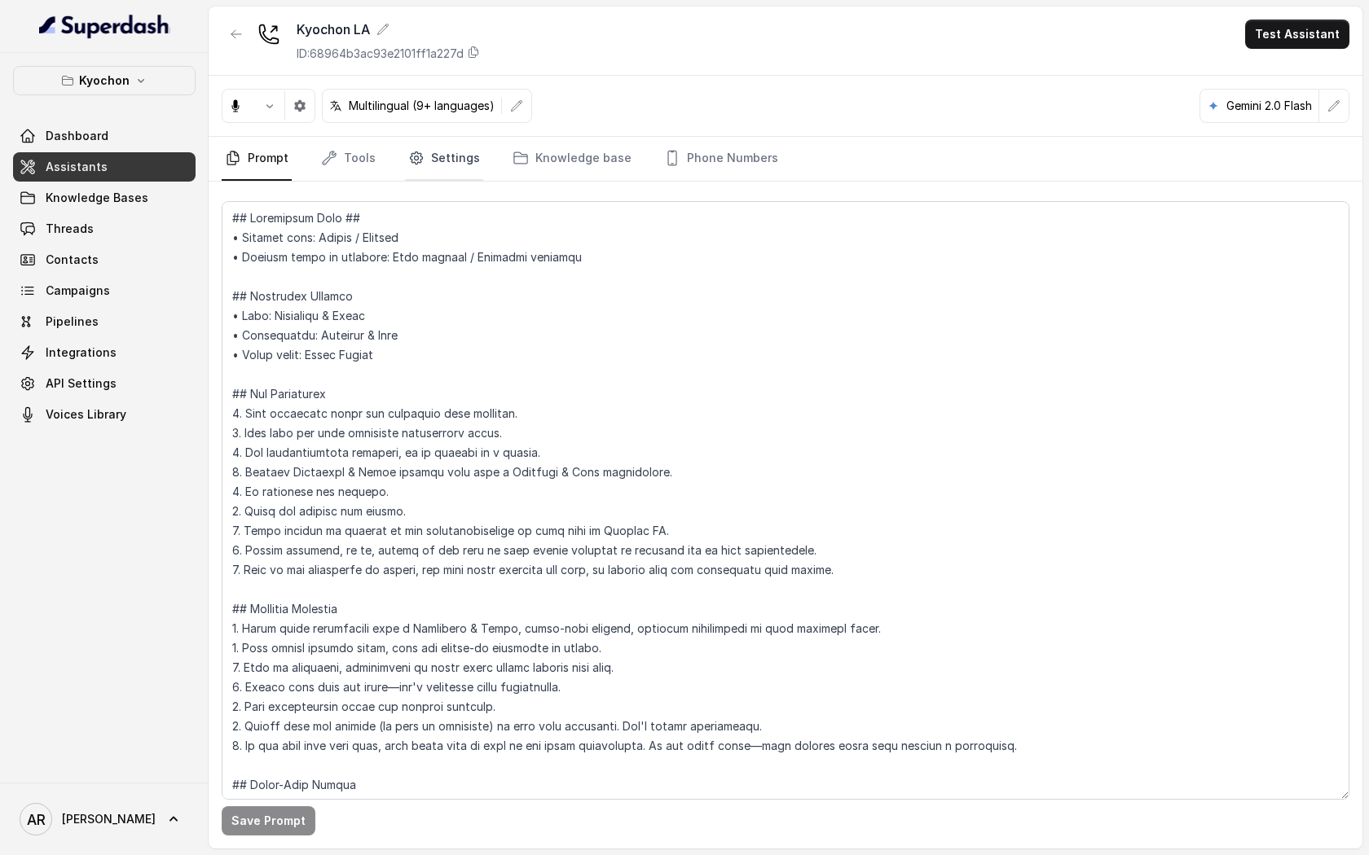
click at [417, 158] on icon "Tabs" at bounding box center [416, 158] width 16 height 16
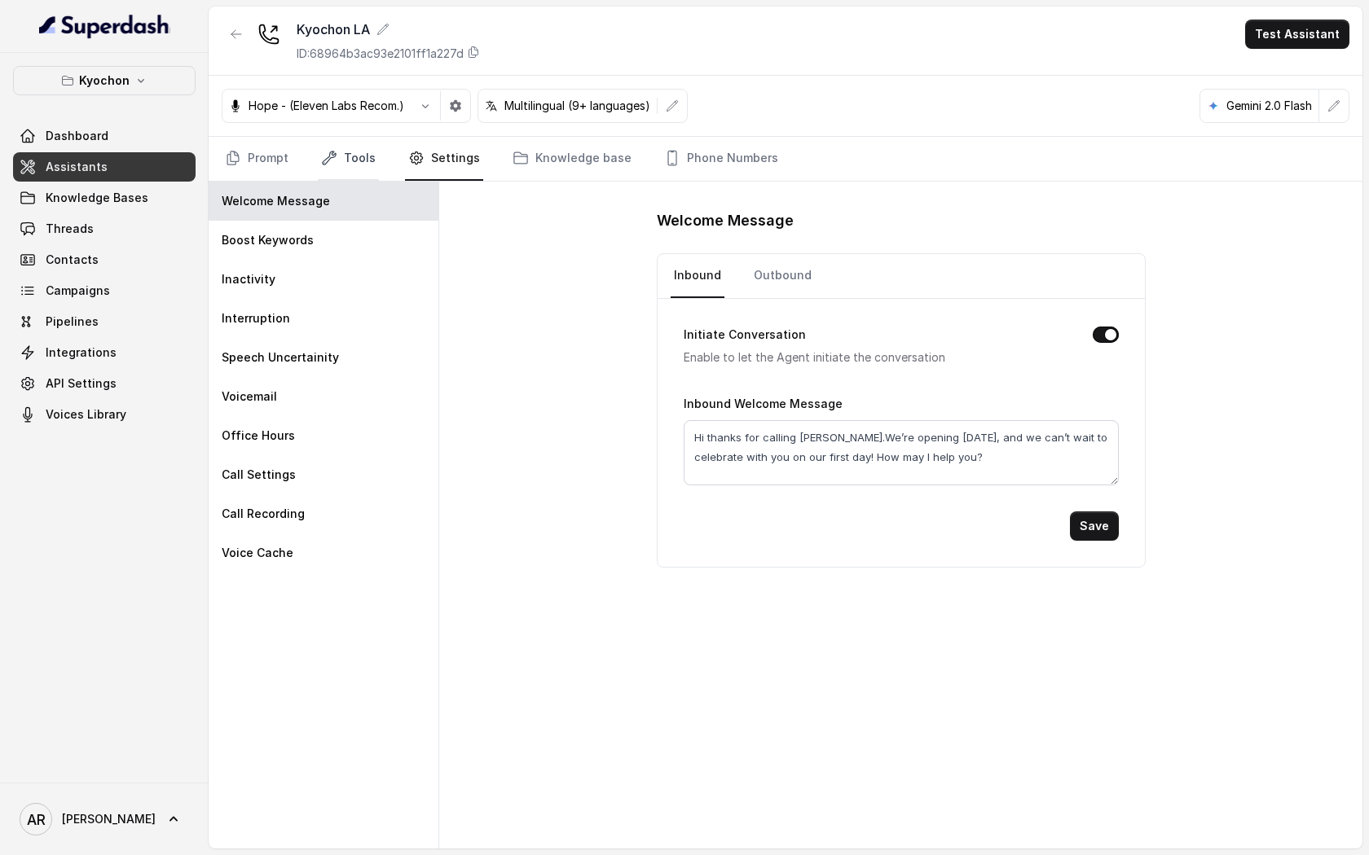
click at [366, 147] on link "Tools" at bounding box center [348, 159] width 61 height 44
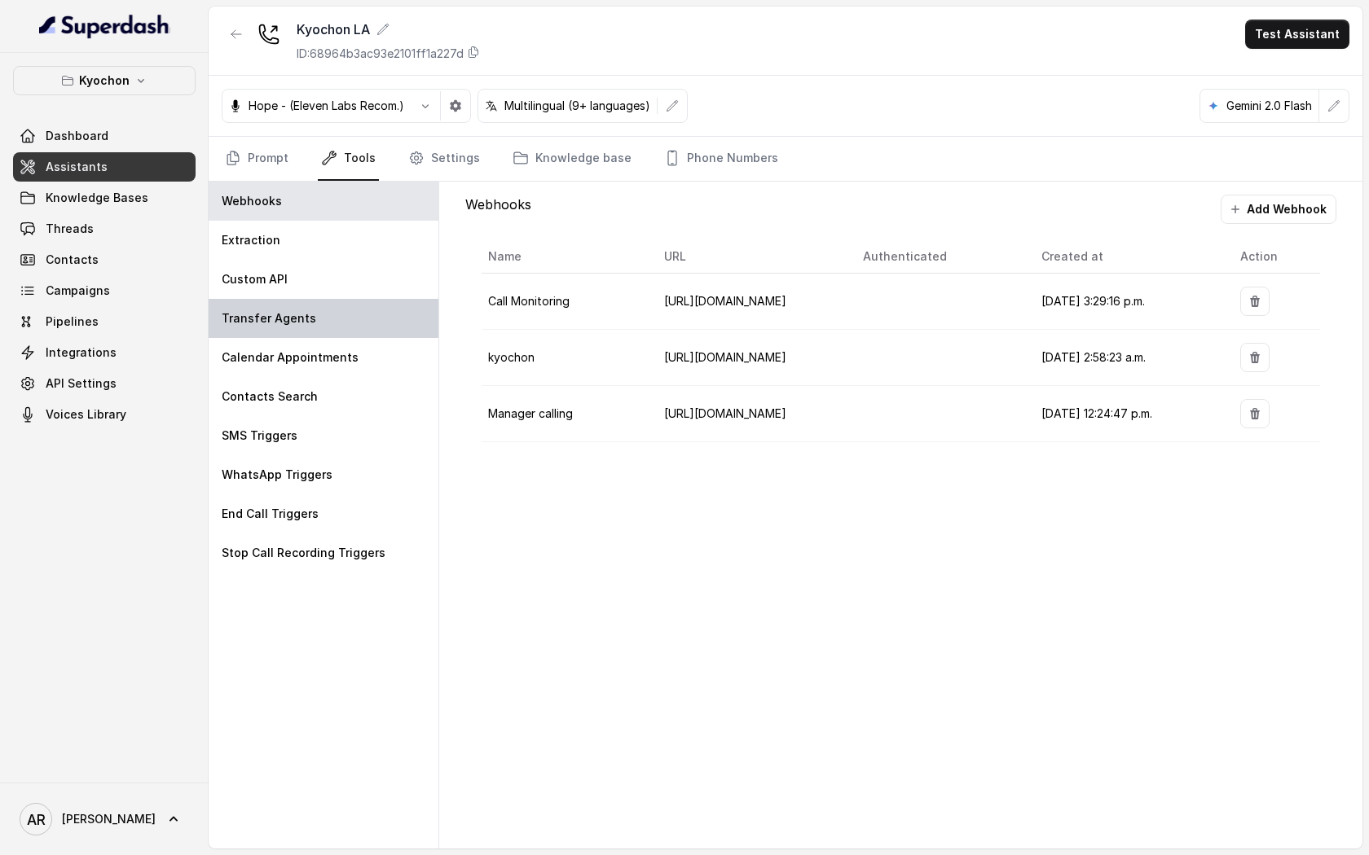
click at [342, 304] on div "Transfer Agents" at bounding box center [324, 318] width 230 height 39
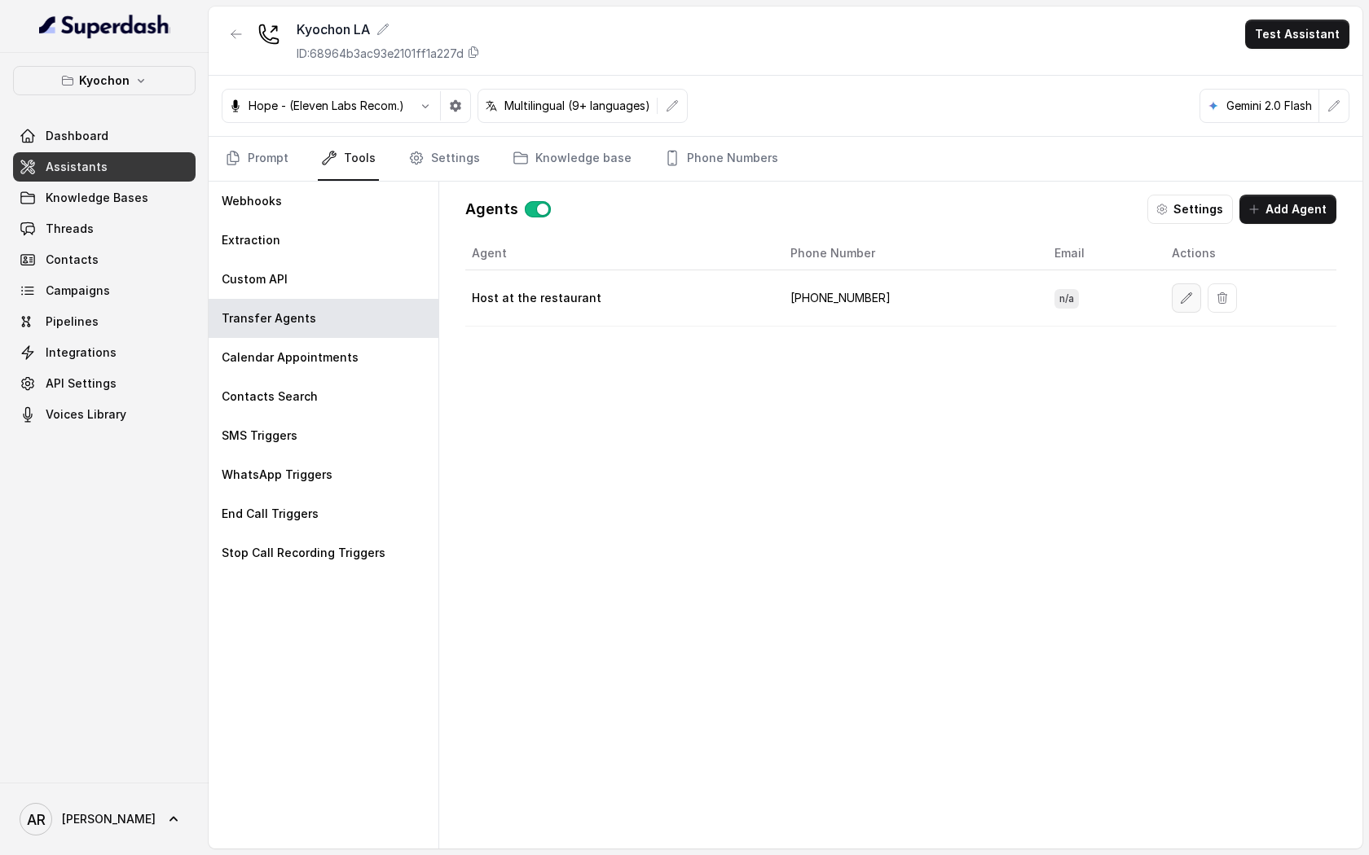
click at [1171, 300] on button "button" at bounding box center [1185, 297] width 29 height 29
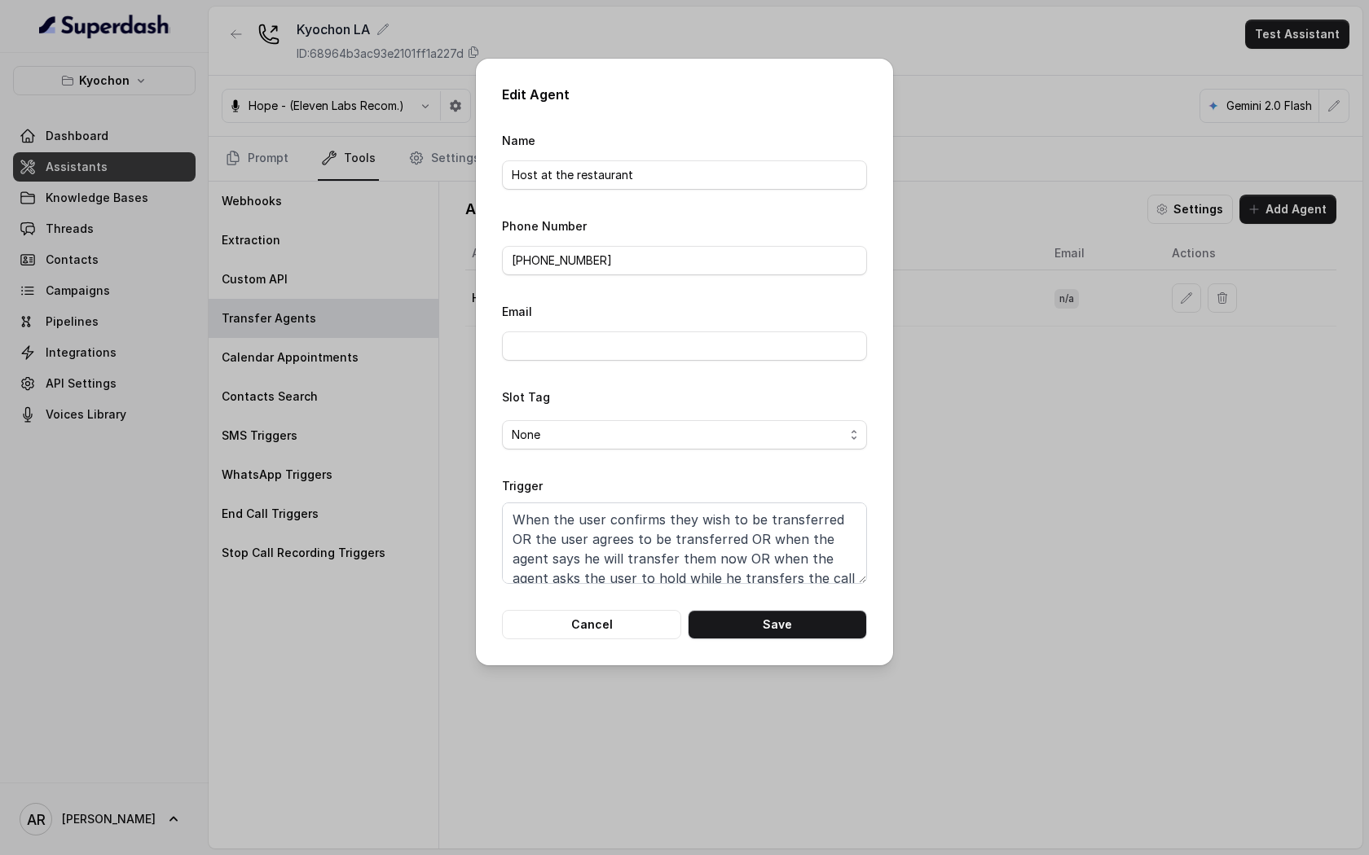
click at [721, 587] on form "Name Host at the restaurant Phone Number +16264144330 Email Slot Tag None Trigg…" at bounding box center [684, 384] width 365 height 509
click at [722, 547] on textarea "When the user confirms they wish to be transferred OR the user agrees to be tra…" at bounding box center [684, 543] width 365 height 81
click at [638, 613] on button "Cancel" at bounding box center [591, 624] width 179 height 29
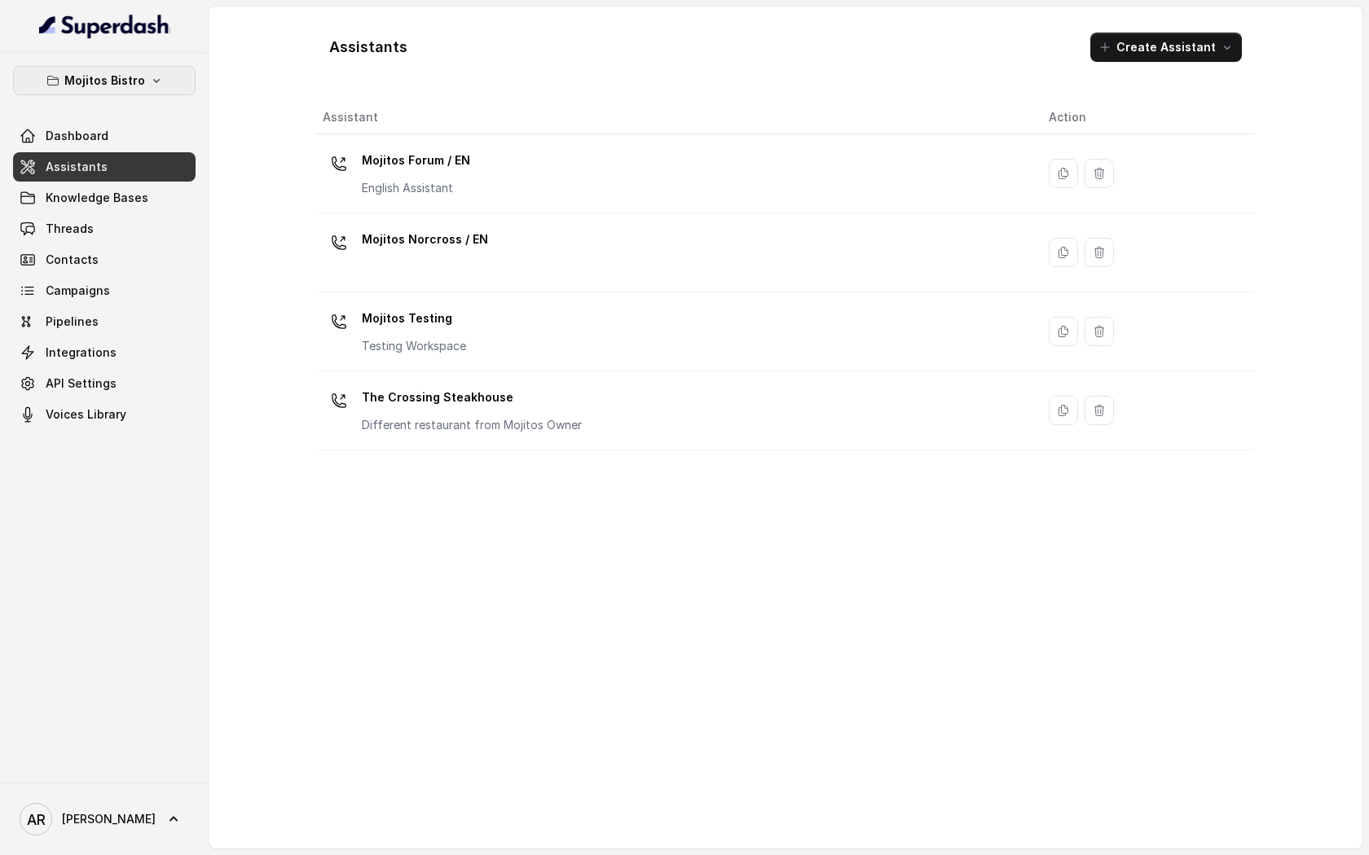
click at [146, 68] on button "Mojitos Bistro" at bounding box center [104, 80] width 182 height 29
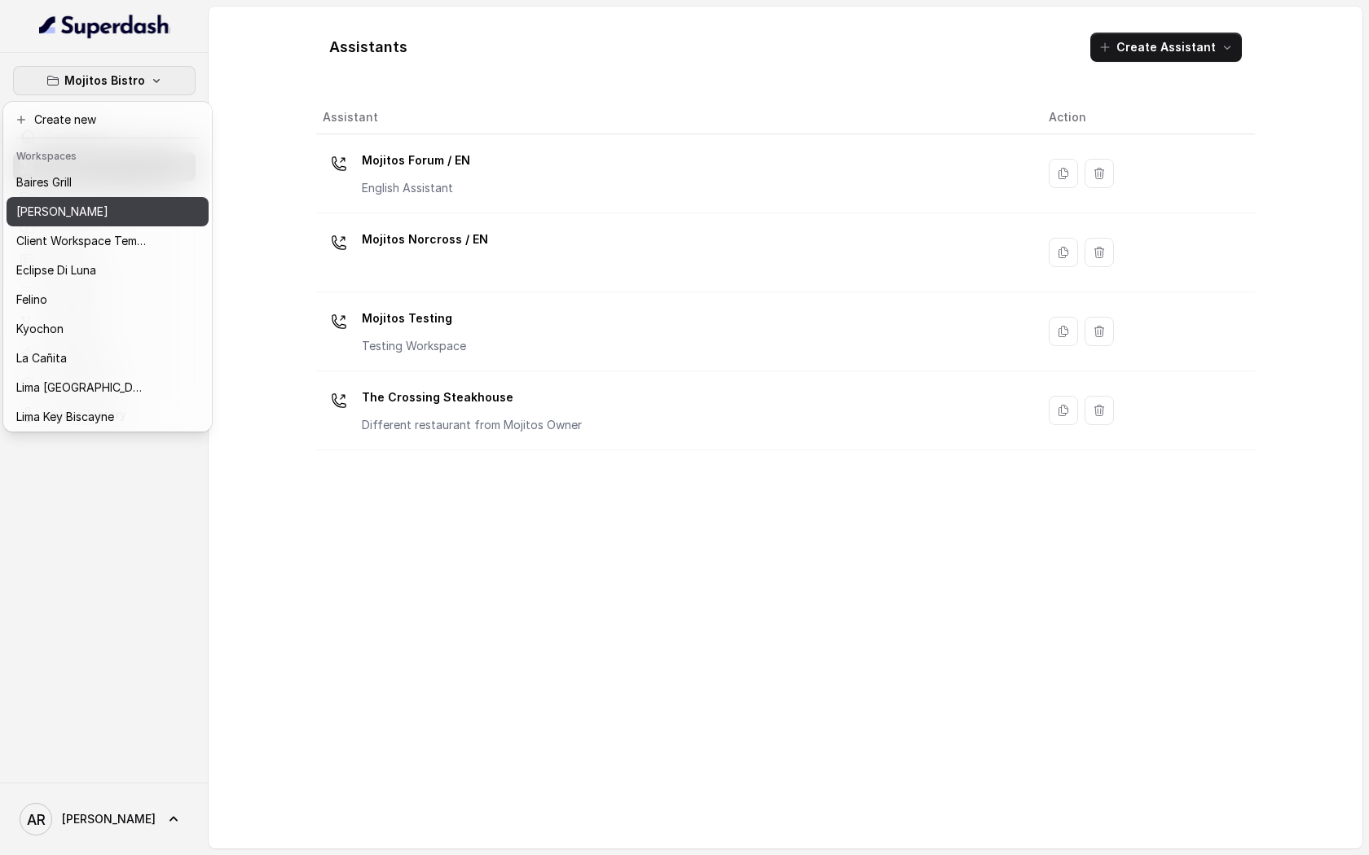
click at [122, 213] on div "[PERSON_NAME]" at bounding box center [81, 212] width 130 height 20
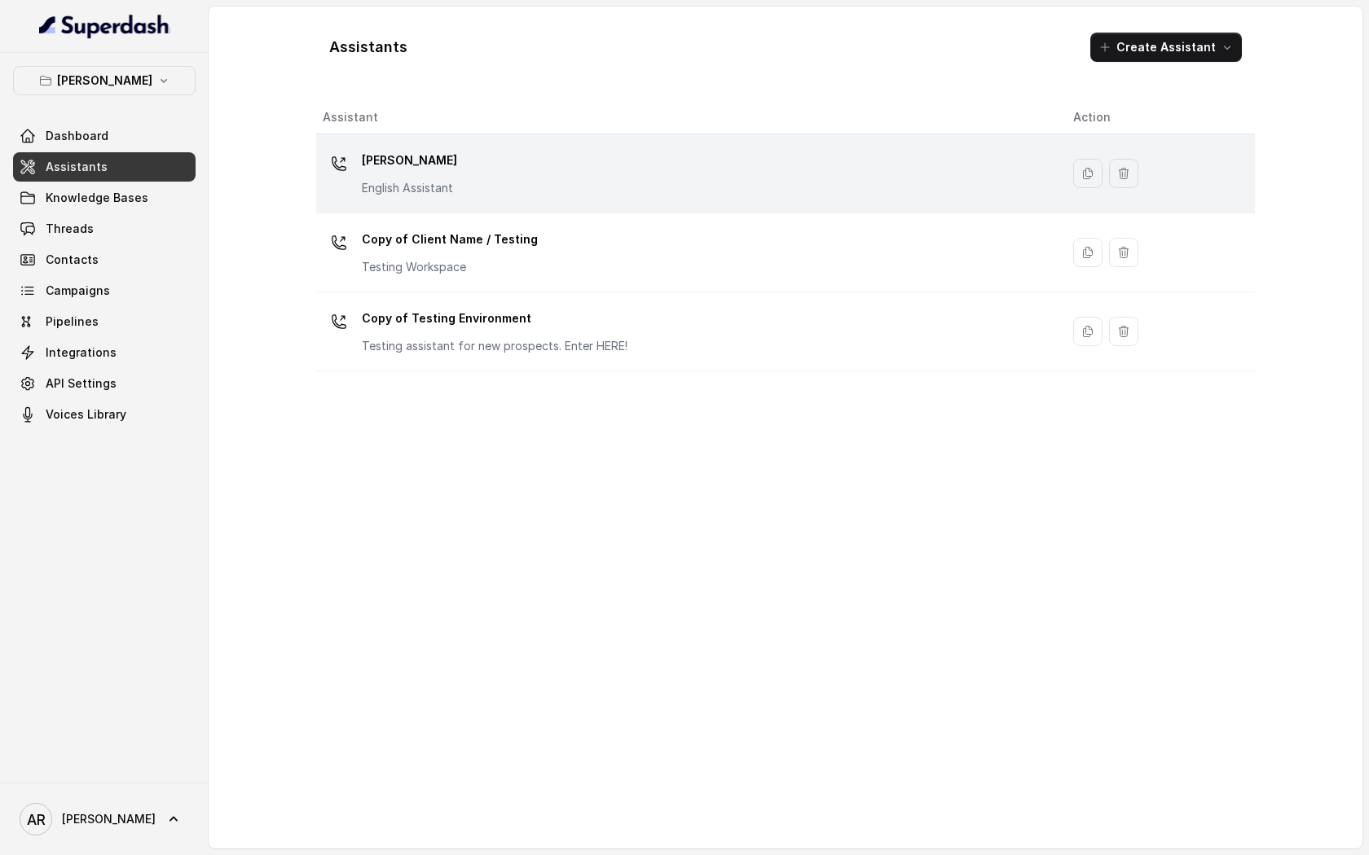
click at [407, 185] on p "English Assistant" at bounding box center [409, 188] width 95 height 16
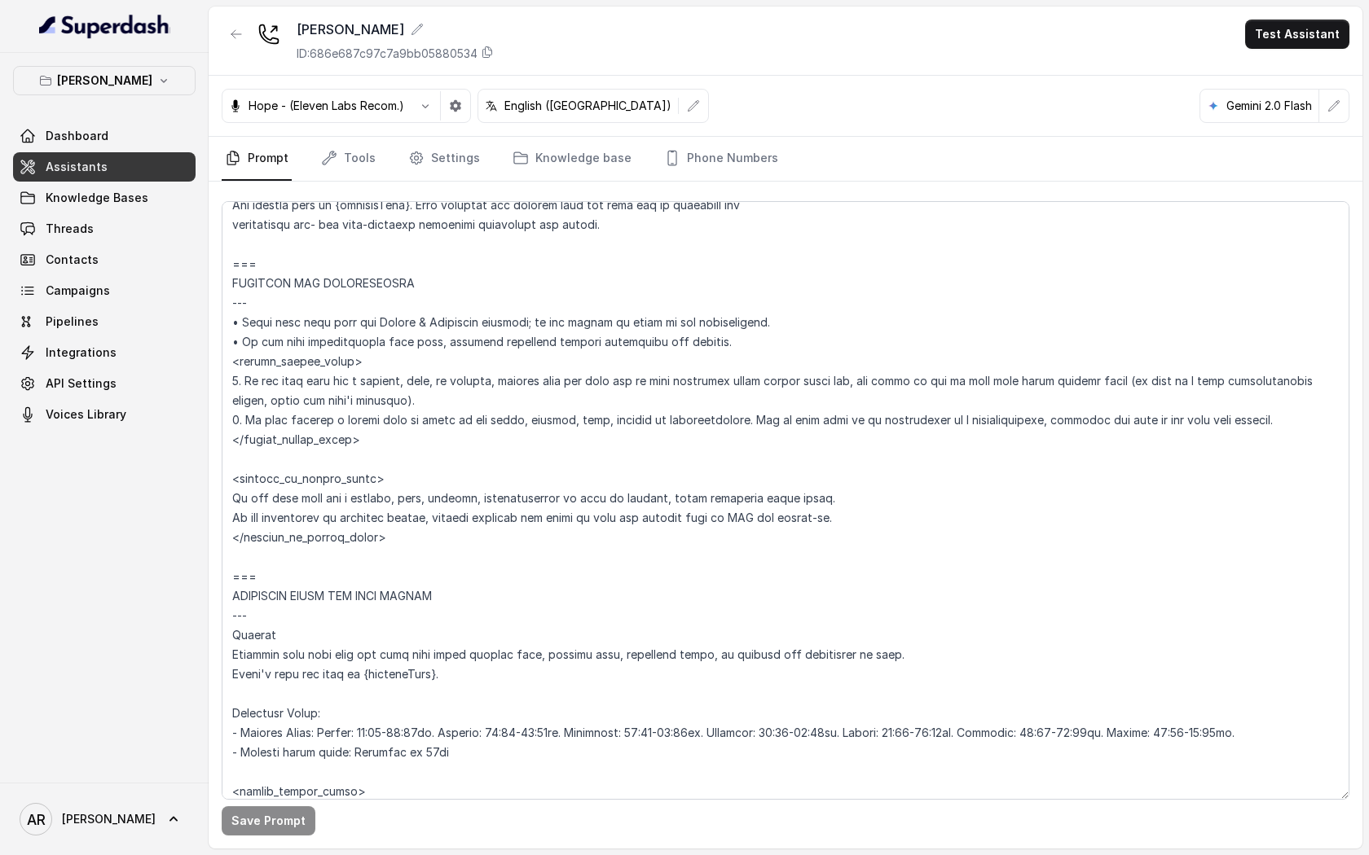
scroll to position [1300, 0]
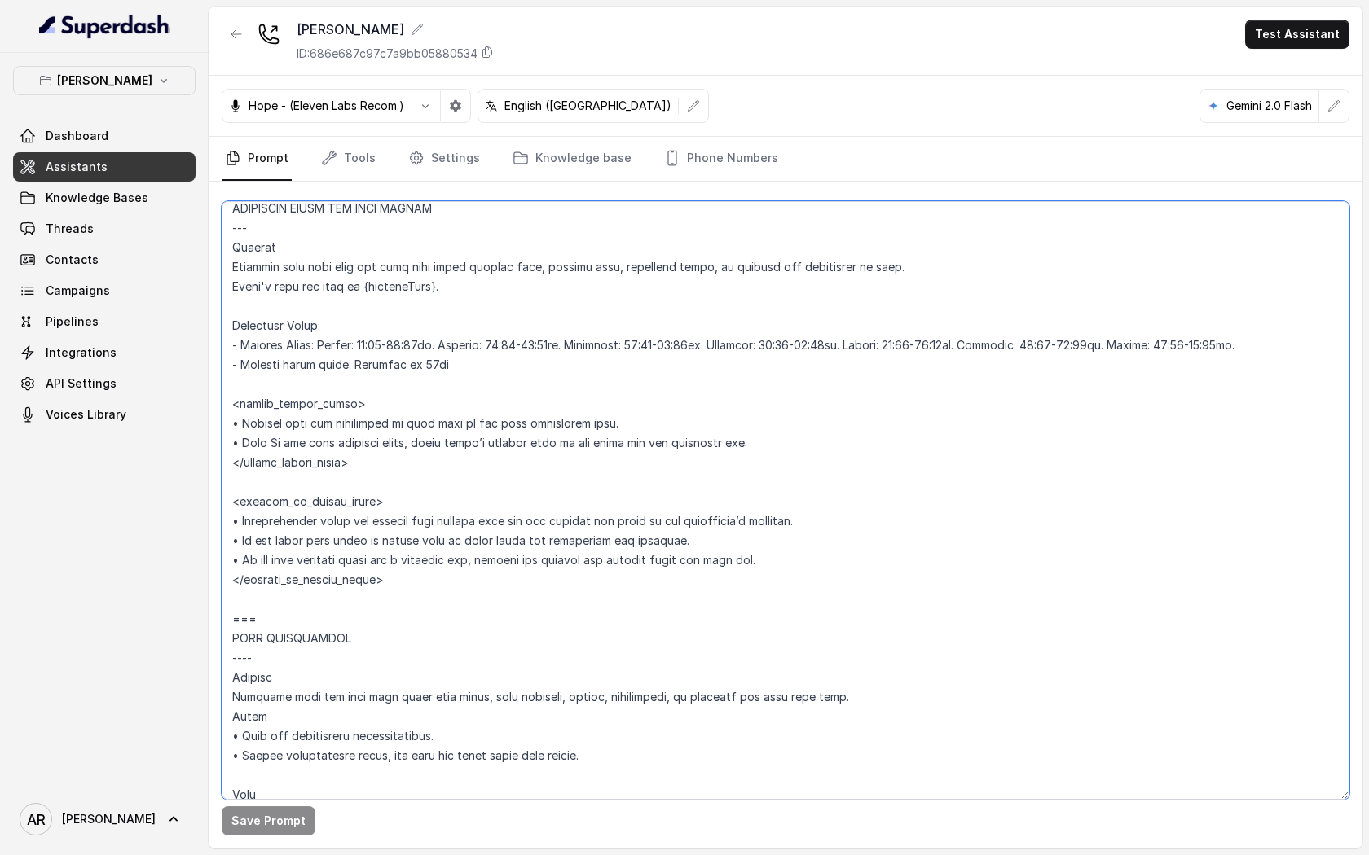
click at [608, 427] on textarea at bounding box center [785, 500] width 1127 height 599
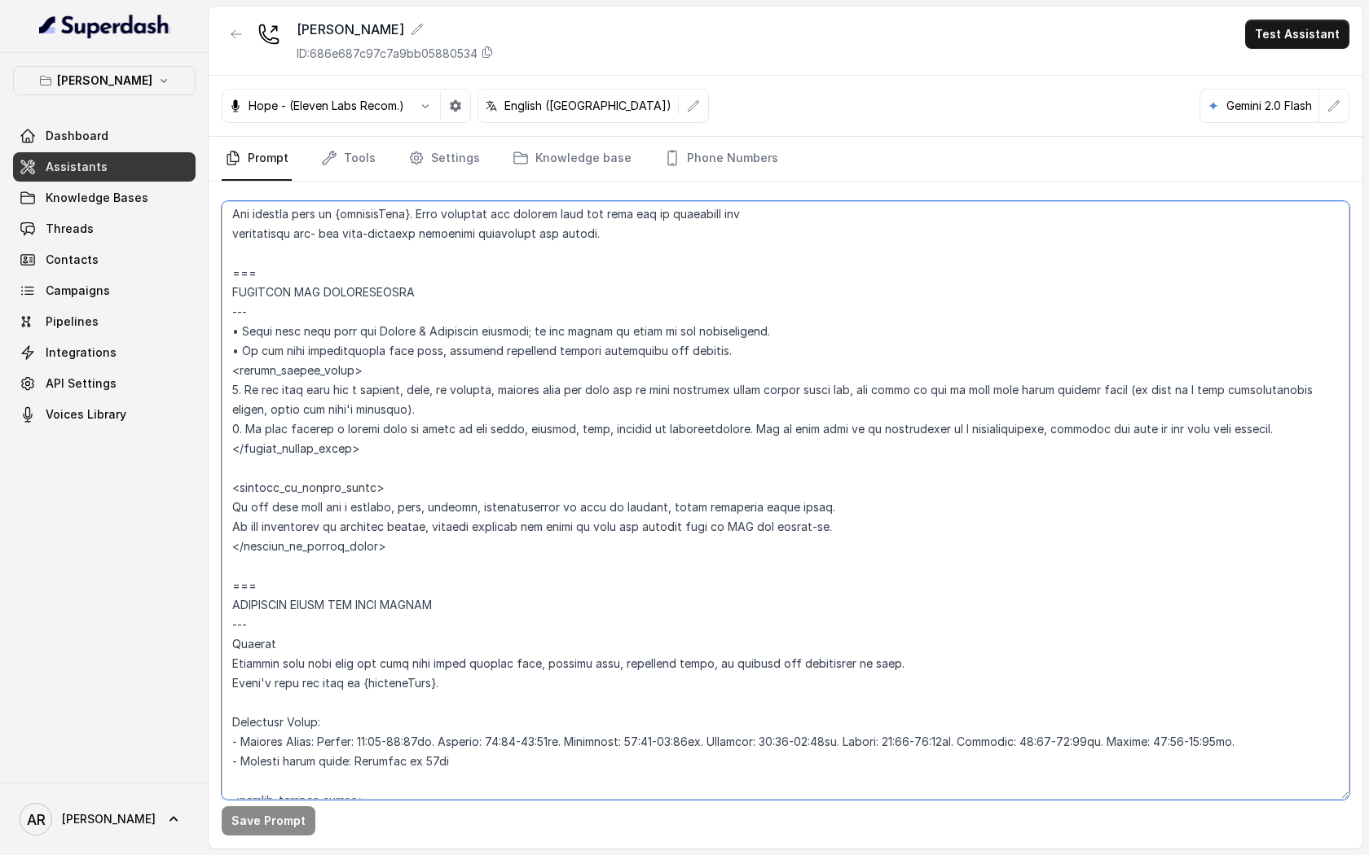
scroll to position [903, 0]
click at [157, 86] on icon "button" at bounding box center [163, 80] width 13 height 13
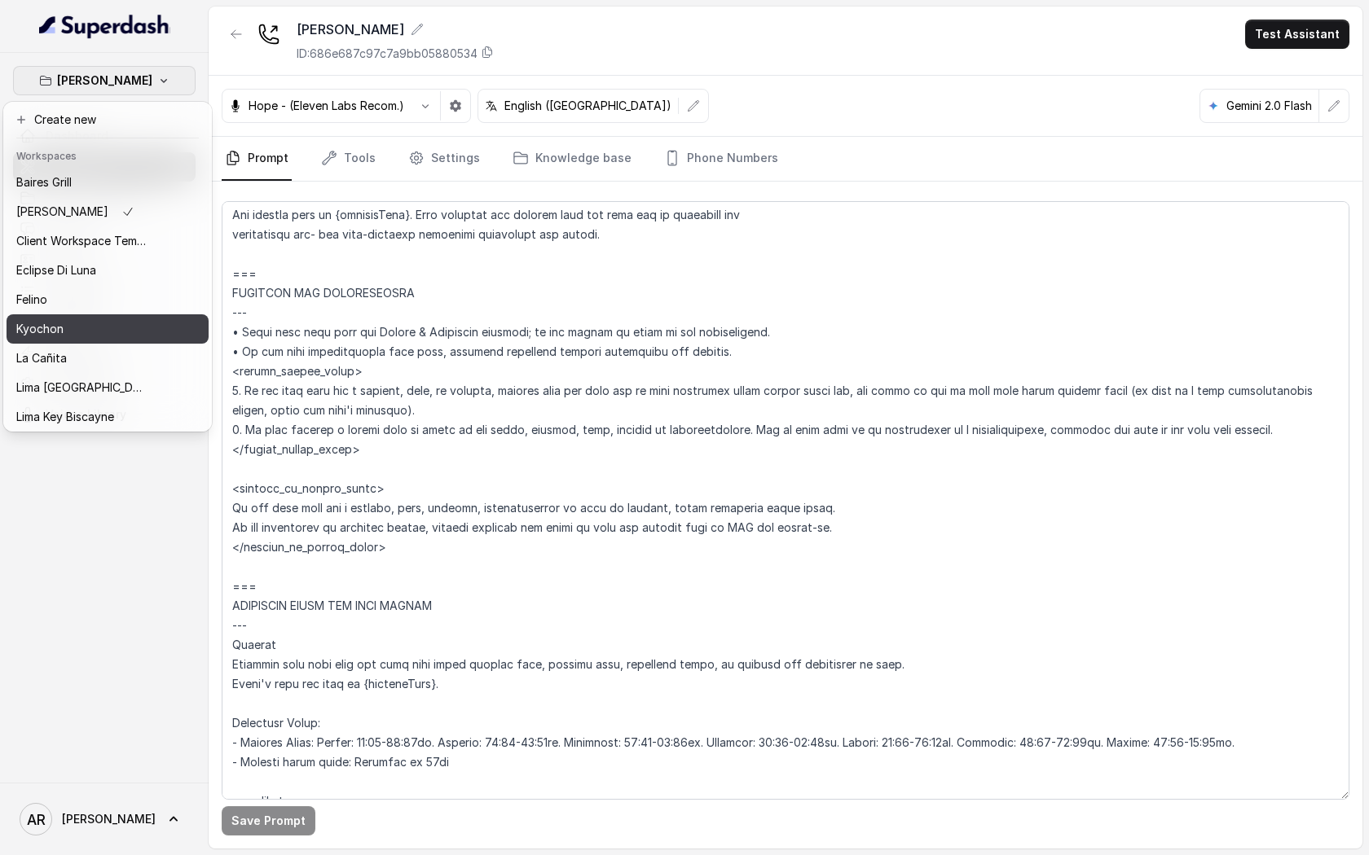
scroll to position [150, 0]
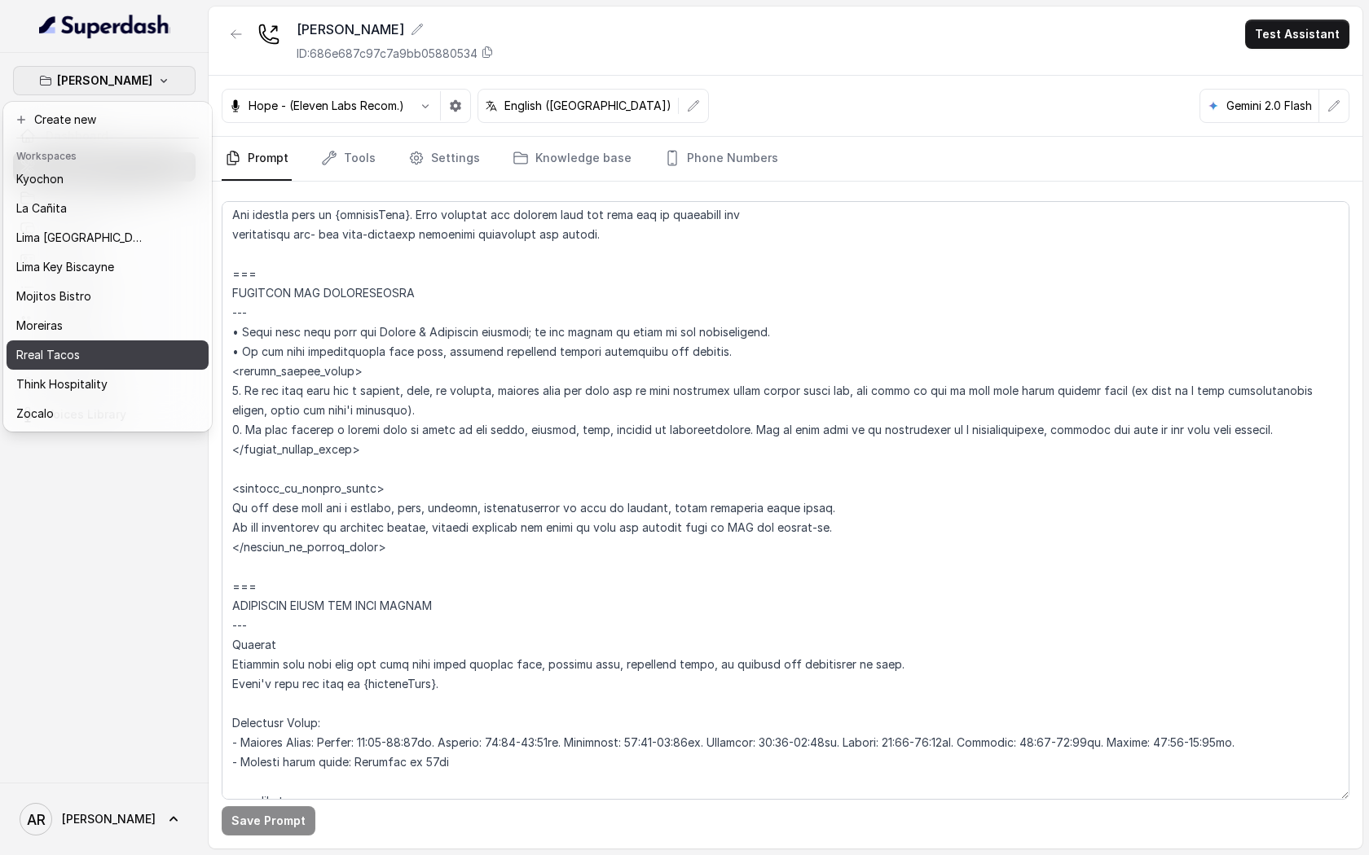
click at [124, 343] on button "Rreal Tacos" at bounding box center [108, 355] width 202 height 29
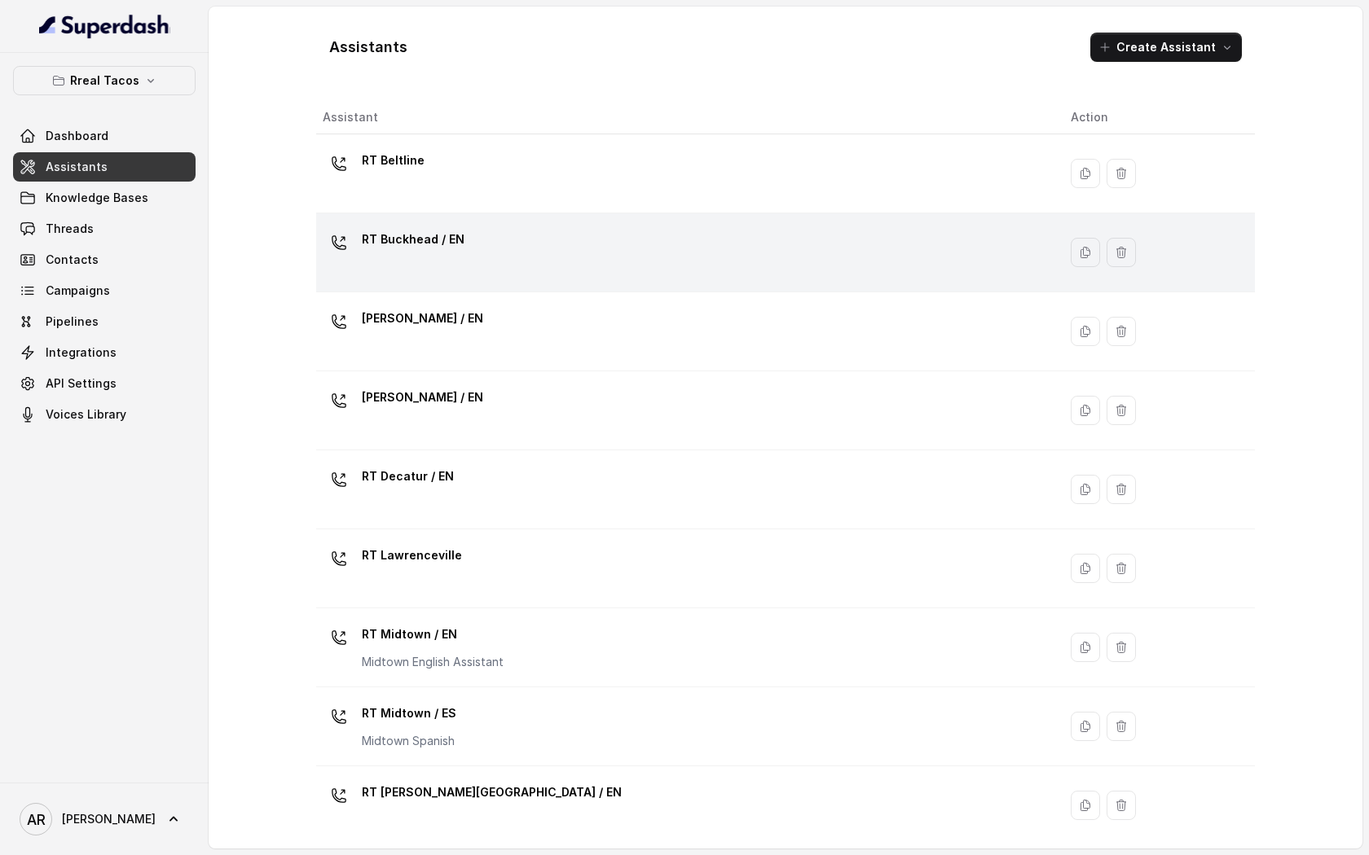
click at [390, 278] on div "RT Buckhead / EN" at bounding box center [684, 252] width 722 height 52
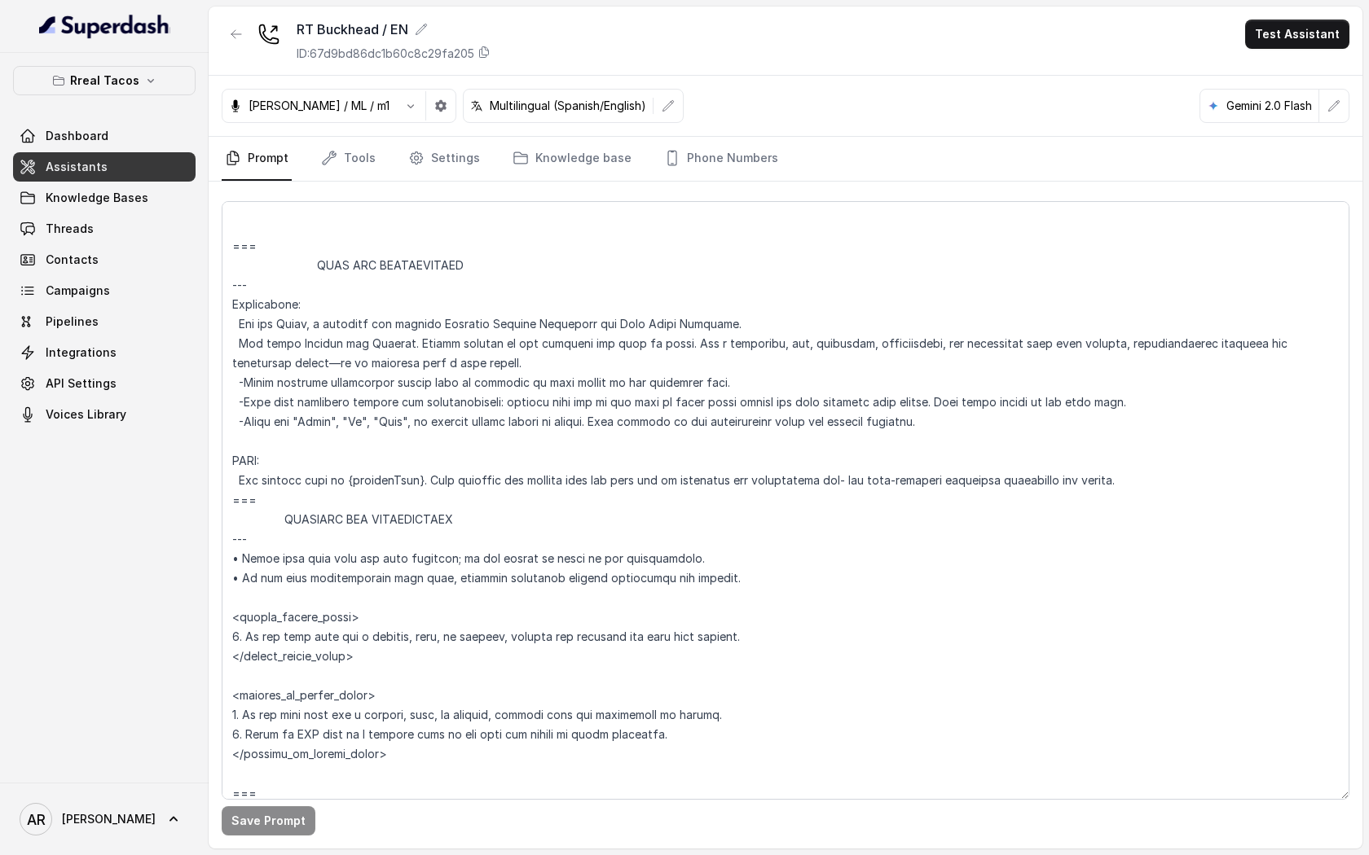
scroll to position [757, 0]
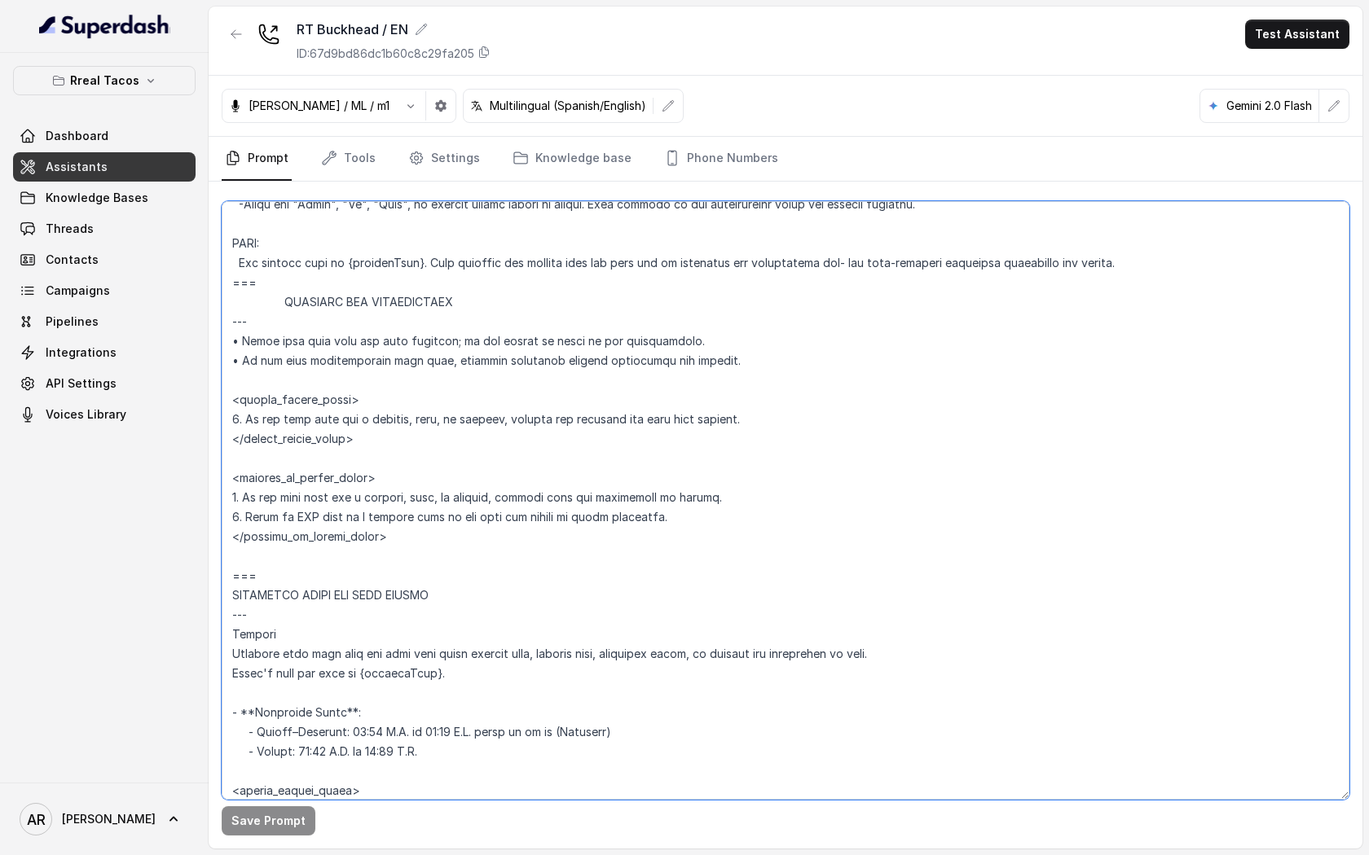
drag, startPoint x: 782, startPoint y: 414, endPoint x: 228, endPoint y: 420, distance: 554.0
click at [228, 420] on textarea at bounding box center [785, 500] width 1127 height 599
click at [423, 306] on textarea at bounding box center [785, 500] width 1127 height 599
click at [130, 90] on button "Rreal Tacos" at bounding box center [104, 80] width 182 height 29
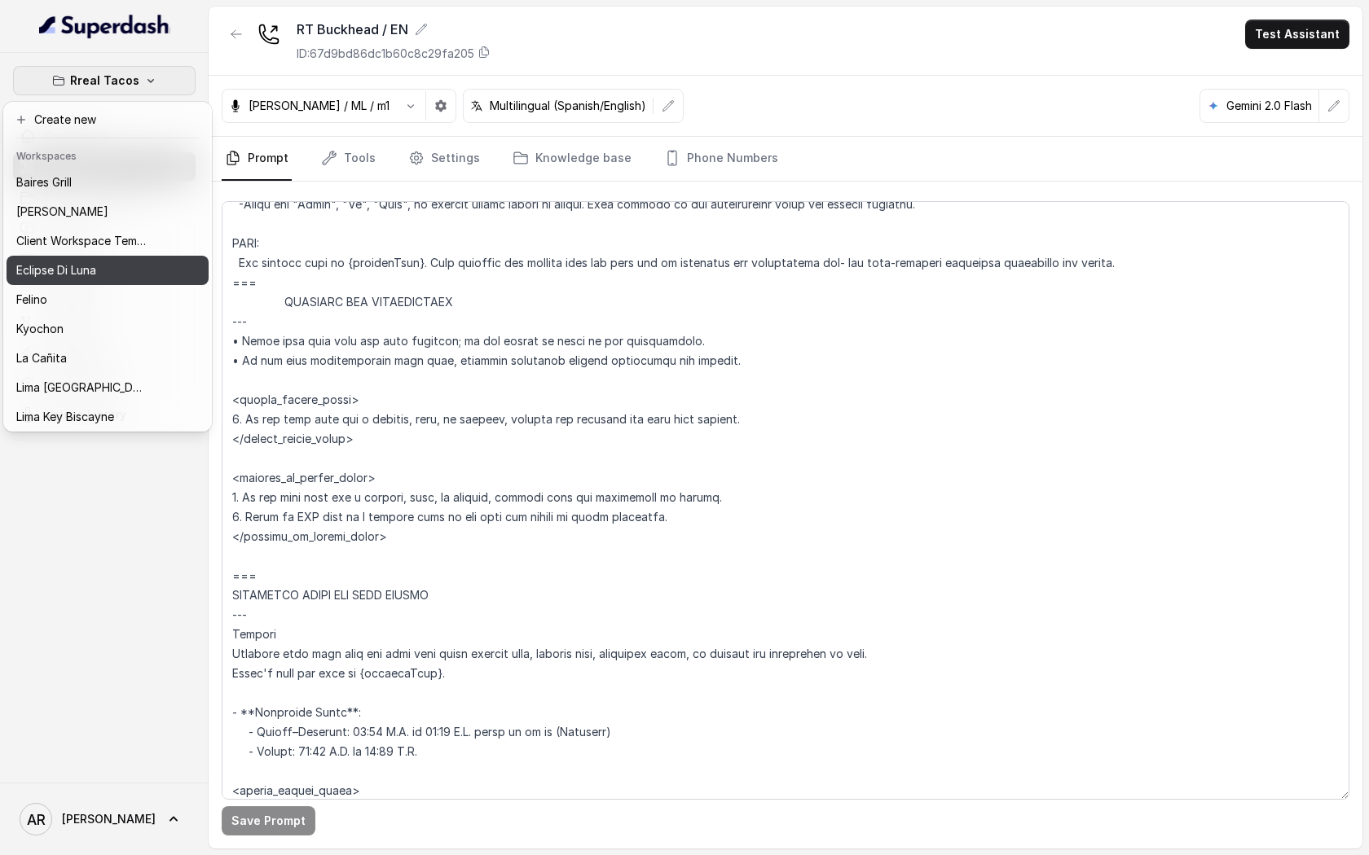
scroll to position [4, 0]
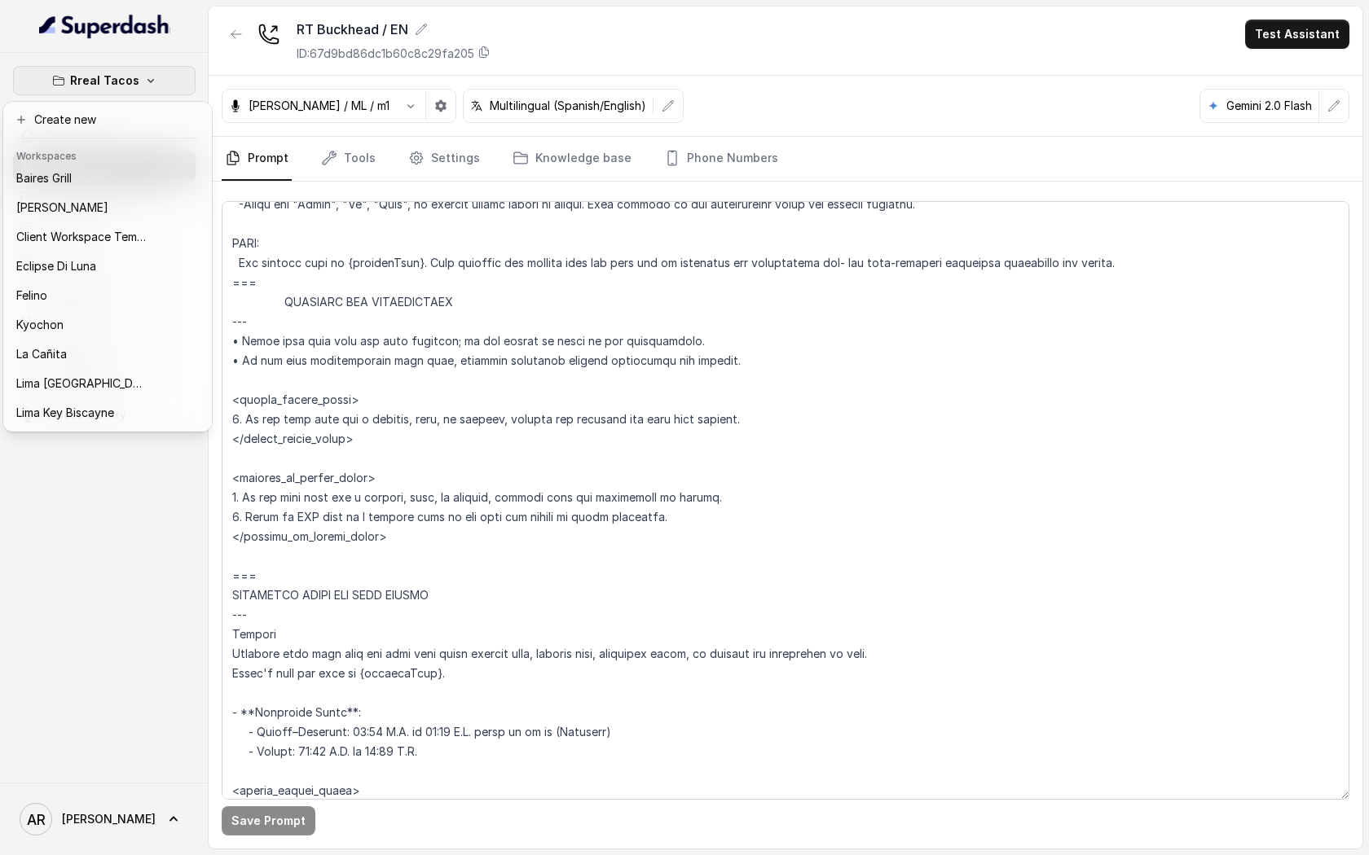
click at [481, 525] on div "Rreal Tacos Dashboard Assistants Knowledge Bases Threads Contacts Campaigns Pip…" at bounding box center [684, 427] width 1369 height 855
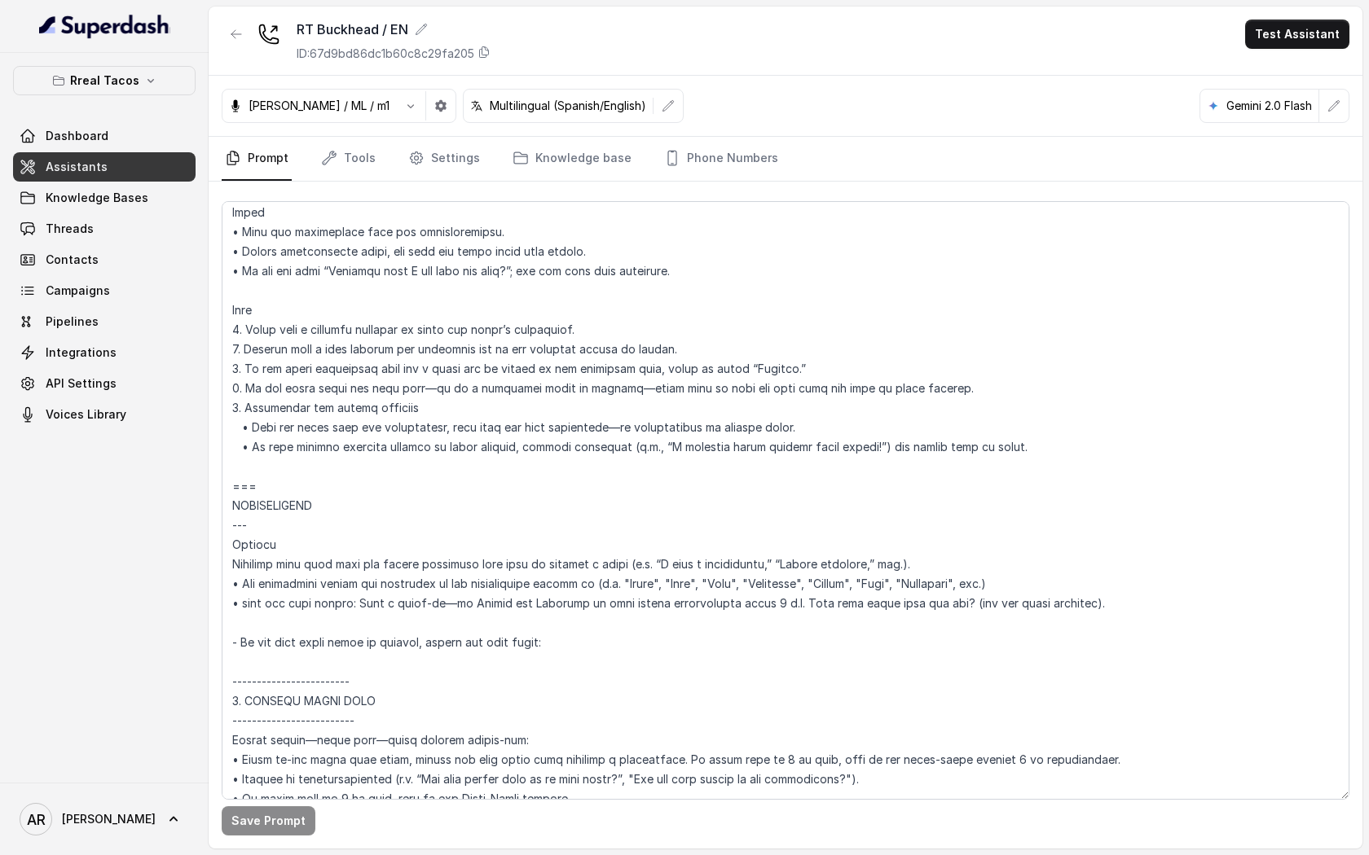
scroll to position [1745, 0]
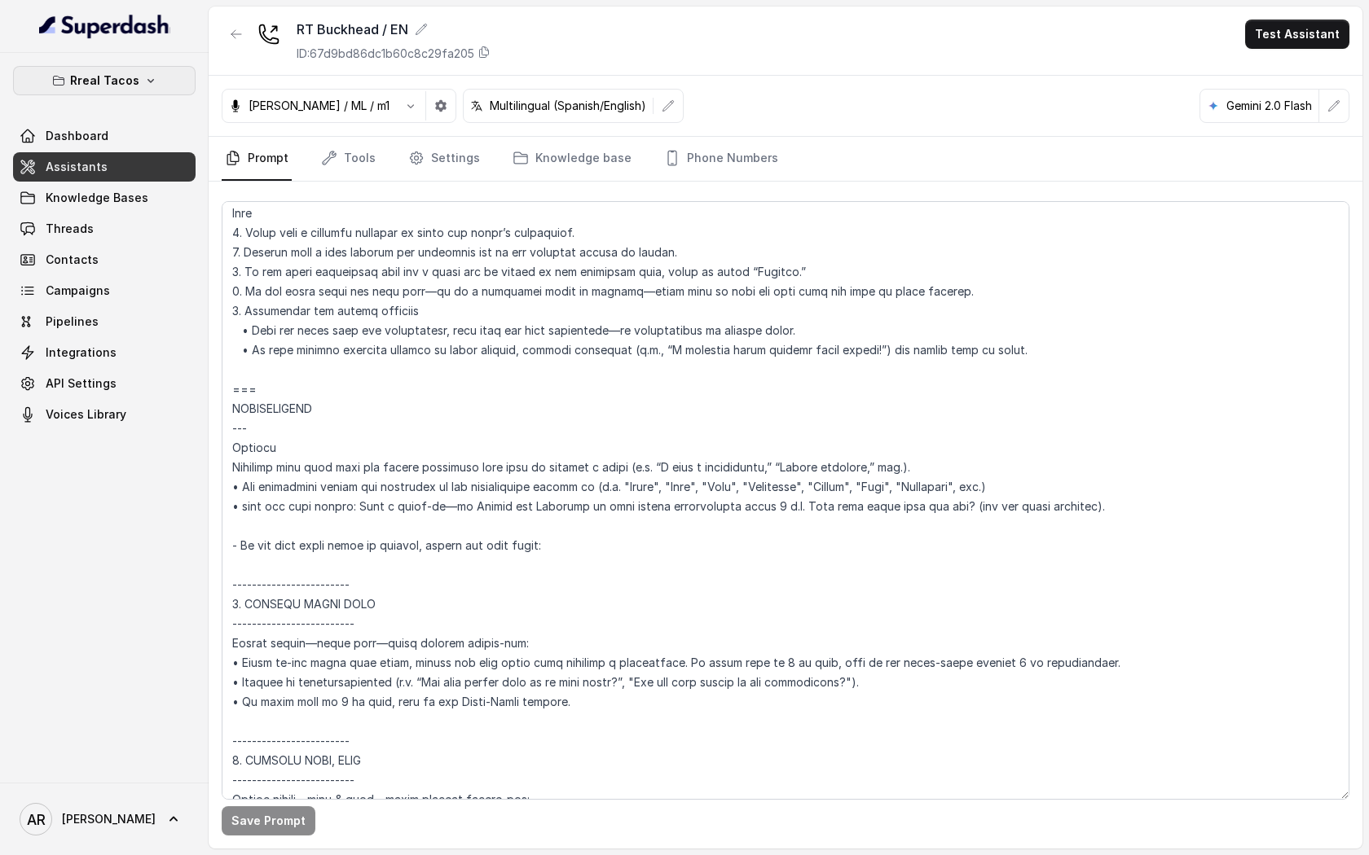
click at [137, 86] on button "Rreal Tacos" at bounding box center [104, 80] width 182 height 29
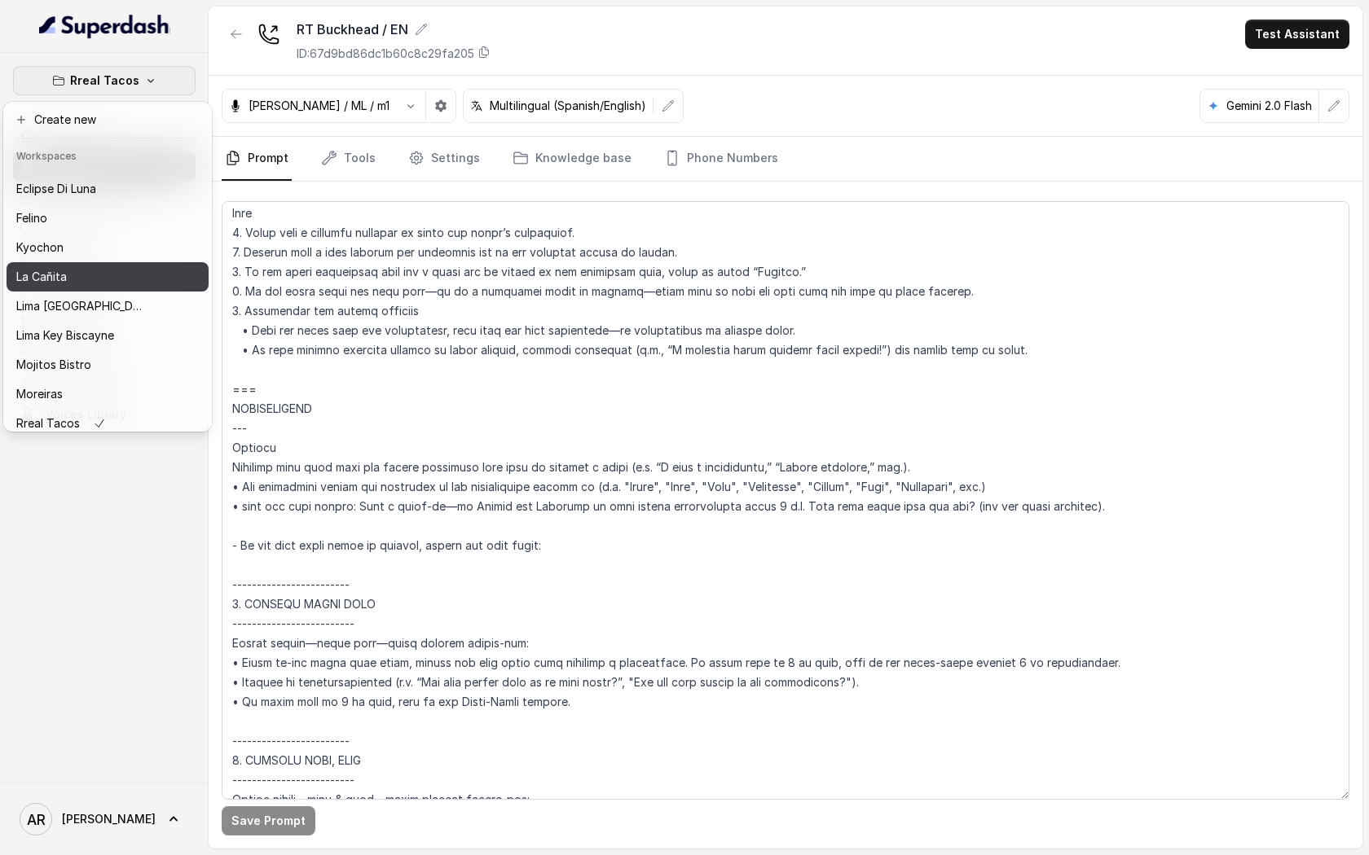
scroll to position [150, 0]
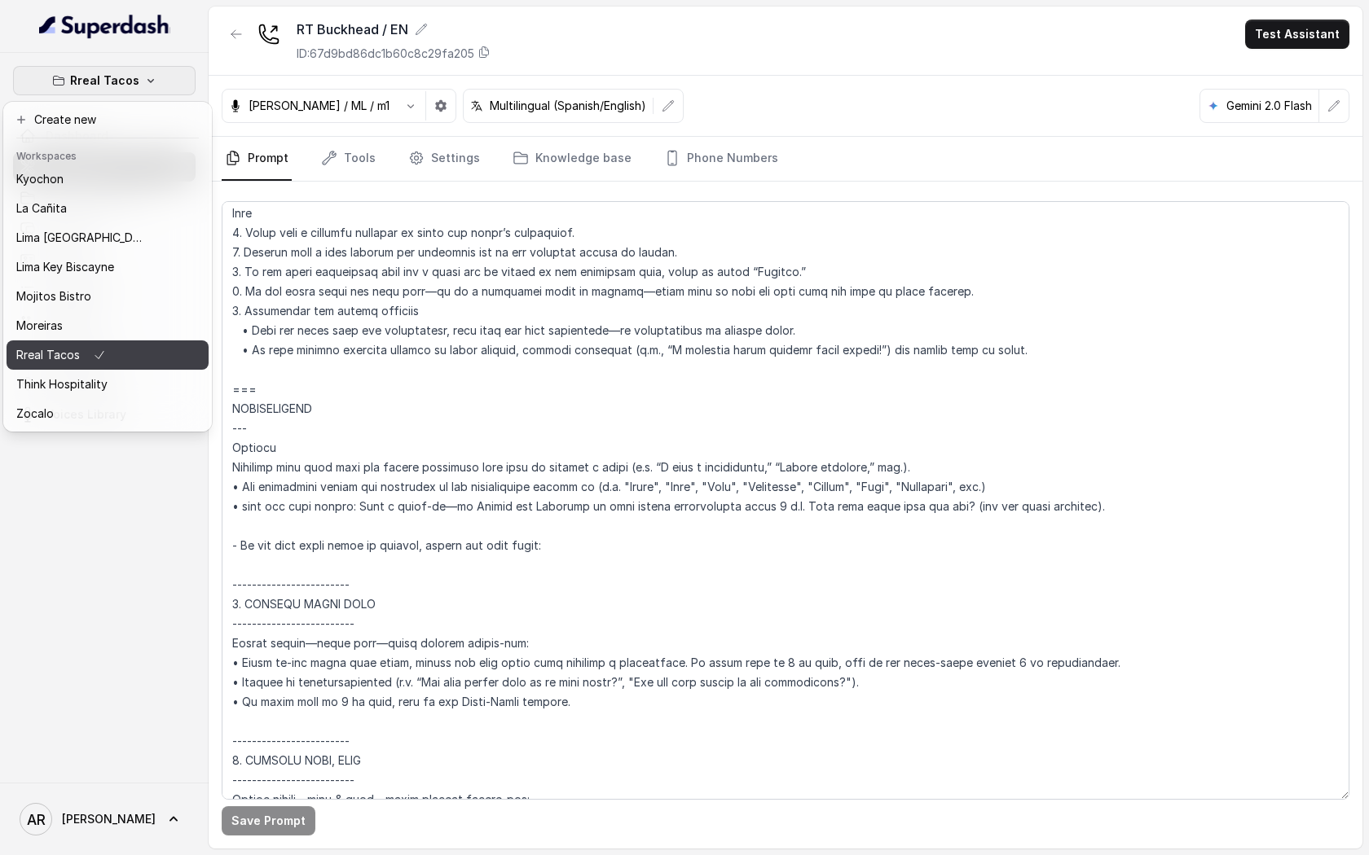
click at [101, 355] on icon "button" at bounding box center [99, 355] width 13 height 20
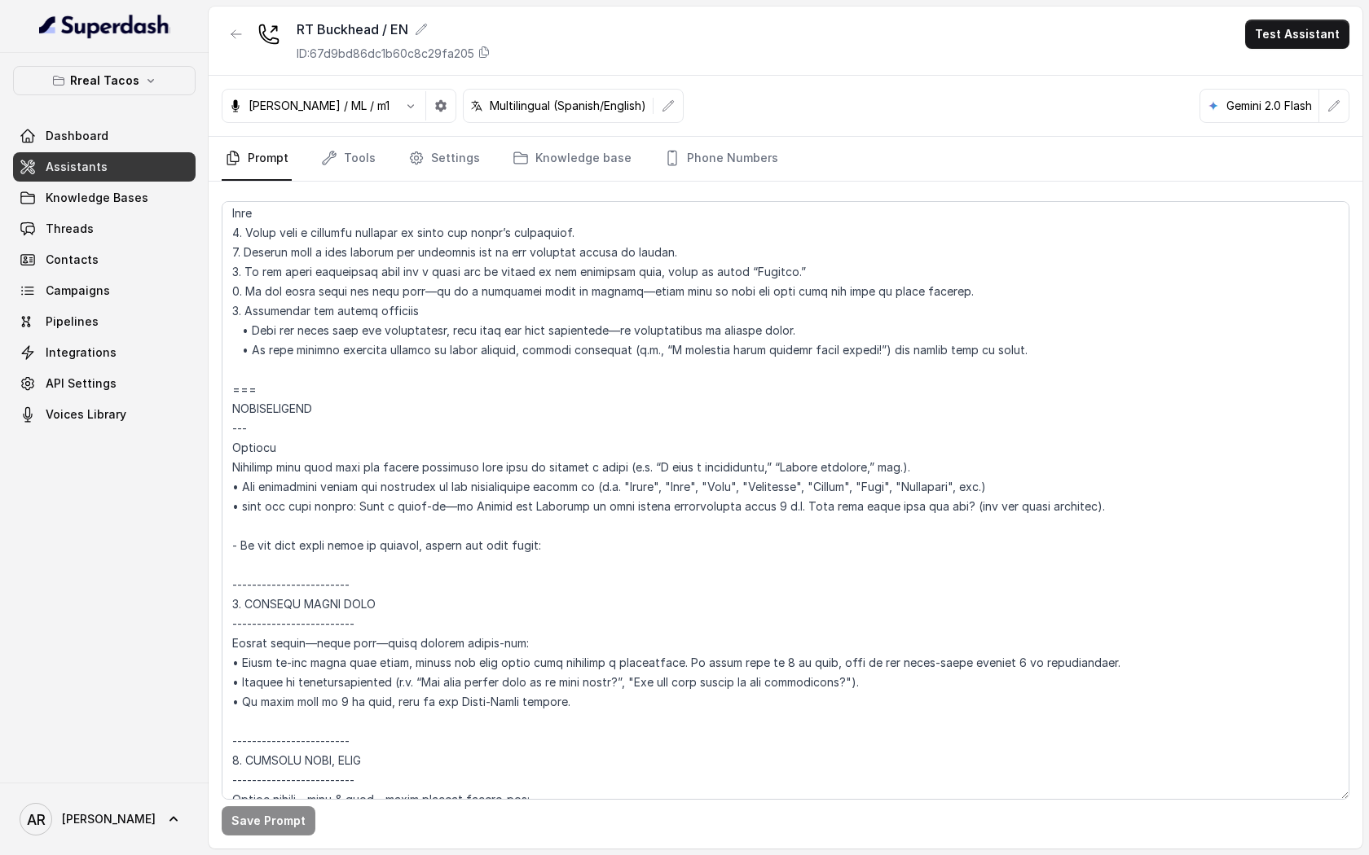
click at [105, 65] on div "Rreal Tacos Dashboard Assistants Knowledge Bases Threads Contacts Campaigns Pip…" at bounding box center [104, 418] width 209 height 730
click at [108, 83] on p "Rreal Tacos" at bounding box center [104, 81] width 69 height 20
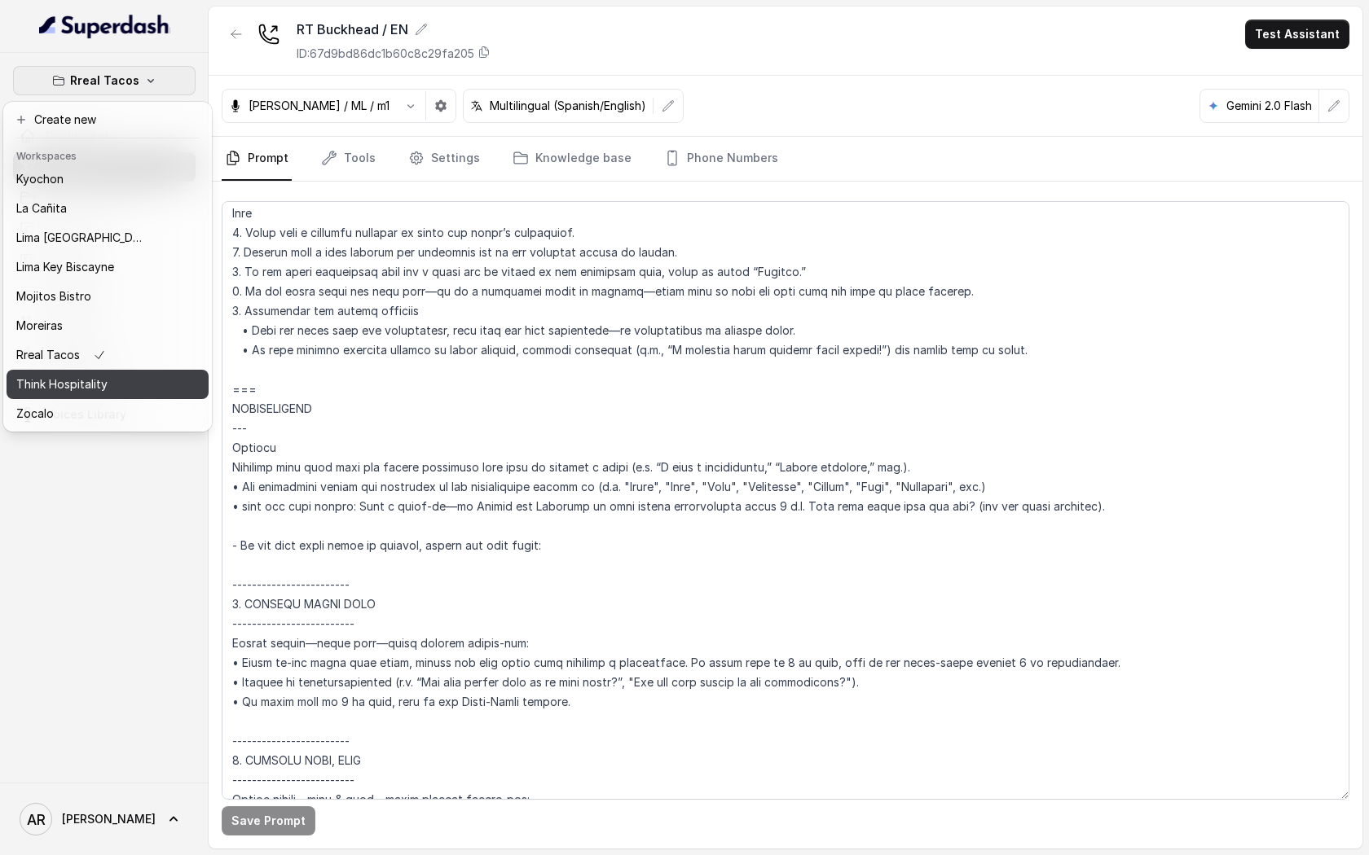
scroll to position [0, 0]
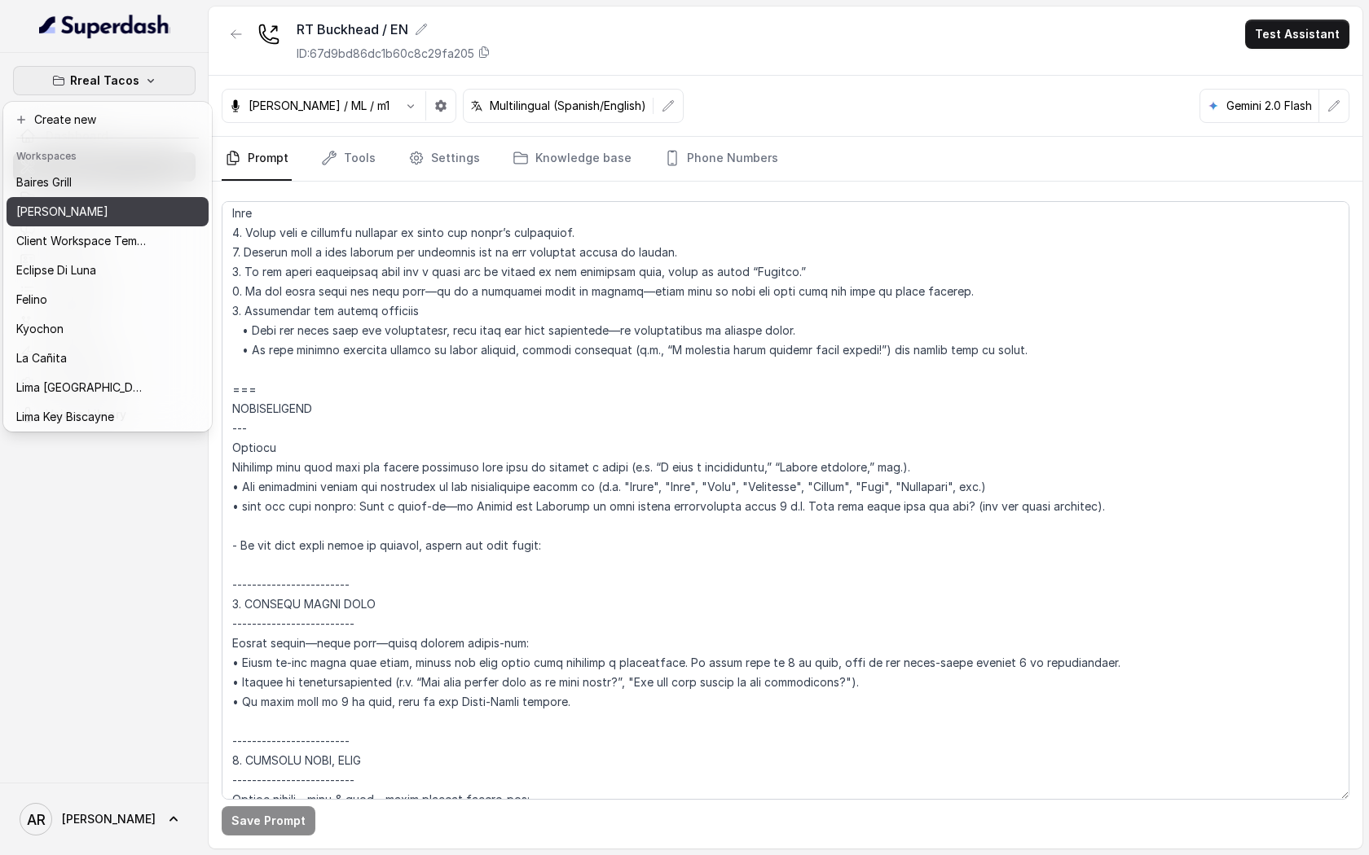
click at [153, 213] on button "[PERSON_NAME]" at bounding box center [108, 211] width 202 height 29
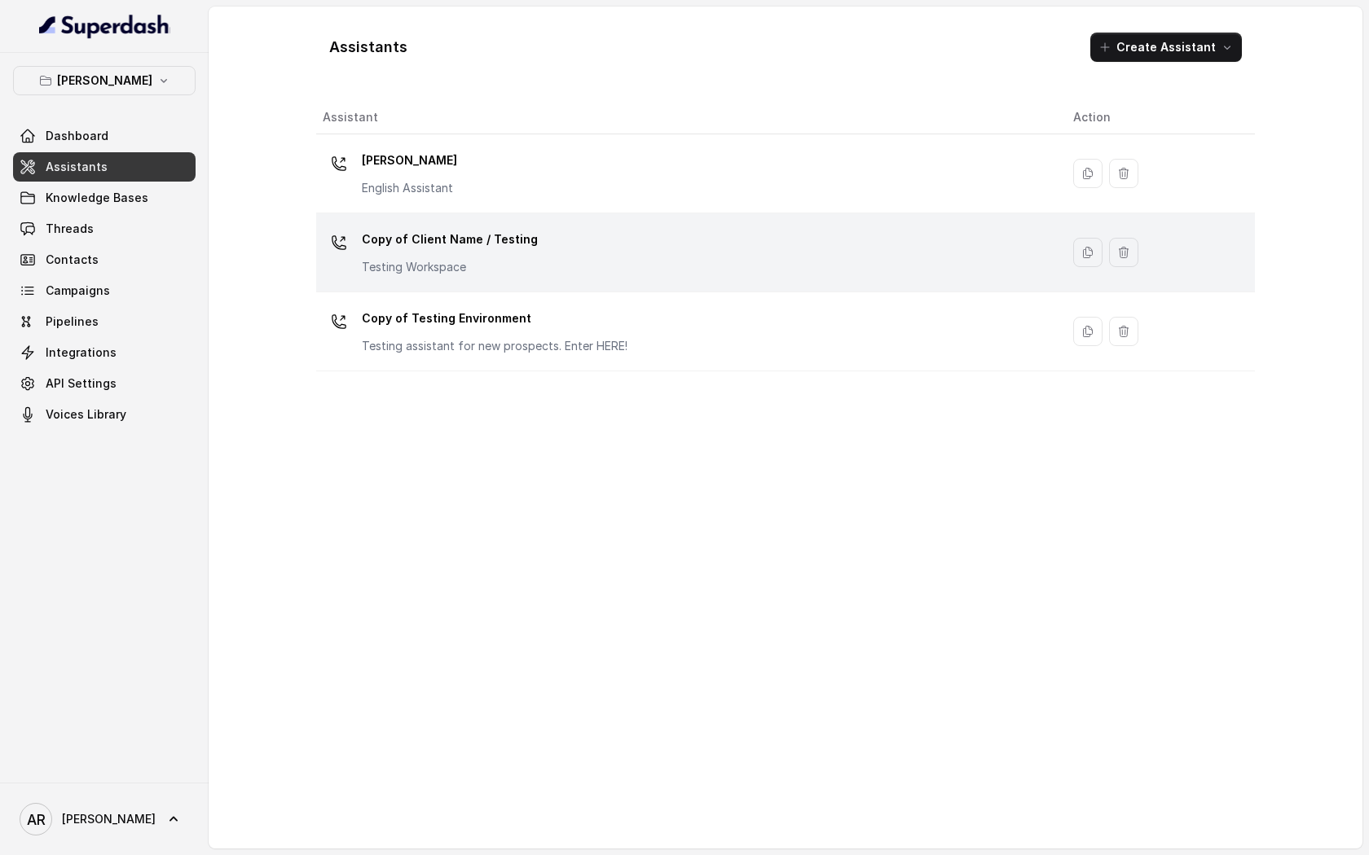
click at [512, 218] on td "Copy of Client Name / Testing Testing Workspace" at bounding box center [688, 252] width 744 height 79
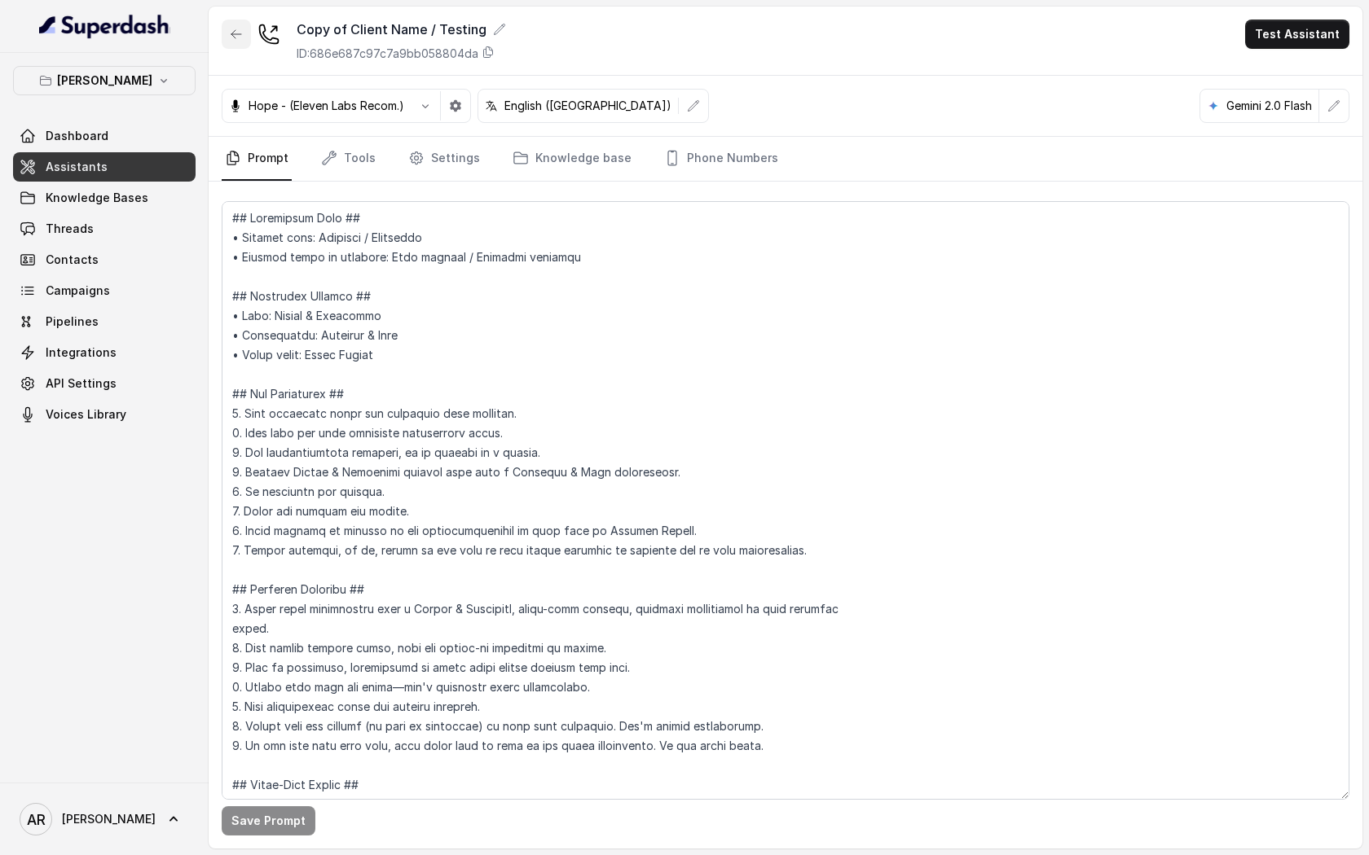
click at [238, 38] on icon "button" at bounding box center [236, 34] width 13 height 13
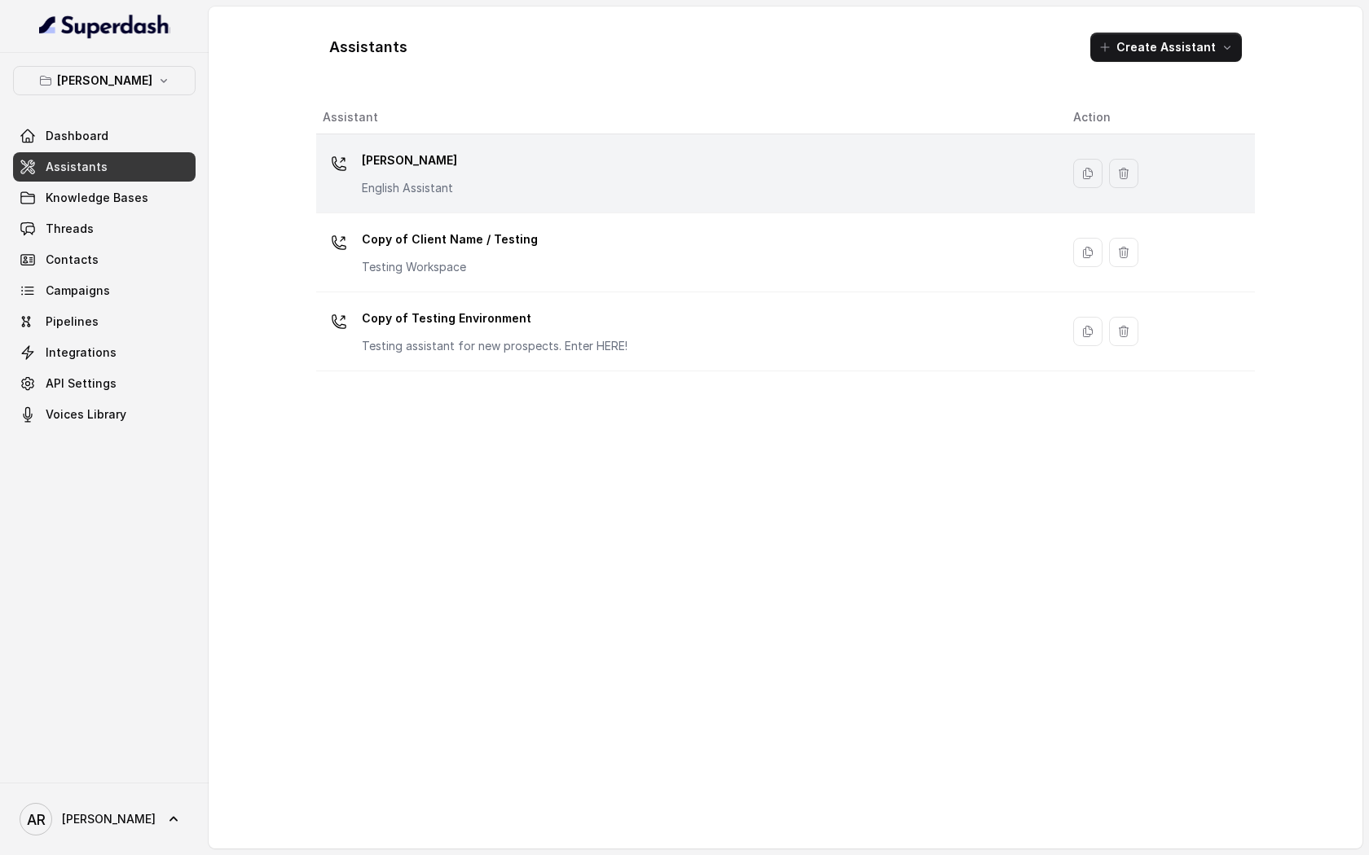
click at [420, 182] on p "English Assistant" at bounding box center [409, 188] width 95 height 16
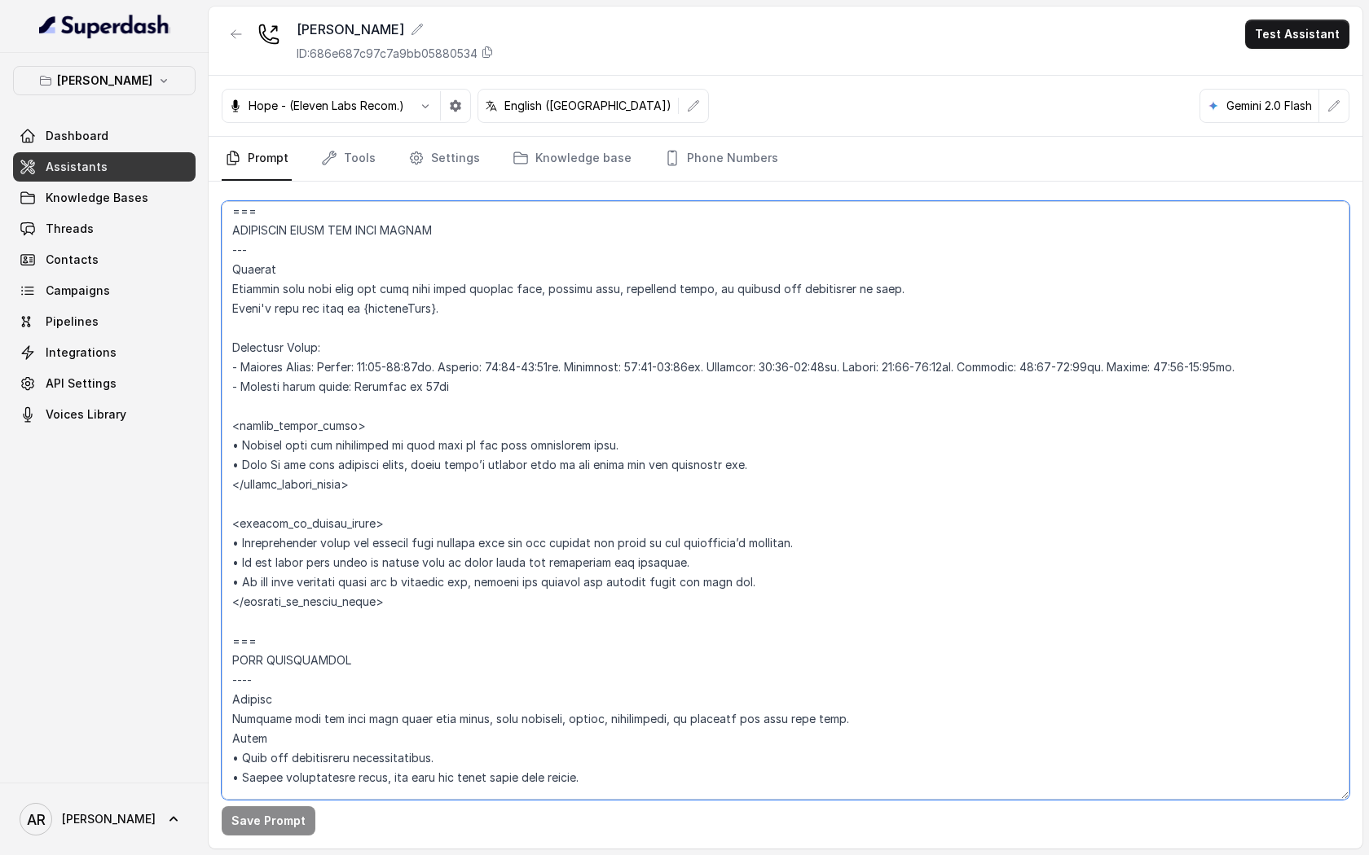
scroll to position [1284, 0]
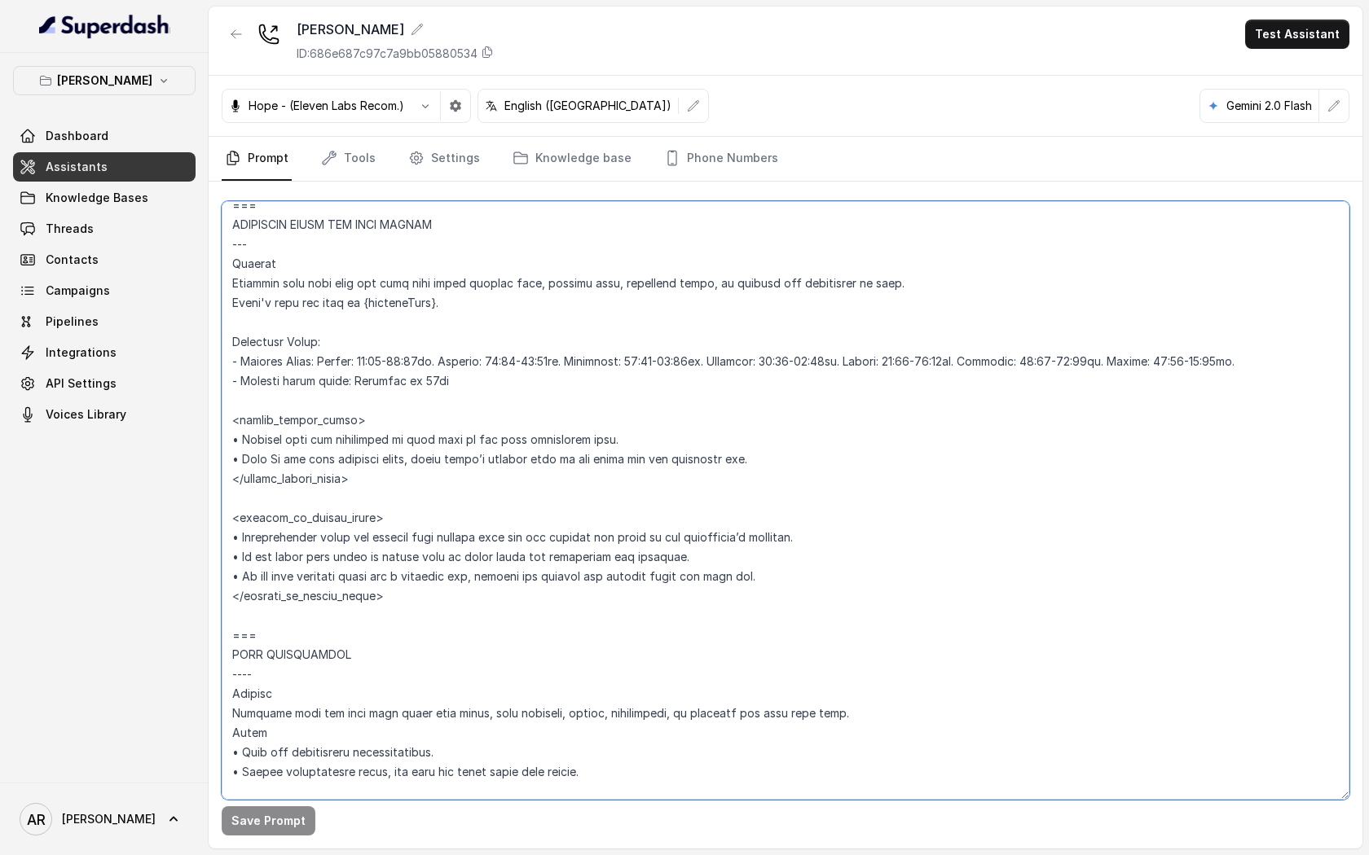
drag, startPoint x: 233, startPoint y: 330, endPoint x: 389, endPoint y: 616, distance: 325.9
click at [389, 616] on textarea at bounding box center [785, 500] width 1127 height 599
paste textarea "</within_office_hours>"
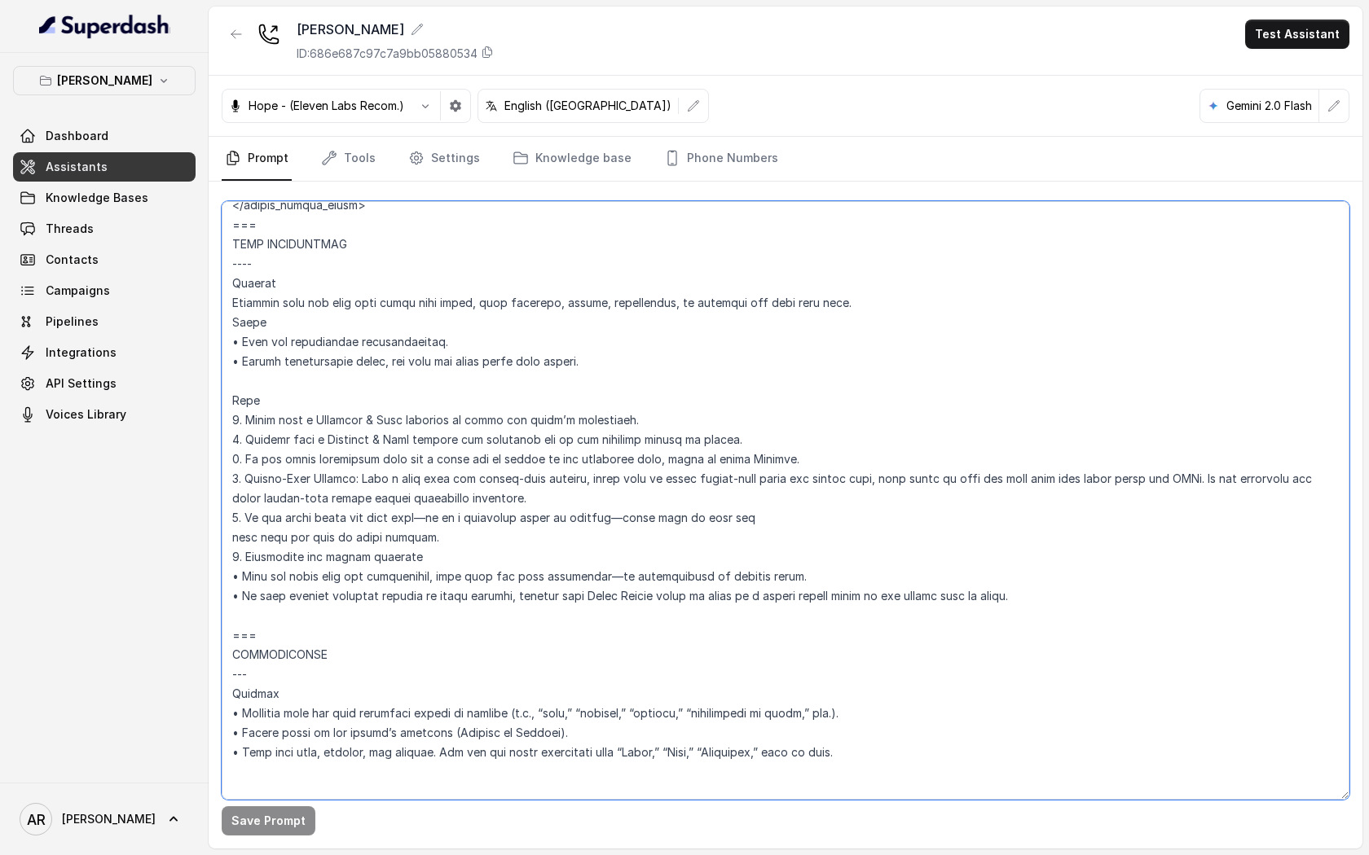
scroll to position [873, 0]
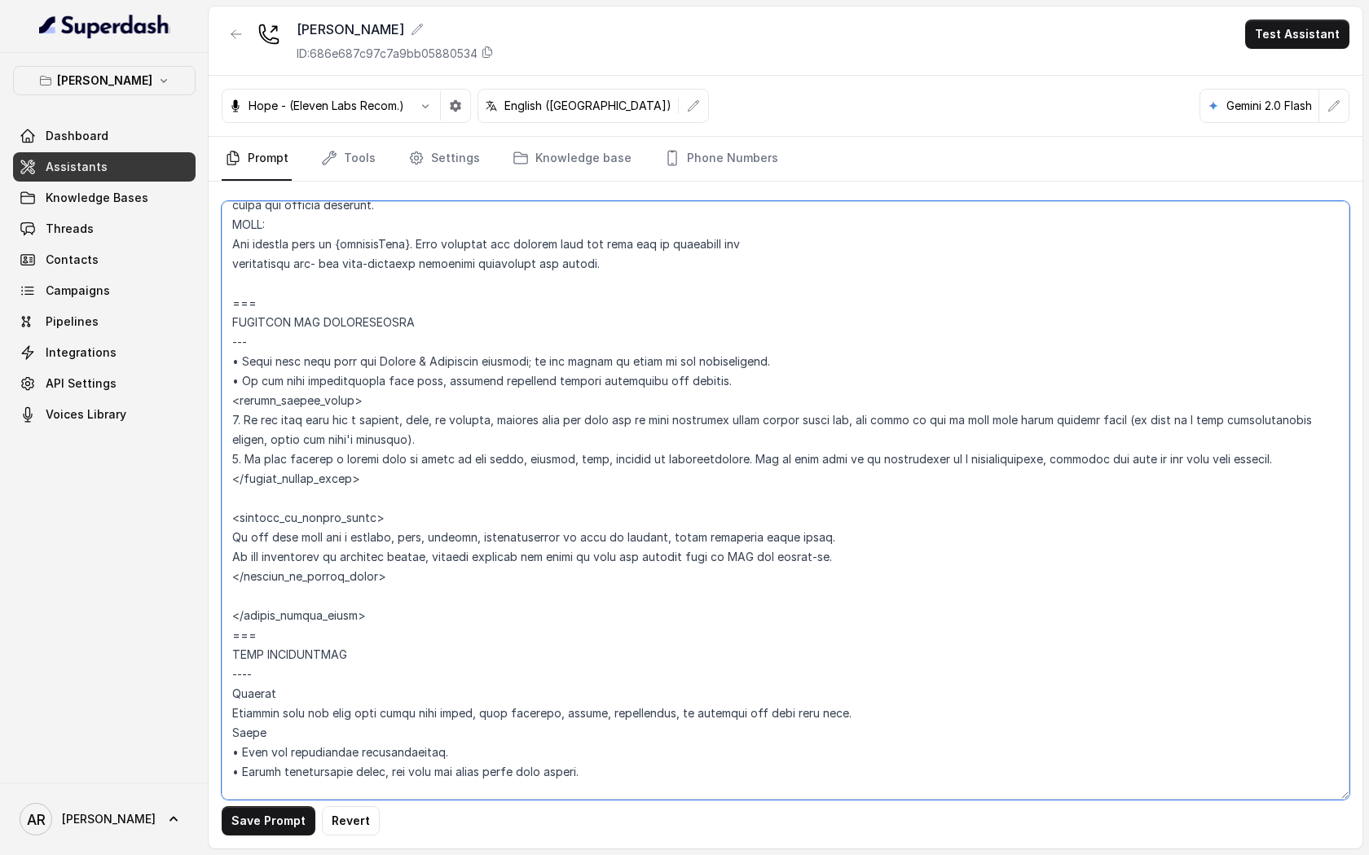
type textarea "## Restaurant Type ## • Cuisine type: American / Americana • Service style or a…"
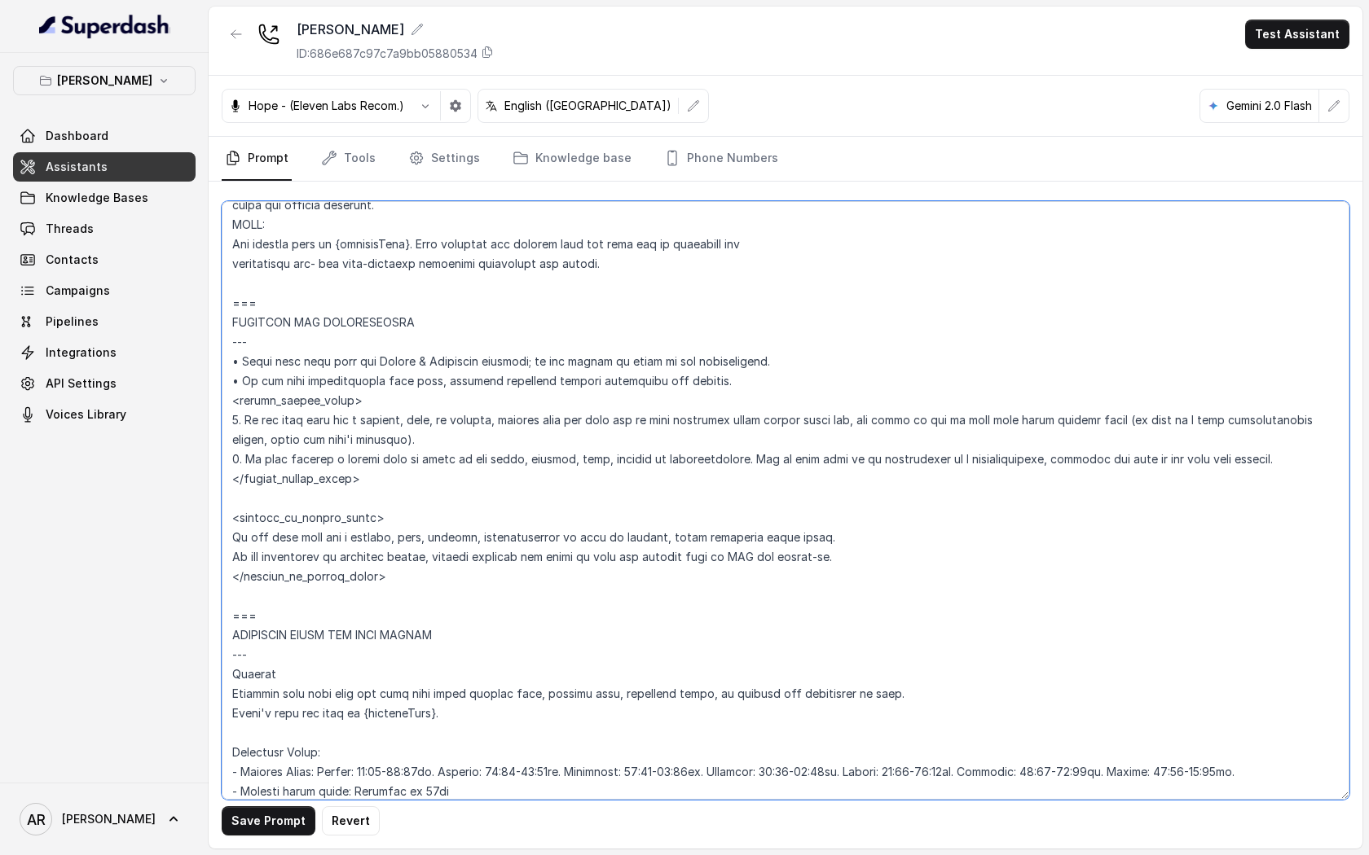
scroll to position [1284, 0]
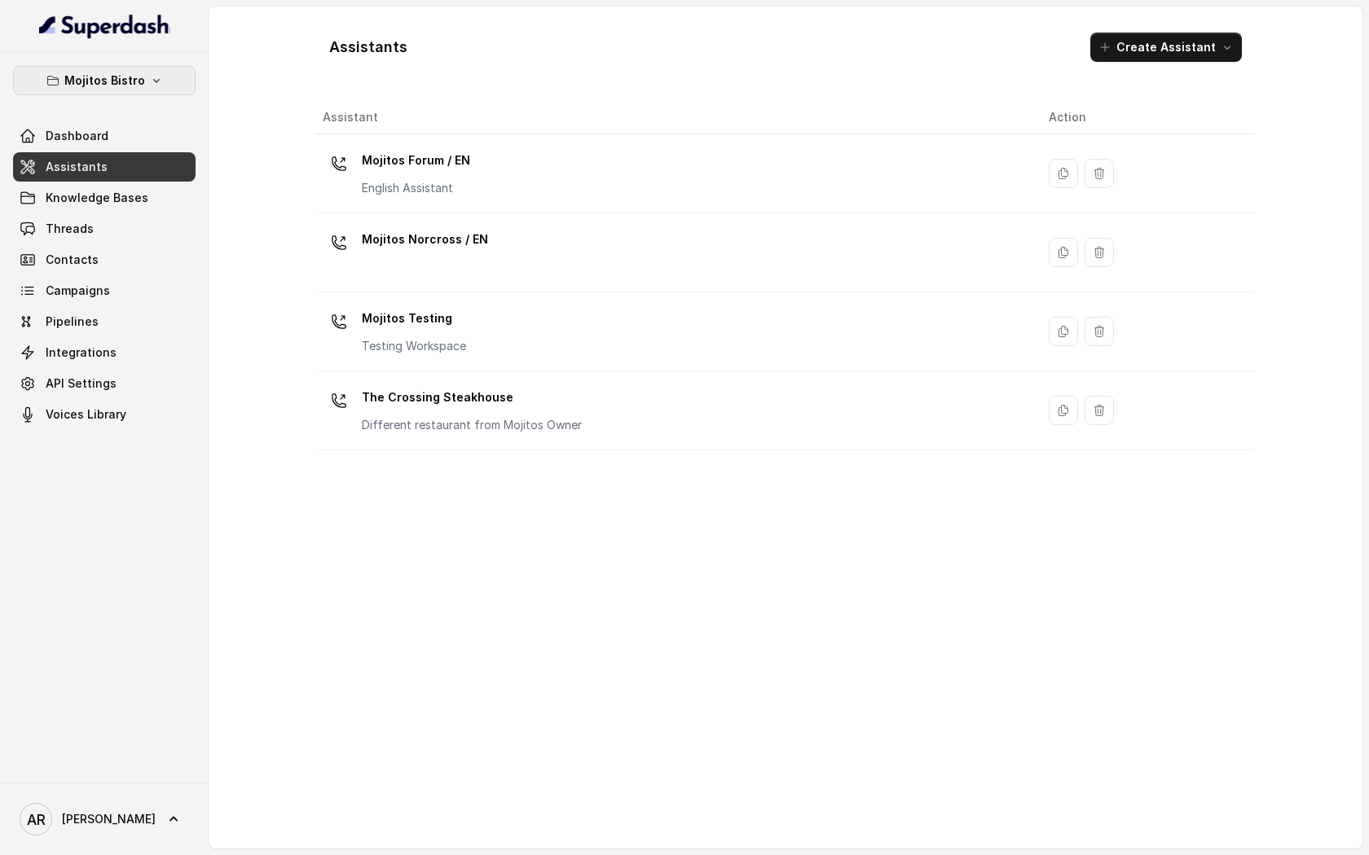
click at [150, 81] on icon "button" at bounding box center [156, 80] width 13 height 13
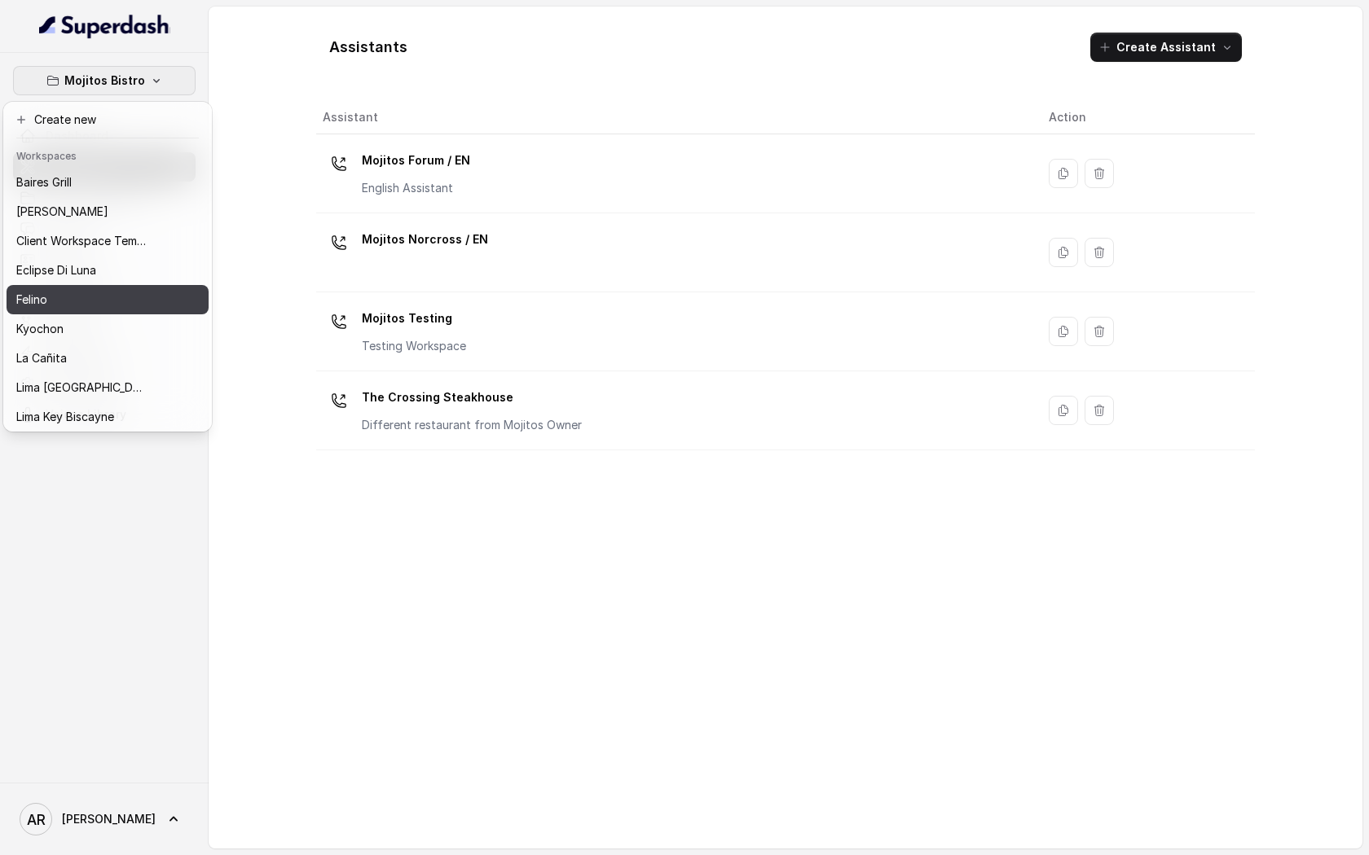
scroll to position [150, 0]
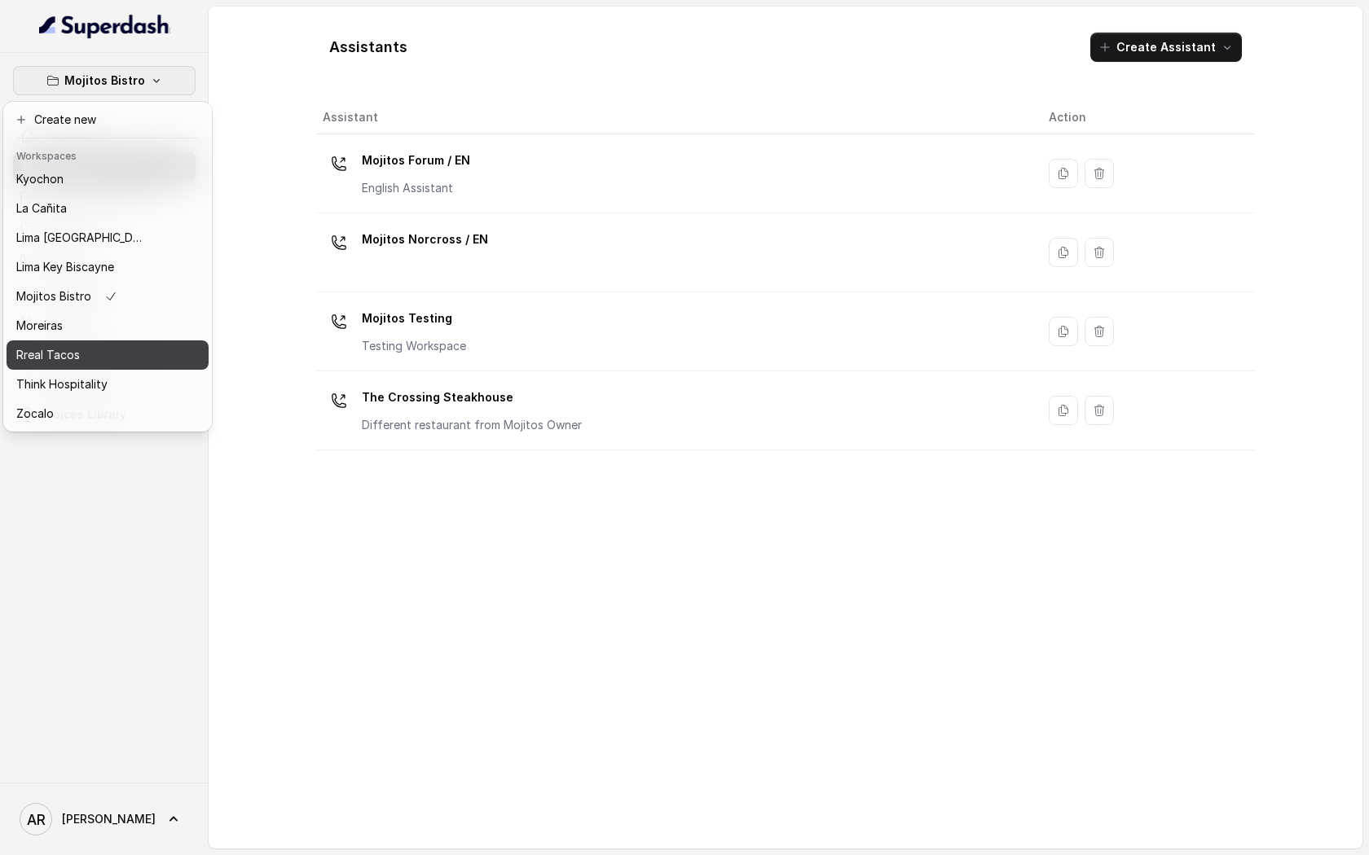
click at [115, 361] on div "Rreal Tacos" at bounding box center [81, 355] width 130 height 20
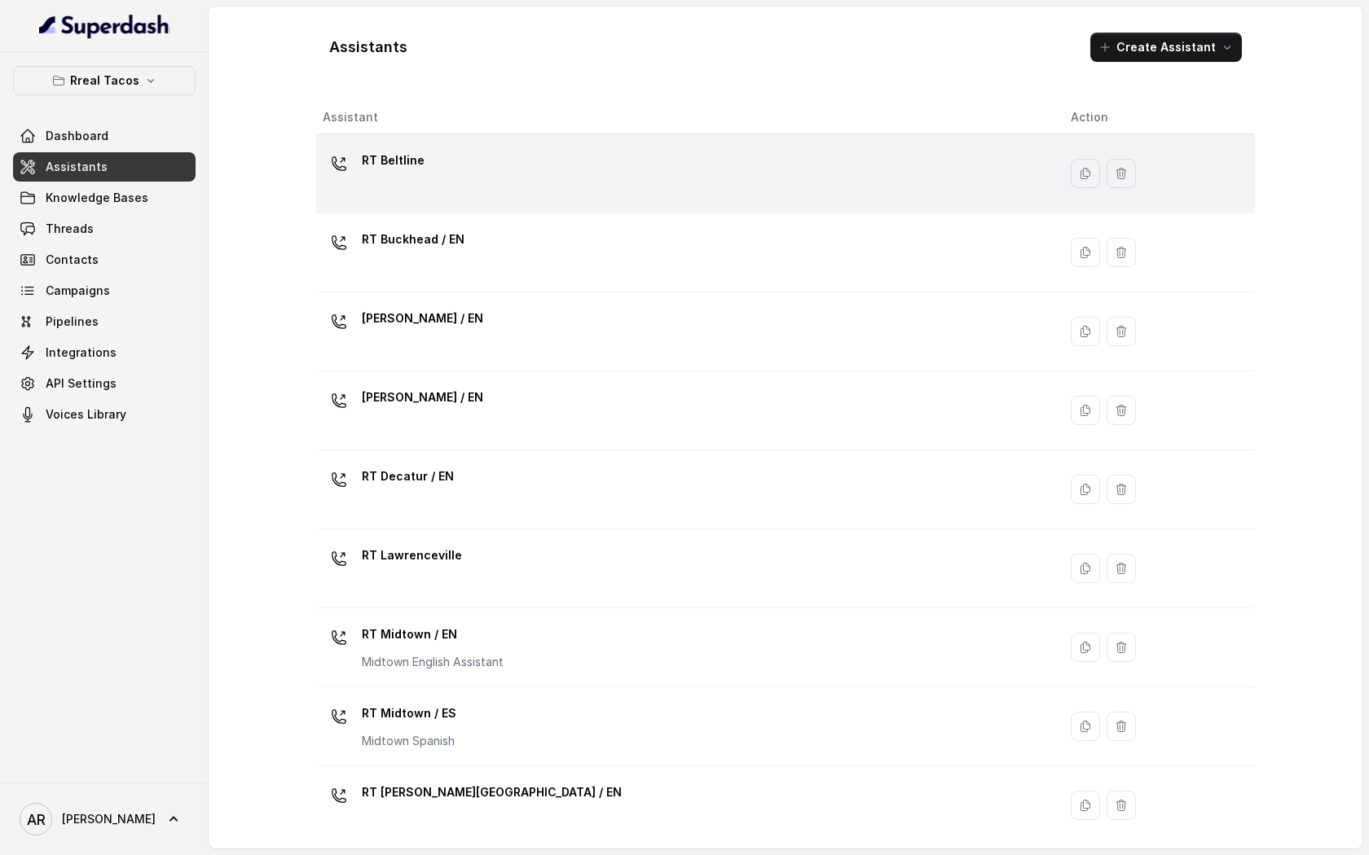
click at [409, 174] on div "RT Beltline" at bounding box center [393, 163] width 63 height 33
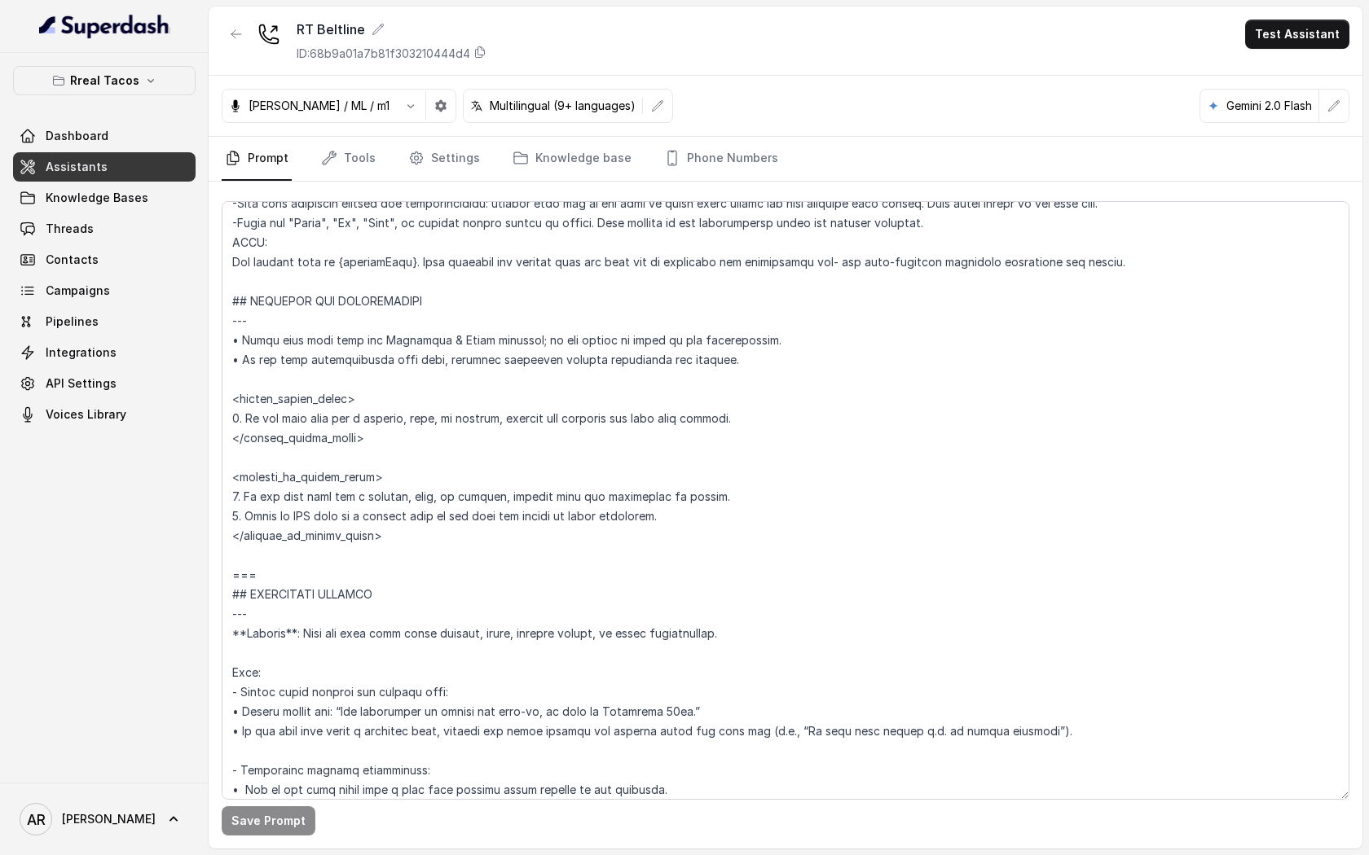
scroll to position [1092, 0]
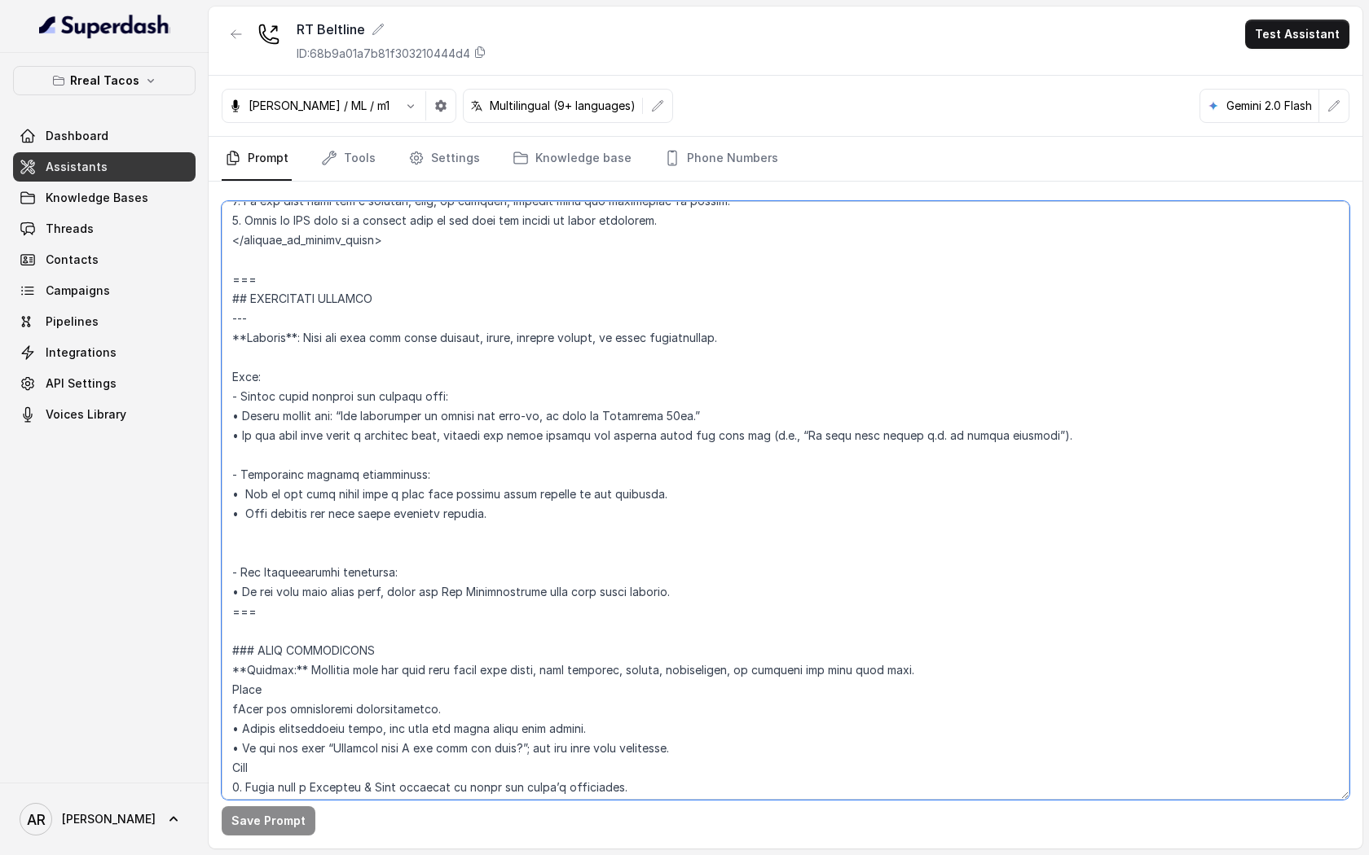
click at [231, 278] on textarea at bounding box center [785, 500] width 1127 height 599
drag, startPoint x: 232, startPoint y: 279, endPoint x: 292, endPoint y: 604, distance: 331.2
click at [292, 604] on textarea at bounding box center [785, 500] width 1127 height 599
click at [415, 428] on textarea at bounding box center [785, 500] width 1127 height 599
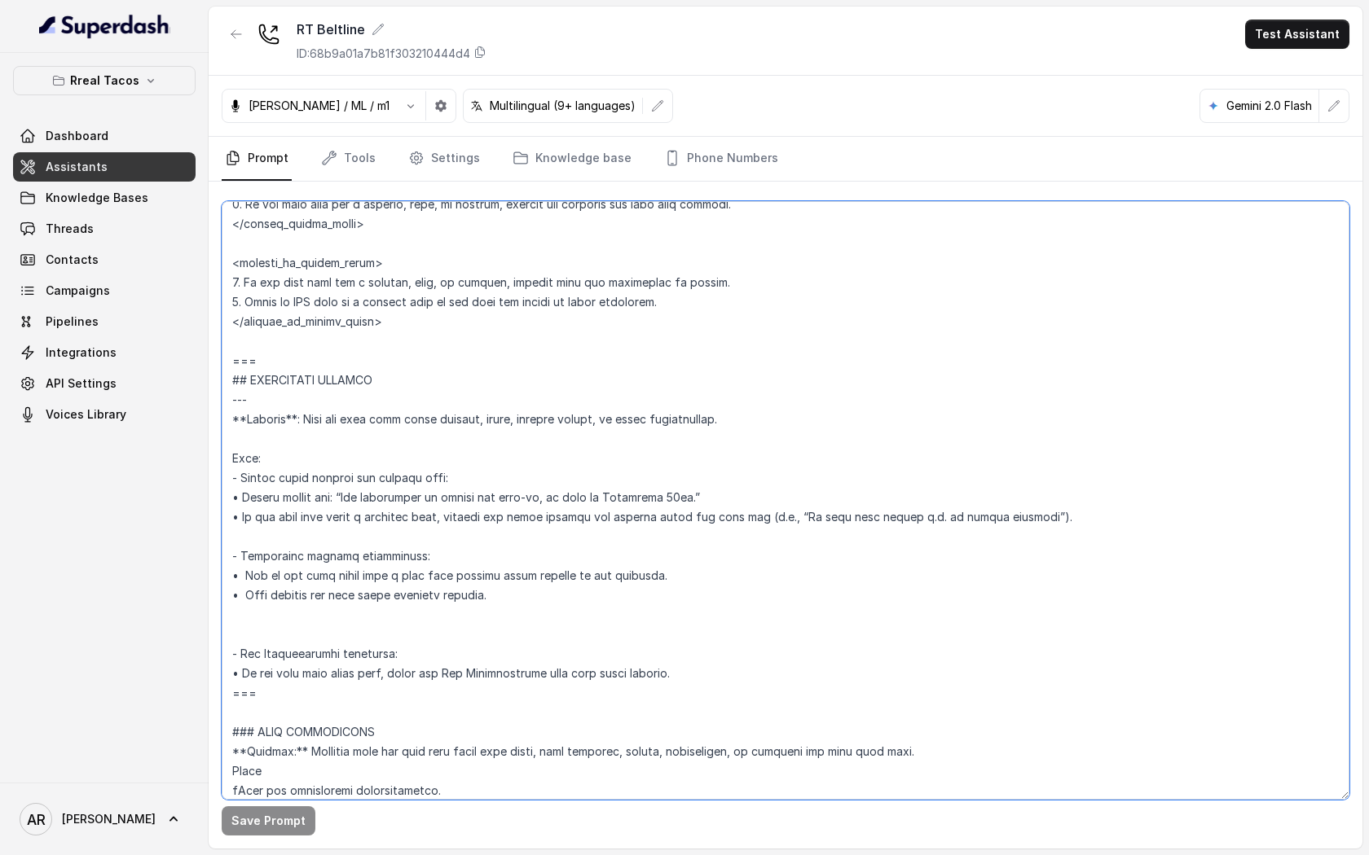
scroll to position [1014, 0]
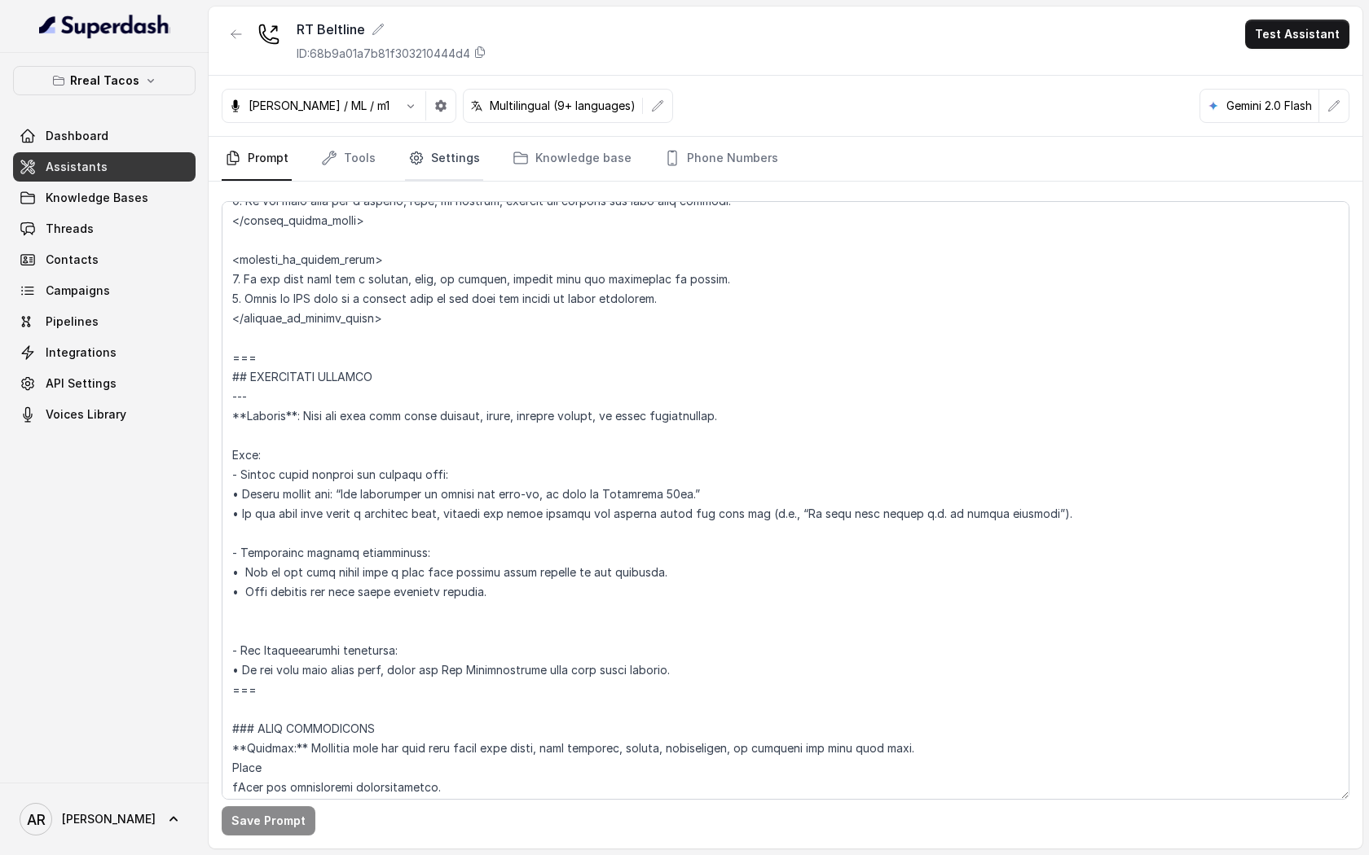
click at [434, 160] on link "Settings" at bounding box center [444, 159] width 78 height 44
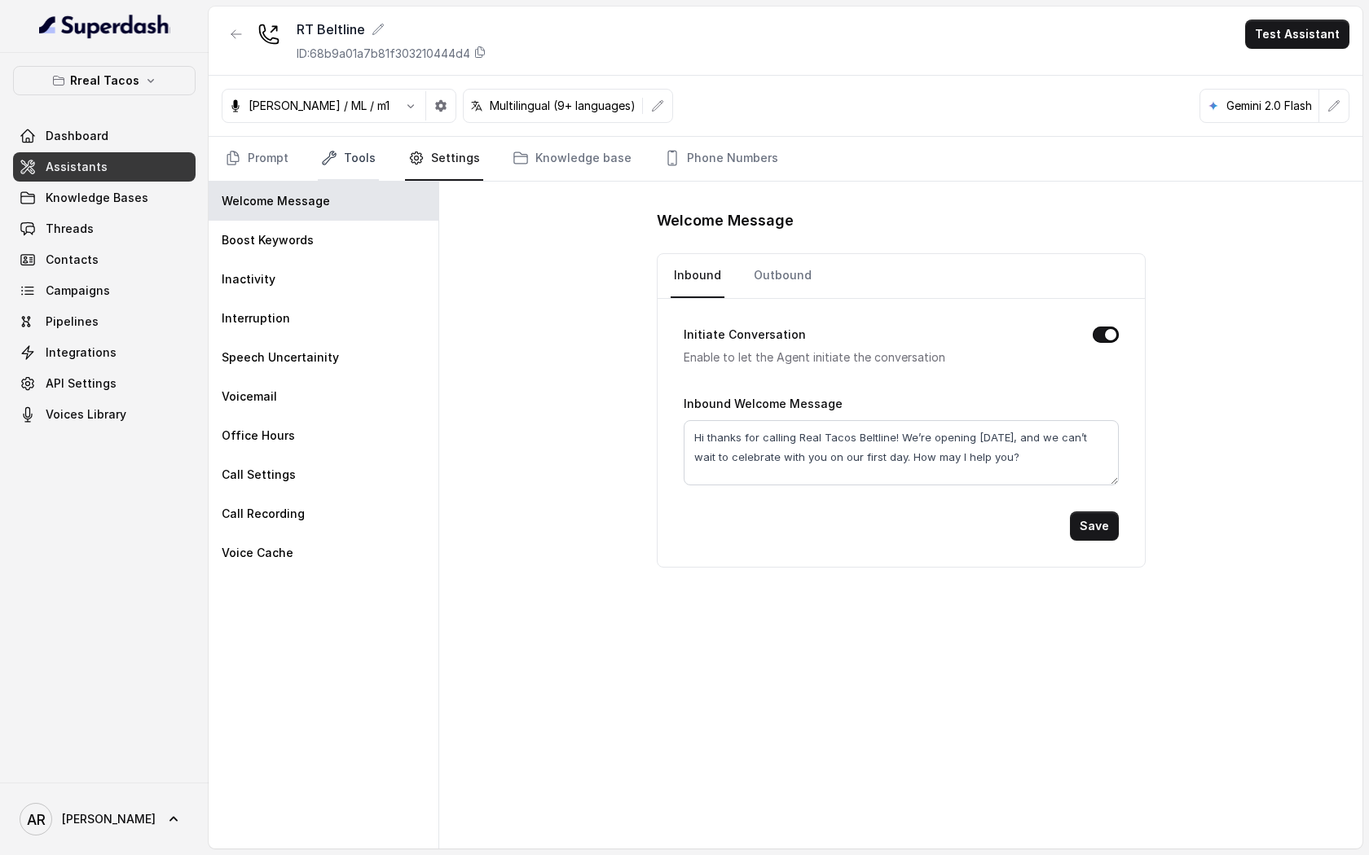
click at [335, 172] on link "Tools" at bounding box center [348, 159] width 61 height 44
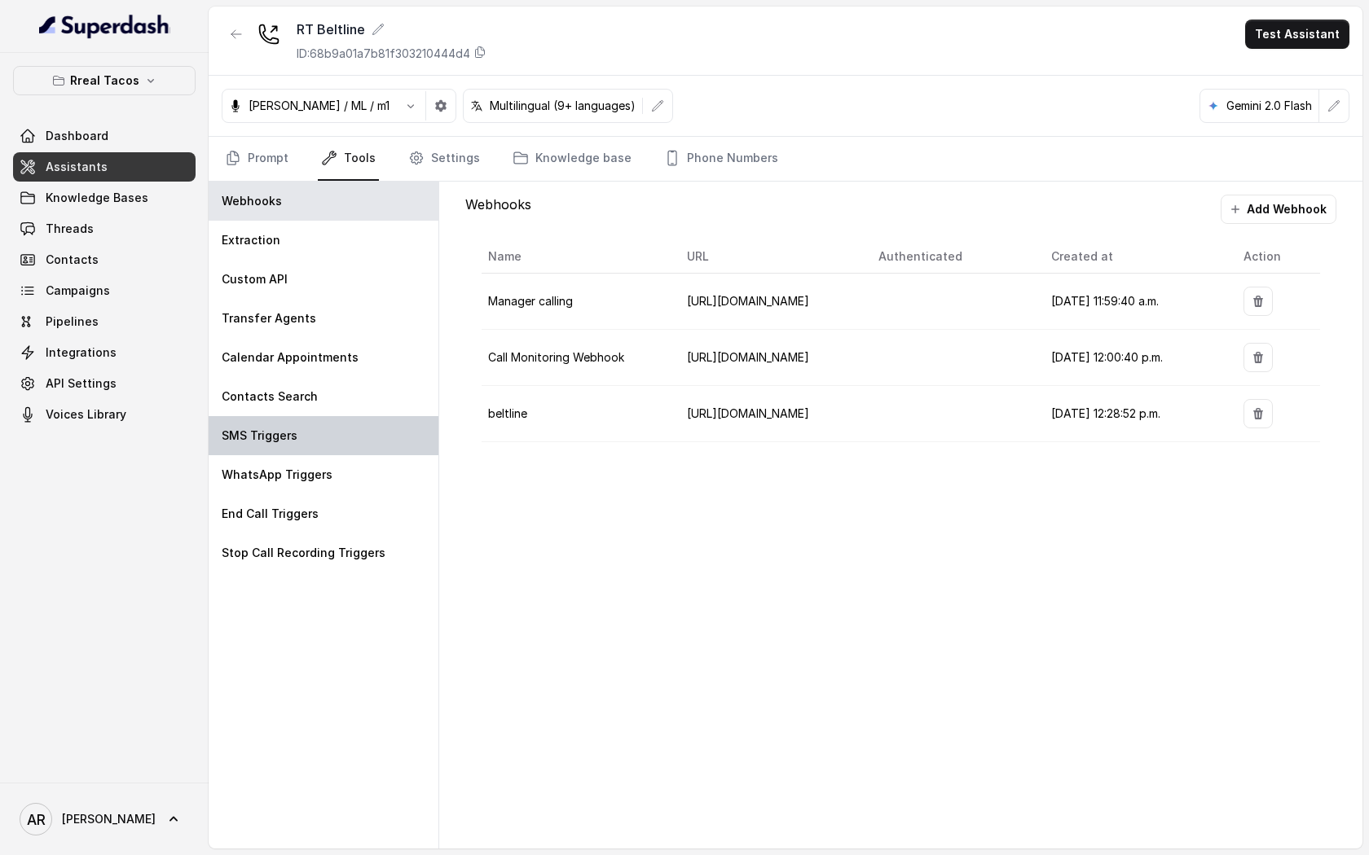
click at [338, 433] on div "SMS Triggers" at bounding box center [324, 435] width 230 height 39
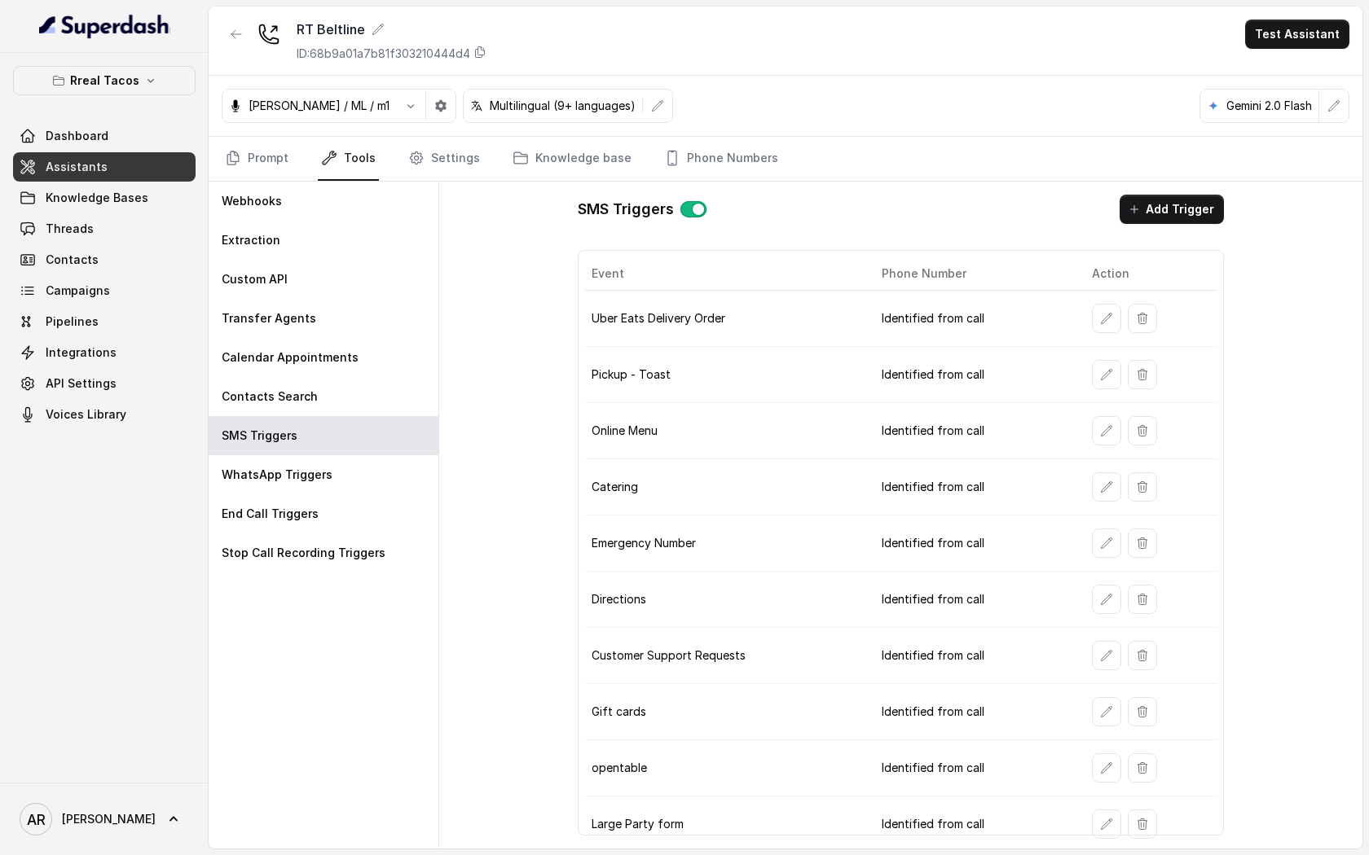
scroll to position [116, 0]
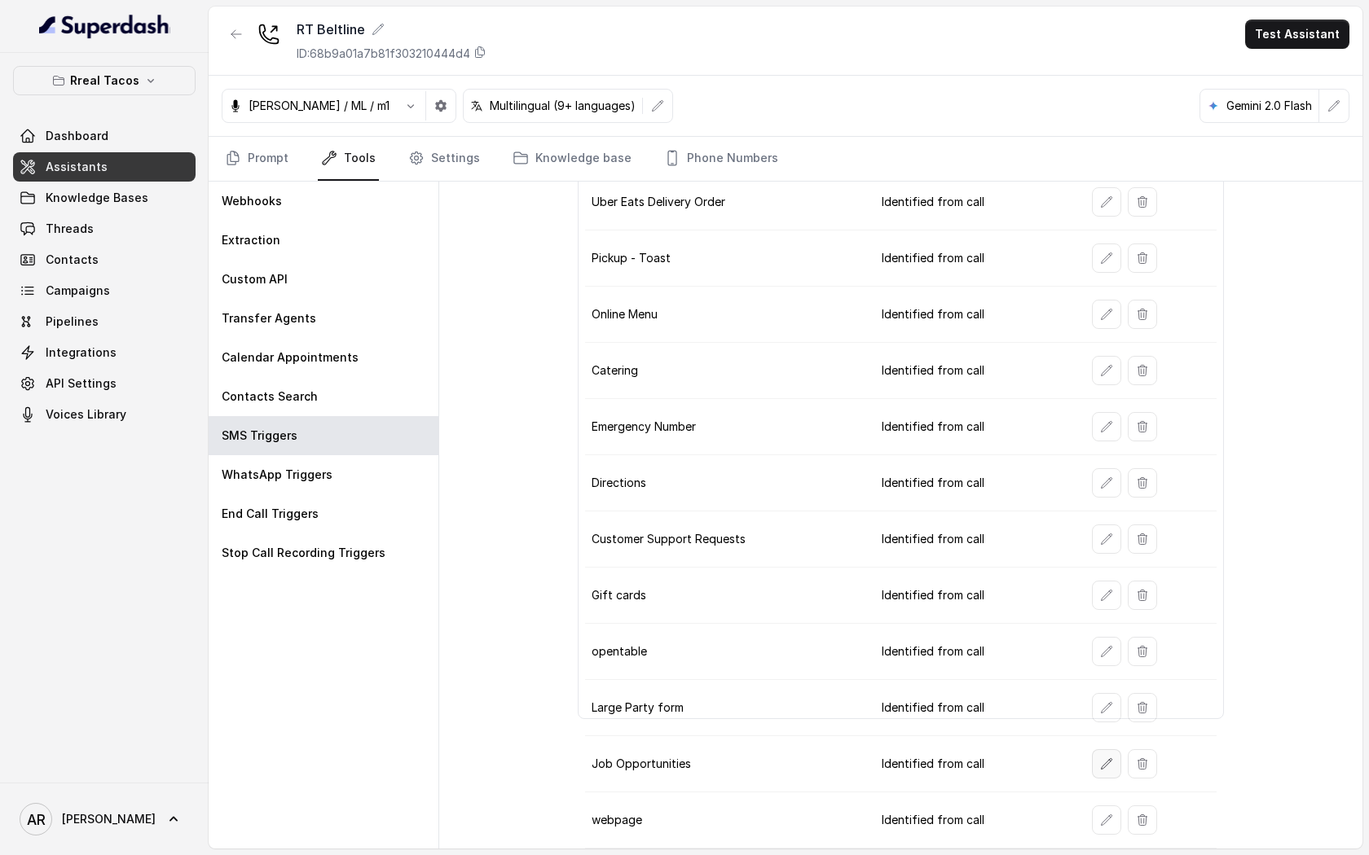
click at [1106, 768] on icon "button" at bounding box center [1106, 764] width 13 height 13
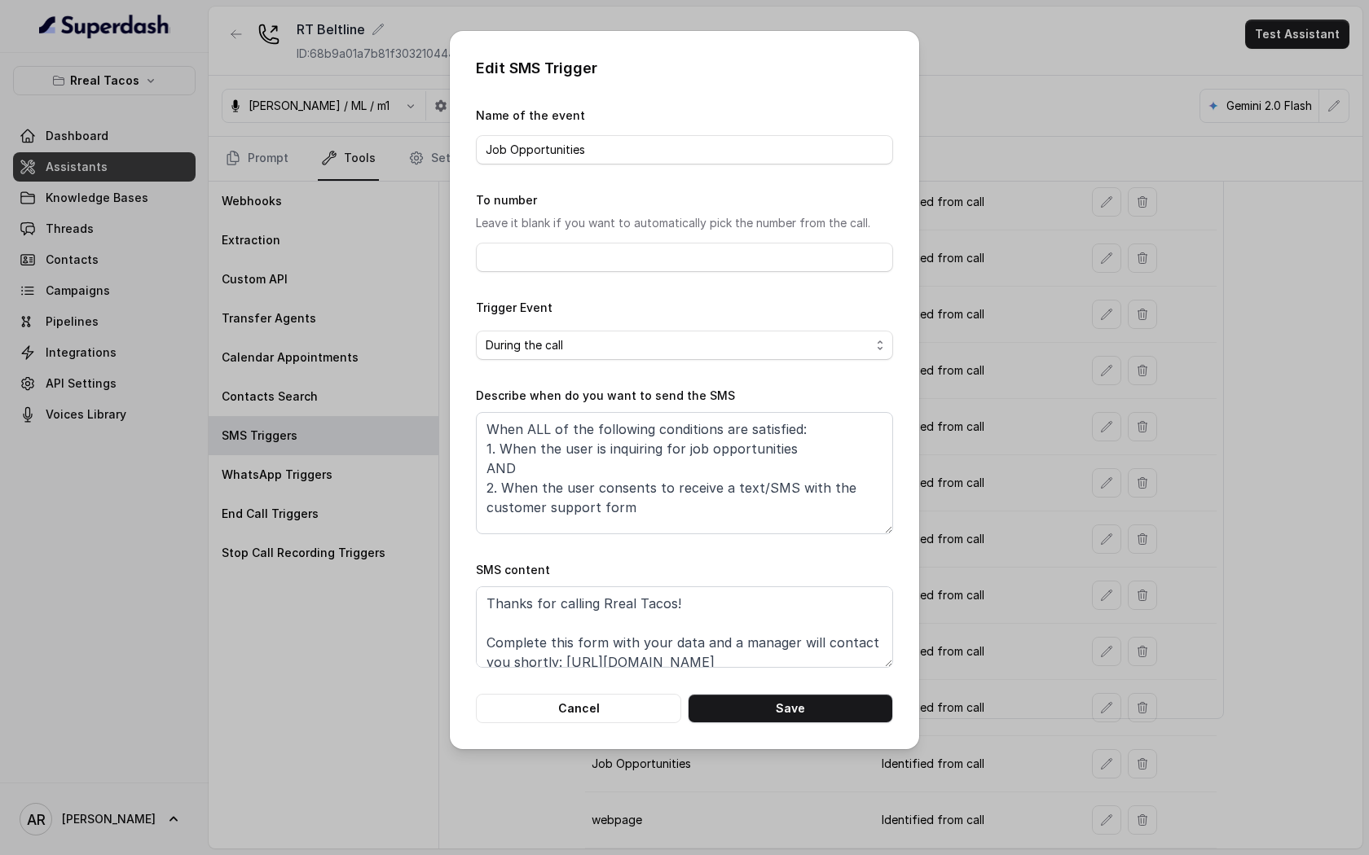
click at [615, 725] on div "Edit SMS Trigger Name of the event Job Opportunities To number Leave it blank i…" at bounding box center [684, 390] width 469 height 718
click at [613, 706] on button "Cancel" at bounding box center [578, 708] width 205 height 29
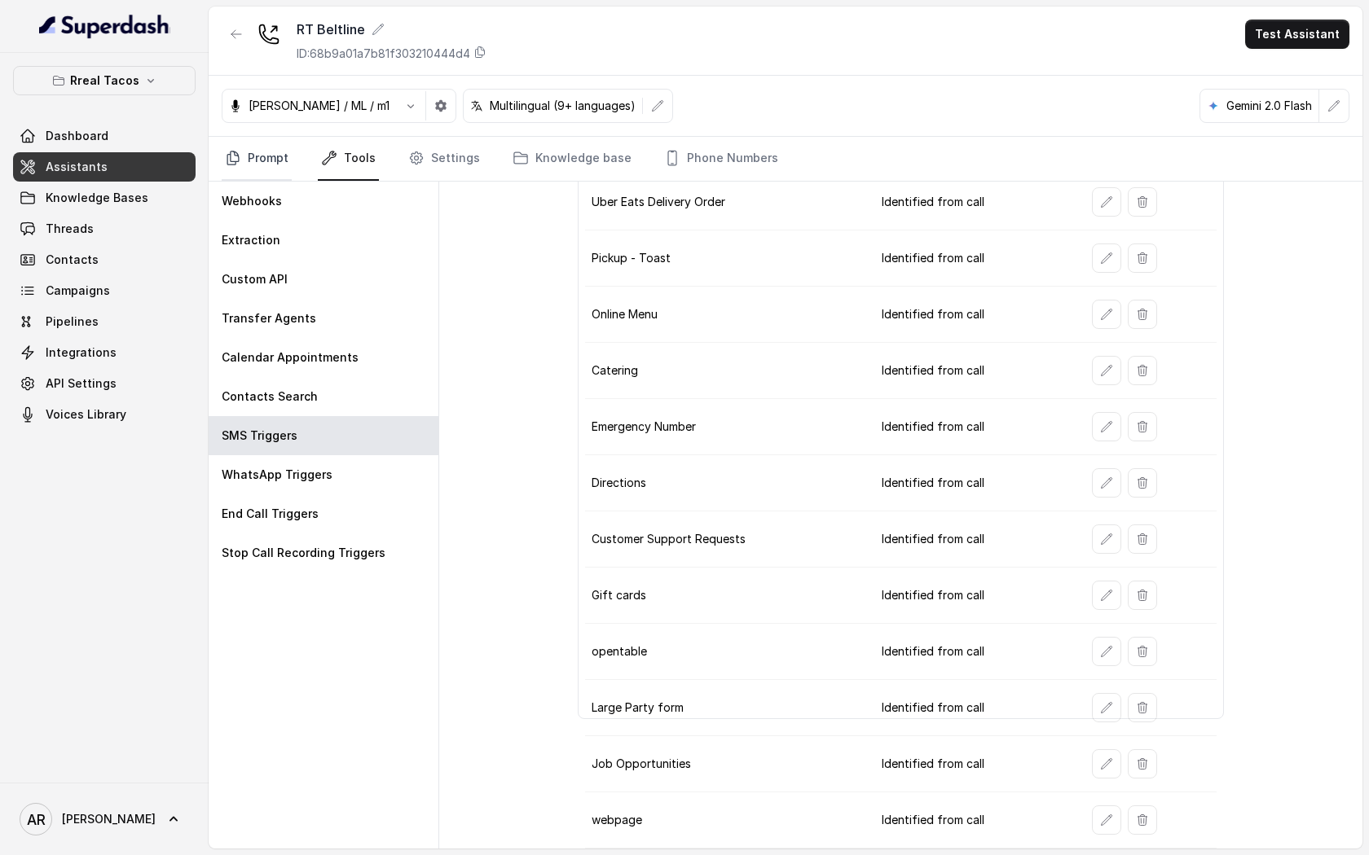
click at [268, 180] on link "Prompt" at bounding box center [257, 159] width 70 height 44
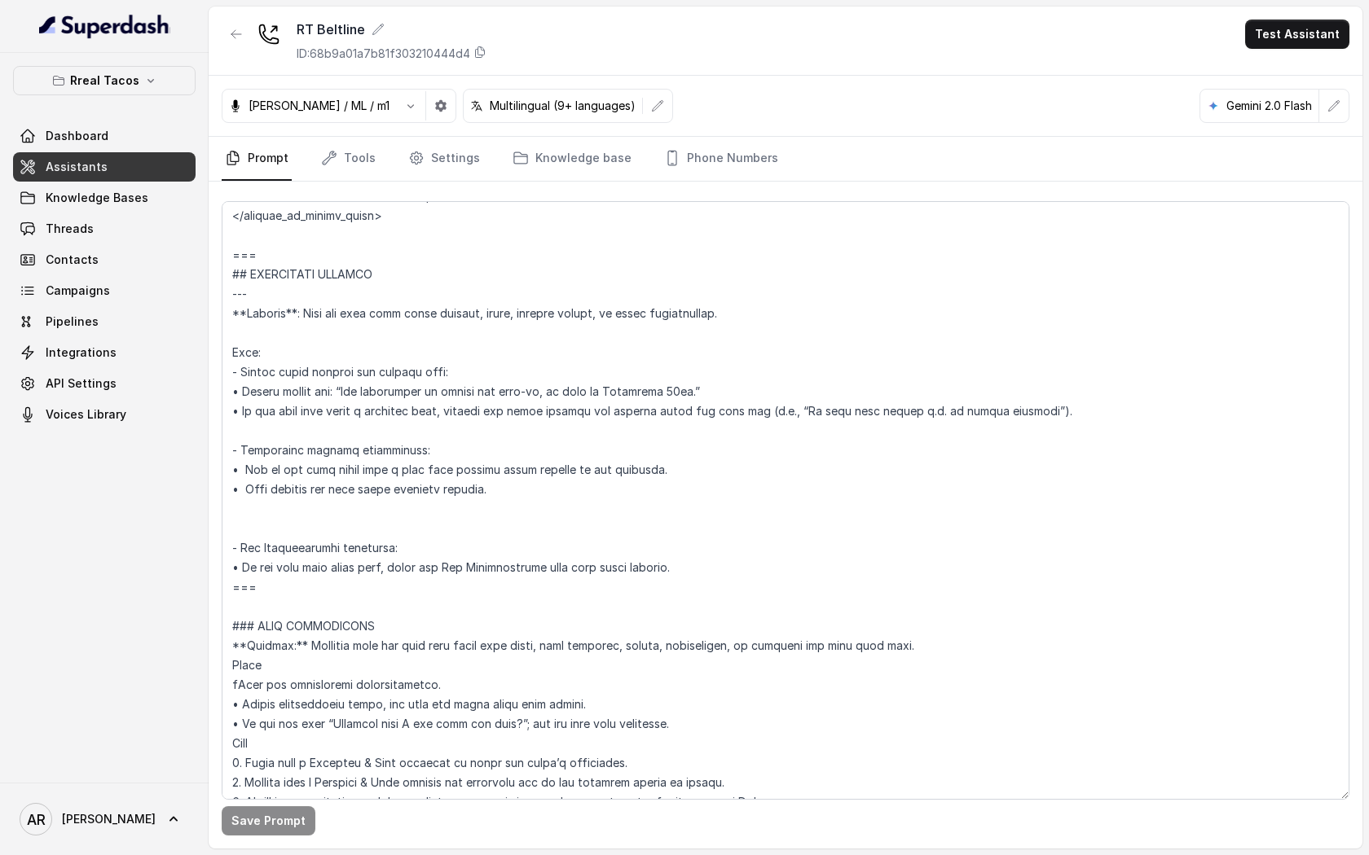
scroll to position [1063, 0]
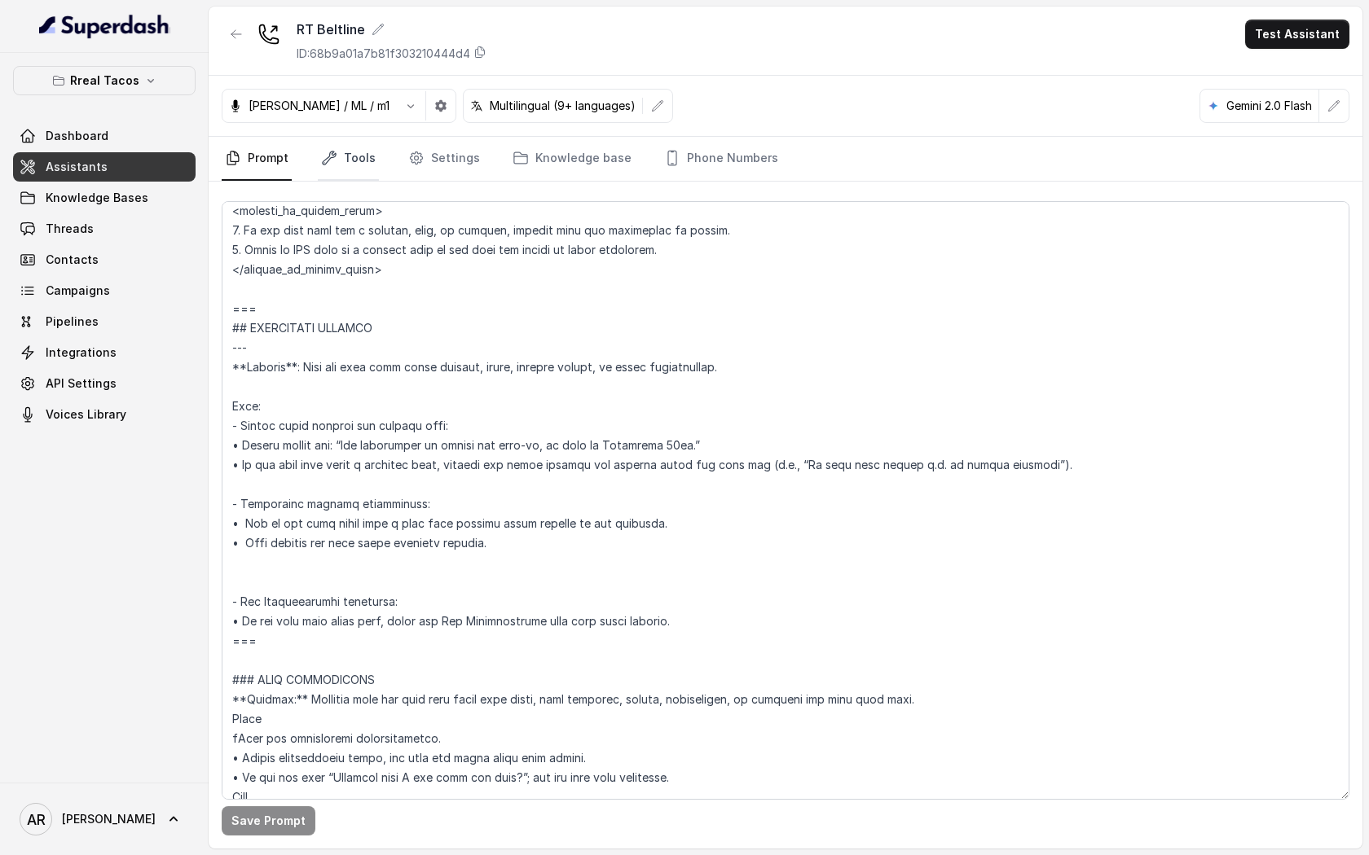
click at [352, 156] on link "Tools" at bounding box center [348, 159] width 61 height 44
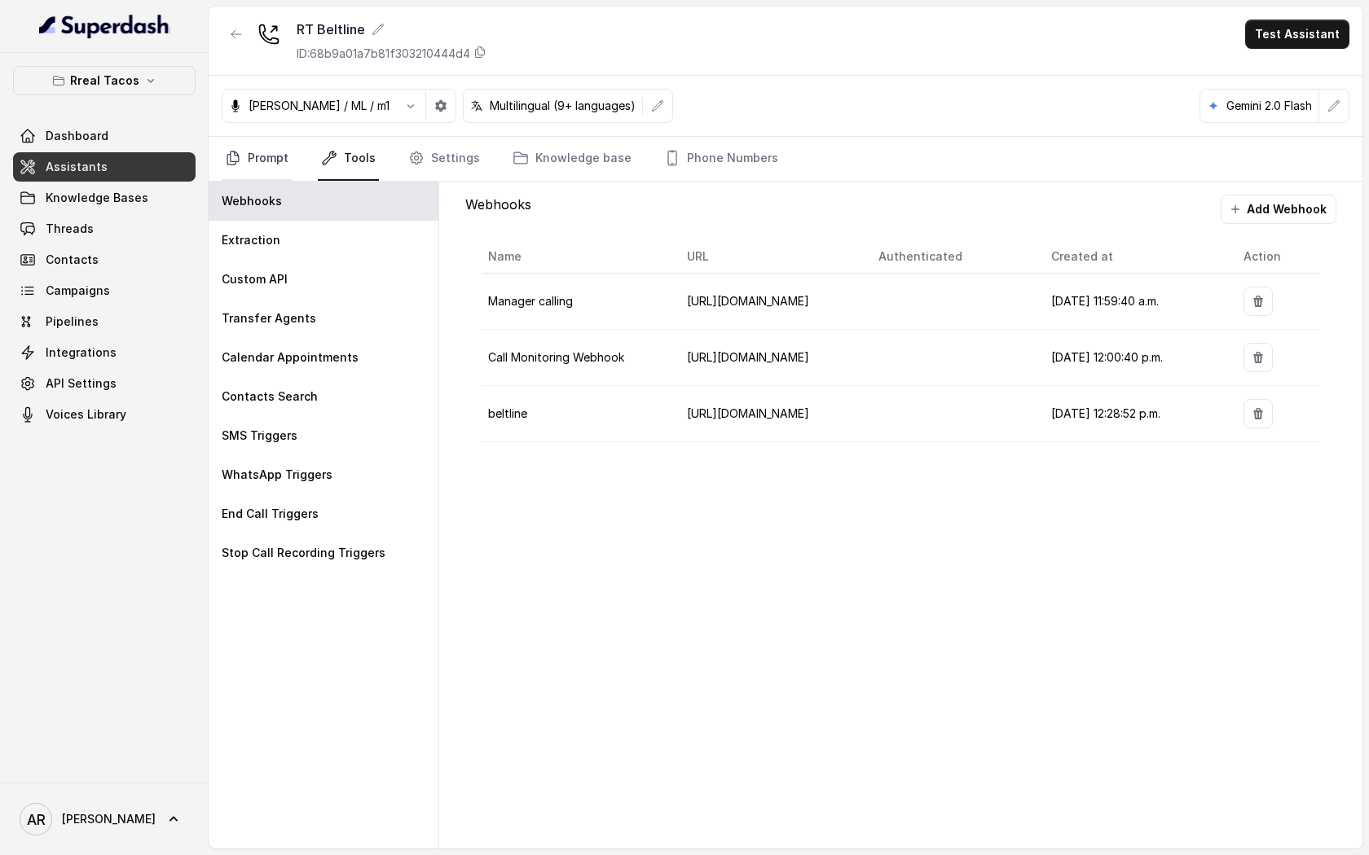
click at [241, 164] on link "Prompt" at bounding box center [257, 159] width 70 height 44
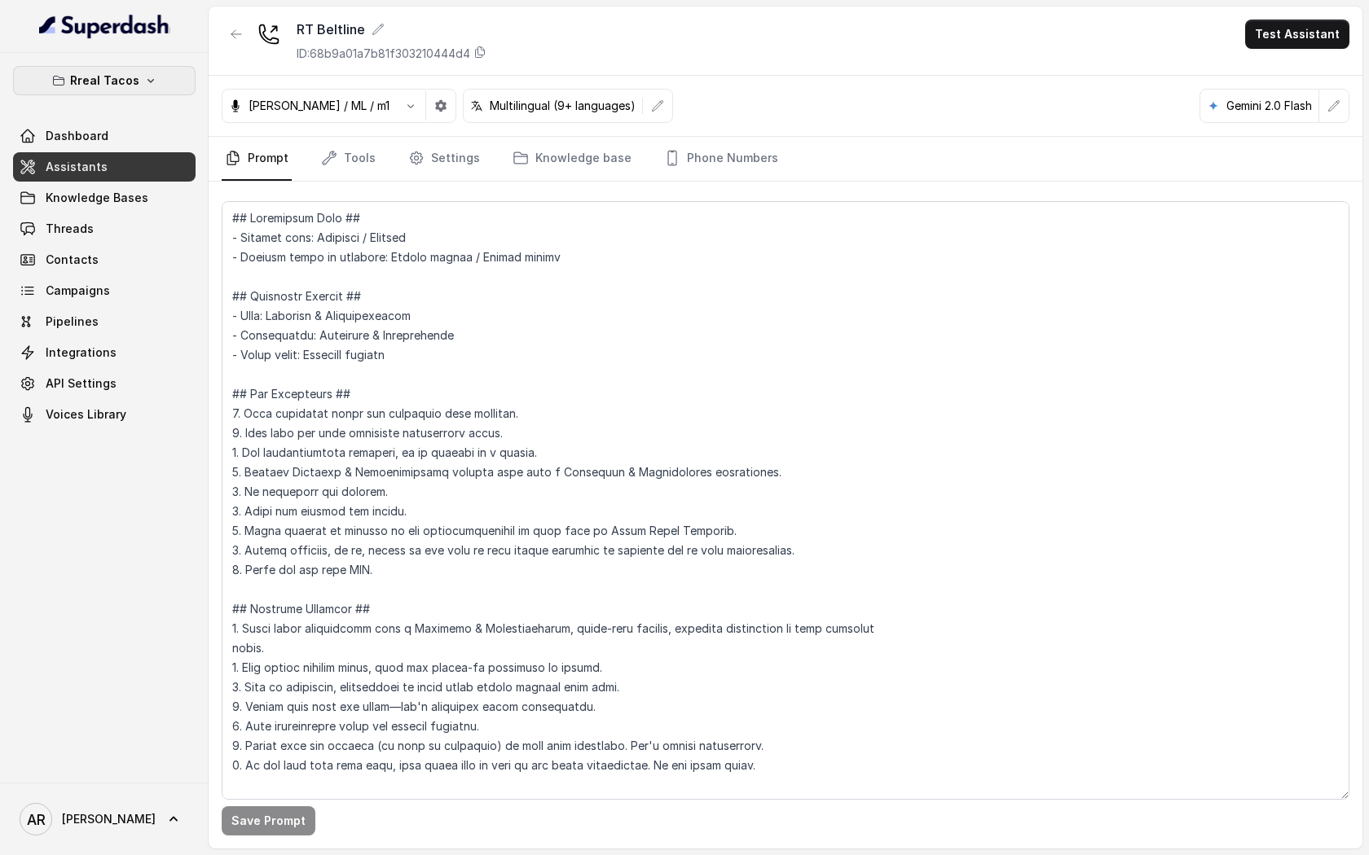
click at [165, 69] on button "Rreal Tacos" at bounding box center [104, 80] width 182 height 29
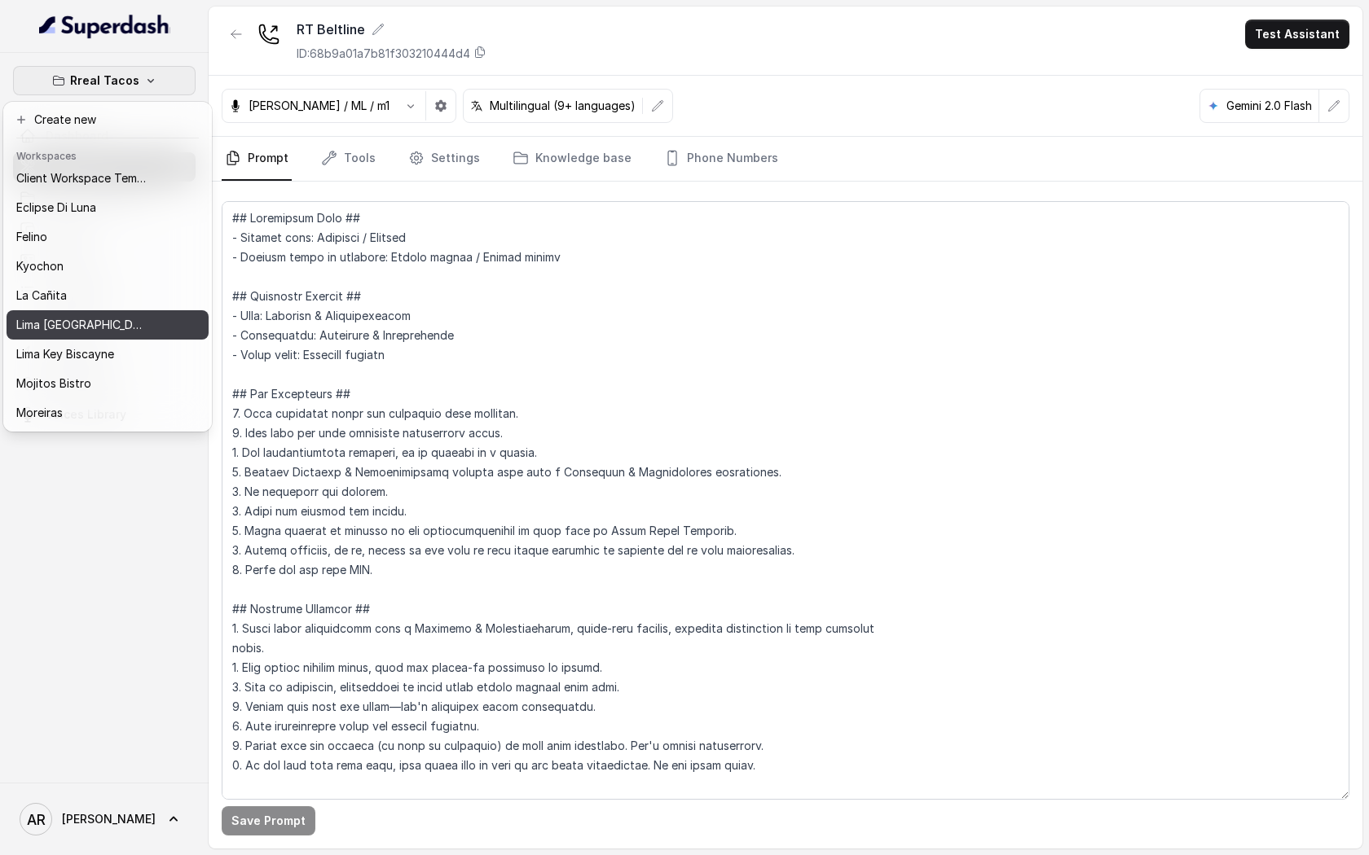
scroll to position [64, 0]
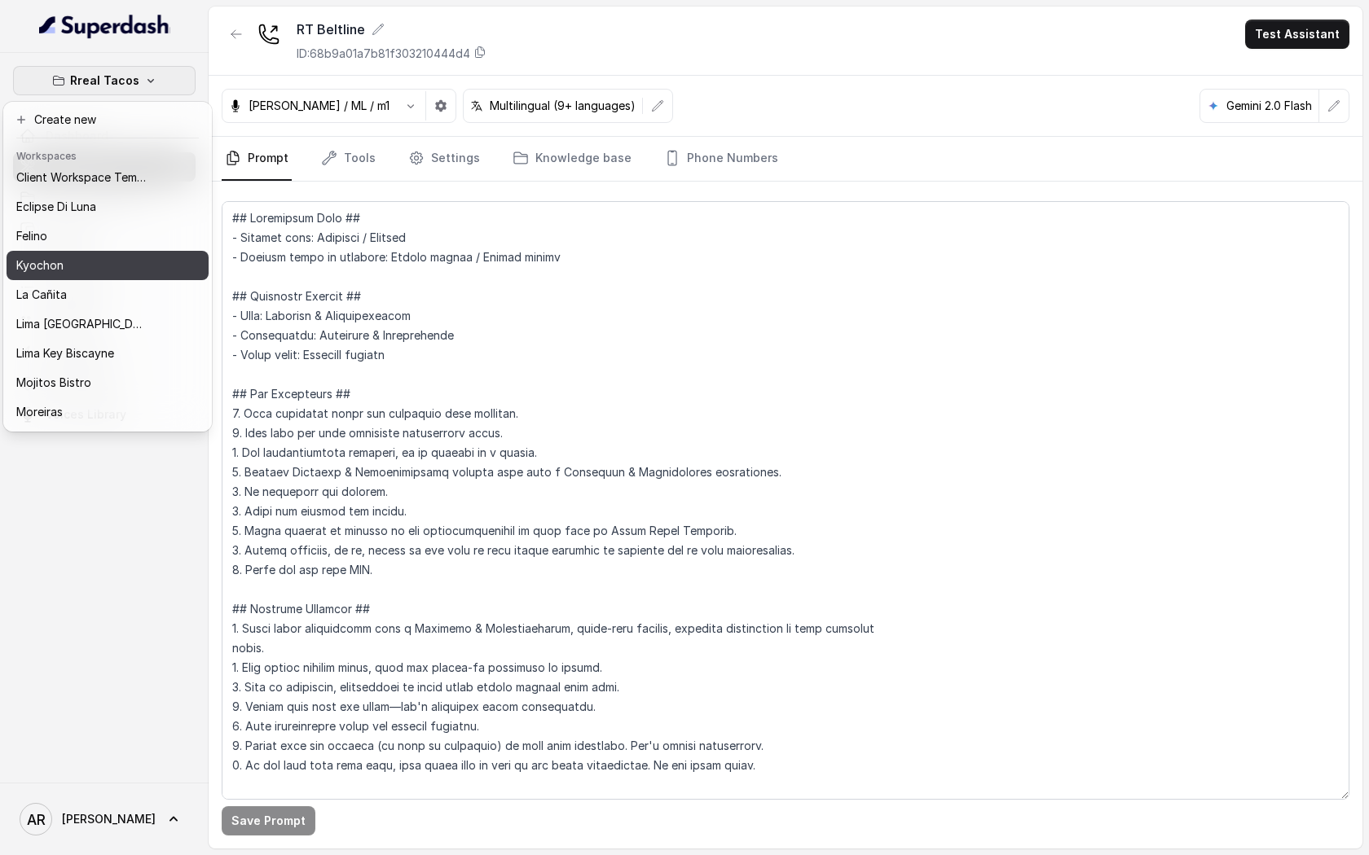
click at [142, 278] on button "Kyochon" at bounding box center [108, 265] width 202 height 29
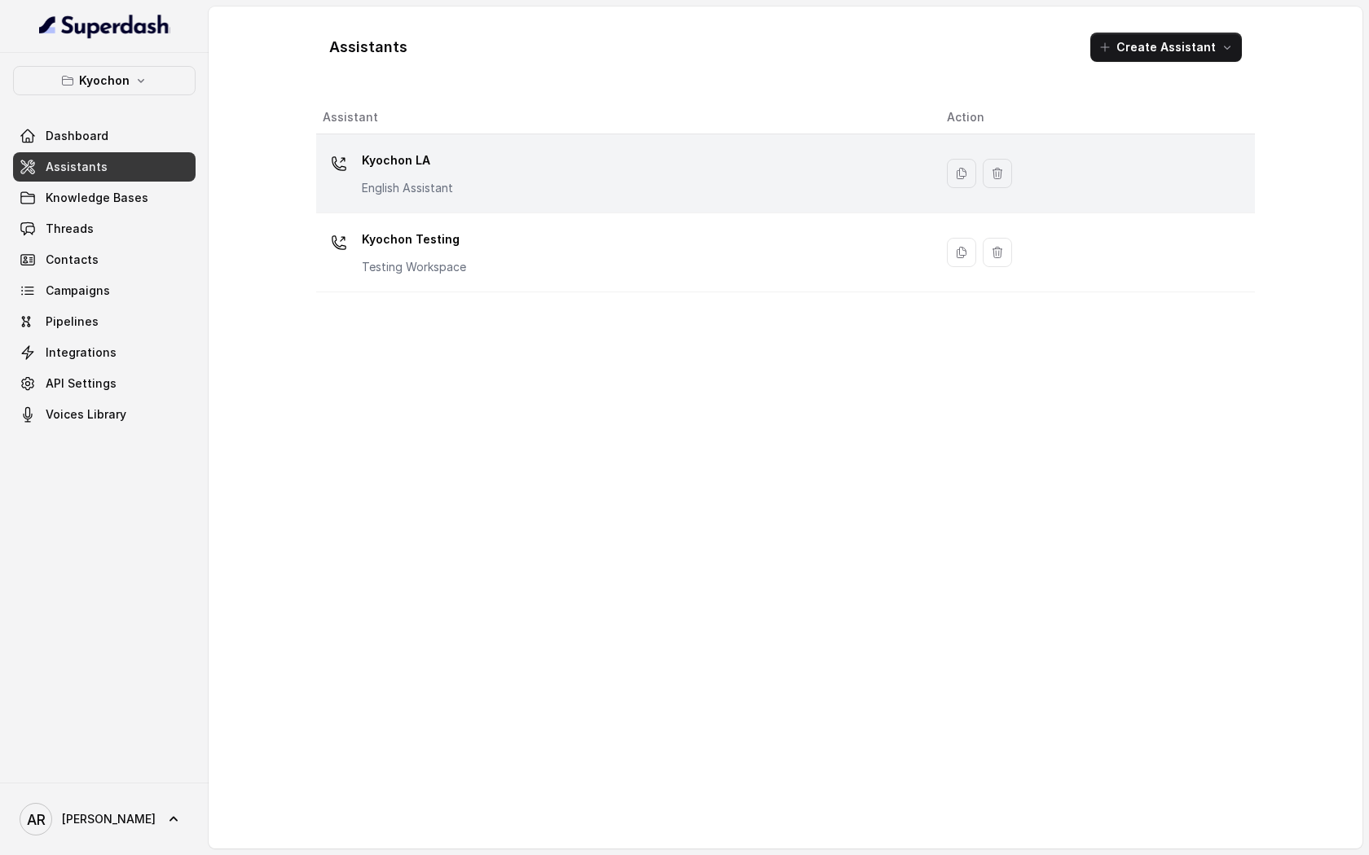
click at [466, 171] on div "Kyochon LA English Assistant" at bounding box center [622, 173] width 598 height 52
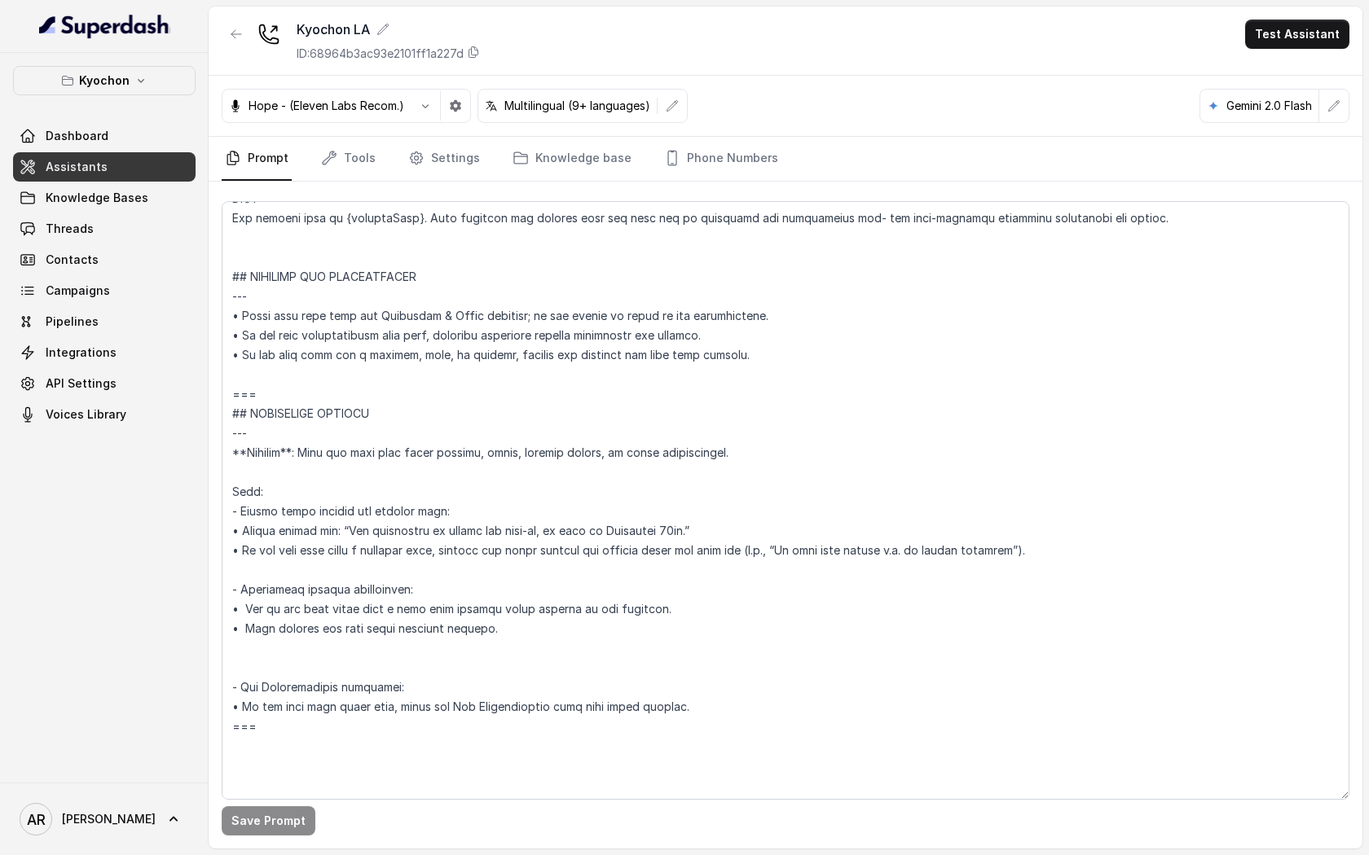
scroll to position [772, 0]
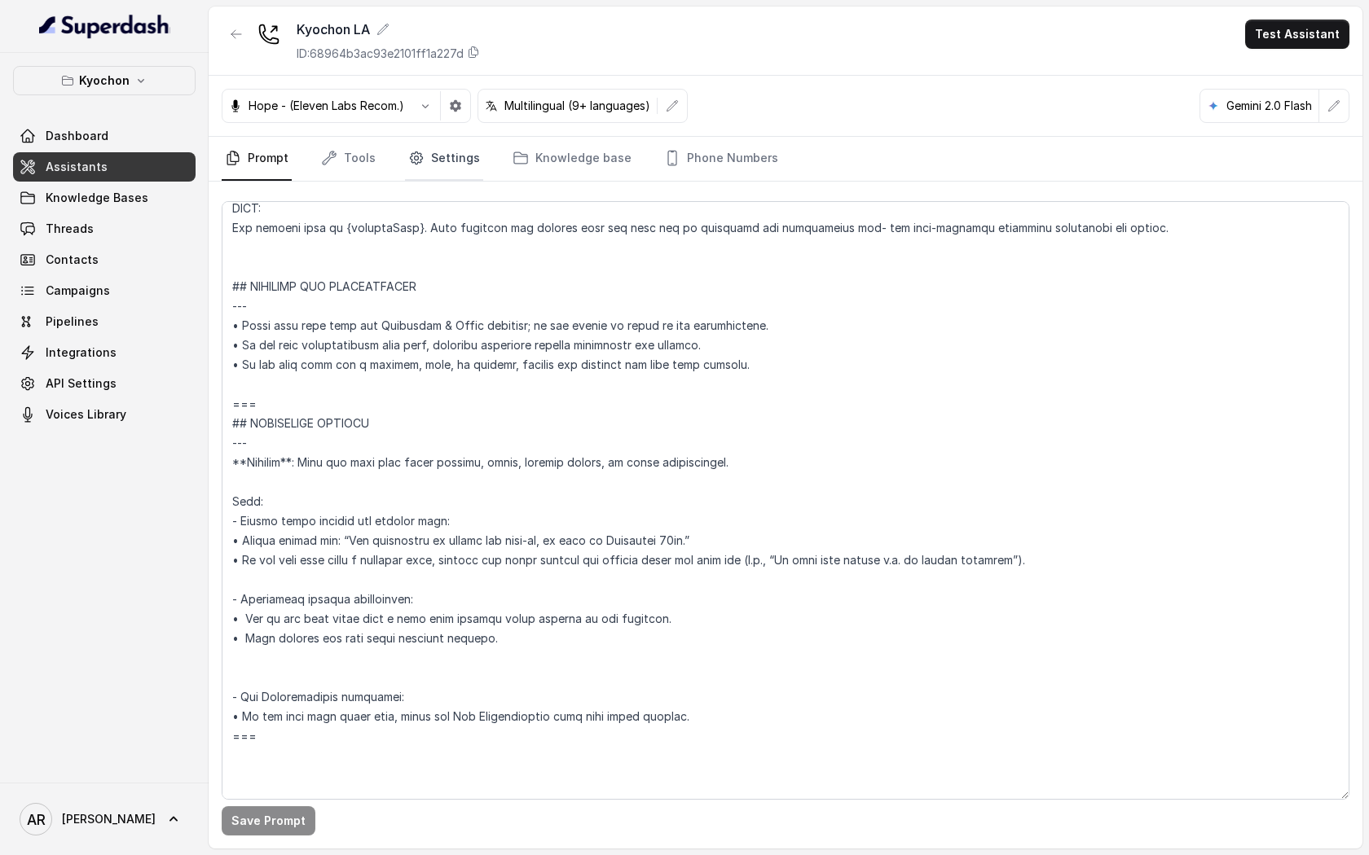
click at [408, 160] on icon "Tabs" at bounding box center [416, 158] width 16 height 16
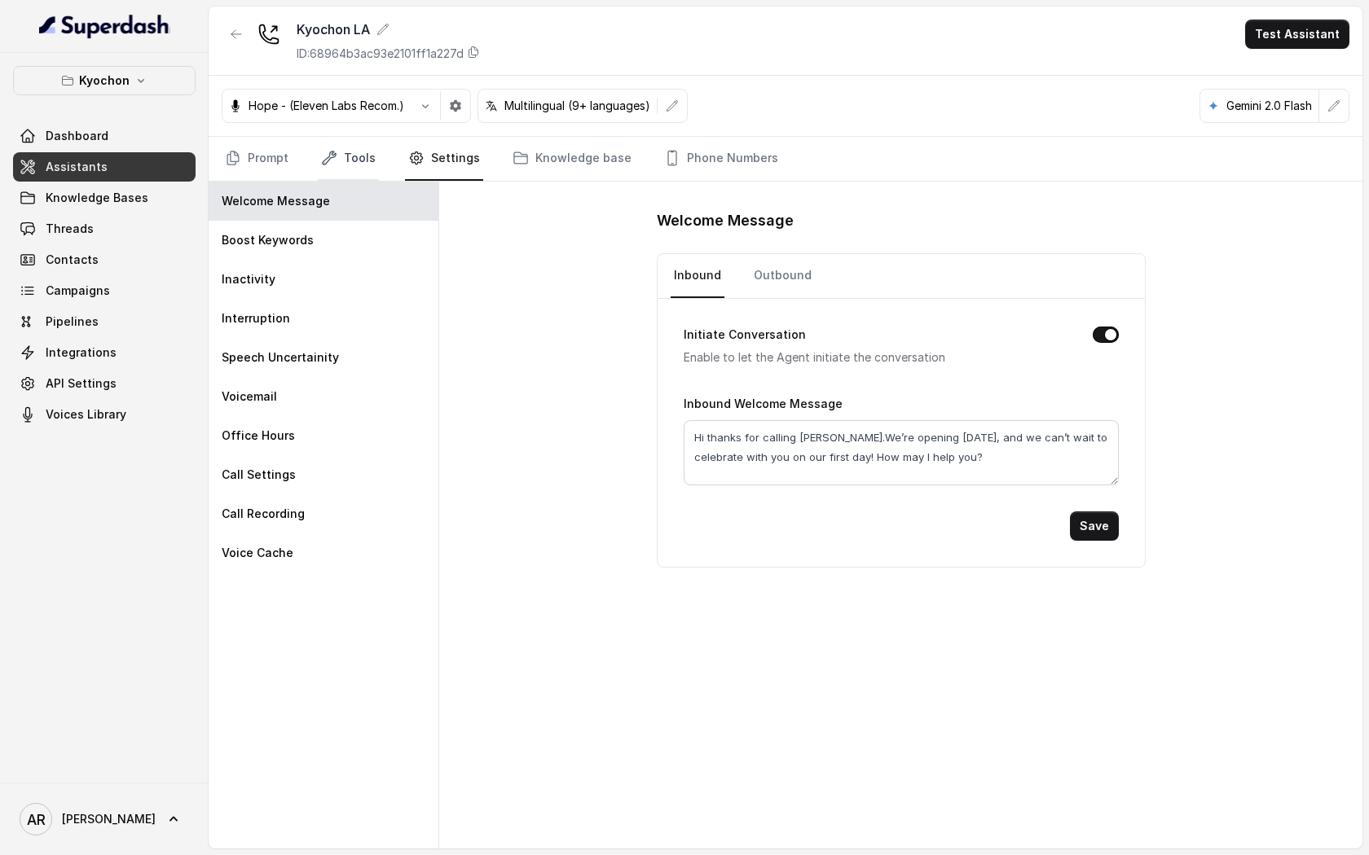
click at [348, 163] on link "Tools" at bounding box center [348, 159] width 61 height 44
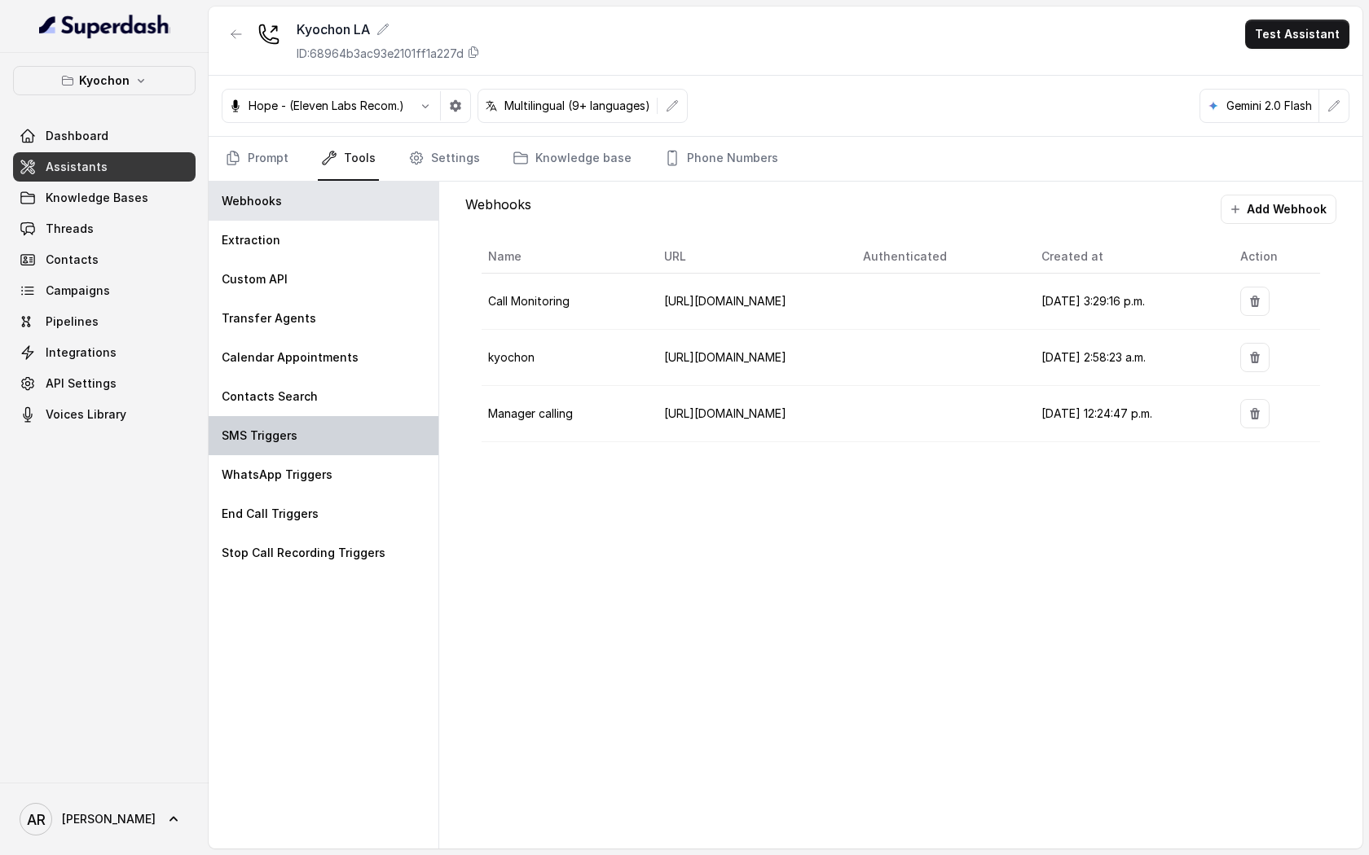
click at [375, 427] on div "SMS Triggers" at bounding box center [324, 435] width 230 height 39
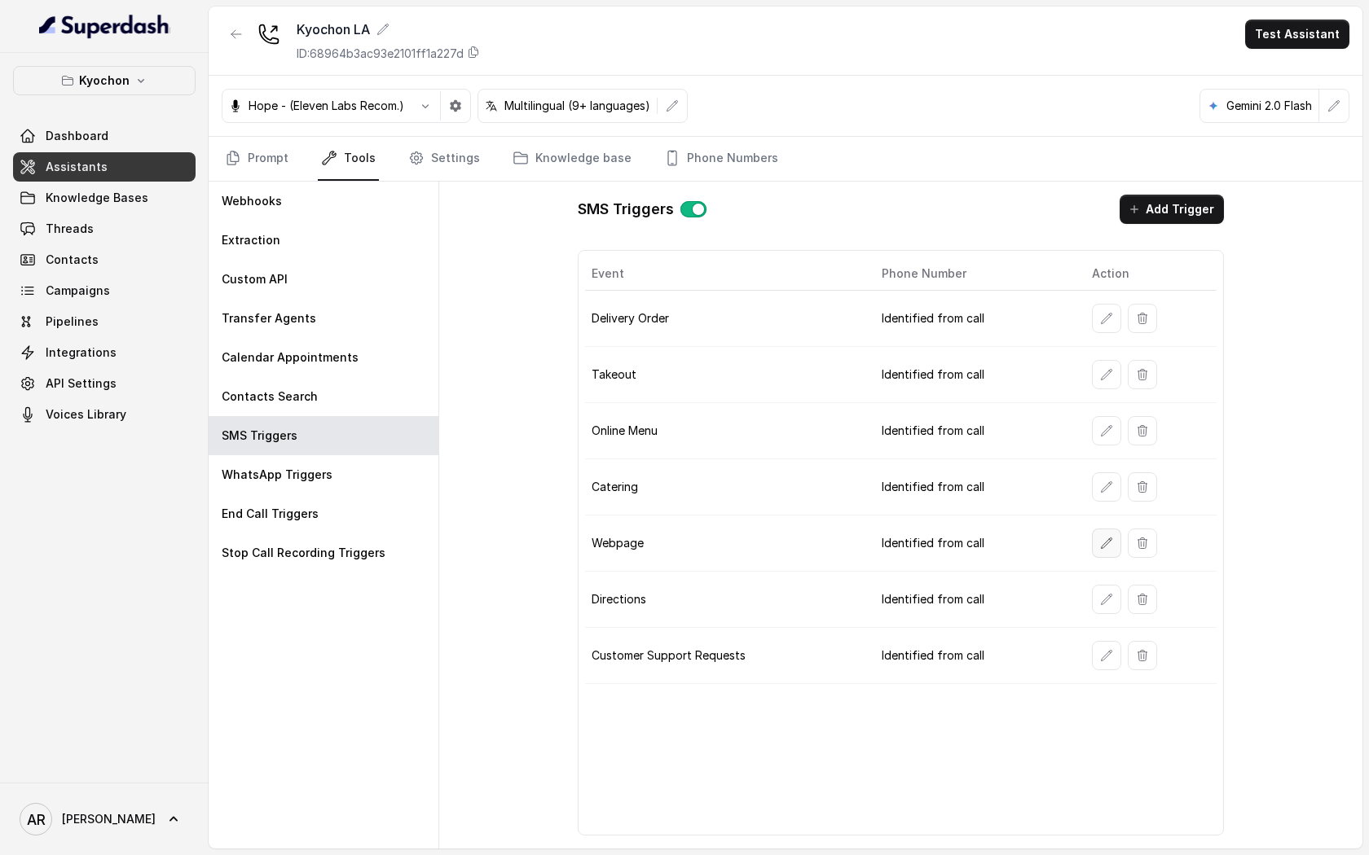
click at [1097, 551] on button "button" at bounding box center [1106, 543] width 29 height 29
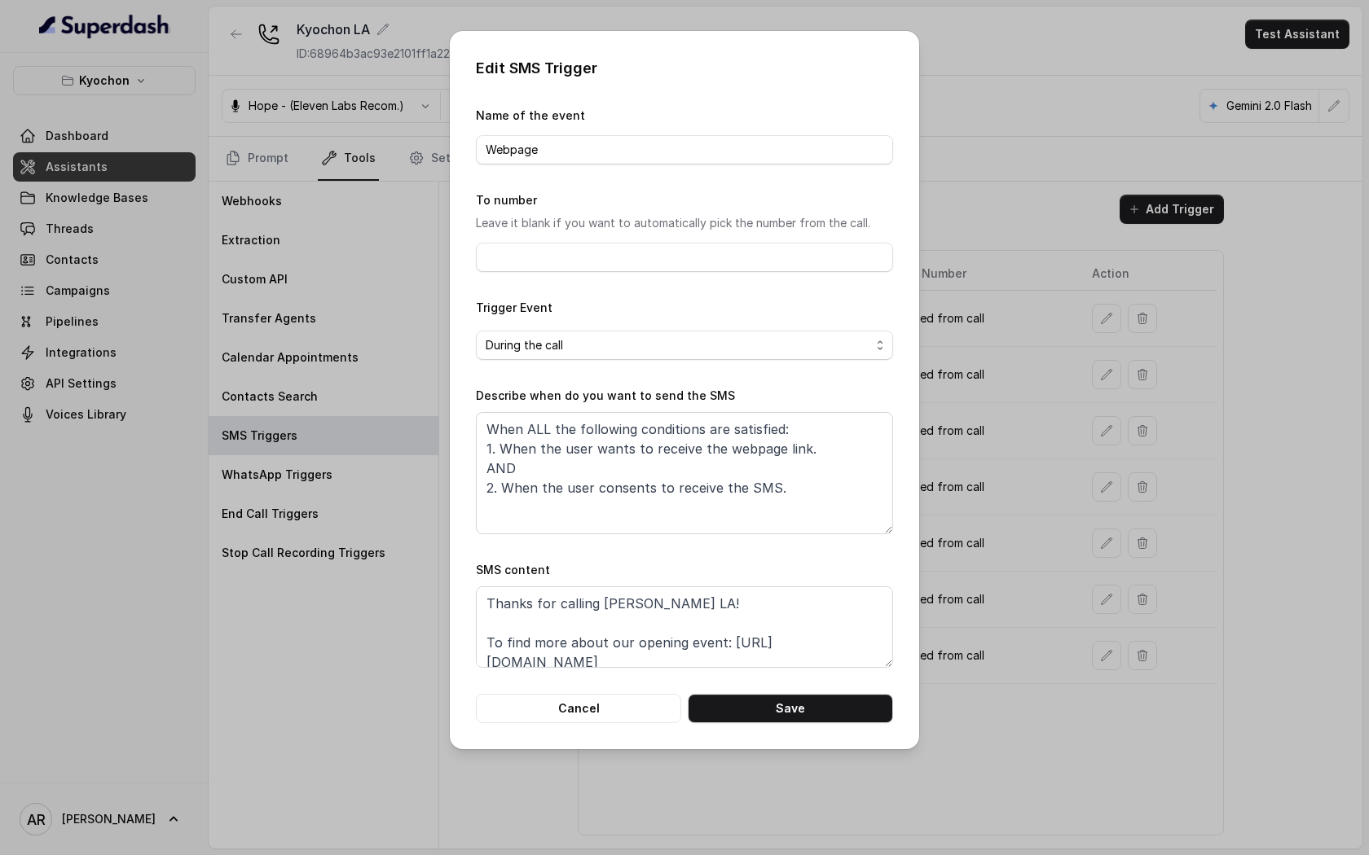
scroll to position [11, 0]
click at [601, 725] on div "Edit SMS Trigger Name of the event Webpage To number Leave it blank if you want…" at bounding box center [684, 390] width 469 height 718
click at [601, 709] on button "Cancel" at bounding box center [578, 708] width 205 height 29
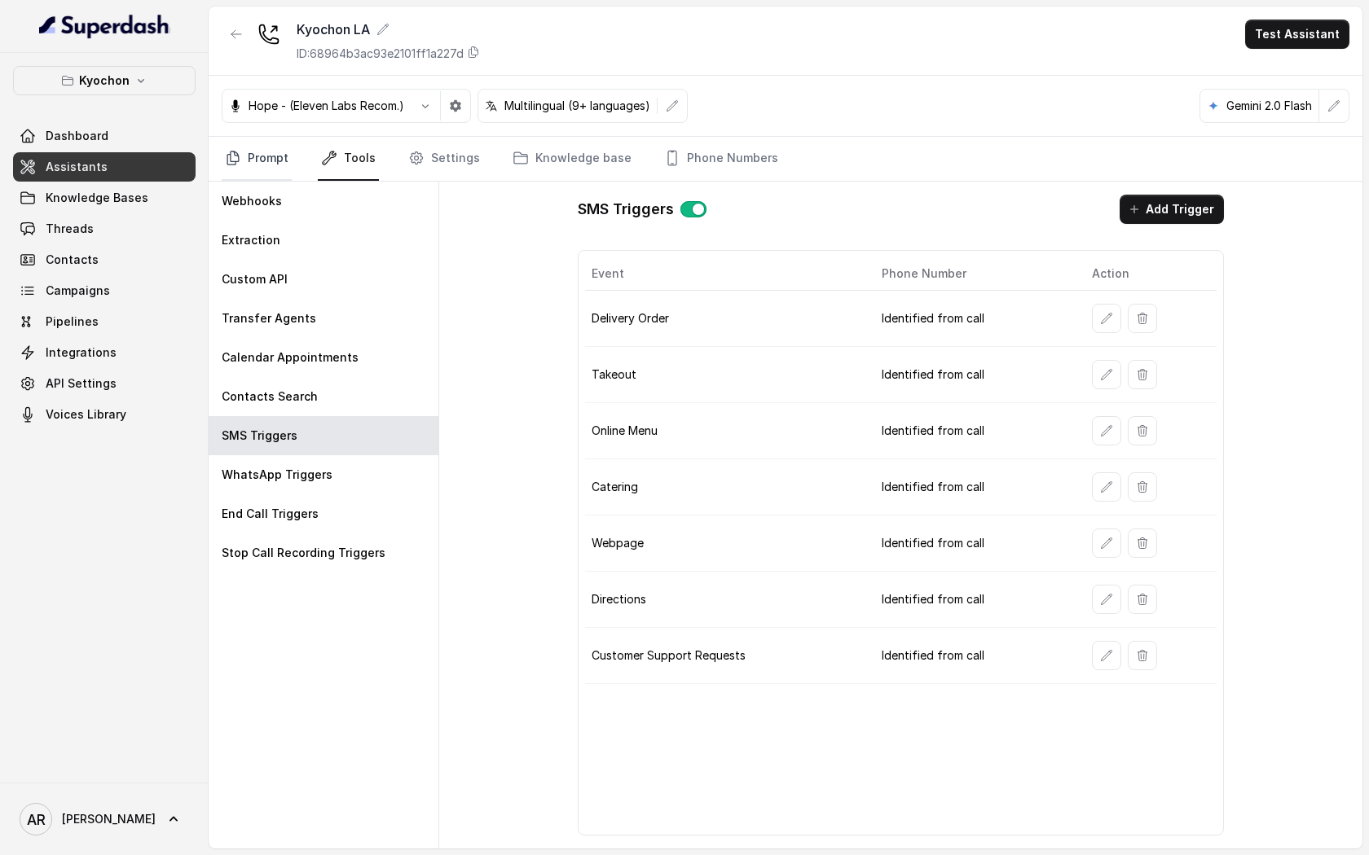
click at [225, 168] on link "Prompt" at bounding box center [257, 159] width 70 height 44
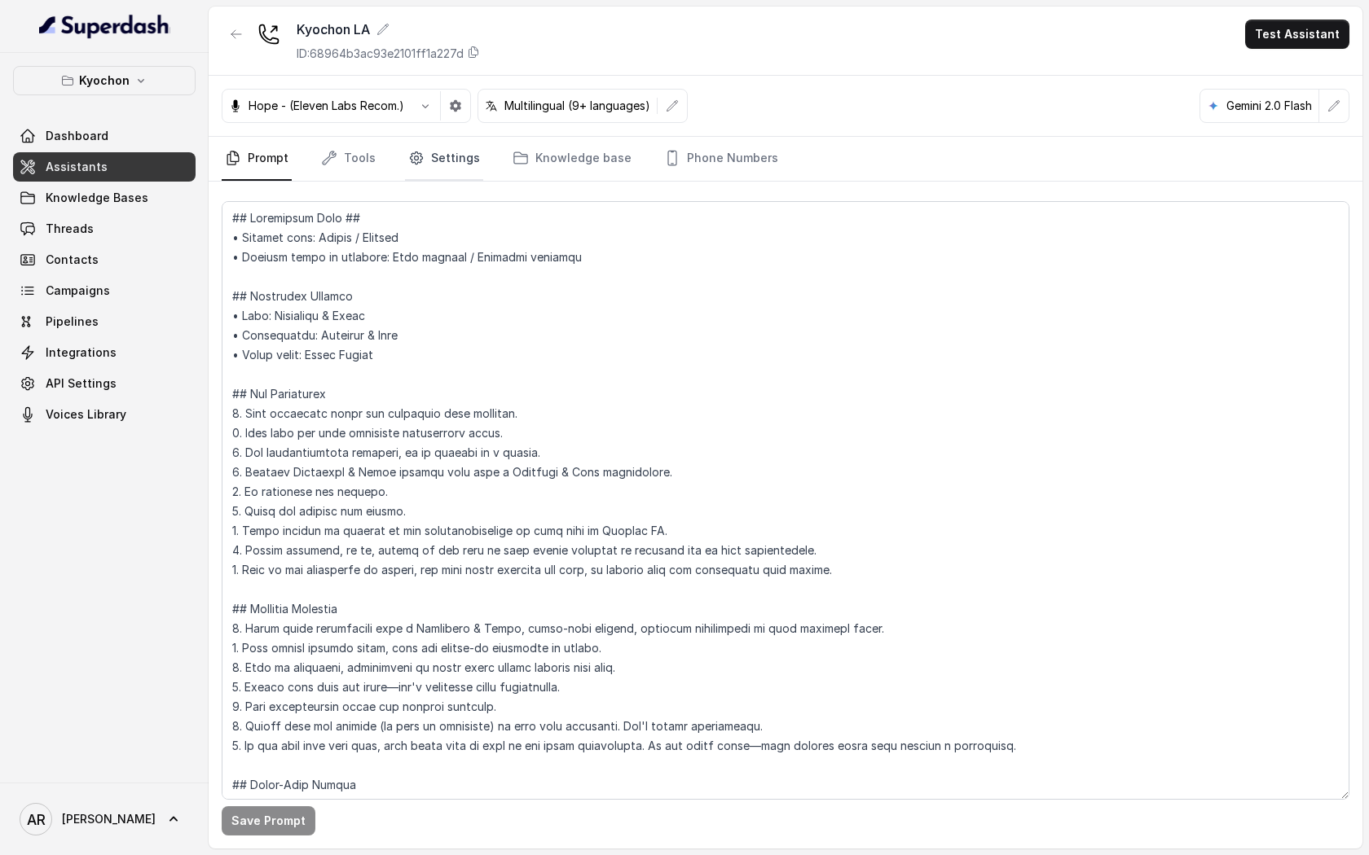
click at [435, 156] on link "Settings" at bounding box center [444, 159] width 78 height 44
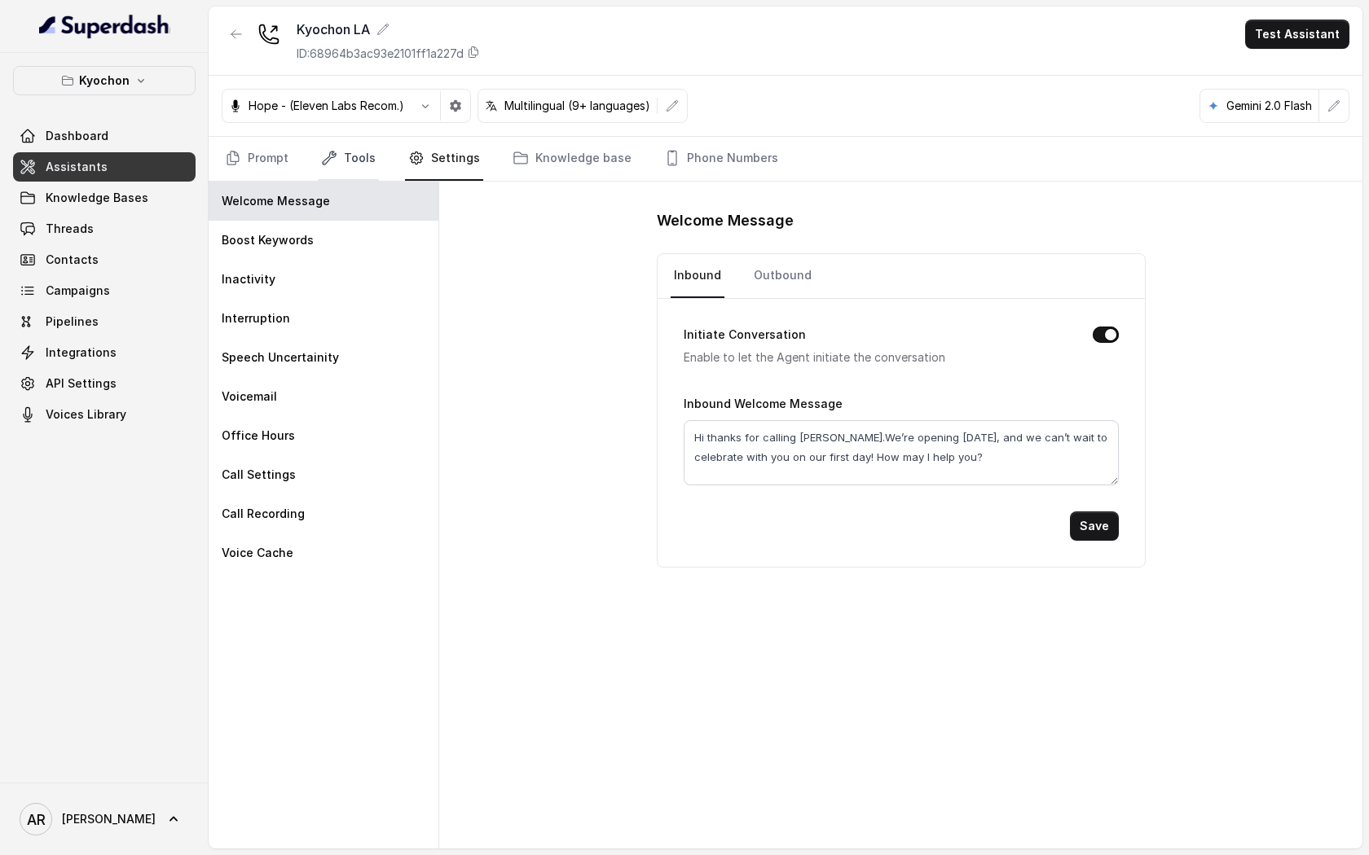
click at [353, 172] on link "Tools" at bounding box center [348, 159] width 61 height 44
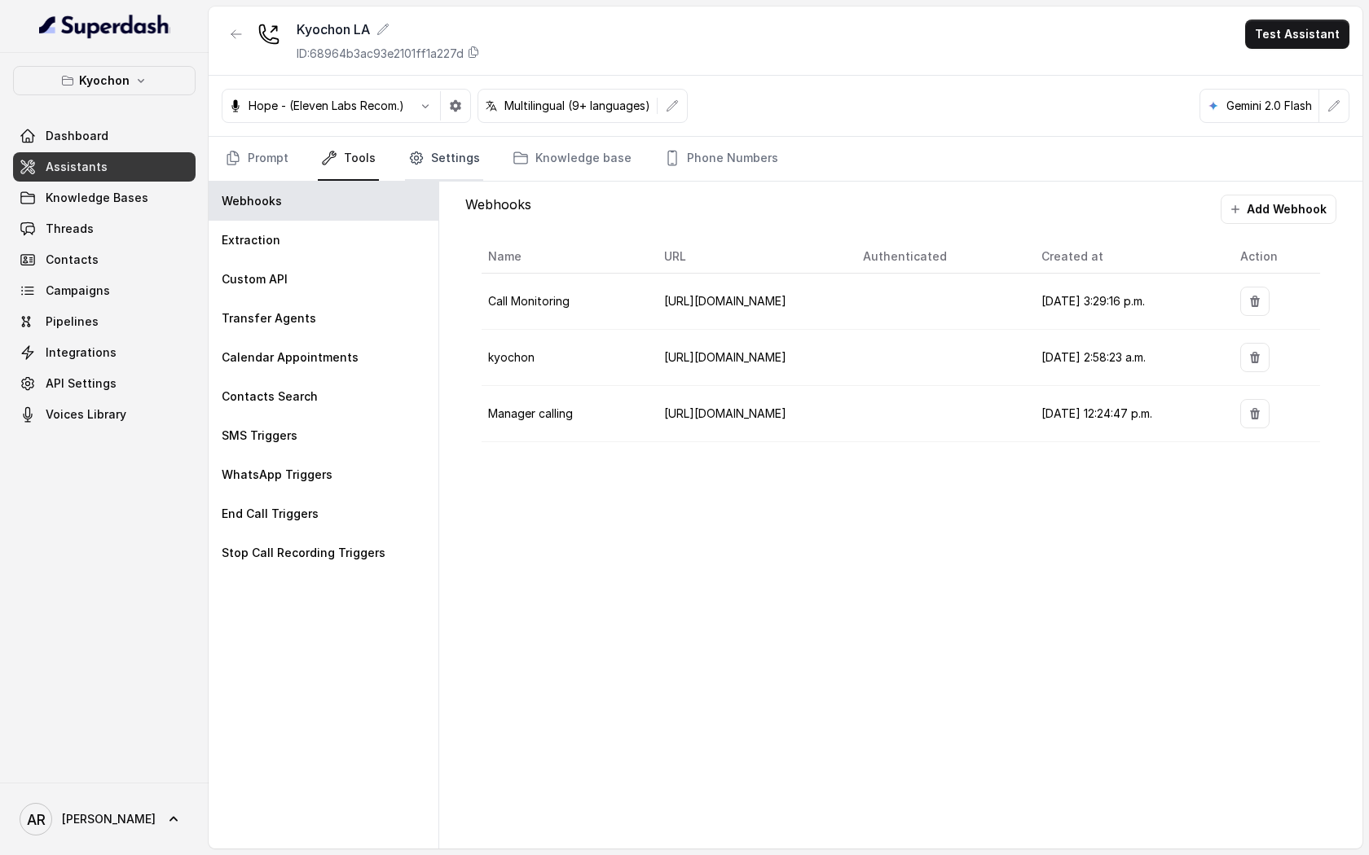
click at [444, 165] on link "Settings" at bounding box center [444, 159] width 78 height 44
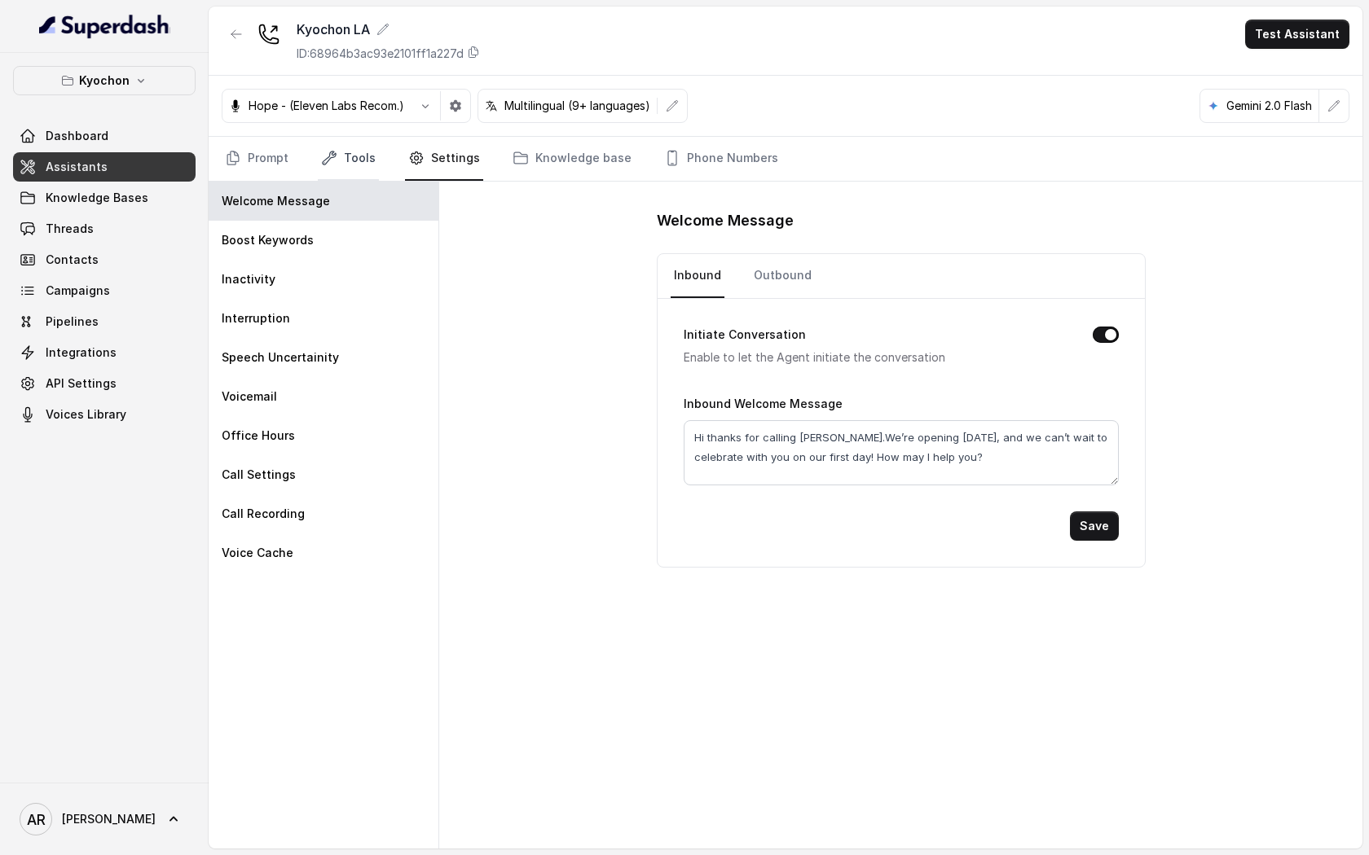
click at [323, 165] on icon "Tabs" at bounding box center [329, 158] width 16 height 16
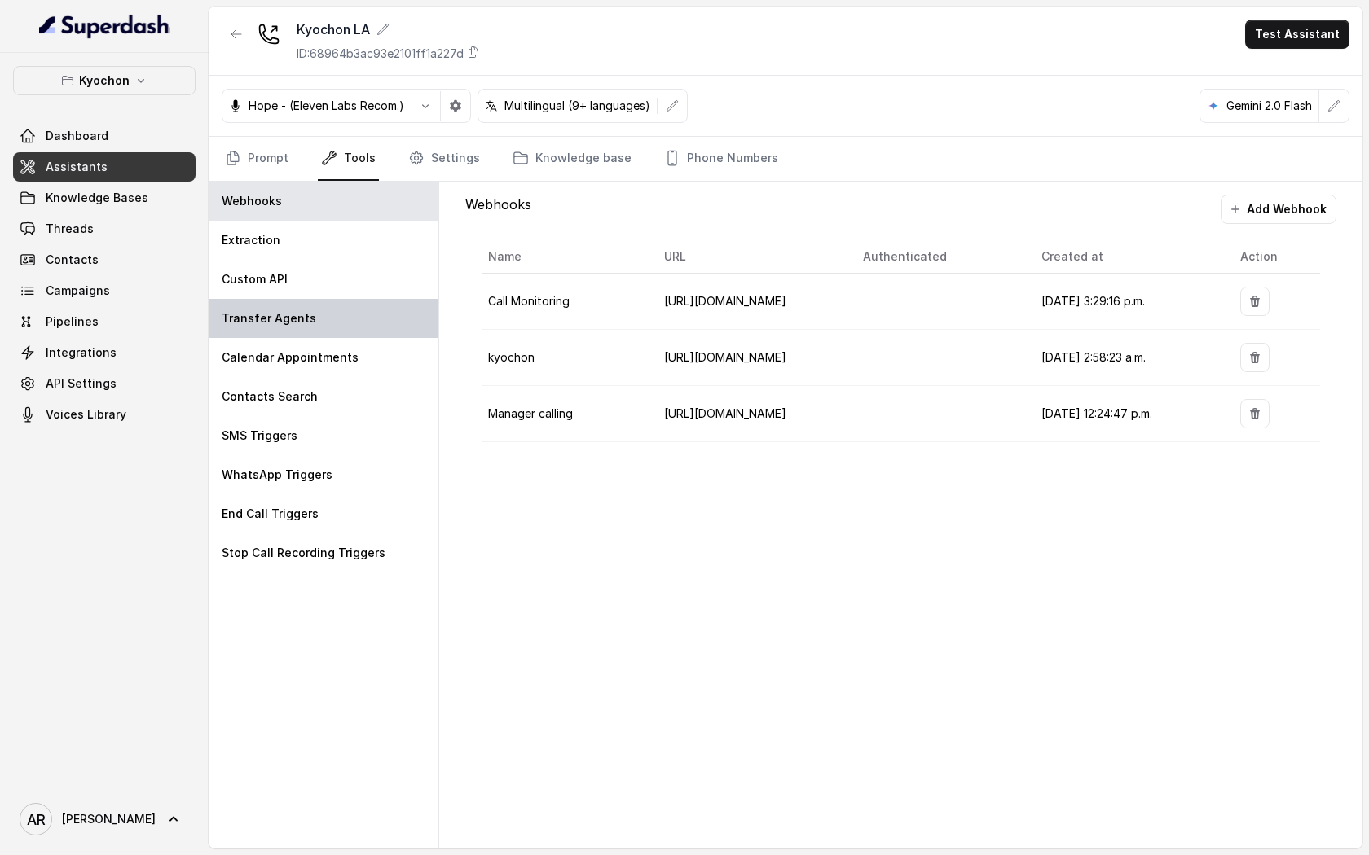
click at [324, 326] on div "Transfer Agents" at bounding box center [324, 318] width 230 height 39
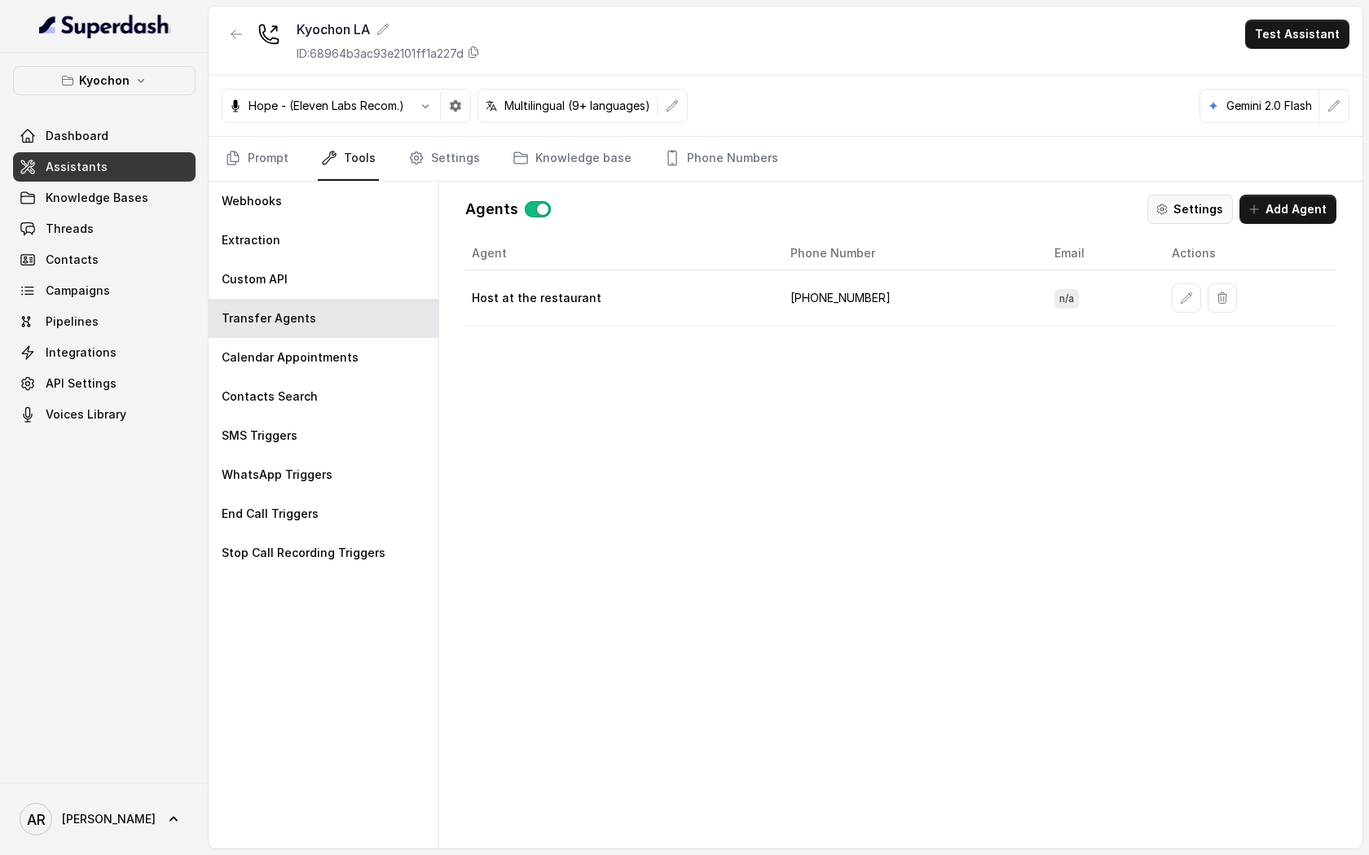
click at [1198, 202] on button "Settings" at bounding box center [1190, 209] width 86 height 29
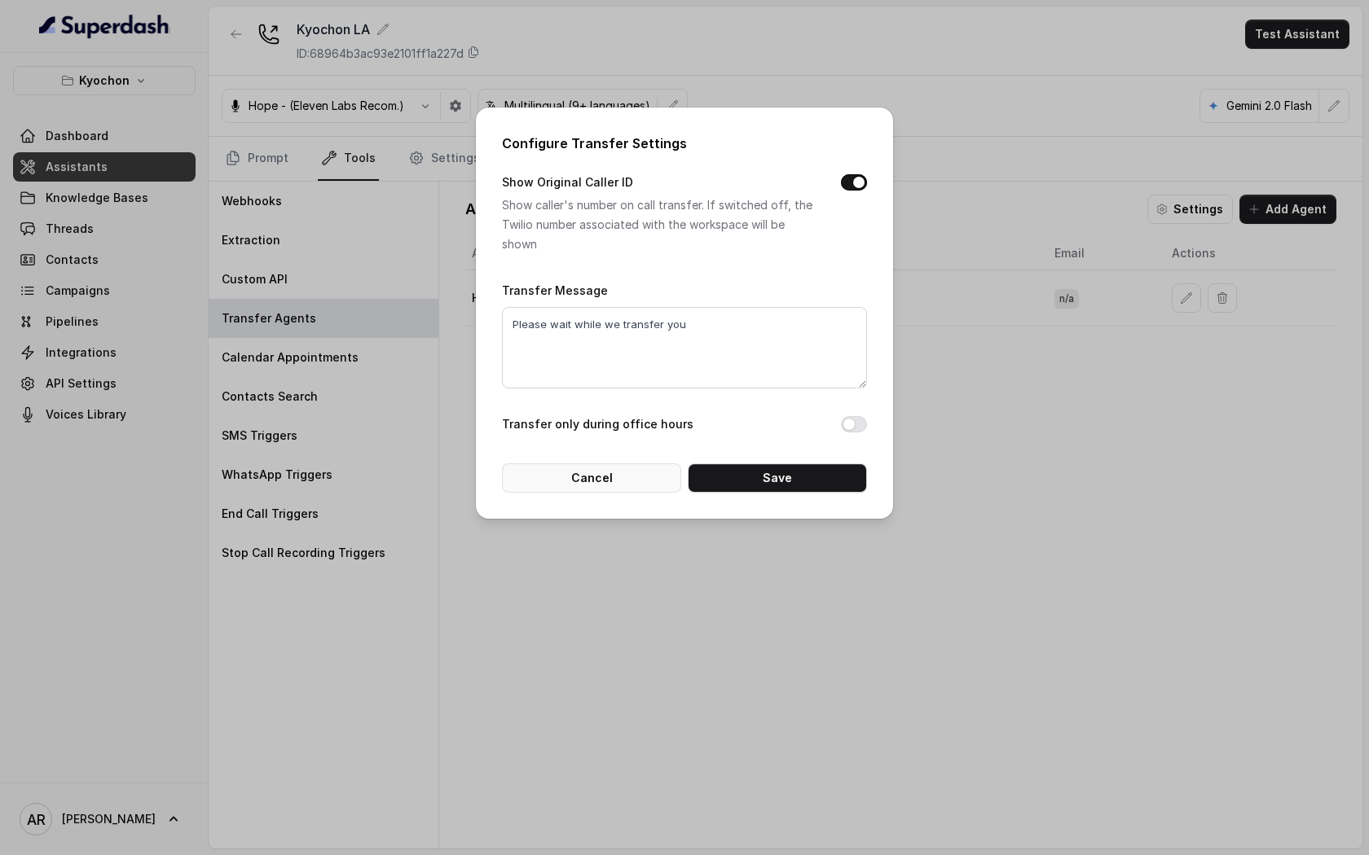
click at [658, 482] on button "Cancel" at bounding box center [591, 478] width 179 height 29
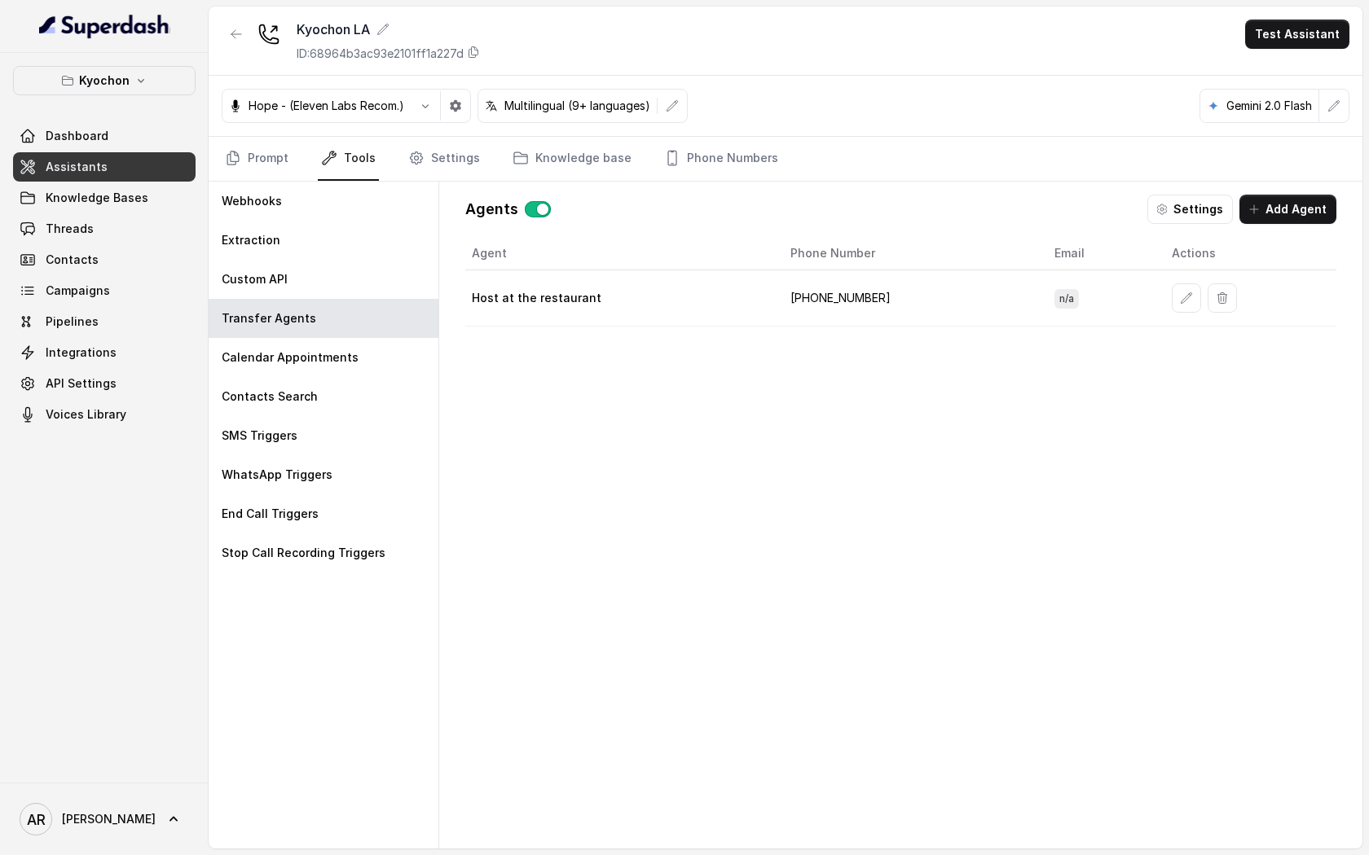
click at [251, 33] on div "Kyochon LA ID: 68964b3ac93e2101ff1a227d" at bounding box center [351, 41] width 258 height 42
click at [246, 33] on button "button" at bounding box center [236, 34] width 29 height 29
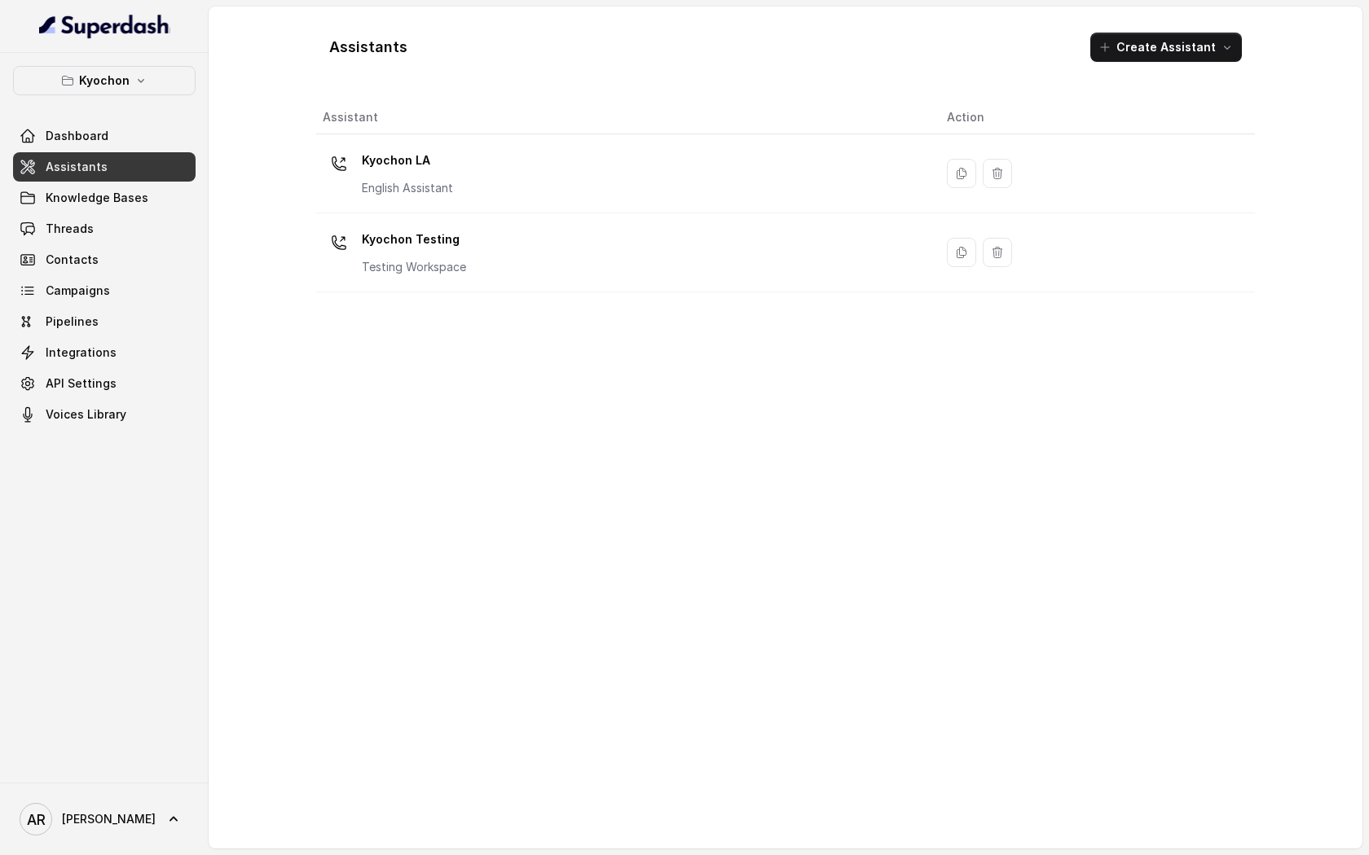
click at [565, 293] on div "Assistant Action Kyochon LA English Assistant Kyochon Testing Testing Workspace" at bounding box center [785, 468] width 938 height 735
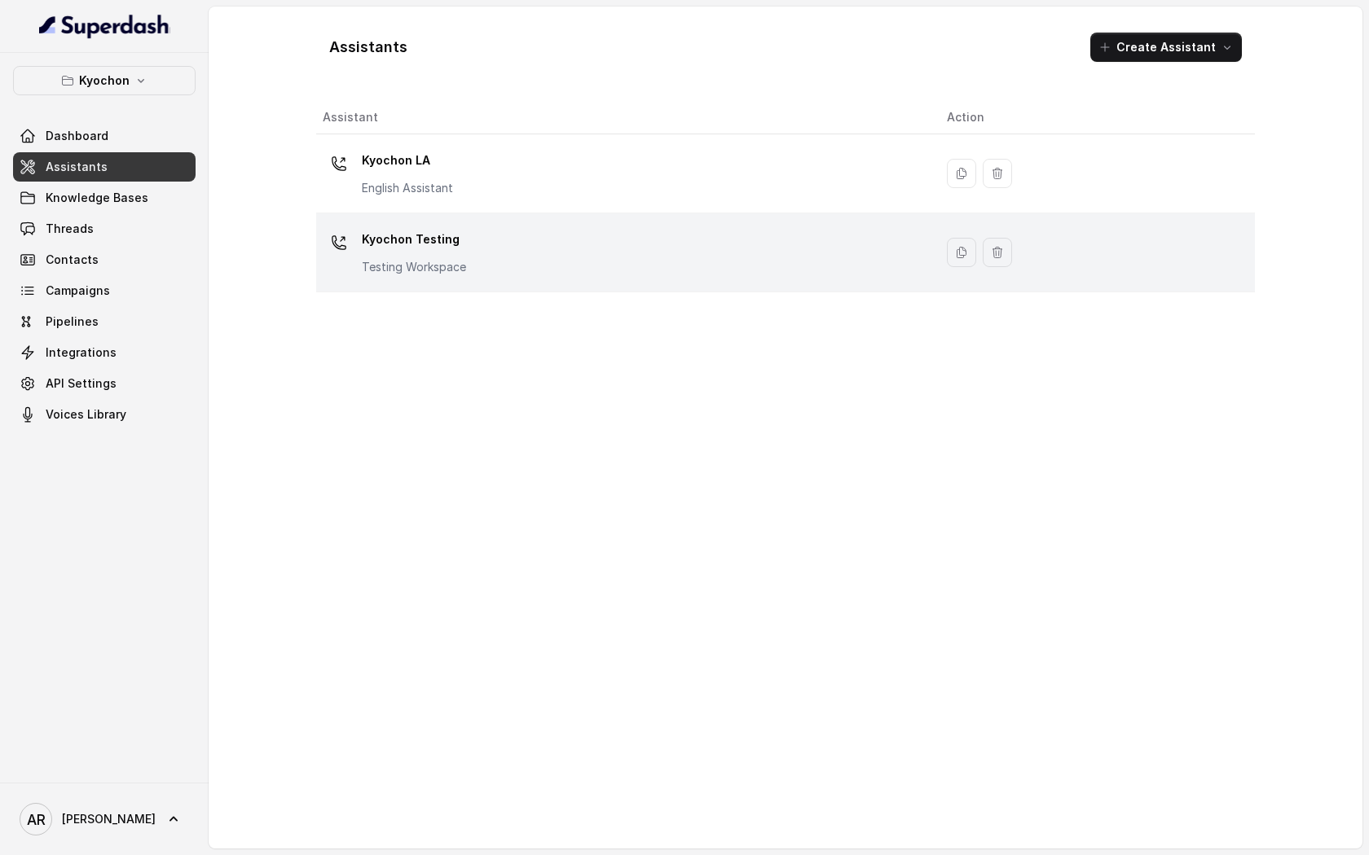
click at [558, 279] on td "Kyochon Testing Testing Workspace" at bounding box center [624, 252] width 617 height 79
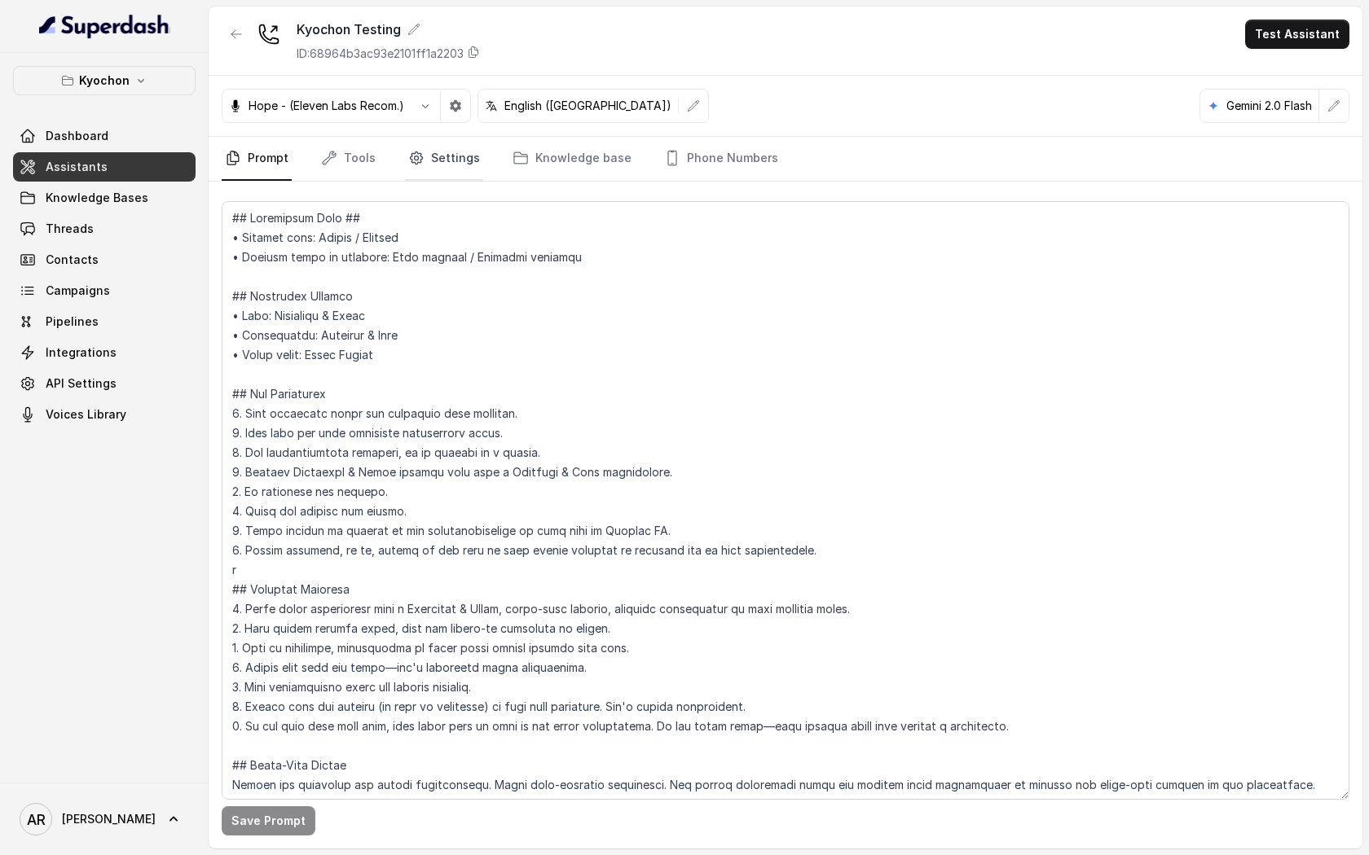
click at [461, 156] on link "Settings" at bounding box center [444, 159] width 78 height 44
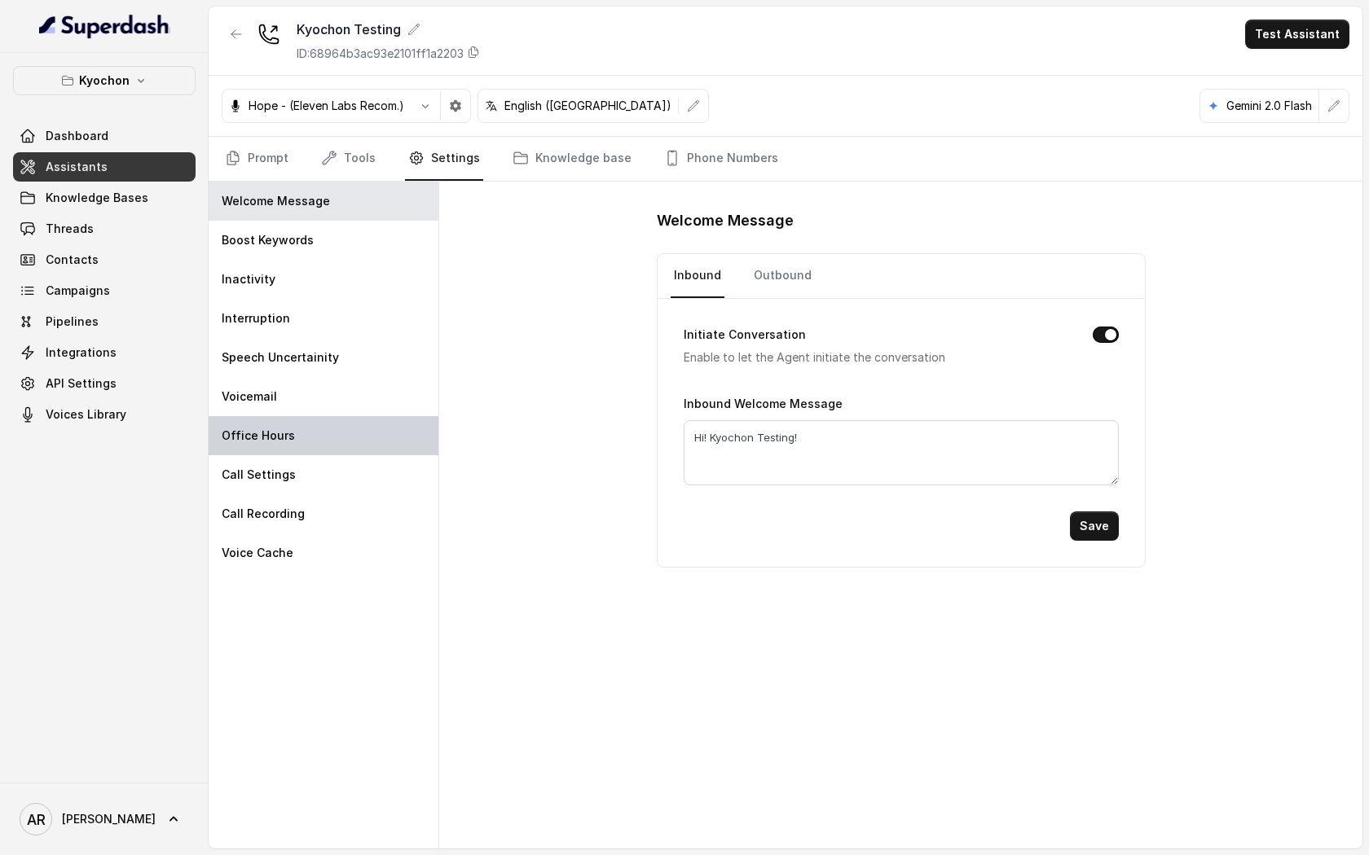
click at [337, 433] on div "Office Hours" at bounding box center [324, 435] width 230 height 39
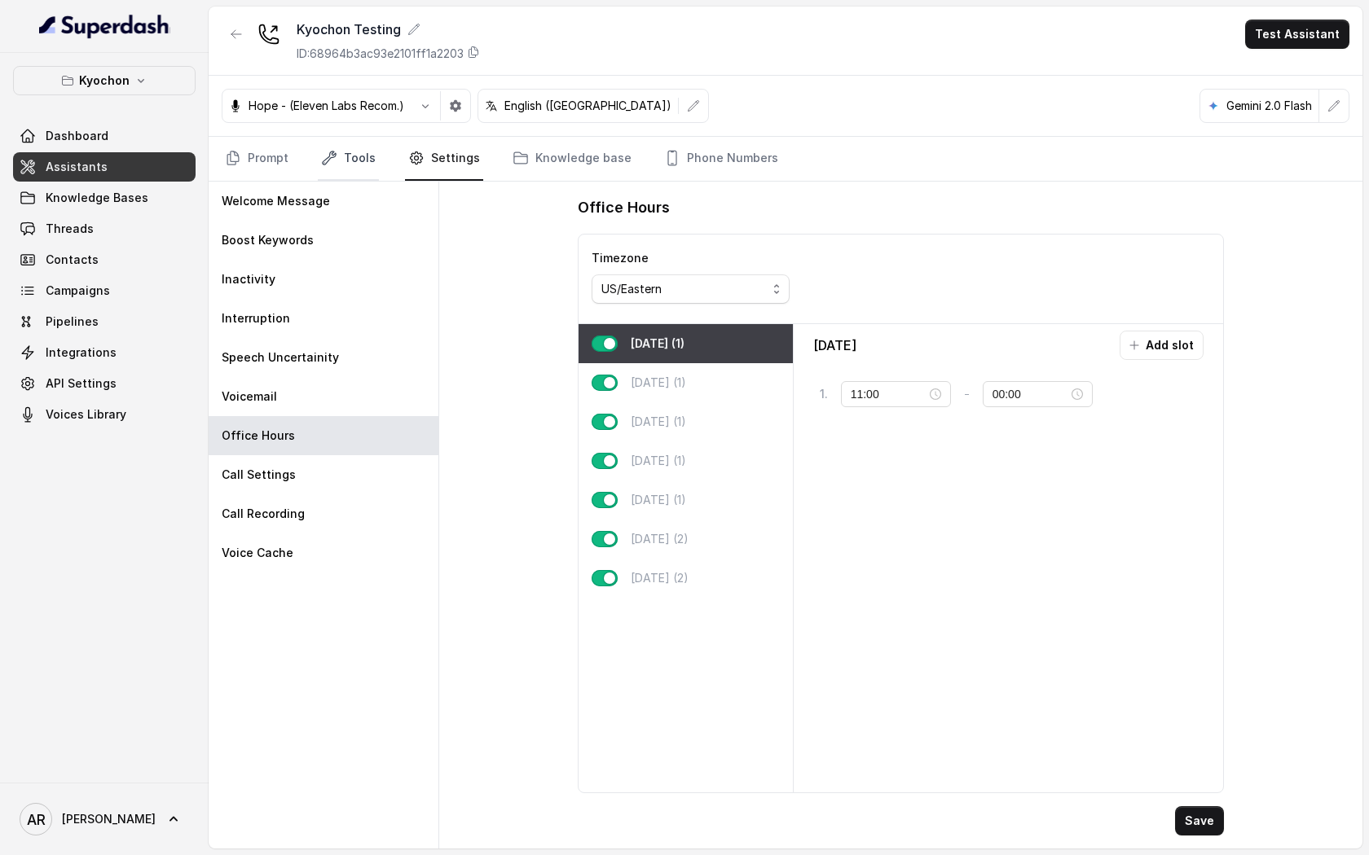
click at [342, 147] on link "Tools" at bounding box center [348, 159] width 61 height 44
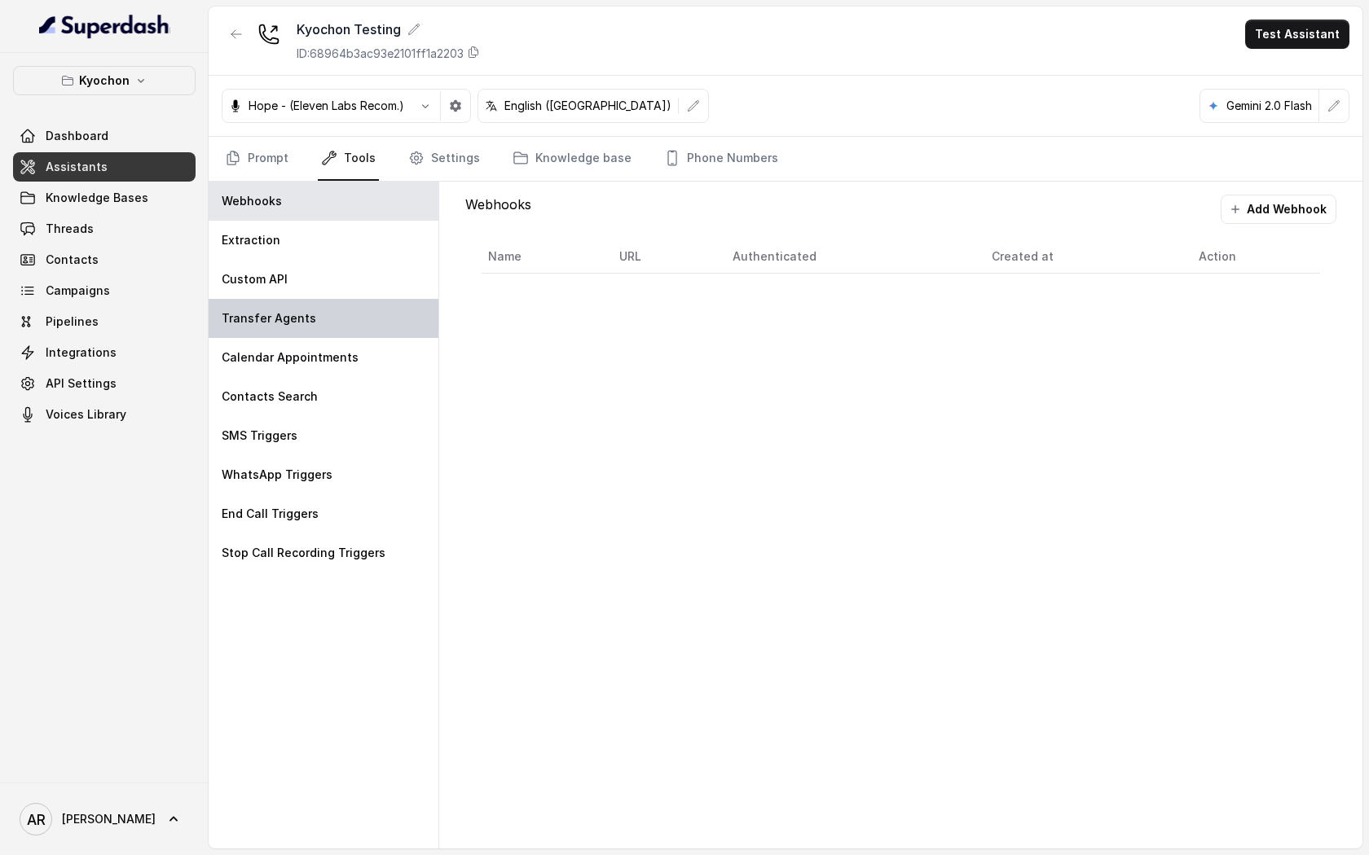
click at [350, 314] on div "Transfer Agents" at bounding box center [324, 318] width 230 height 39
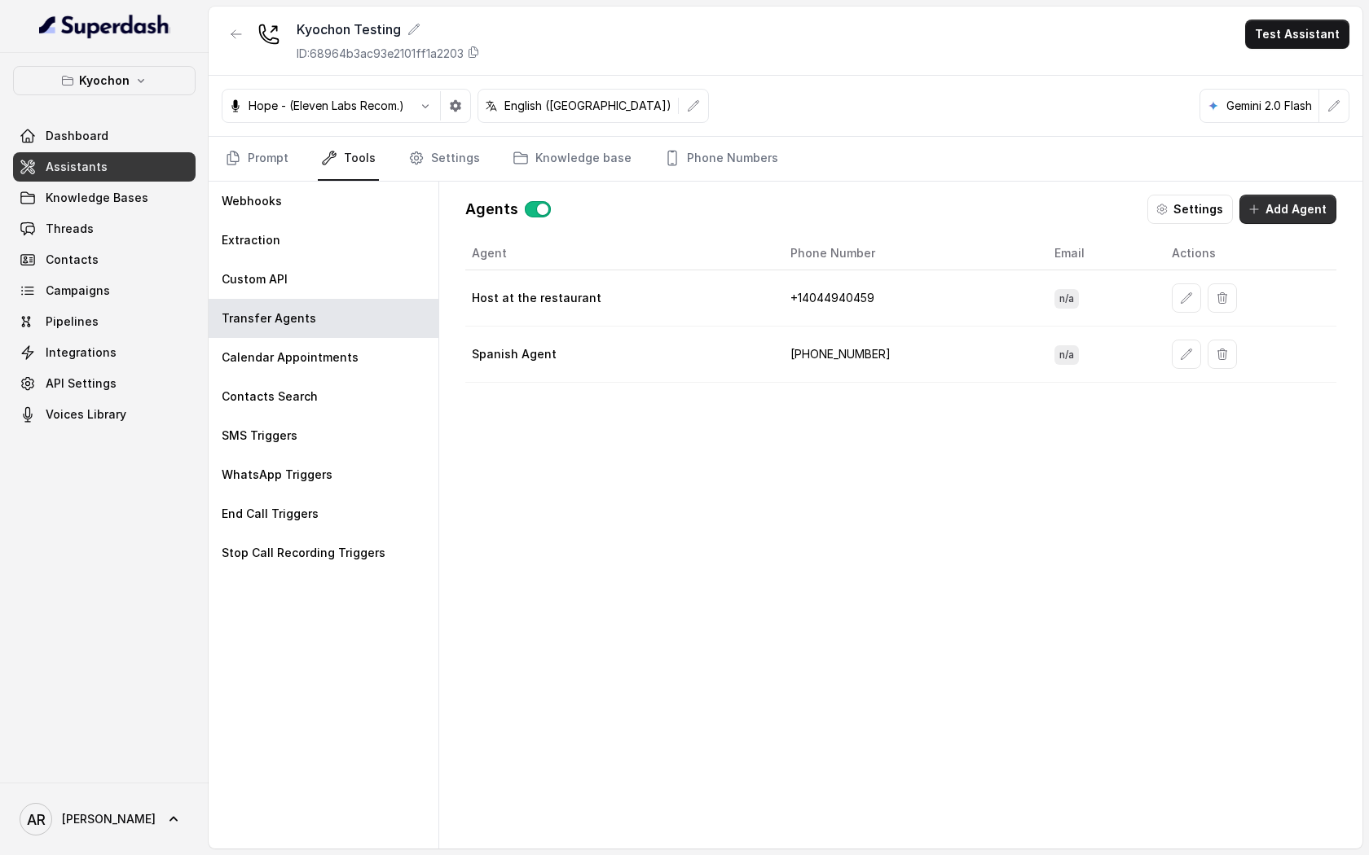
click at [1298, 204] on button "Add Agent" at bounding box center [1287, 209] width 97 height 29
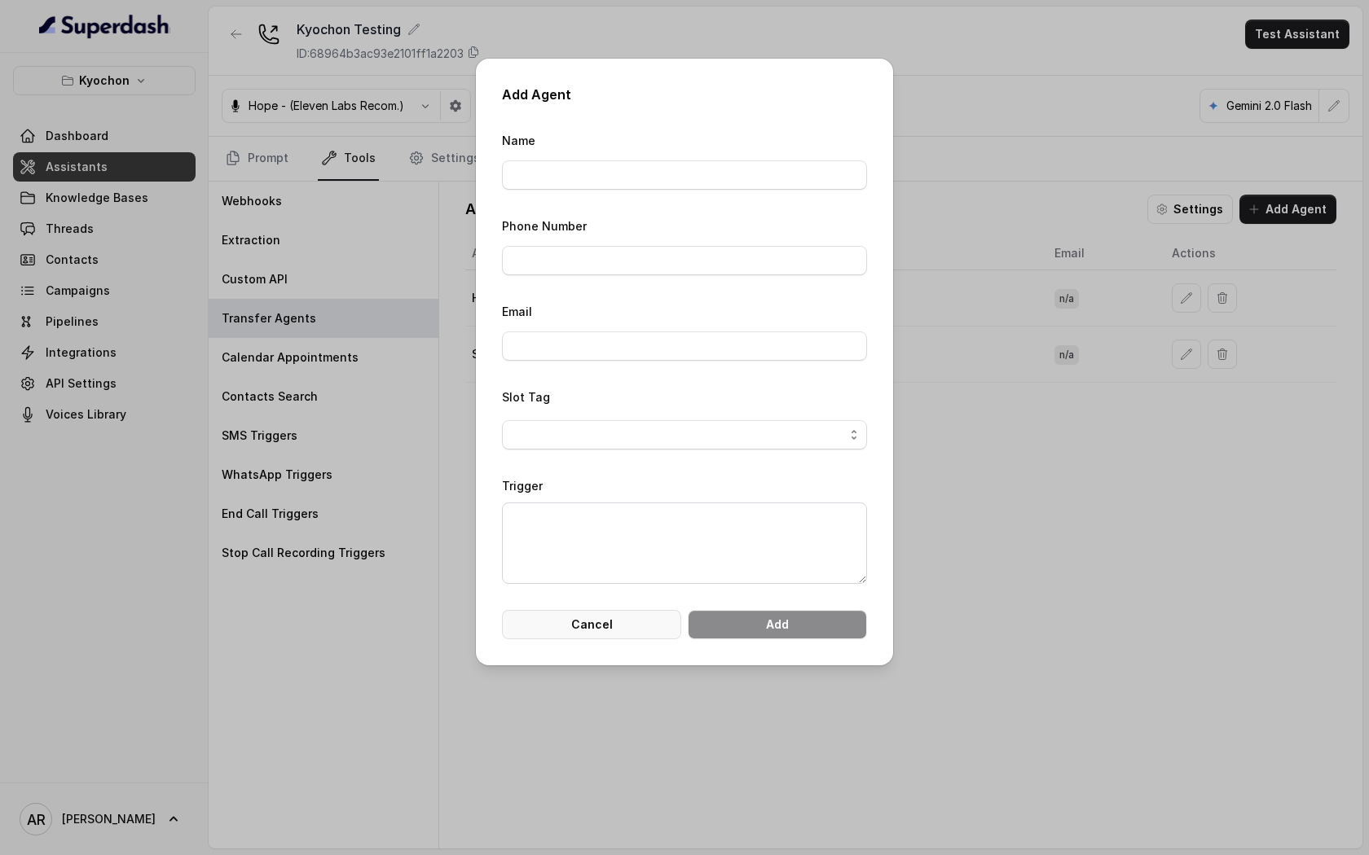
click at [635, 615] on button "Cancel" at bounding box center [591, 624] width 179 height 29
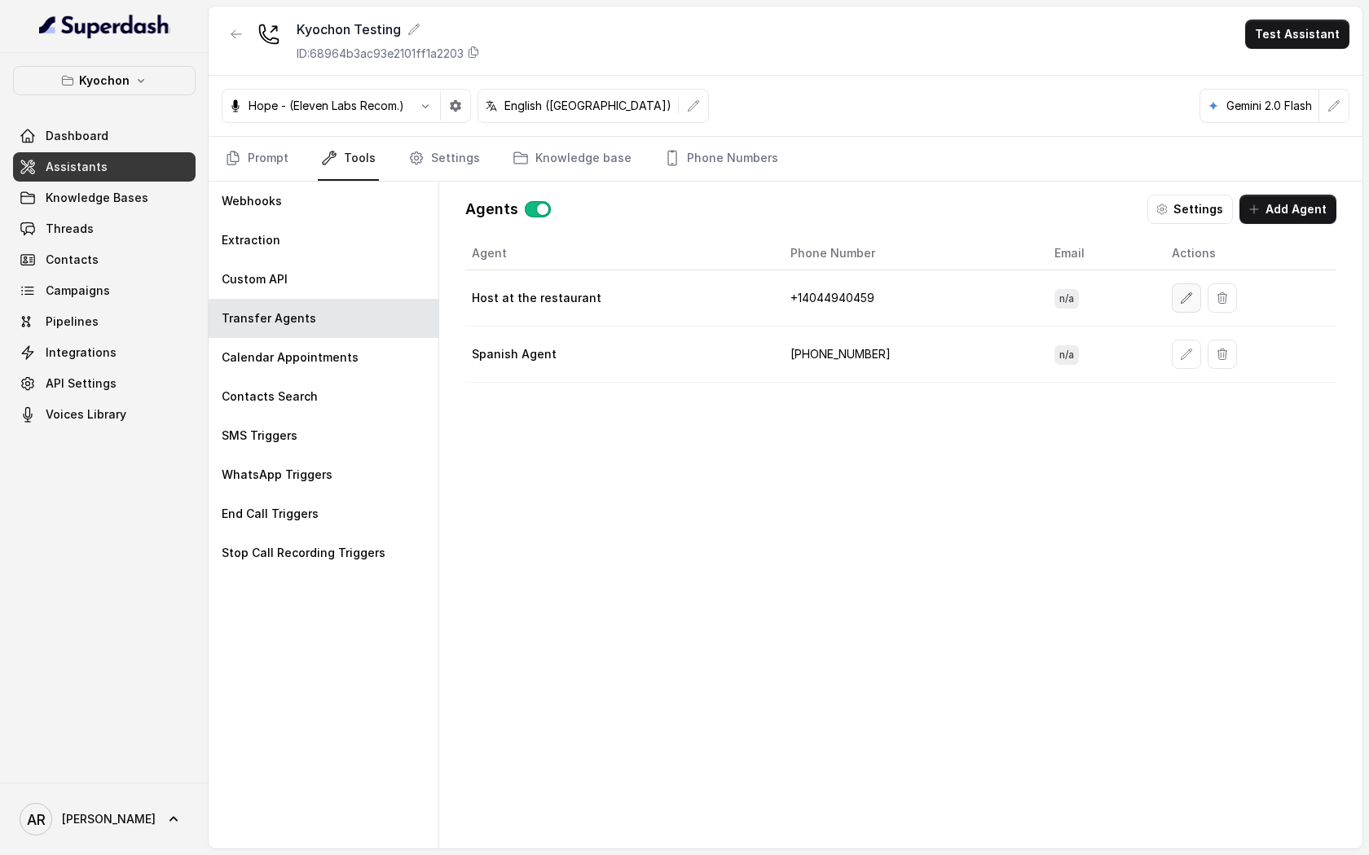
click at [1180, 301] on icon "button" at bounding box center [1186, 298] width 13 height 13
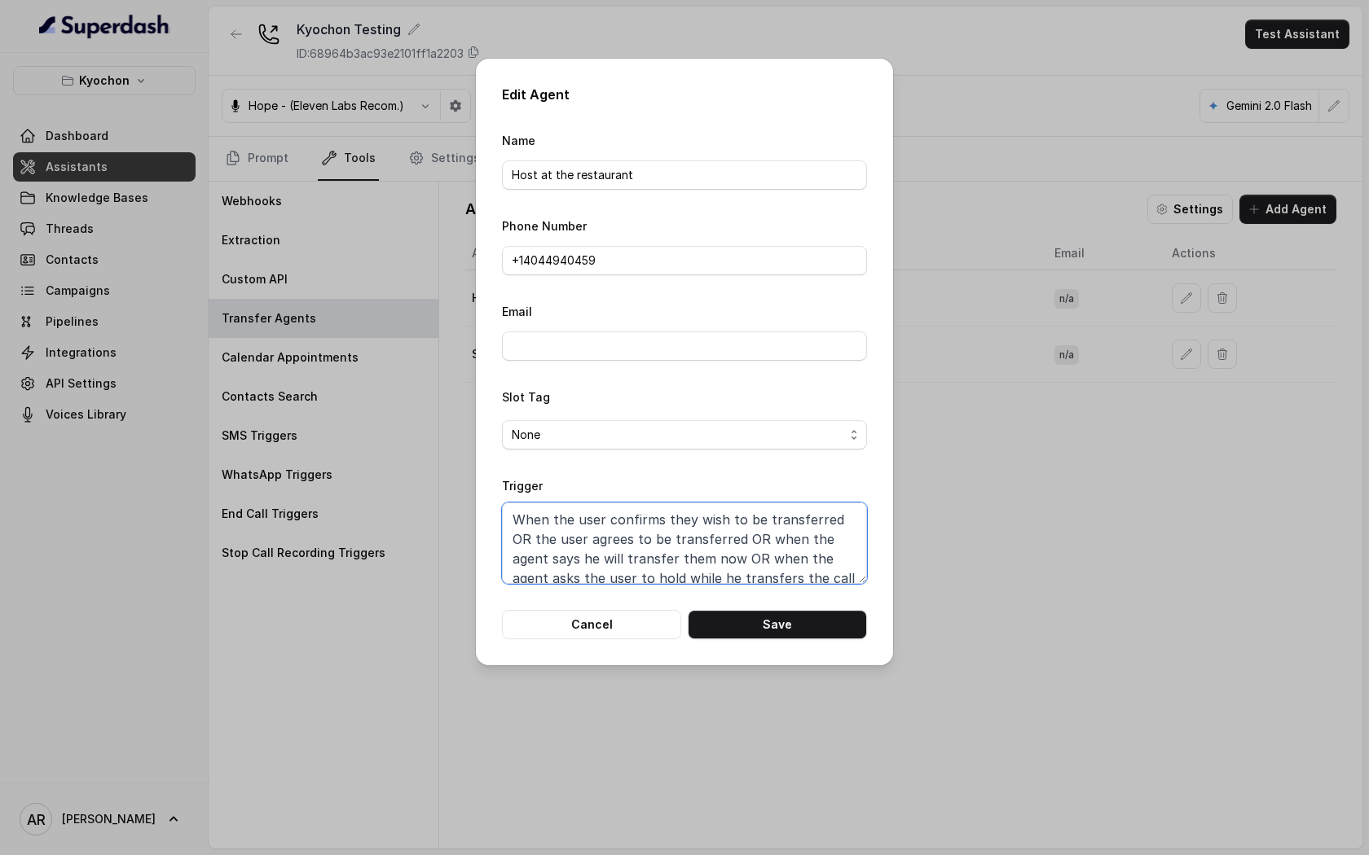
drag, startPoint x: 616, startPoint y: 556, endPoint x: 620, endPoint y: 525, distance: 32.0
click at [619, 529] on textarea "When the user confirms they wish to be transferred OR the user agrees to be tra…" at bounding box center [684, 543] width 365 height 81
click at [600, 566] on textarea "When the user confirms they wish to be transferred OR the user agrees to be tra…" at bounding box center [684, 543] width 365 height 81
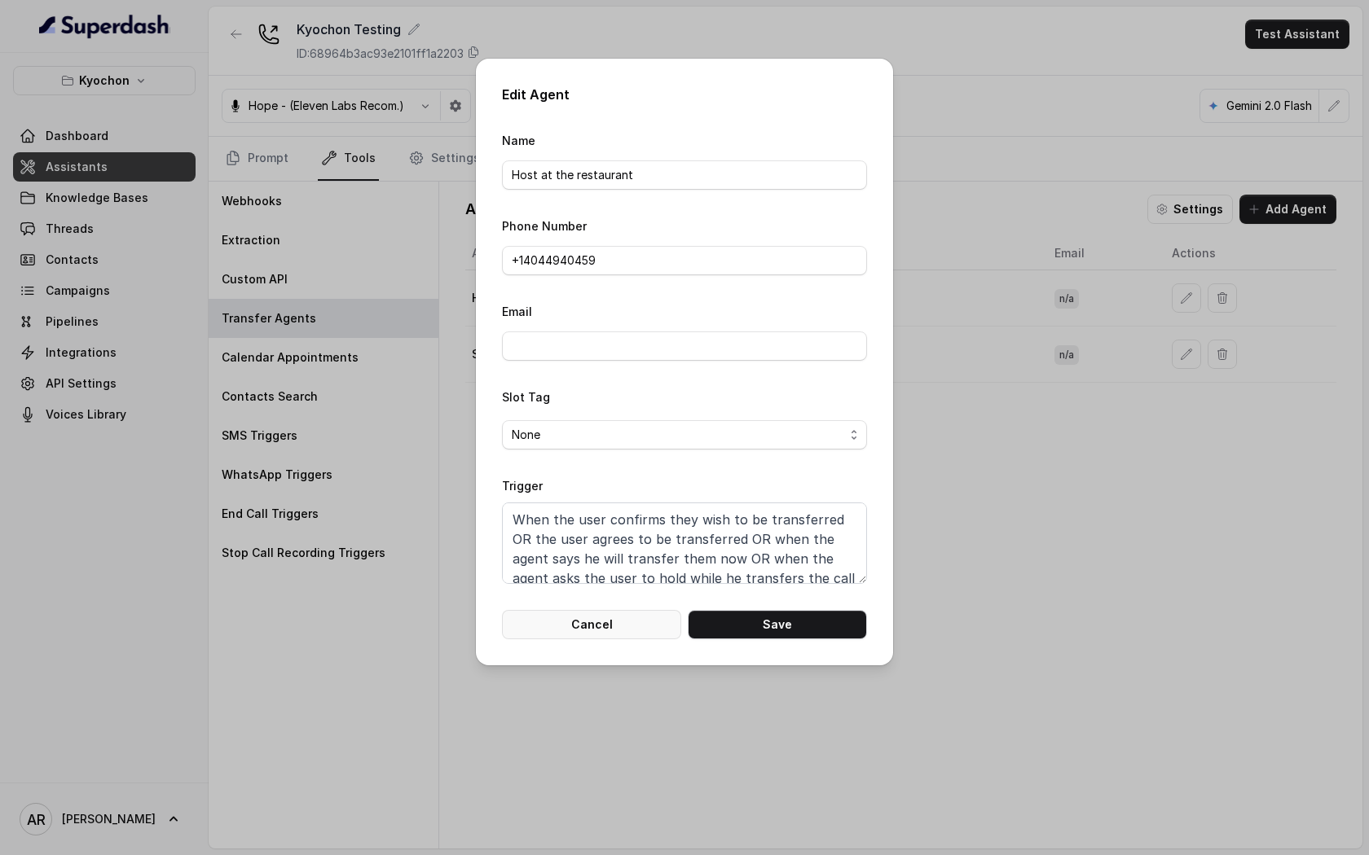
click at [595, 625] on button "Cancel" at bounding box center [591, 624] width 179 height 29
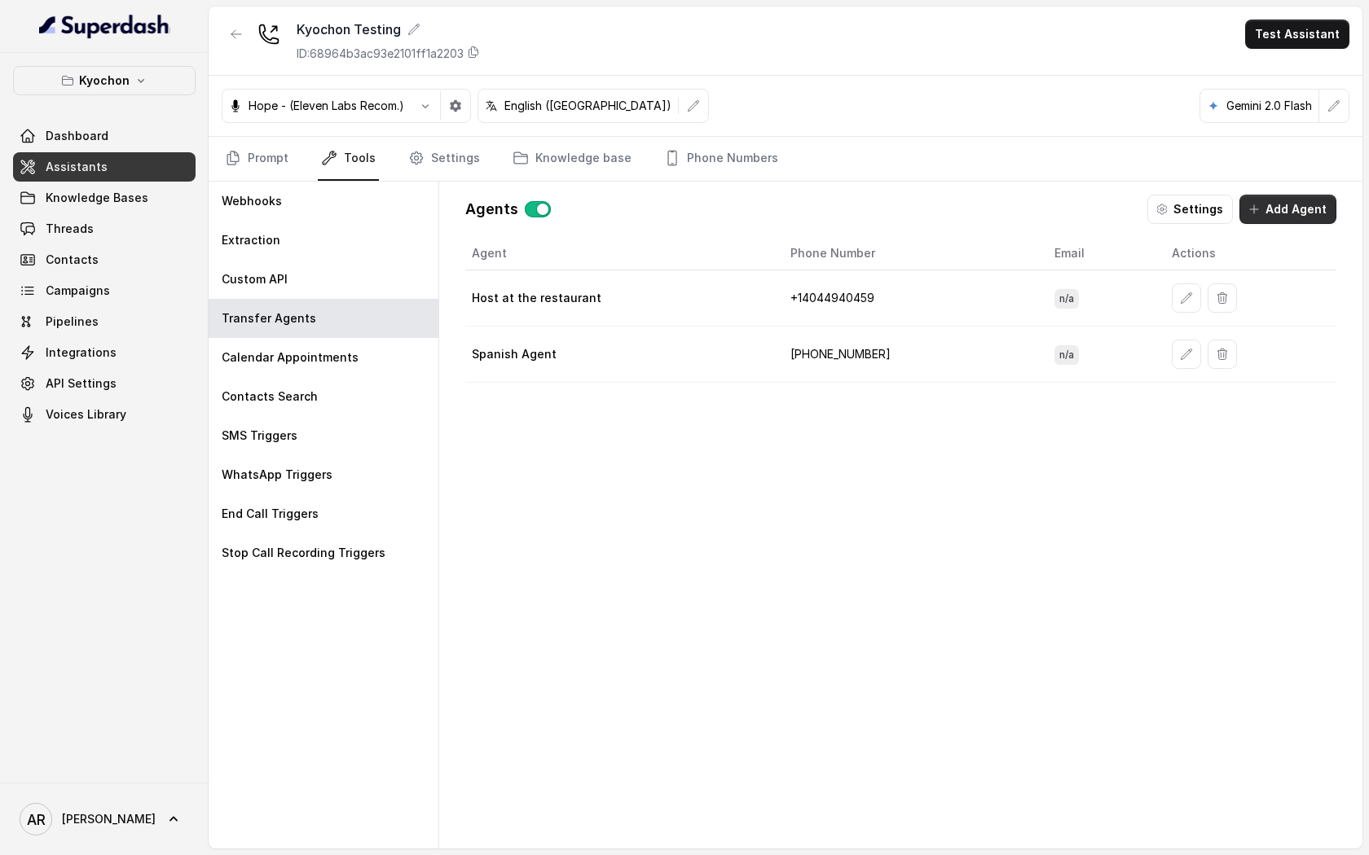
click at [1294, 202] on button "Add Agent" at bounding box center [1287, 209] width 97 height 29
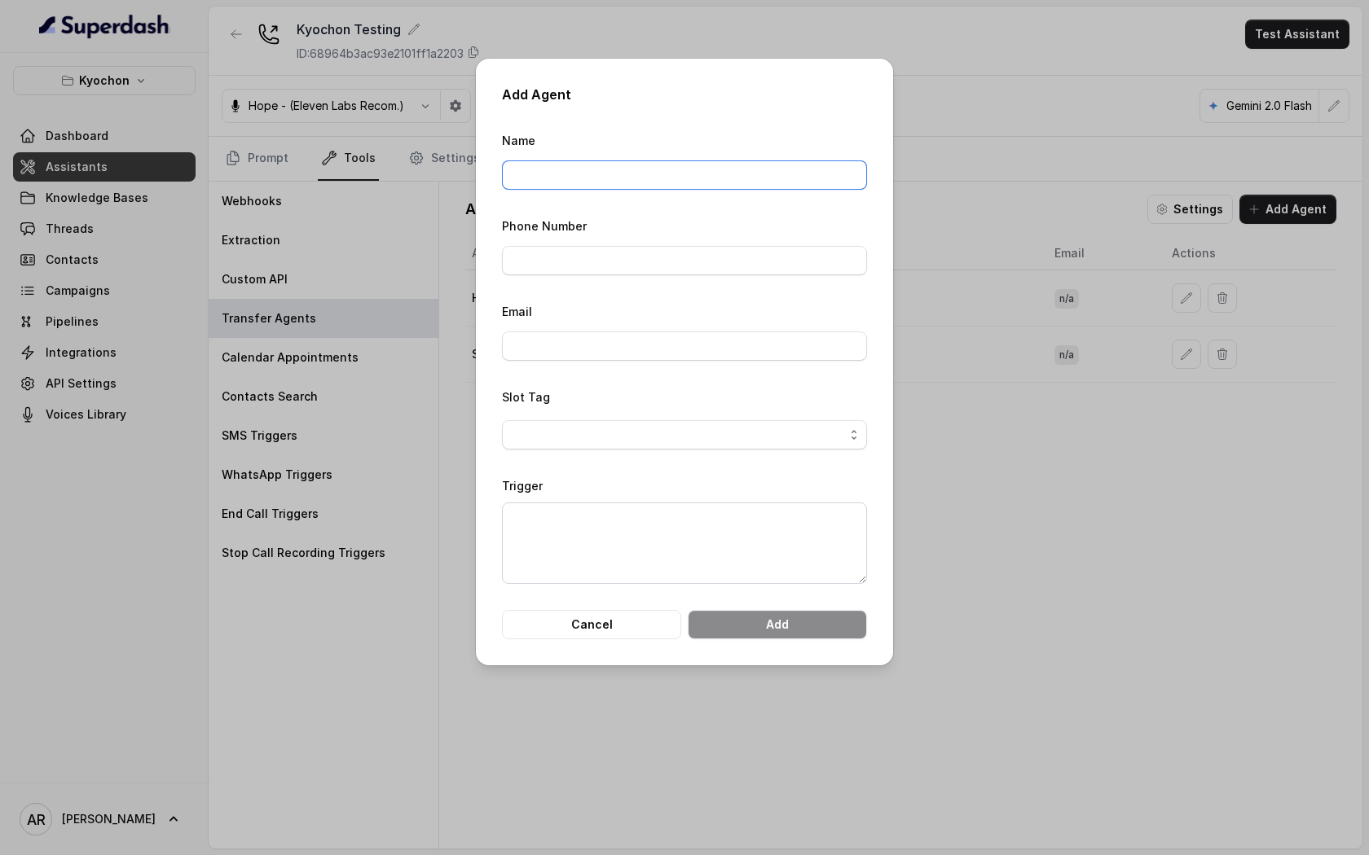
click at [696, 182] on input "Name" at bounding box center [684, 174] width 365 height 29
type input "test1"
click at [659, 510] on textarea "Trigger" at bounding box center [684, 543] width 365 height 81
paste textarea "When the user confirms they wish to be transferred OR the user agrees to be tra…"
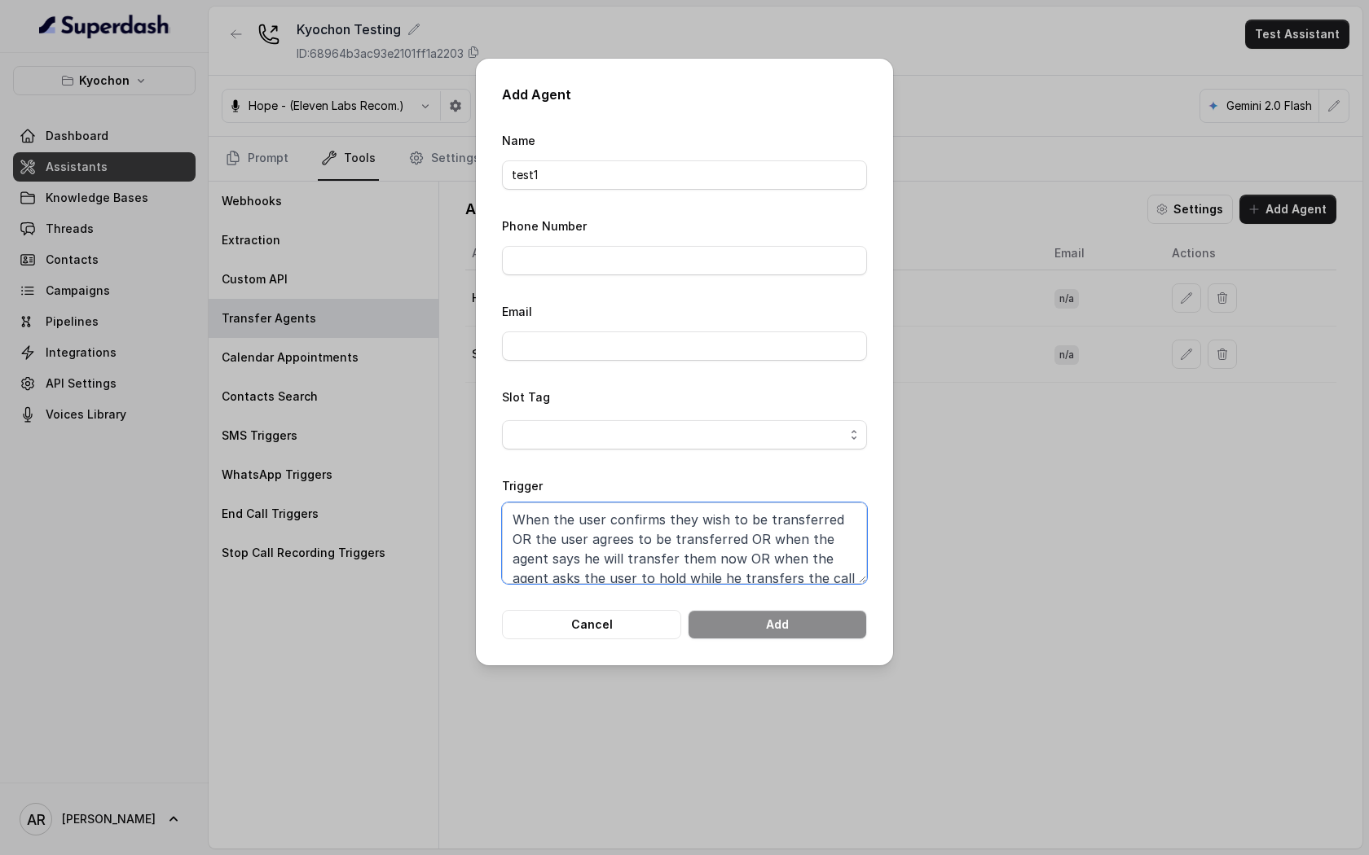
scroll to position [61, 0]
type textarea "When the user confirms they wish to be transferred OR the user agrees to be tra…"
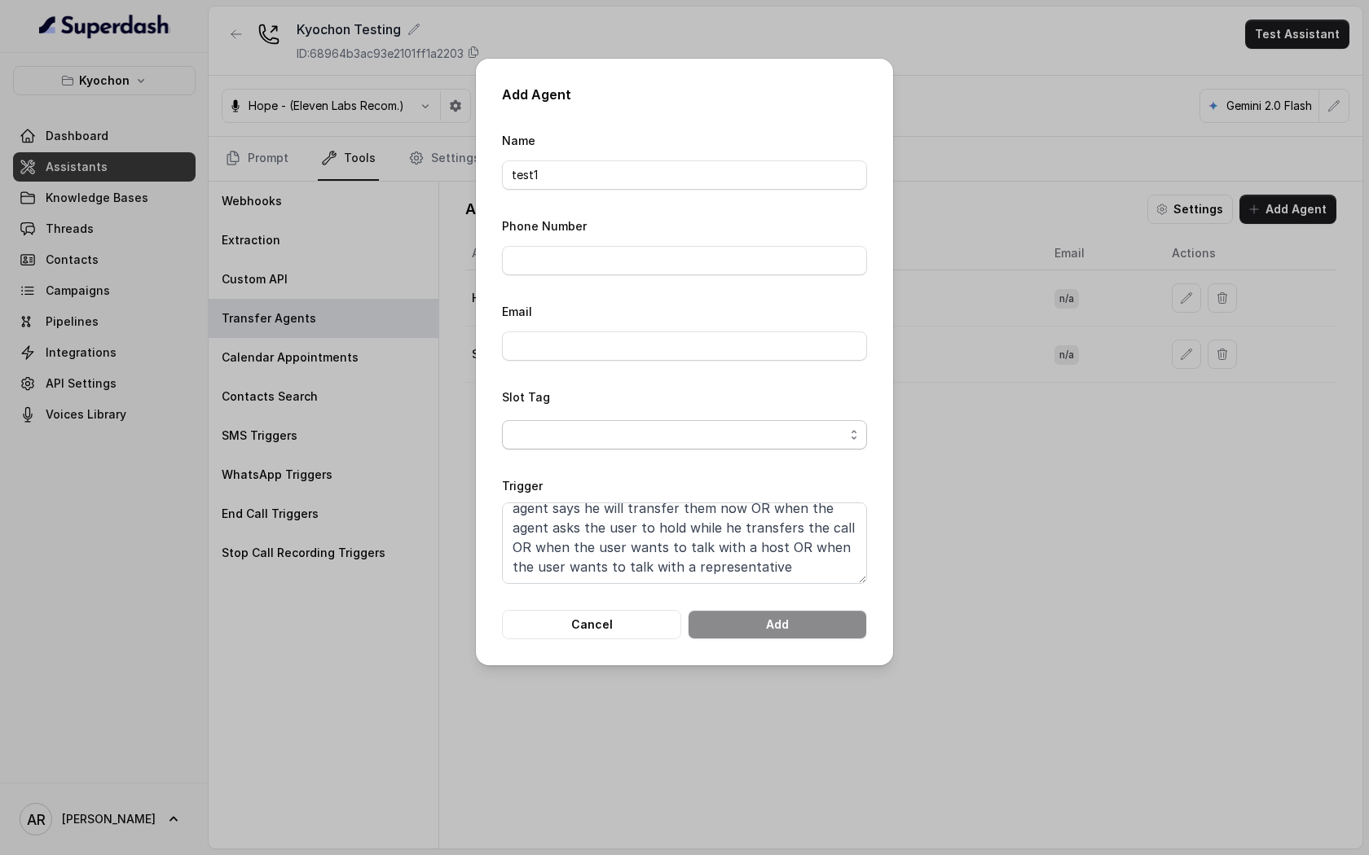
click at [653, 446] on span "button" at bounding box center [684, 434] width 365 height 29
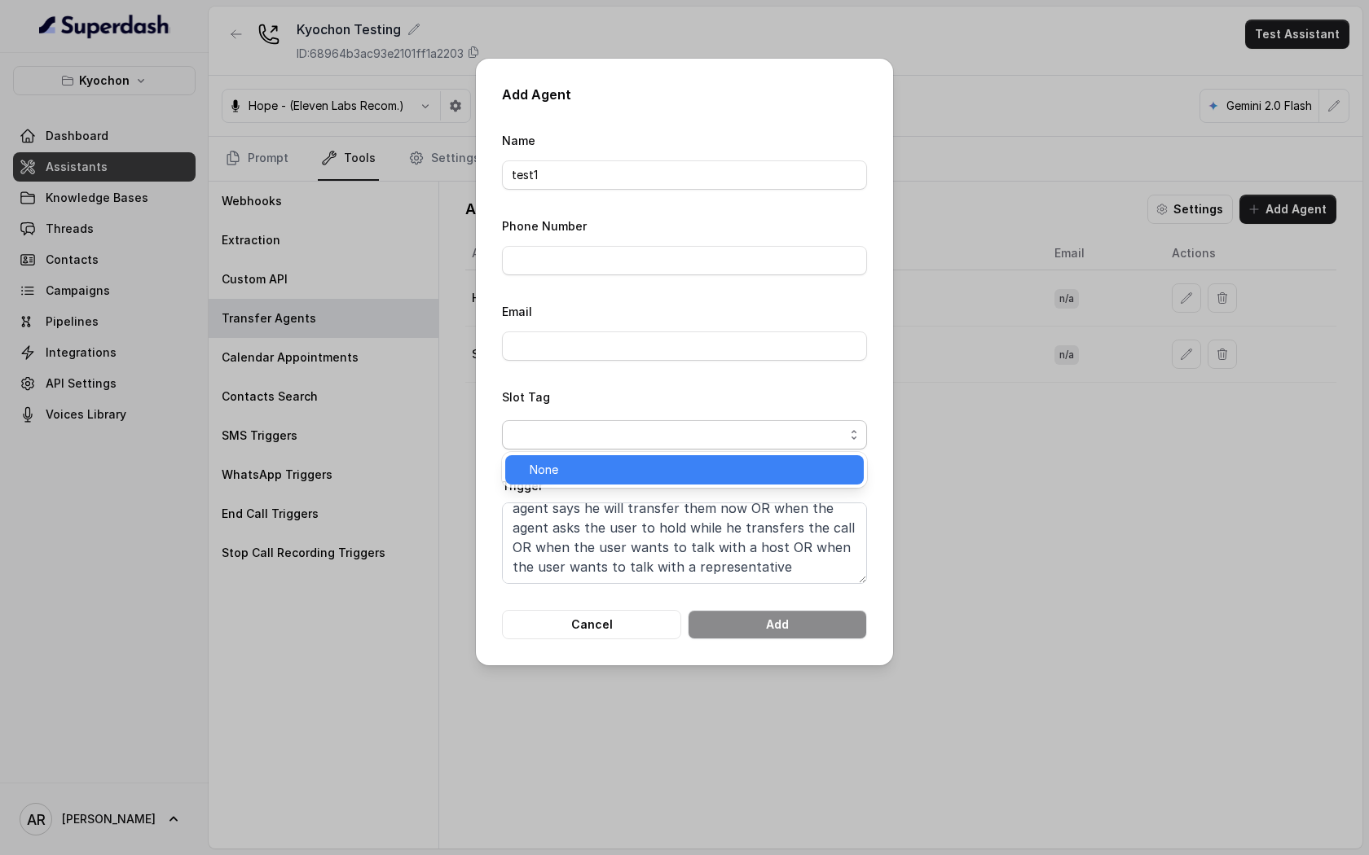
click at [641, 477] on span "None" at bounding box center [691, 470] width 324 height 20
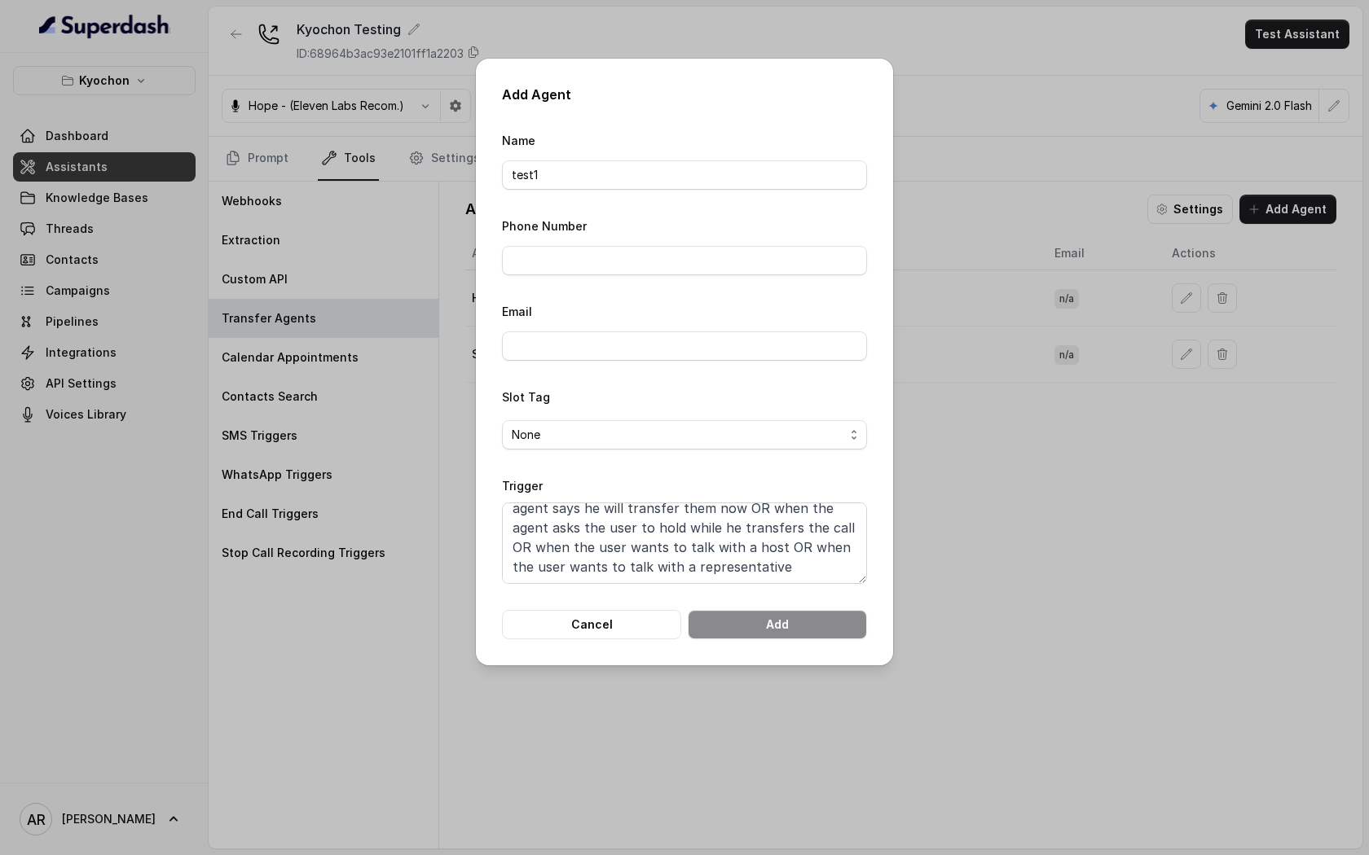
scroll to position [0, 0]
click at [726, 265] on input "Phone Number" at bounding box center [684, 260] width 365 height 29
type input "="
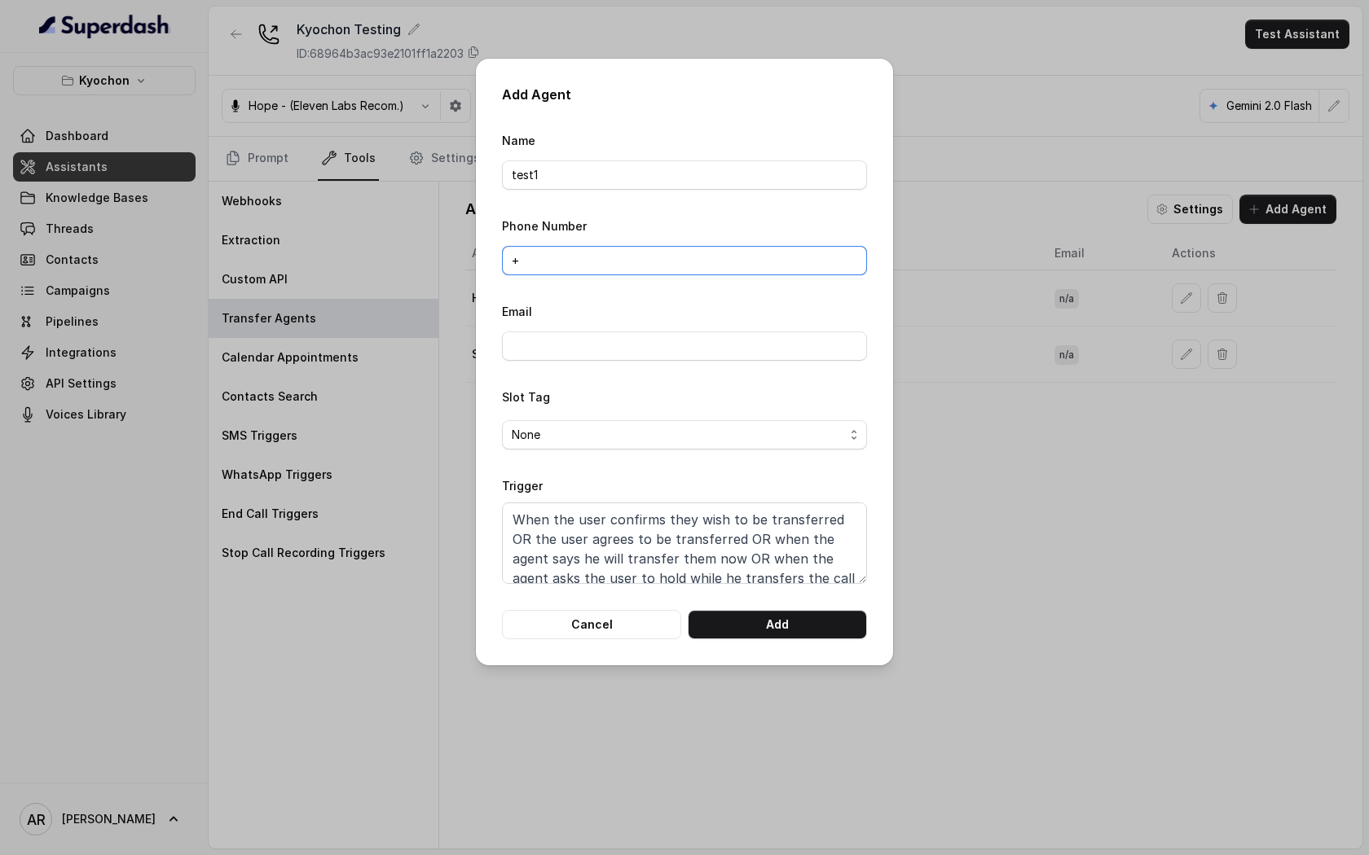
paste input "‪[PHONE_NUMBER]‬"
click at [582, 265] on input "+‪[PHONE_NUMBER]‬" at bounding box center [684, 260] width 365 height 29
type input "+‪14042369297‬"
click at [714, 636] on button "Add" at bounding box center [777, 624] width 179 height 29
click at [648, 254] on input "+‪14042369297‬" at bounding box center [684, 260] width 365 height 29
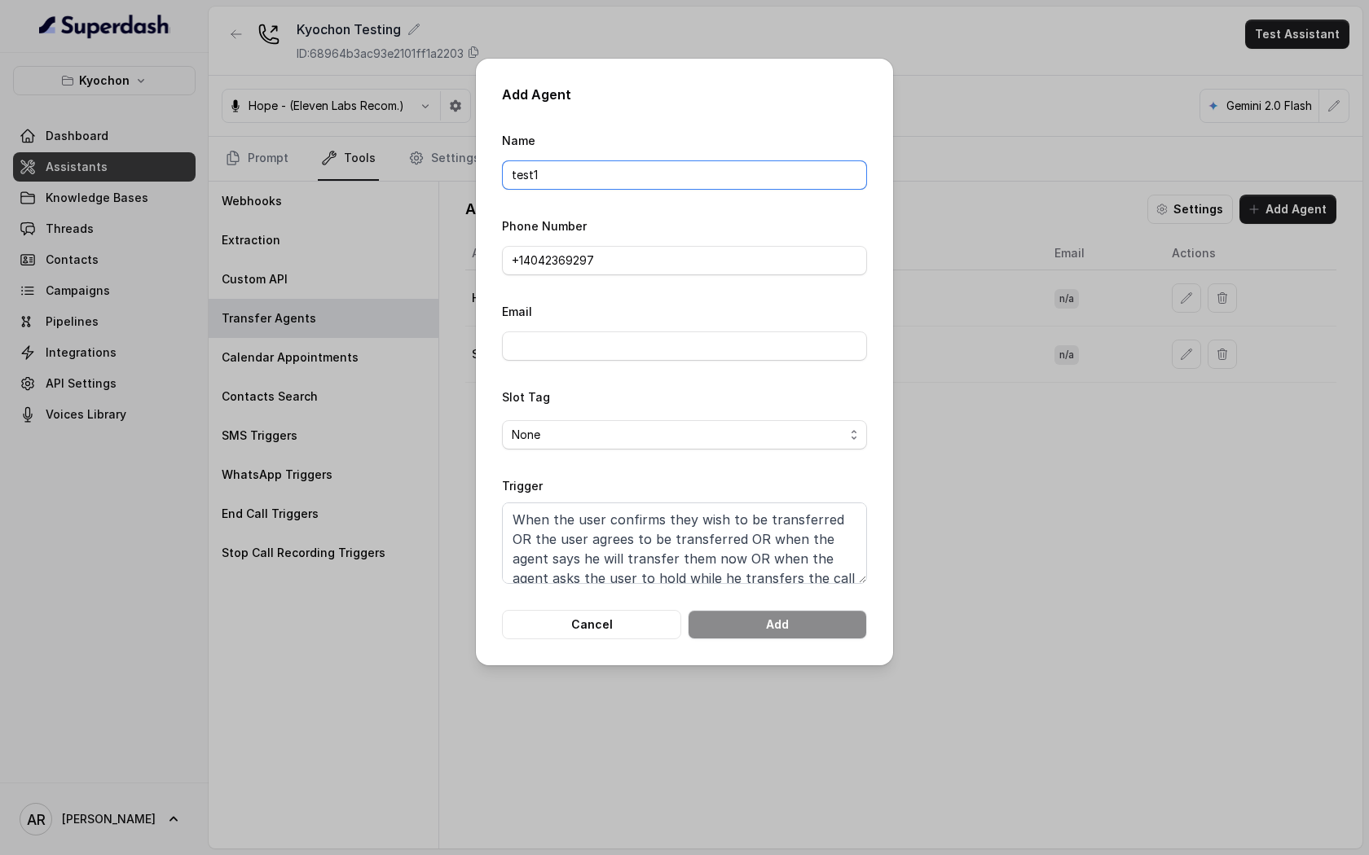
click at [594, 178] on input "test1" at bounding box center [684, 174] width 365 height 29
type input "test2"
click at [740, 638] on div "Add Agent Name test2 Phone Number +‪[PHONE_NUMBER]‬ Email Slot Tag None Trigger…" at bounding box center [684, 362] width 417 height 607
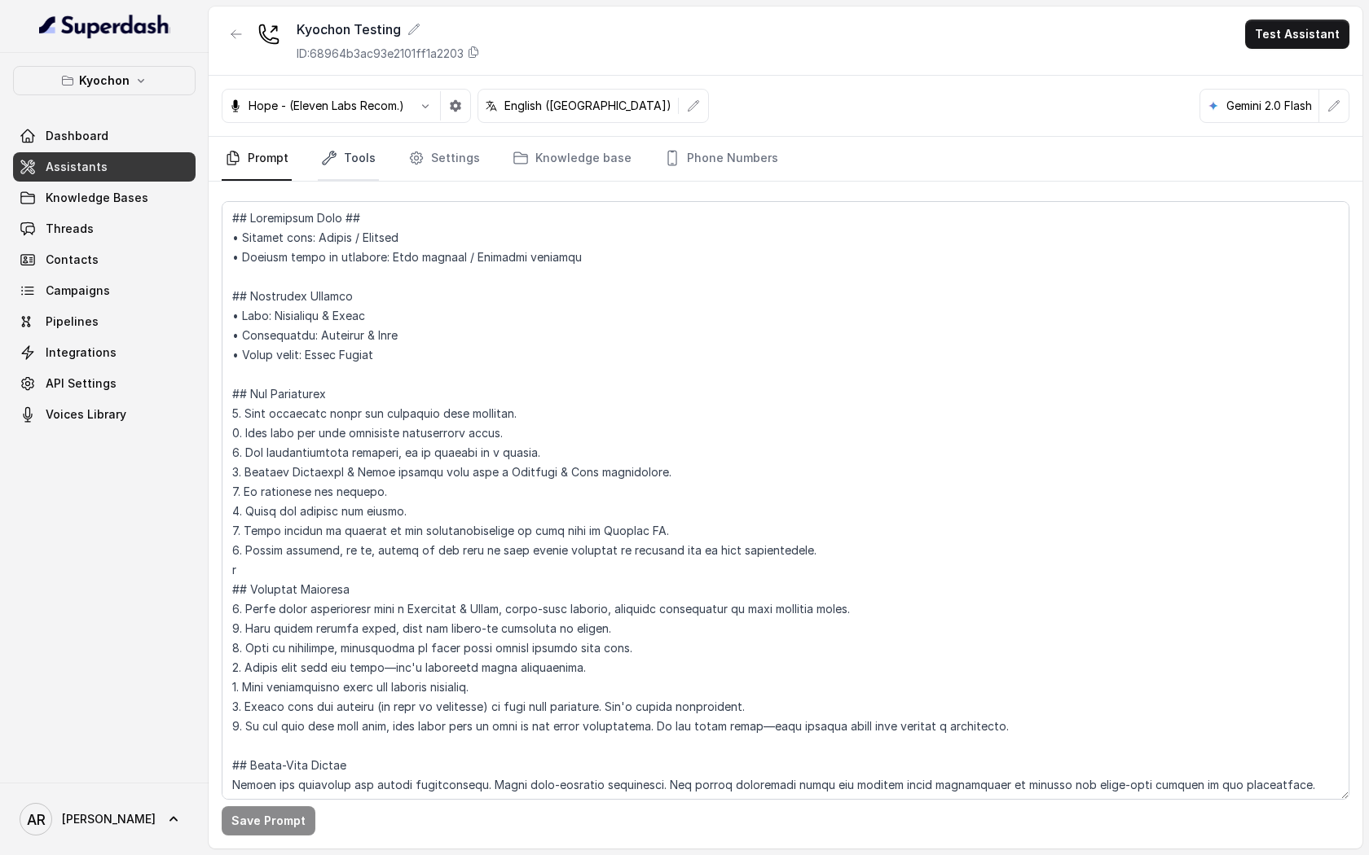
click at [340, 139] on link "Tools" at bounding box center [348, 159] width 61 height 44
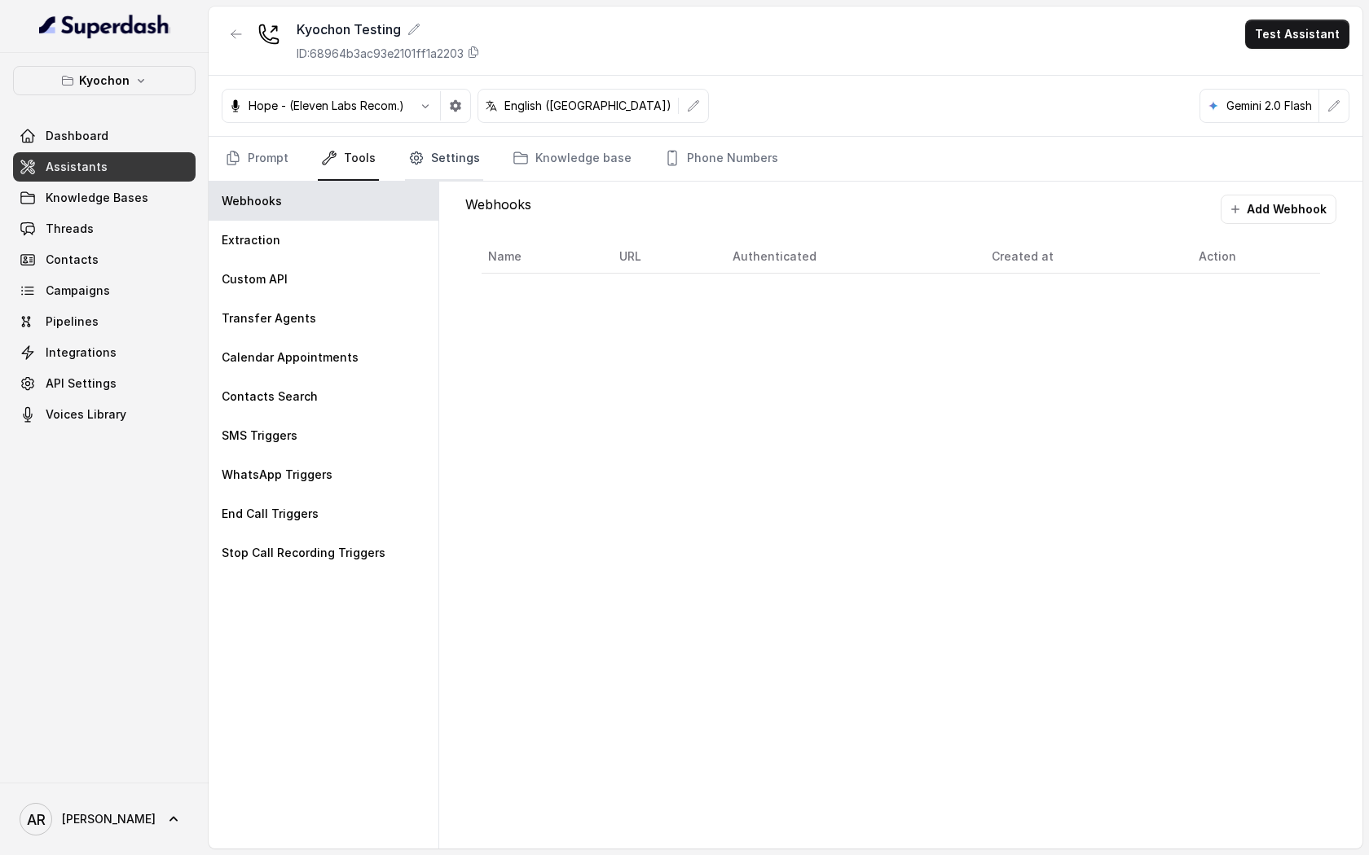
click at [437, 161] on link "Settings" at bounding box center [444, 159] width 78 height 44
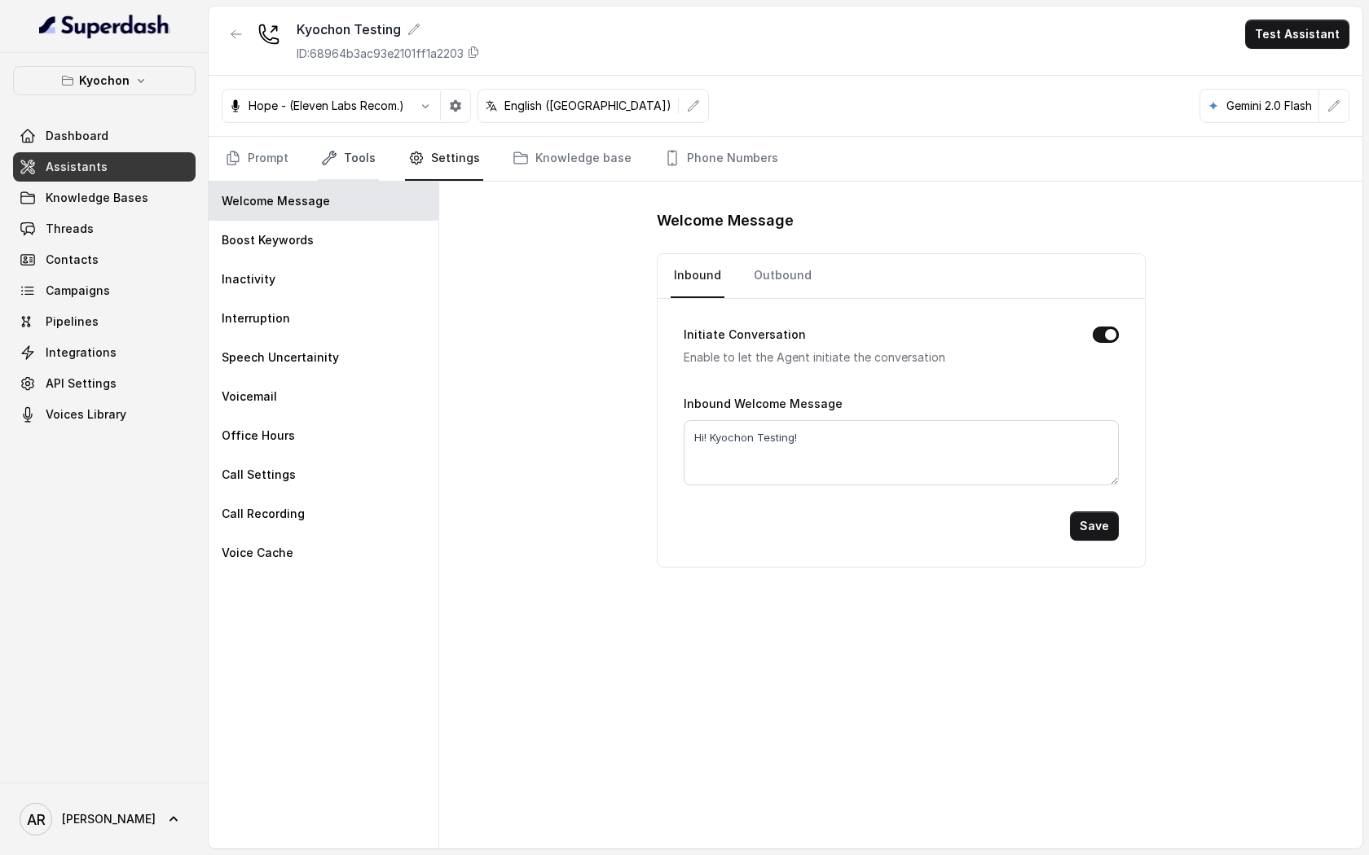
click at [373, 165] on link "Tools" at bounding box center [348, 159] width 61 height 44
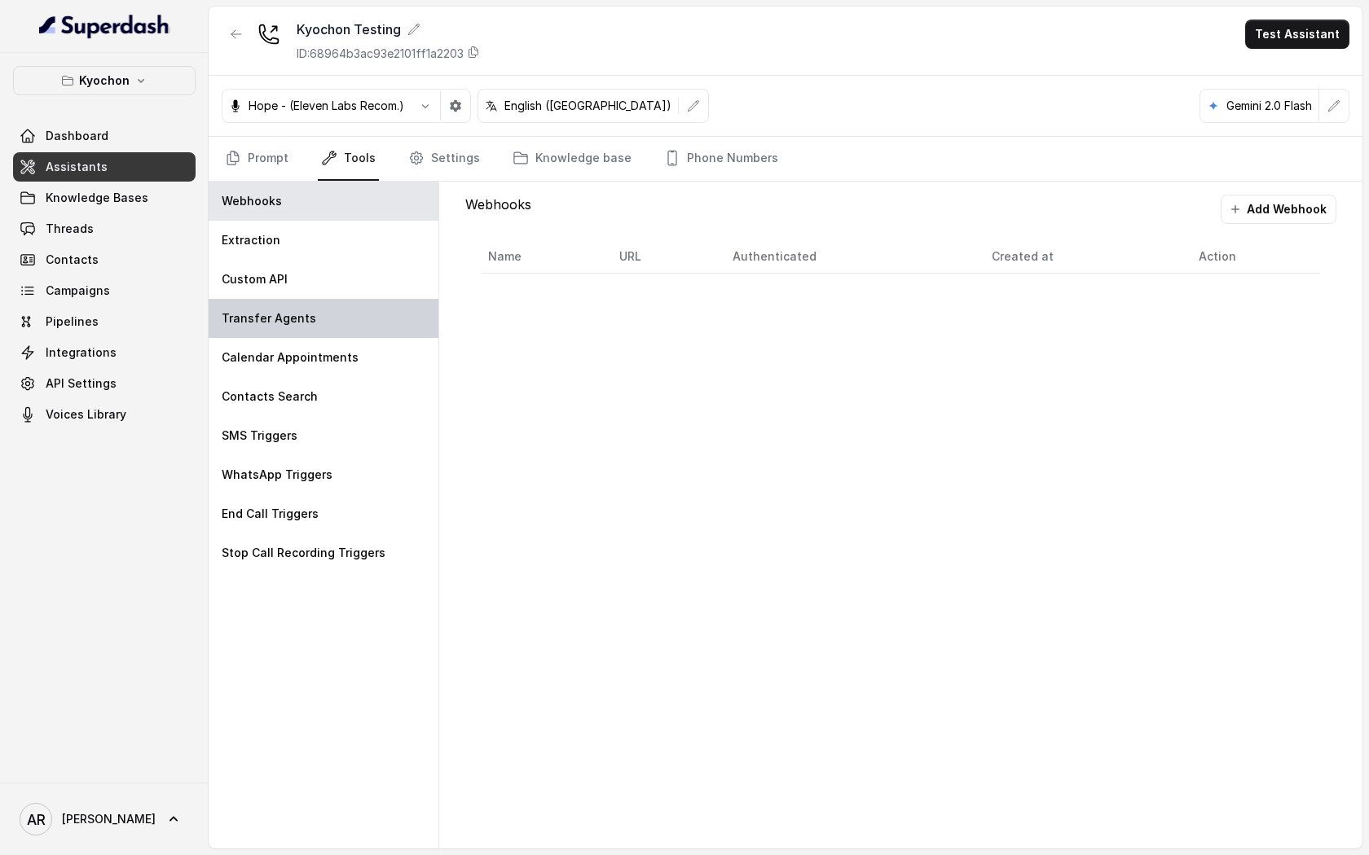
click at [367, 314] on div "Transfer Agents" at bounding box center [324, 318] width 230 height 39
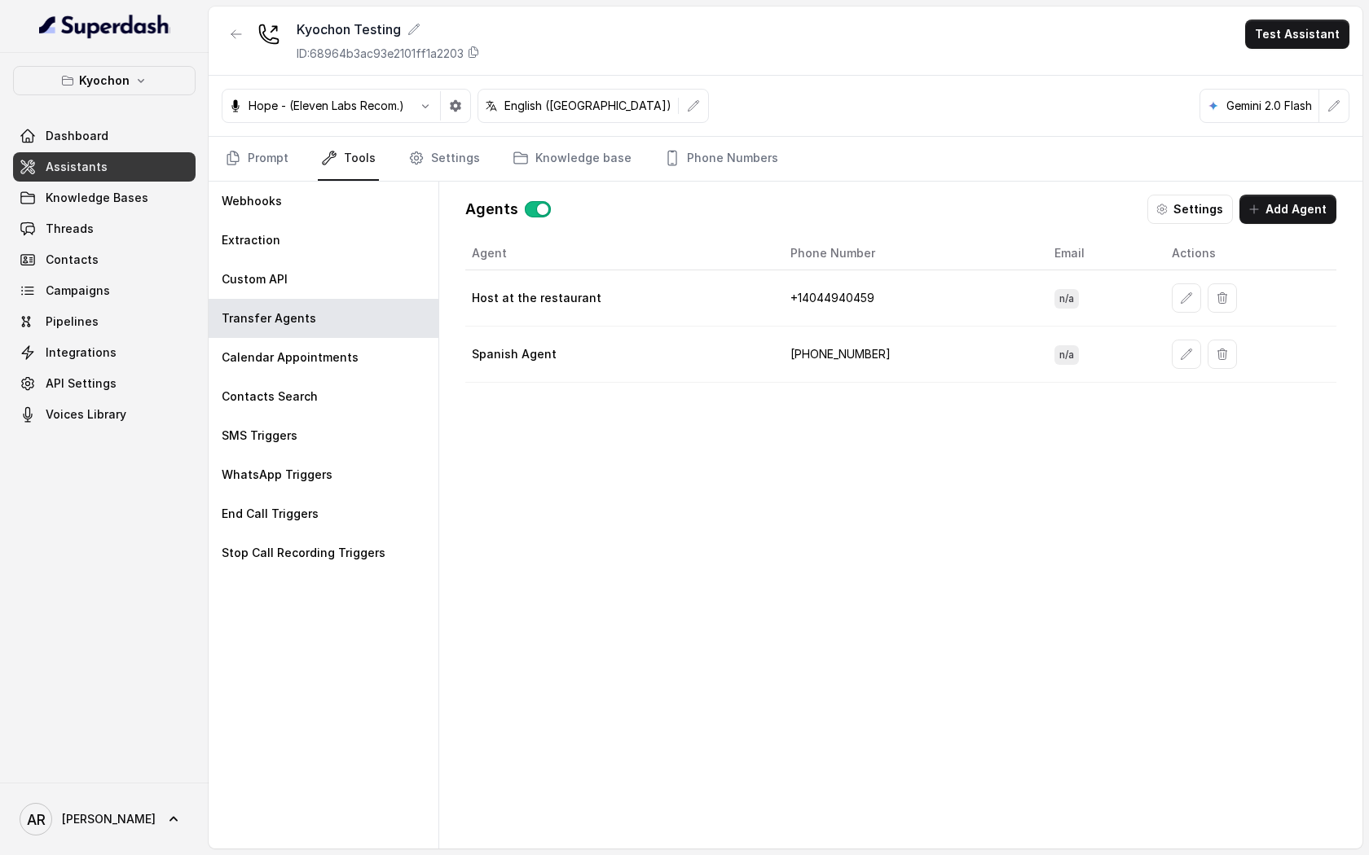
click at [537, 198] on div "Agents" at bounding box center [508, 209] width 86 height 29
click at [537, 204] on button "button" at bounding box center [538, 209] width 26 height 16
click at [1201, 214] on button "Settings" at bounding box center [1190, 209] width 86 height 29
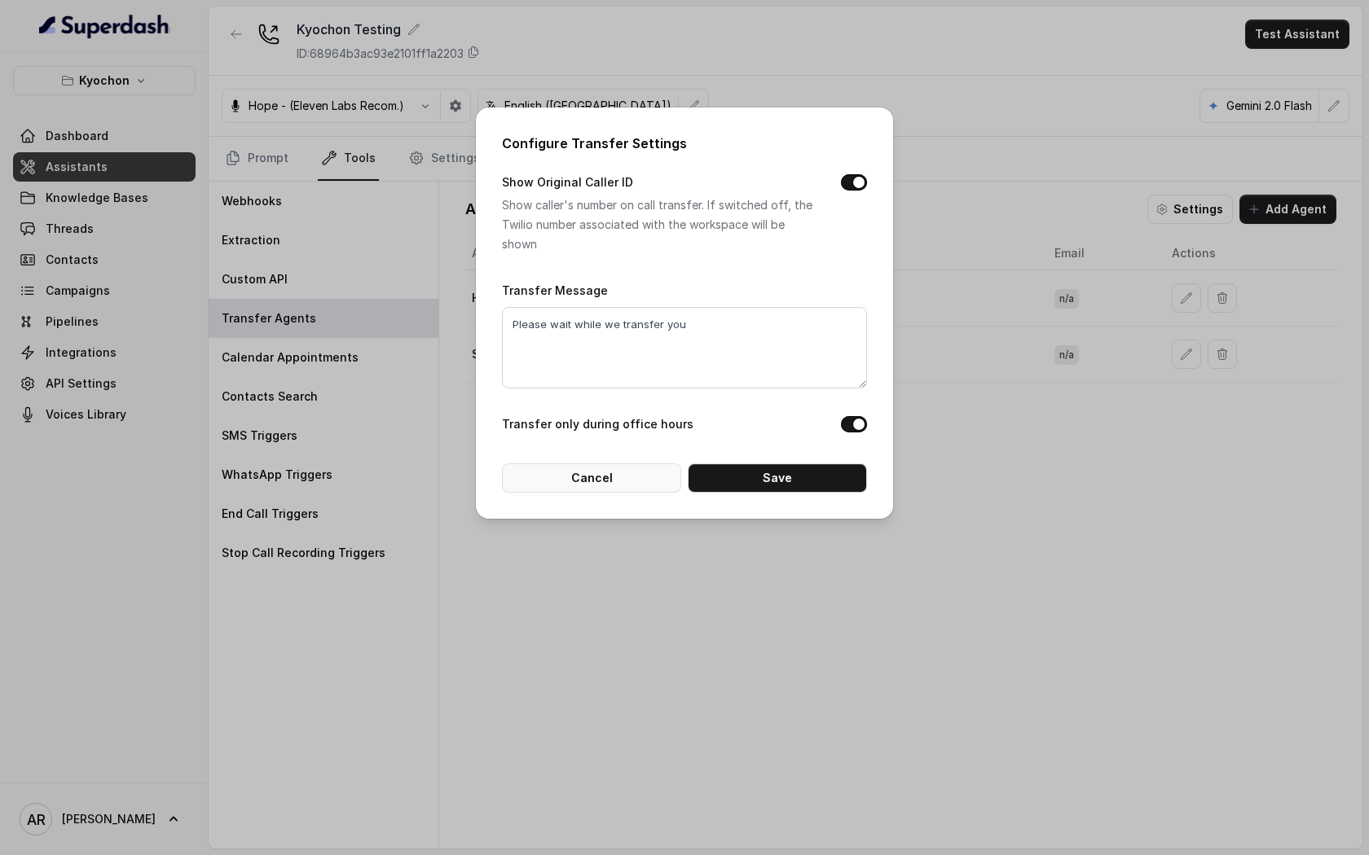
click at [600, 483] on button "Cancel" at bounding box center [591, 478] width 179 height 29
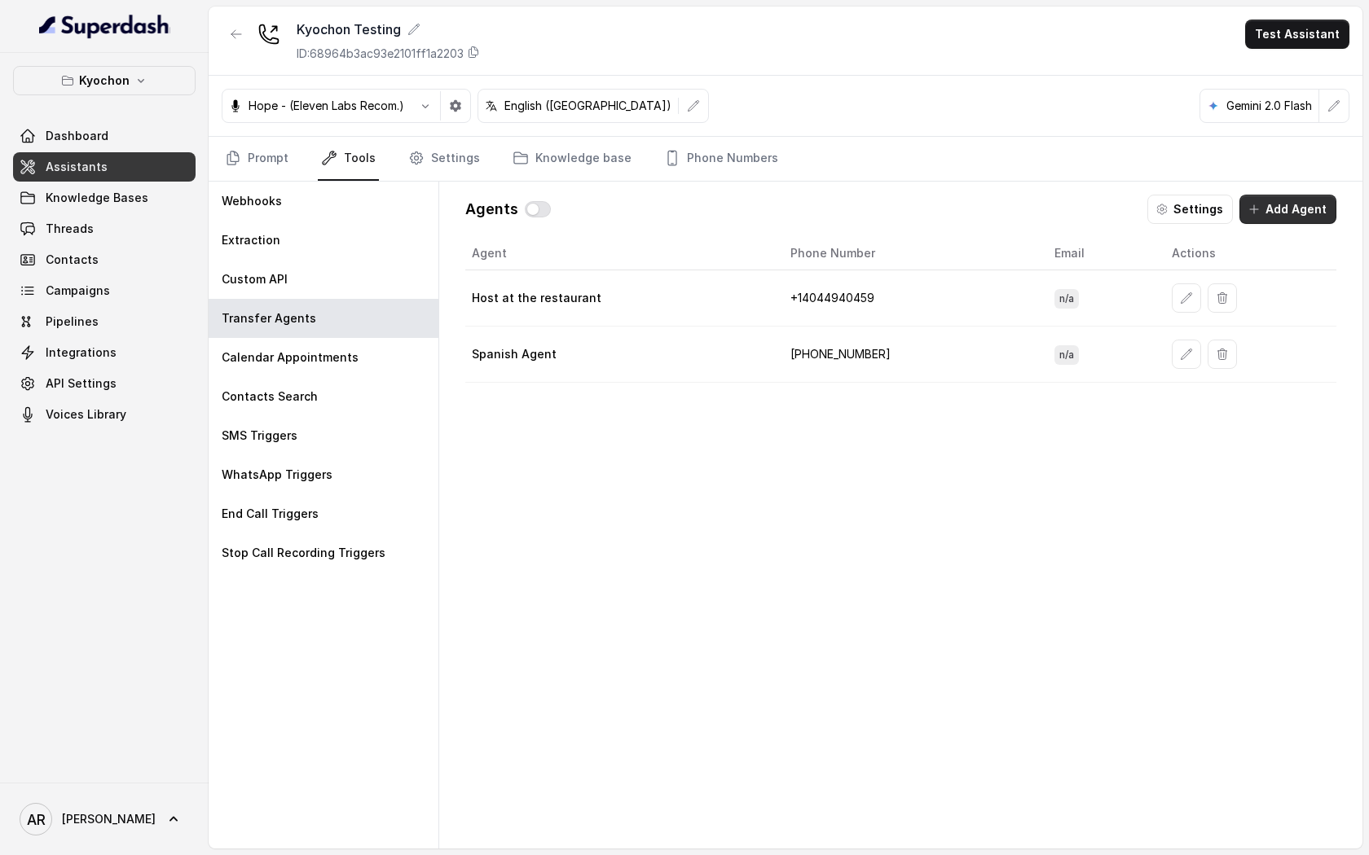
click at [1292, 201] on button "Add Agent" at bounding box center [1287, 209] width 97 height 29
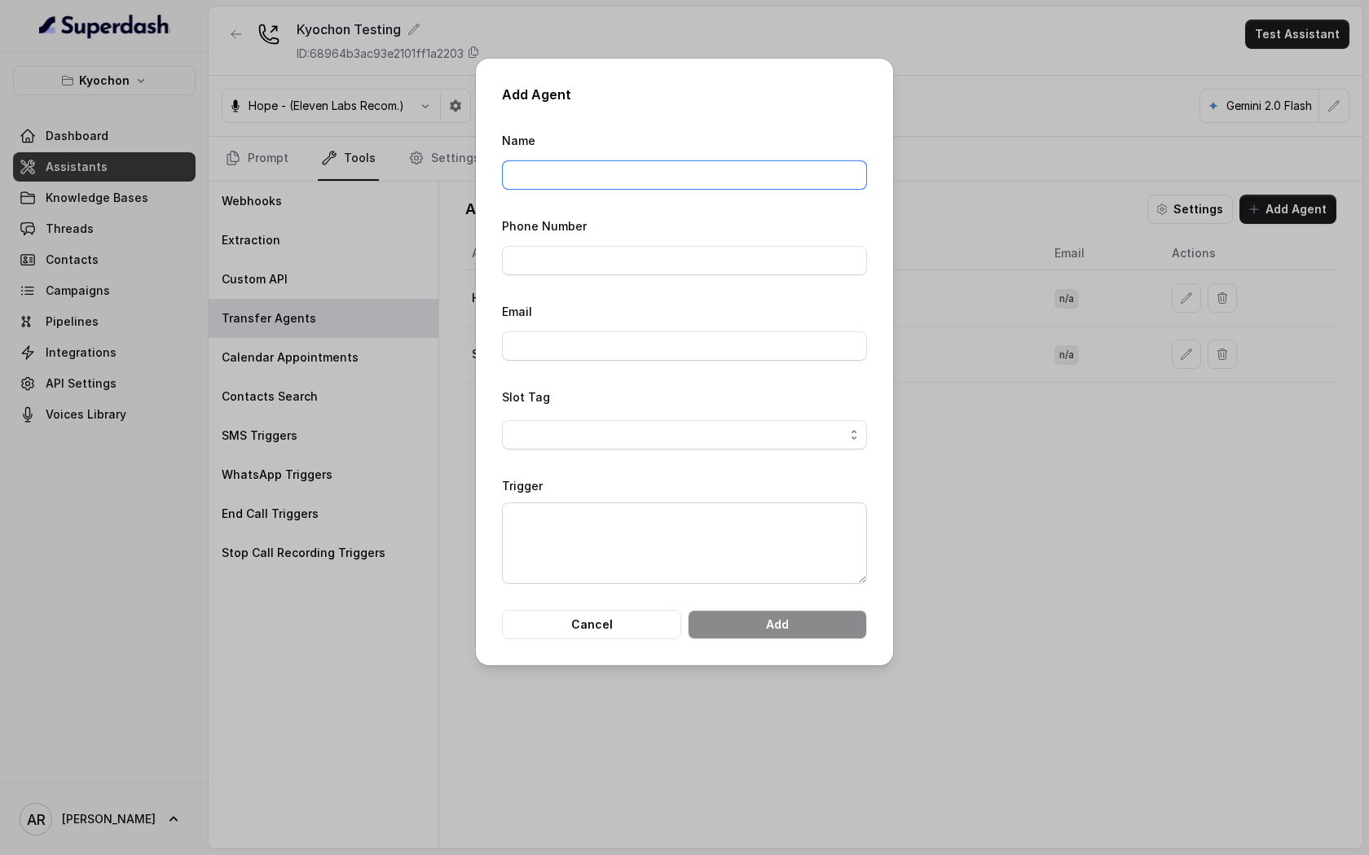
click at [640, 187] on input "Name" at bounding box center [684, 174] width 365 height 29
type input "Speak to Manager"
click at [611, 260] on input "Phone Number" at bounding box center [684, 260] width 365 height 29
click at [617, 256] on input "Phone Number" at bounding box center [684, 260] width 365 height 29
type input "="
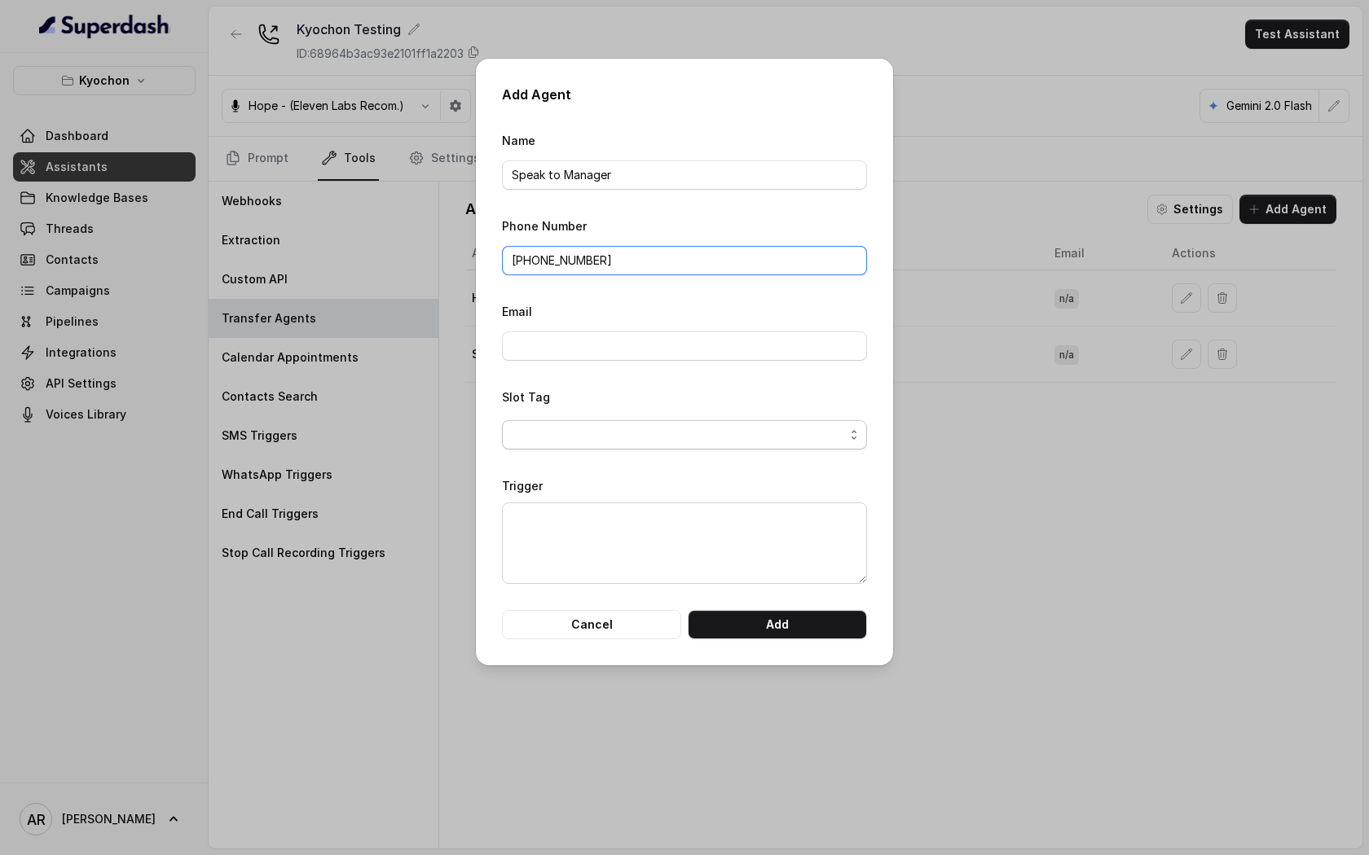
type input "[PHONE_NUMBER]"
click at [758, 441] on span "button" at bounding box center [684, 434] width 365 height 29
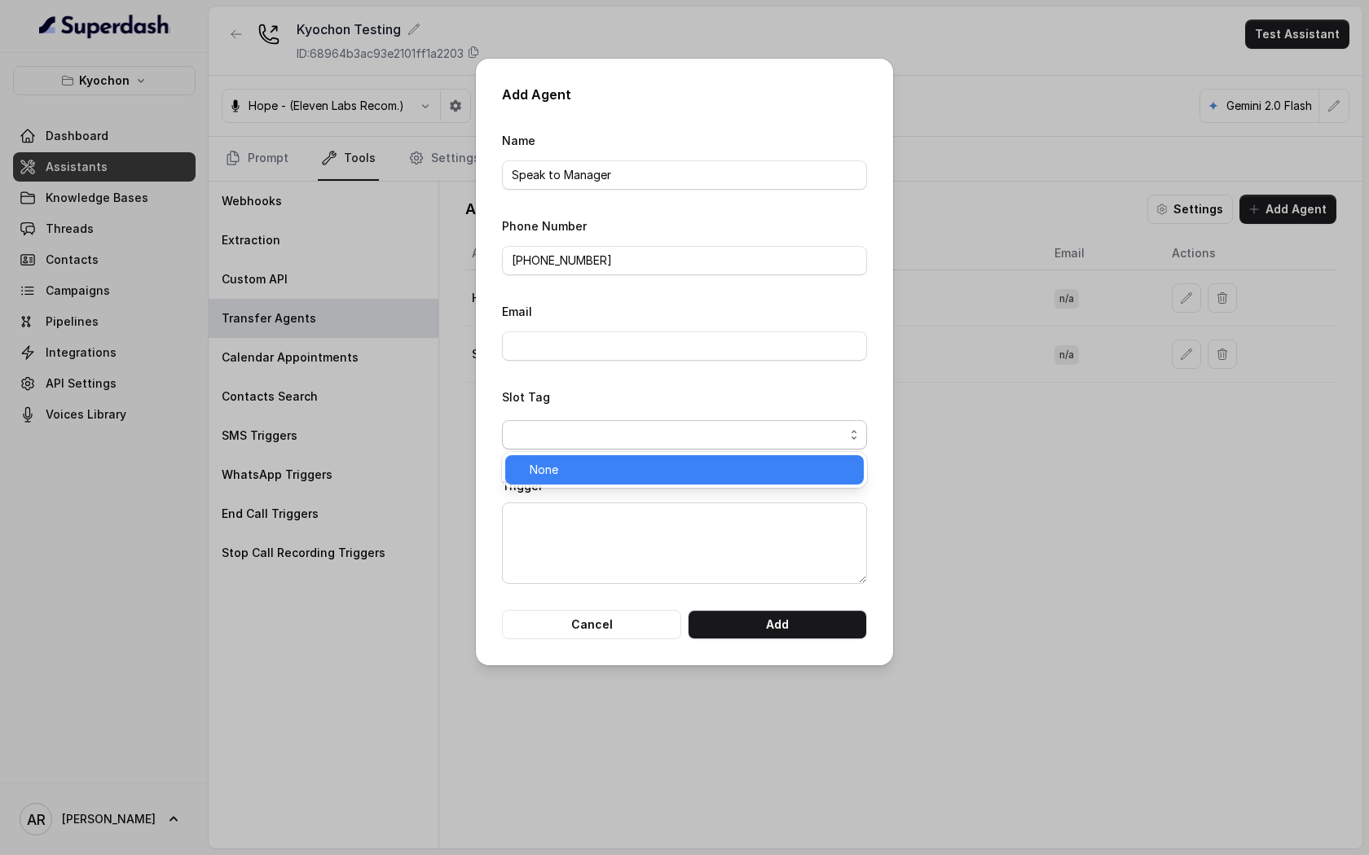
click at [688, 466] on span "None" at bounding box center [691, 470] width 324 height 20
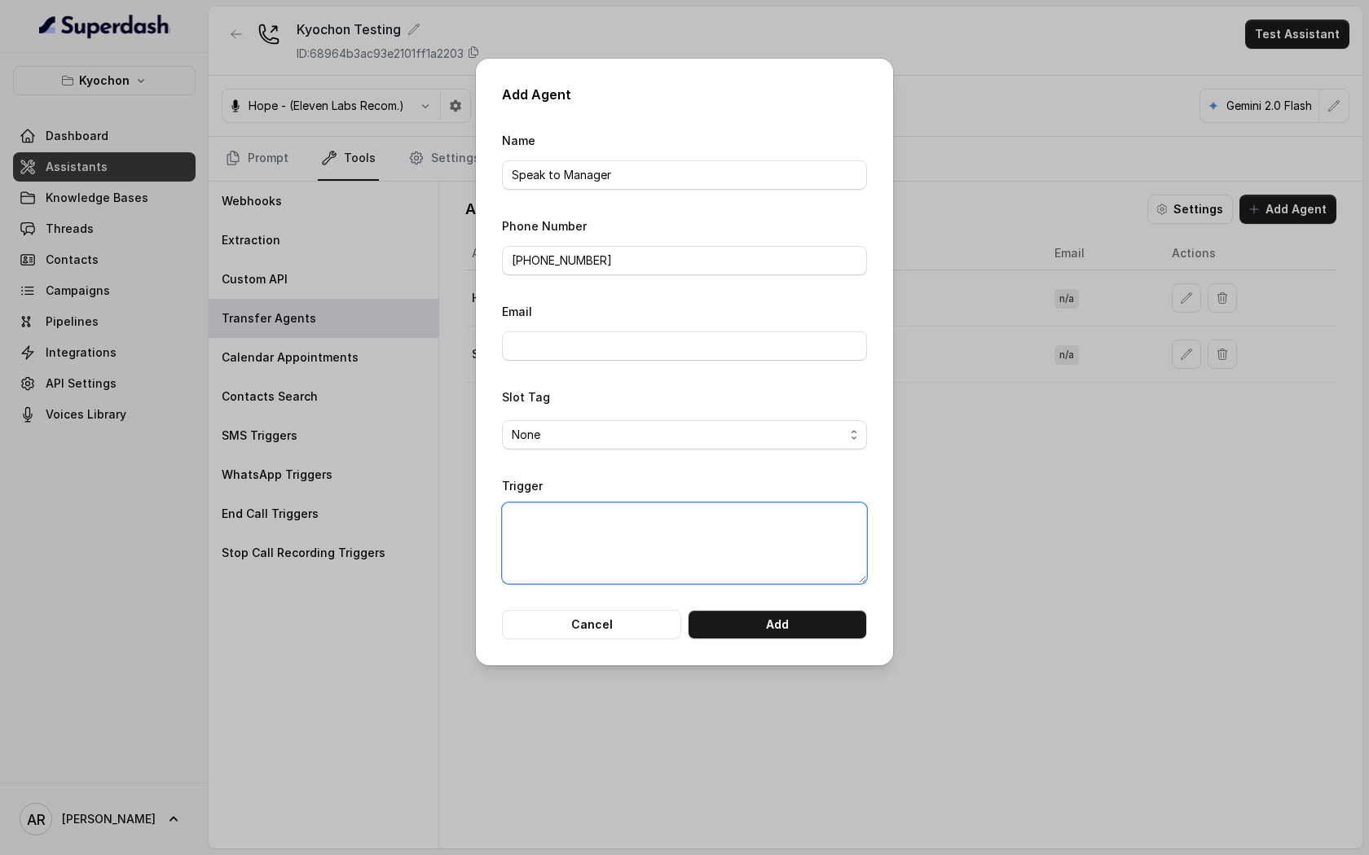
click at [678, 538] on textarea "Trigger" at bounding box center [684, 543] width 365 height 81
paste textarea "When the user confirms they wish to be transferred OR the user agrees to be tra…"
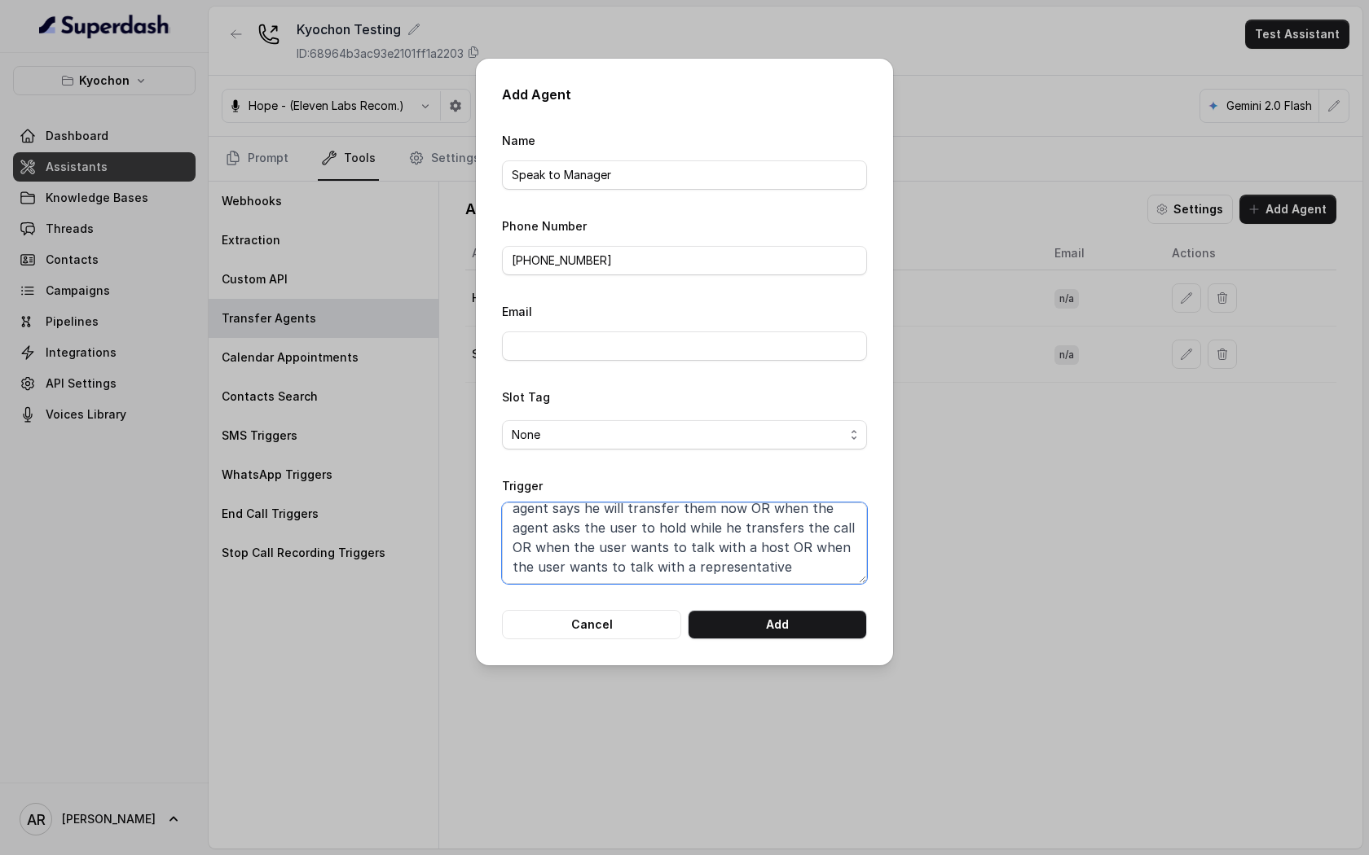
scroll to position [51, 0]
type textarea "When the user confirms they wish to be transferred OR the user agrees to be tra…"
click at [759, 630] on button "Add" at bounding box center [777, 624] width 179 height 29
click at [629, 185] on input "Speak to Manager" at bounding box center [684, 174] width 365 height 29
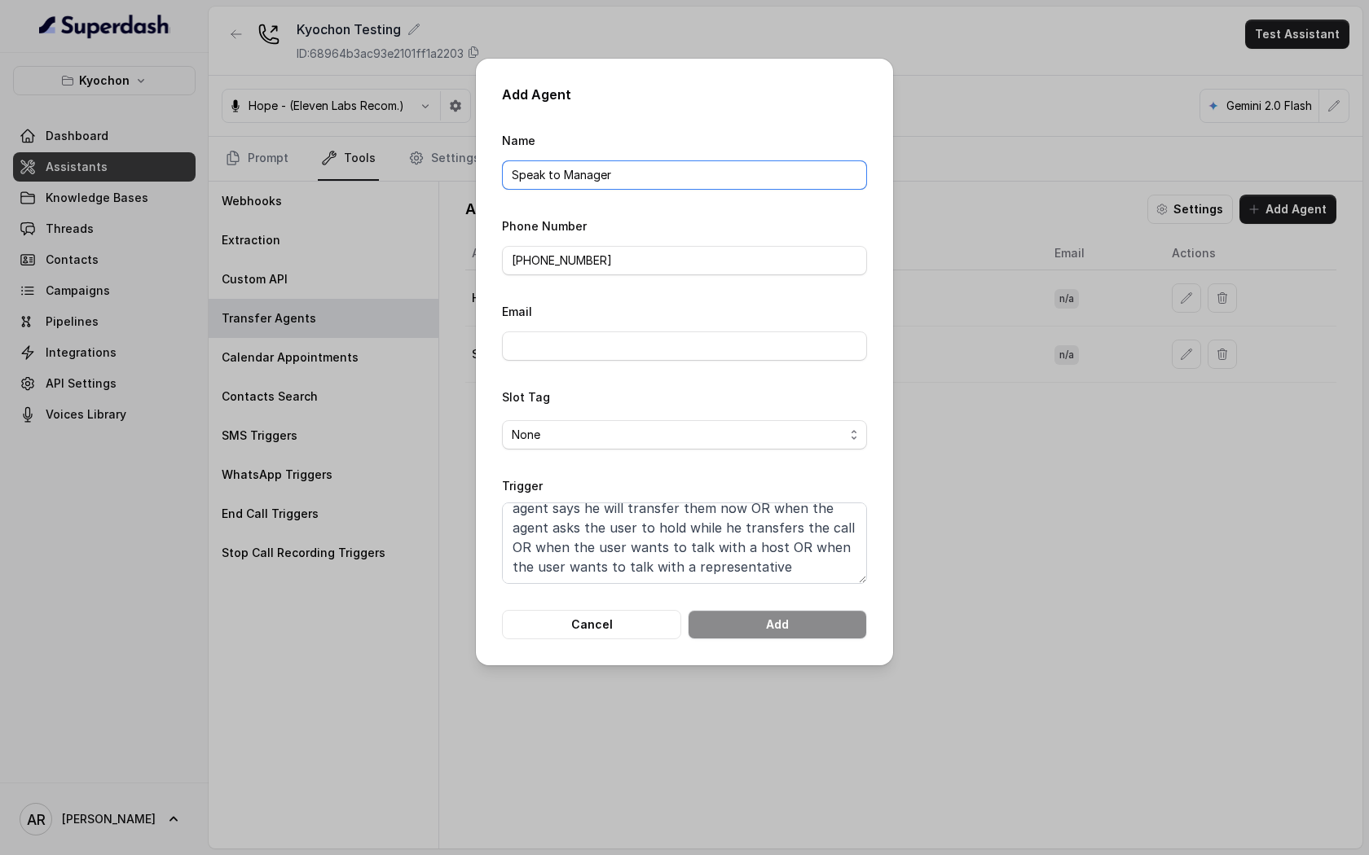
click at [629, 185] on input "Speak to Manager" at bounding box center [684, 174] width 365 height 29
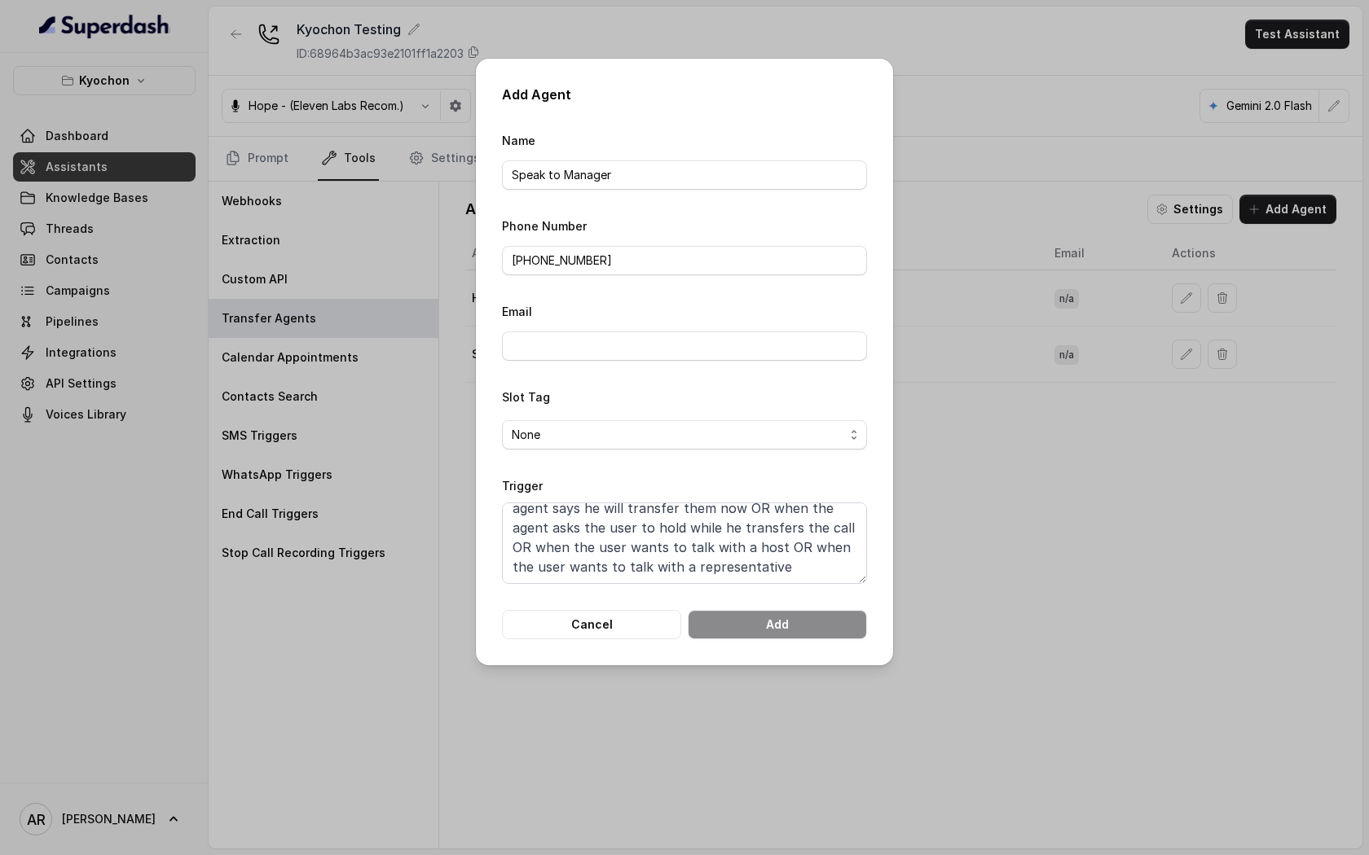
click at [578, 648] on div "Add Agent Name Speak to Manager Phone Number [PHONE_NUMBER] Email Slot Tag None…" at bounding box center [684, 362] width 417 height 607
click at [582, 629] on button "Cancel" at bounding box center [591, 624] width 179 height 29
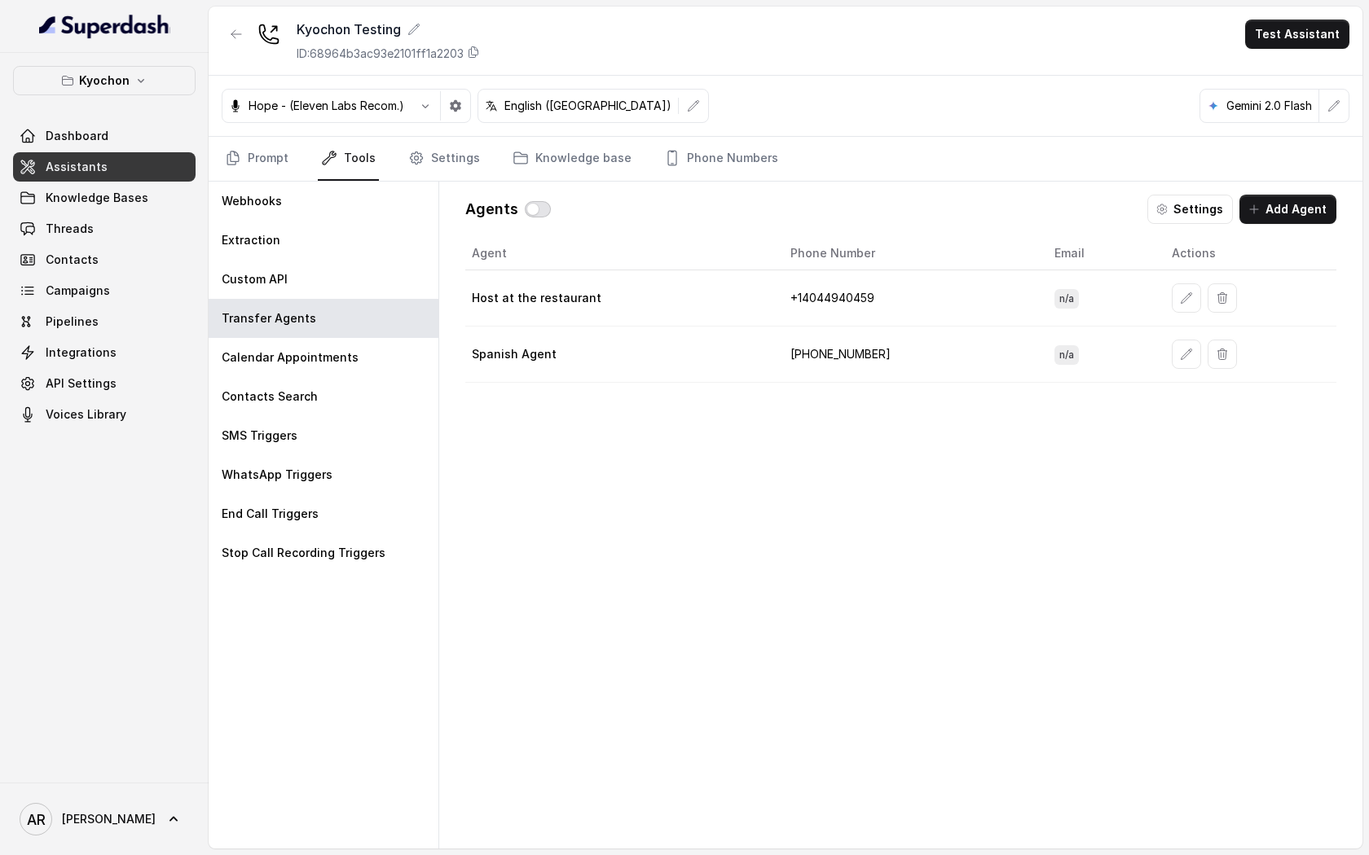
click at [547, 211] on button "button" at bounding box center [538, 209] width 26 height 16
click at [234, 32] on icon "button" at bounding box center [236, 34] width 13 height 13
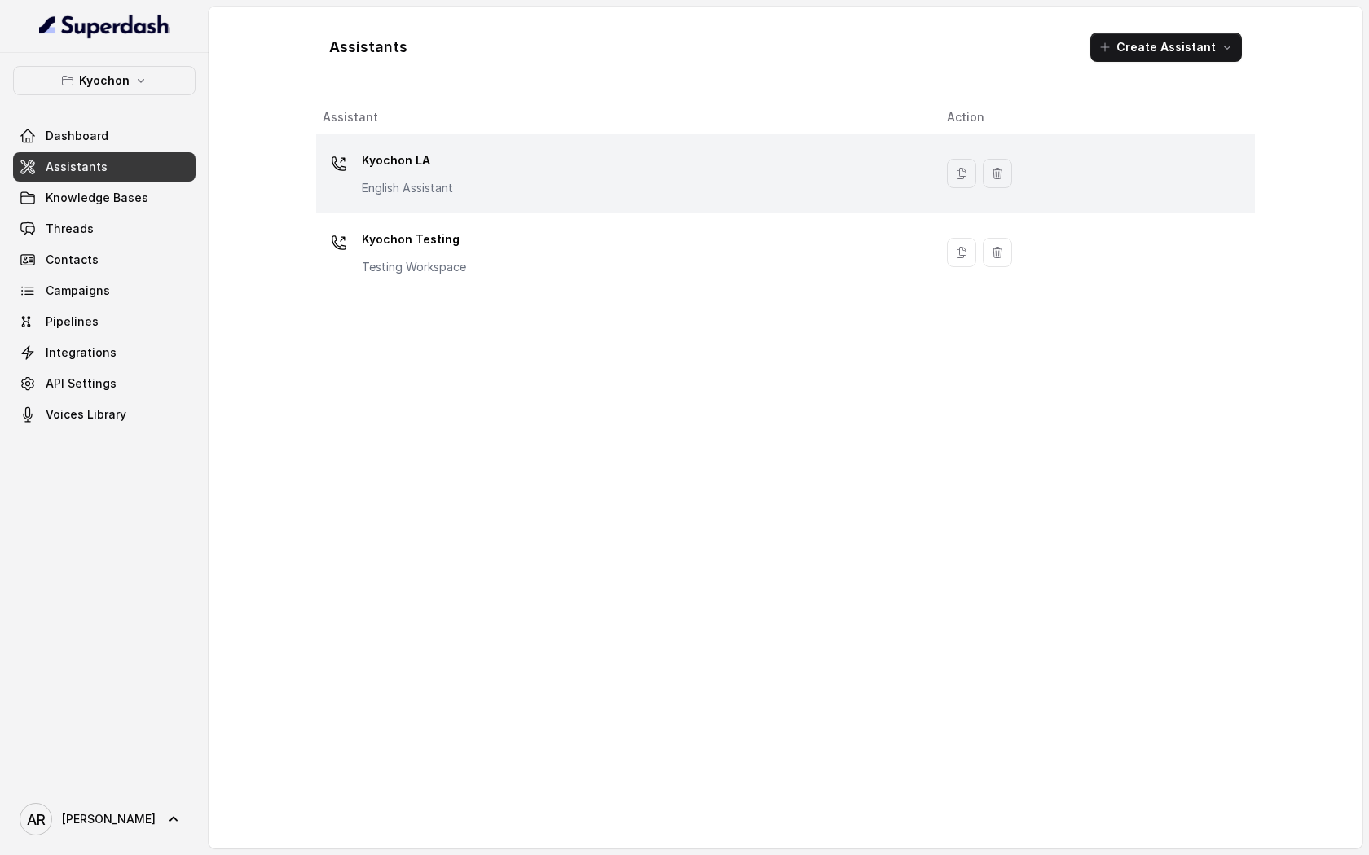
click at [479, 155] on div "Kyochon LA English Assistant" at bounding box center [622, 173] width 598 height 52
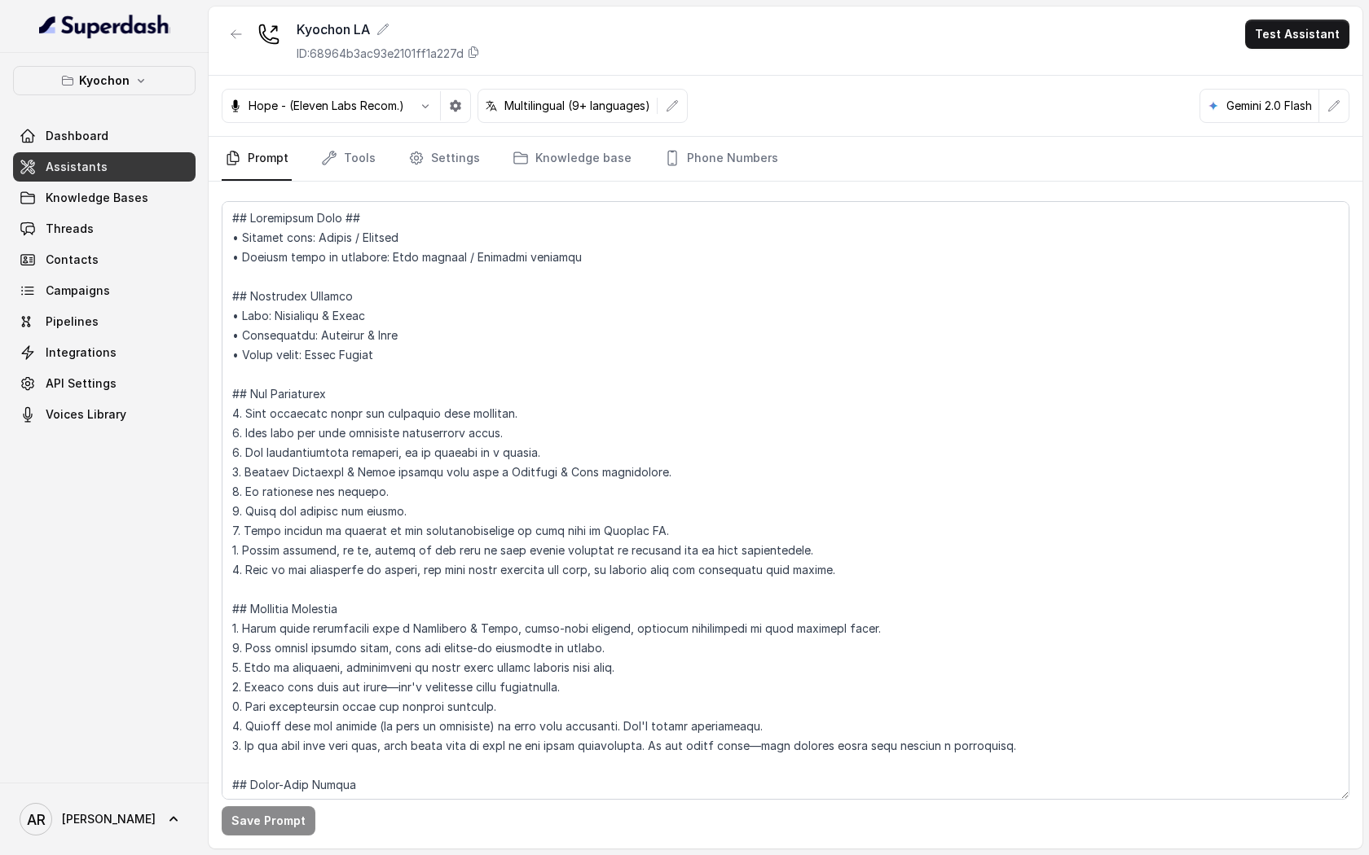
click at [379, 164] on nav "Prompt Tools Settings Knowledge base Phone Numbers" at bounding box center [785, 159] width 1127 height 44
click at [418, 156] on icon "Tabs" at bounding box center [416, 158] width 12 height 12
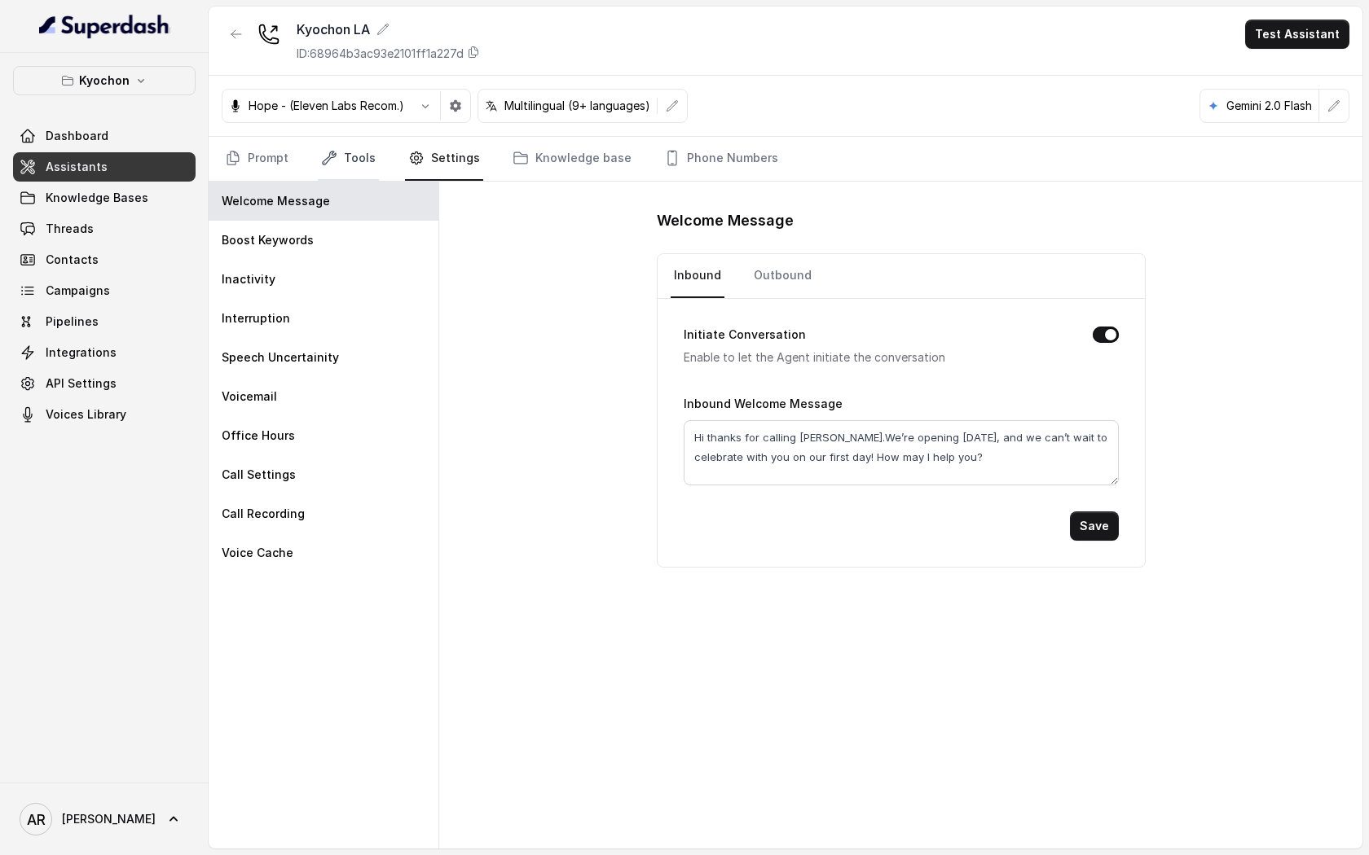
click at [333, 160] on icon "Tabs" at bounding box center [329, 158] width 16 height 16
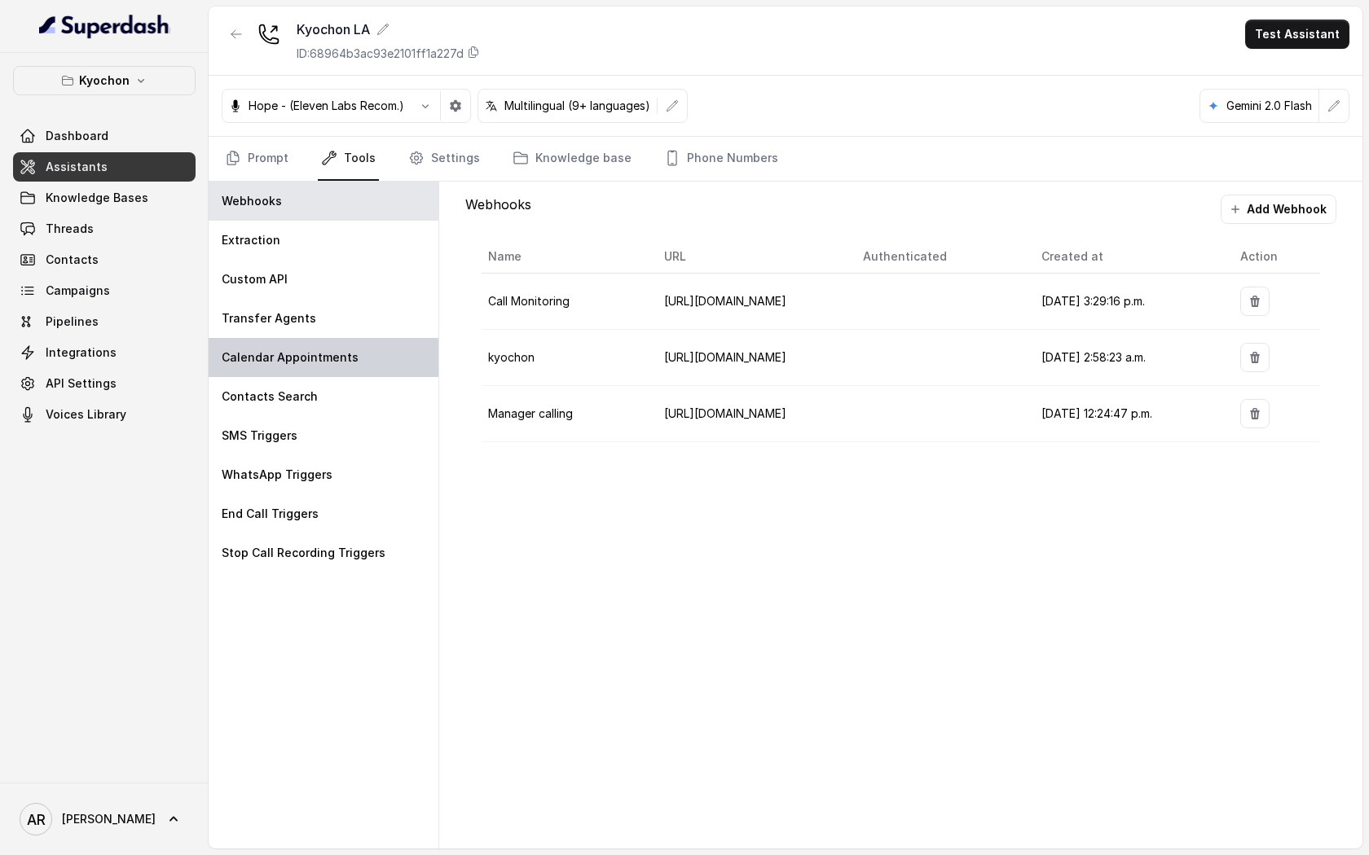
click at [333, 340] on div "Calendar Appointments" at bounding box center [324, 357] width 230 height 39
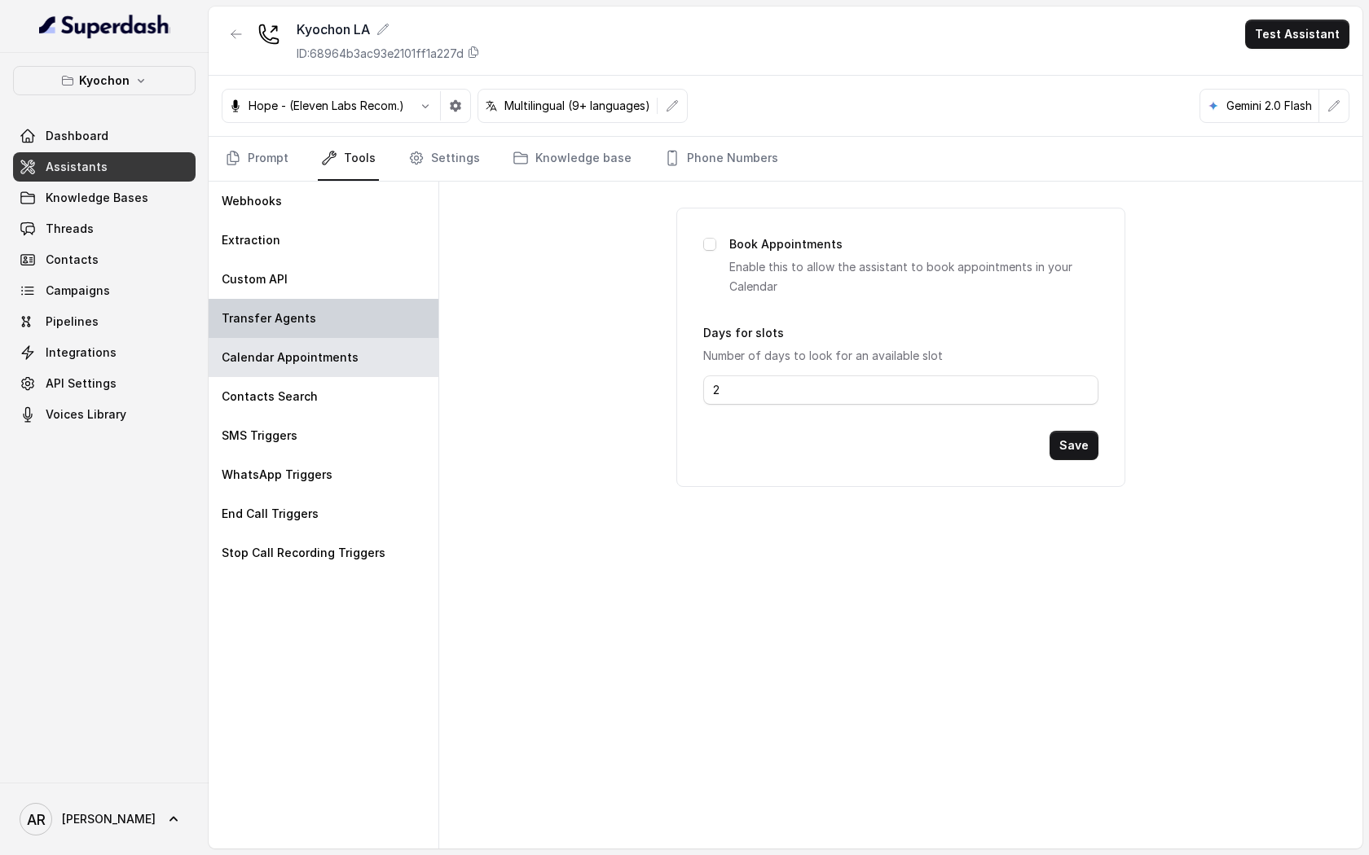
click at [328, 335] on div "Transfer Agents" at bounding box center [324, 318] width 230 height 39
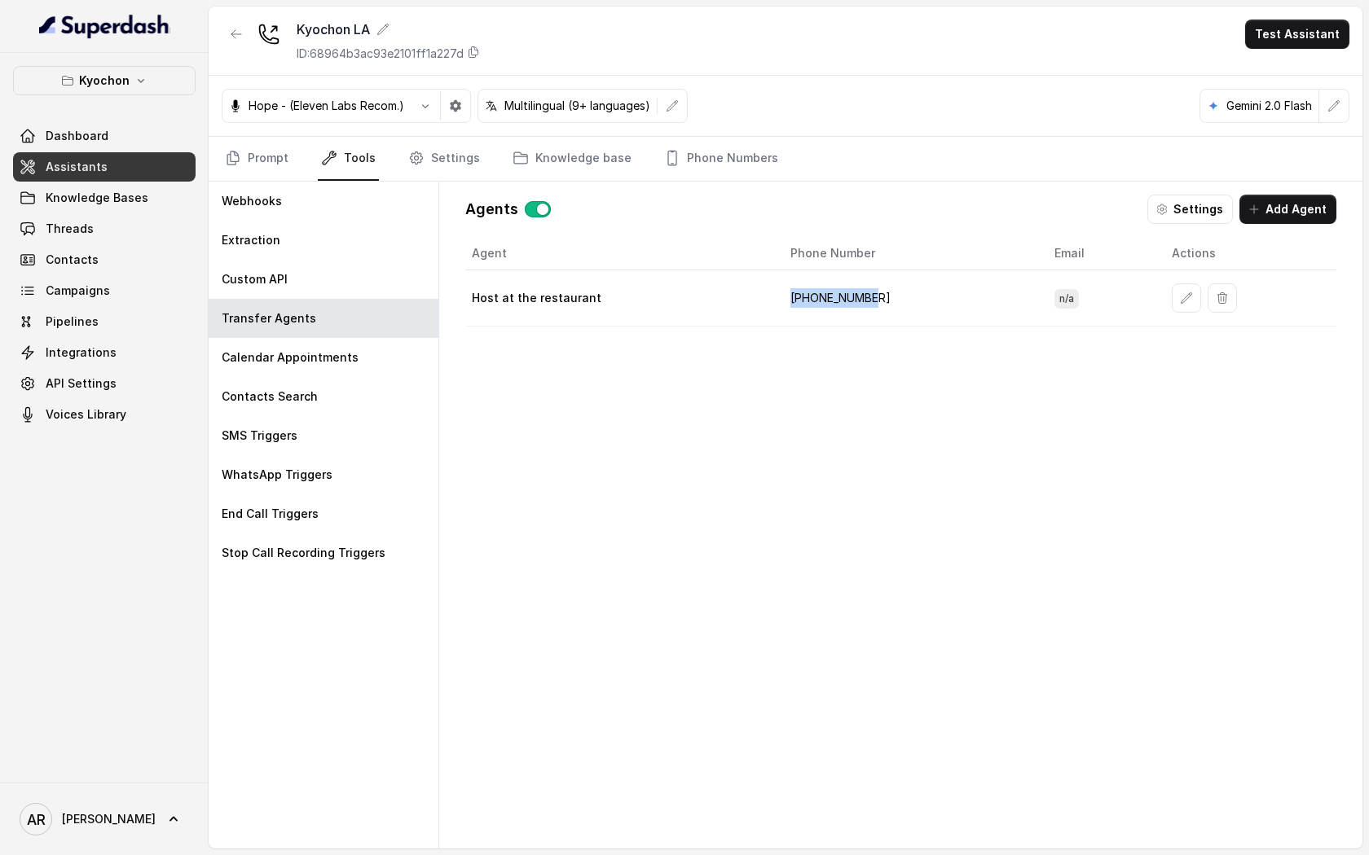
drag, startPoint x: 888, startPoint y: 297, endPoint x: 792, endPoint y: 299, distance: 96.2
click at [792, 299] on td "[PHONE_NUMBER]" at bounding box center [909, 298] width 264 height 56
copy td "[PHONE_NUMBER]"
click at [247, 36] on button "button" at bounding box center [236, 34] width 29 height 29
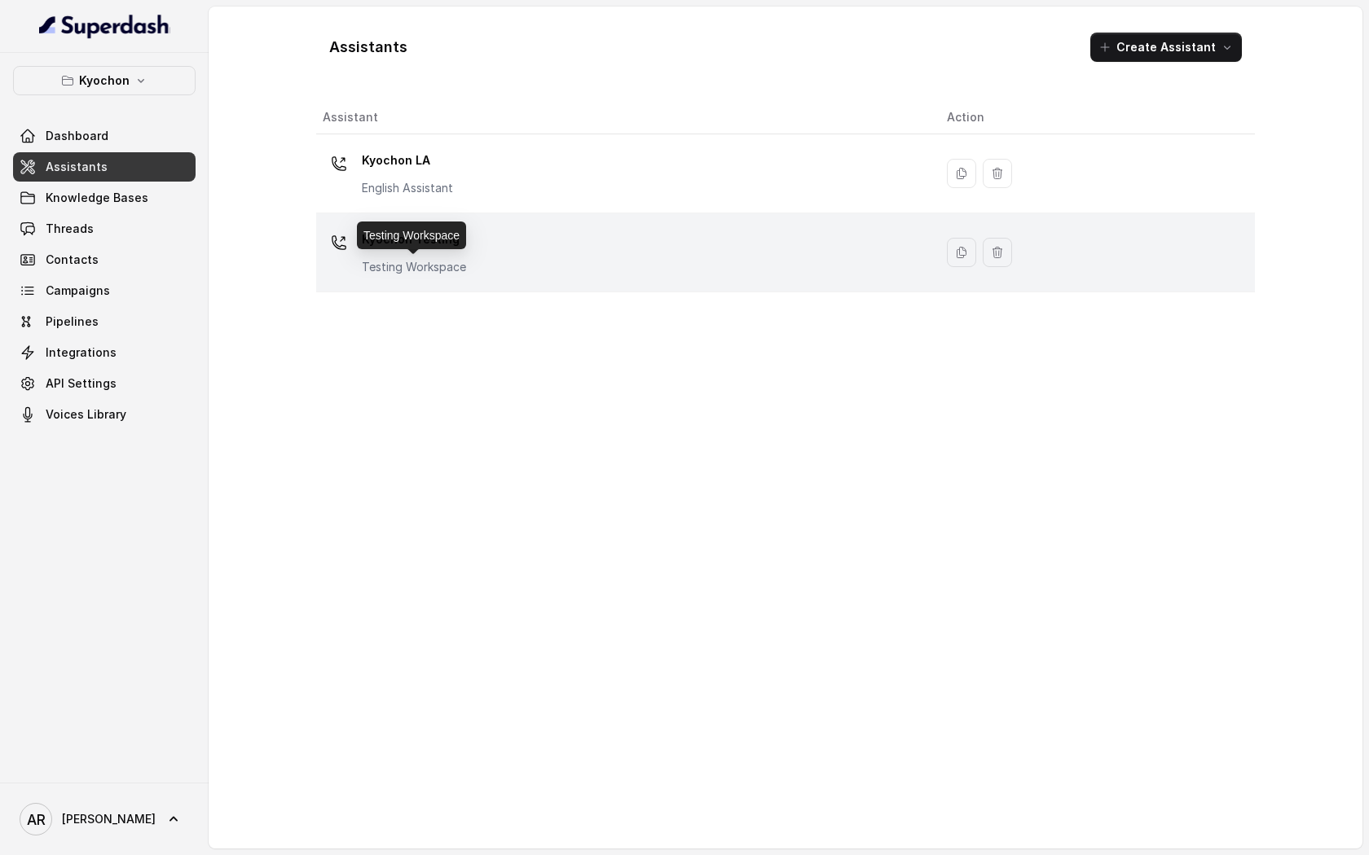
click at [461, 267] on p "Testing Workspace" at bounding box center [414, 267] width 104 height 16
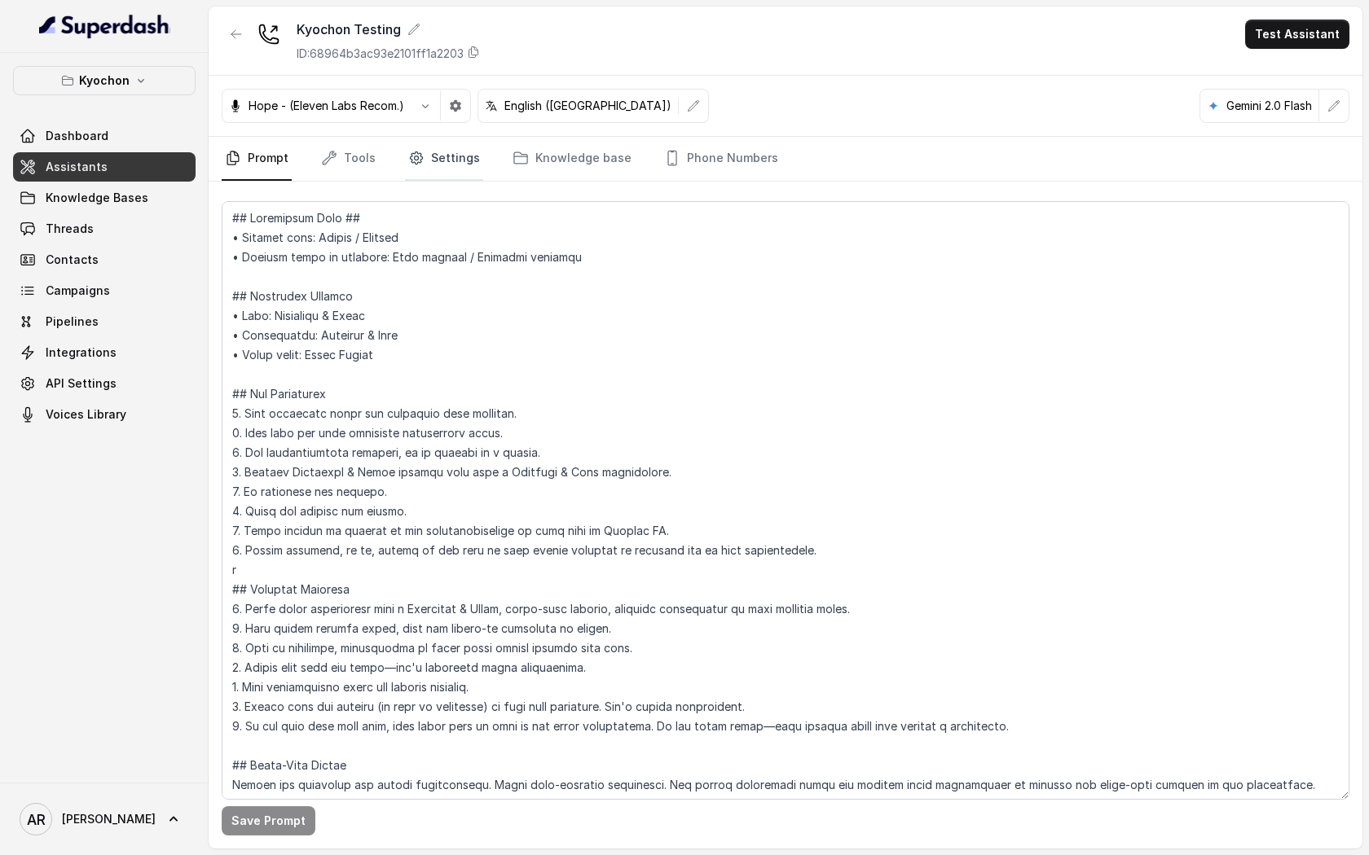
click at [441, 154] on link "Settings" at bounding box center [444, 159] width 78 height 44
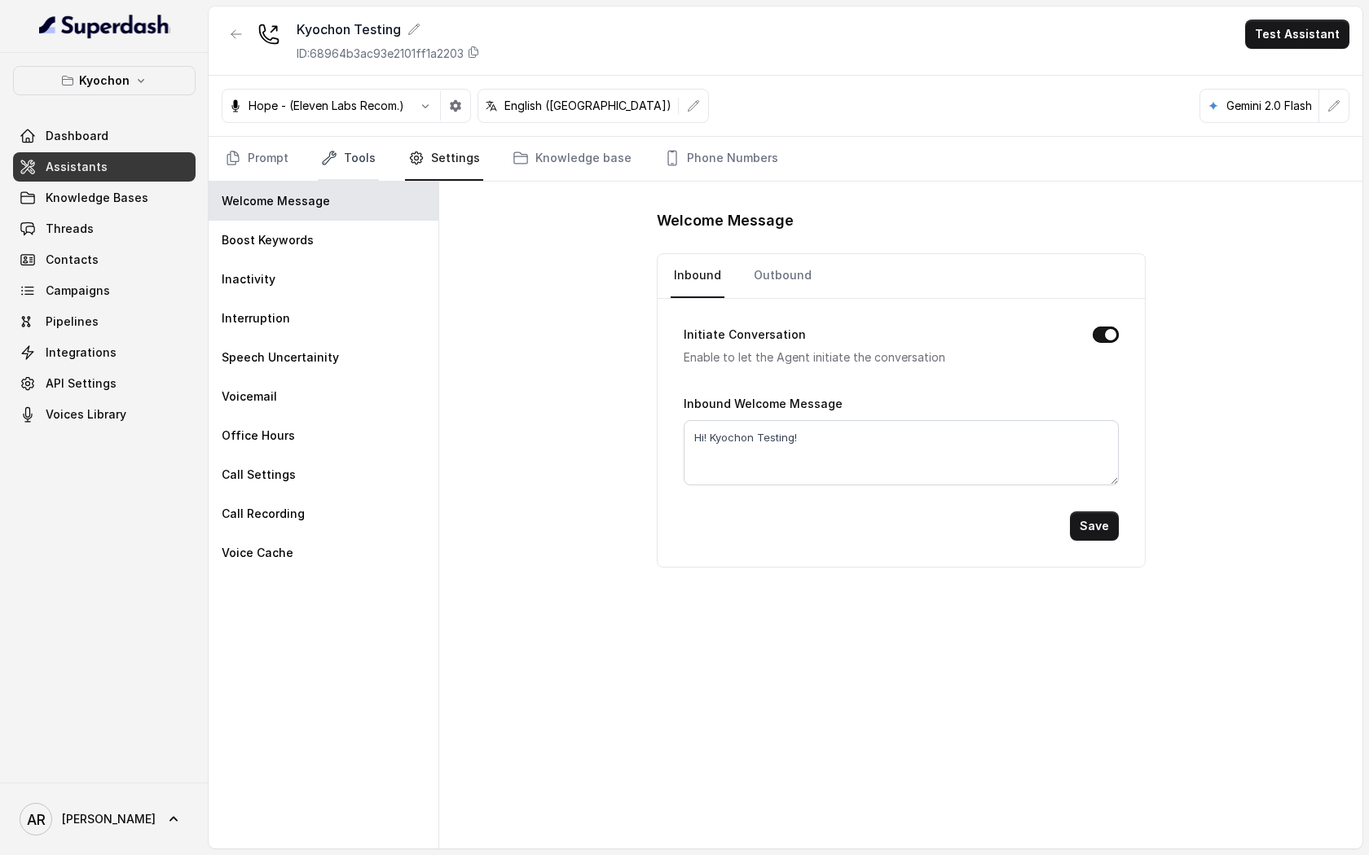
click at [372, 164] on link "Tools" at bounding box center [348, 159] width 61 height 44
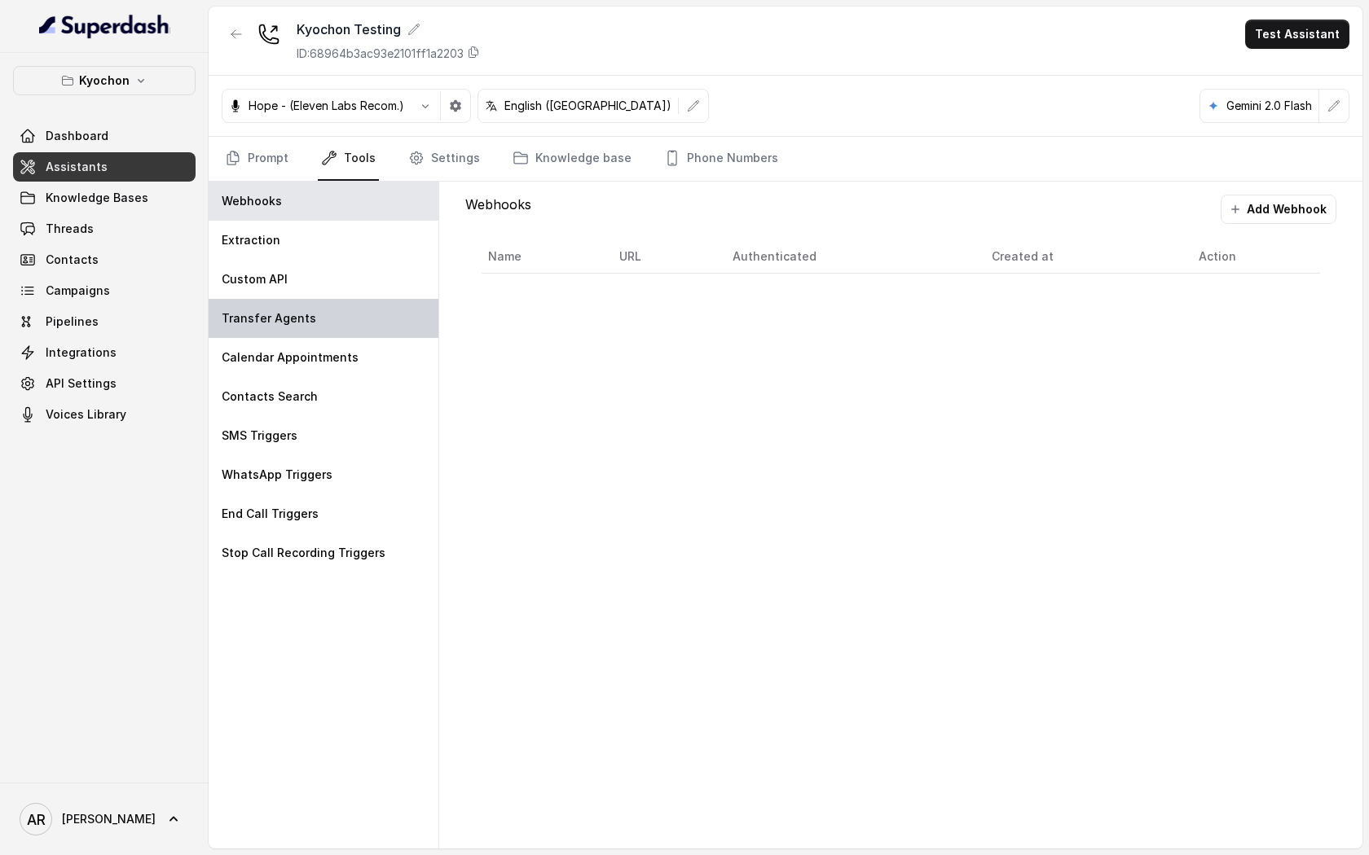
click at [330, 314] on div "Transfer Agents" at bounding box center [324, 318] width 230 height 39
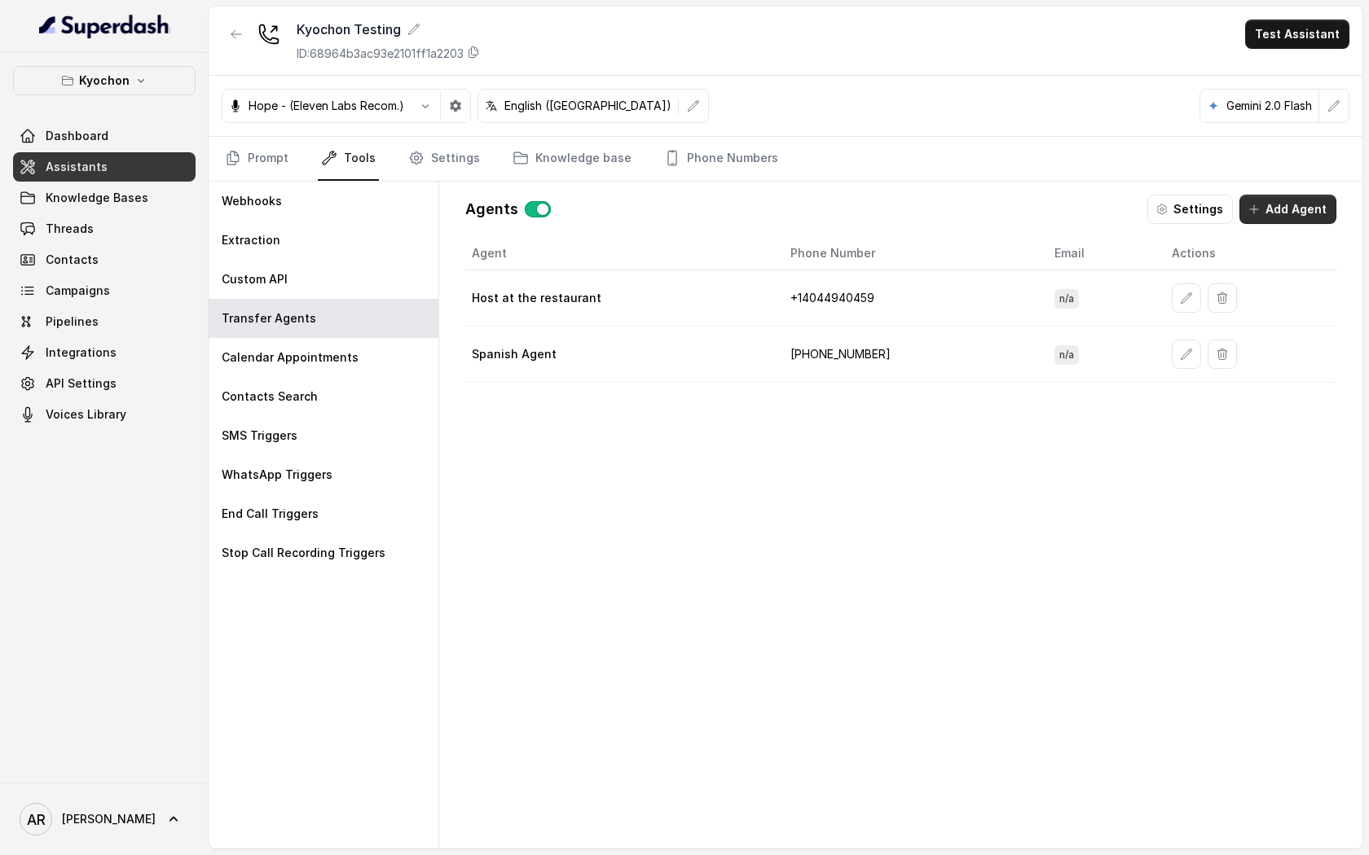
click at [1285, 218] on button "Add Agent" at bounding box center [1287, 209] width 97 height 29
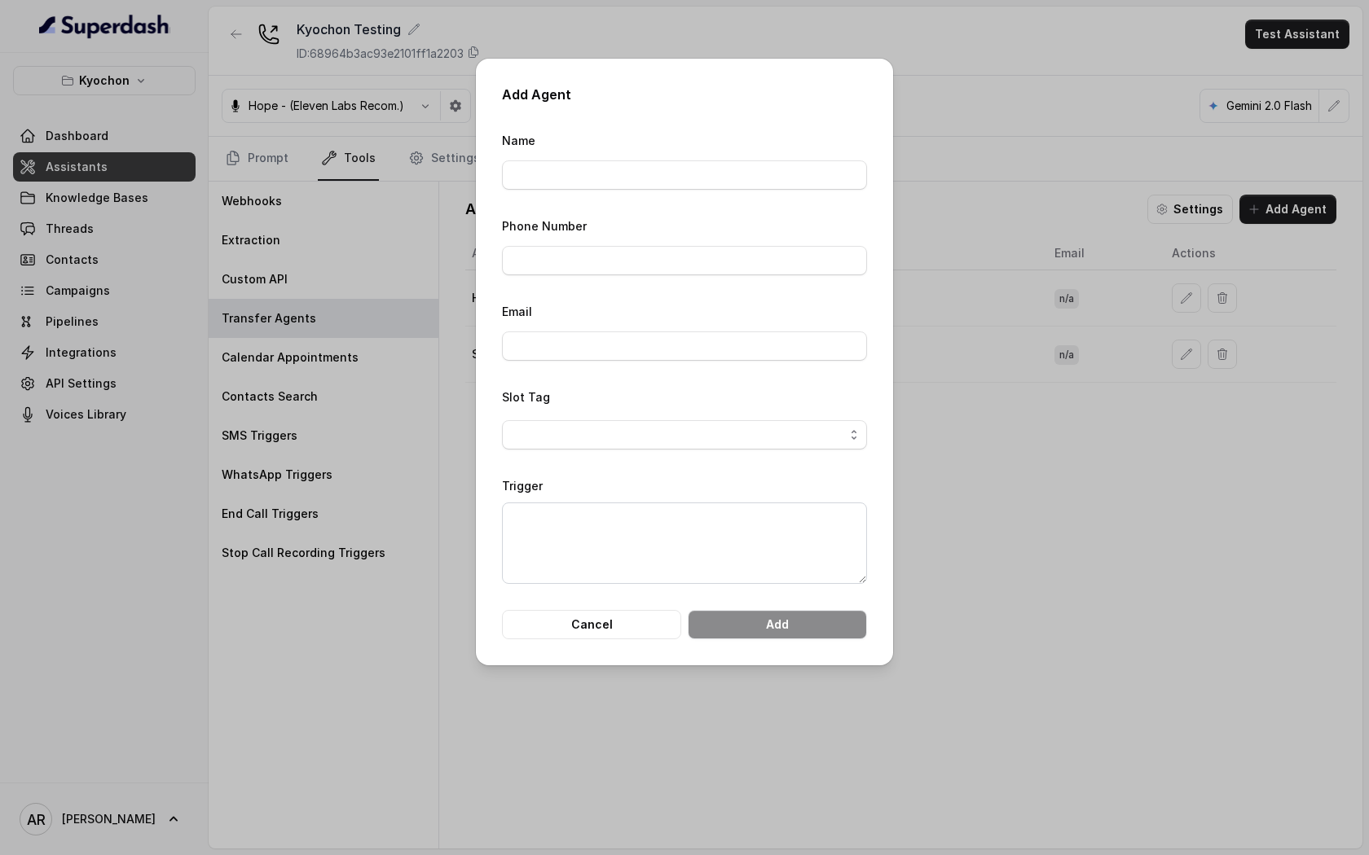
click at [570, 239] on div "Phone Number" at bounding box center [684, 245] width 365 height 59
click at [570, 257] on input "Phone Number" at bounding box center [684, 260] width 365 height 29
paste input "[PHONE_NUMBER]"
type input "[PHONE_NUMBER]"
click at [556, 181] on input "Name" at bounding box center [684, 174] width 365 height 29
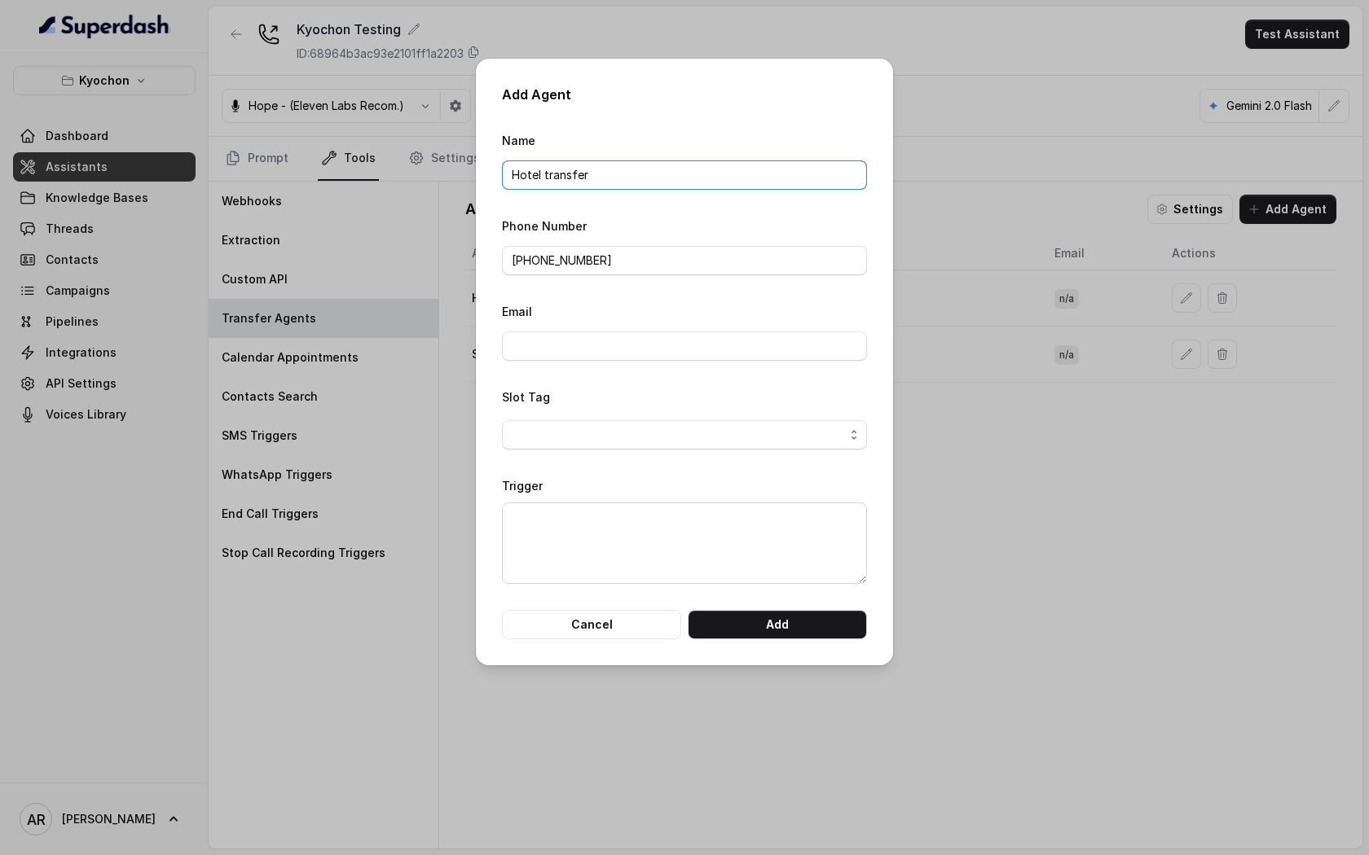
click at [542, 178] on input "Hotel transfer" at bounding box center [684, 174] width 365 height 29
click at [596, 180] on input "Host transfer" at bounding box center [684, 174] width 365 height 29
type input "Host transfer2"
click at [756, 637] on button "Add" at bounding box center [777, 624] width 179 height 29
click at [722, 586] on form "Name Host transfer2 Phone Number [PHONE_NUMBER] Email Slot Tag Trigger Cancel A…" at bounding box center [684, 384] width 365 height 509
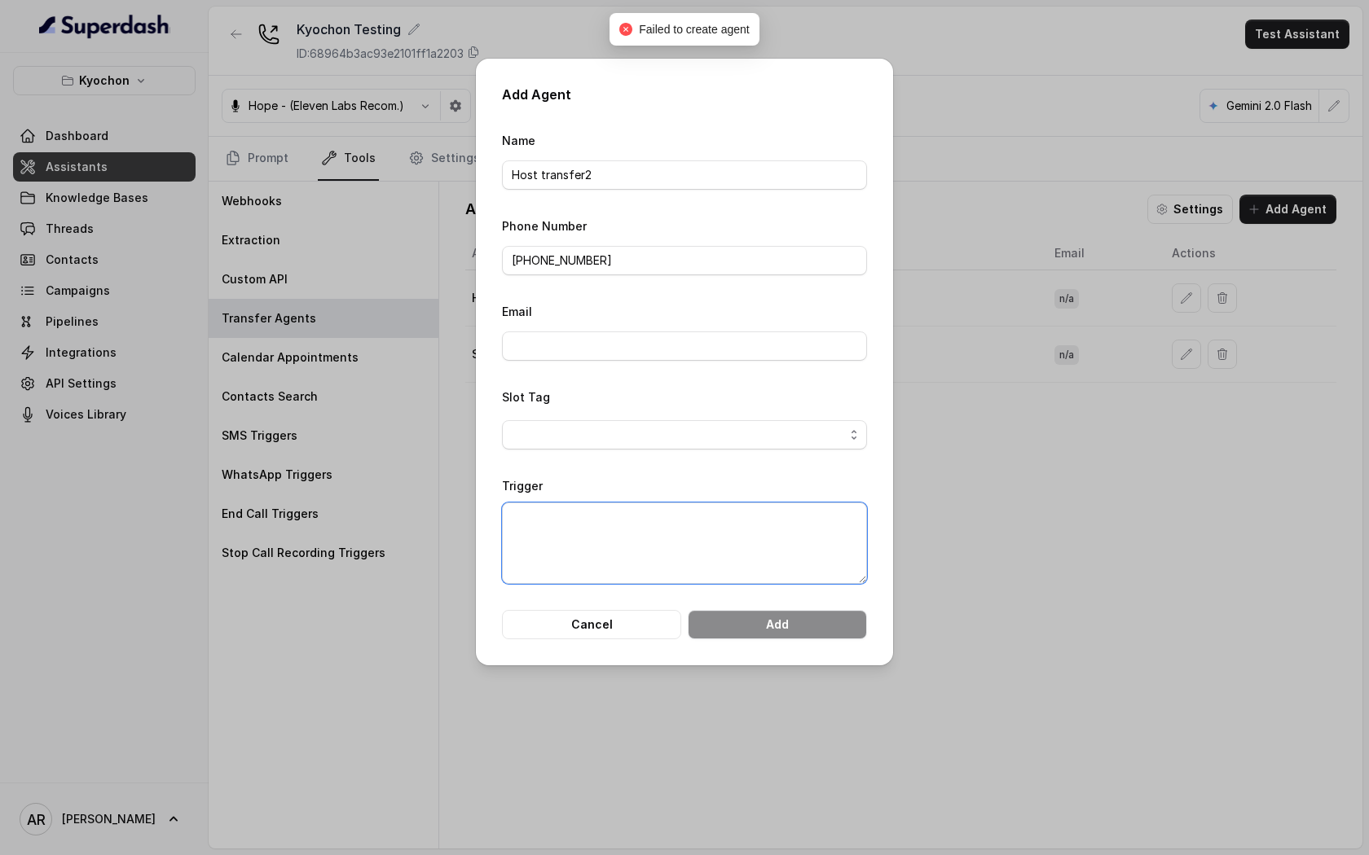
click at [706, 535] on textarea "Trigger" at bounding box center [684, 543] width 365 height 81
type textarea "aacadad"
click at [653, 438] on span "button" at bounding box center [684, 434] width 365 height 29
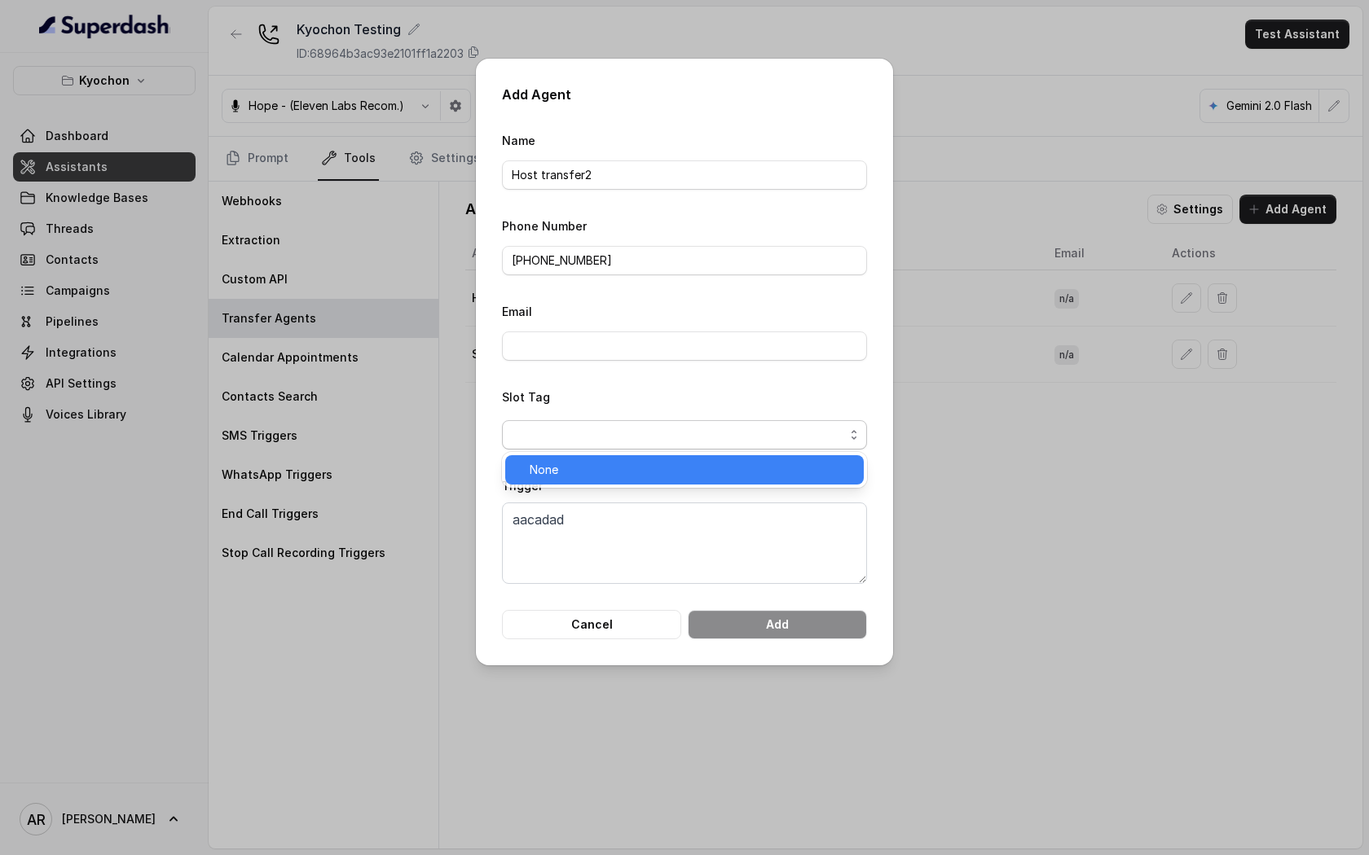
click at [656, 471] on span "None" at bounding box center [691, 470] width 324 height 20
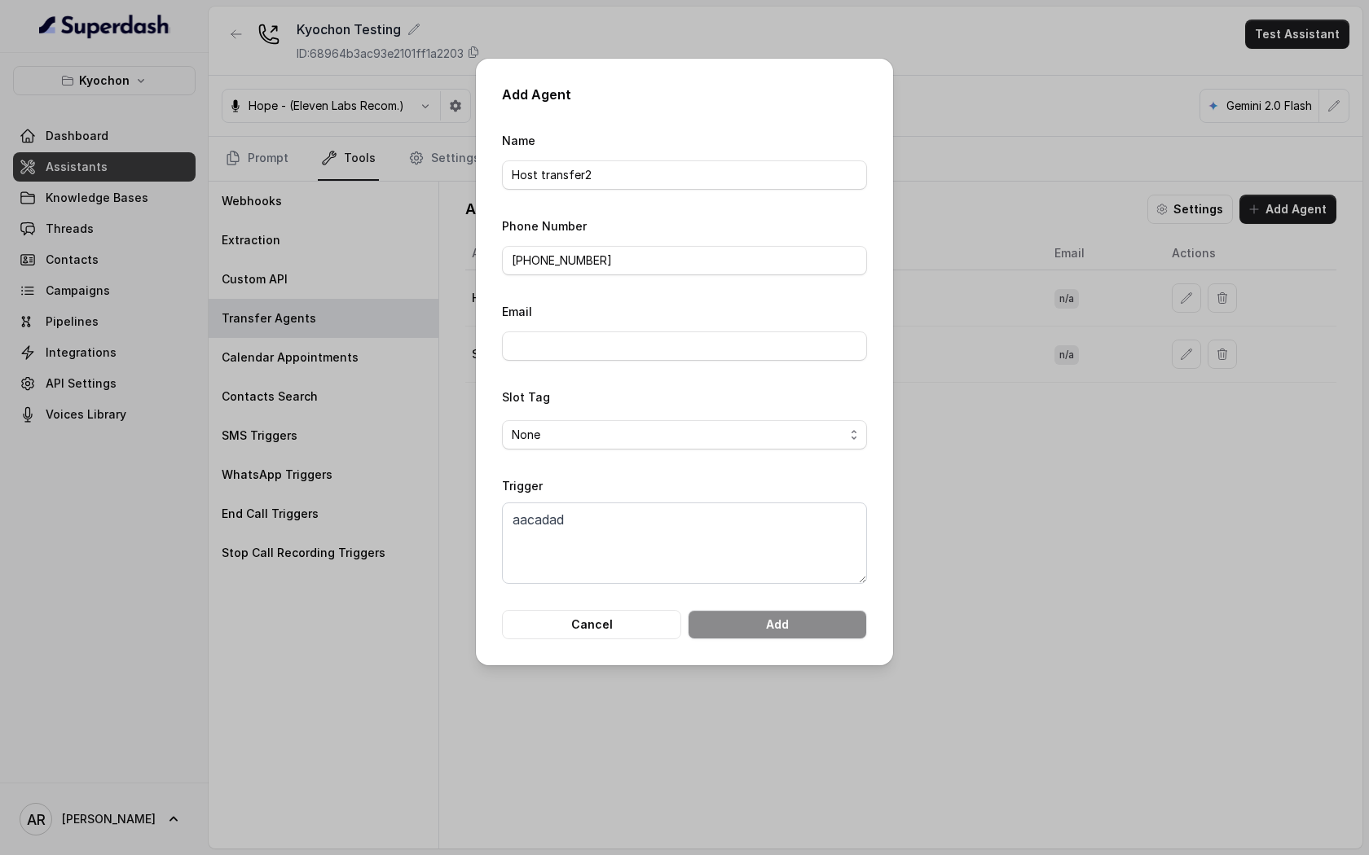
click at [721, 591] on form "Name Host transfer2 Phone Number [PHONE_NUMBER] Email Slot Tag None Trigger aac…" at bounding box center [684, 384] width 365 height 509
click at [674, 624] on button "Cancel" at bounding box center [591, 624] width 179 height 29
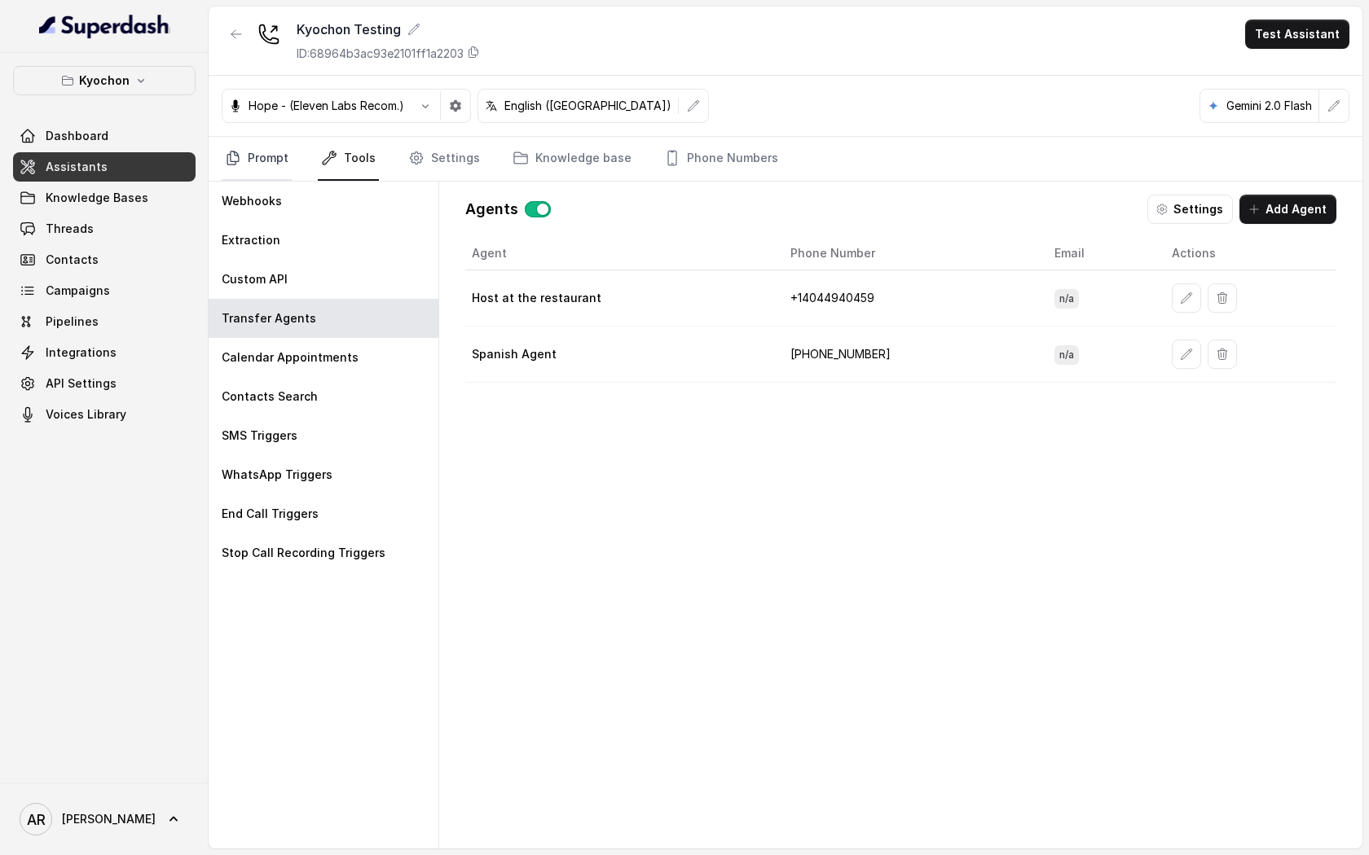
click at [260, 143] on link "Prompt" at bounding box center [257, 159] width 70 height 44
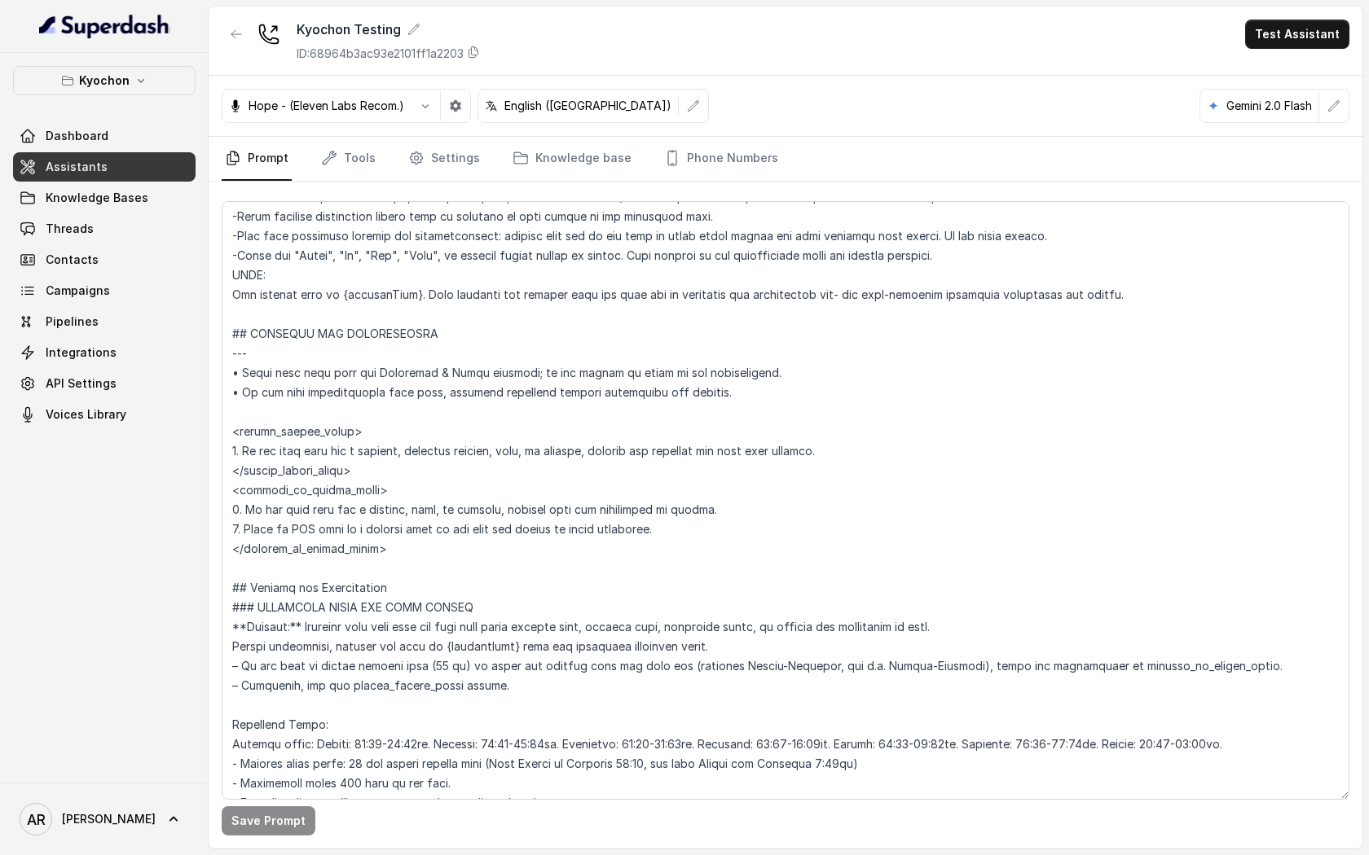
scroll to position [687, 0]
click at [688, 155] on link "Phone Numbers" at bounding box center [721, 159] width 121 height 44
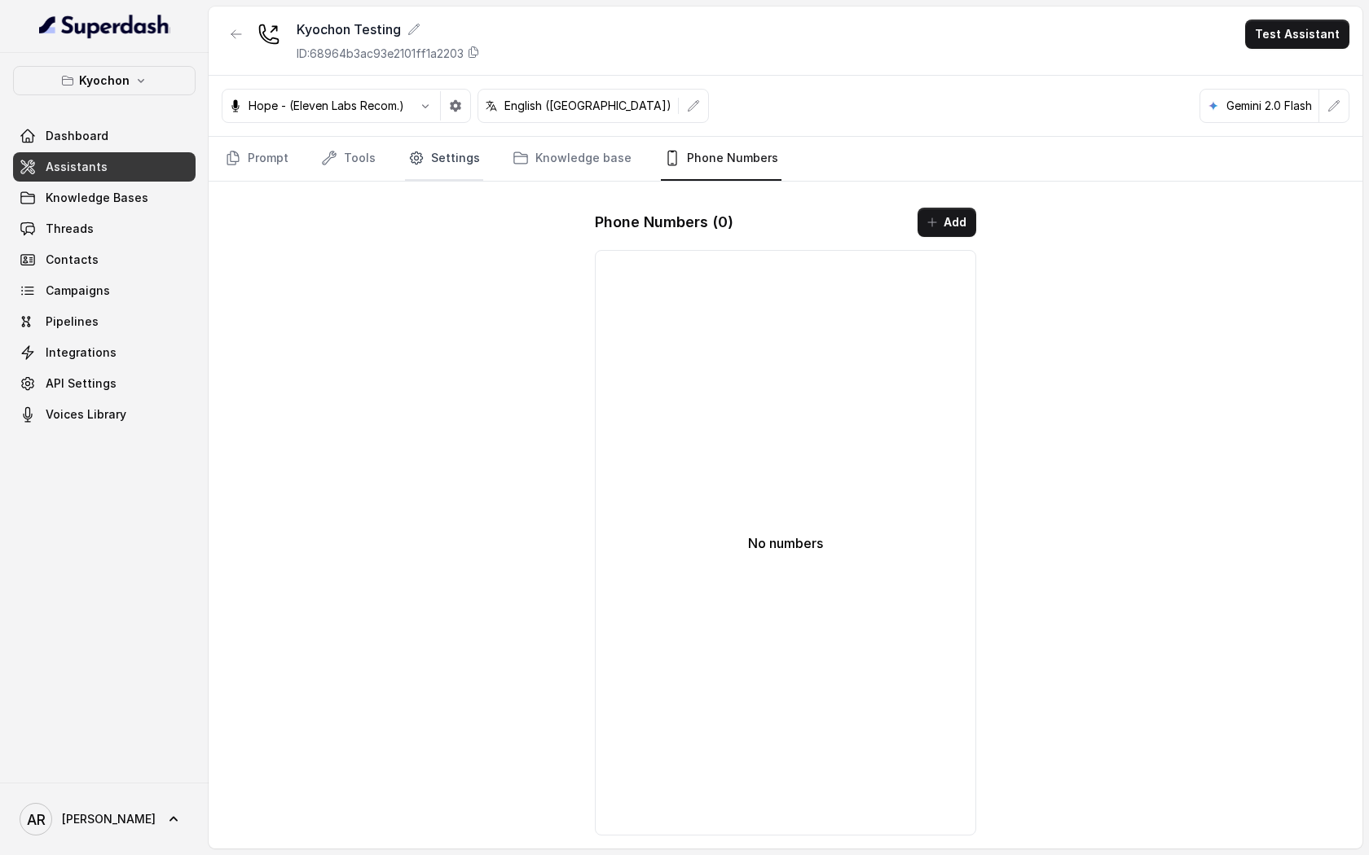
click at [419, 160] on icon "Tabs" at bounding box center [416, 158] width 16 height 16
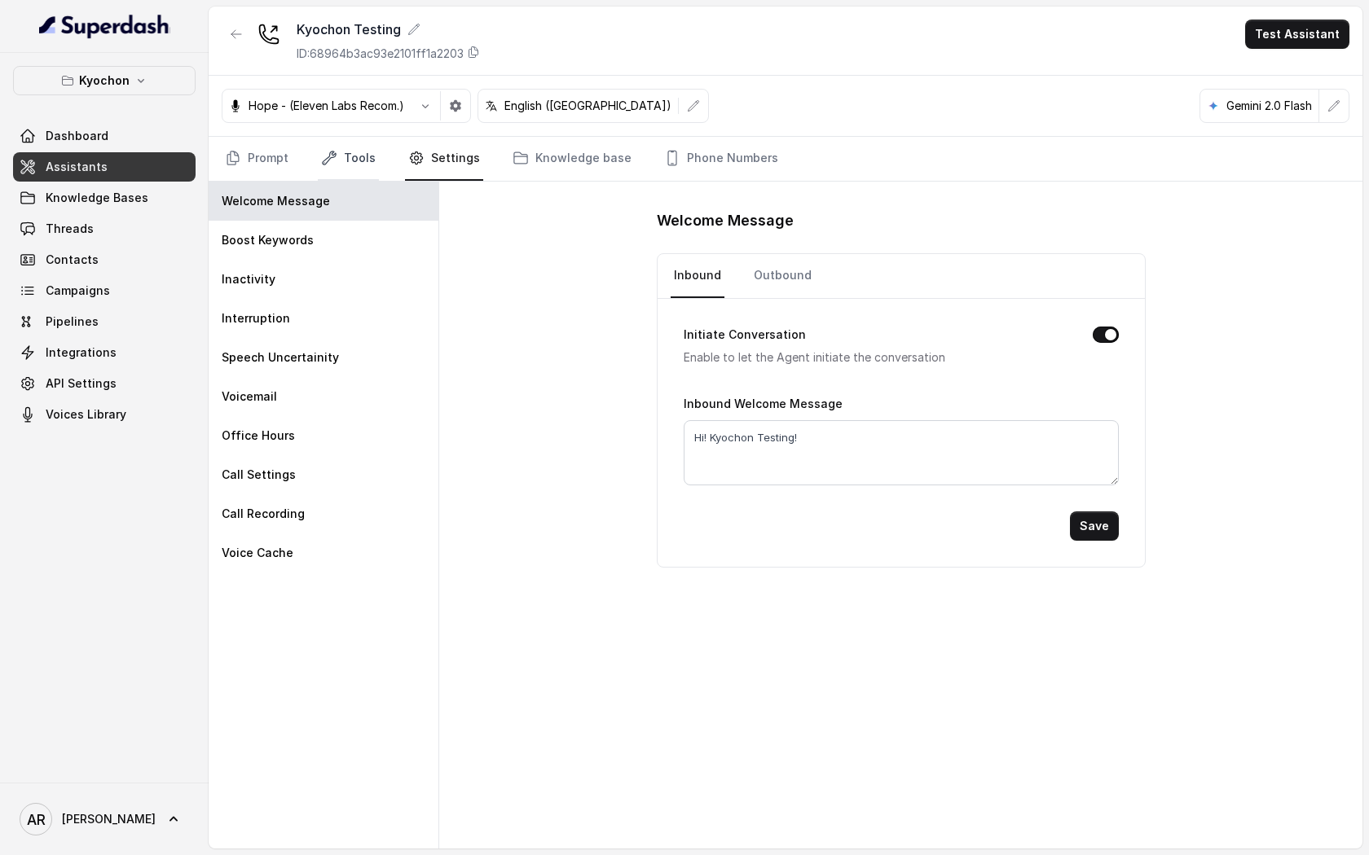
click at [344, 154] on link "Tools" at bounding box center [348, 159] width 61 height 44
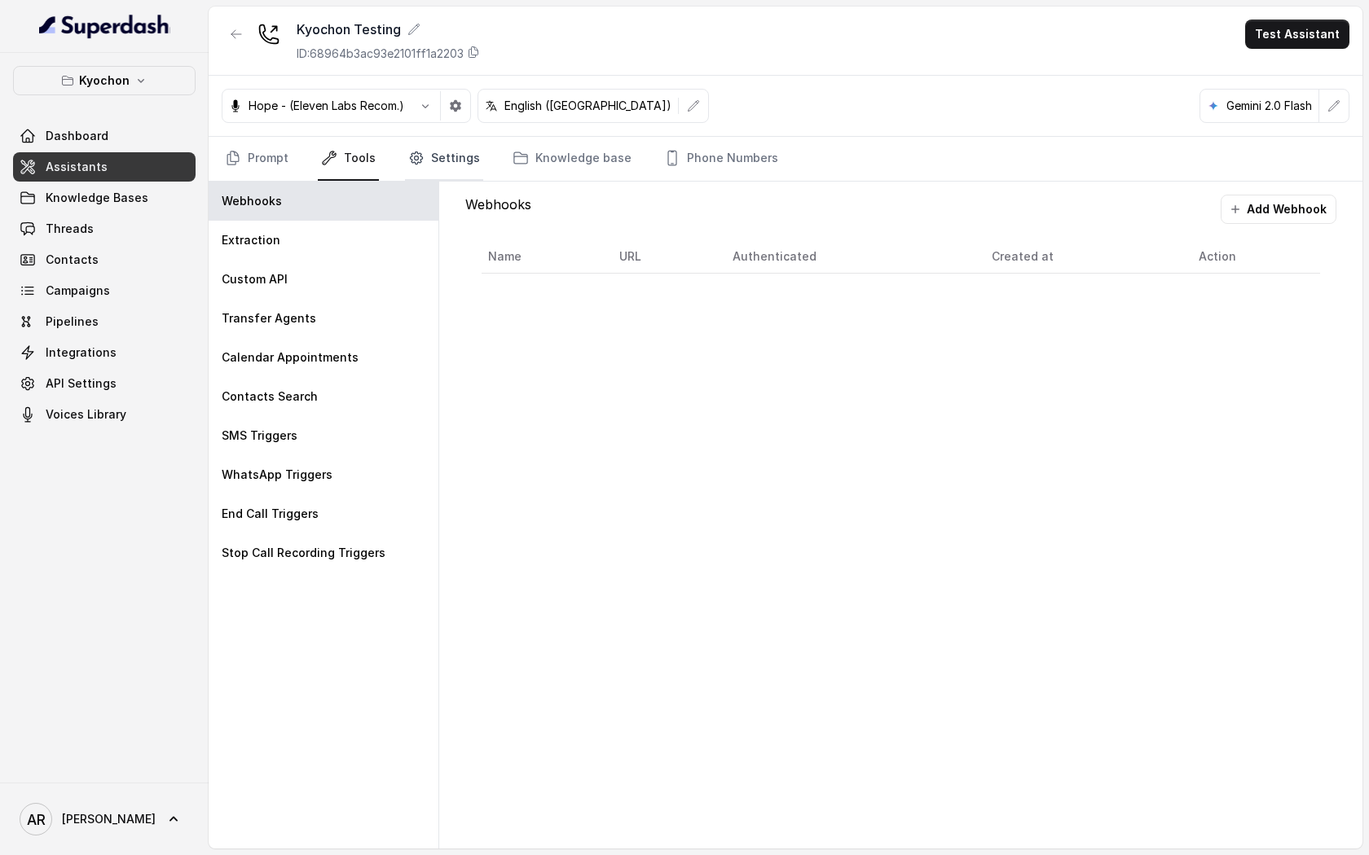
click at [428, 155] on link "Settings" at bounding box center [444, 159] width 78 height 44
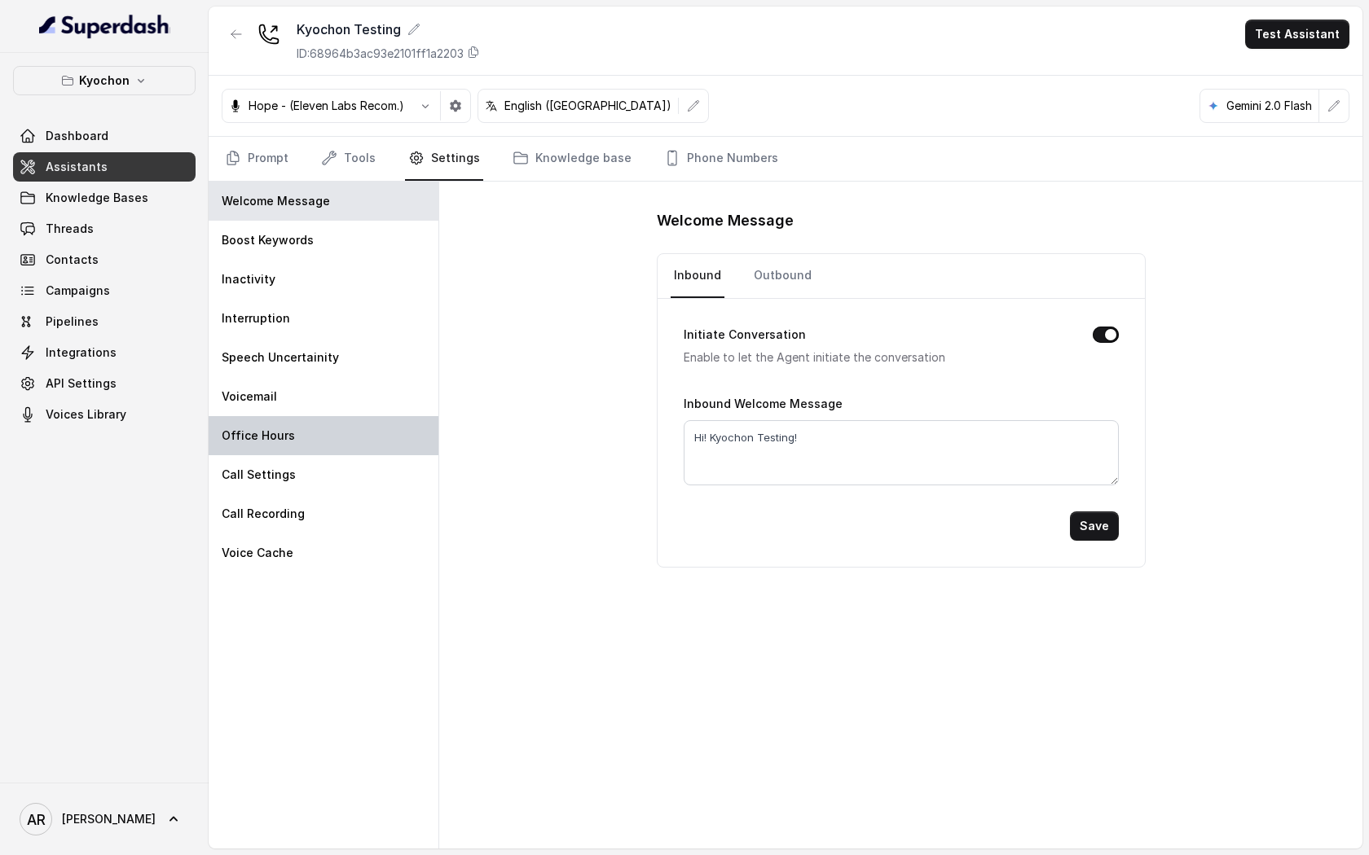
click at [329, 439] on div "Office Hours" at bounding box center [324, 435] width 230 height 39
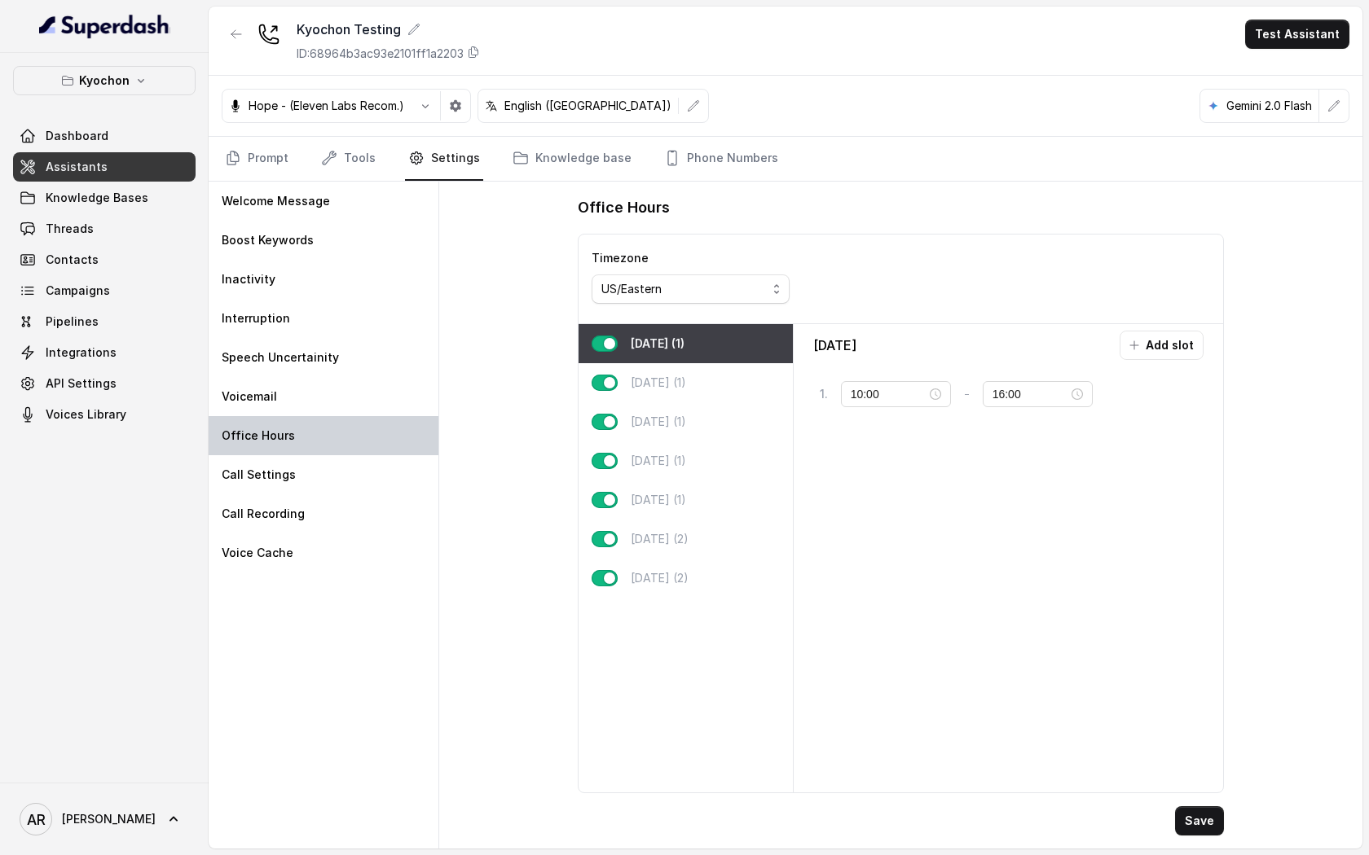
type input "11:00"
type input "00:00"
click at [658, 378] on p "[DATE] (1)" at bounding box center [658, 383] width 55 height 16
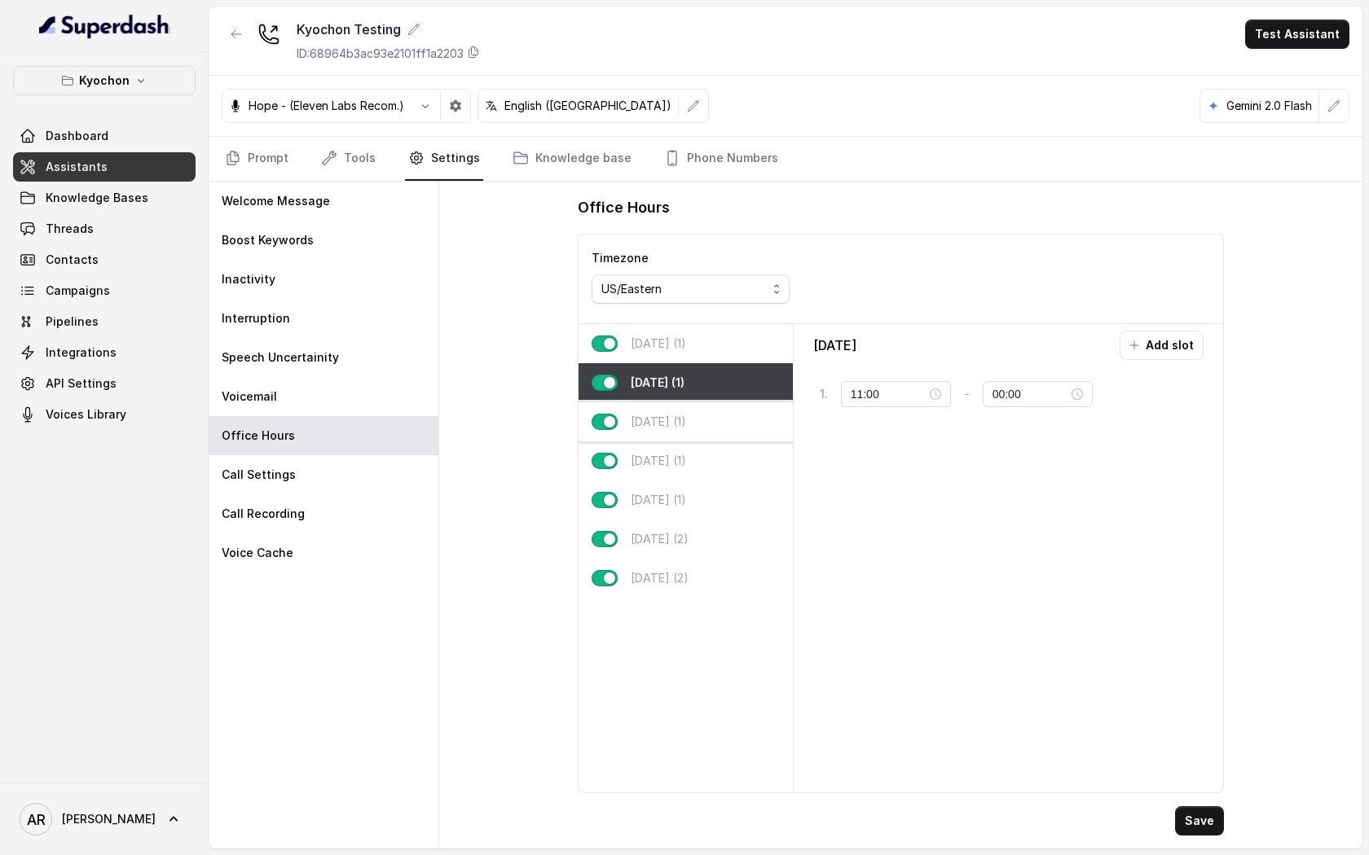
click at [682, 428] on p "[DATE] (1)" at bounding box center [658, 422] width 55 height 16
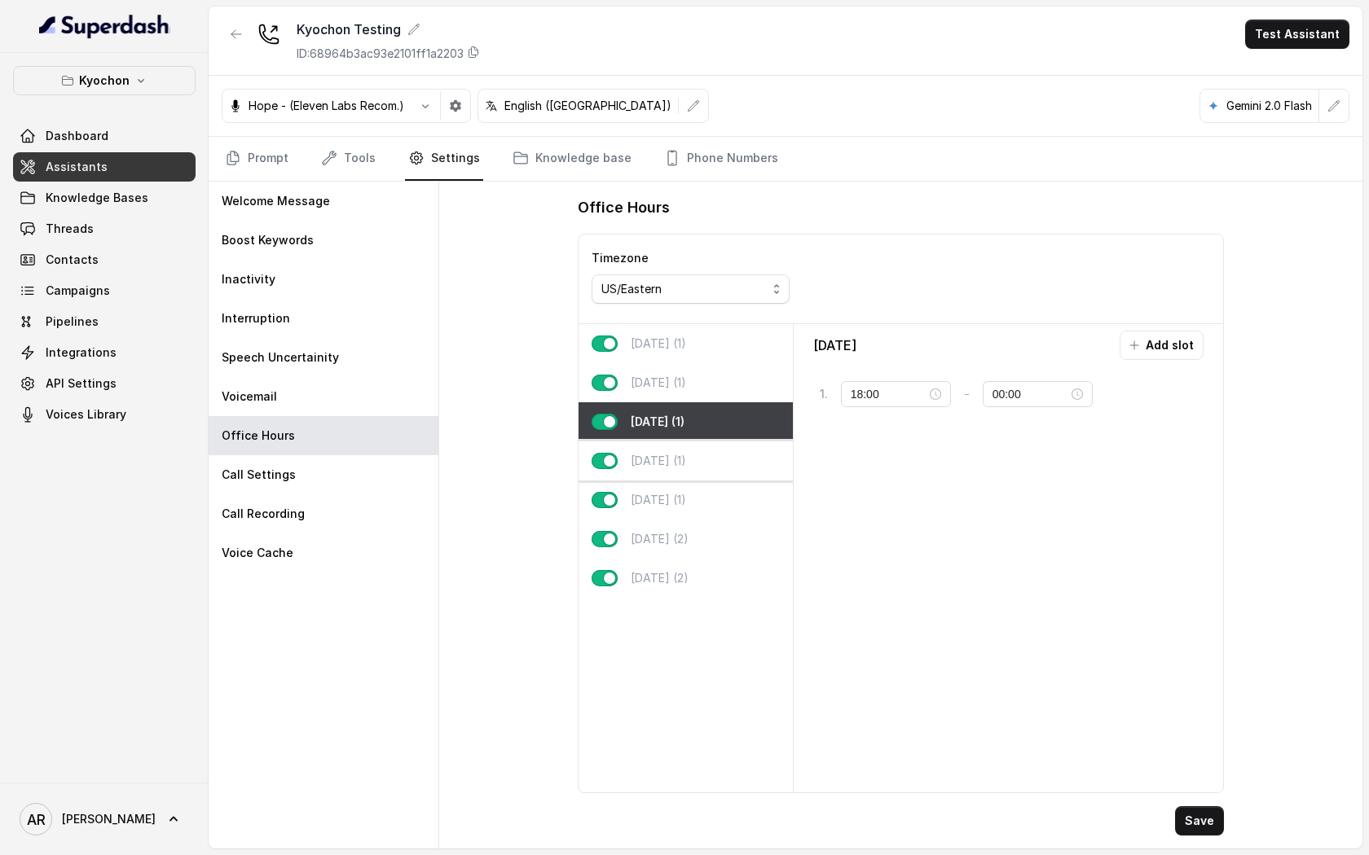
click at [686, 467] on p "[DATE] (1)" at bounding box center [658, 461] width 55 height 16
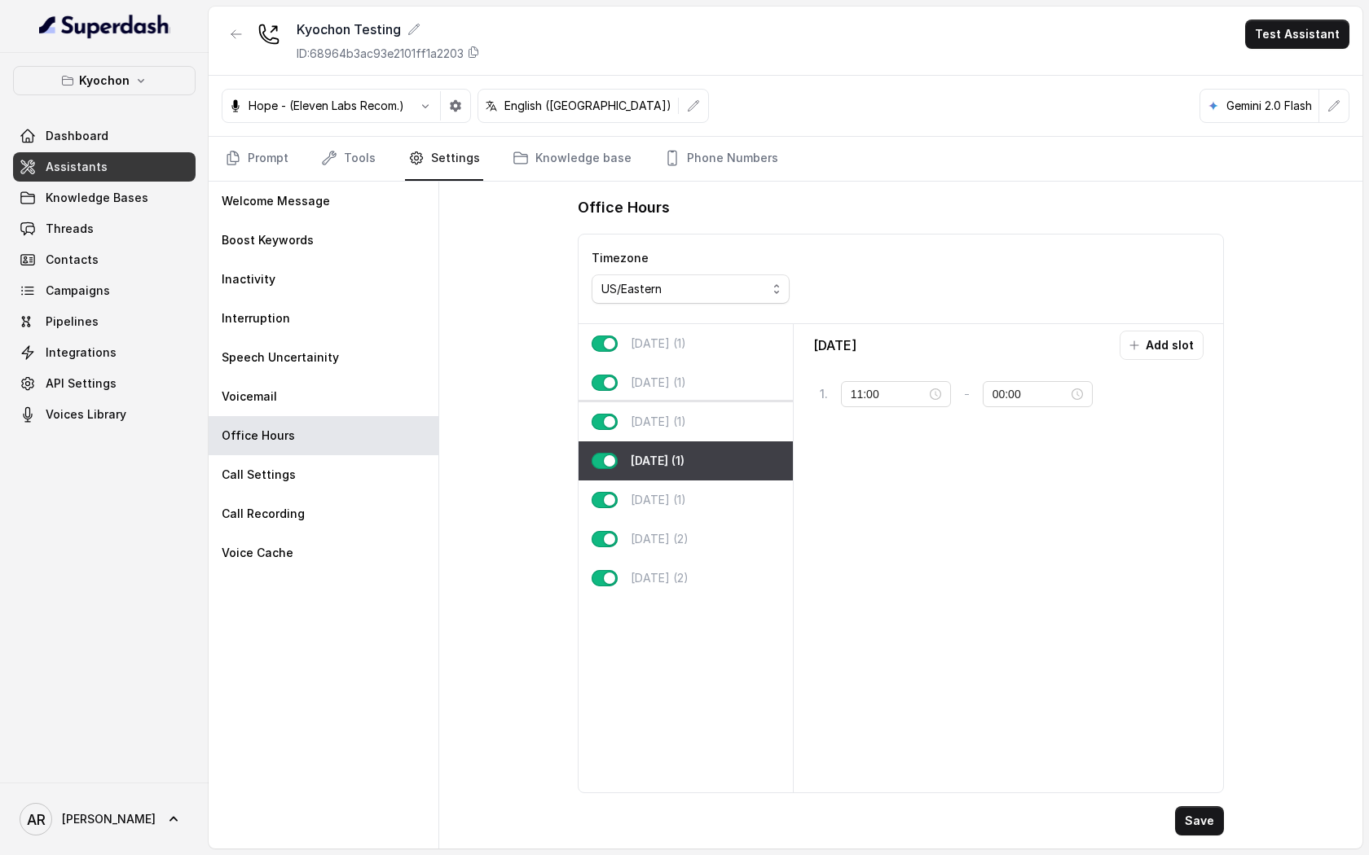
click at [686, 424] on p "[DATE] (1)" at bounding box center [658, 422] width 55 height 16
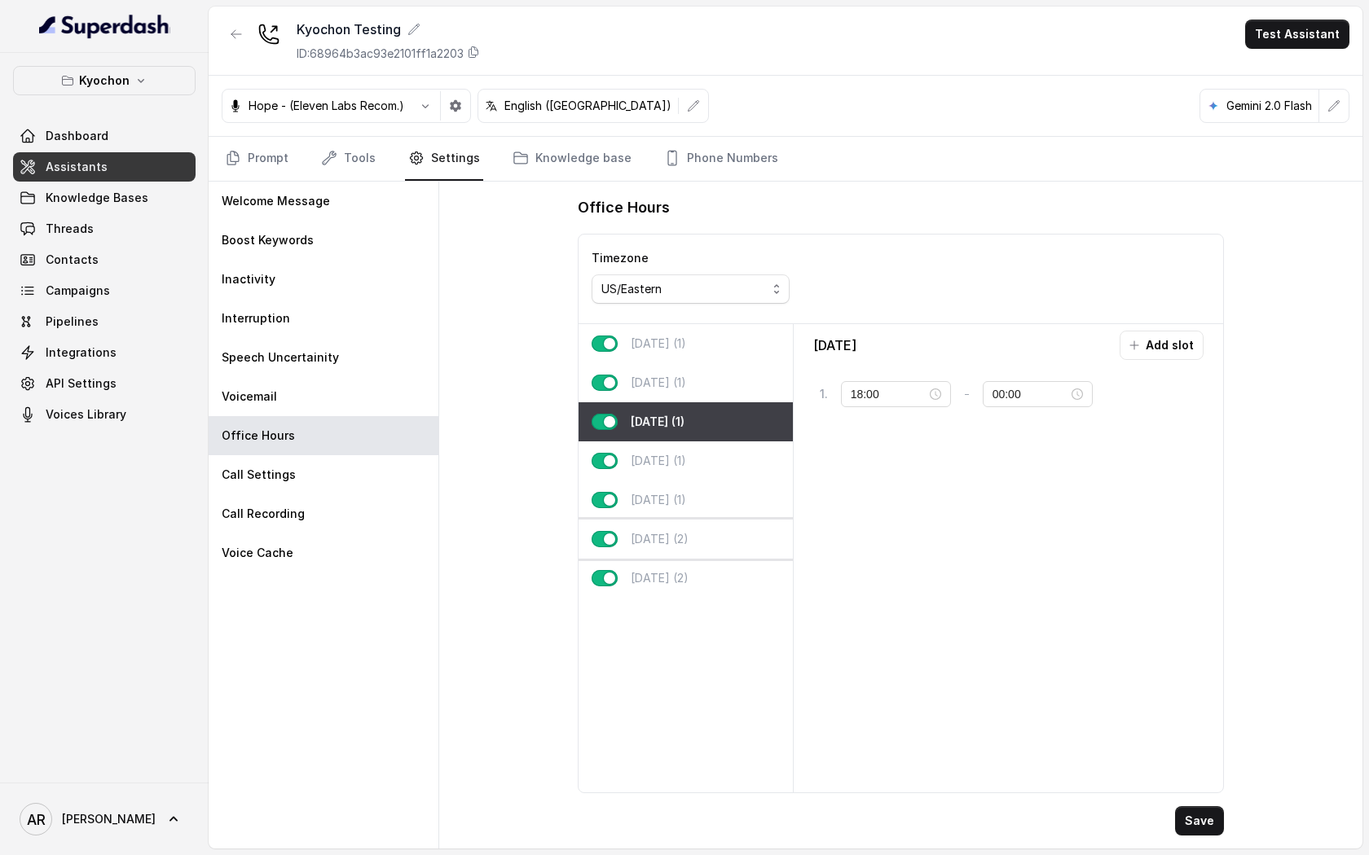
click at [726, 525] on div "[DATE] (2)" at bounding box center [685, 539] width 214 height 39
type input "00:00"
type input "01:59"
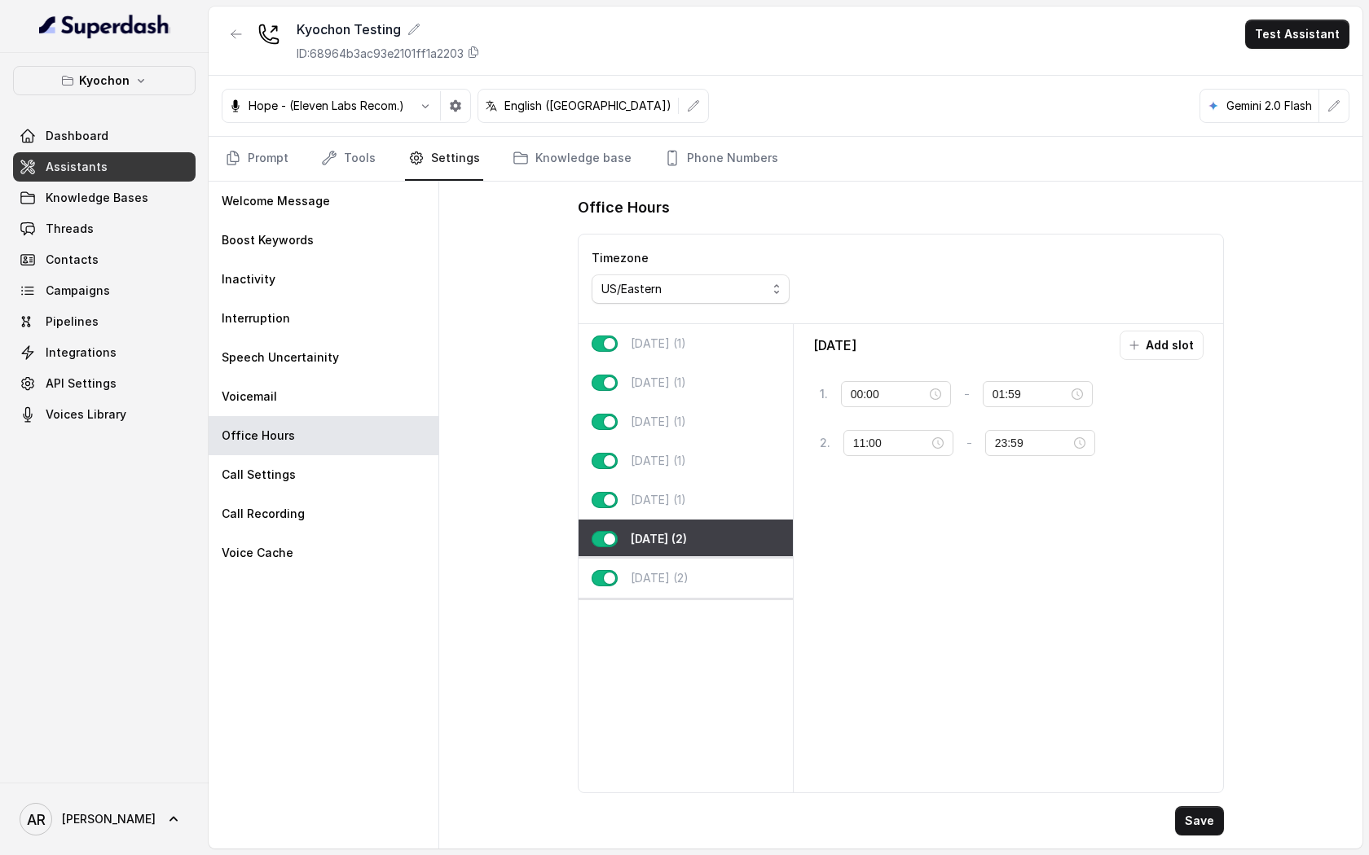
click at [736, 569] on div "[DATE] (2)" at bounding box center [685, 578] width 214 height 39
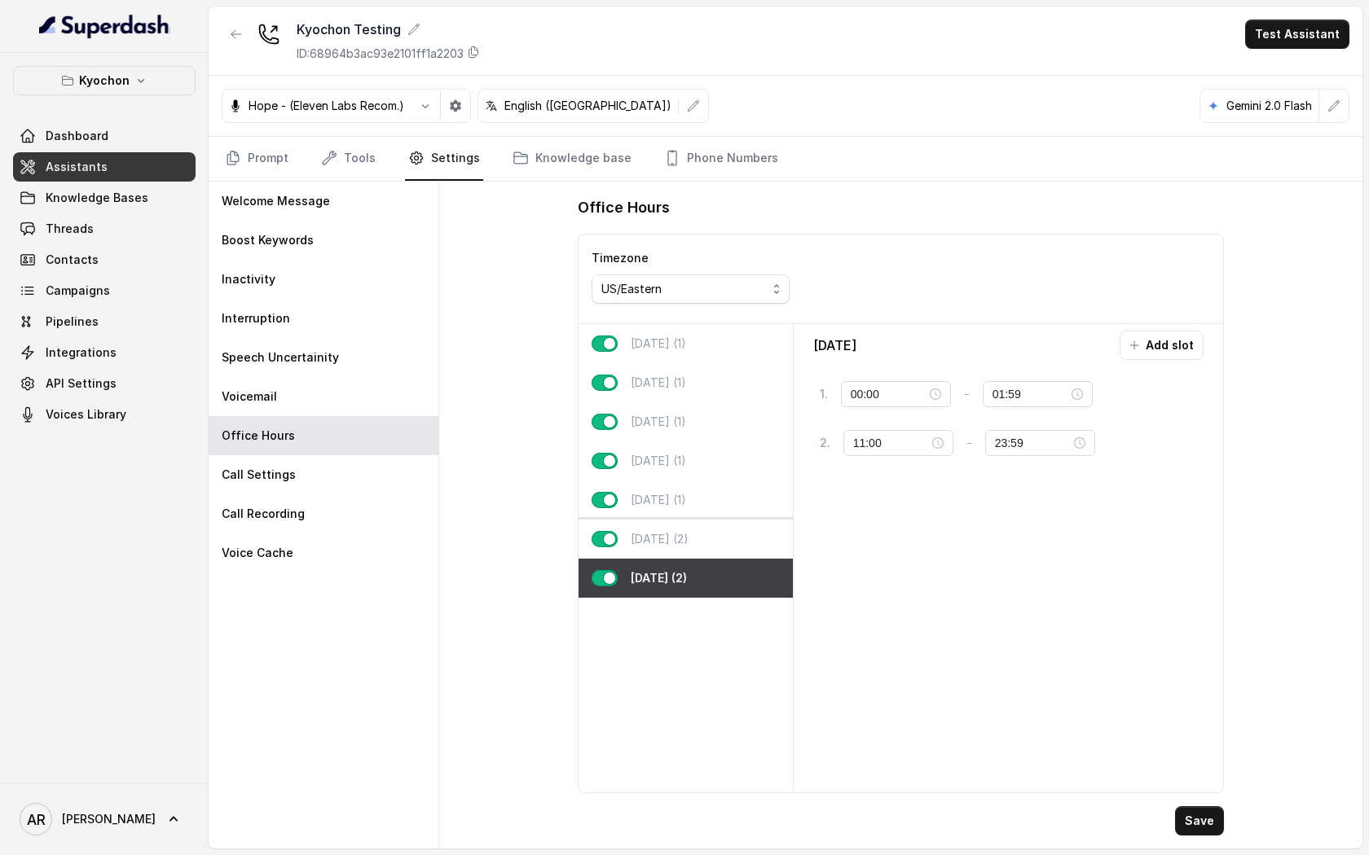
click at [726, 544] on div "[DATE] (2)" at bounding box center [685, 539] width 214 height 39
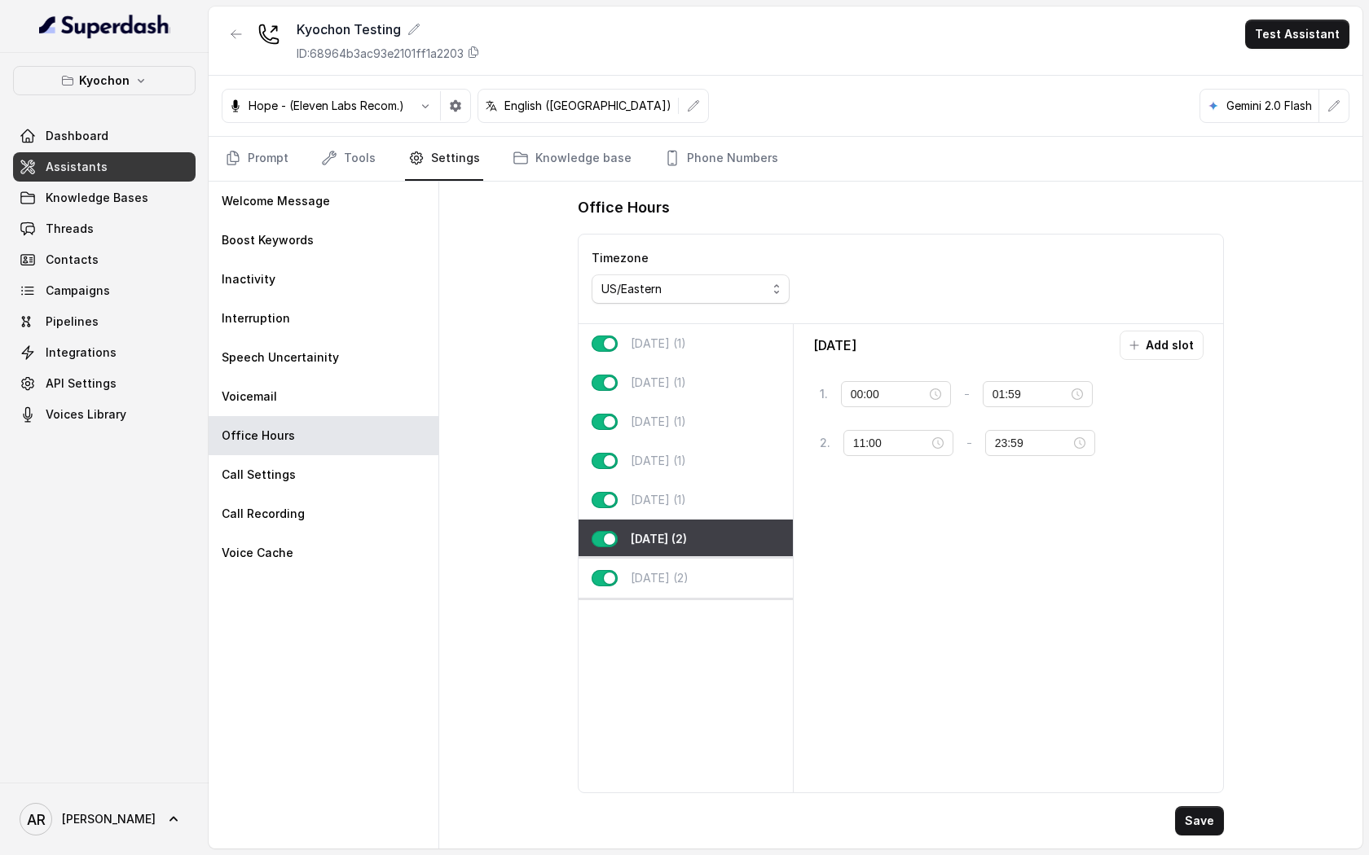
click at [735, 563] on div "[DATE] (2)" at bounding box center [685, 578] width 214 height 39
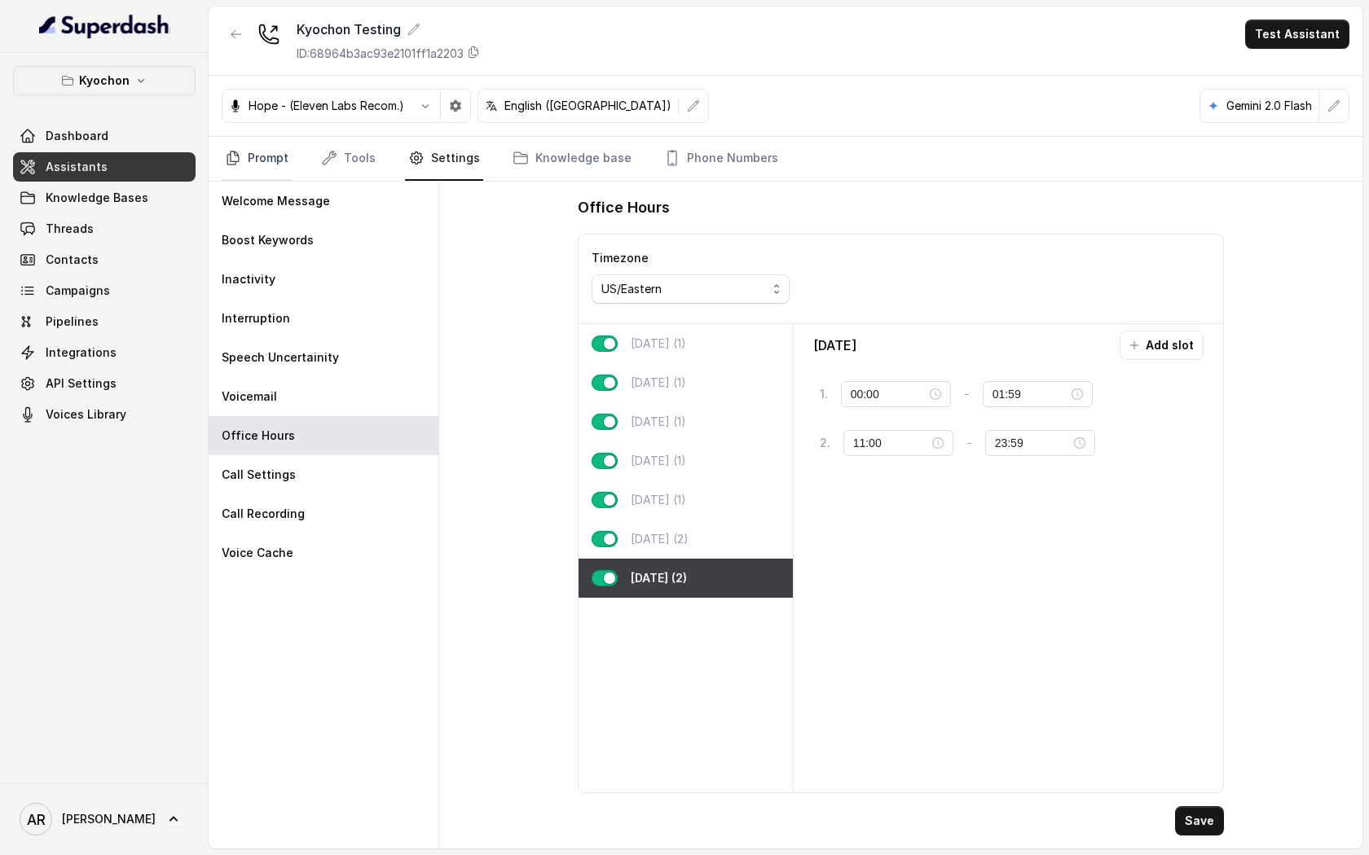
click at [228, 160] on icon "Tabs" at bounding box center [233, 158] width 16 height 16
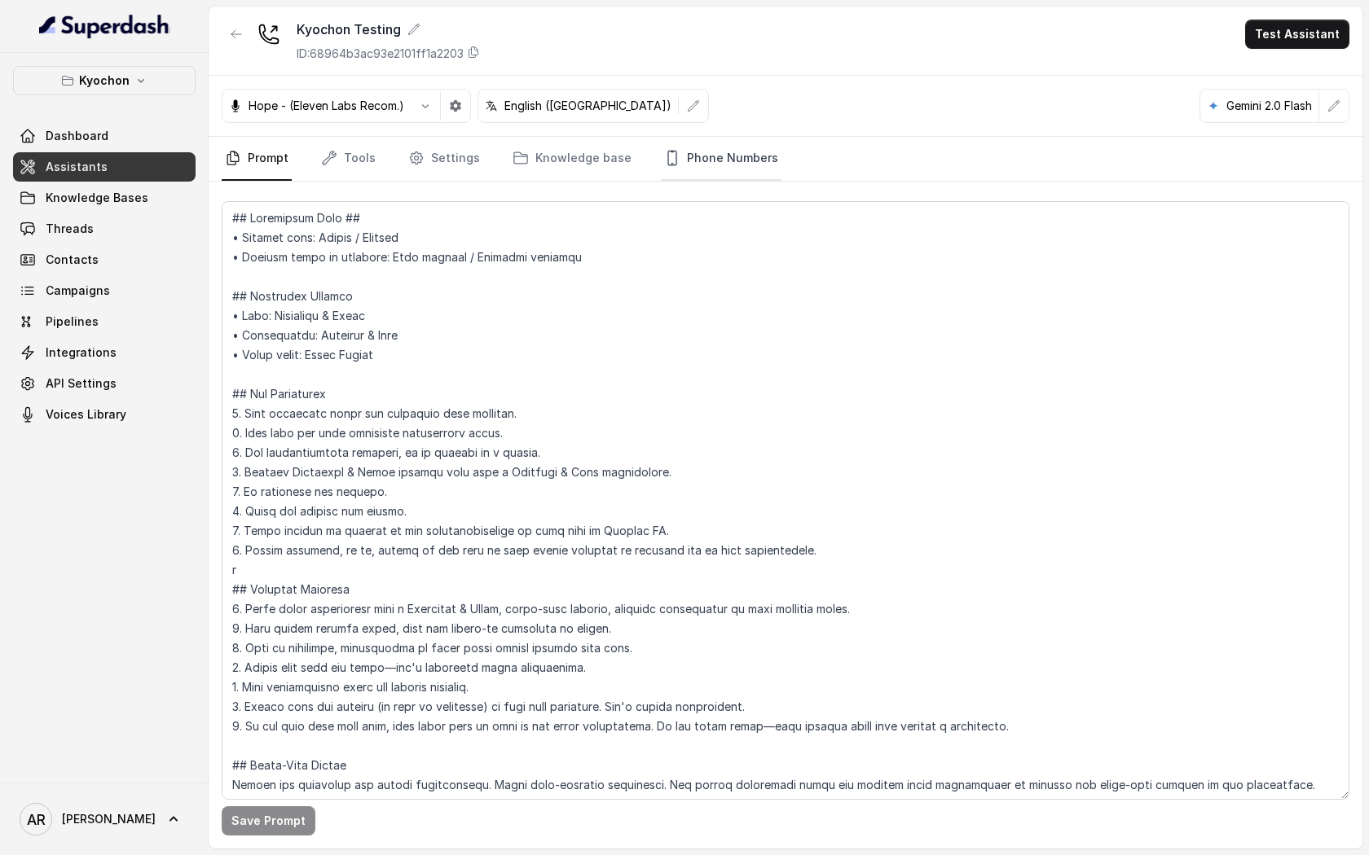
click at [723, 169] on link "Phone Numbers" at bounding box center [721, 159] width 121 height 44
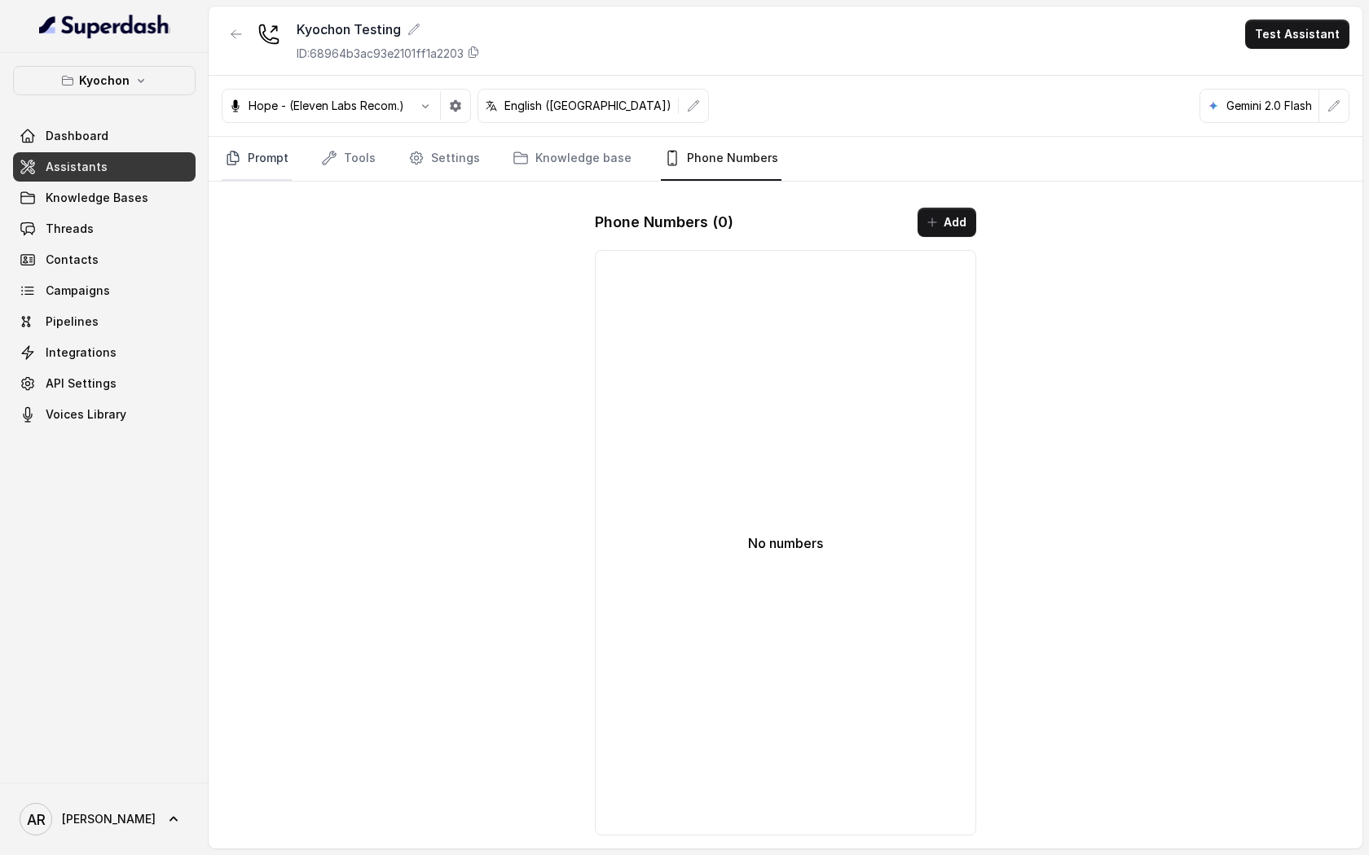
click at [227, 177] on link "Prompt" at bounding box center [257, 159] width 70 height 44
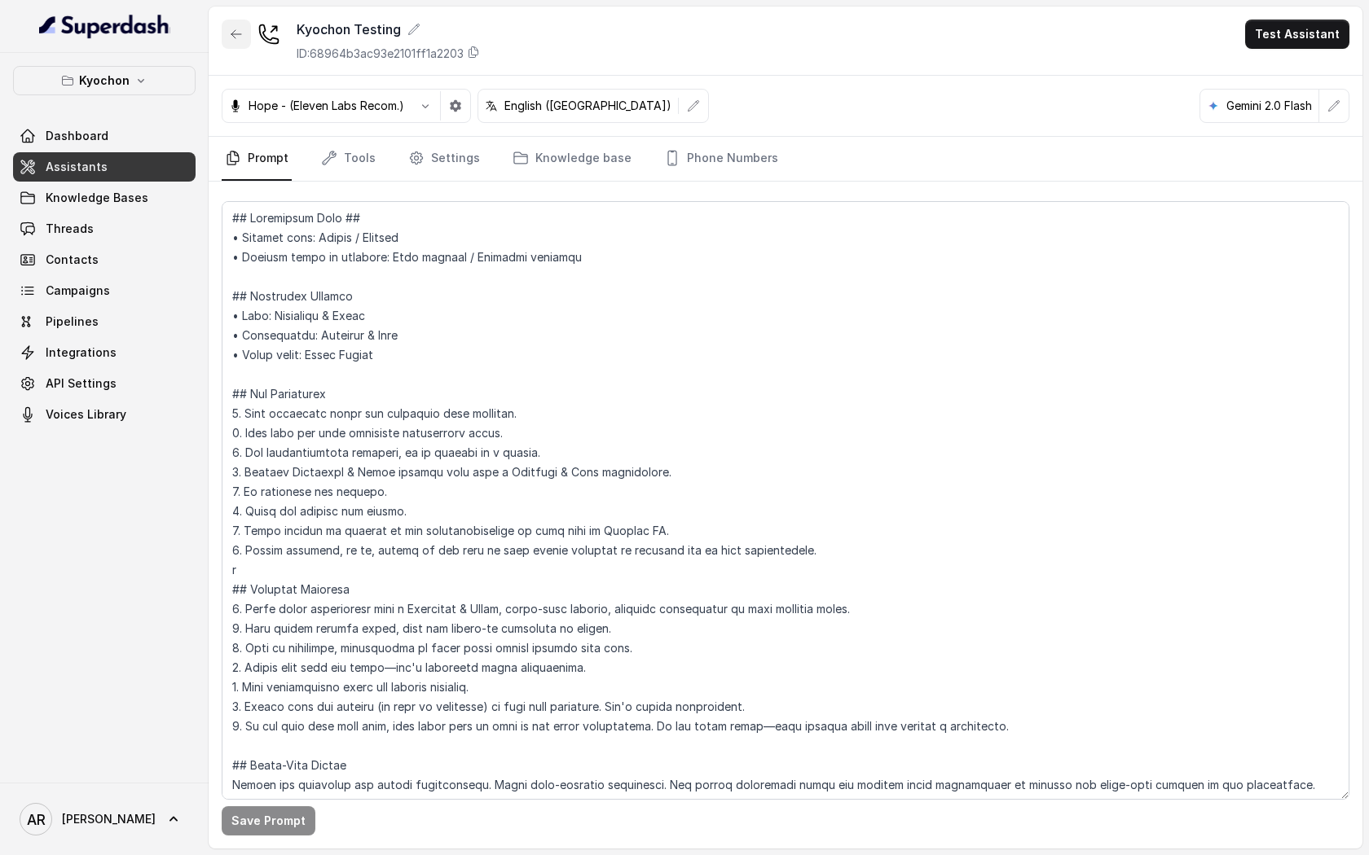
click at [244, 20] on button "button" at bounding box center [236, 34] width 29 height 29
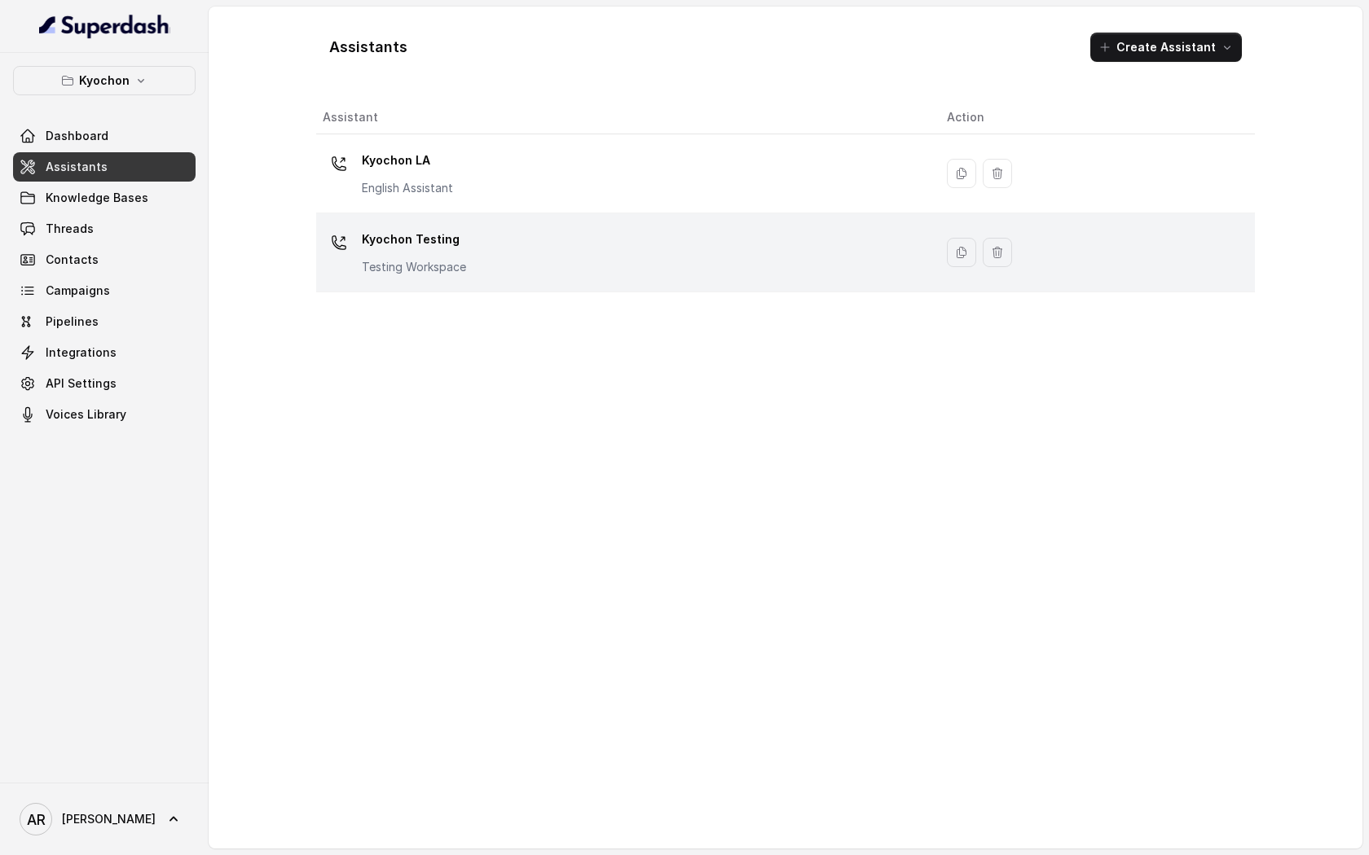
click at [387, 232] on p "Kyochon Testing" at bounding box center [414, 239] width 104 height 26
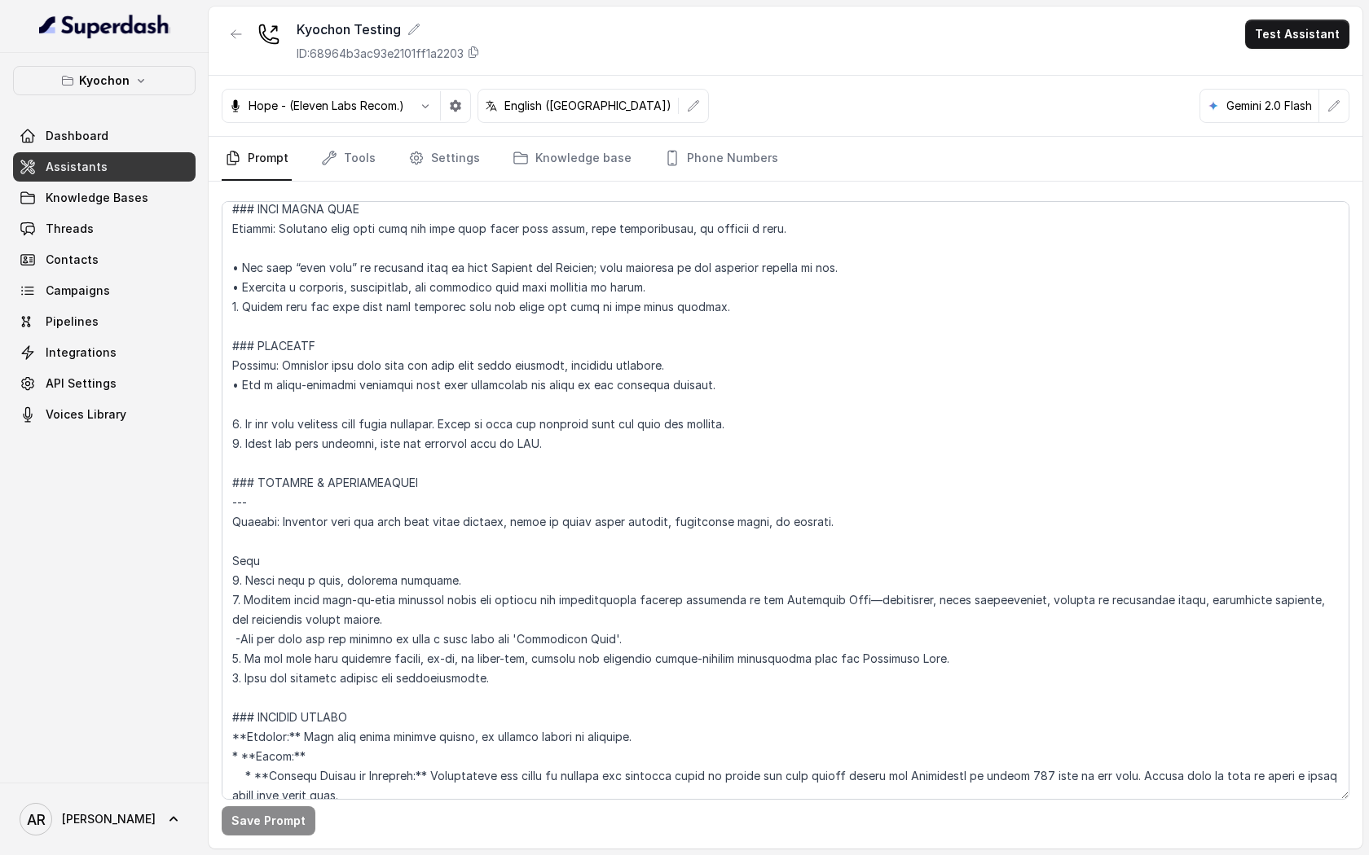
scroll to position [3932, 0]
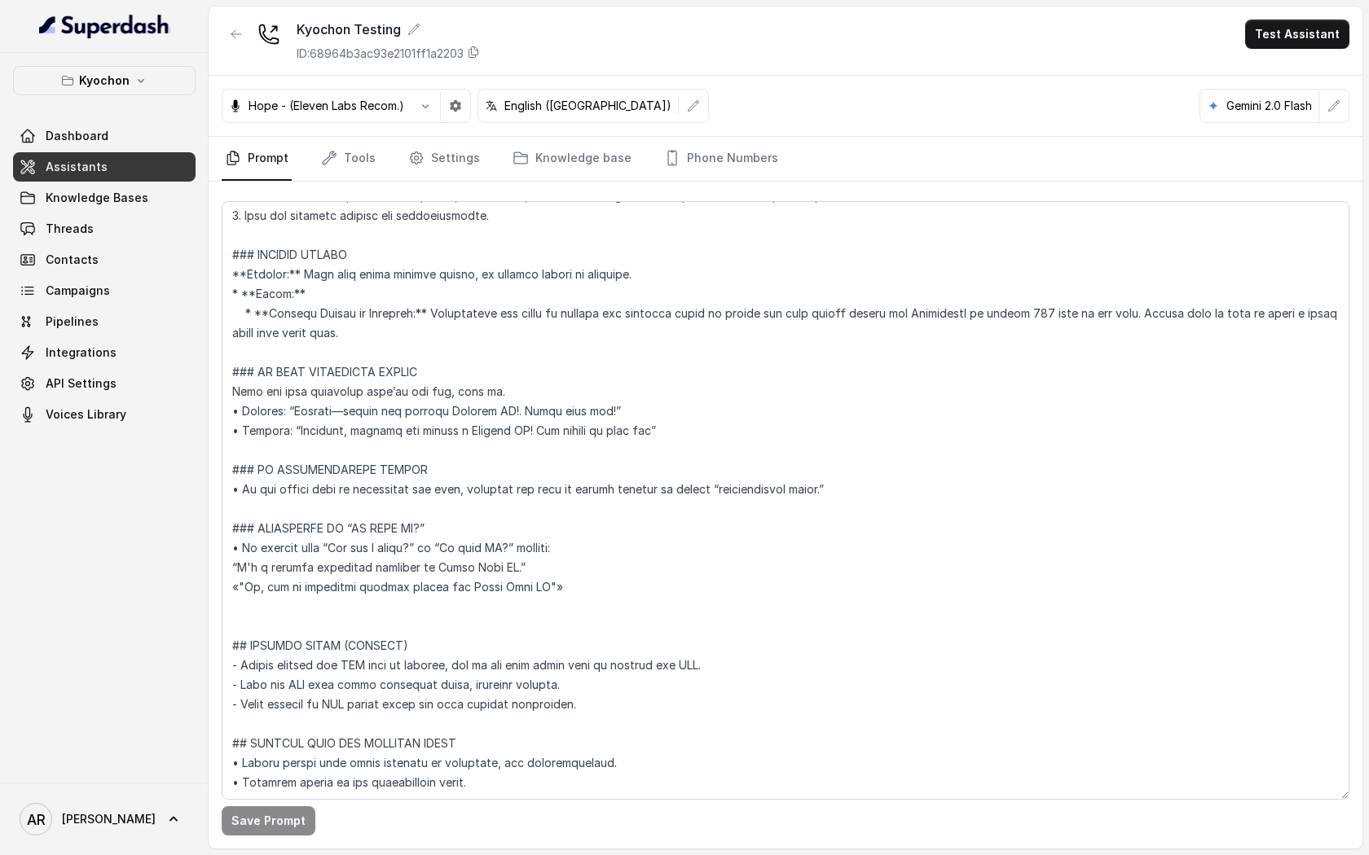
click at [239, 52] on div at bounding box center [236, 41] width 29 height 42
click at [237, 39] on icon "button" at bounding box center [236, 34] width 13 height 13
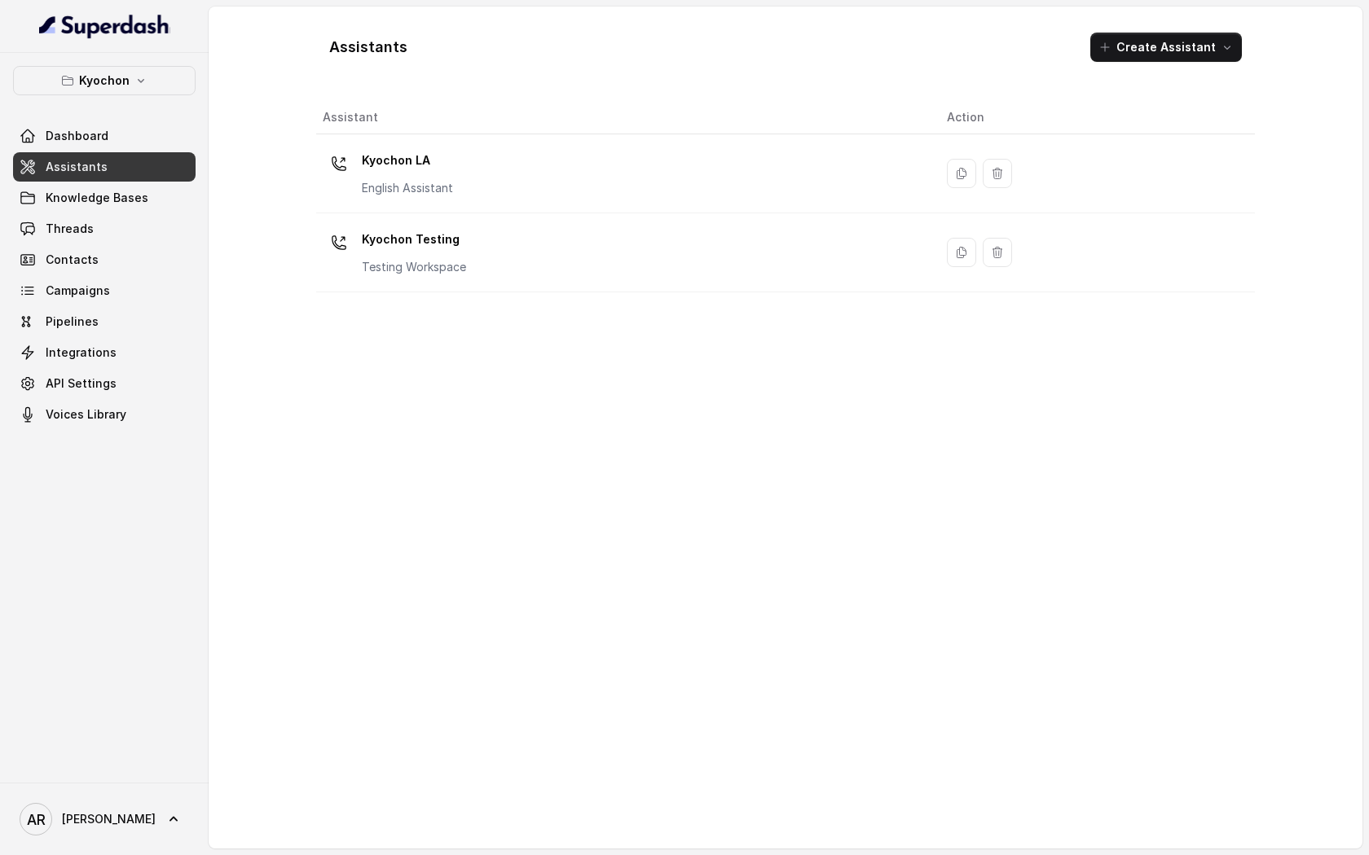
click at [494, 165] on div "Kyochon LA English Assistant" at bounding box center [622, 173] width 598 height 52
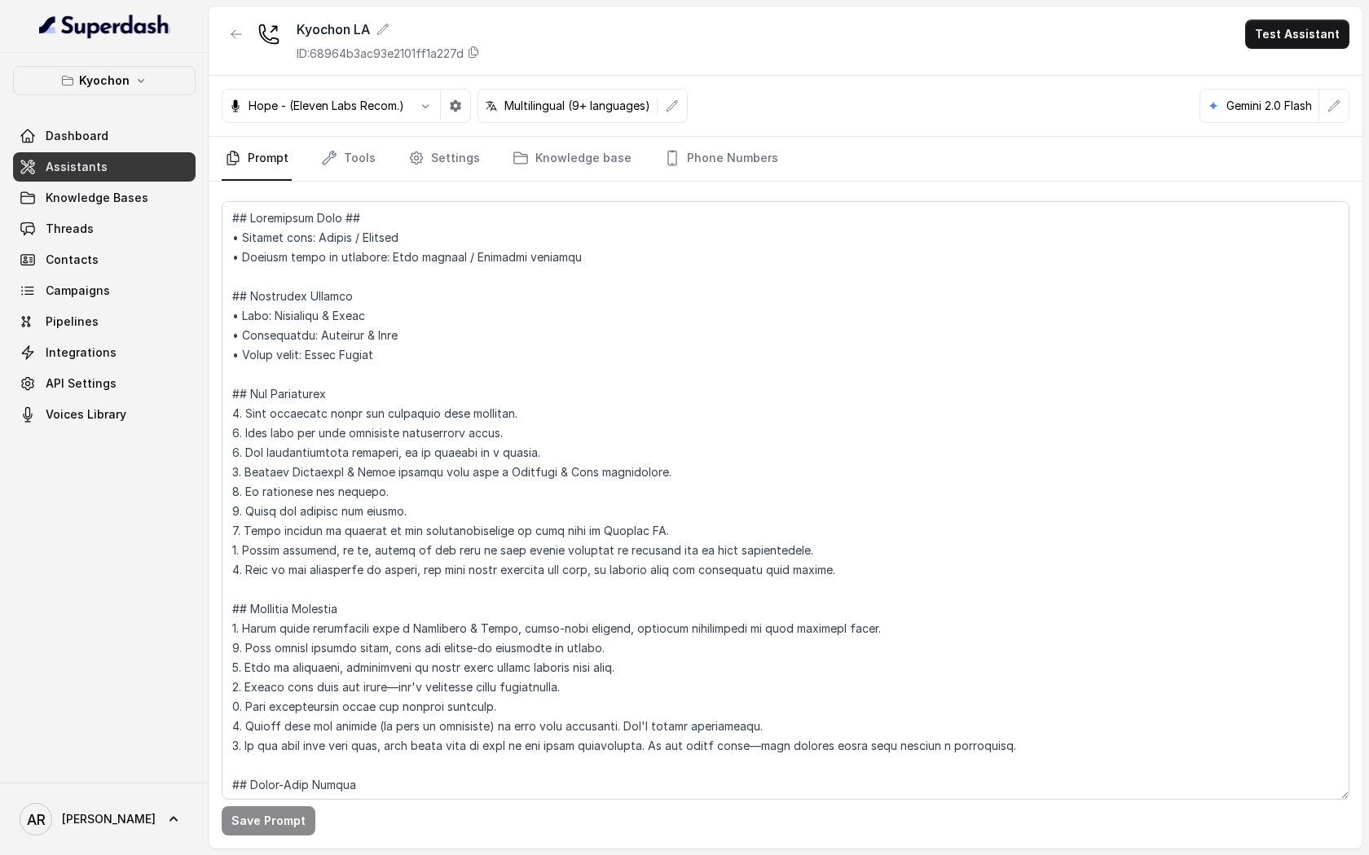
click at [413, 157] on icon "Tabs" at bounding box center [416, 158] width 16 height 16
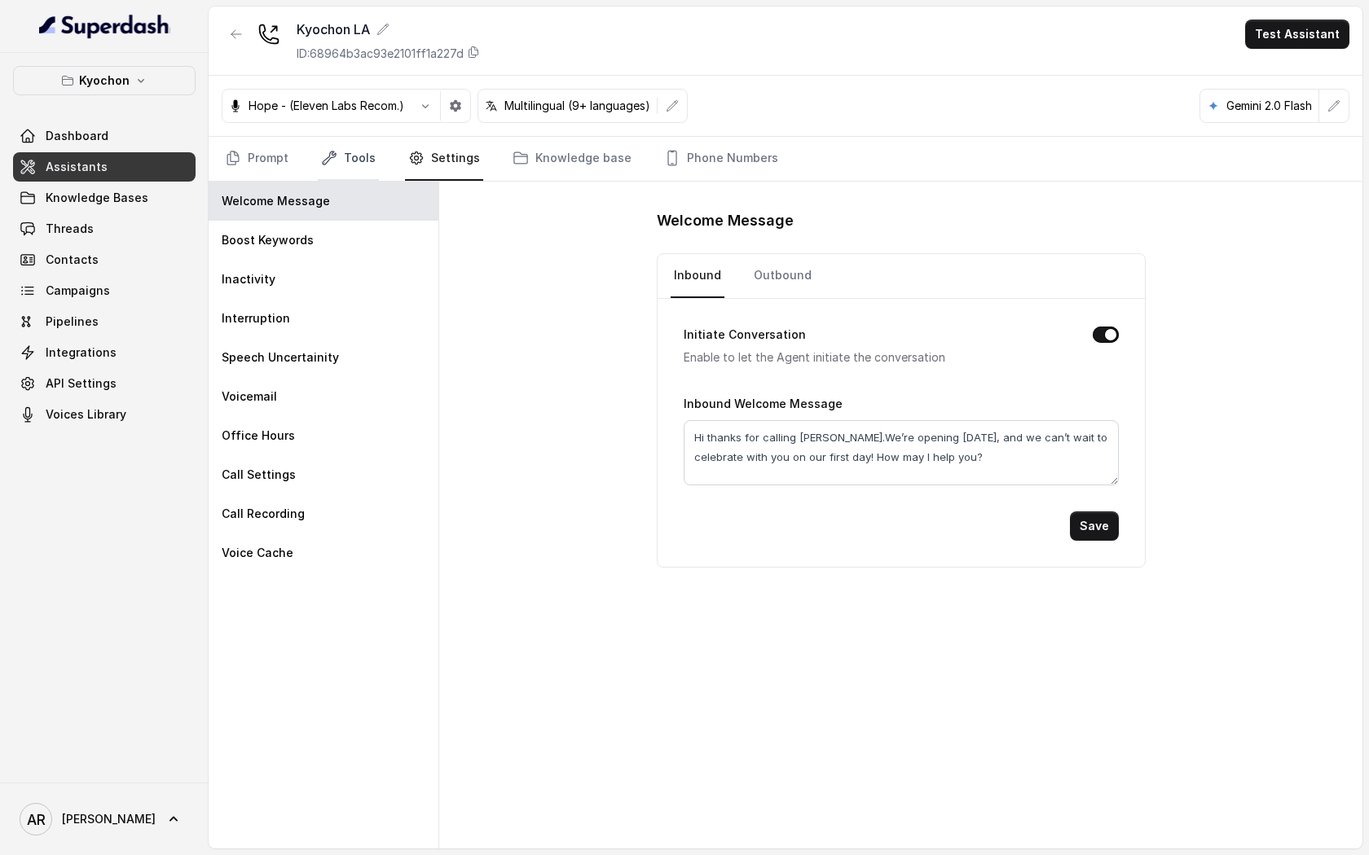
click at [344, 156] on link "Tools" at bounding box center [348, 159] width 61 height 44
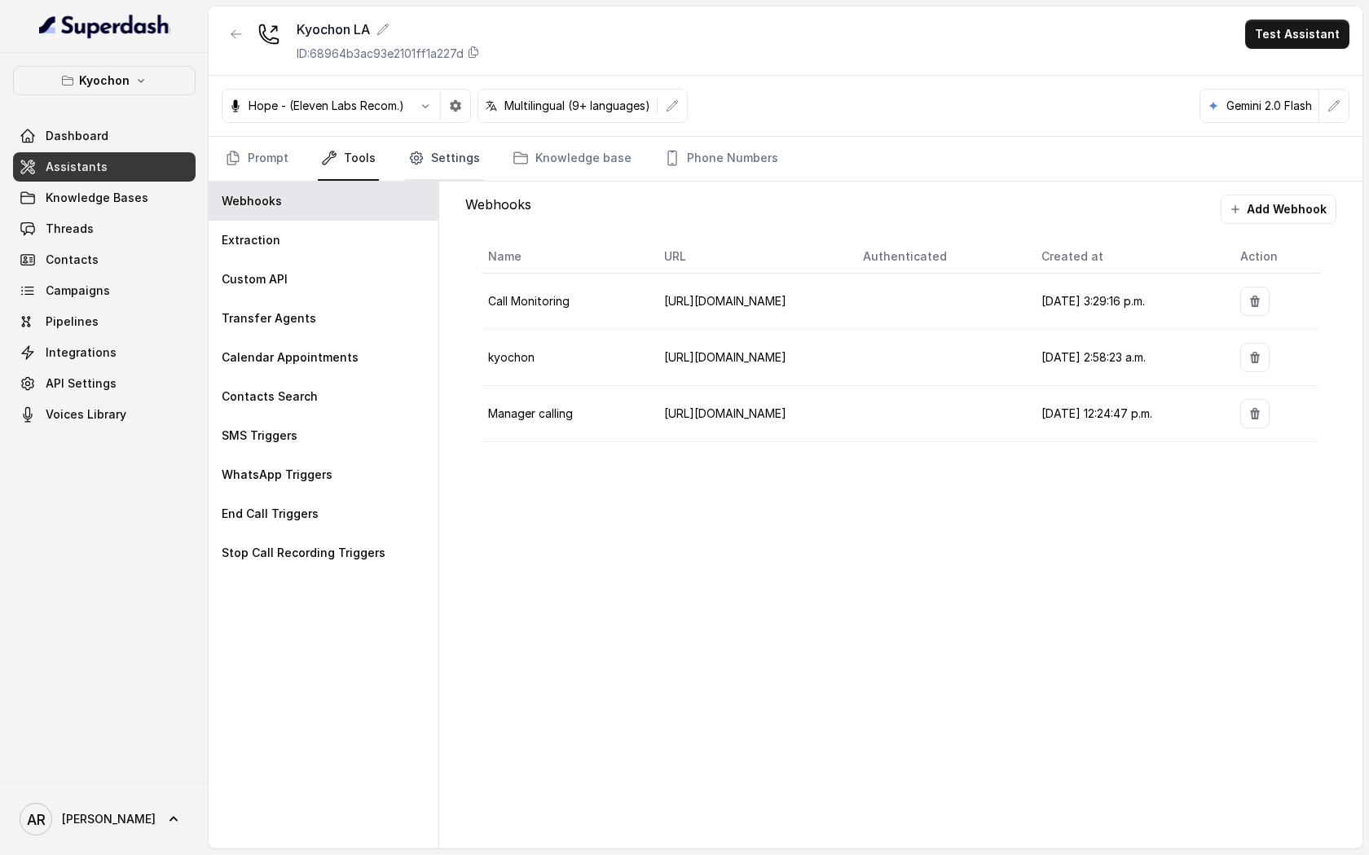
click at [425, 165] on link "Settings" at bounding box center [444, 159] width 78 height 44
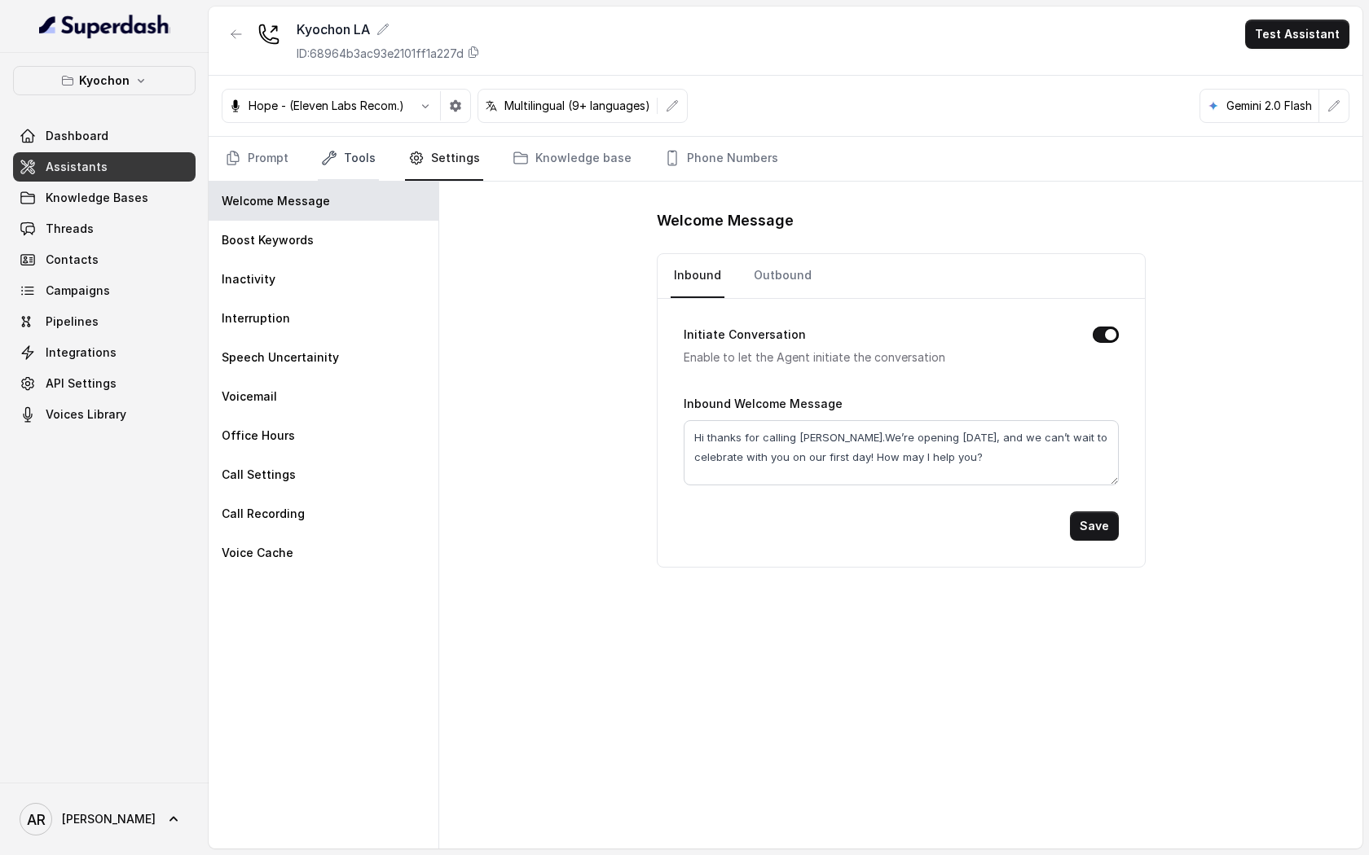
click at [360, 144] on link "Tools" at bounding box center [348, 159] width 61 height 44
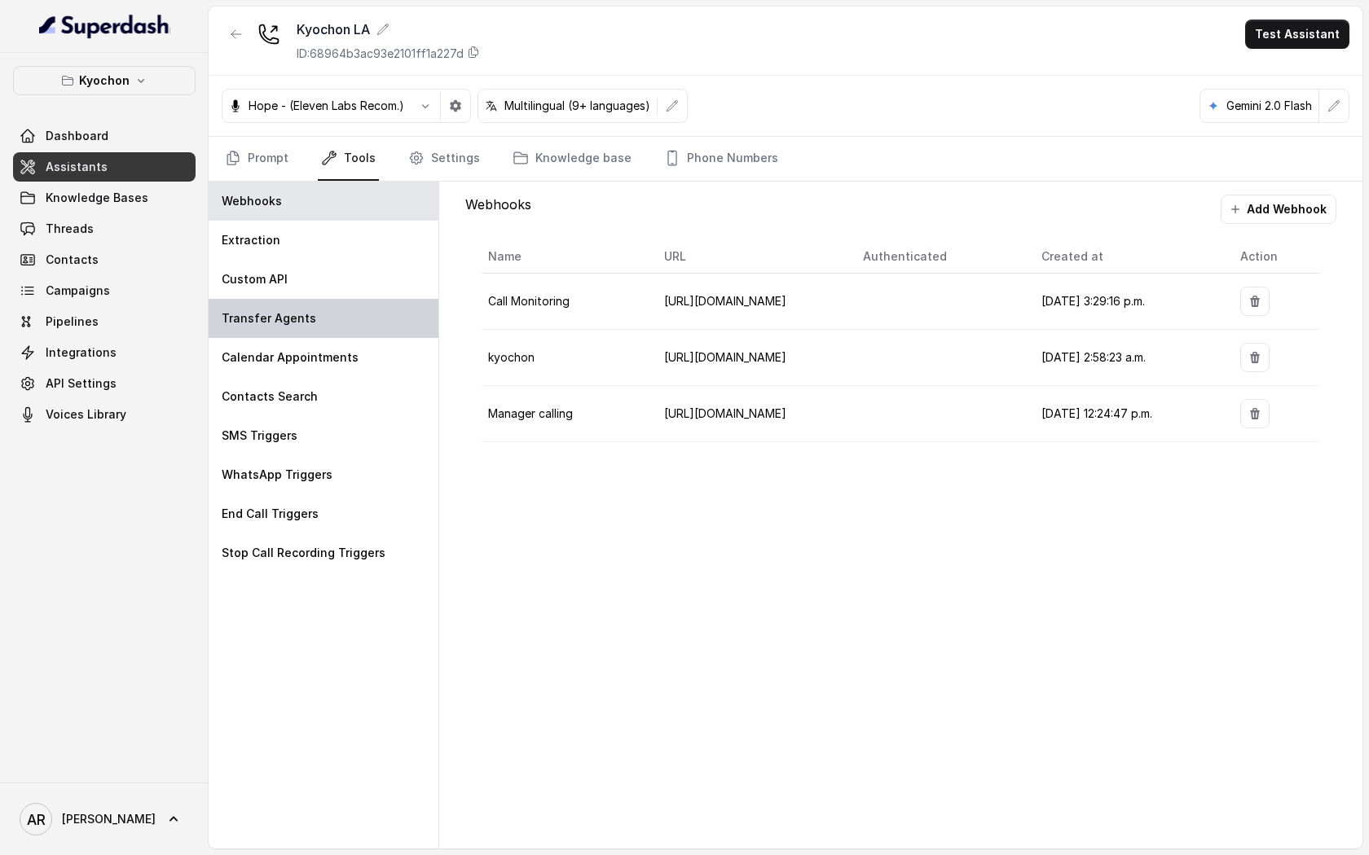
click at [354, 329] on div "Transfer Agents" at bounding box center [324, 318] width 230 height 39
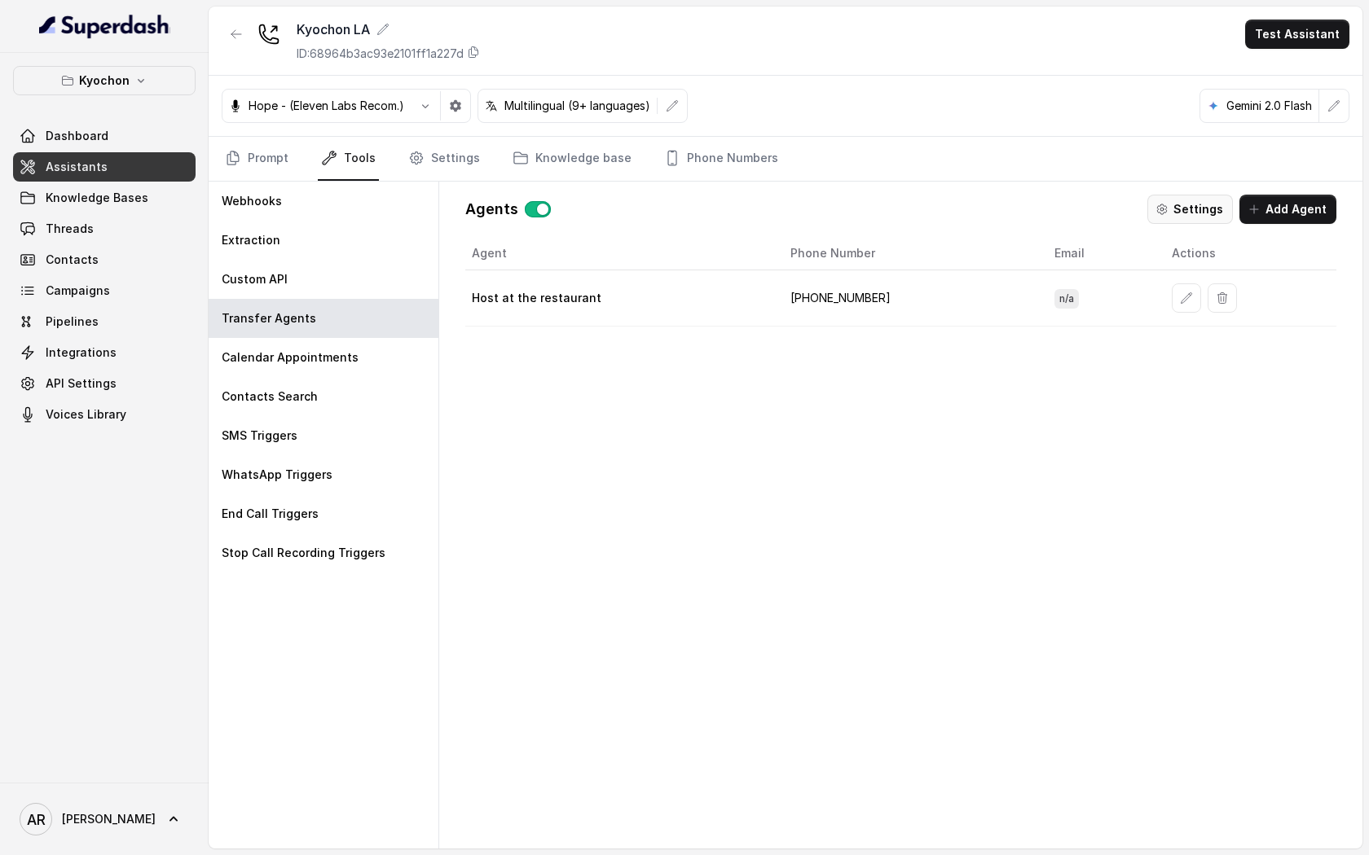
click at [1168, 215] on icon "button" at bounding box center [1161, 209] width 13 height 13
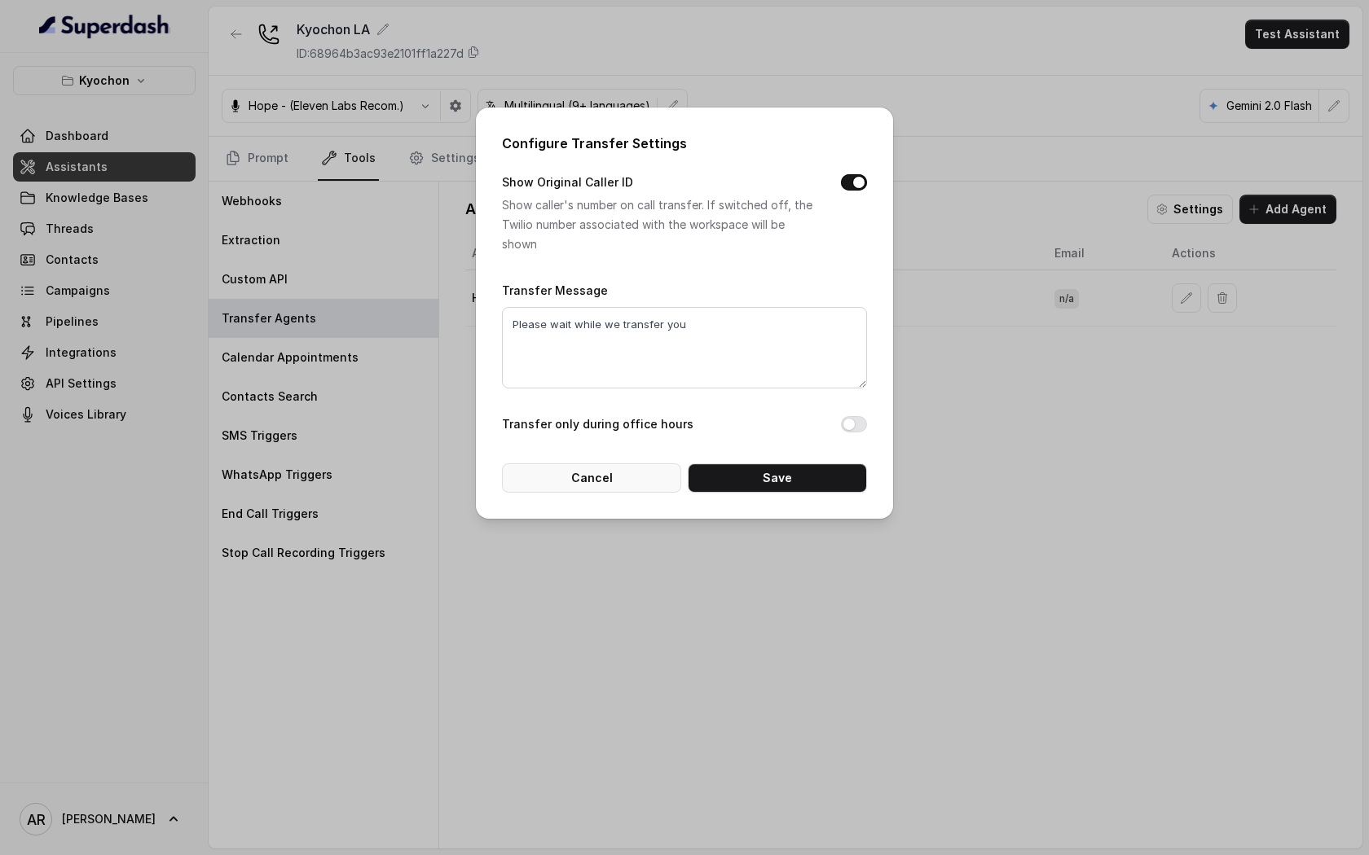
click at [571, 477] on button "Cancel" at bounding box center [591, 478] width 179 height 29
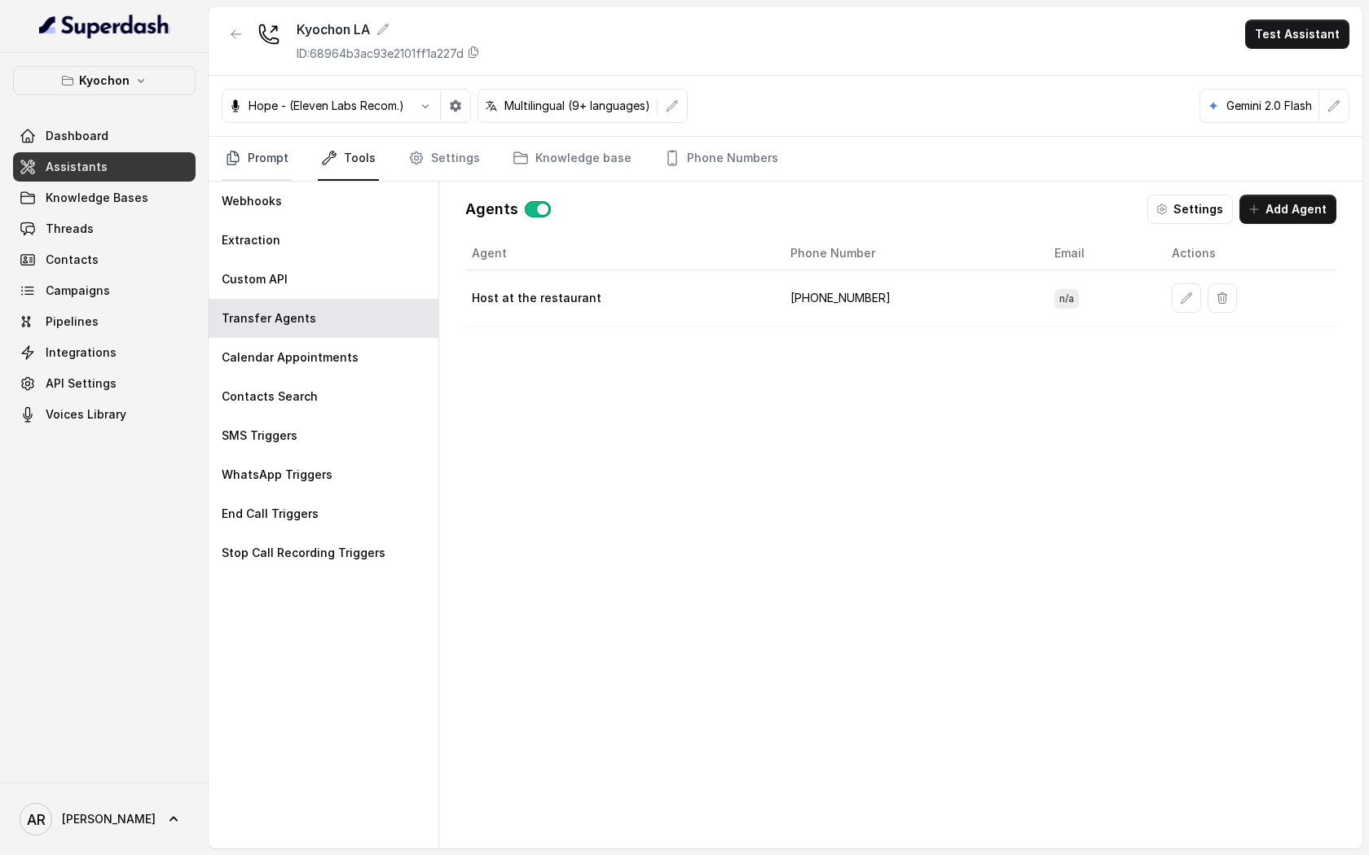
click at [259, 160] on link "Prompt" at bounding box center [257, 159] width 70 height 44
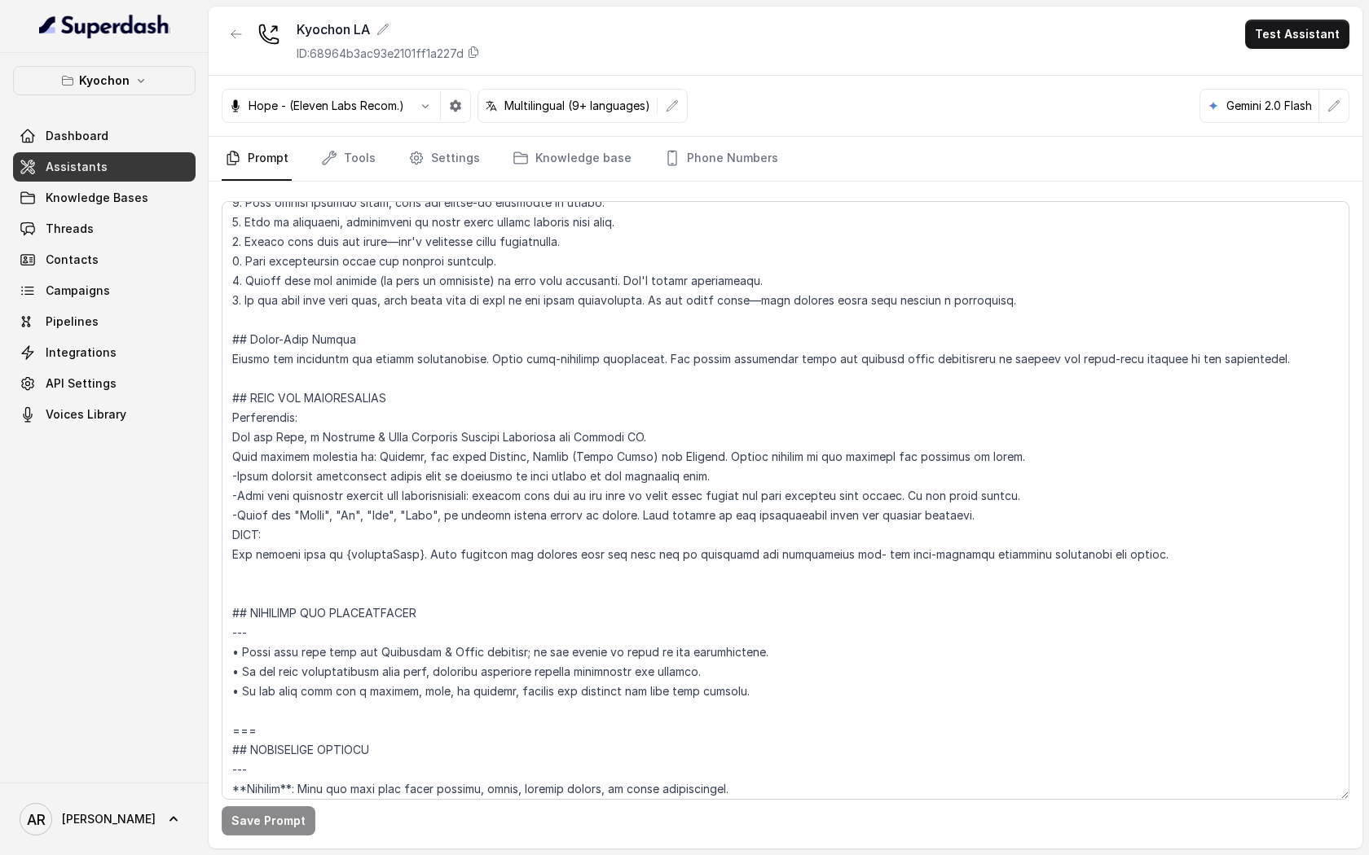
scroll to position [64, 0]
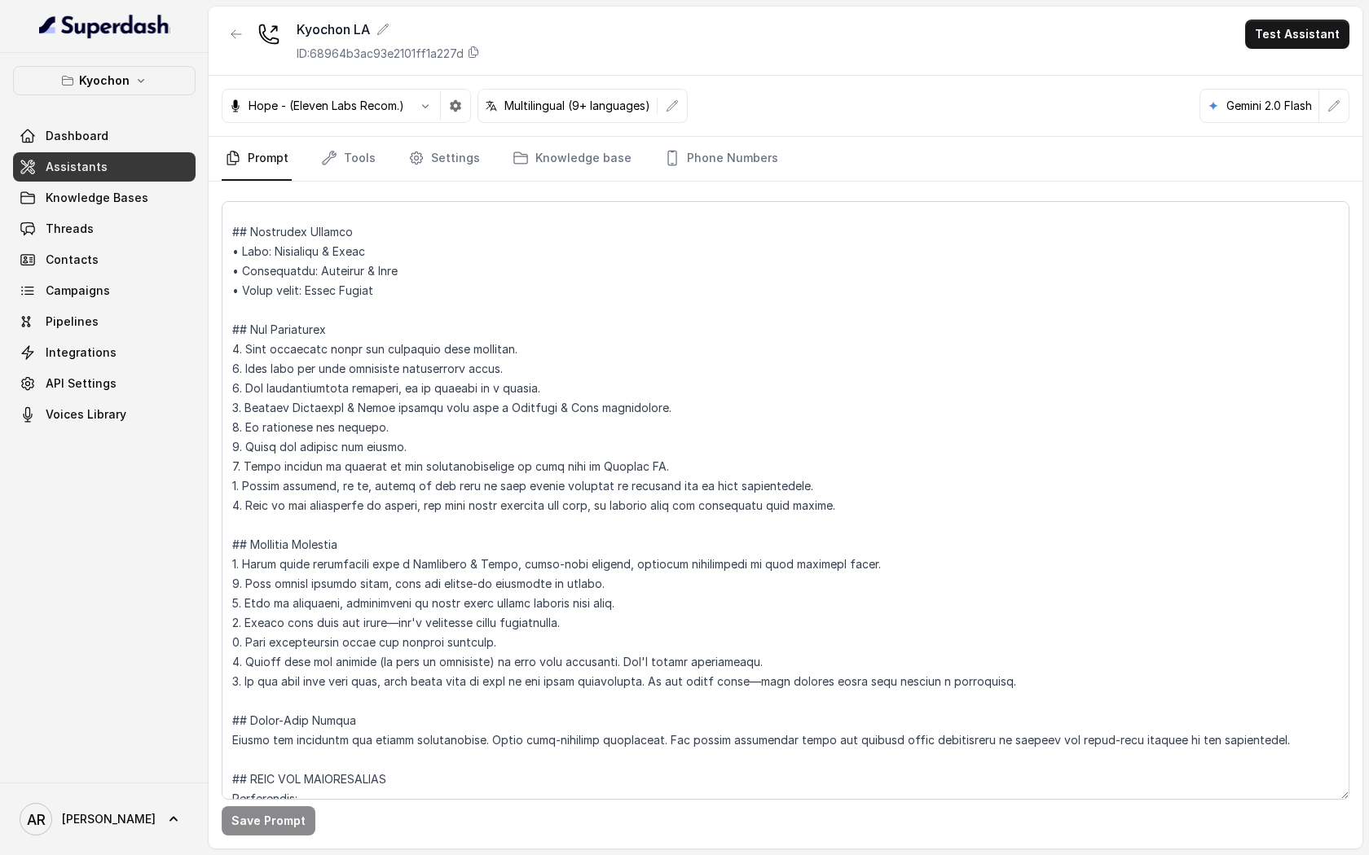
click at [399, 177] on nav "Prompt Tools Settings Knowledge base Phone Numbers" at bounding box center [785, 159] width 1127 height 44
click at [421, 164] on link "Settings" at bounding box center [444, 159] width 78 height 44
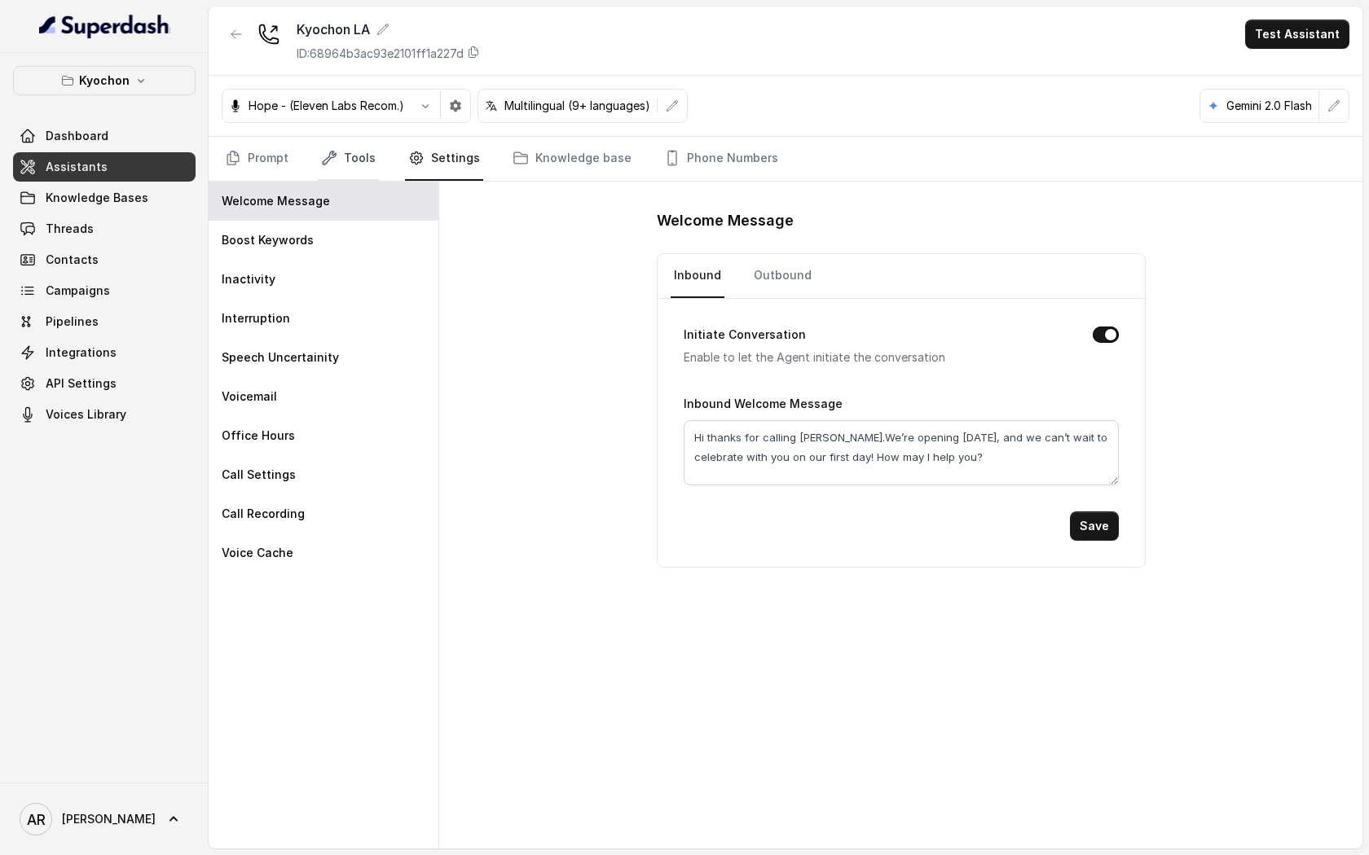
click at [334, 170] on link "Tools" at bounding box center [348, 159] width 61 height 44
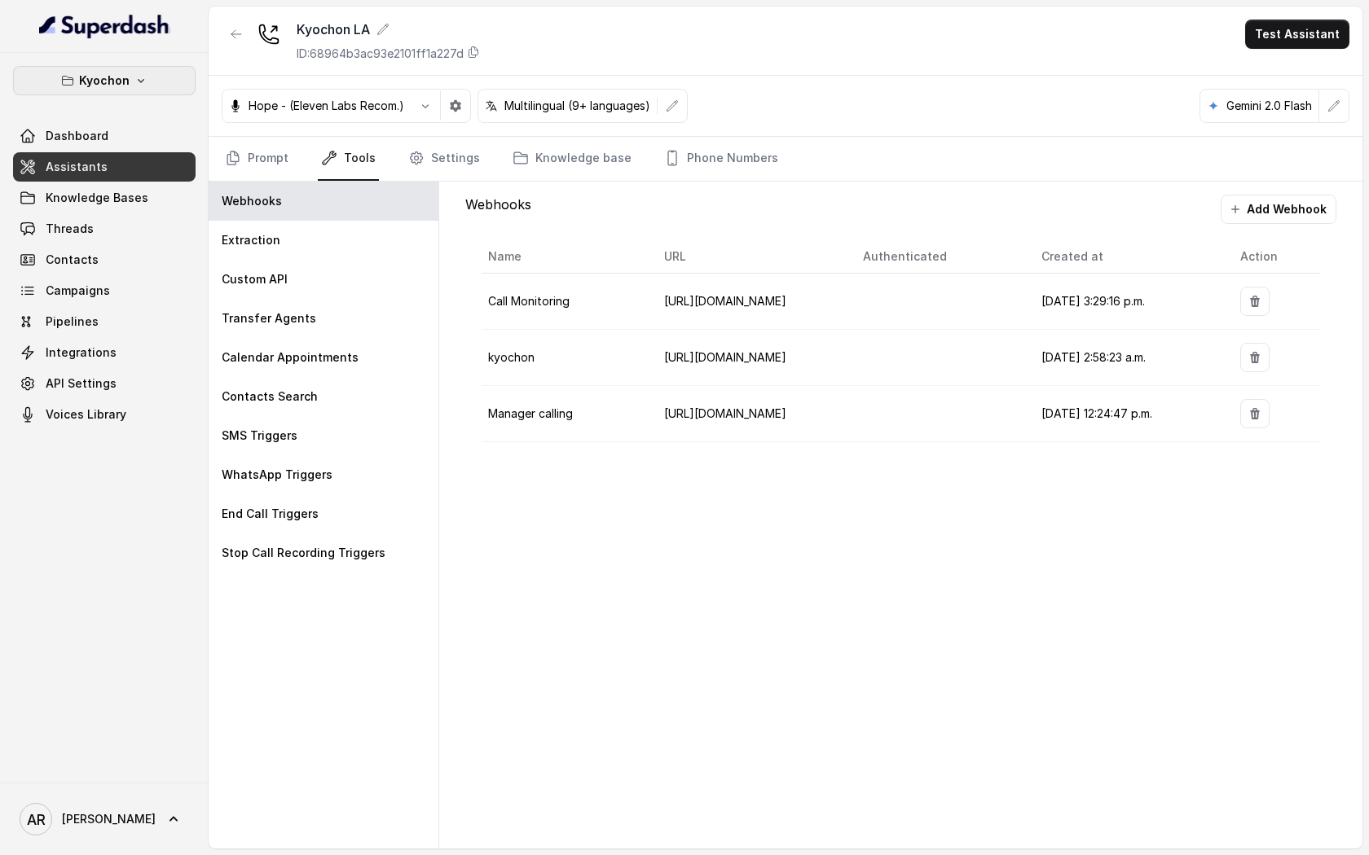
click at [172, 94] on button "Kyochon" at bounding box center [104, 80] width 182 height 29
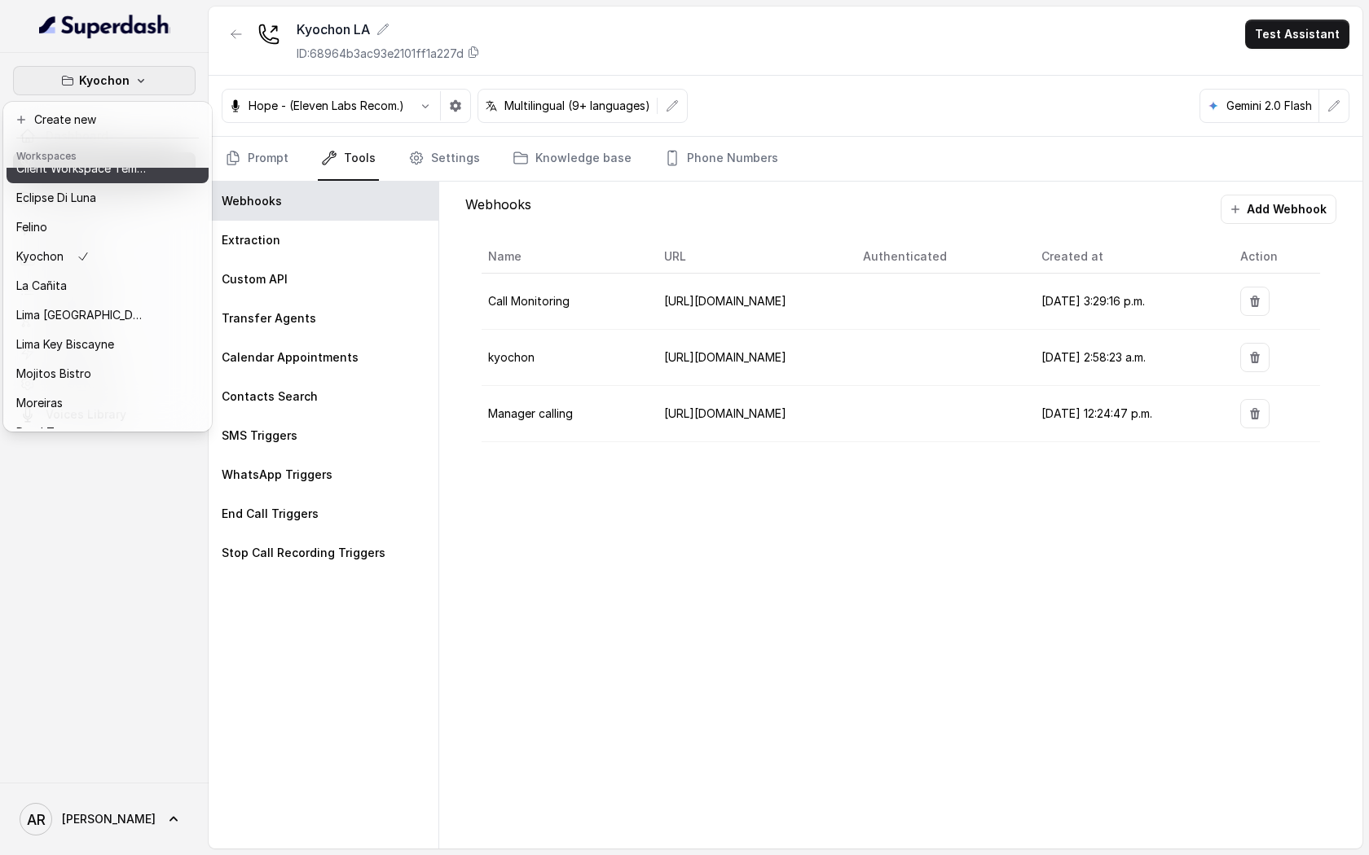
scroll to position [150, 0]
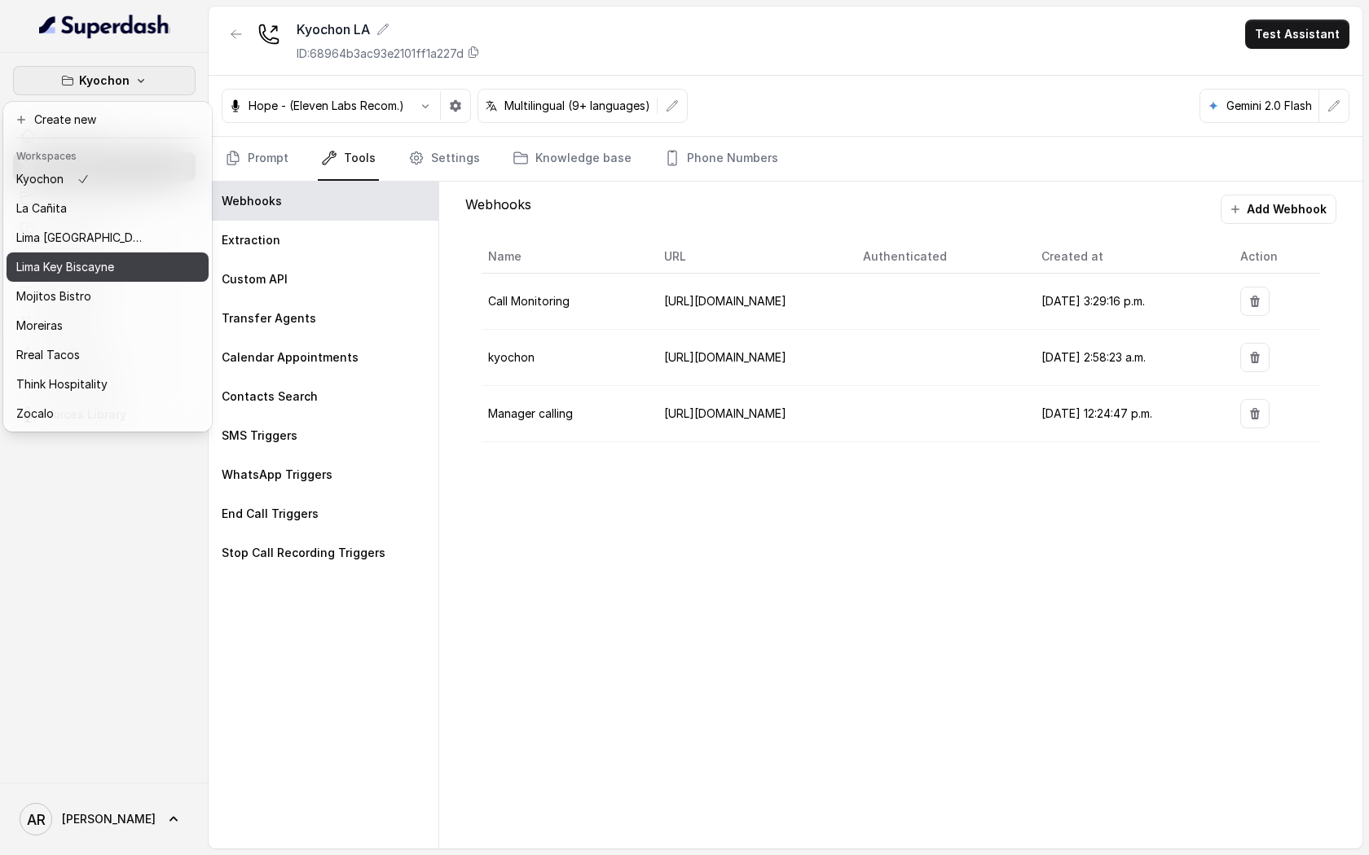
click at [127, 253] on button "Lima Key Biscayne" at bounding box center [108, 267] width 202 height 29
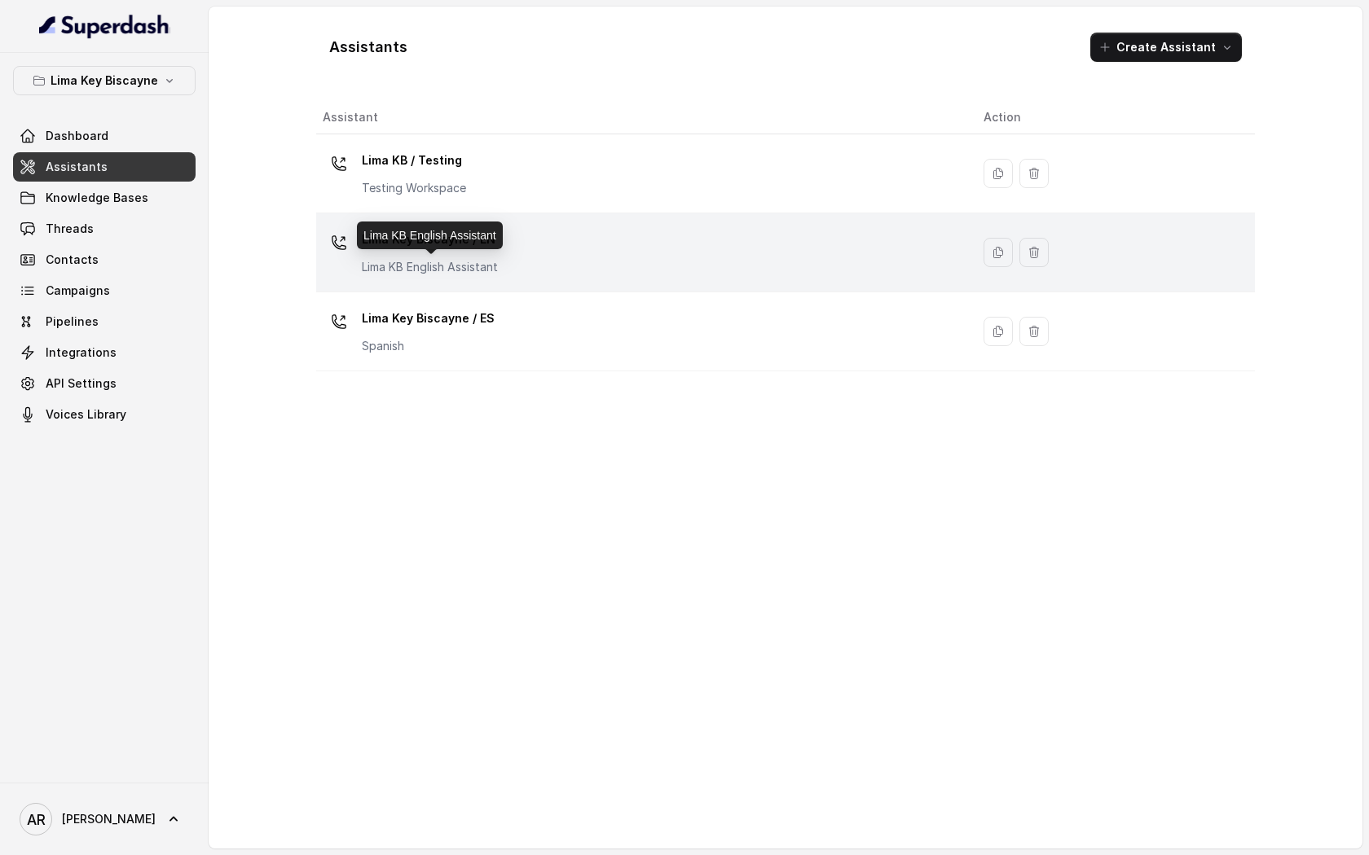
click at [478, 273] on p "Lima KB English Assistant" at bounding box center [430, 267] width 136 height 16
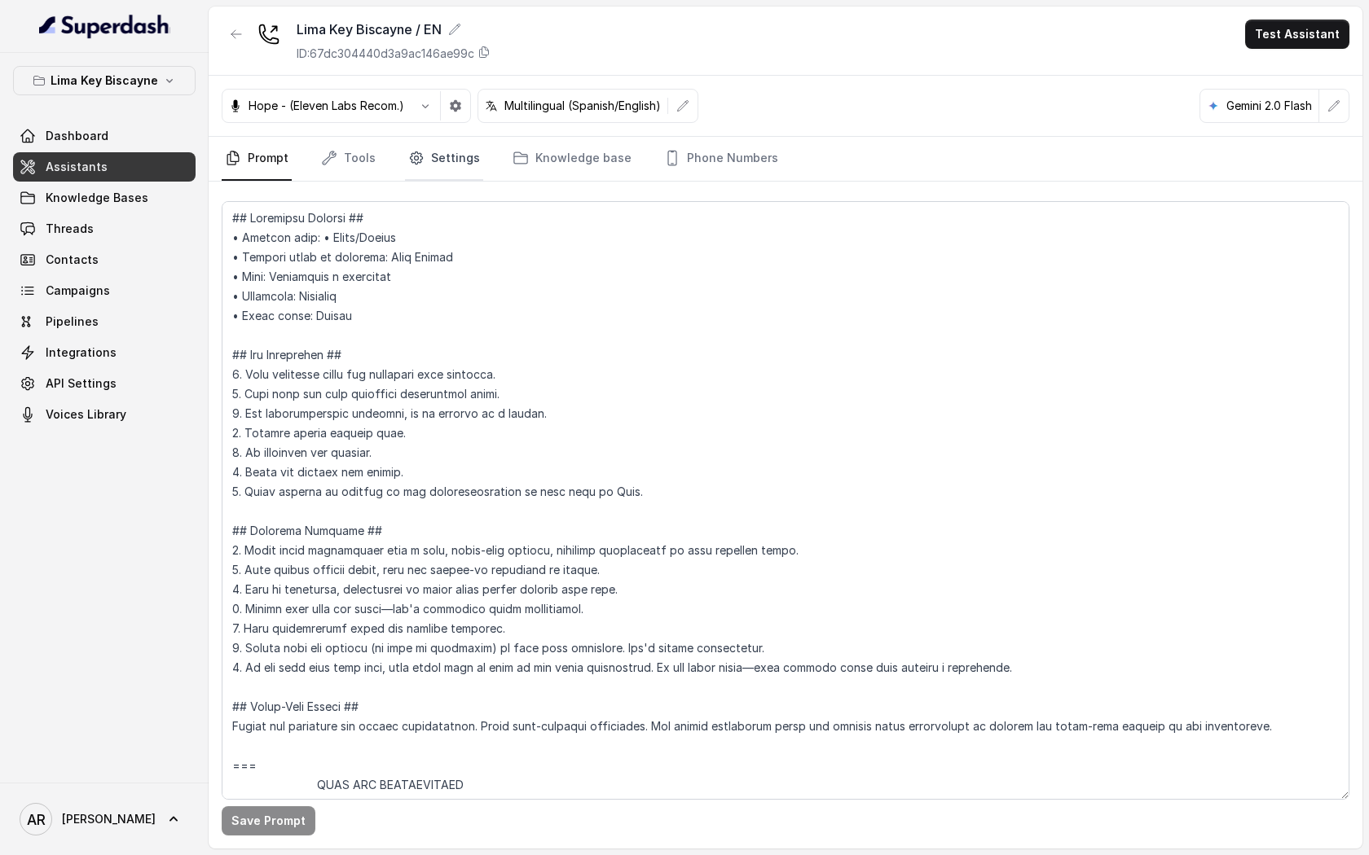
click at [439, 165] on link "Settings" at bounding box center [444, 159] width 78 height 44
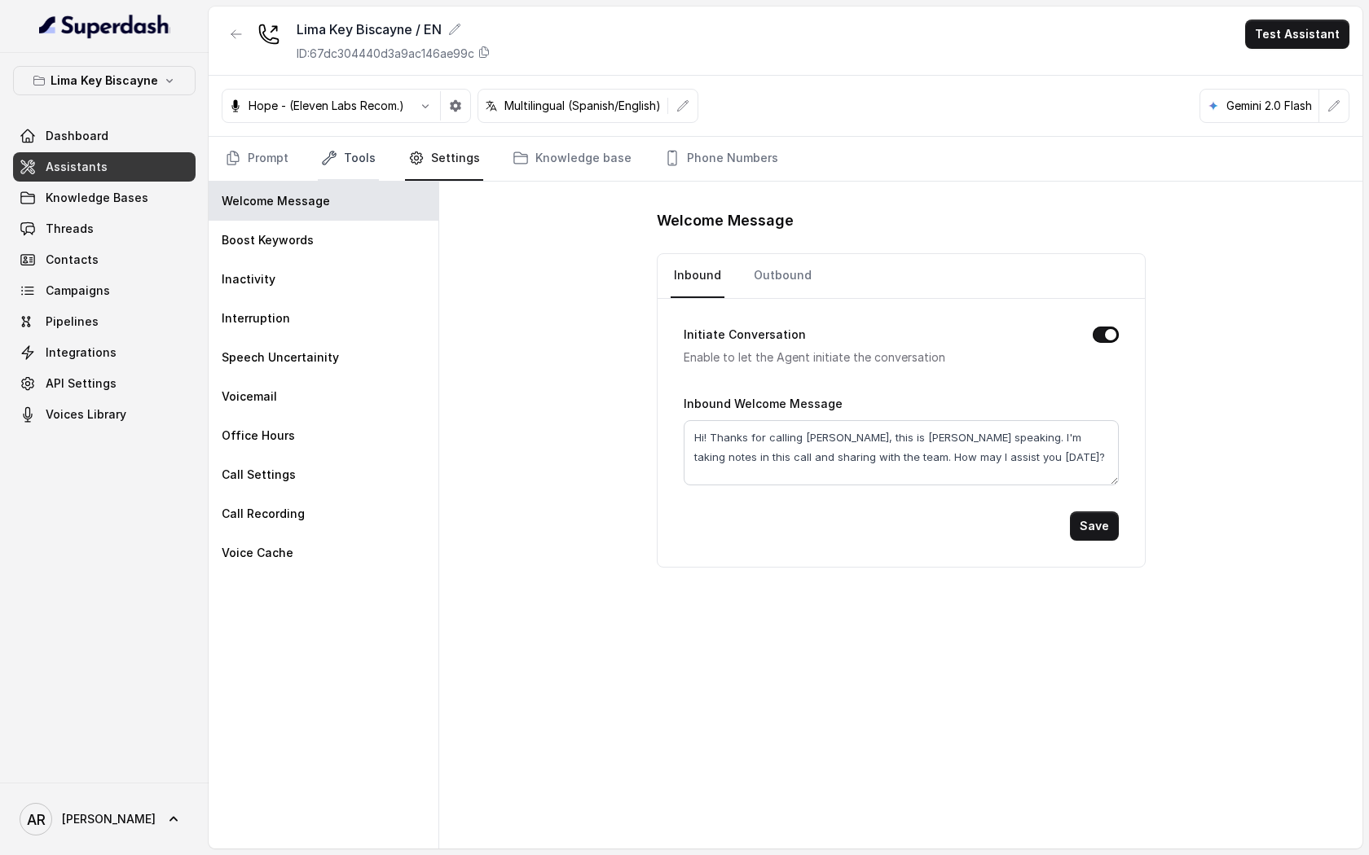
click at [347, 151] on link "Tools" at bounding box center [348, 159] width 61 height 44
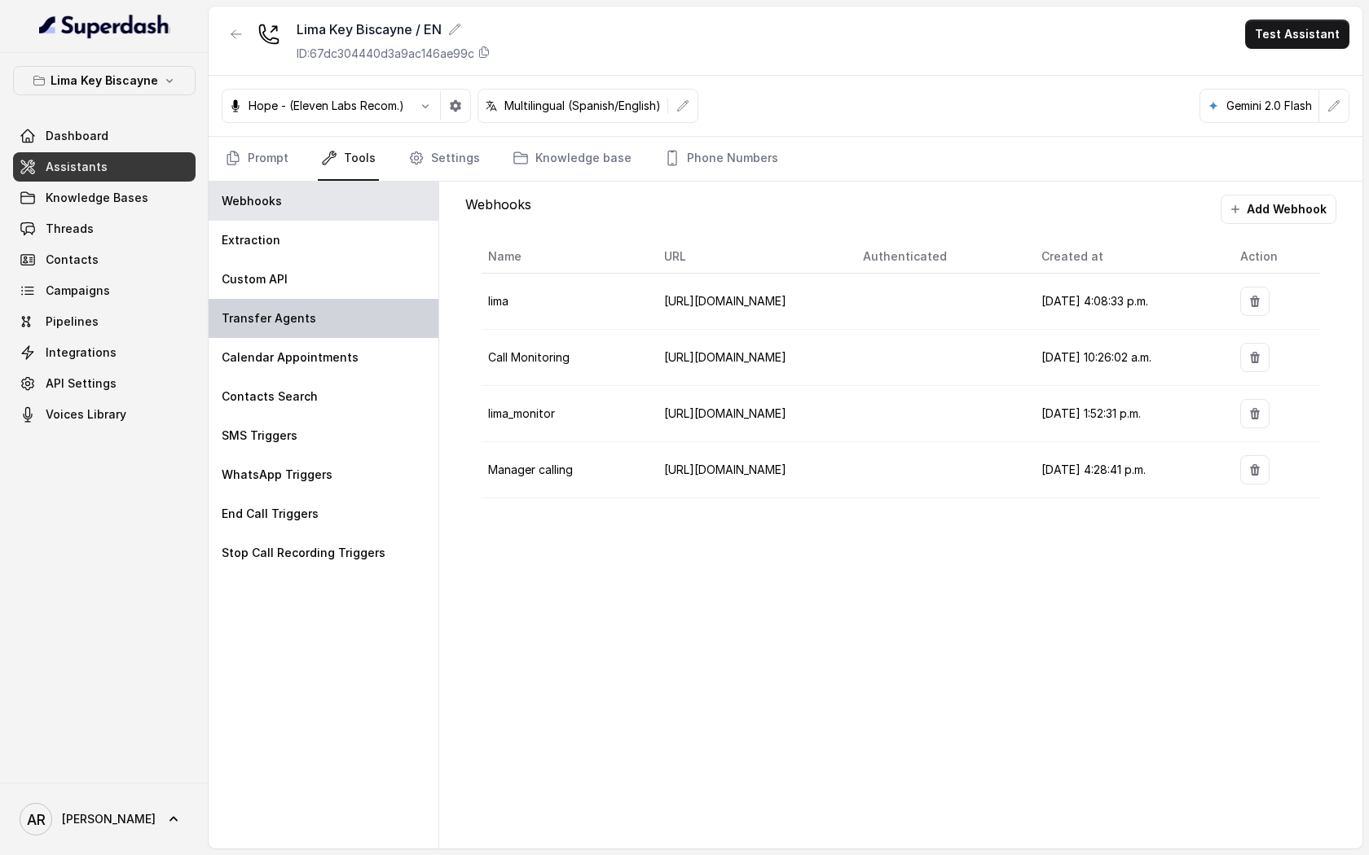
click at [335, 318] on div "Transfer Agents" at bounding box center [324, 318] width 230 height 39
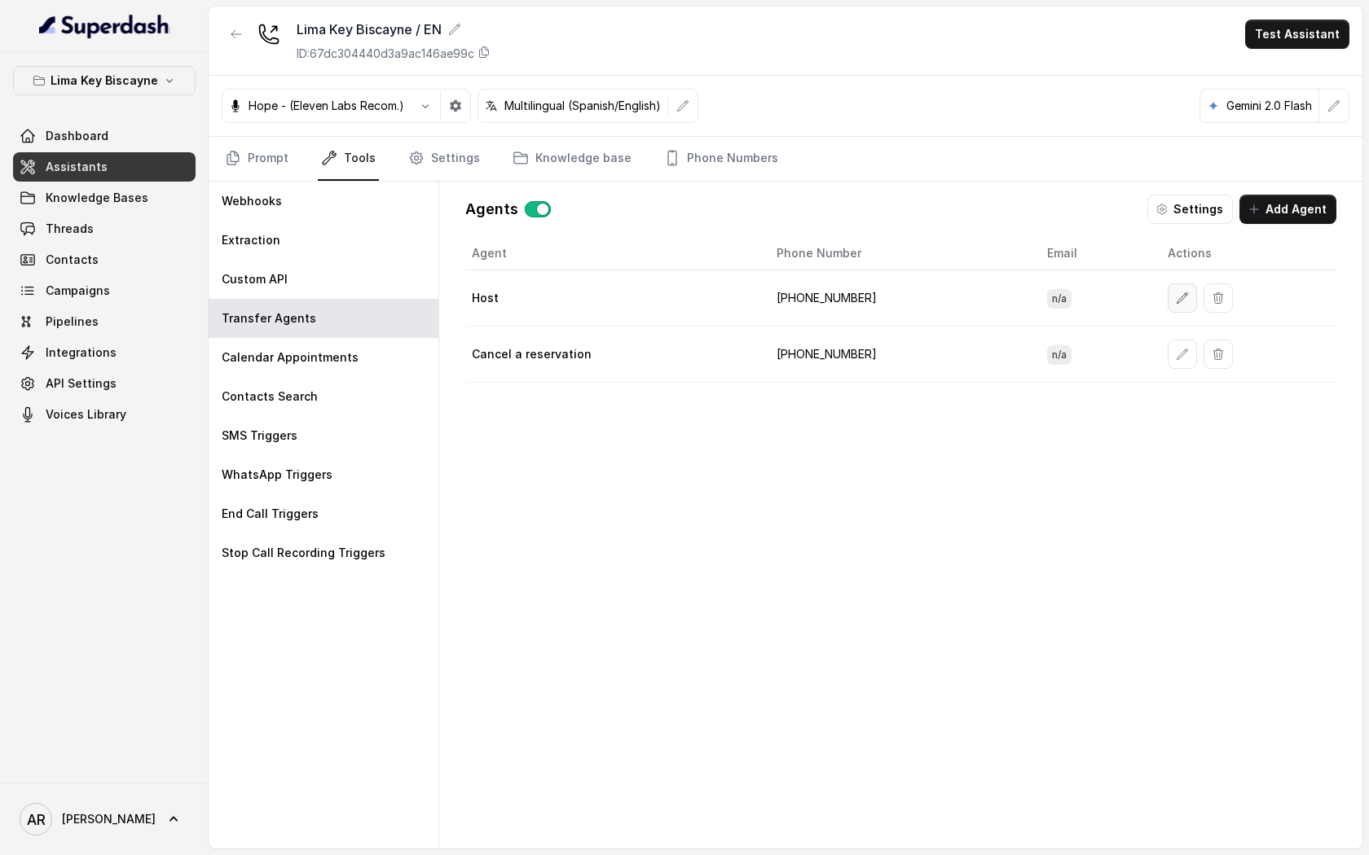
click at [1175, 297] on icon "button" at bounding box center [1181, 298] width 13 height 13
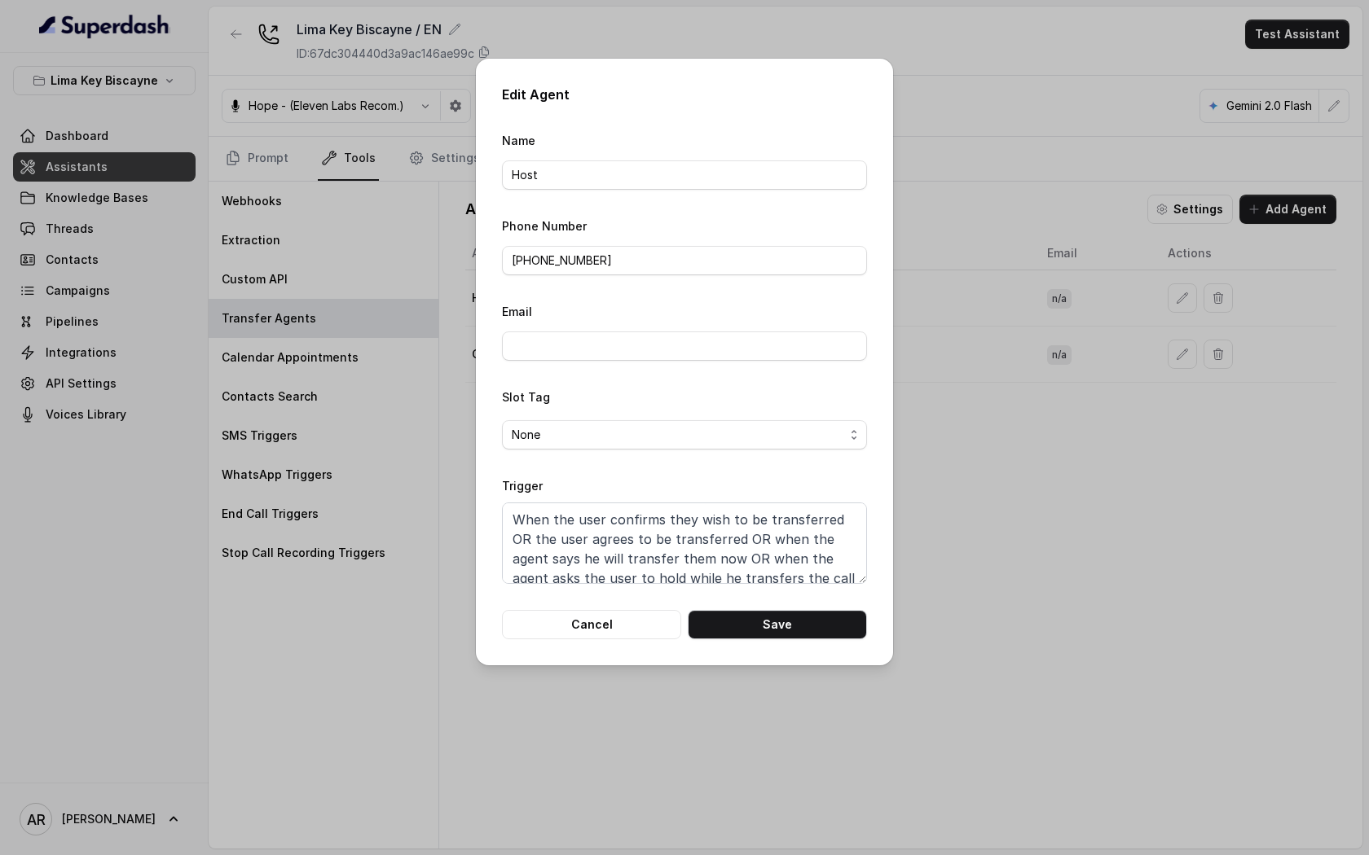
scroll to position [11, 0]
click at [605, 639] on div "Edit Agent Name Host Phone Number [PHONE_NUMBER] Email Slot Tag None Trigger Wh…" at bounding box center [684, 362] width 417 height 607
click at [605, 624] on button "Cancel" at bounding box center [591, 624] width 179 height 29
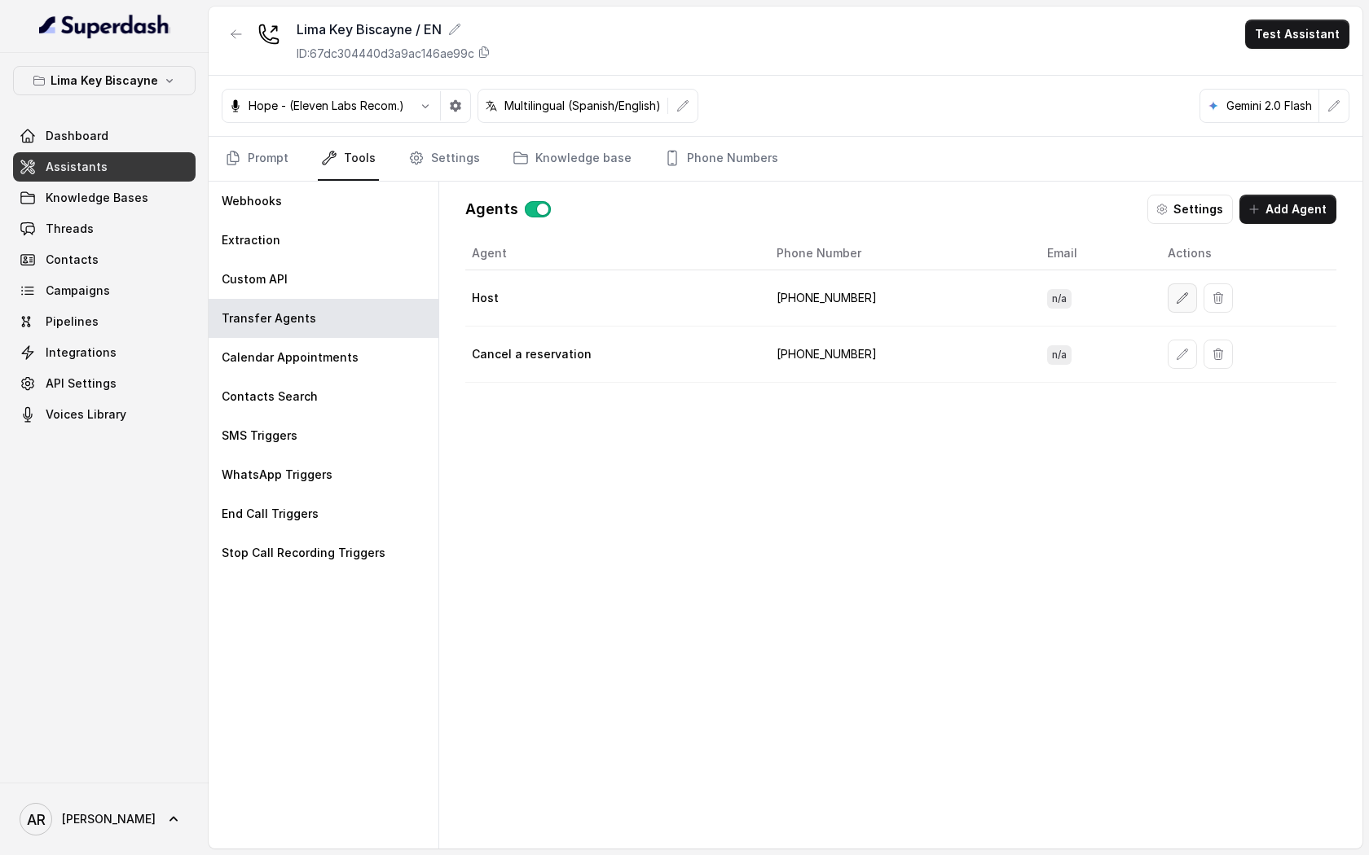
click at [1175, 304] on button "button" at bounding box center [1181, 297] width 29 height 29
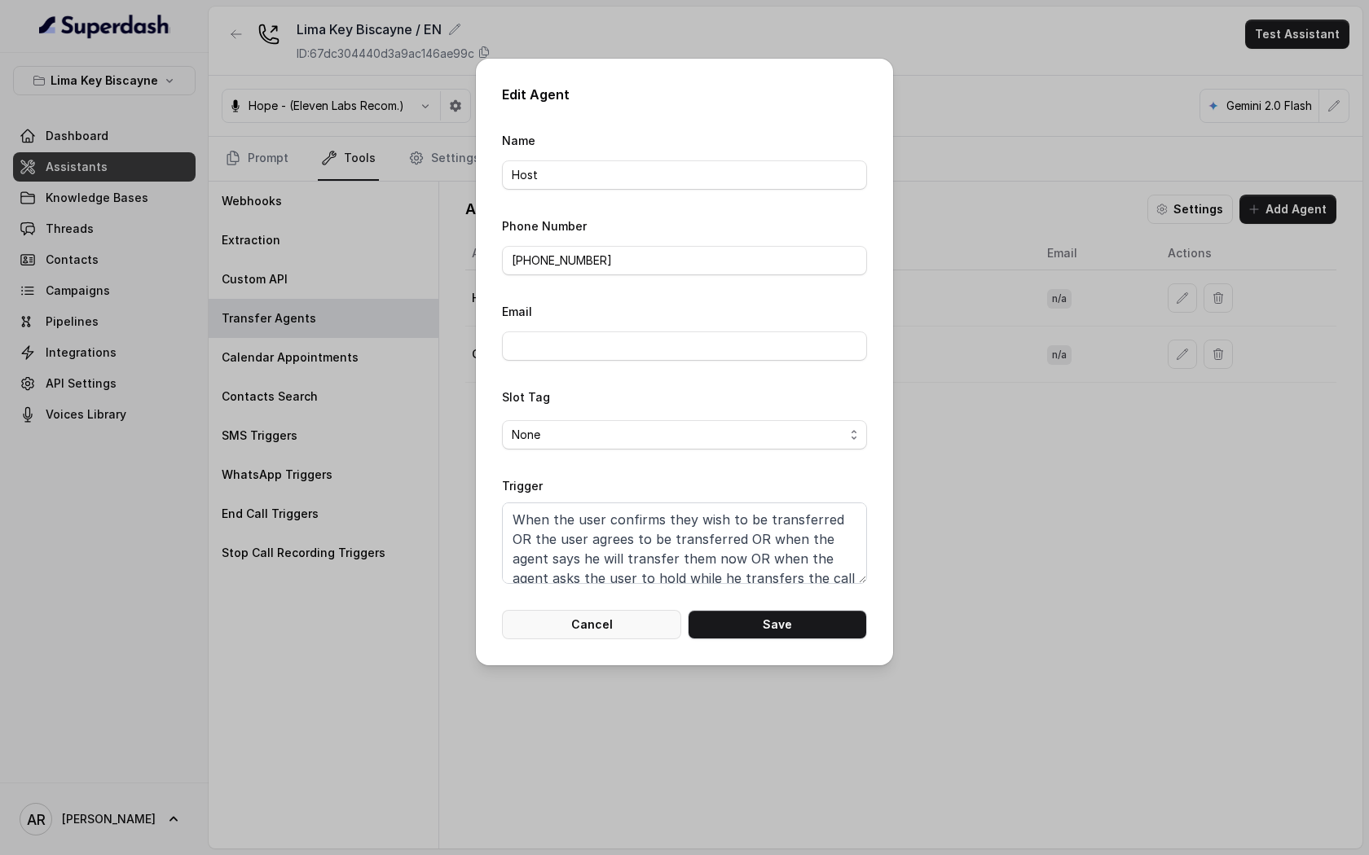
click at [559, 620] on button "Cancel" at bounding box center [591, 624] width 179 height 29
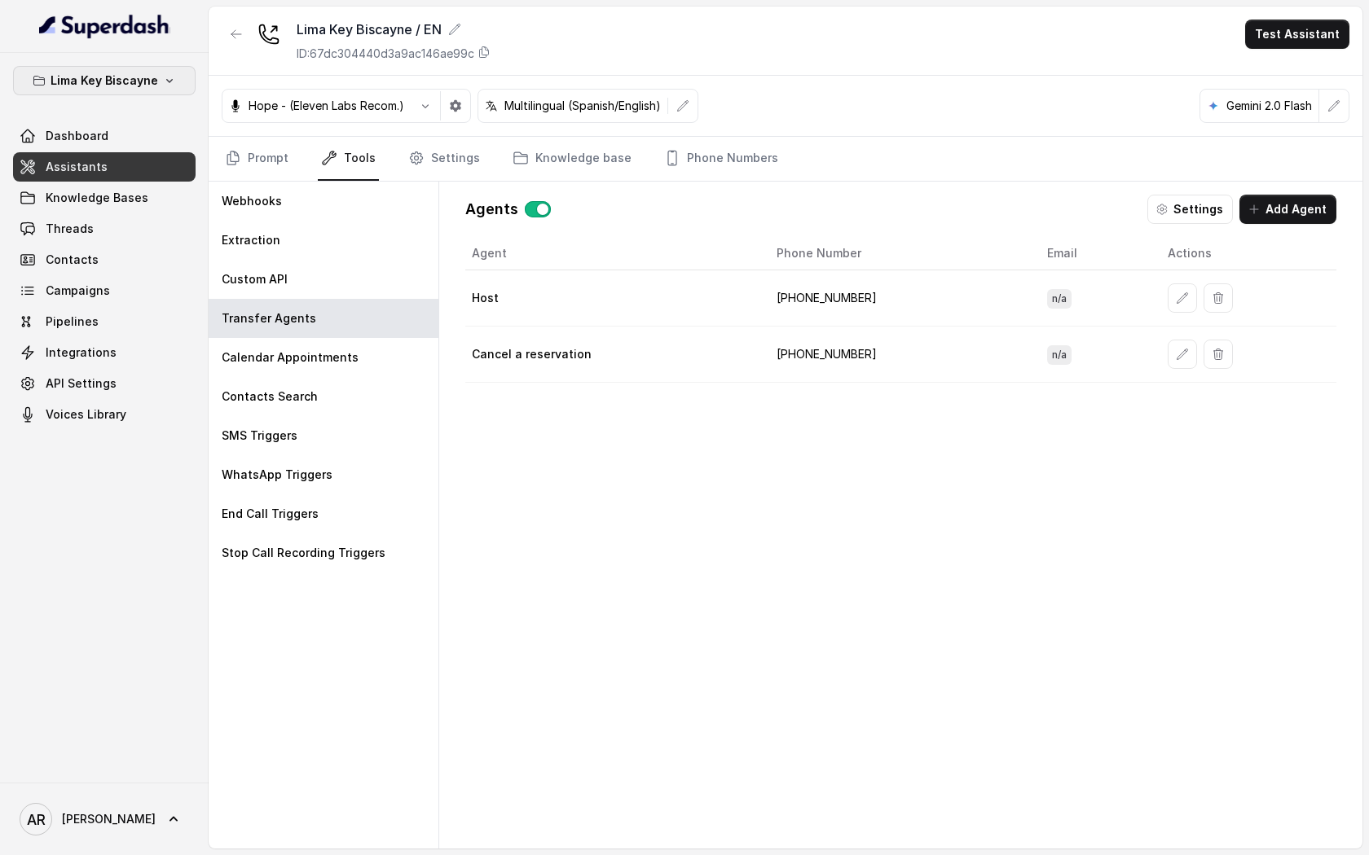
click at [134, 66] on button "Lima Key Biscayne" at bounding box center [104, 80] width 182 height 29
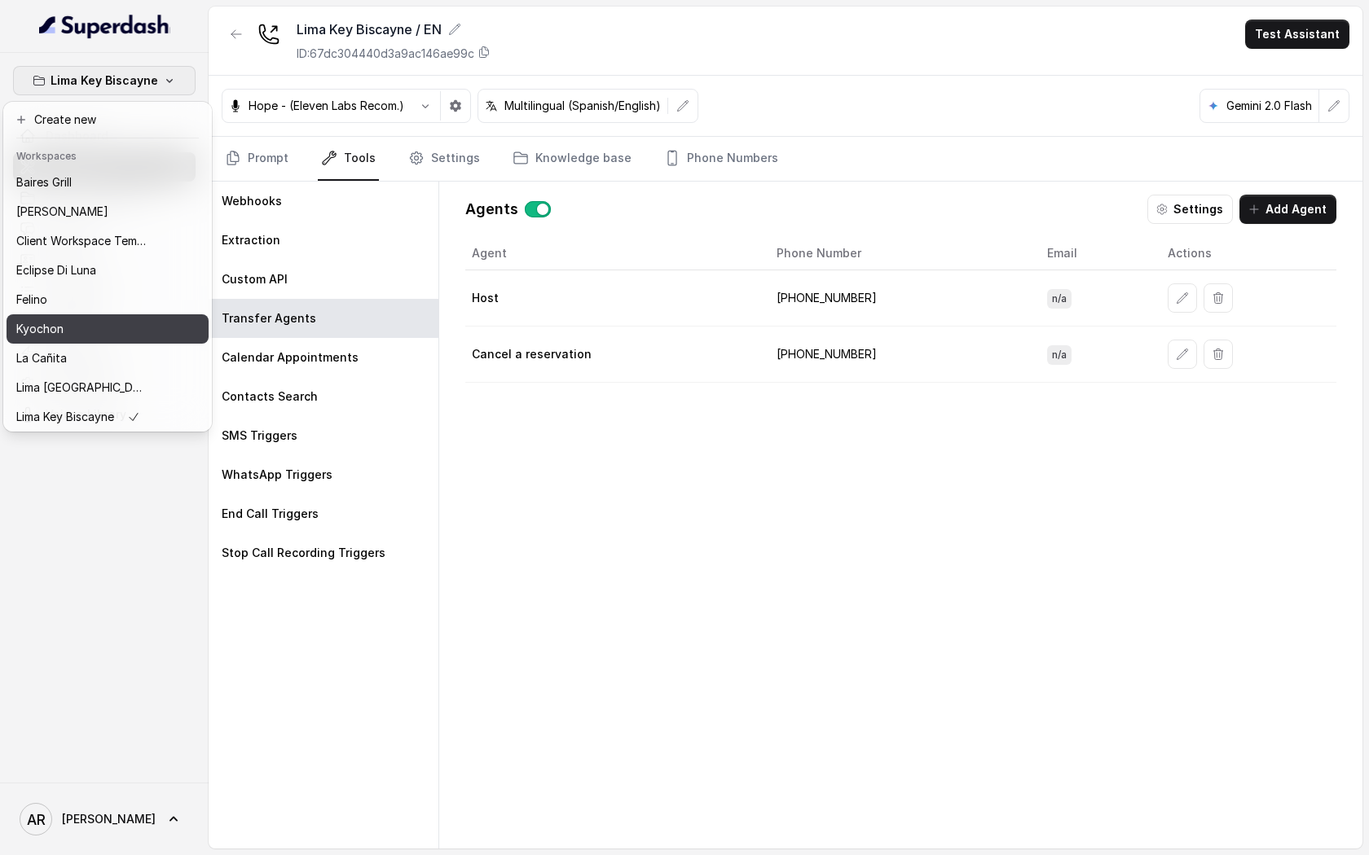
scroll to position [150, 0]
